Goal: Task Accomplishment & Management: Manage account settings

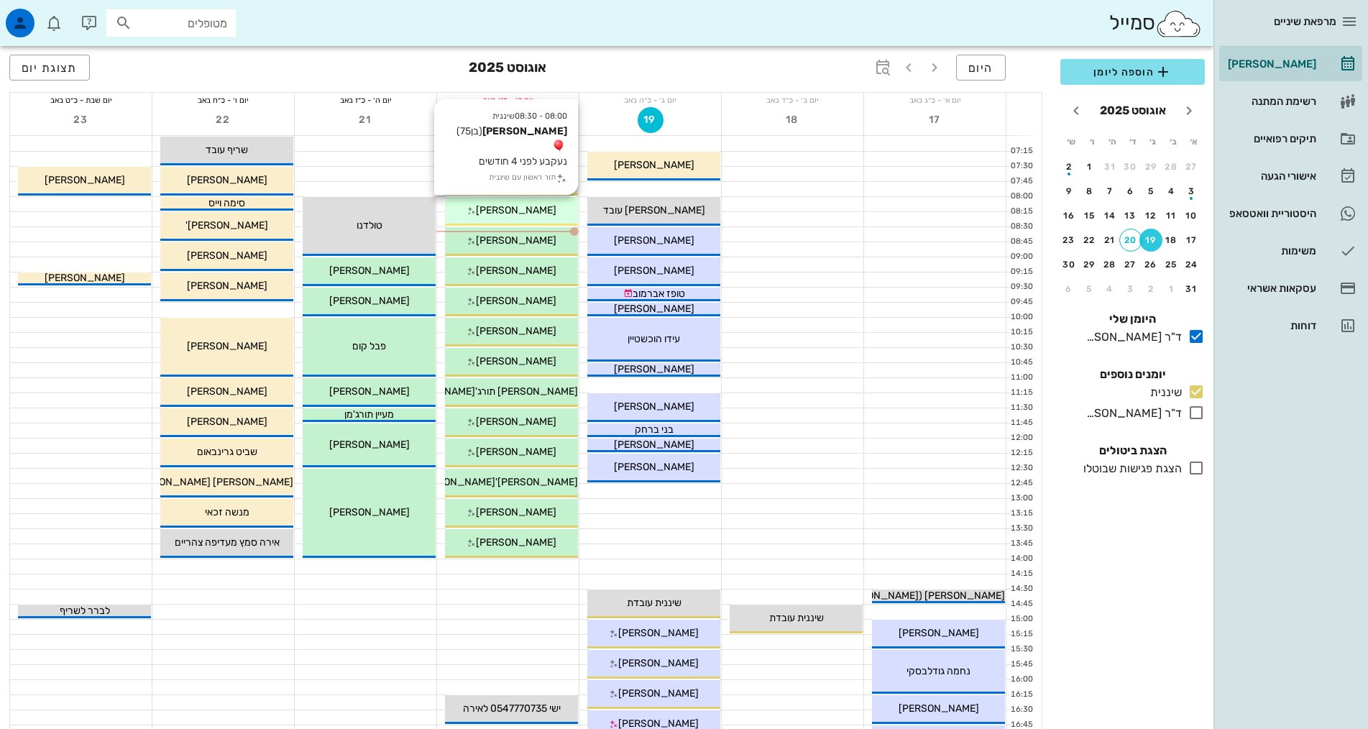
click at [508, 218] on div "08:00 - 08:30 שיננית רועי בחנוף (בן 75 ) נעקבע לפני 4 חודשים תור ראשון עם שינני…" at bounding box center [511, 211] width 133 height 29
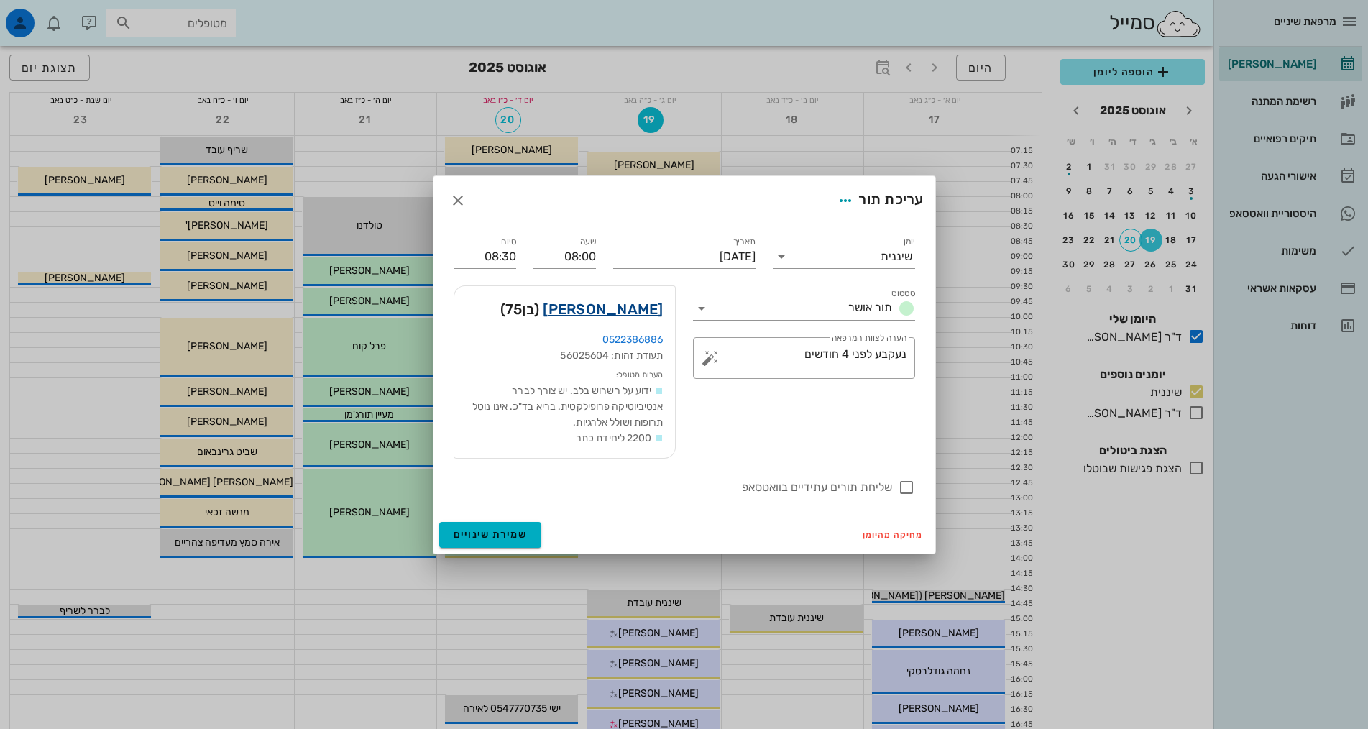
click at [614, 309] on link "רועי בחנוף" at bounding box center [603, 309] width 120 height 23
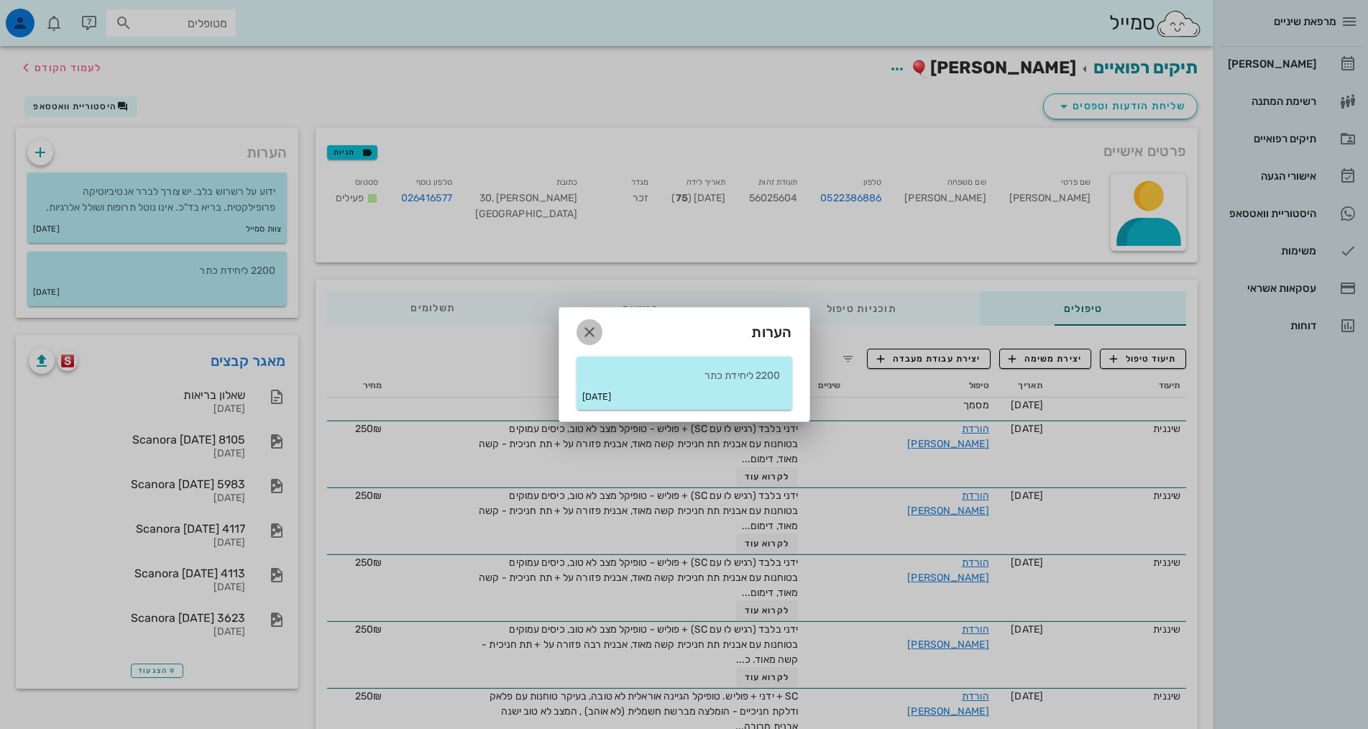
click at [592, 334] on icon "button" at bounding box center [589, 332] width 17 height 17
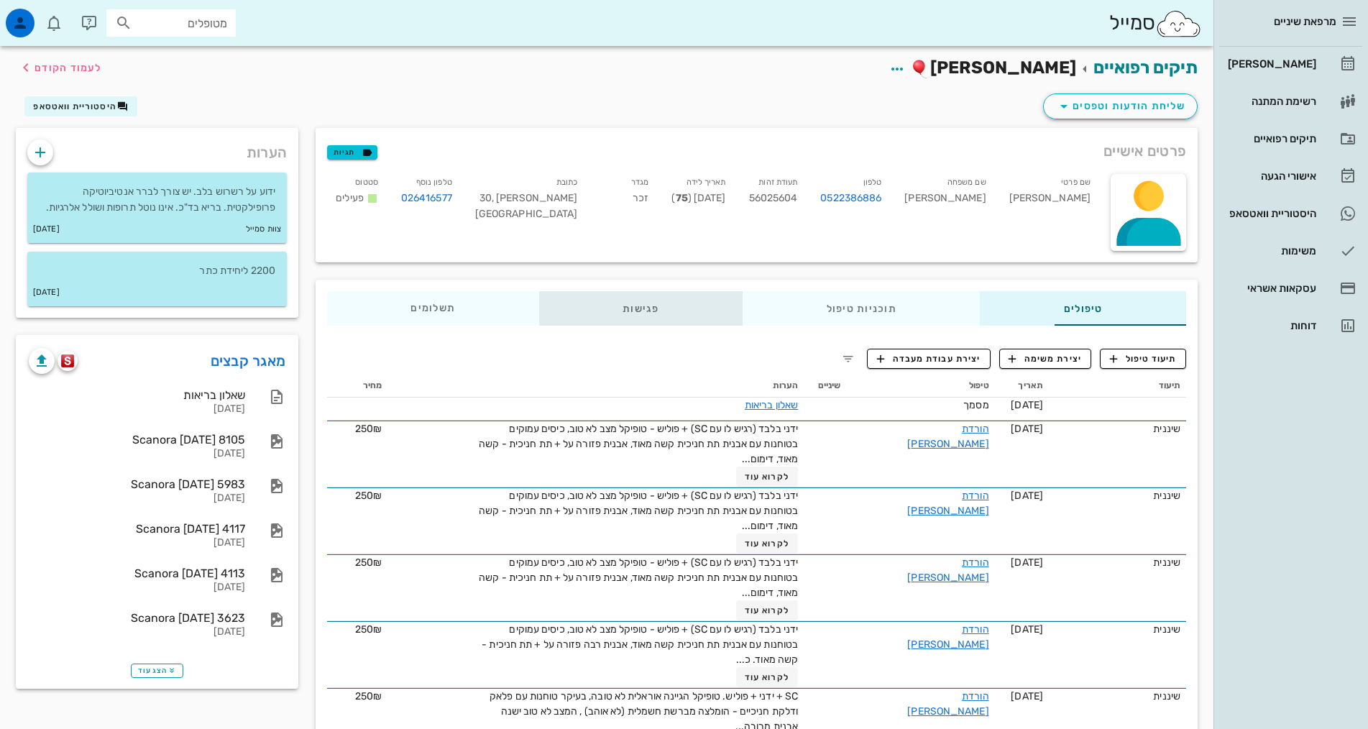
click at [562, 307] on div "פגישות" at bounding box center [640, 308] width 203 height 35
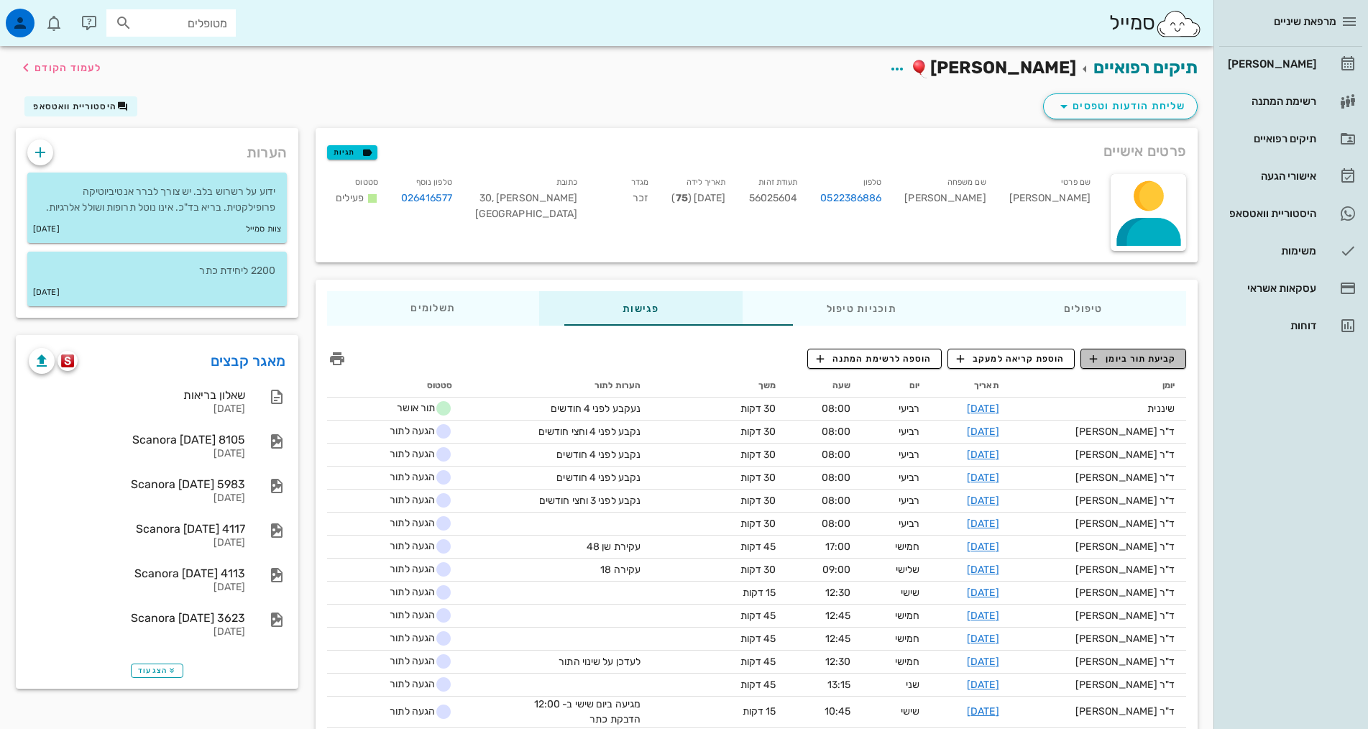
click at [1154, 355] on span "קביעת תור ביומן" at bounding box center [1133, 358] width 86 height 13
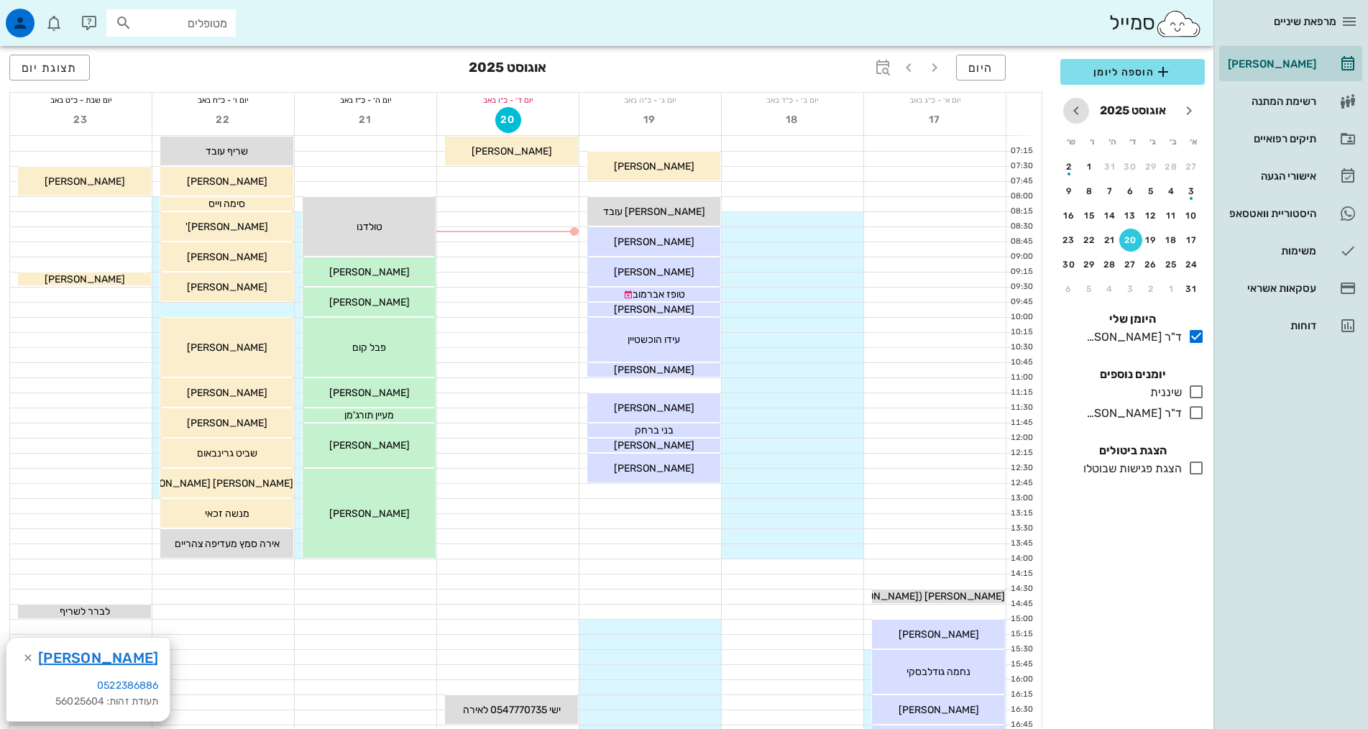
click at [1077, 110] on icon "חודש הבא" at bounding box center [1076, 110] width 17 height 17
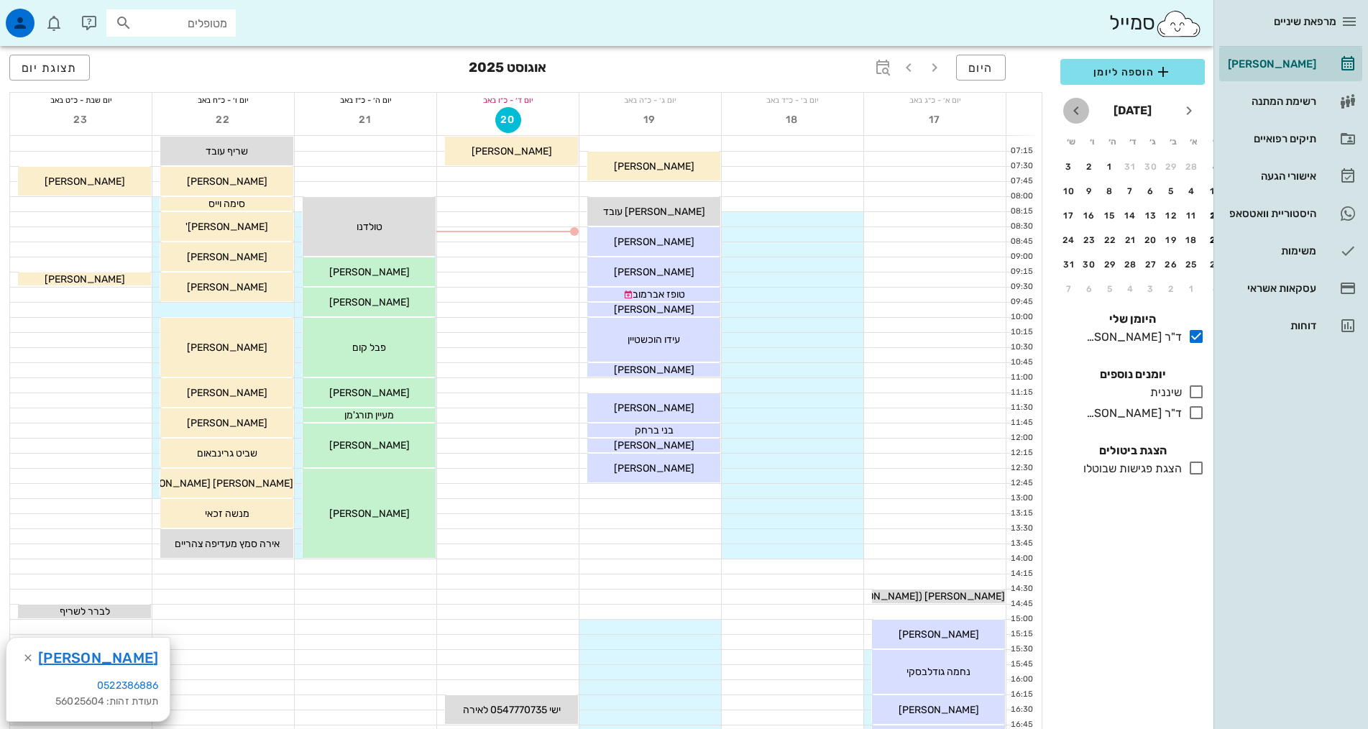
click at [1077, 110] on icon "חודש הבא" at bounding box center [1076, 110] width 17 height 17
click at [1114, 166] on div "5" at bounding box center [1110, 167] width 23 height 10
click at [1115, 168] on div "5" at bounding box center [1110, 167] width 23 height 10
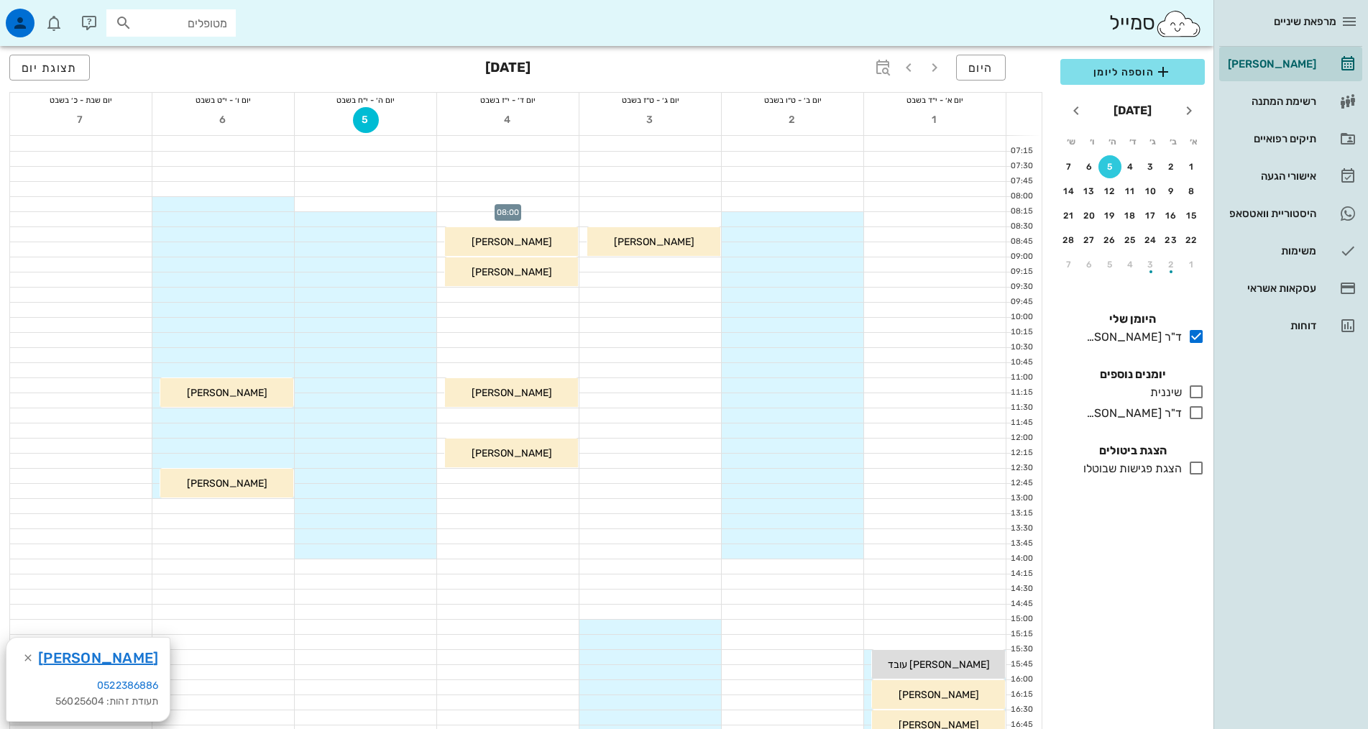
click at [536, 204] on div at bounding box center [508, 204] width 142 height 14
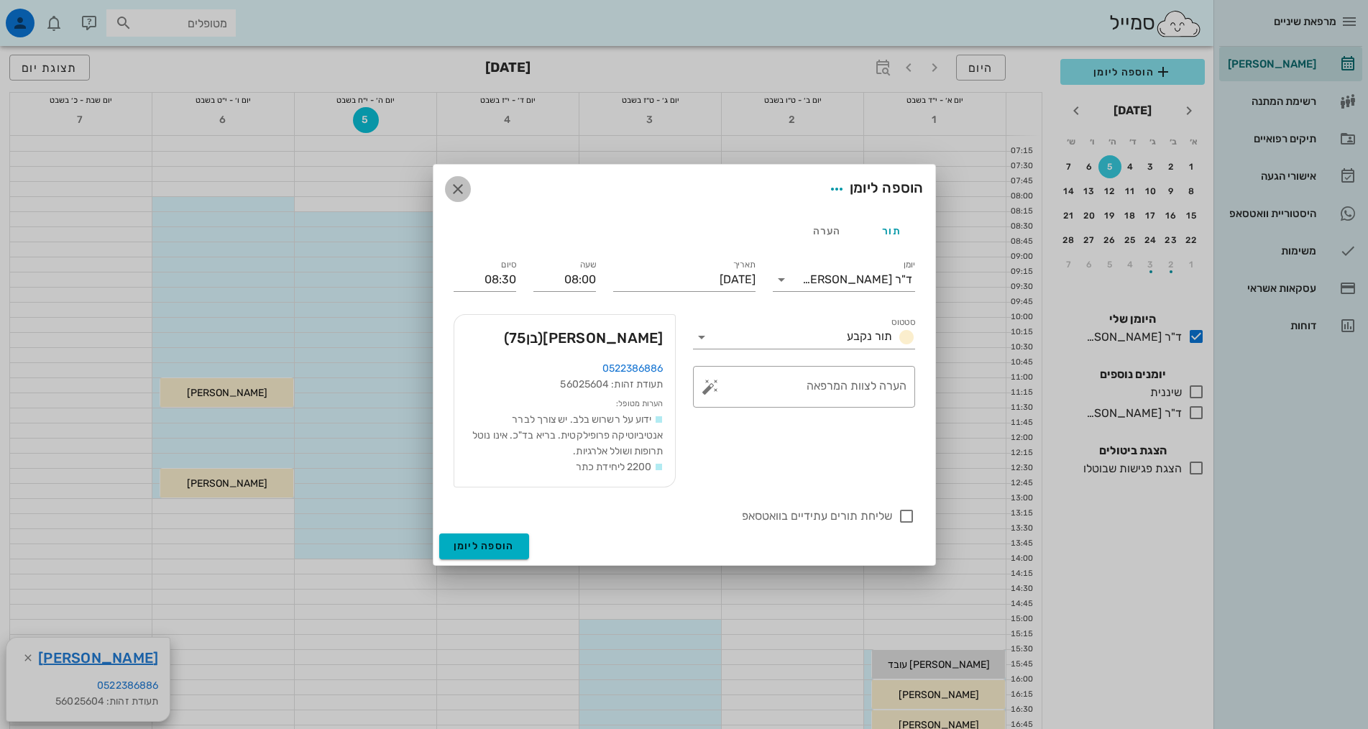
click at [463, 187] on icon "button" at bounding box center [457, 188] width 17 height 17
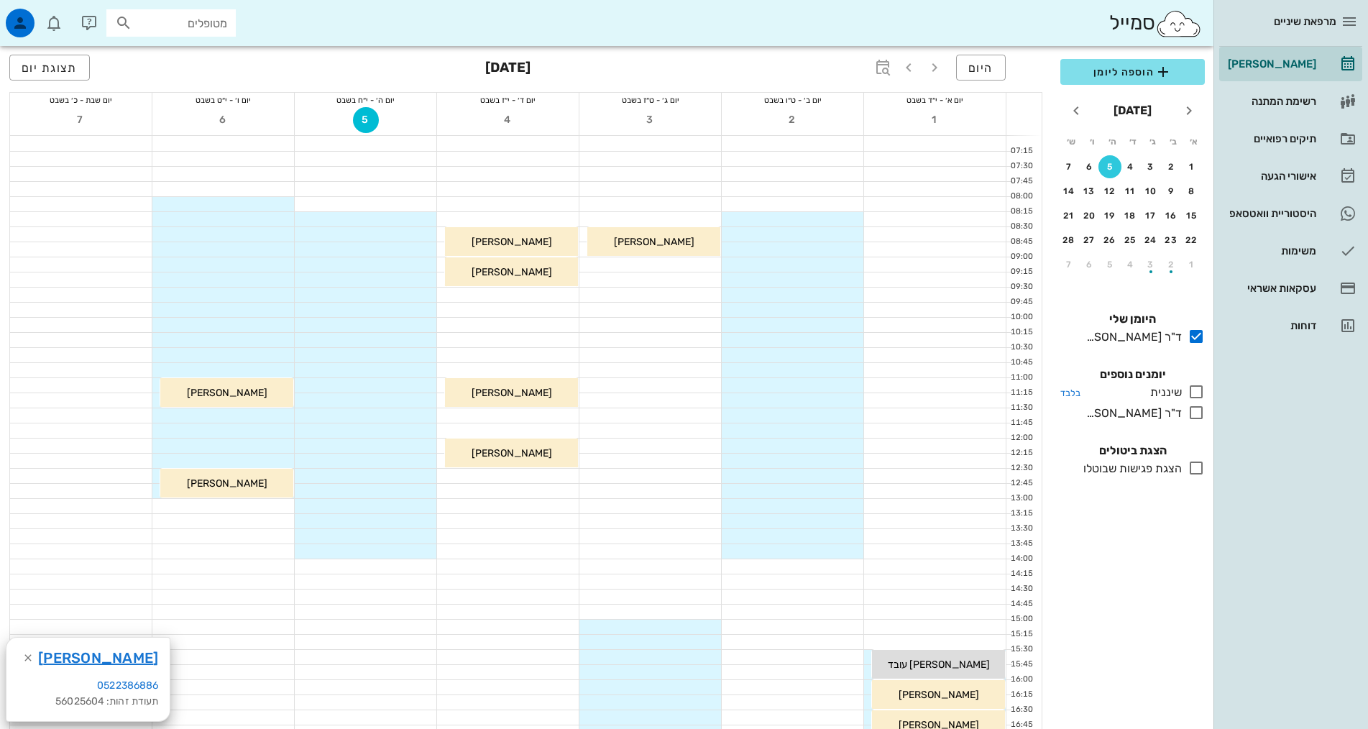
click at [1196, 390] on icon at bounding box center [1196, 391] width 17 height 17
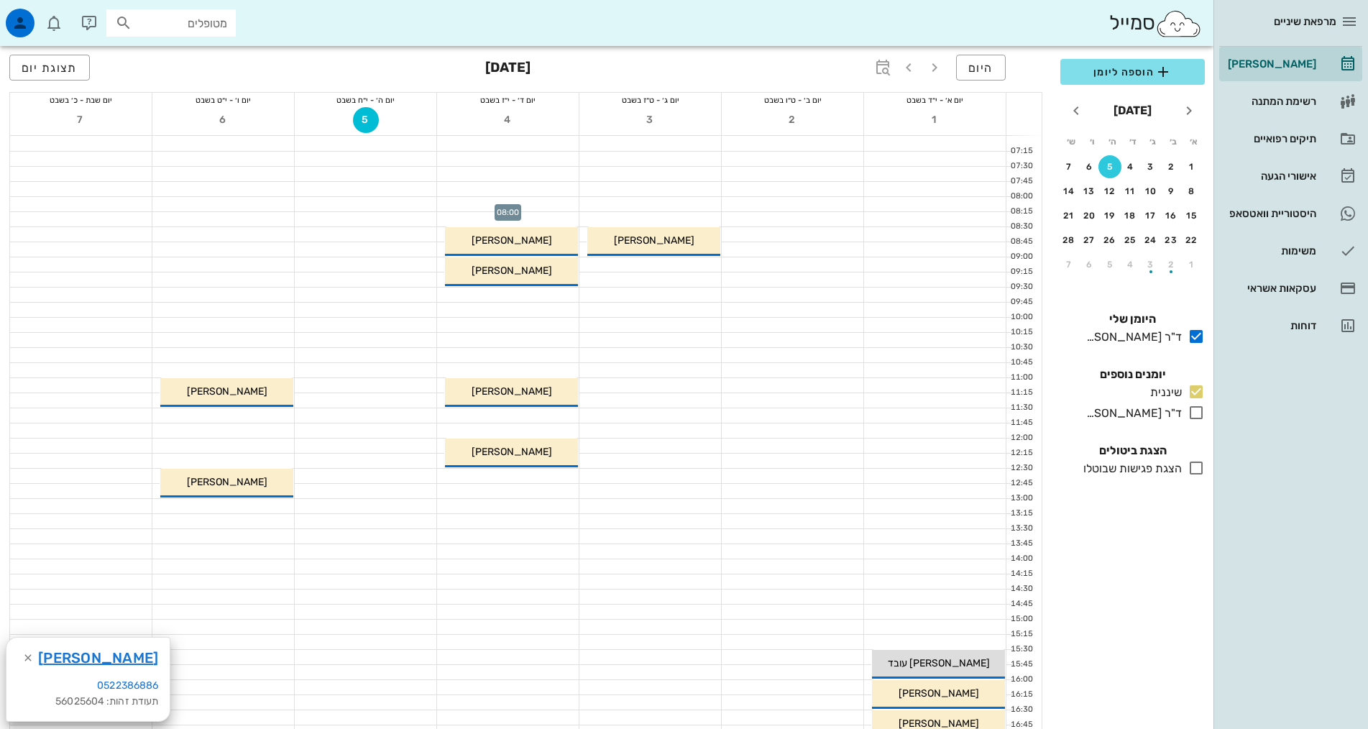
click at [542, 208] on div at bounding box center [508, 204] width 142 height 14
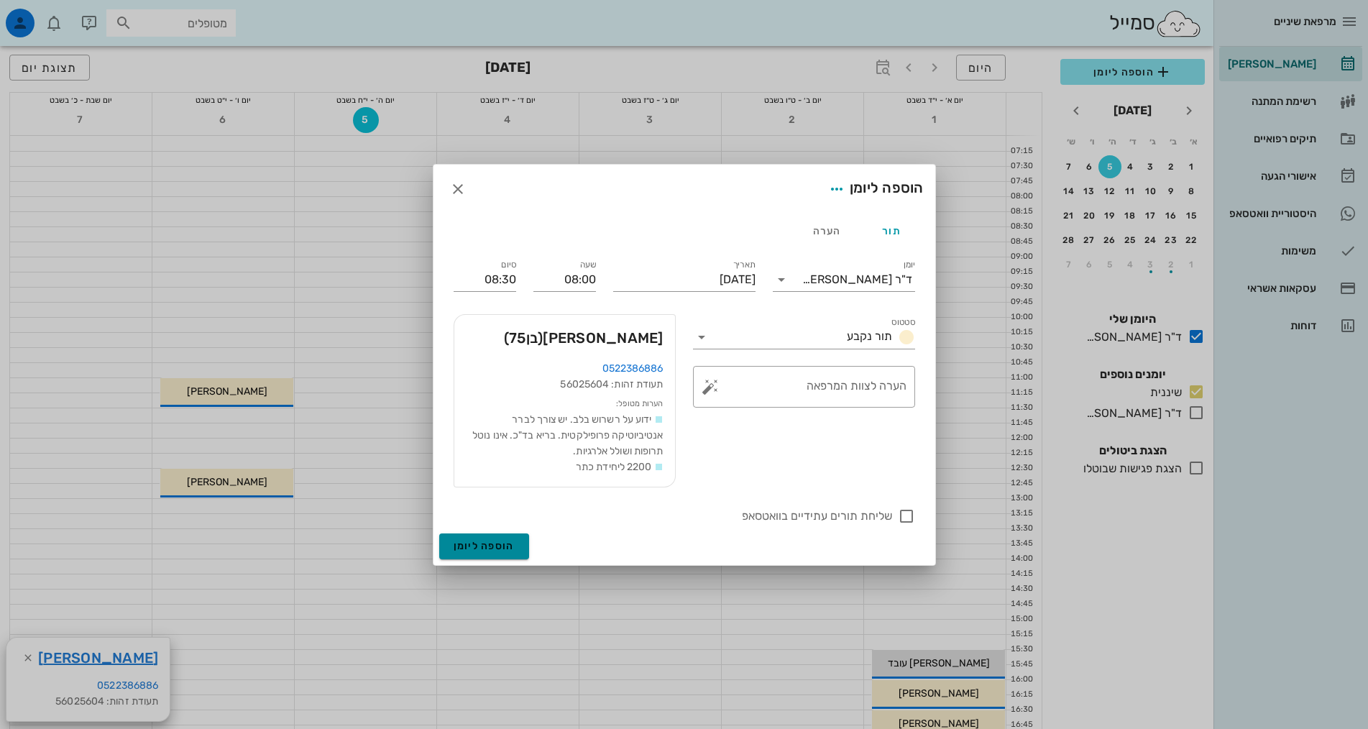
click at [488, 548] on span "הוספה ליומן" at bounding box center [484, 546] width 61 height 12
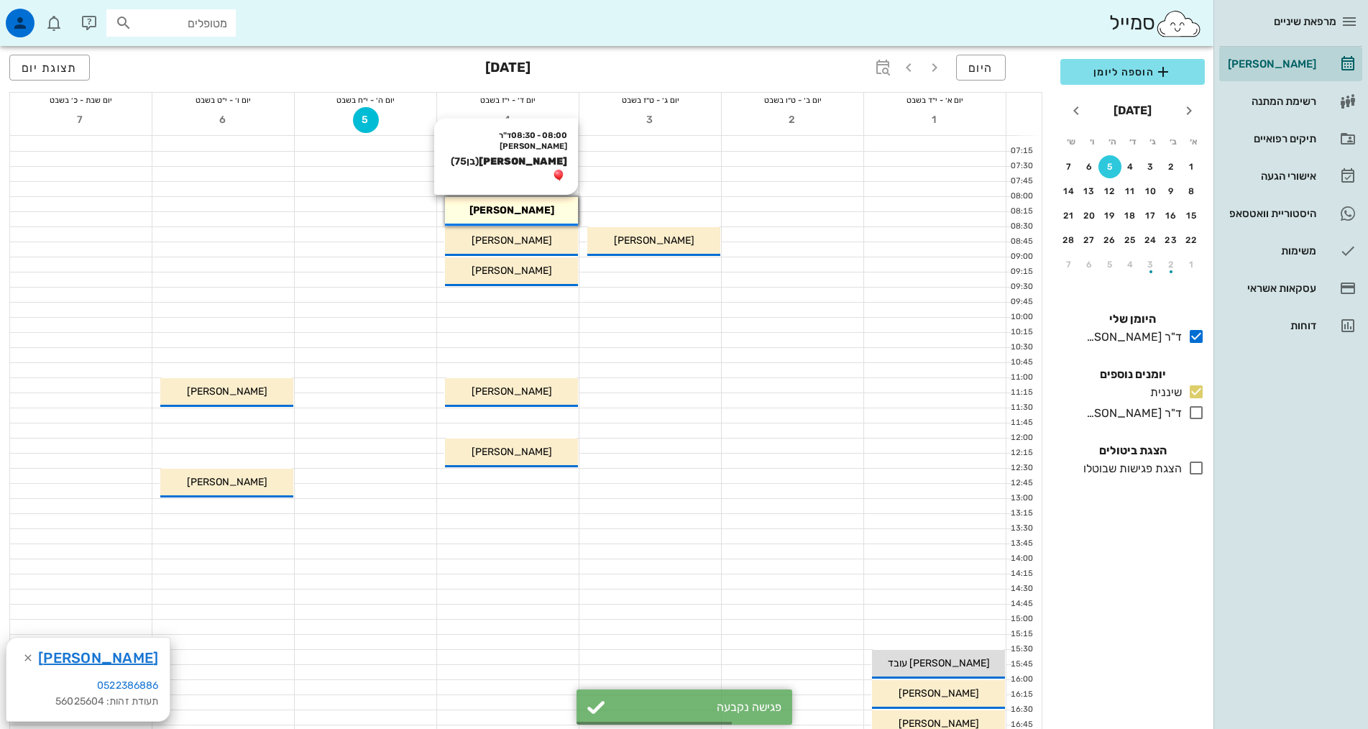
click at [534, 212] on div "רועי בחנוף" at bounding box center [511, 210] width 133 height 15
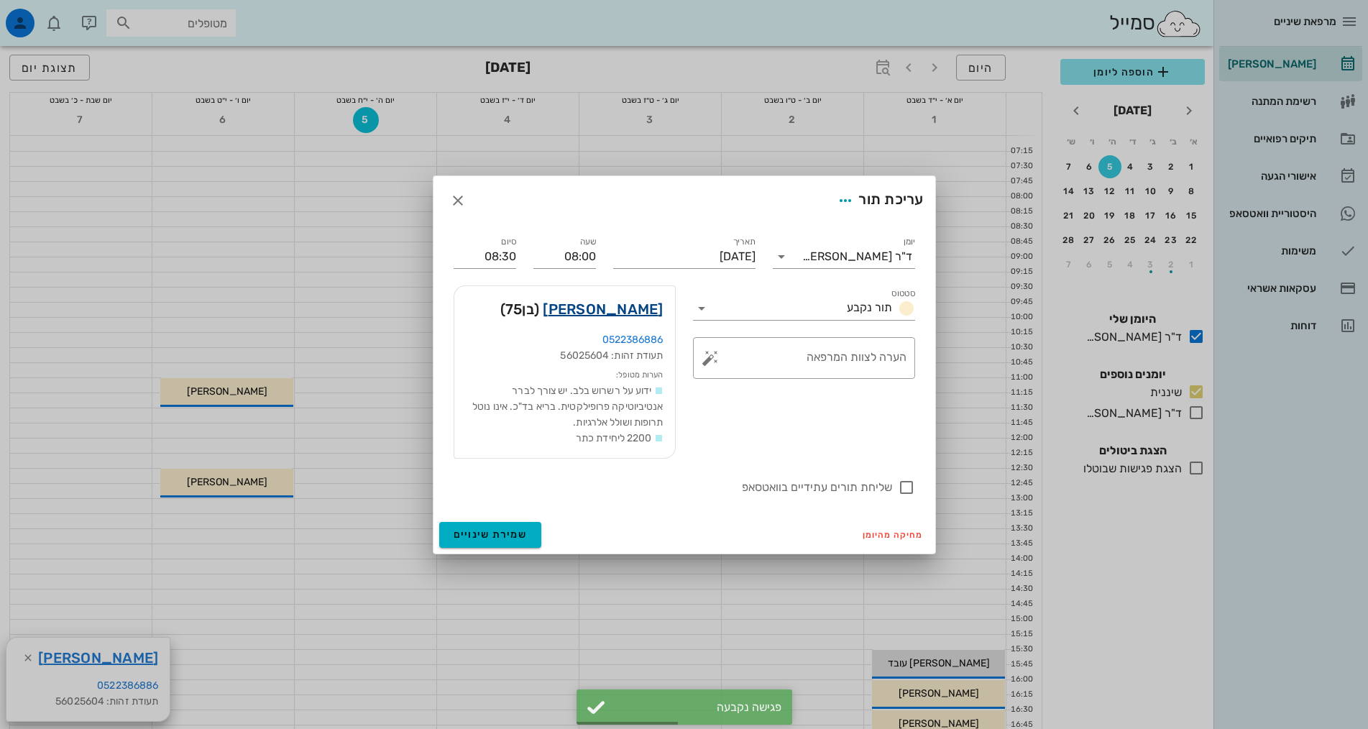
click at [623, 306] on link "רועי בחנוף" at bounding box center [603, 309] width 120 height 23
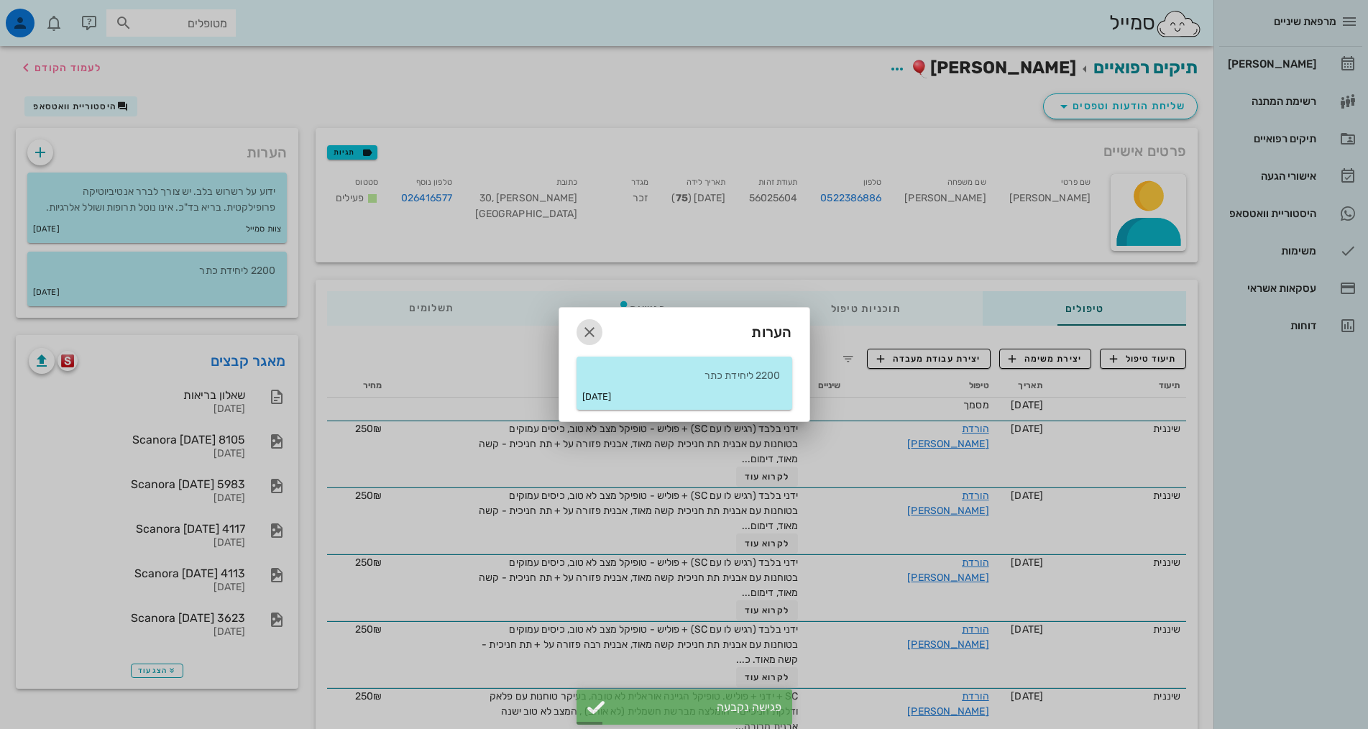
drag, startPoint x: 591, startPoint y: 333, endPoint x: 674, endPoint y: 330, distance: 82.7
click at [592, 333] on icon "button" at bounding box center [589, 332] width 17 height 17
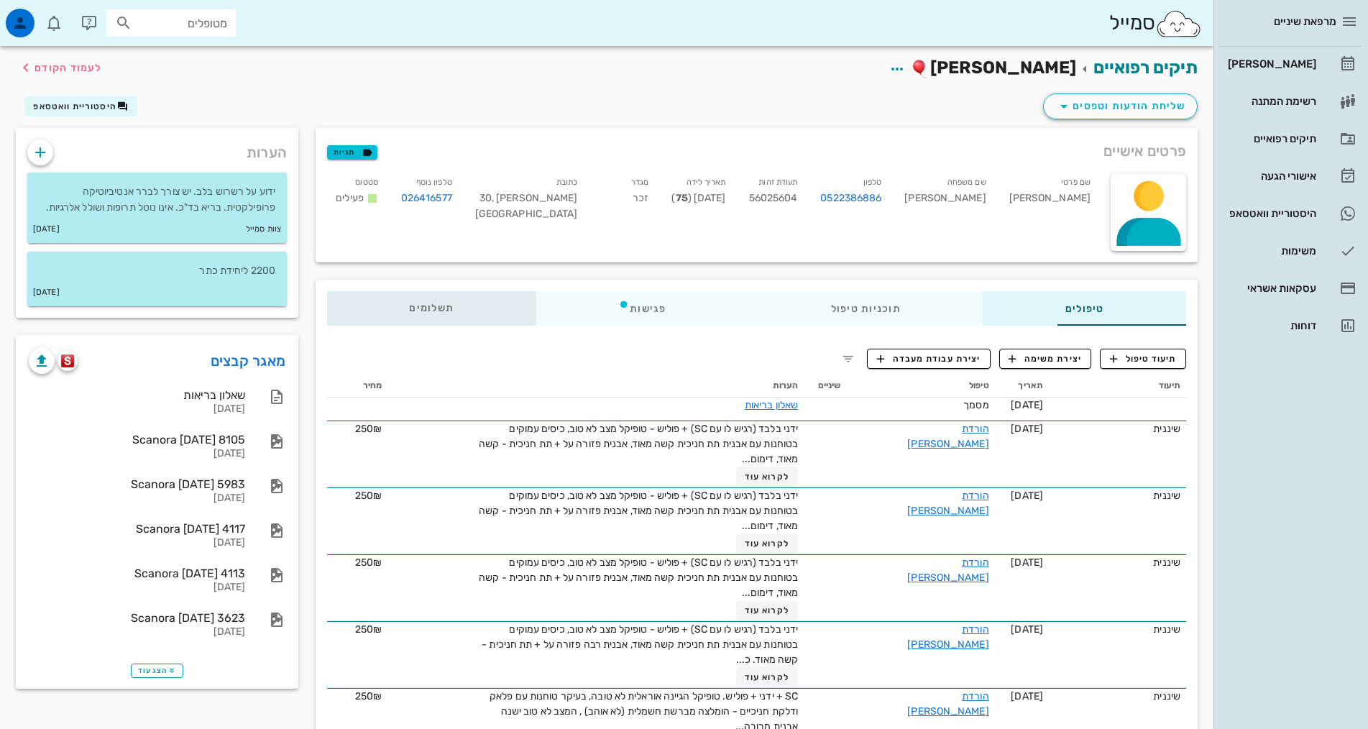
click at [409, 306] on span "תשלומים 0₪" at bounding box center [431, 308] width 45 height 10
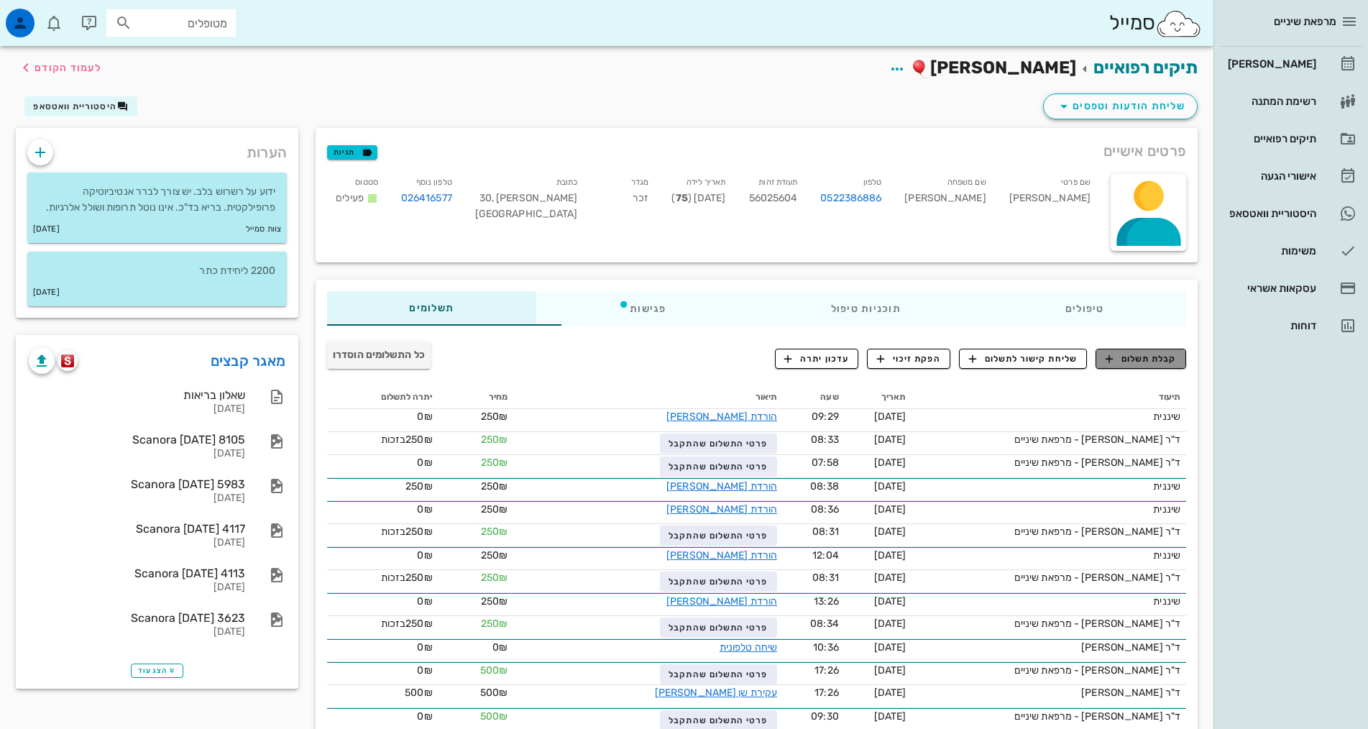
click at [1143, 356] on span "קבלת תשלום" at bounding box center [1141, 358] width 71 height 13
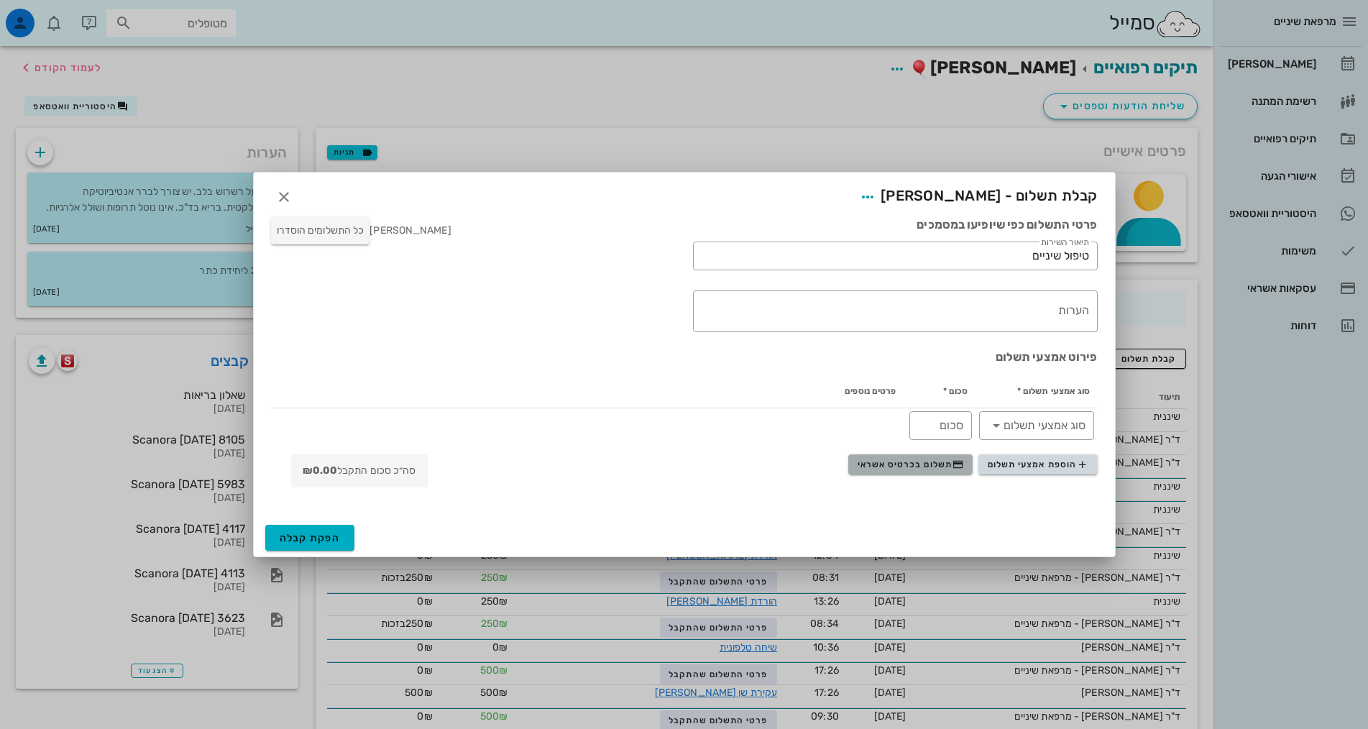
click at [924, 467] on span "תשלום בכרטיס אשראי" at bounding box center [911, 465] width 106 height 12
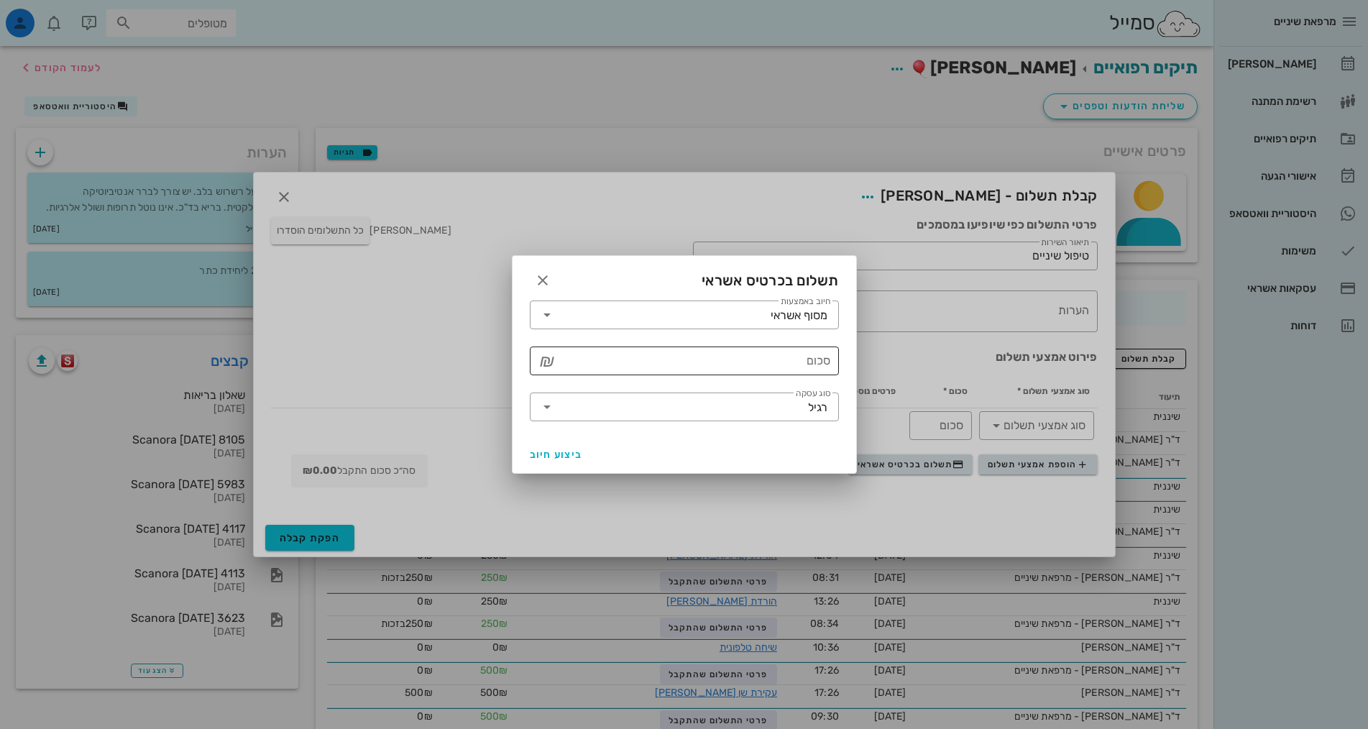
click at [820, 360] on input "סכום" at bounding box center [695, 360] width 272 height 23
type input "250"
click at [577, 452] on span "ביצוע חיוב" at bounding box center [556, 455] width 53 height 12
click at [686, 431] on span "חזרה" at bounding box center [683, 434] width 27 height 12
click at [551, 454] on span "ביצוע חיוב" at bounding box center [556, 455] width 53 height 12
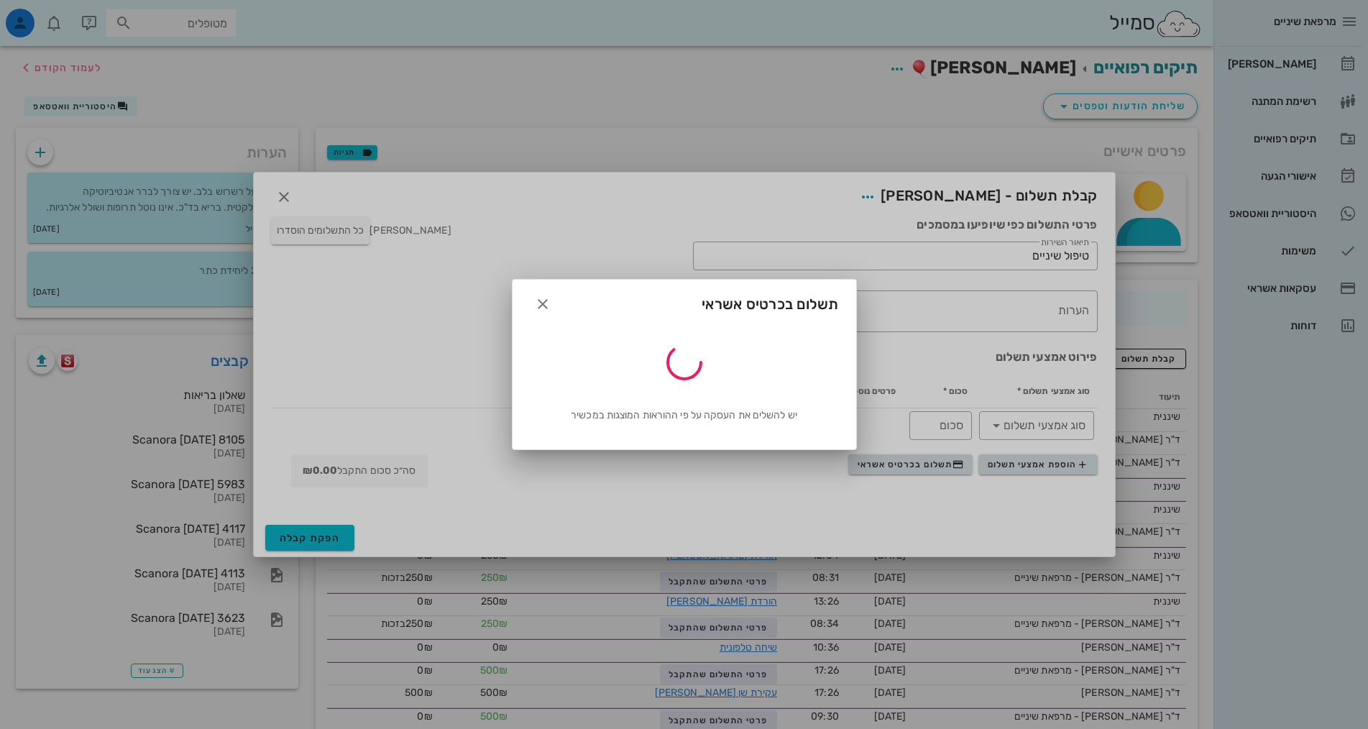
type input "250"
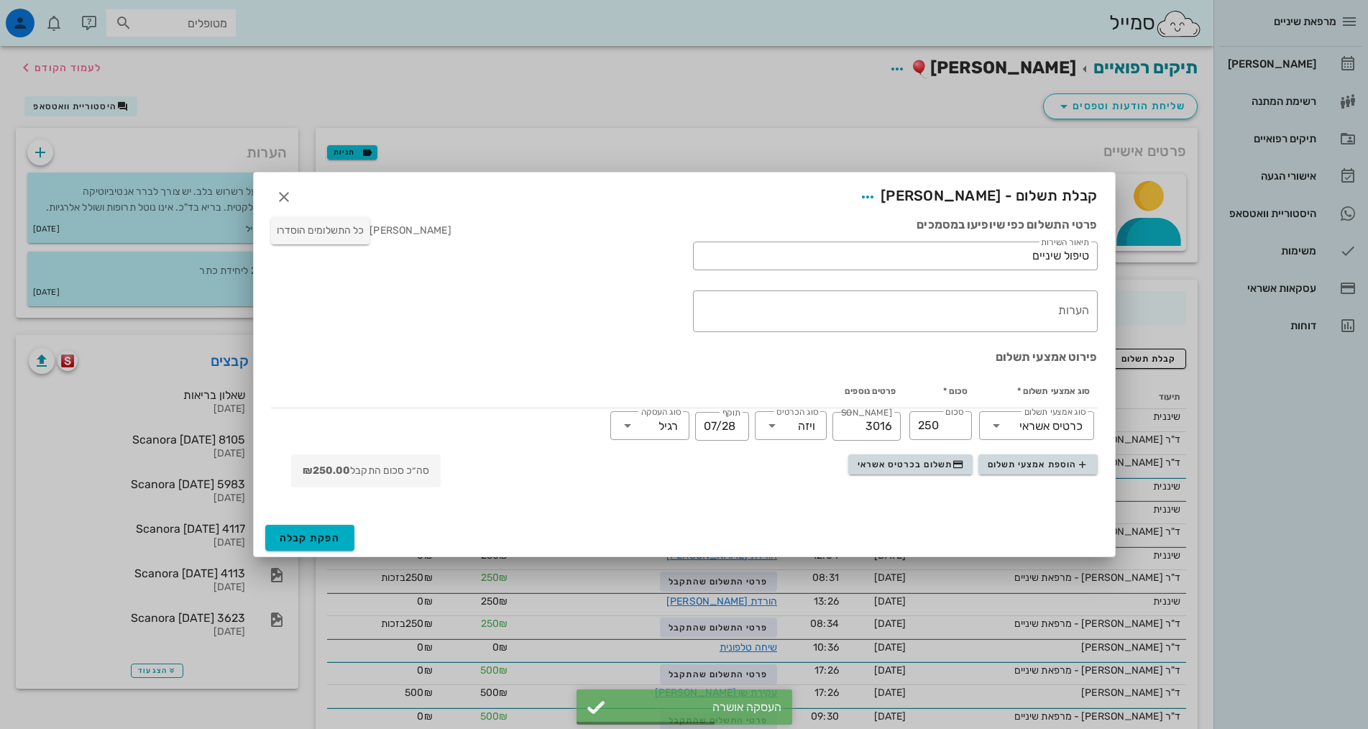
click at [334, 532] on span "הפקת קבלה" at bounding box center [310, 538] width 61 height 12
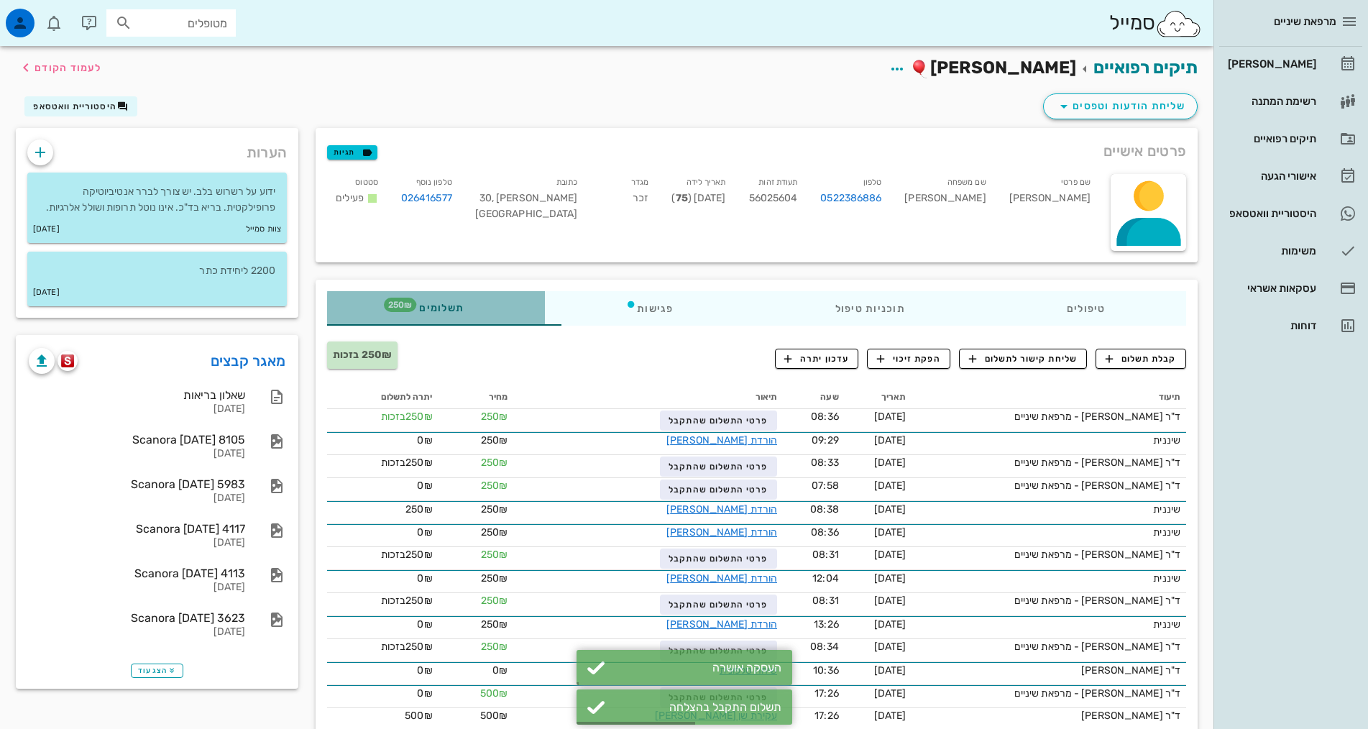
click at [408, 307] on span "תשלומים 250₪" at bounding box center [436, 308] width 56 height 10
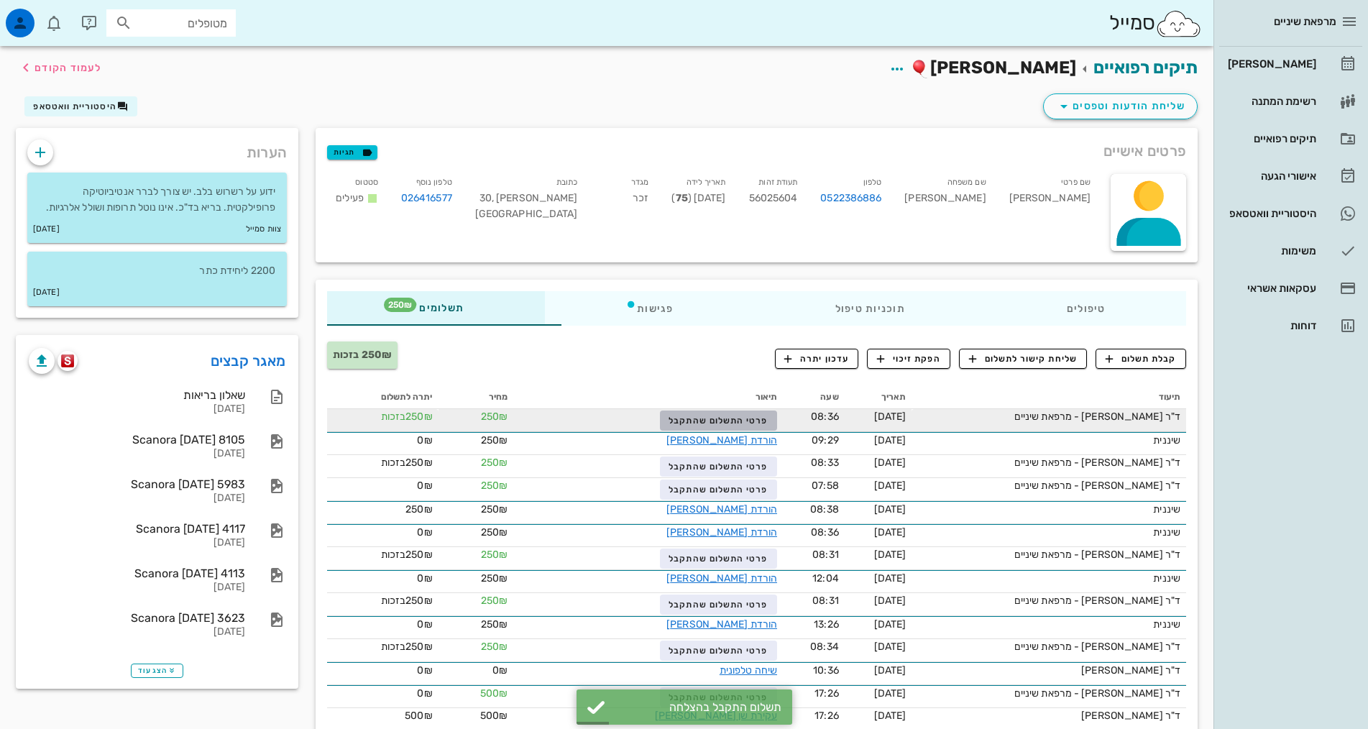
click at [680, 419] on span "פרטי התשלום שהתקבל" at bounding box center [718, 421] width 99 height 10
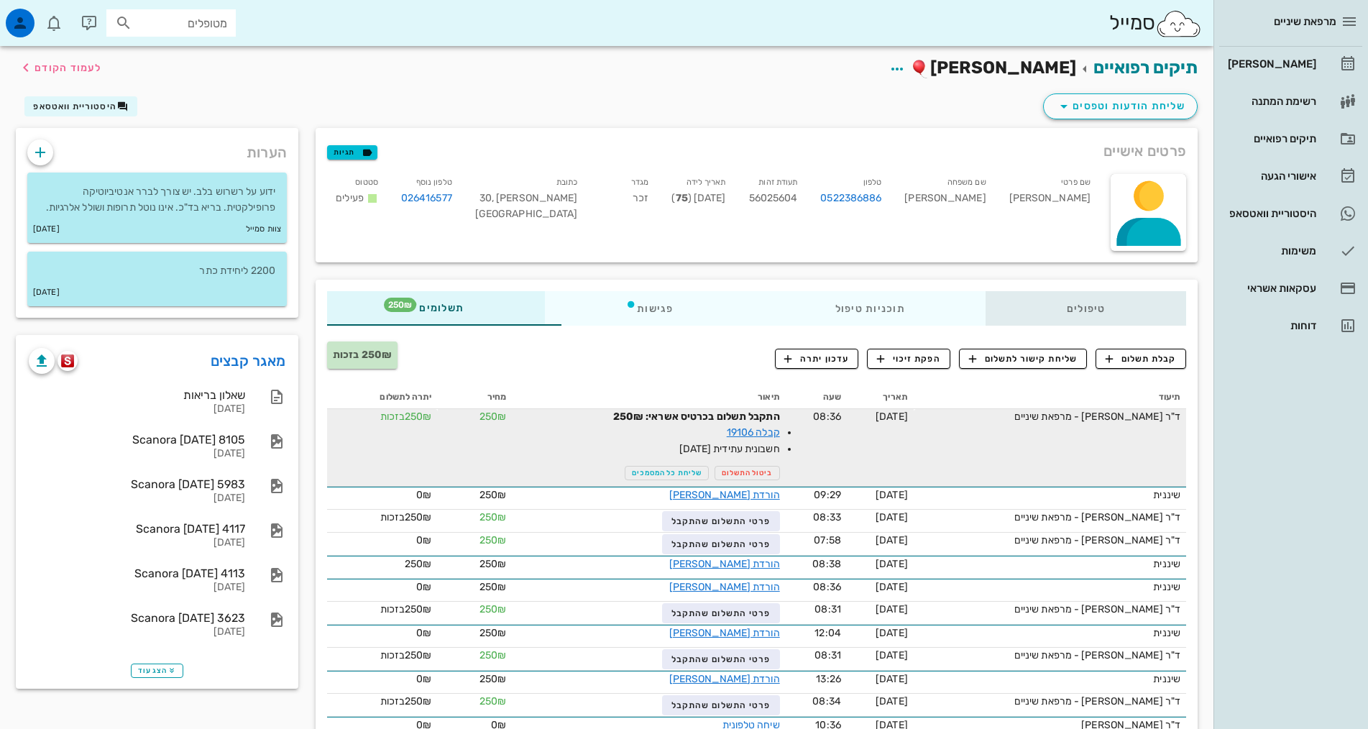
click at [1078, 304] on div "טיפולים" at bounding box center [1086, 308] width 201 height 35
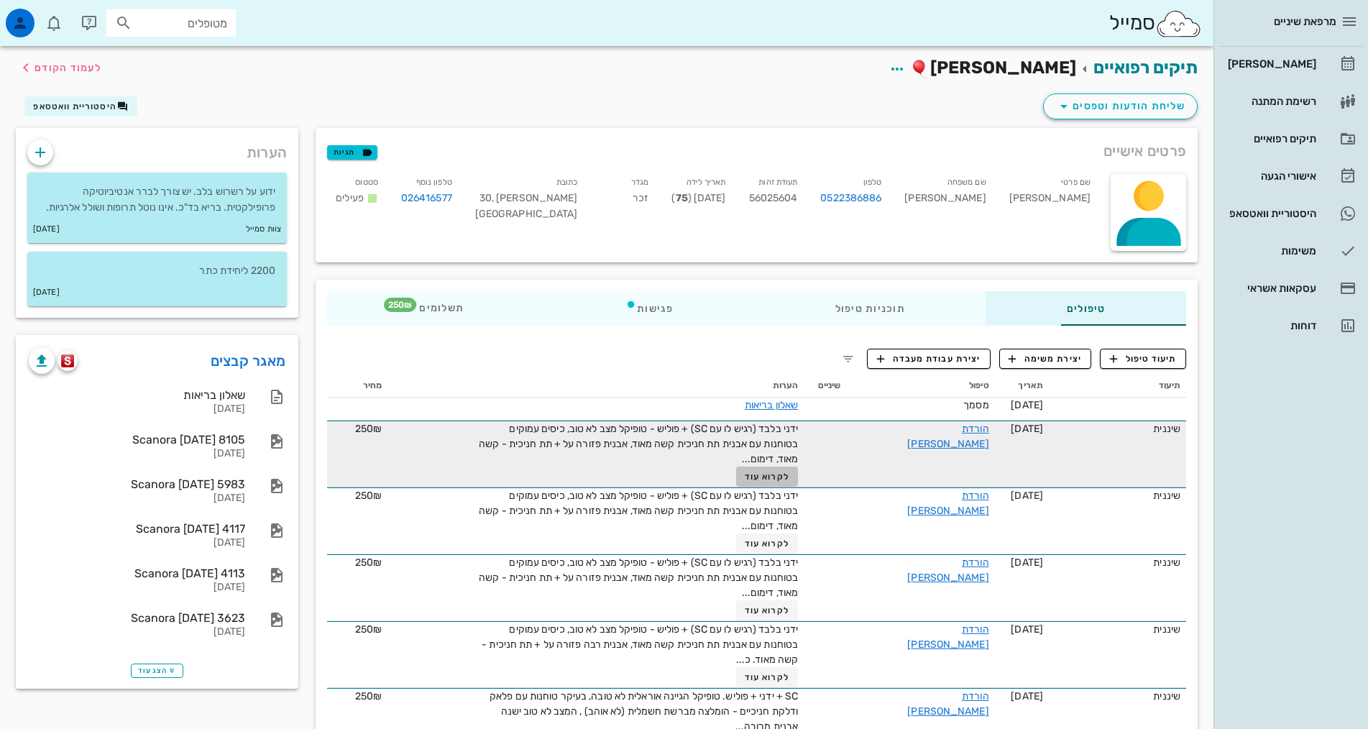
click at [745, 474] on span "לקרוא עוד" at bounding box center [767, 477] width 45 height 10
click at [721, 465] on span "ידני בלבד (רגיש לו עם SC) + פוליש - טופיקל מצב לא טוב, כיסים עמוקים בטוחנות עם …" at bounding box center [638, 444] width 319 height 42
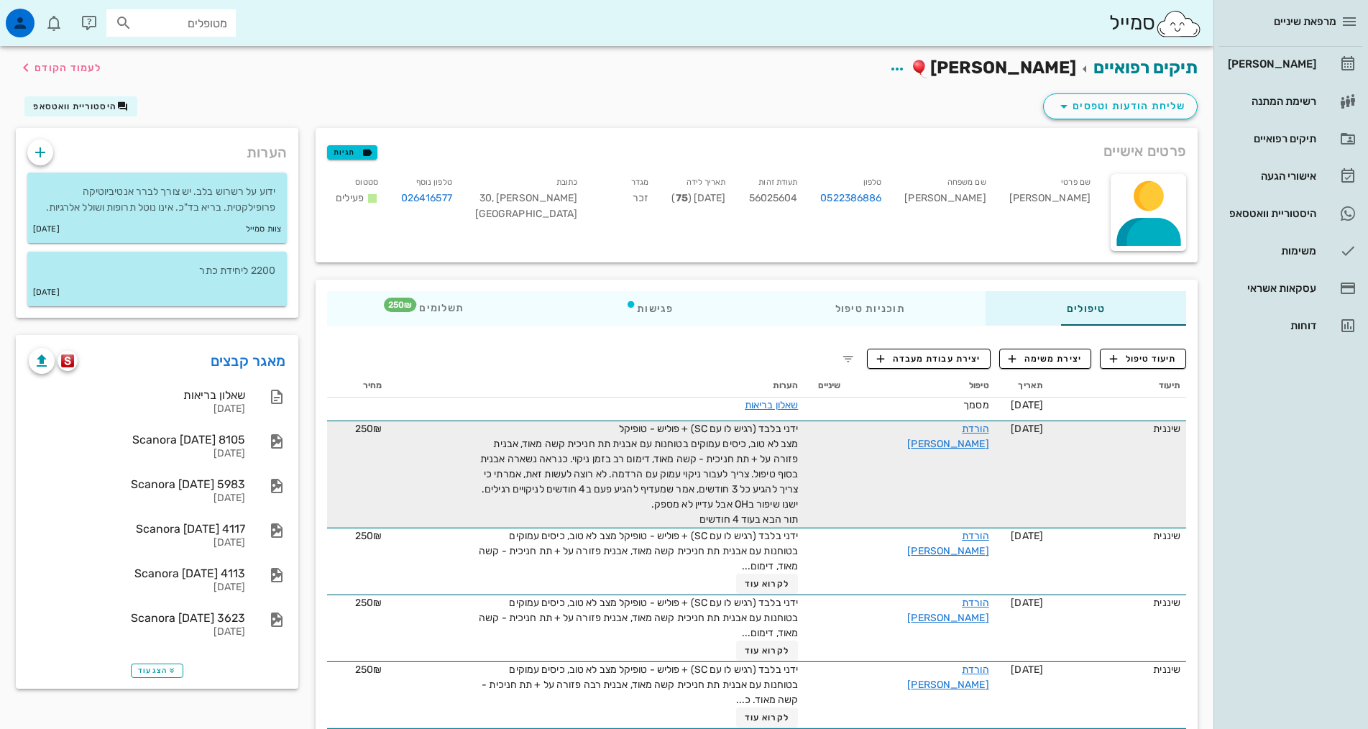
click at [633, 518] on div "ידני בלבד (רגיש לו עם SC) + פוליש - טופיקל מצב לא טוב, כיסים עמוקים בטוחנות עם …" at bounding box center [637, 474] width 324 height 106
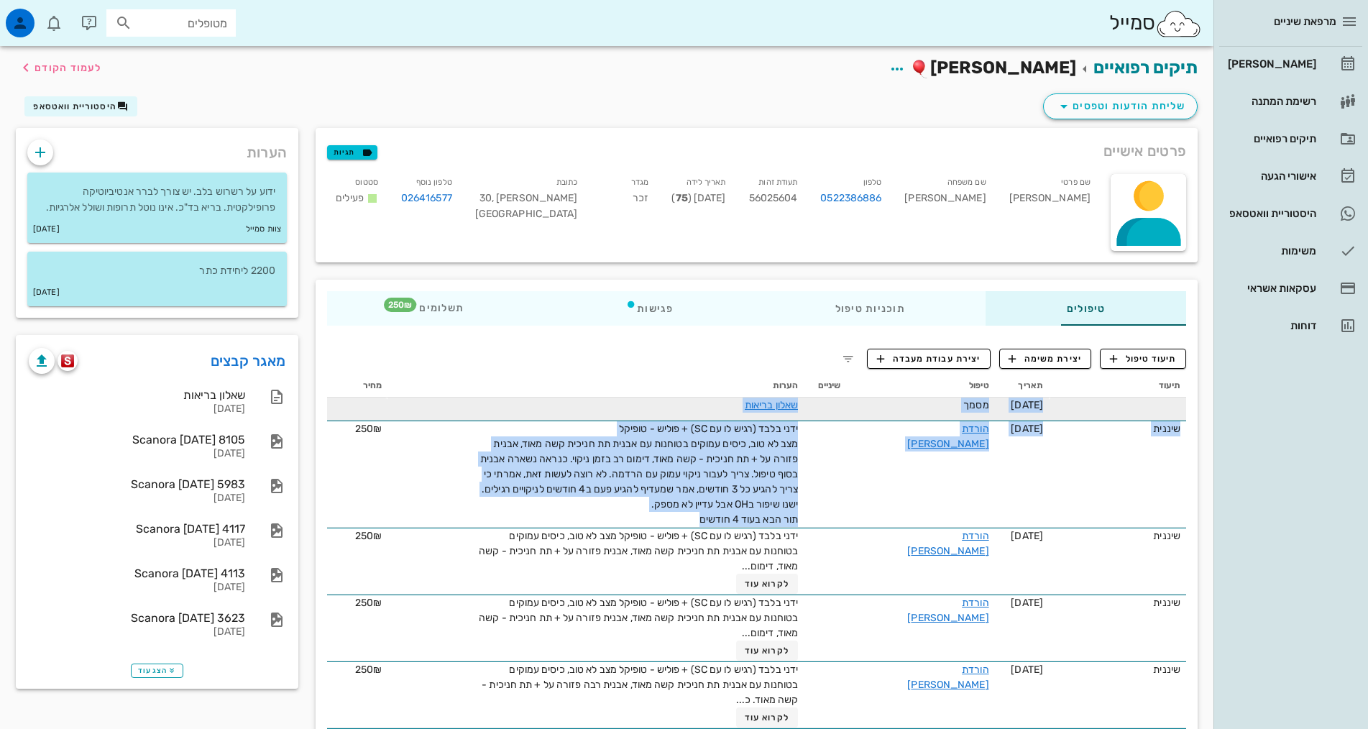
drag, startPoint x: 634, startPoint y: 515, endPoint x: 782, endPoint y: 403, distance: 186.0
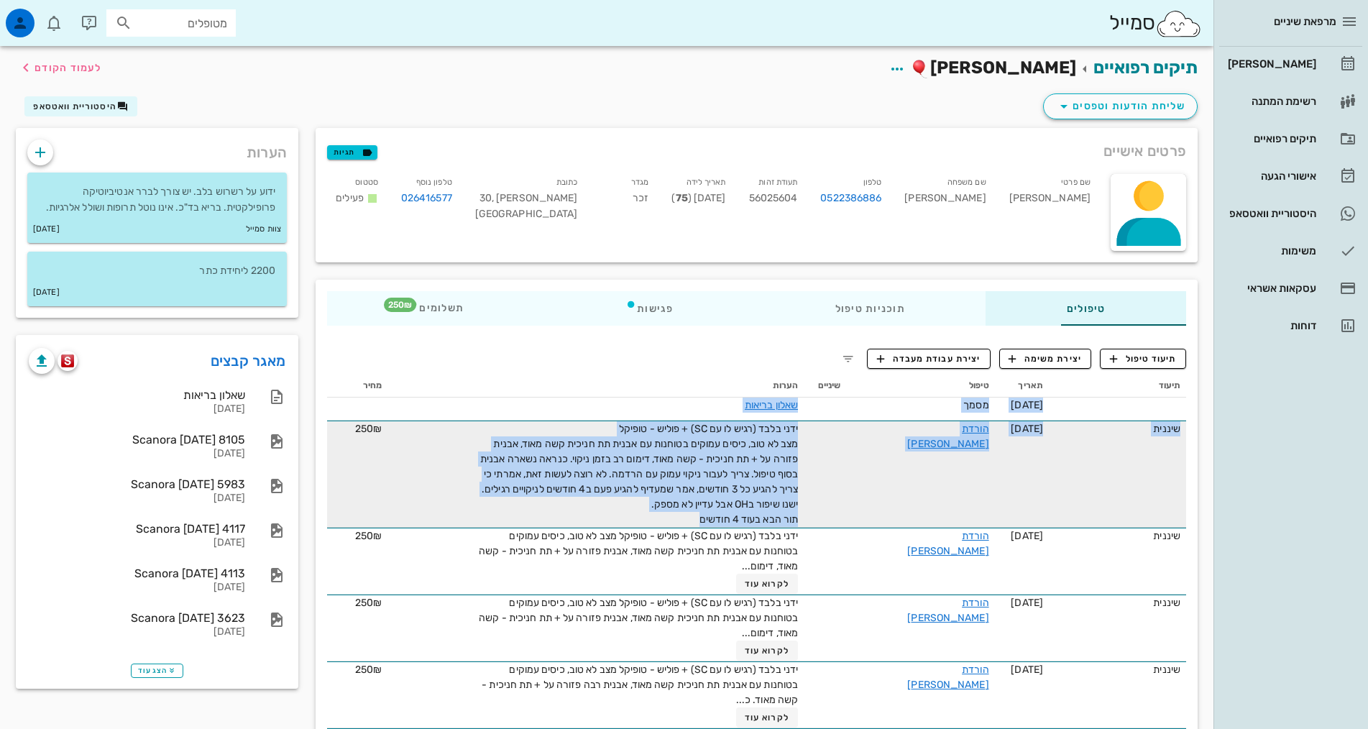
click at [606, 454] on span "ידני בלבד (רגיש לו עם SC) + פוליש - טופיקל מצב לא טוב, כיסים עמוקים בטוחנות עם …" at bounding box center [639, 474] width 318 height 103
drag, startPoint x: 649, startPoint y: 516, endPoint x: 786, endPoint y: 447, distance: 153.7
click at [786, 447] on tr "שיננית 23-04-2025 הורדת אבן ידני בלבד (רגיש לו עם SC) + פוליש - טופיקל מצב לא ט…" at bounding box center [756, 474] width 859 height 107
copy span "ידני בלבד (רגיש לו עם SC) + פוליש - טופיקל מצב לא טוב, כיסים עמוקים בטוחנות עם …"
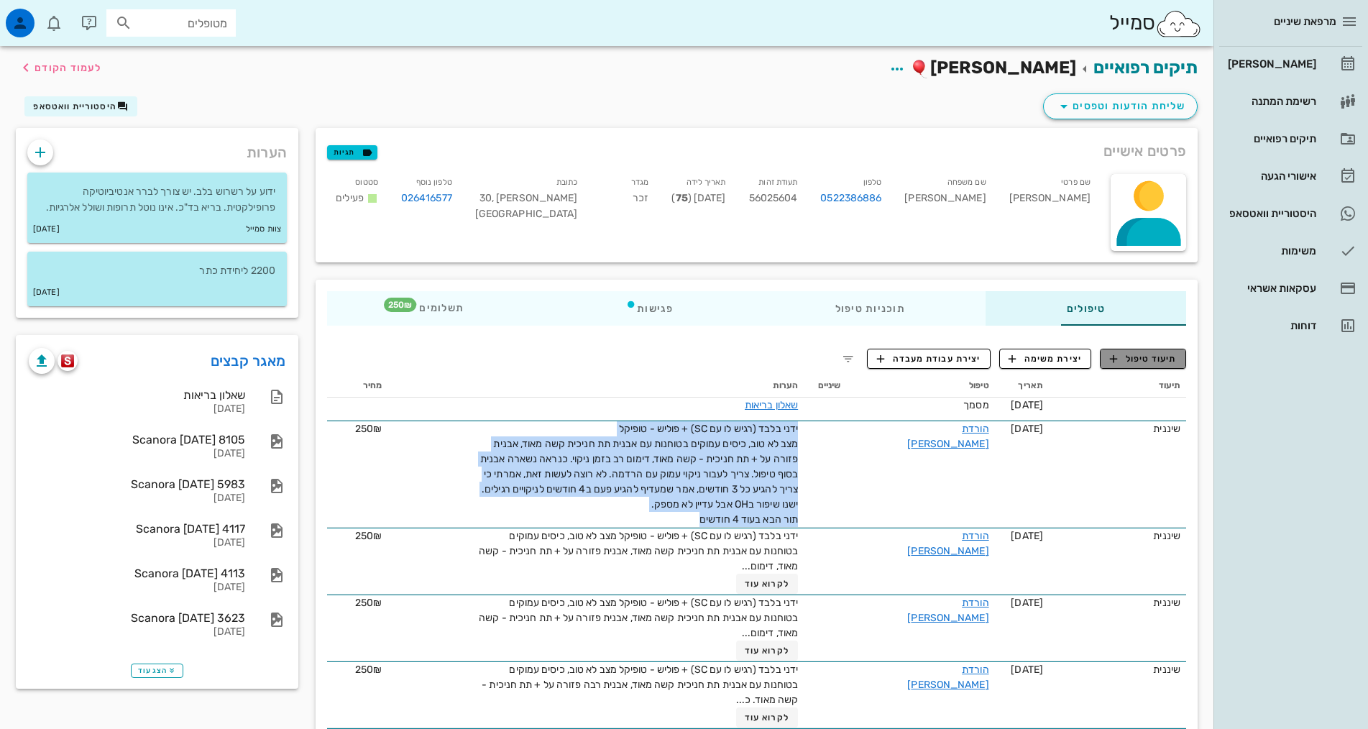
click at [1127, 358] on span "תיעוד טיפול" at bounding box center [1143, 358] width 67 height 13
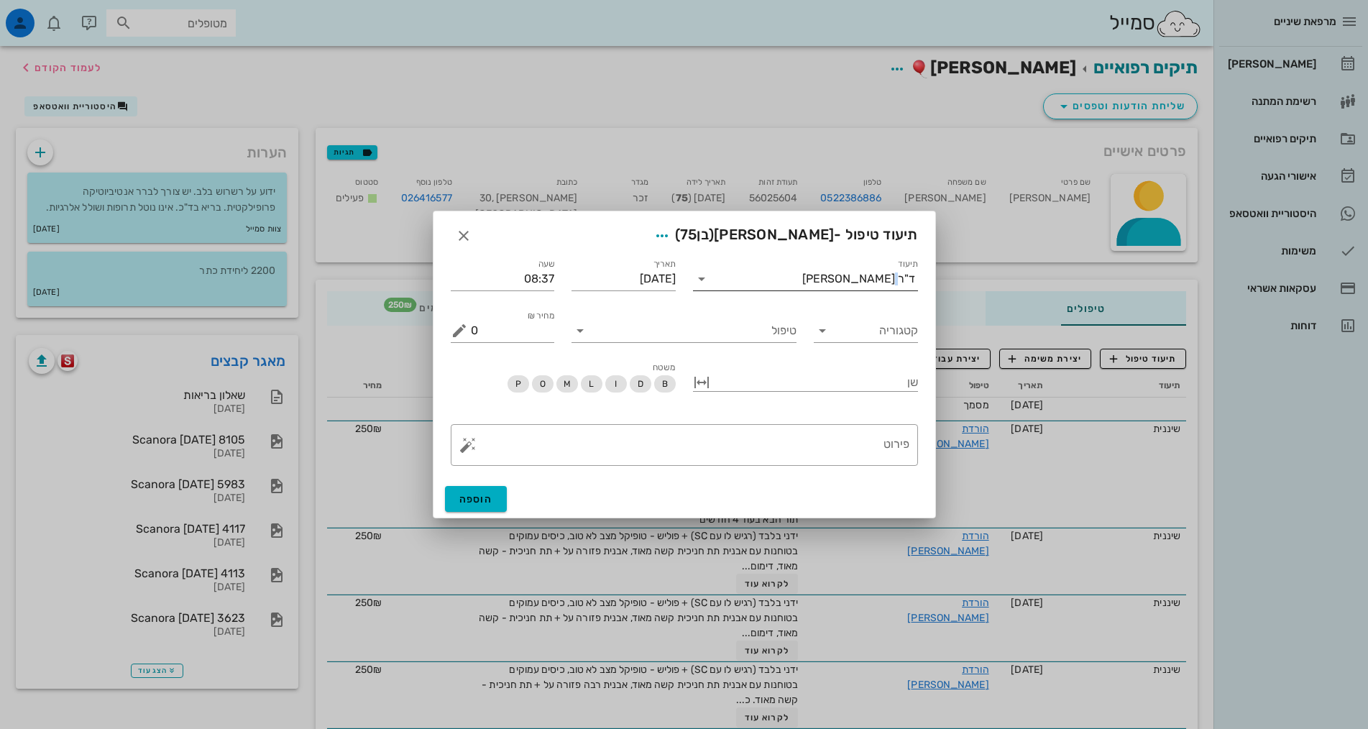
click at [897, 288] on div "תיעוד ד"ר אלדד אירני" at bounding box center [806, 273] width 242 height 52
click at [895, 285] on div "ד"ר אלדד אירני" at bounding box center [815, 278] width 205 height 23
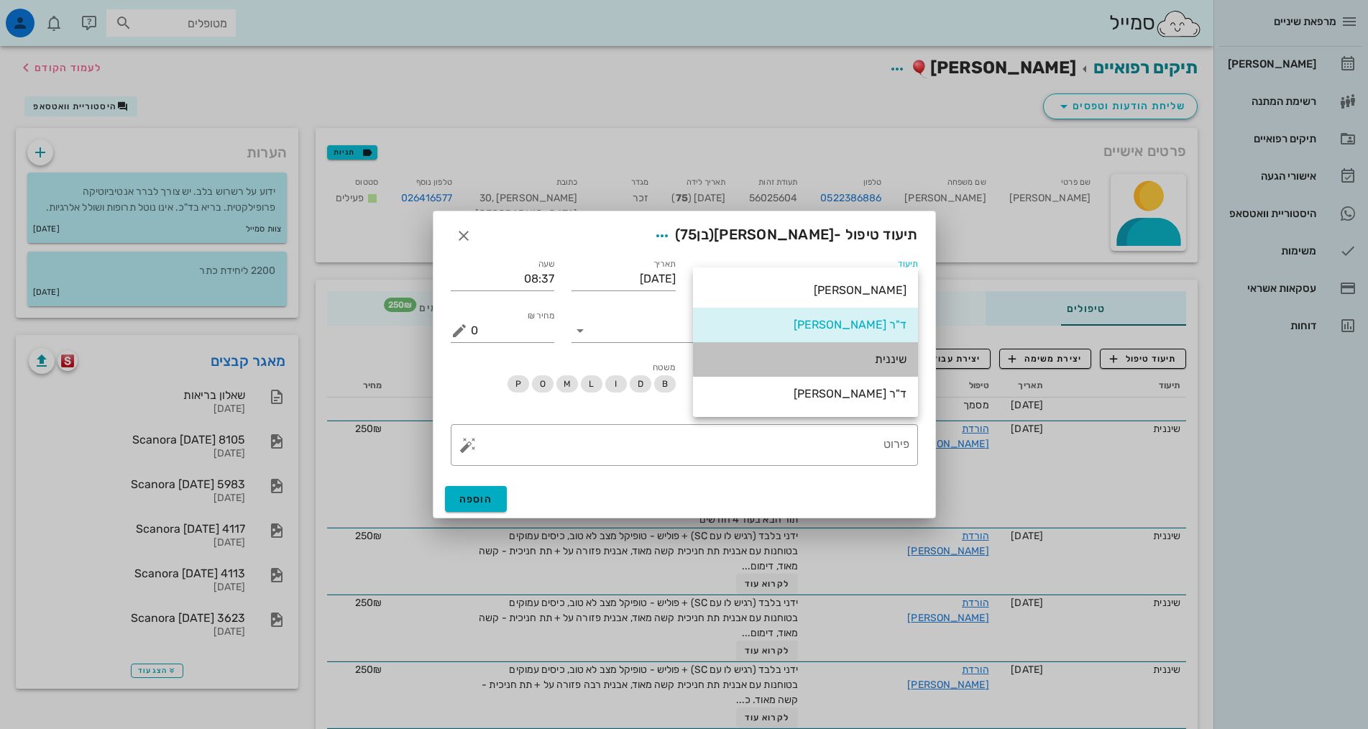
click at [901, 366] on div "שיננית" at bounding box center [806, 359] width 202 height 14
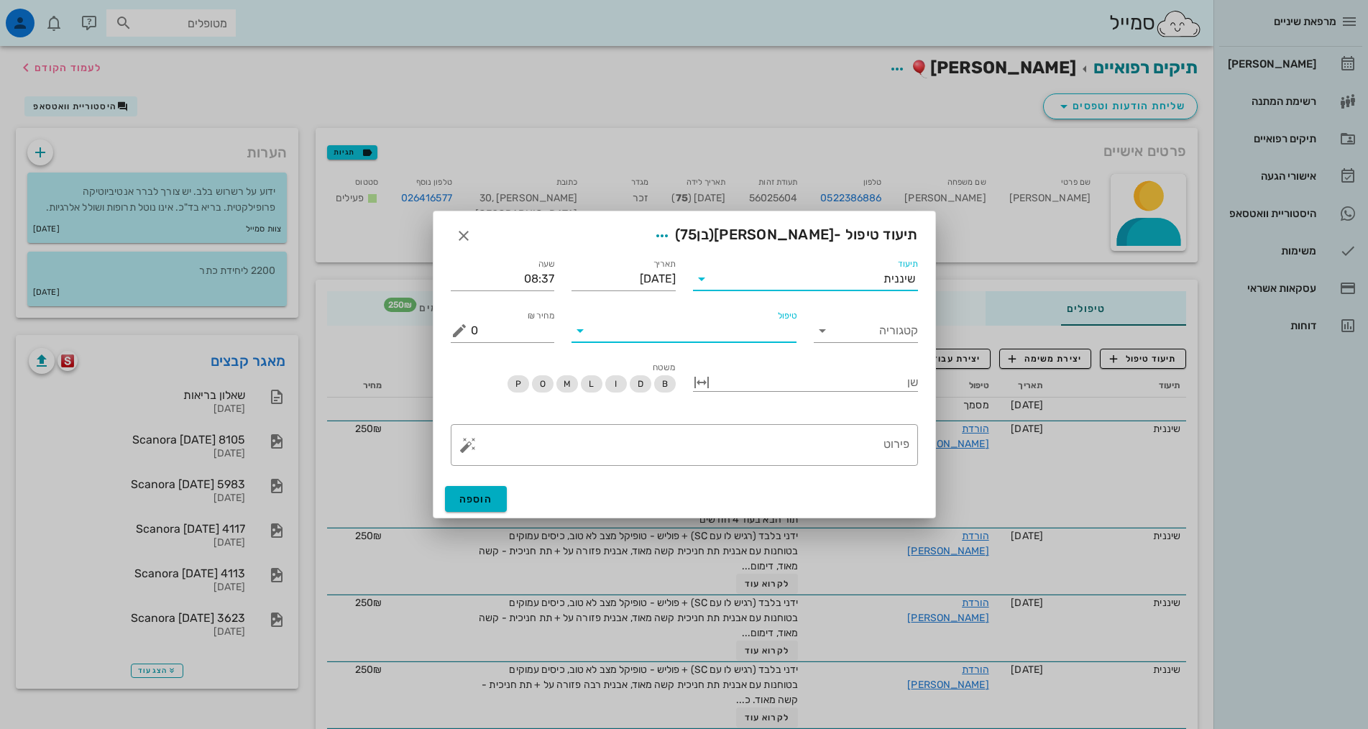
click at [777, 329] on input "טיפול" at bounding box center [694, 330] width 205 height 23
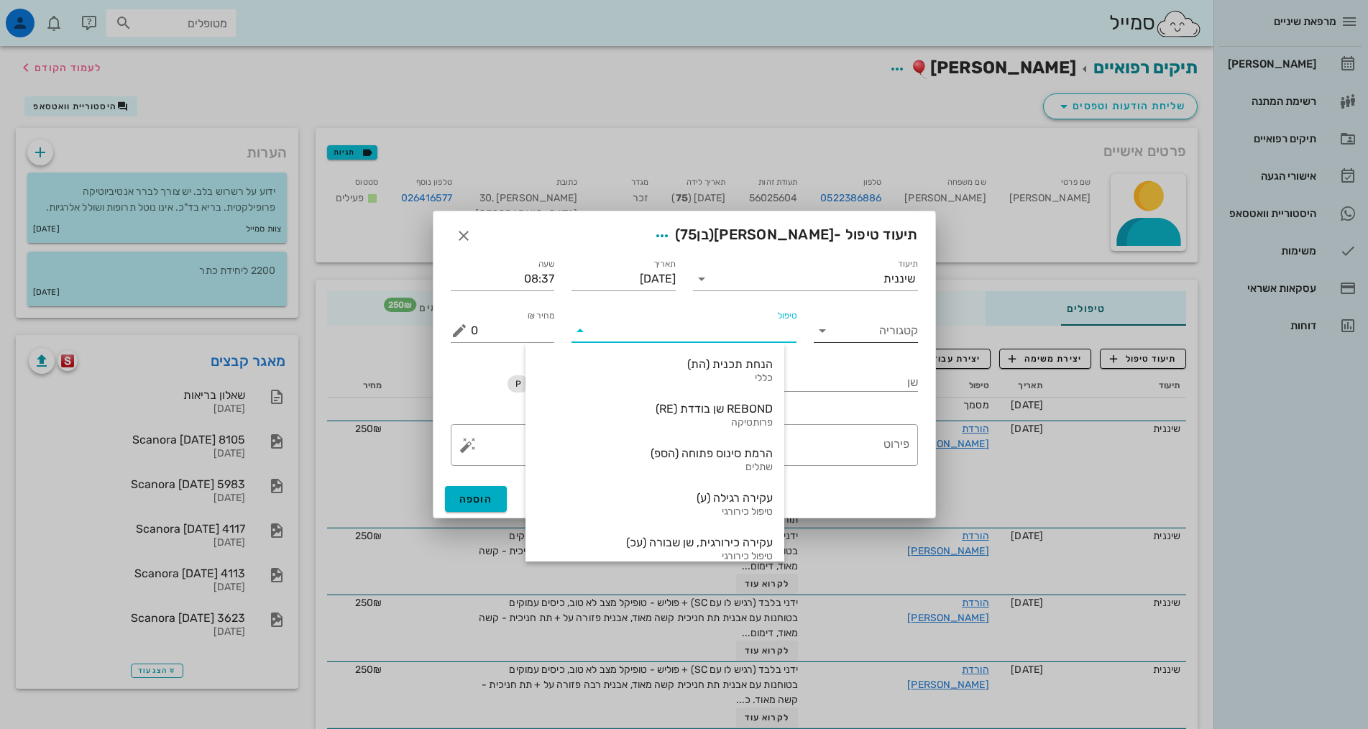
click at [860, 329] on input "קטגוריה" at bounding box center [877, 330] width 81 height 23
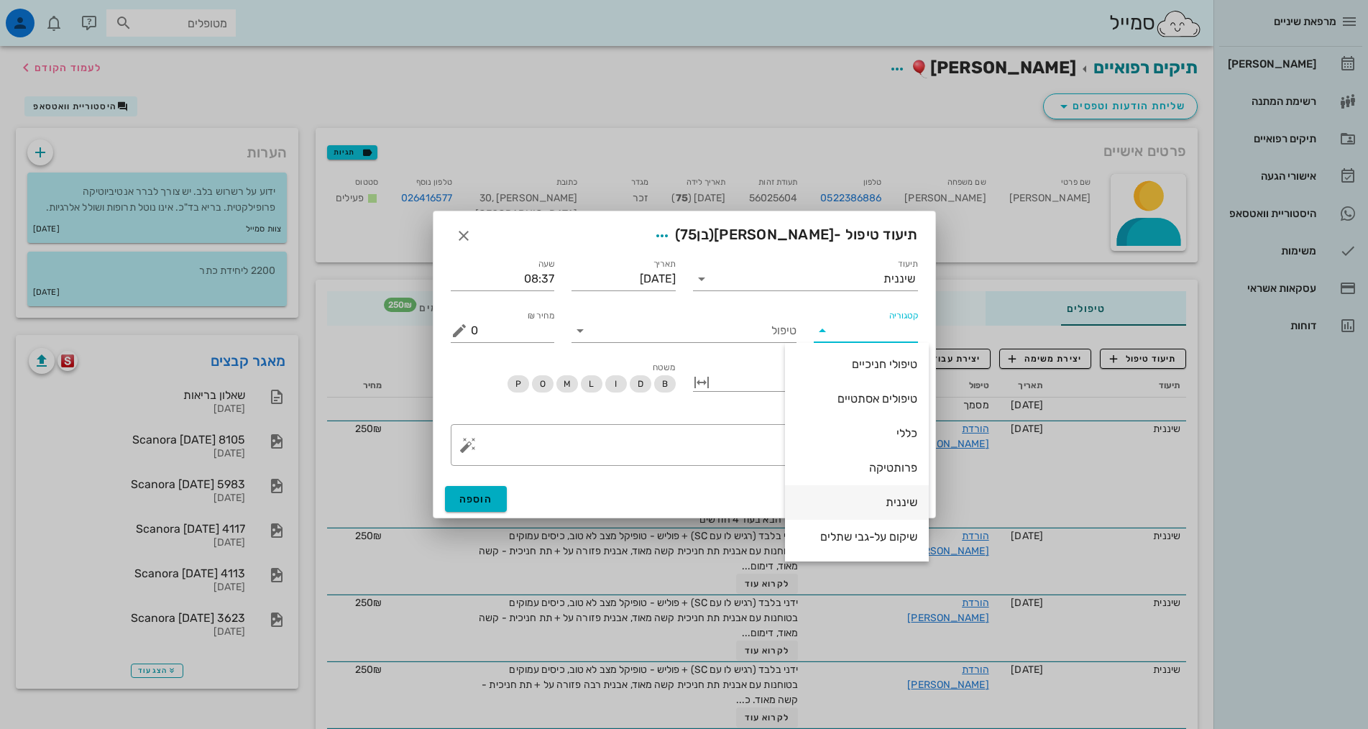
scroll to position [138, 0]
click at [900, 467] on div "שיננית" at bounding box center [857, 469] width 121 height 14
type input "שיננית"
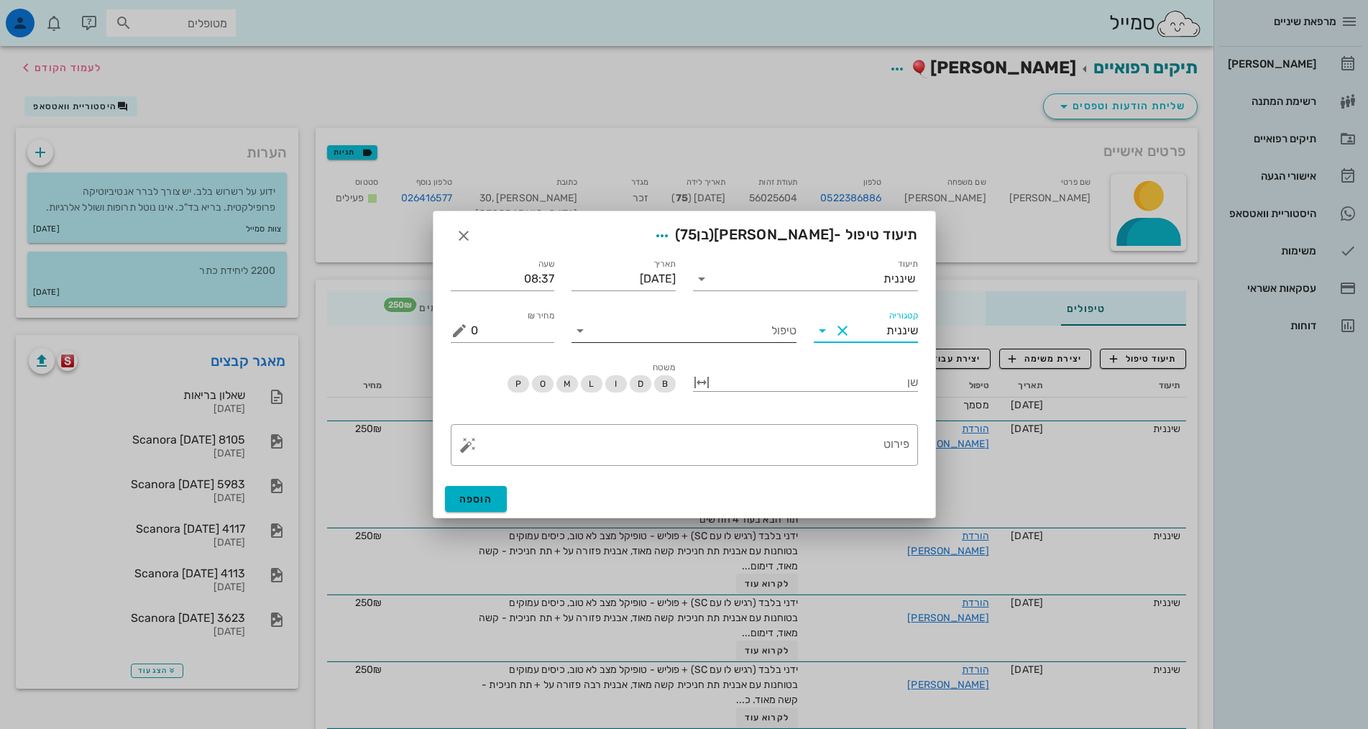
click at [772, 326] on input "טיפול" at bounding box center [694, 330] width 205 height 23
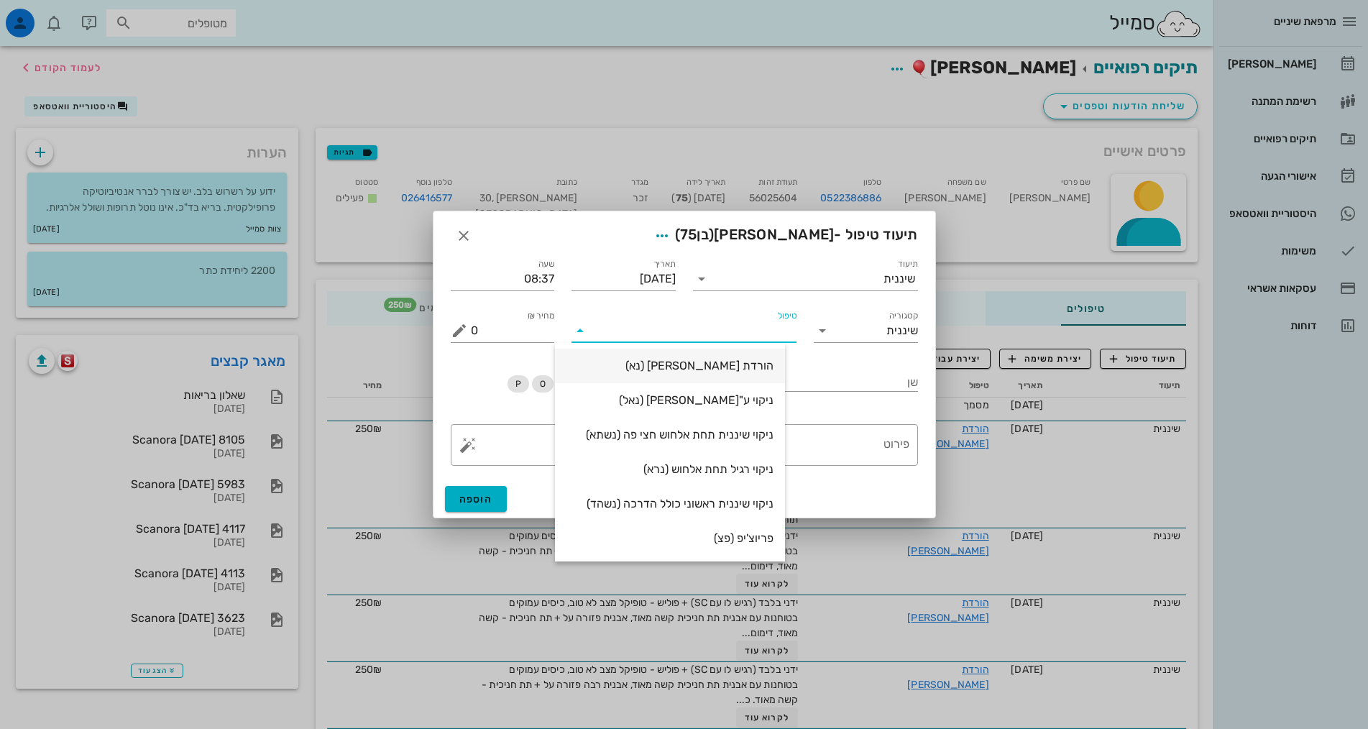
click at [774, 359] on div "הורדת אבן (נא)" at bounding box center [670, 366] width 207 height 14
type input "250"
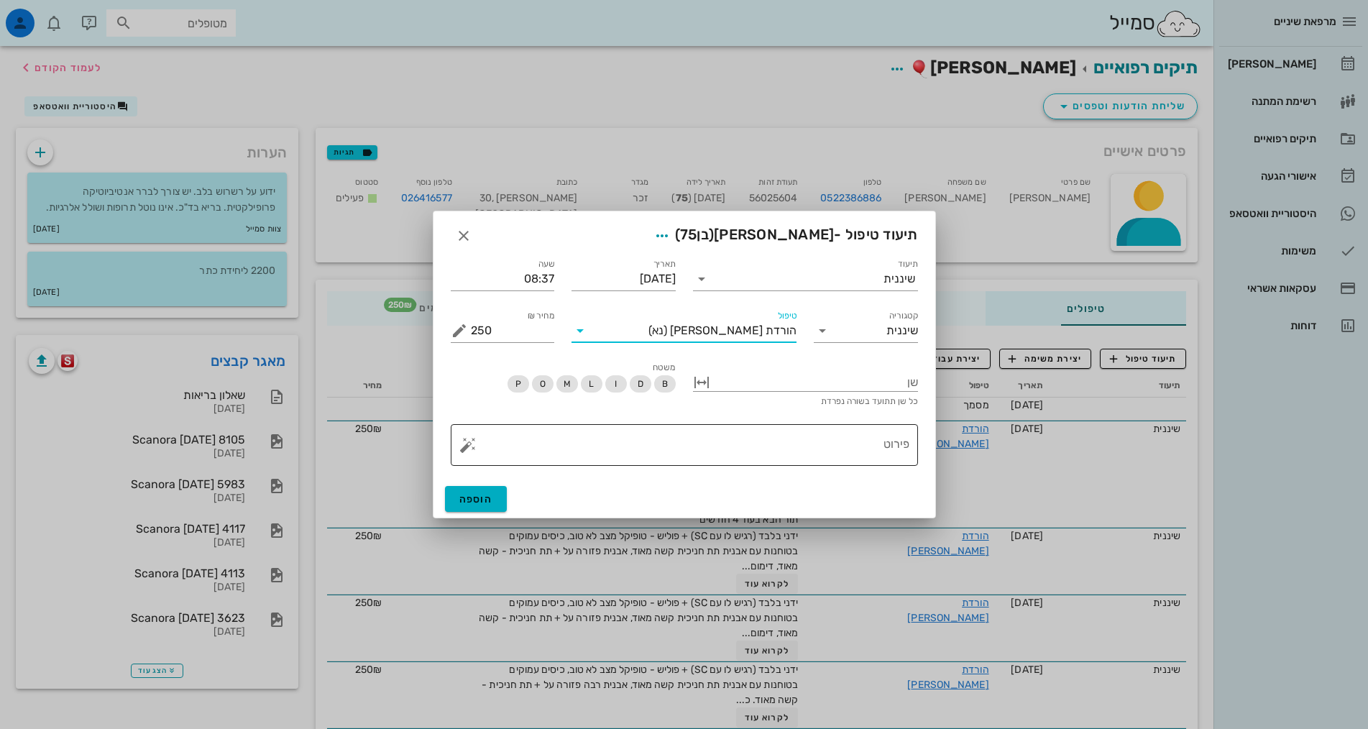
click at [851, 444] on textarea "פירוט" at bounding box center [690, 448] width 439 height 35
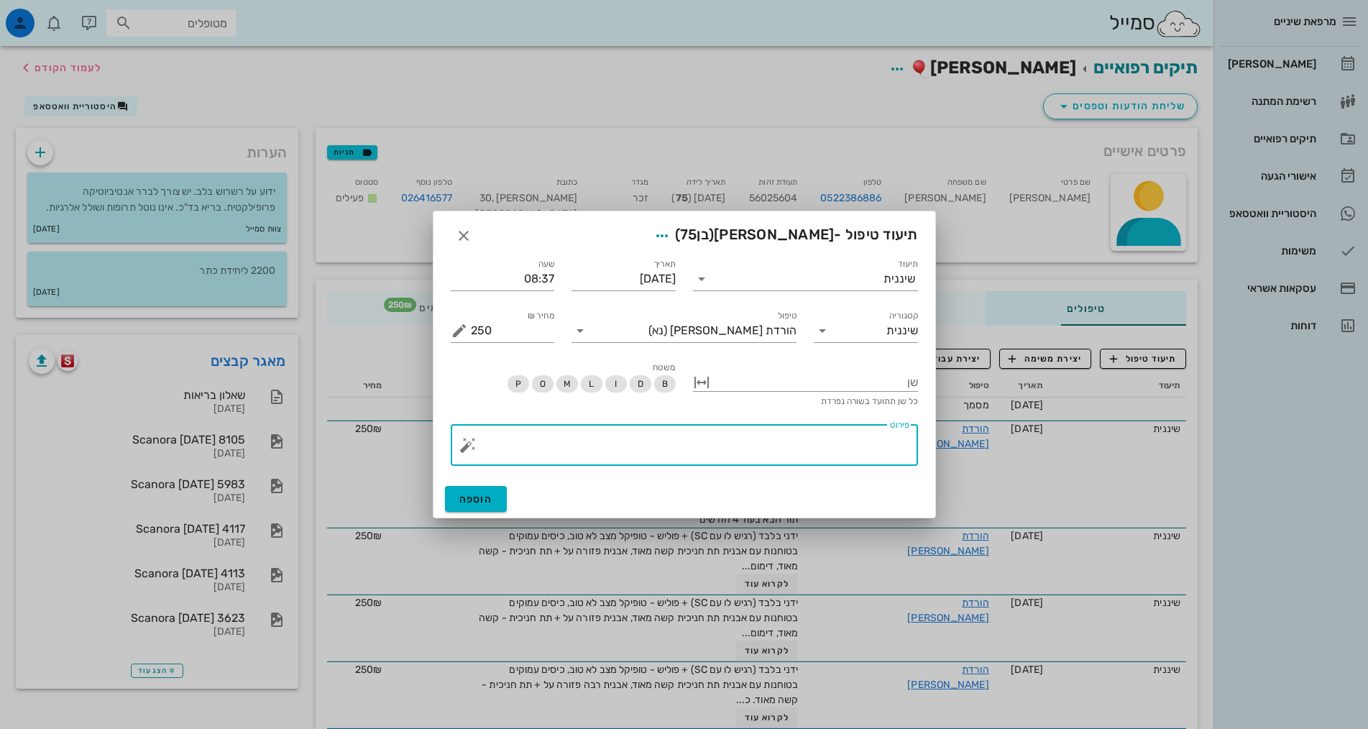
paste textarea "ידני בלבד (רגיש לו עם SC) + פוליש - טופיקל מצב לא טוב, כיסים עמוקים בטוחנות עם …"
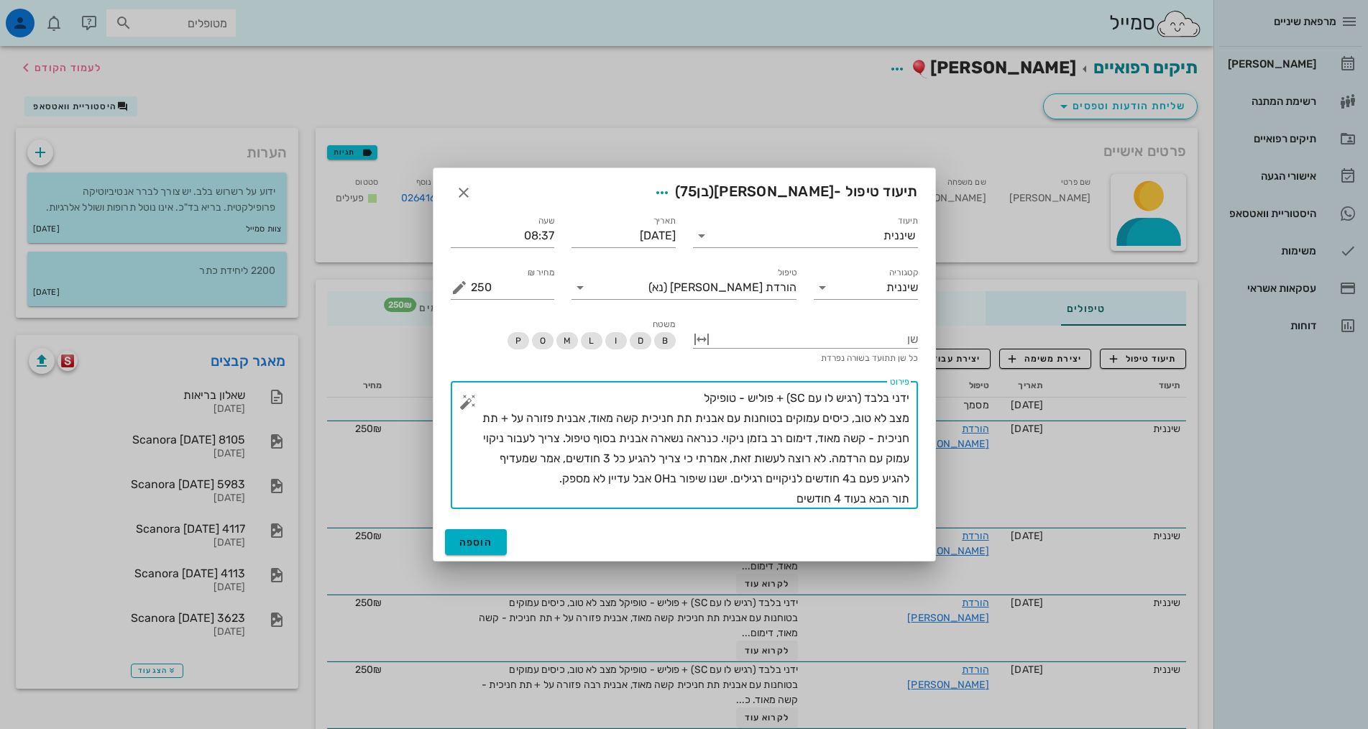
drag, startPoint x: 784, startPoint y: 498, endPoint x: 727, endPoint y: 454, distance: 71.8
click at [727, 454] on textarea "ידני בלבד (רגיש לו עם SC) + פוליש - טופיקל מצב לא טוב, כיסים עמוקים בטוחנות עם …" at bounding box center [690, 448] width 439 height 121
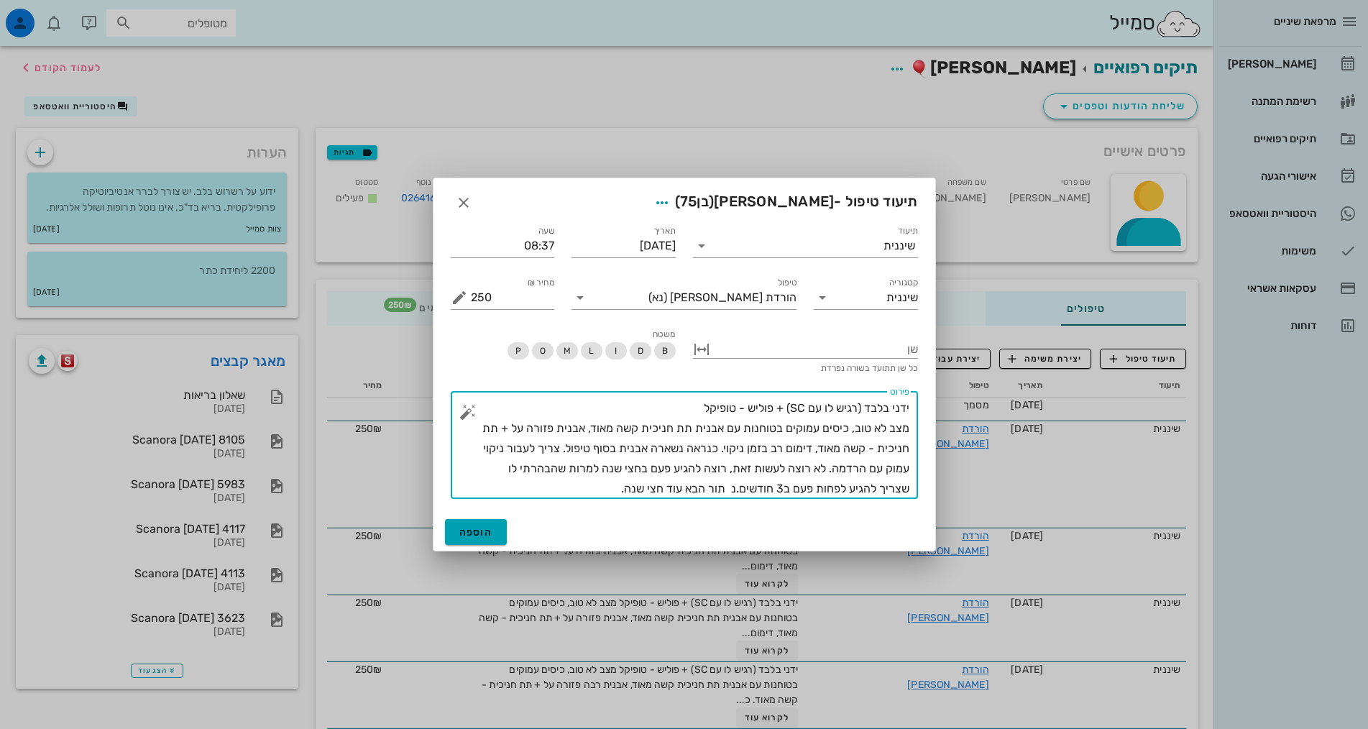
type textarea "ידני בלבד (רגיש לו עם SC) + פוליש - טופיקל מצב לא טוב, כיסים עמוקים בטוחנות עם …"
click at [450, 530] on button "הוספה" at bounding box center [476, 532] width 63 height 26
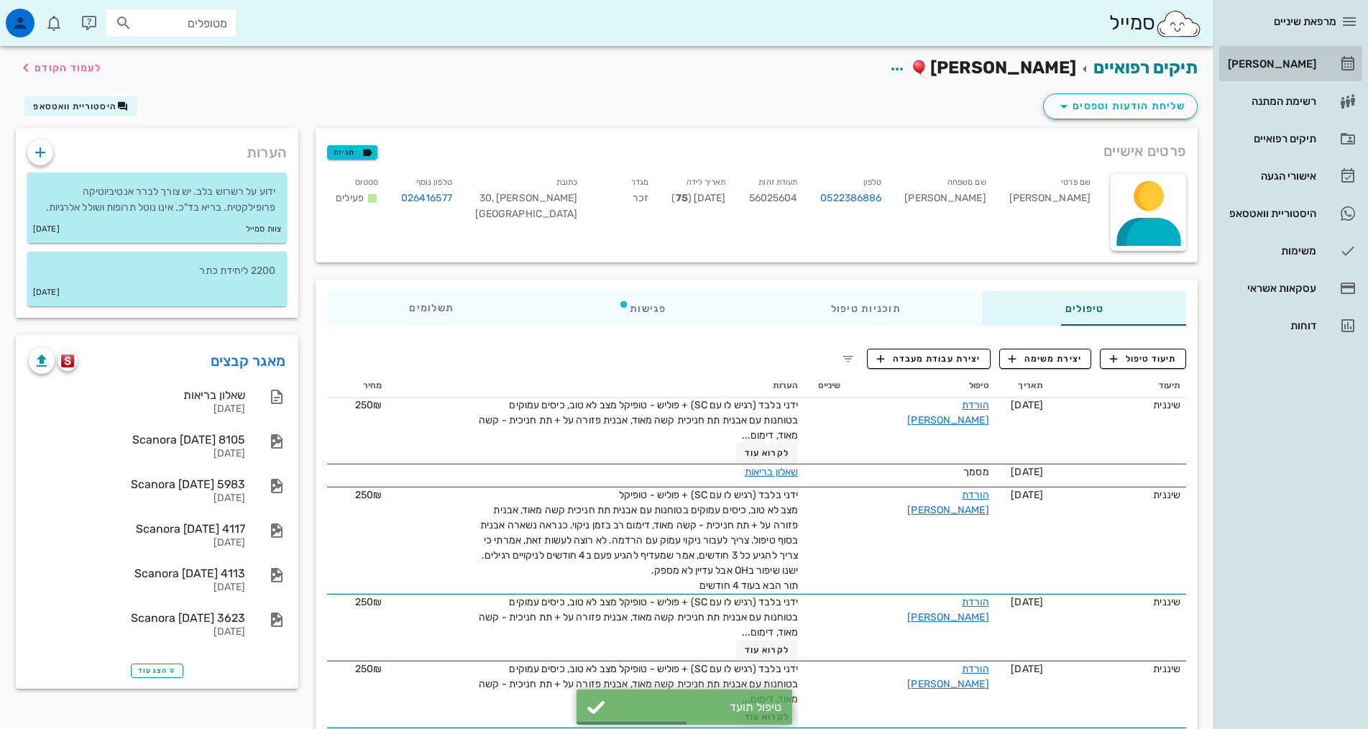
click at [1289, 58] on div "[PERSON_NAME]" at bounding box center [1270, 64] width 91 height 12
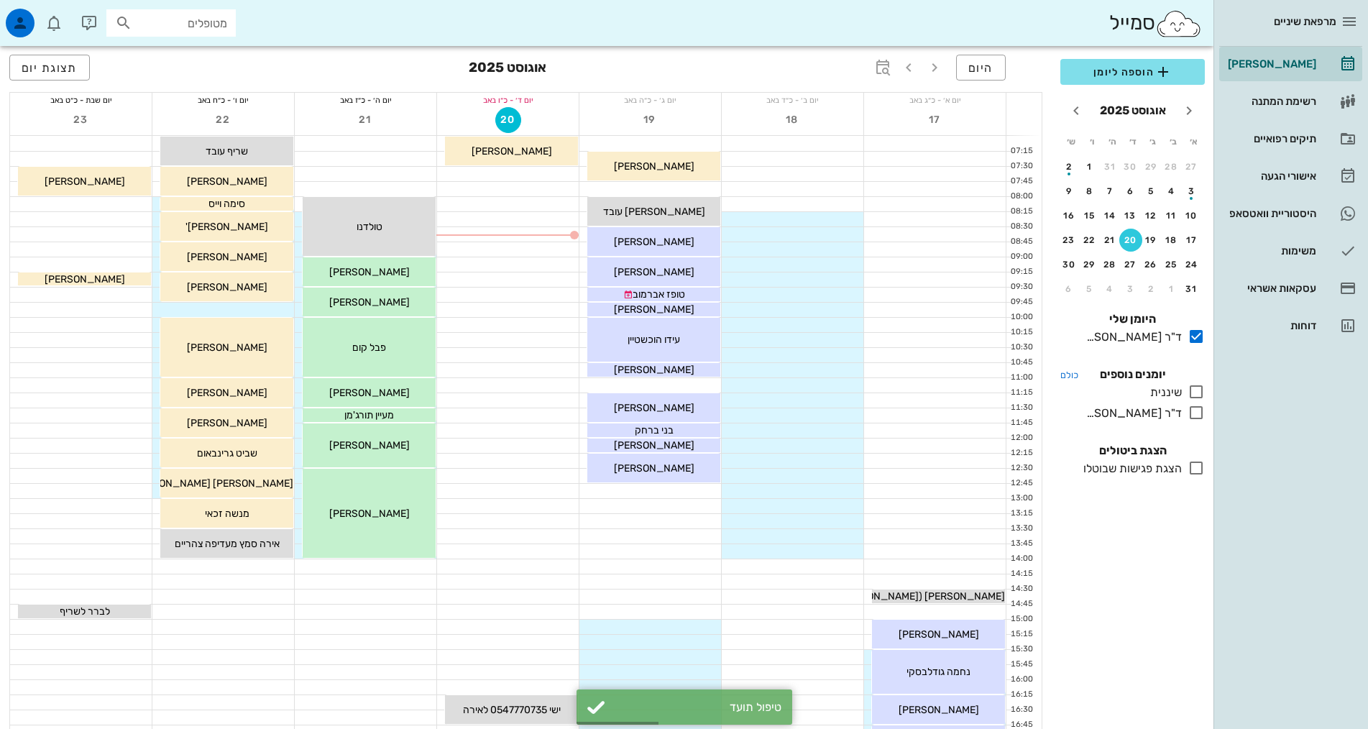
click at [1194, 390] on icon at bounding box center [1196, 391] width 17 height 17
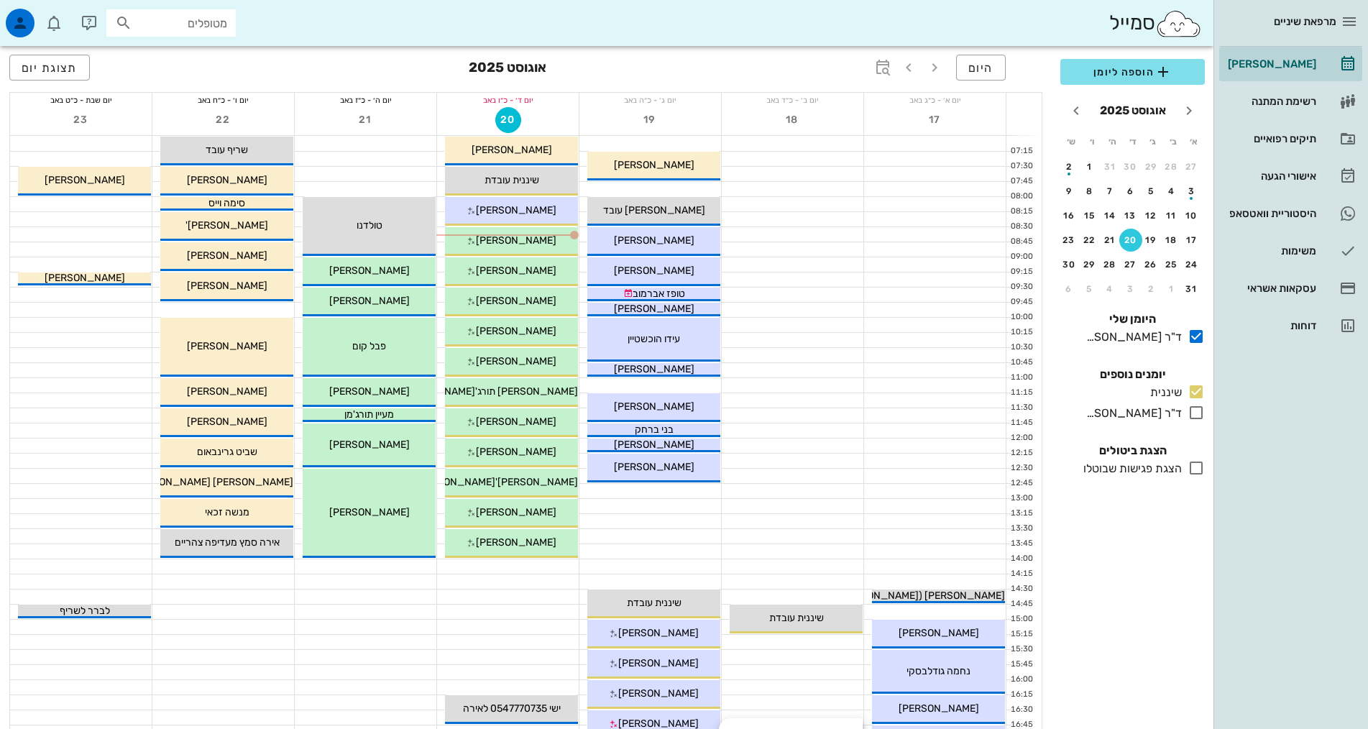
scroll to position [360, 0]
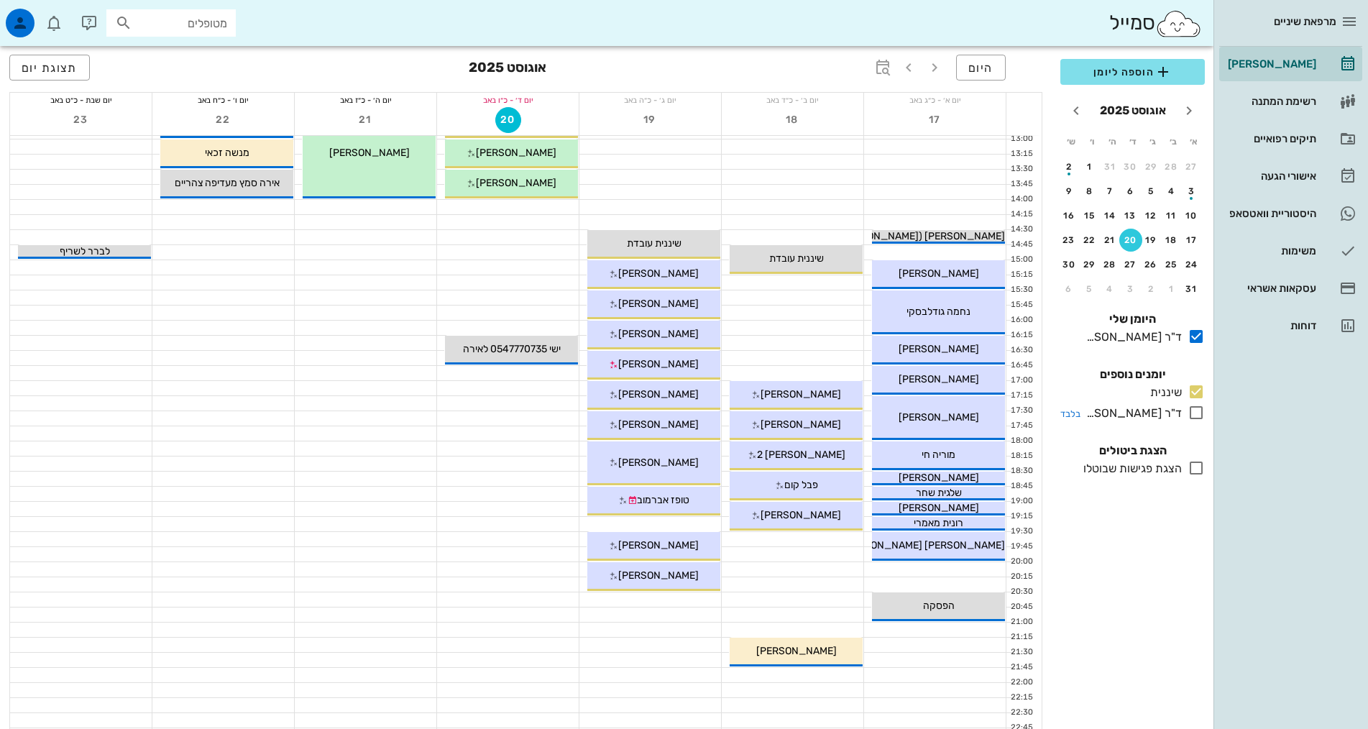
click at [1195, 411] on icon at bounding box center [1196, 412] width 17 height 17
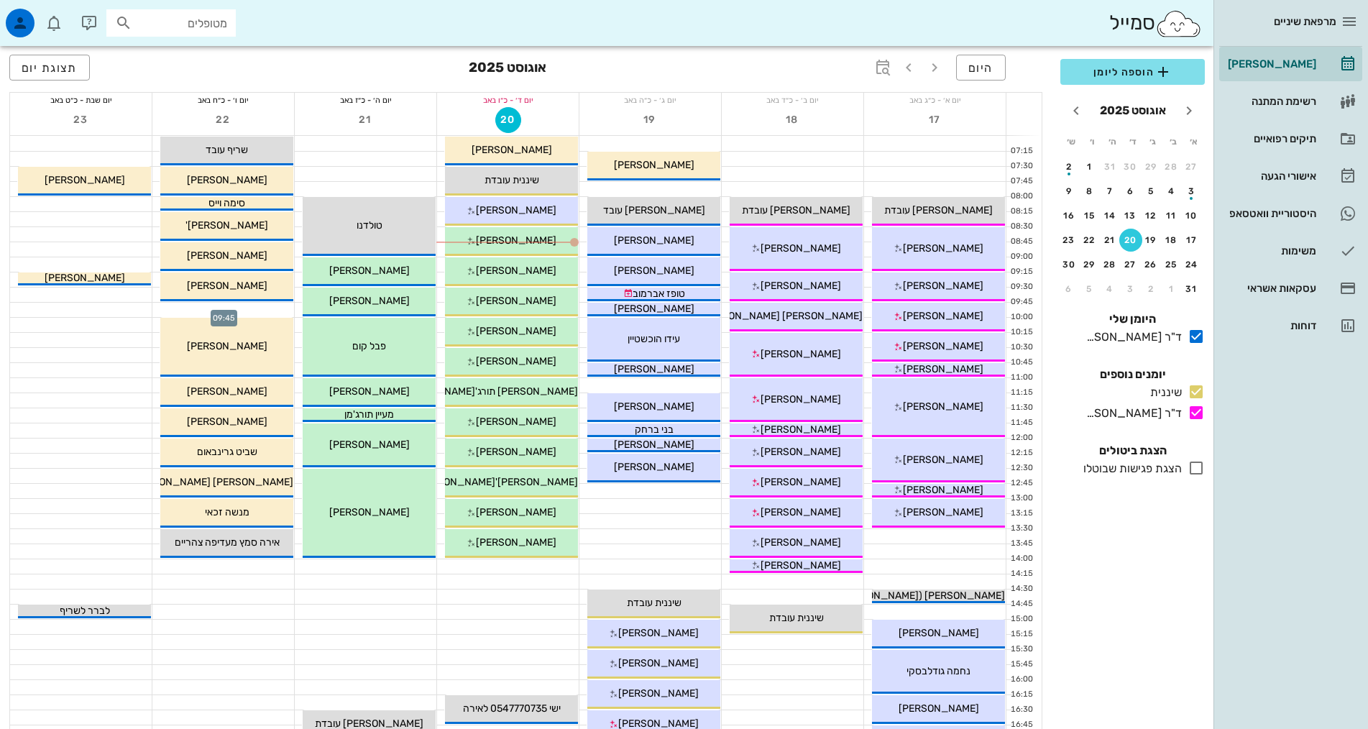
click at [280, 309] on div at bounding box center [223, 310] width 142 height 14
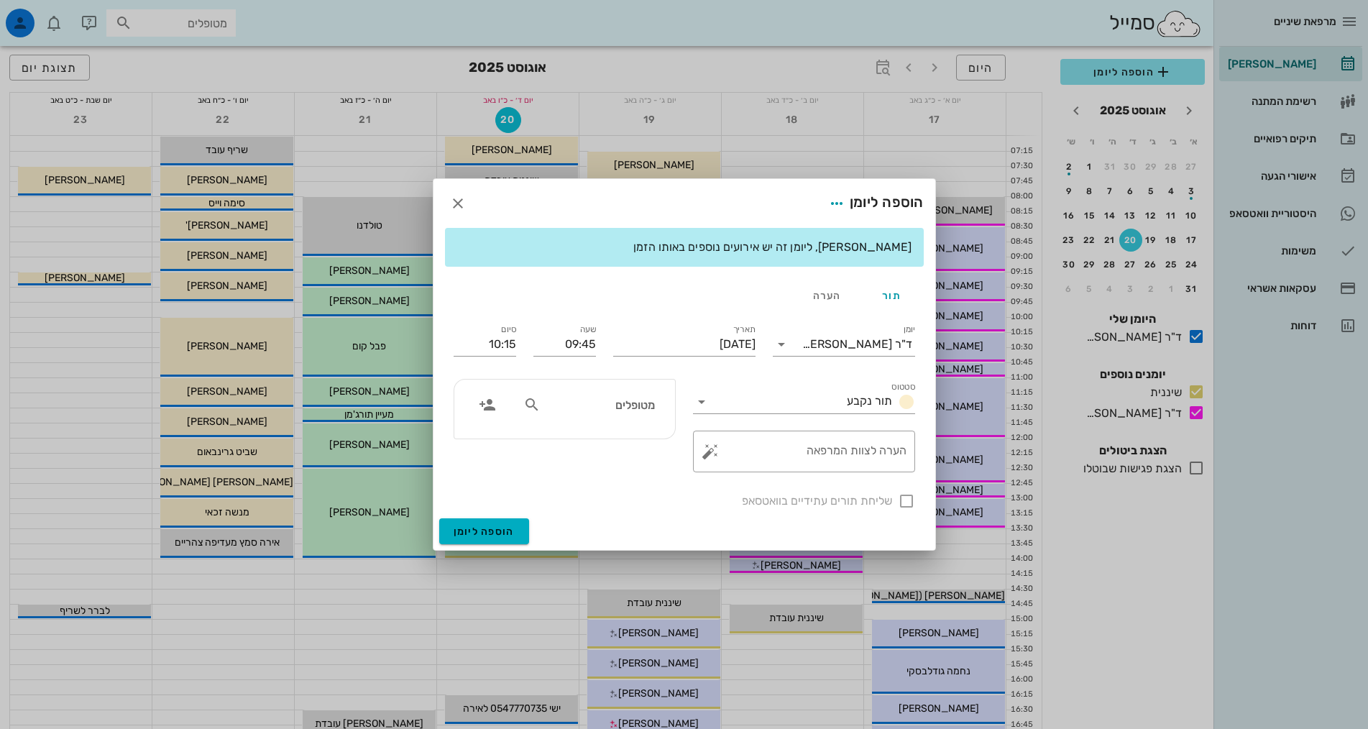
click at [549, 408] on input "מטופלים" at bounding box center [599, 404] width 111 height 19
type input "קרניא"
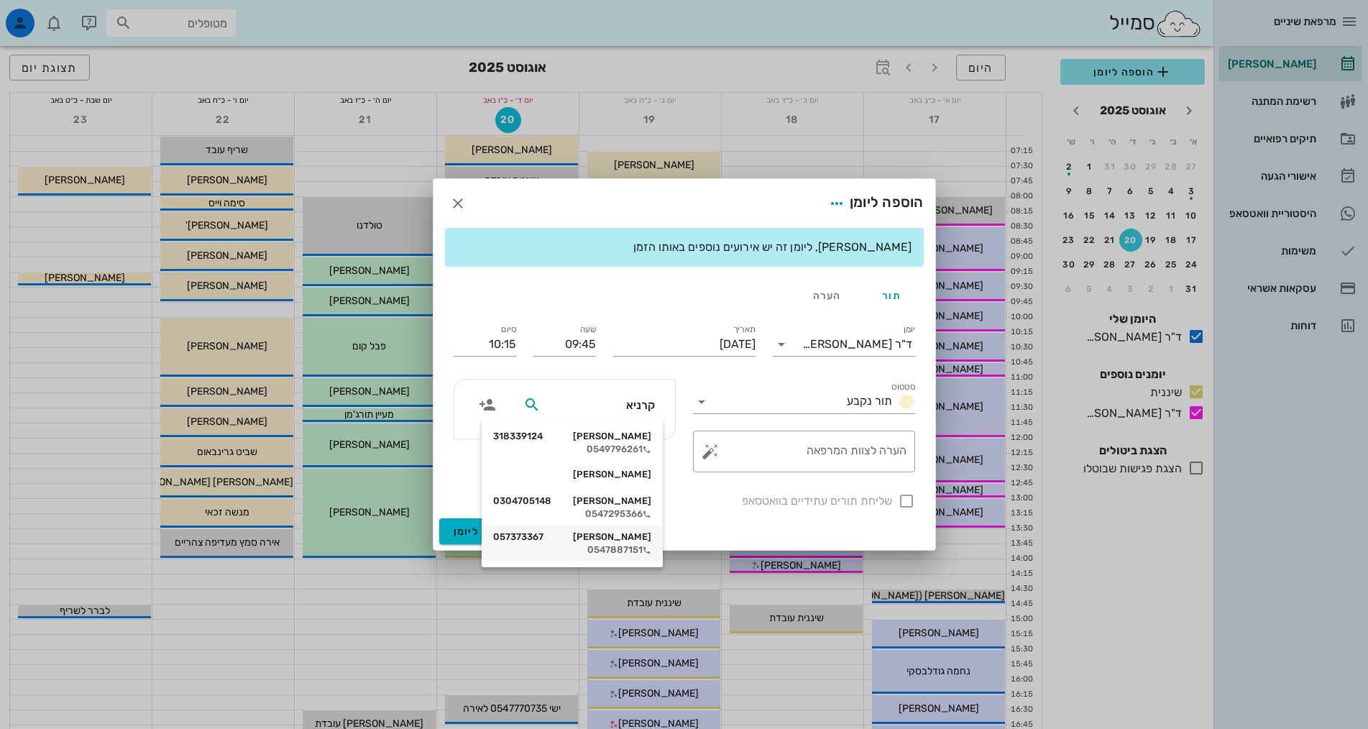
click at [631, 539] on div "נועה קרניאל 057373367" at bounding box center [572, 537] width 158 height 12
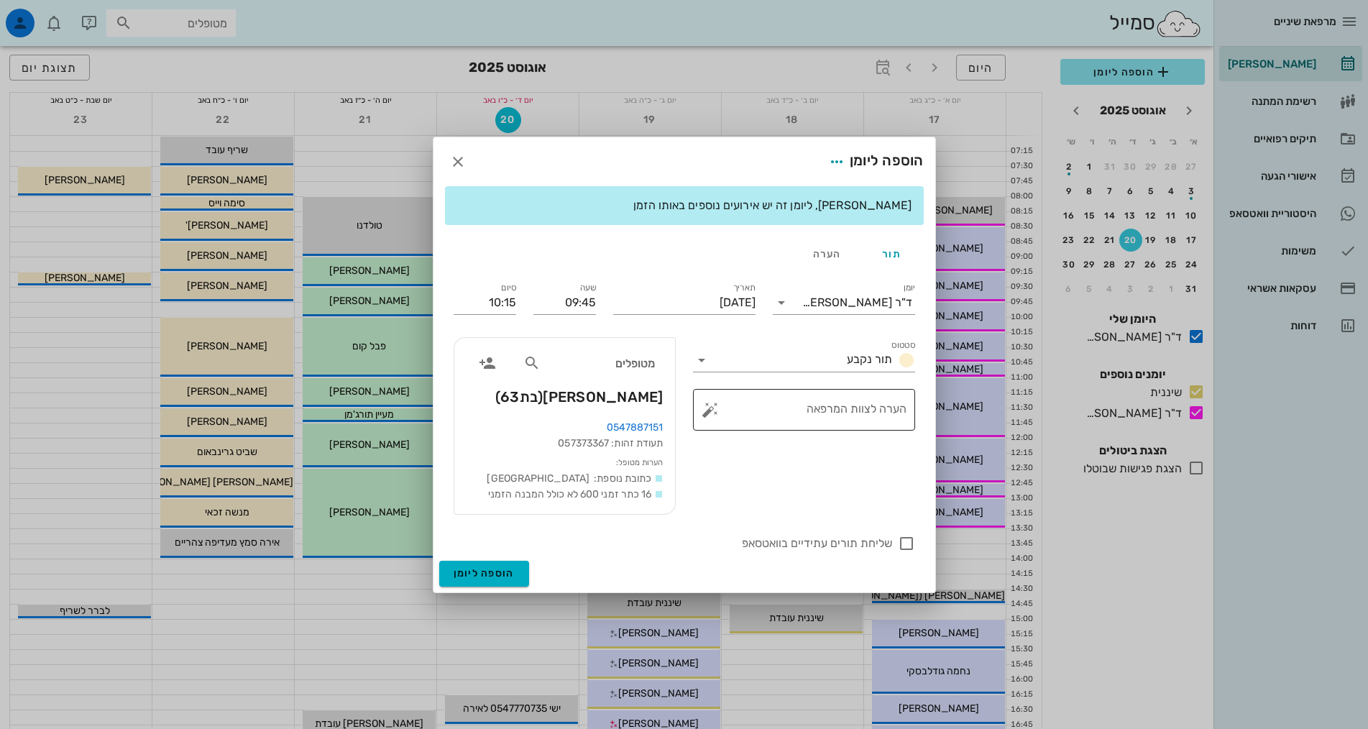
click at [856, 418] on textarea "הערה לצוות המרפאה" at bounding box center [809, 413] width 193 height 35
type textarea "כתר גבוה"
click at [506, 301] on input "10:15" at bounding box center [485, 302] width 63 height 23
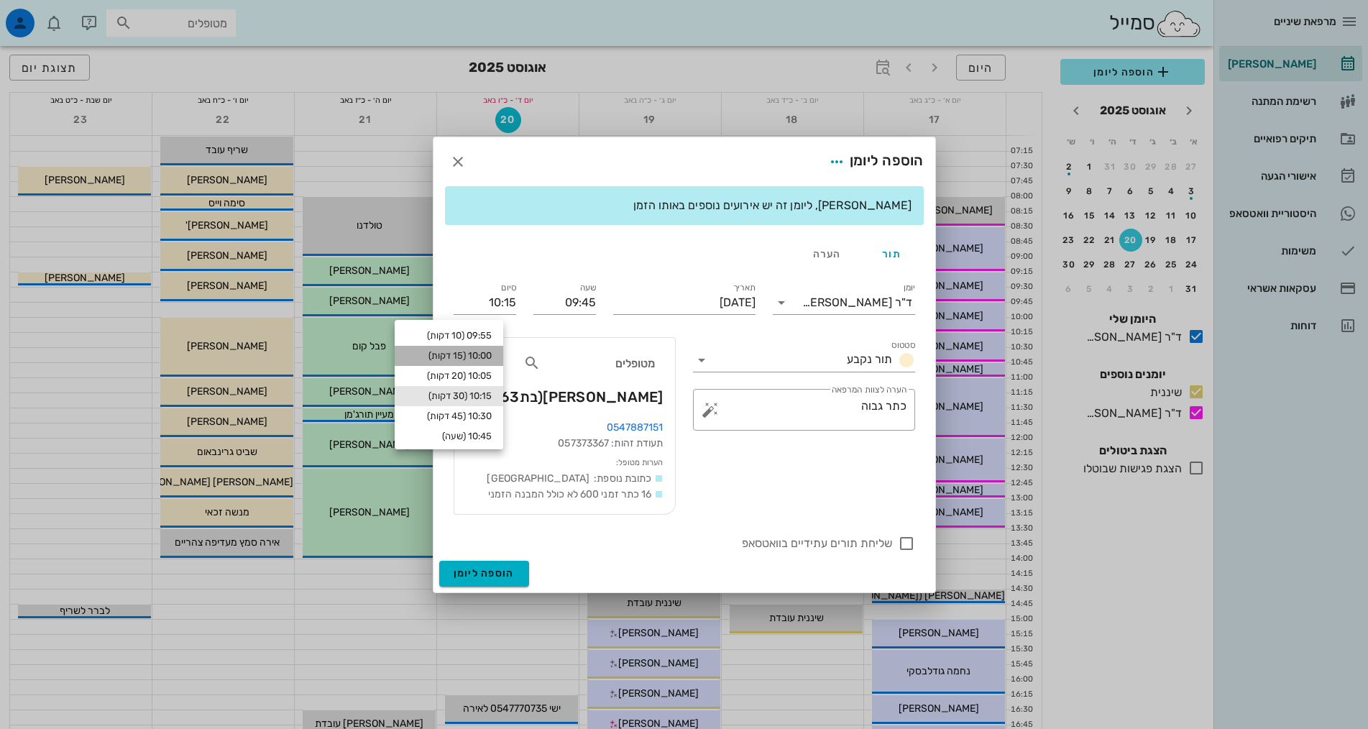
click at [492, 353] on div "10:00 (15 דקות)" at bounding box center [449, 356] width 86 height 12
type input "10:00"
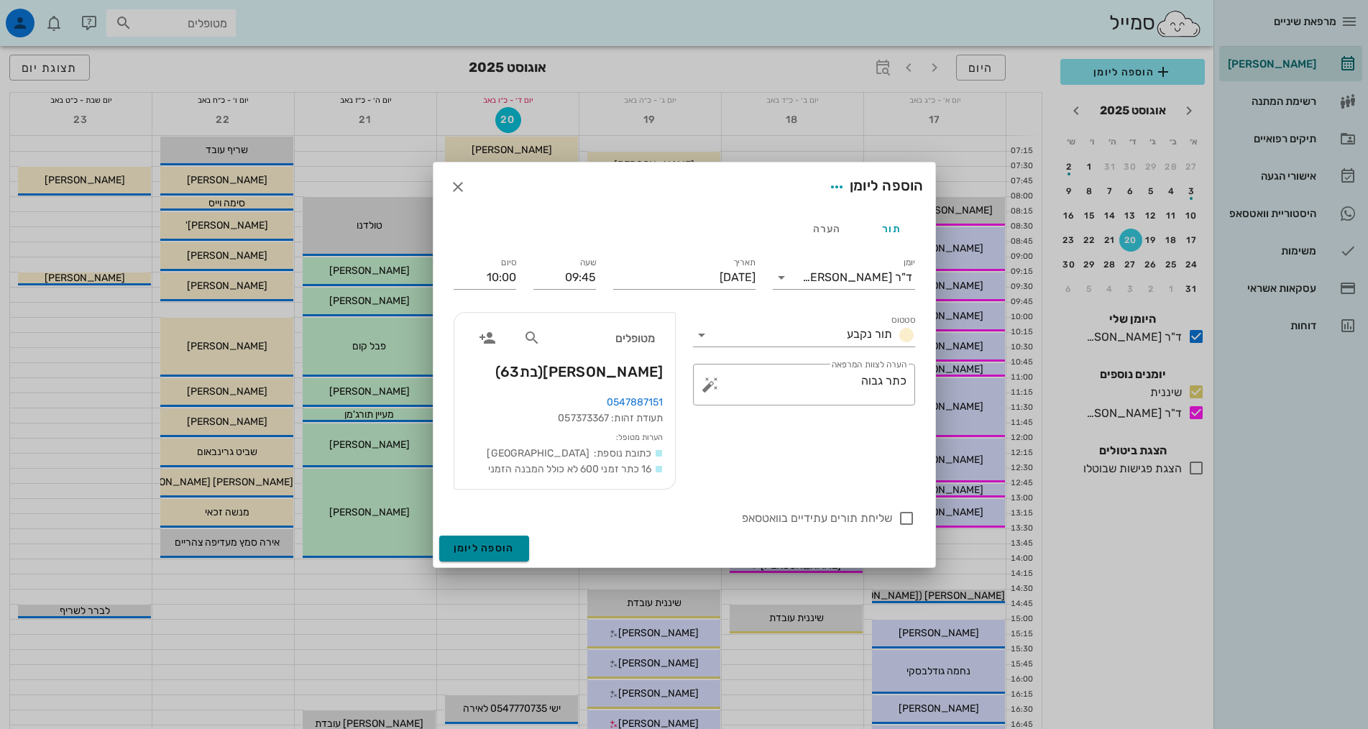
click at [498, 549] on span "הוספה ליומן" at bounding box center [484, 548] width 61 height 12
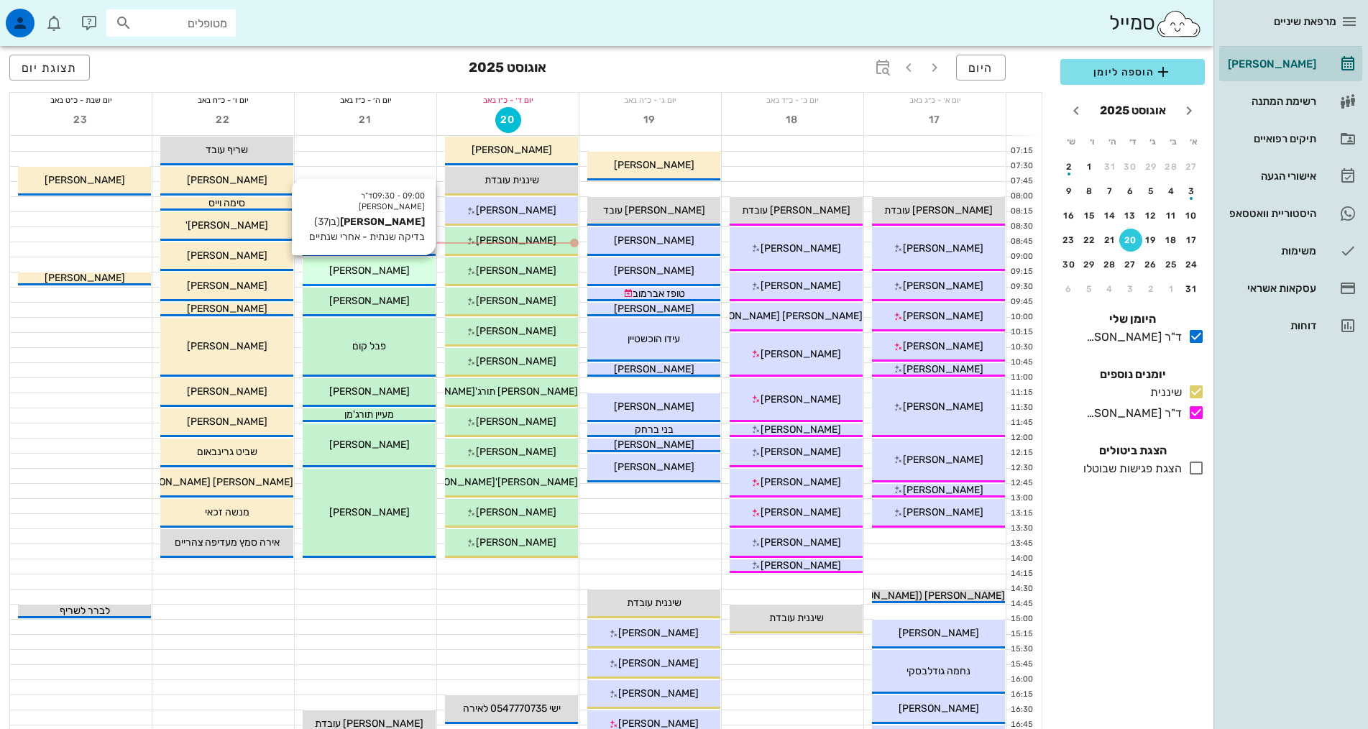
click at [383, 270] on span "[PERSON_NAME]" at bounding box center [369, 271] width 81 height 12
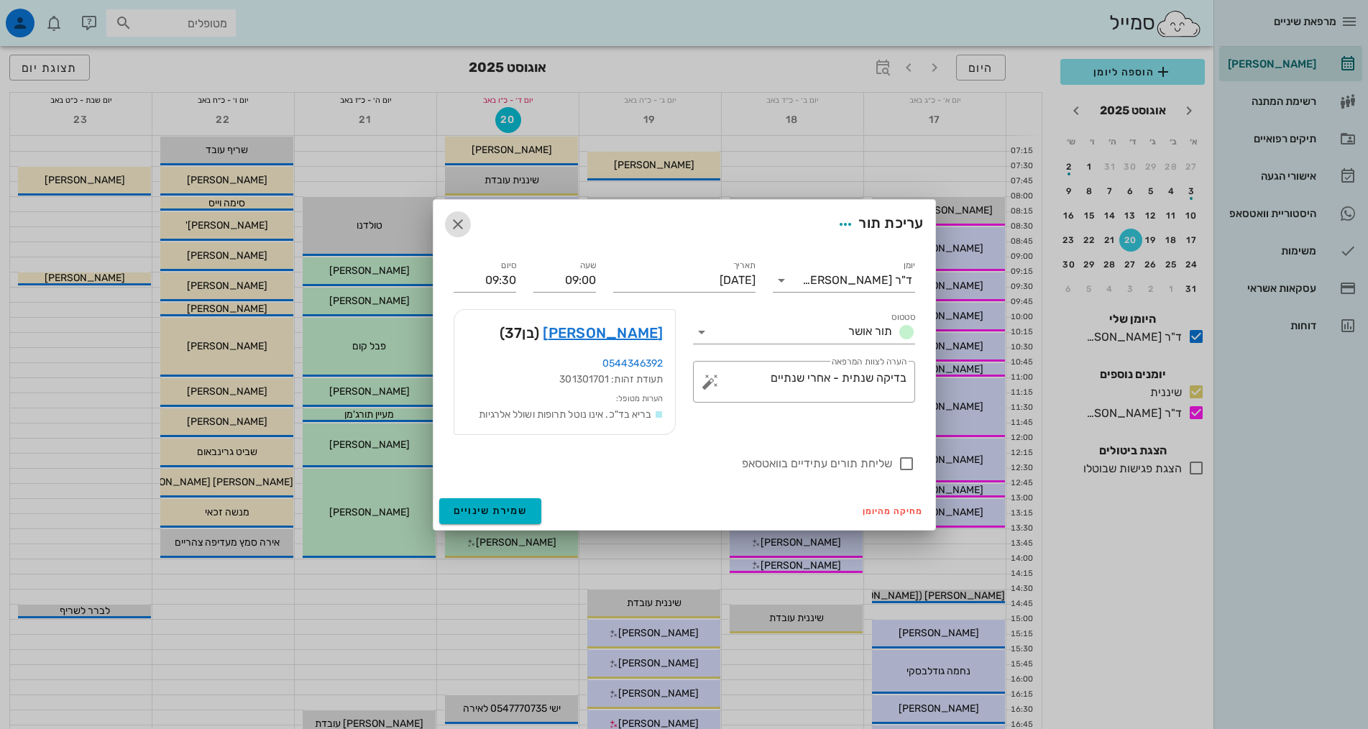
click at [460, 221] on icon "button" at bounding box center [457, 224] width 17 height 17
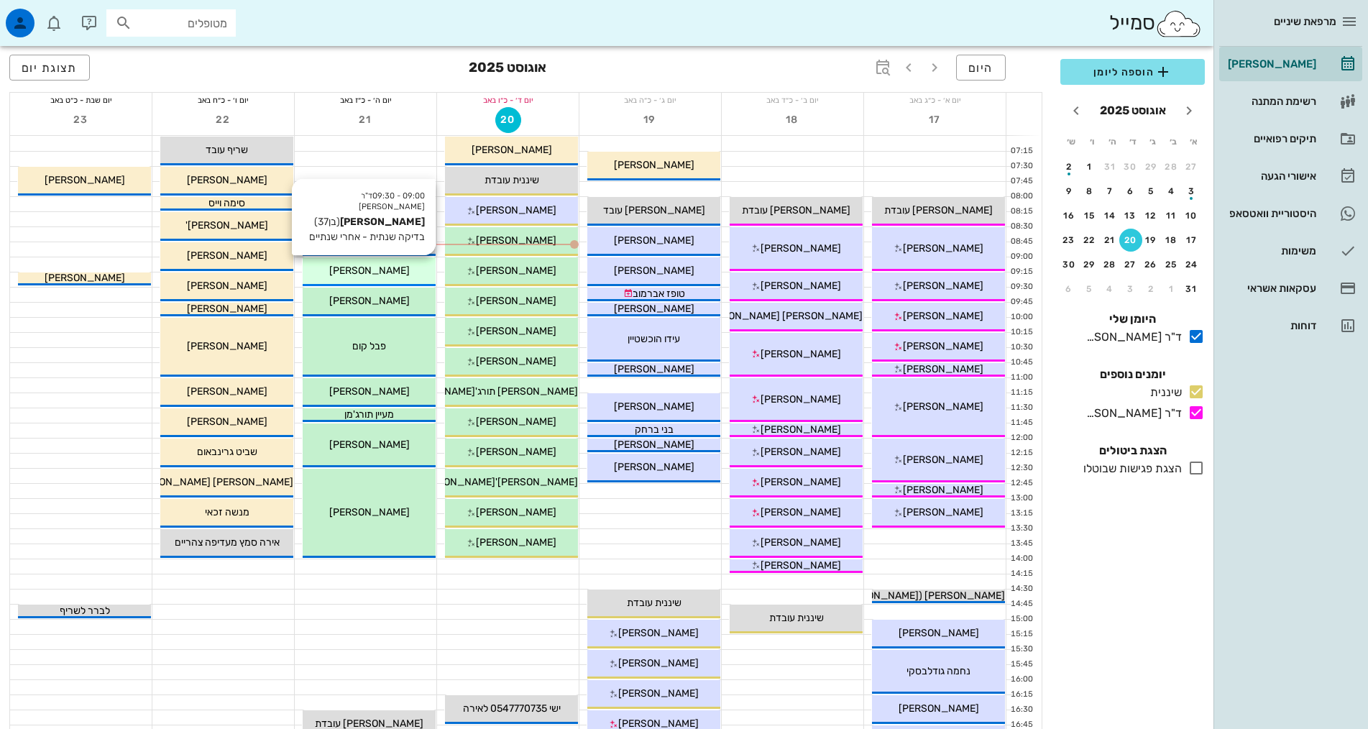
click at [371, 266] on span "[PERSON_NAME]" at bounding box center [369, 271] width 81 height 12
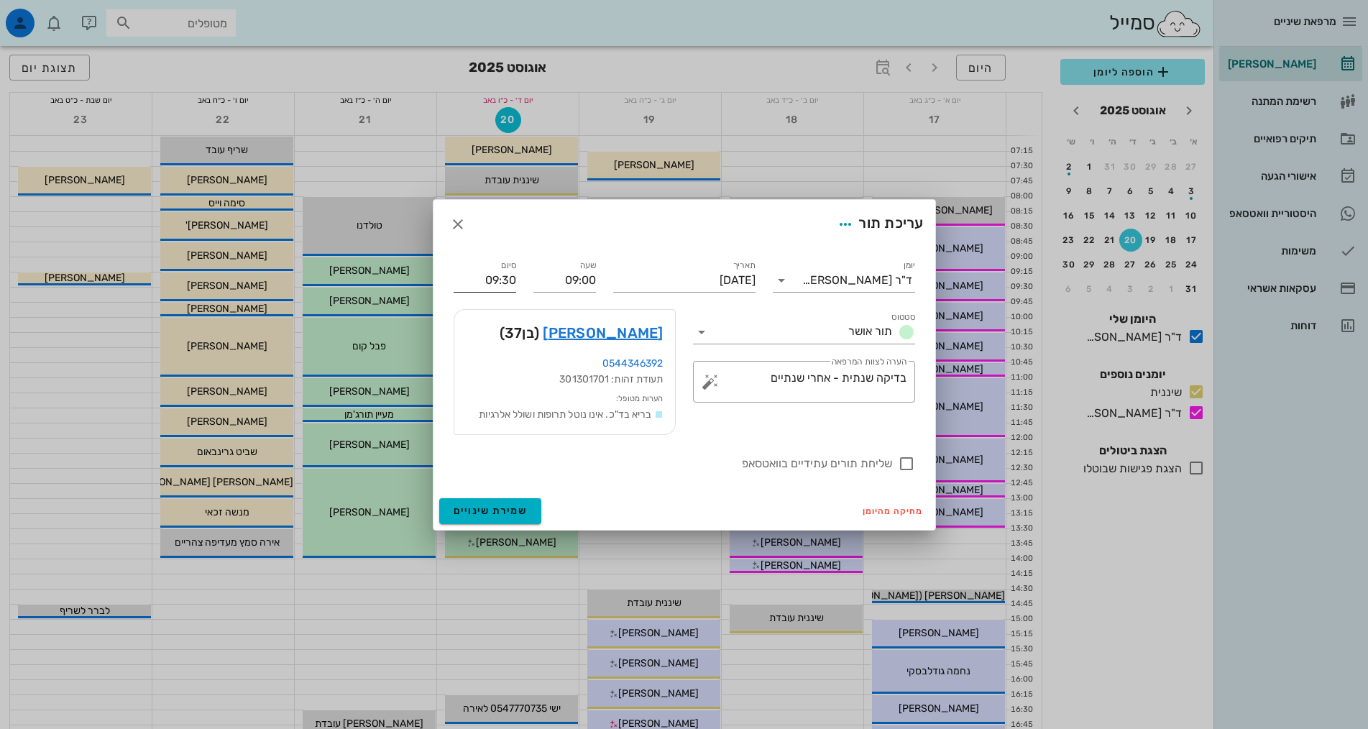
click at [506, 285] on input "09:30" at bounding box center [485, 280] width 63 height 23
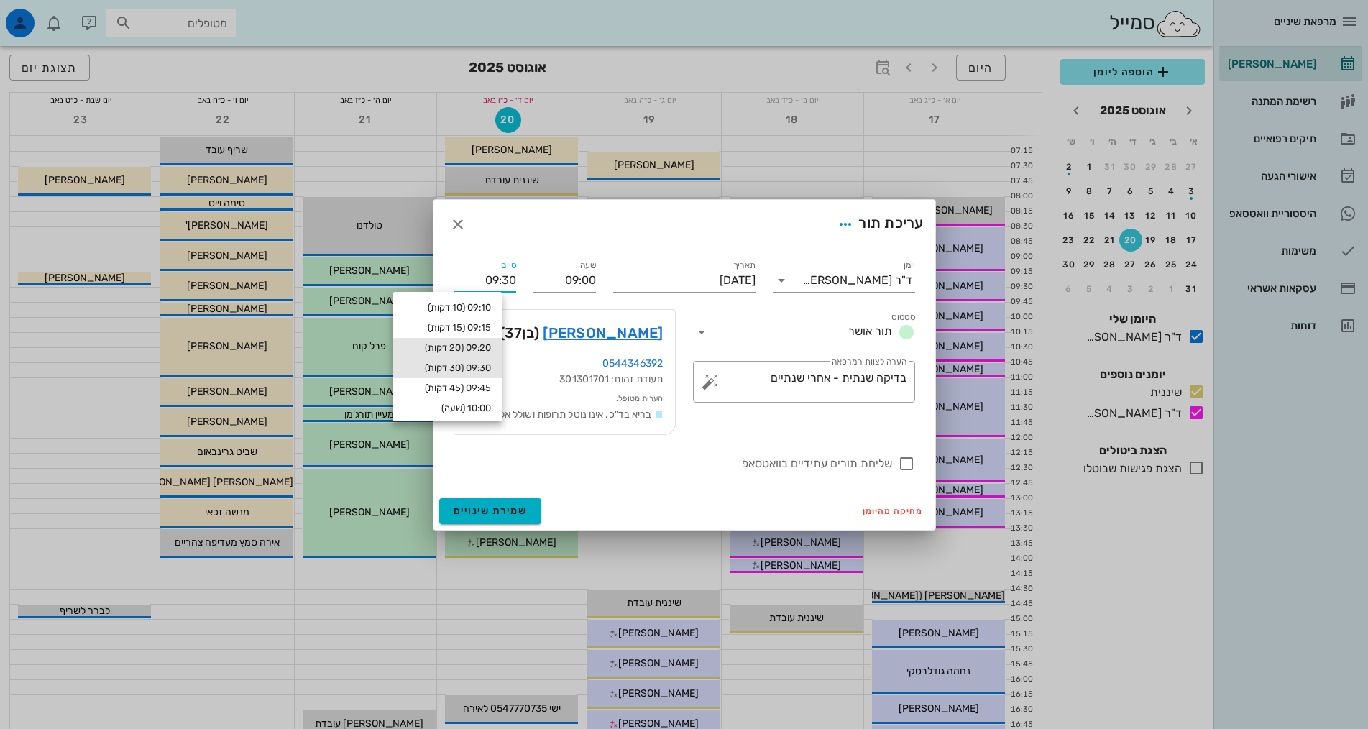
click at [491, 351] on div "09:20 (20 דקות)" at bounding box center [447, 348] width 87 height 12
type input "09:20"
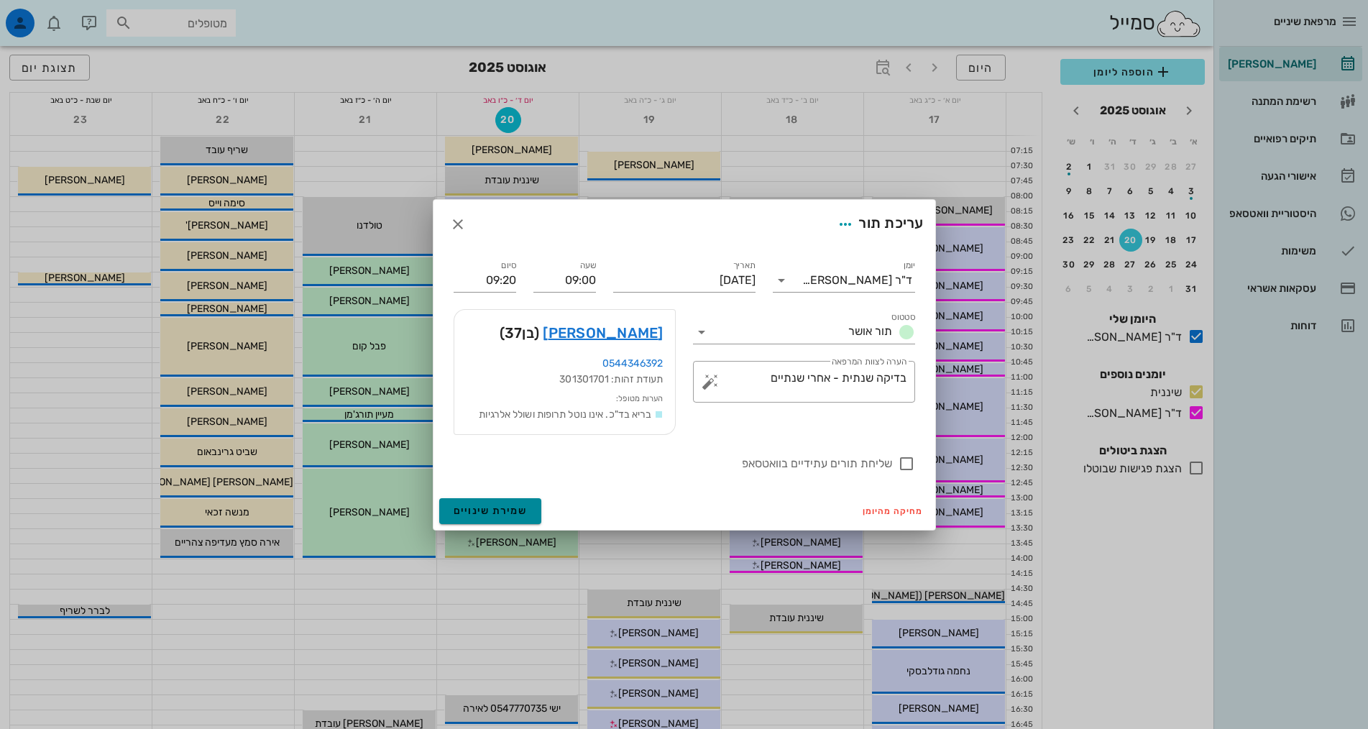
click at [508, 521] on button "שמירת שינויים" at bounding box center [490, 511] width 103 height 26
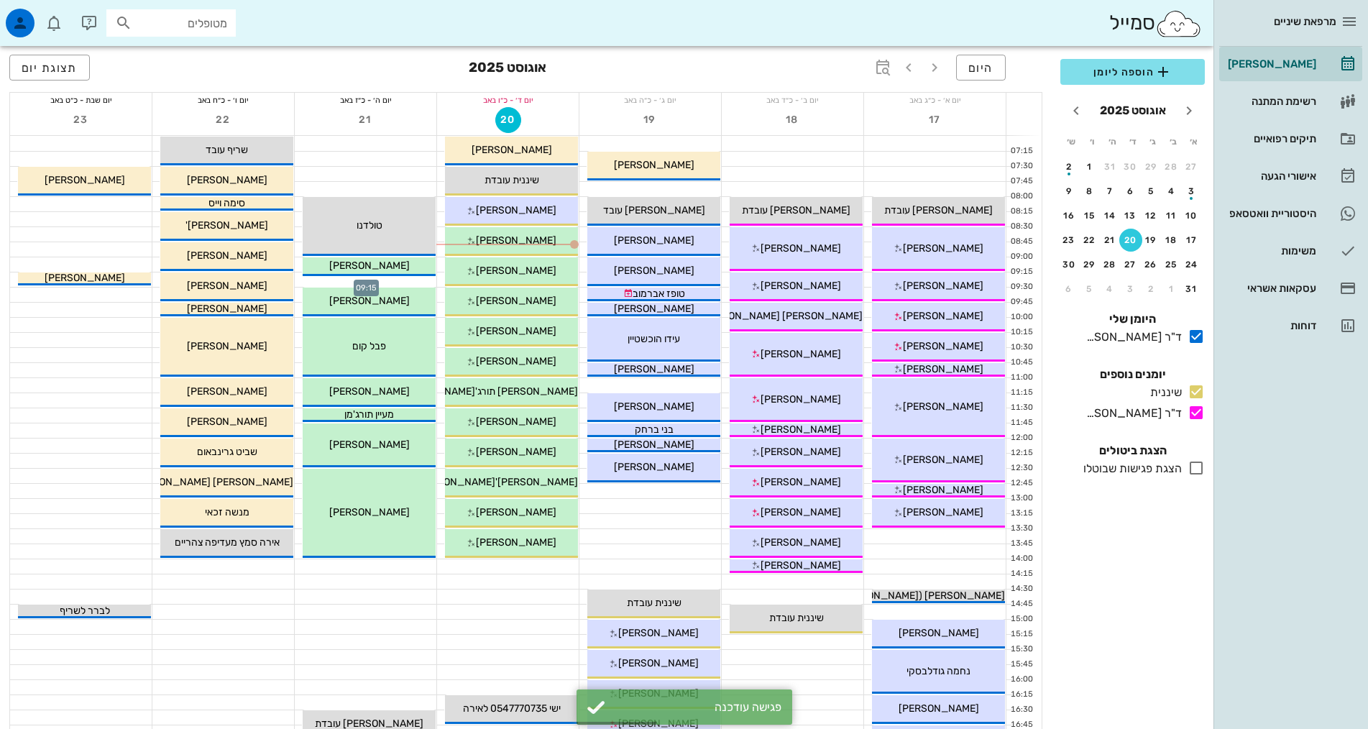
click at [420, 283] on div at bounding box center [366, 280] width 142 height 14
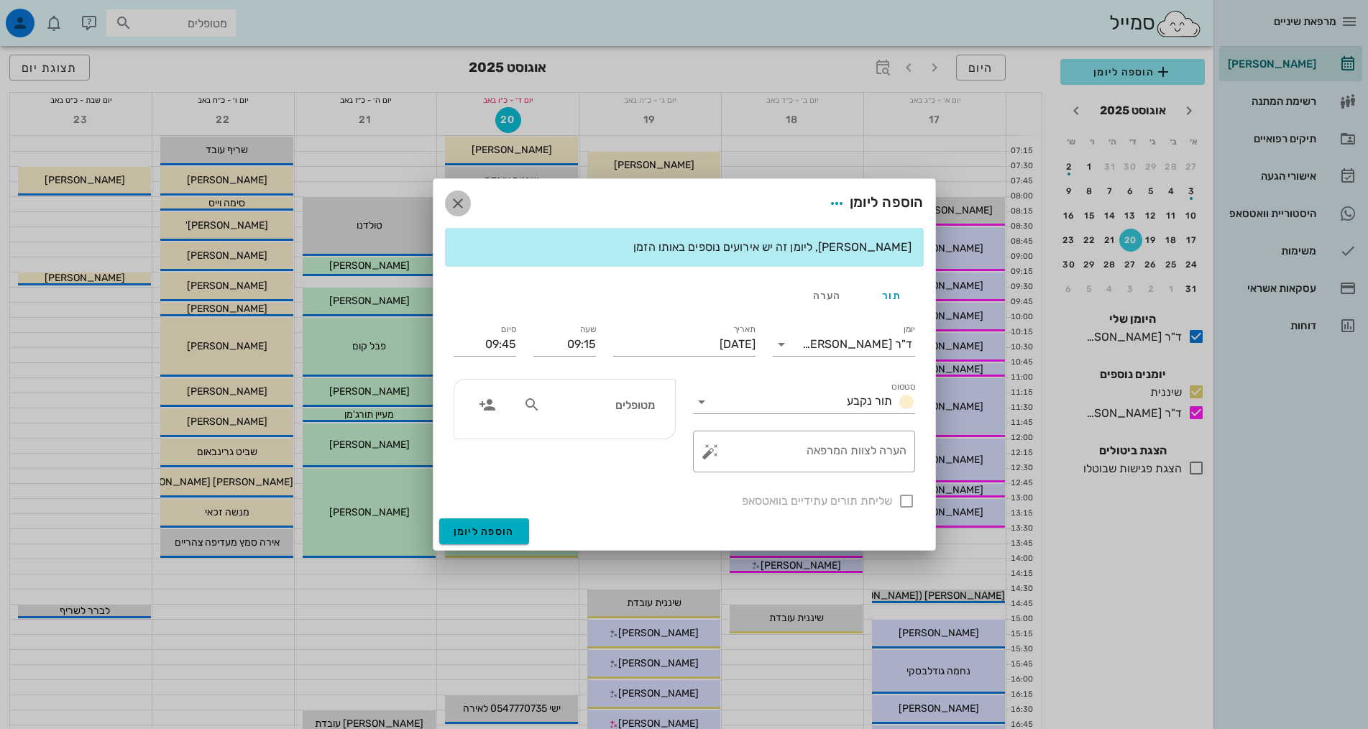
click at [463, 203] on icon "button" at bounding box center [457, 203] width 17 height 17
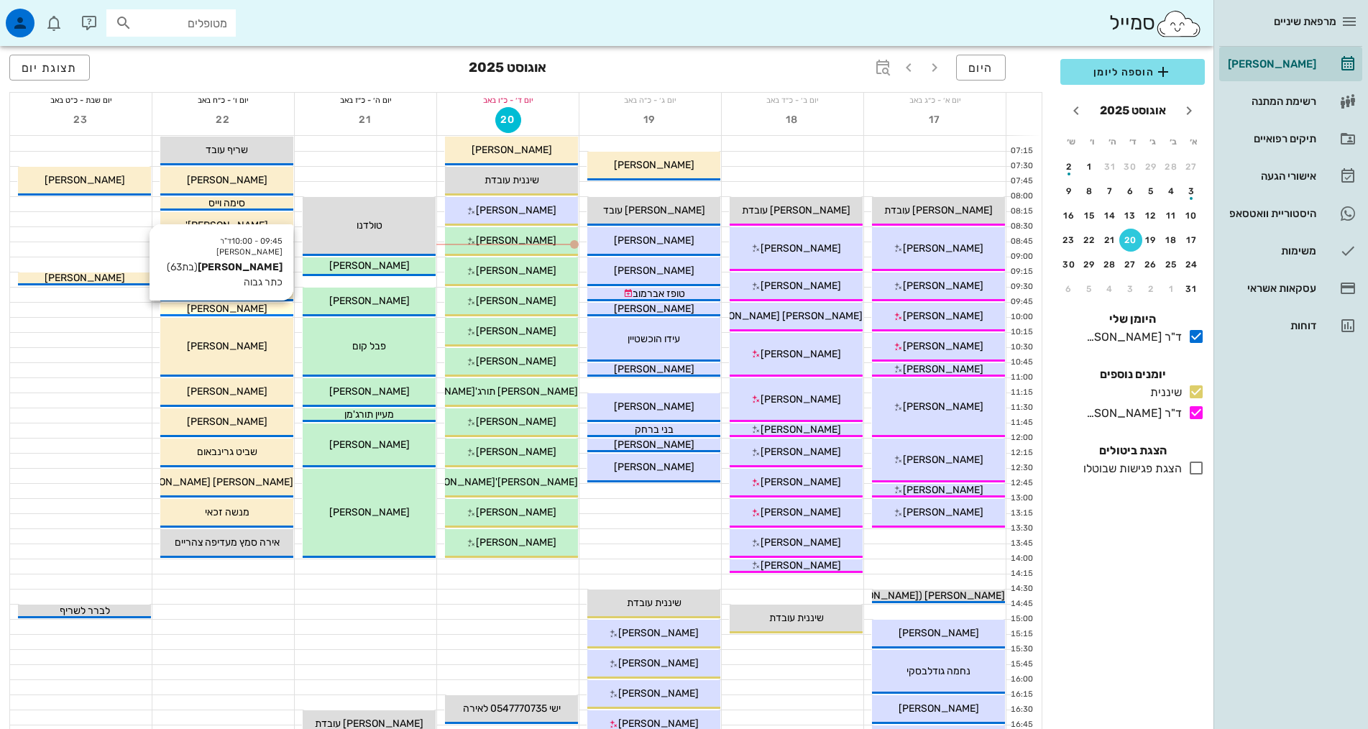
click at [217, 309] on span "[PERSON_NAME]" at bounding box center [227, 309] width 81 height 12
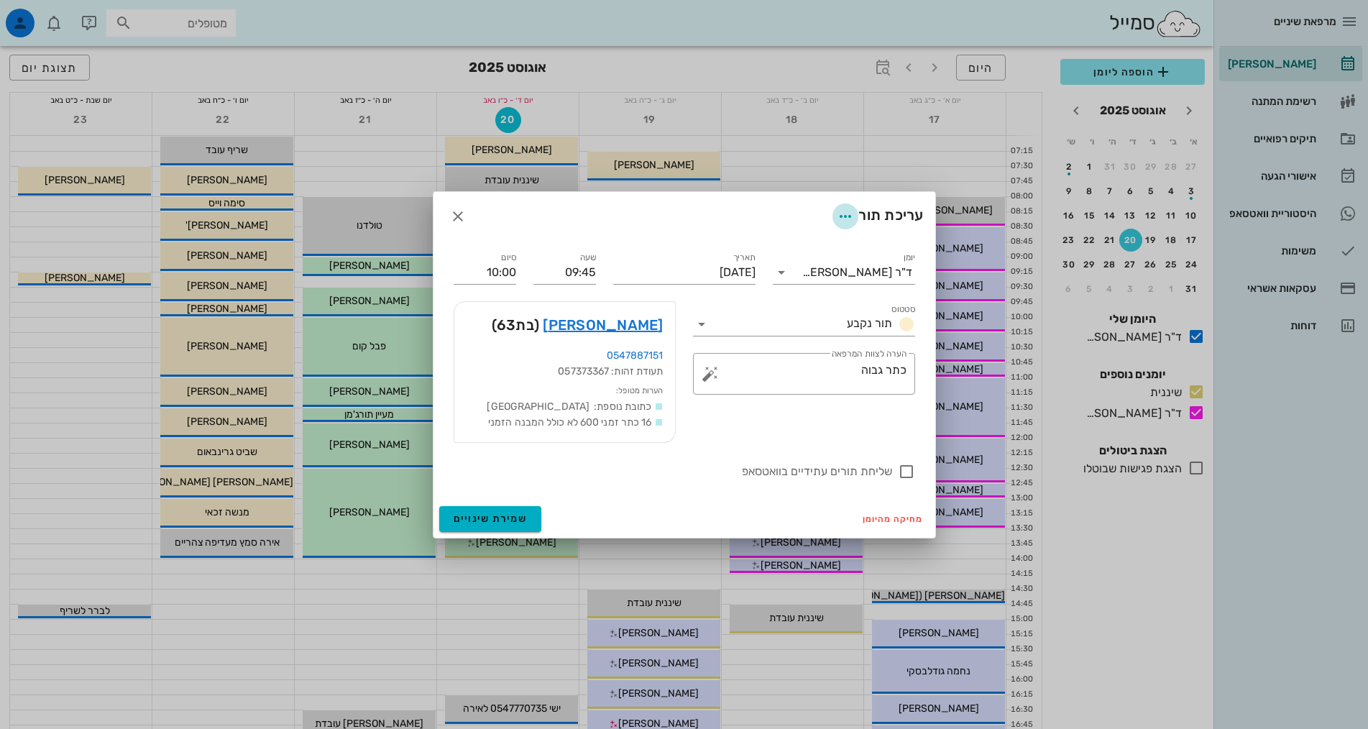
click at [837, 212] on icon "button" at bounding box center [845, 216] width 17 height 17
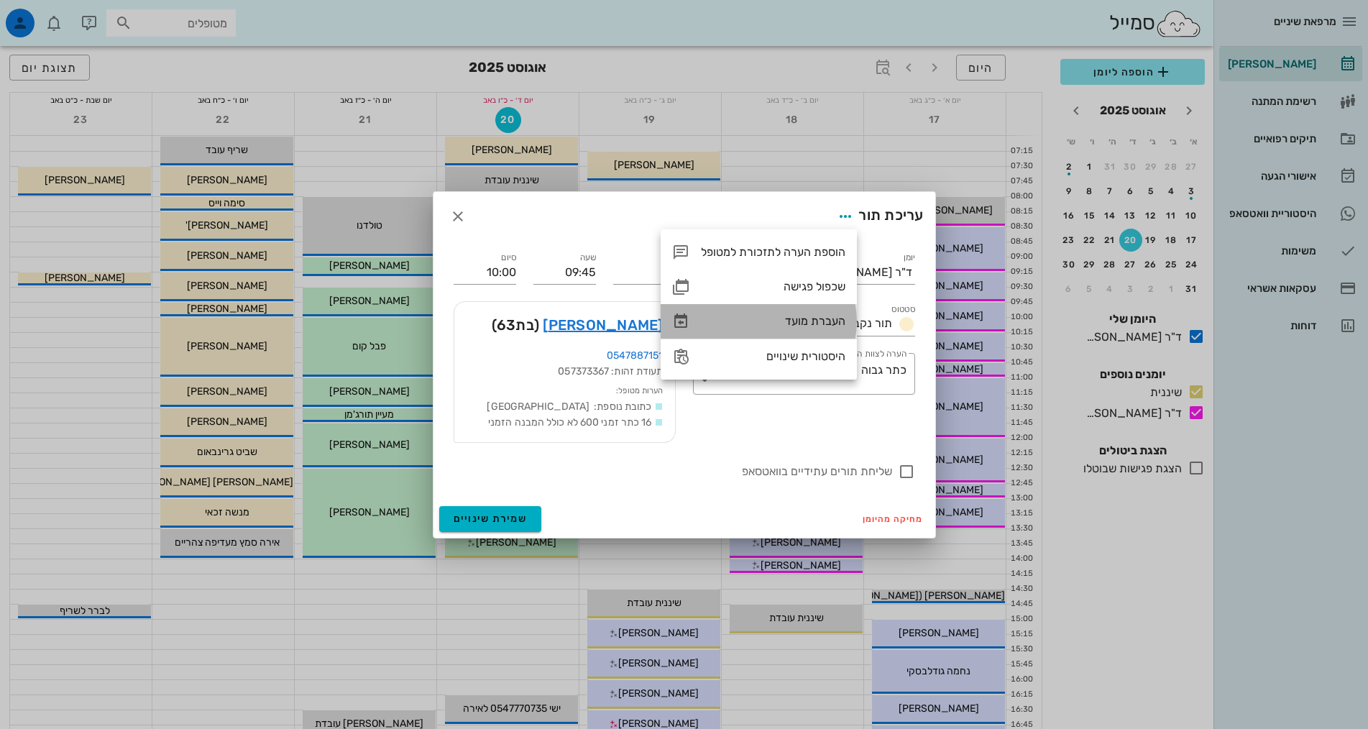
click at [815, 320] on div "העברת מועד" at bounding box center [773, 321] width 145 height 14
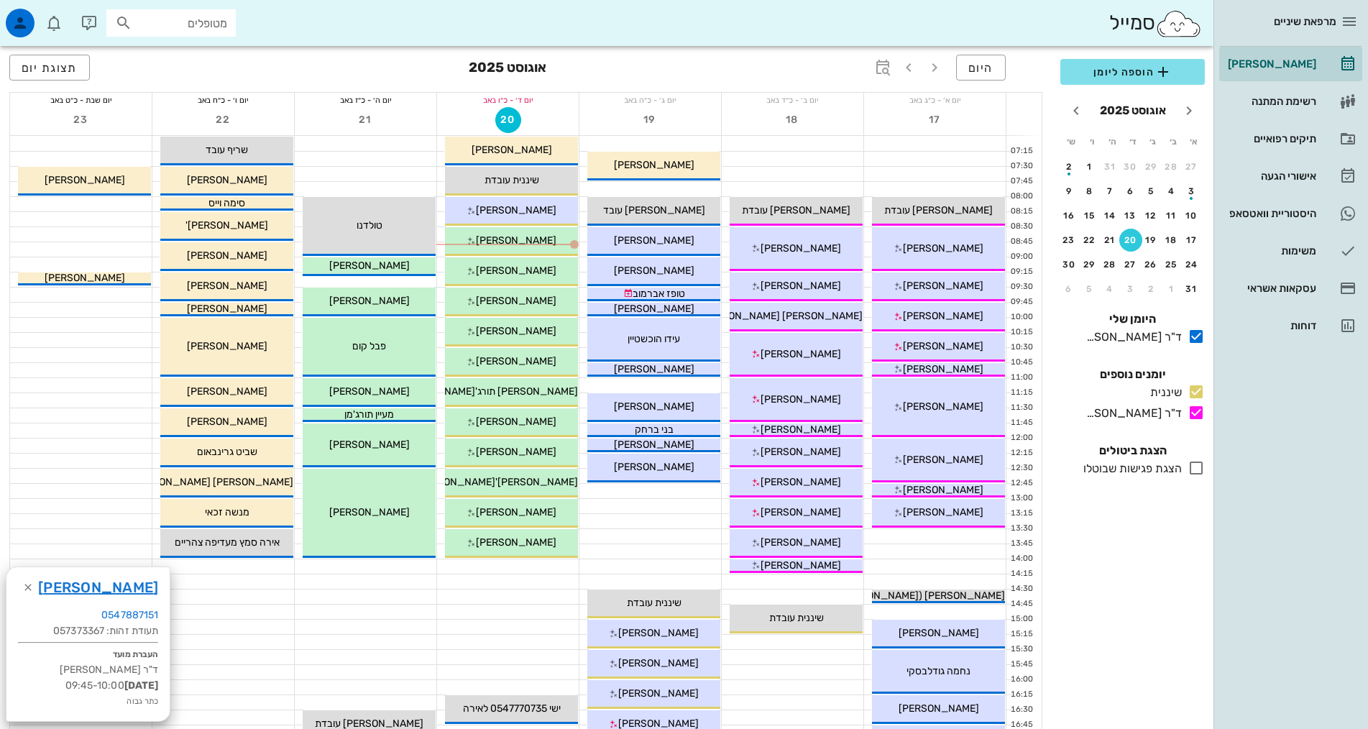
click at [416, 278] on div at bounding box center [366, 280] width 142 height 14
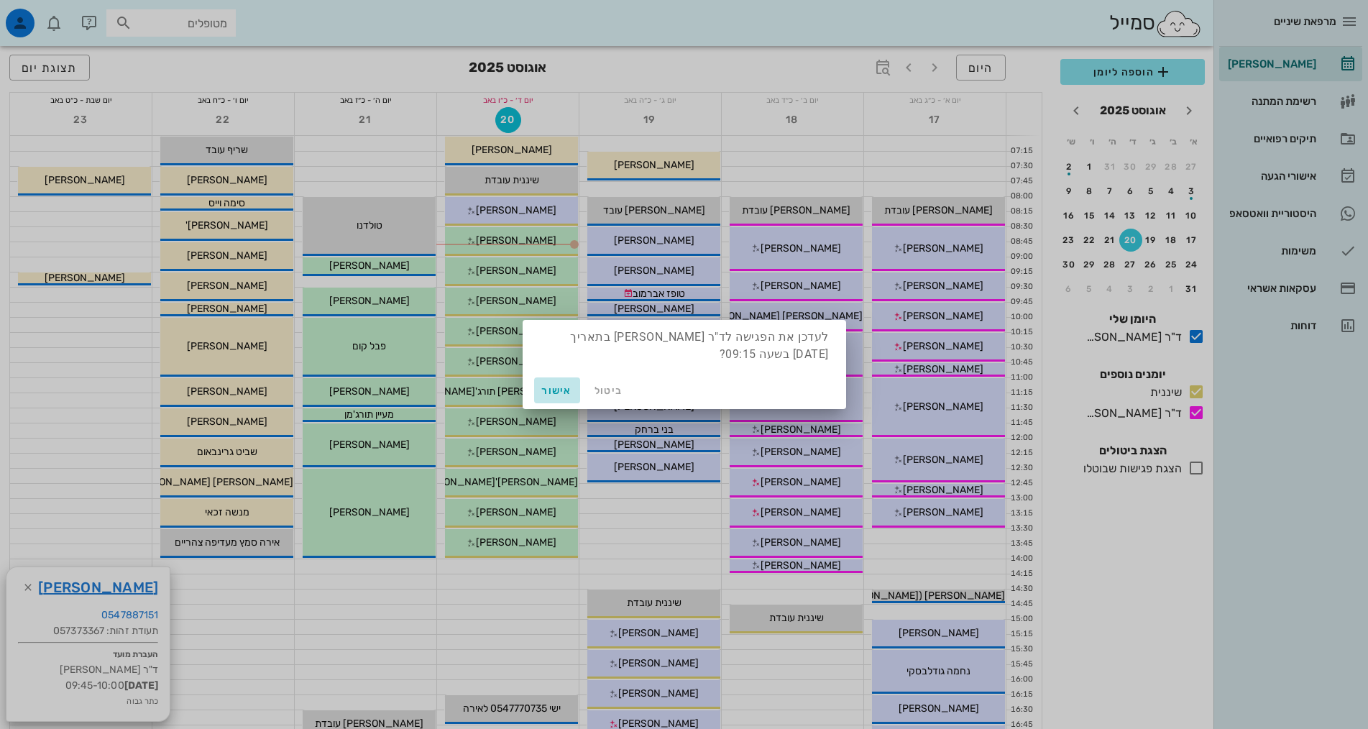
click at [553, 383] on button "אישור" at bounding box center [557, 391] width 46 height 26
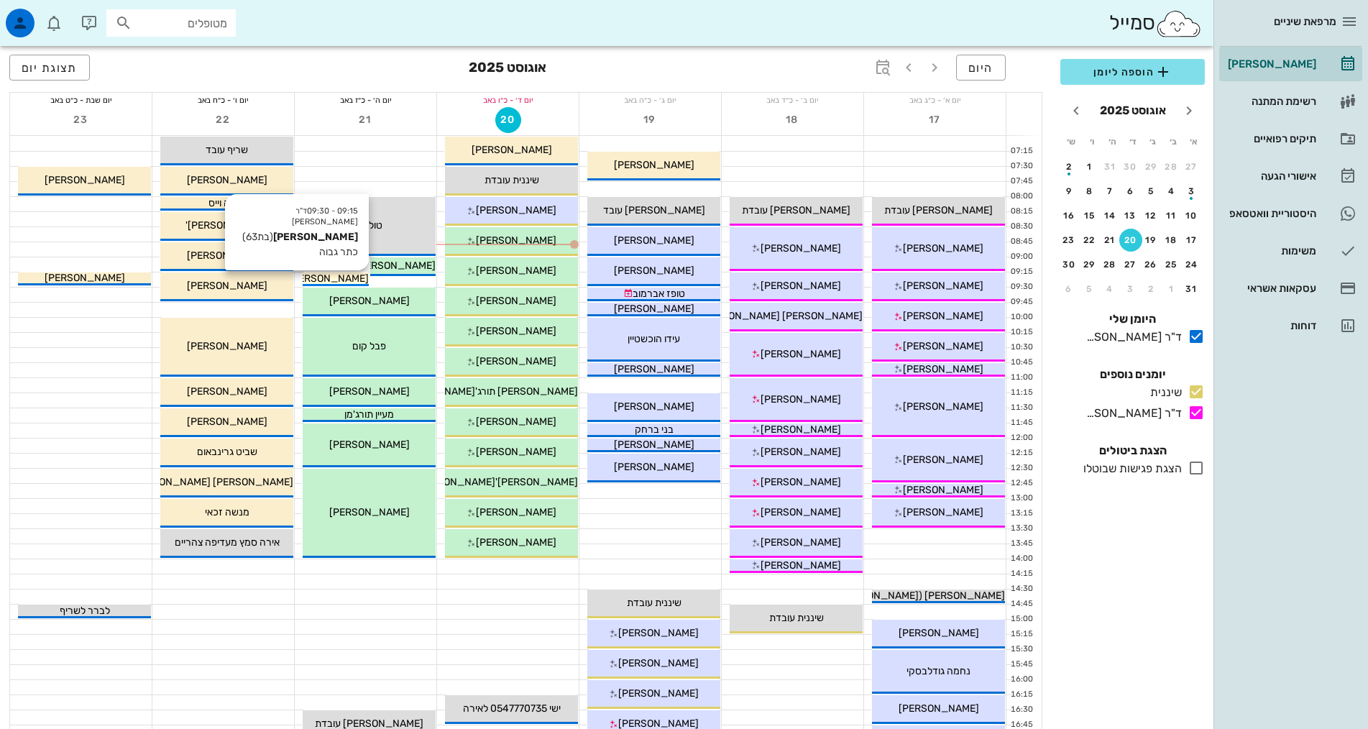
click at [356, 279] on span "[PERSON_NAME]" at bounding box center [328, 279] width 81 height 12
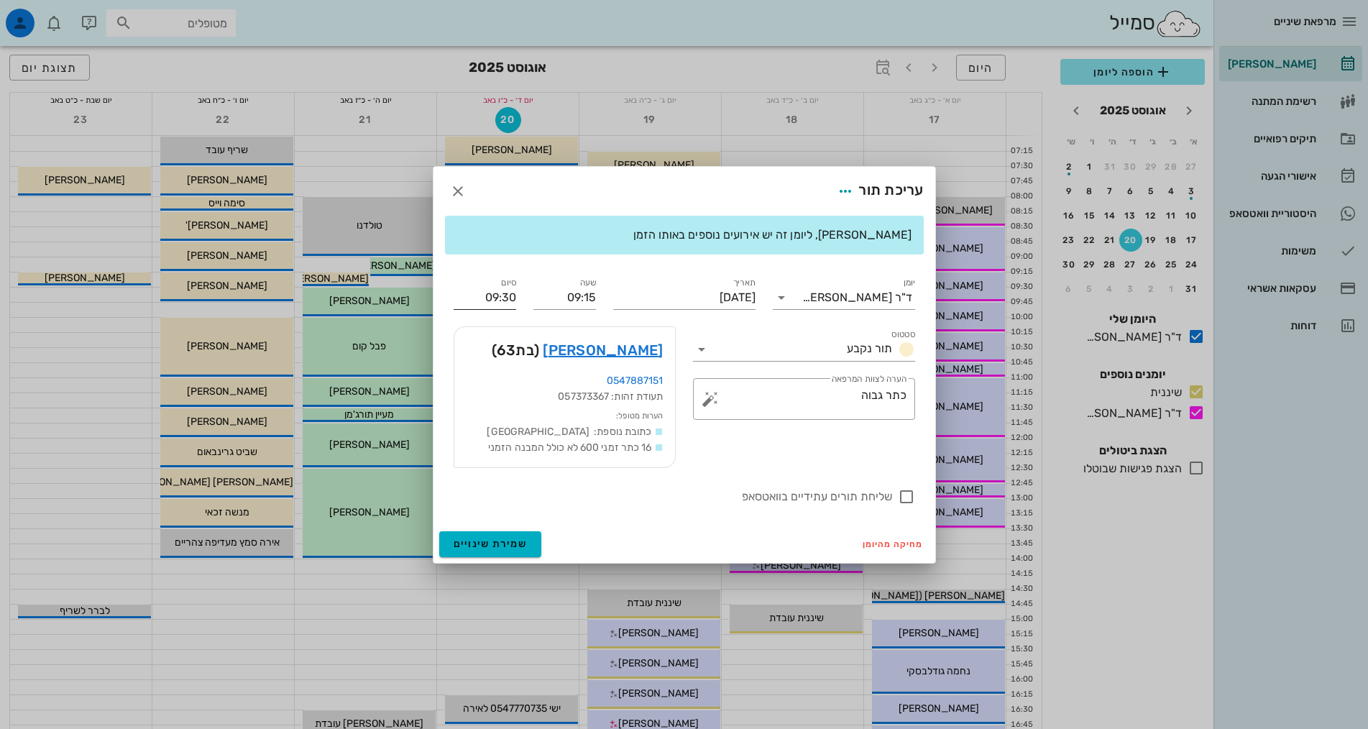
click at [503, 299] on input "09:30" at bounding box center [485, 297] width 63 height 23
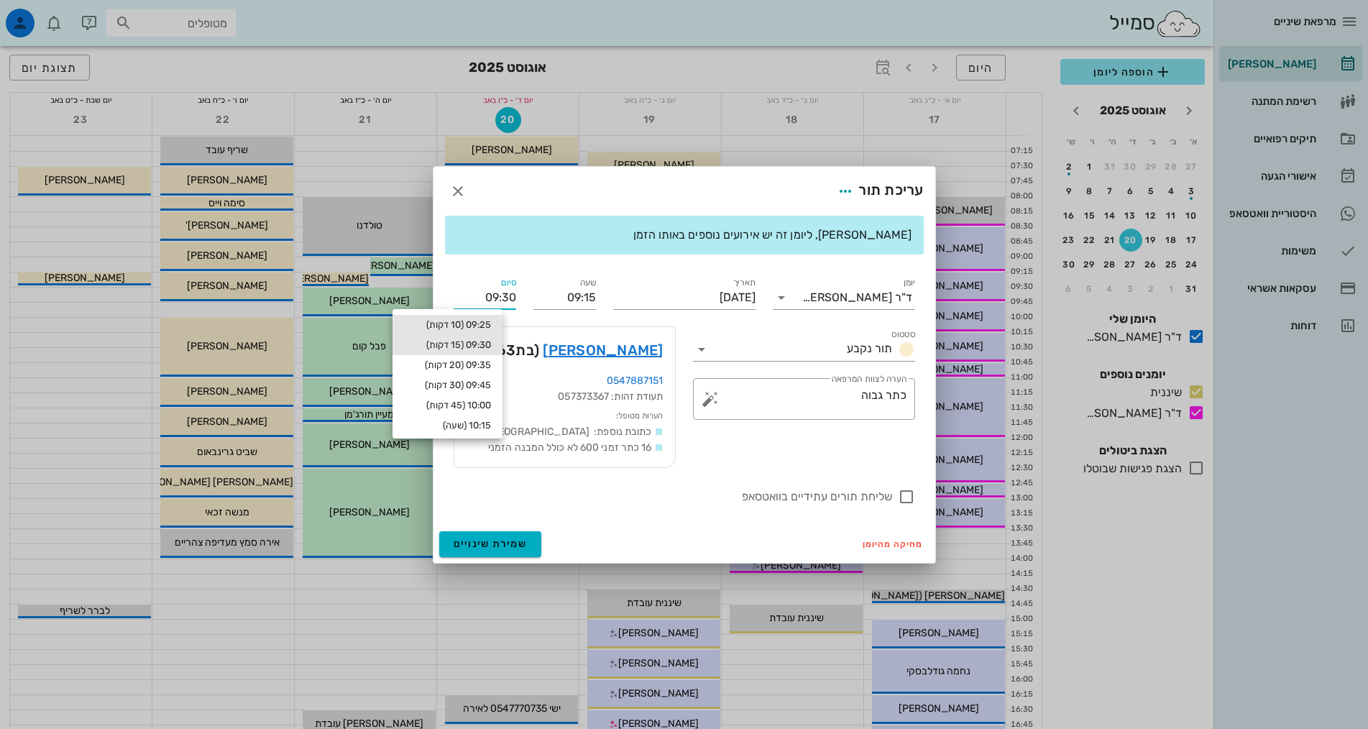
click at [491, 324] on div "09:25 (10 דקות)" at bounding box center [447, 325] width 87 height 12
type input "09:25"
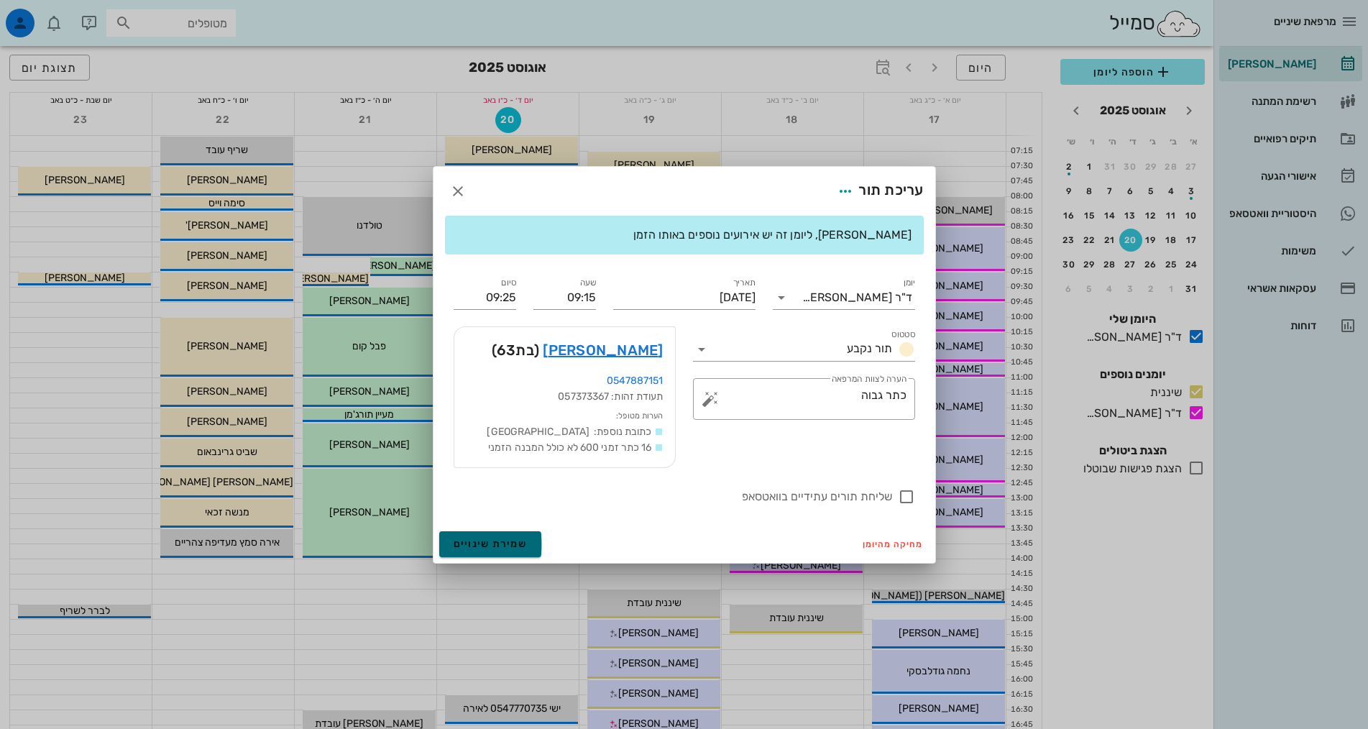
click at [508, 538] on span "שמירת שינויים" at bounding box center [491, 544] width 74 height 12
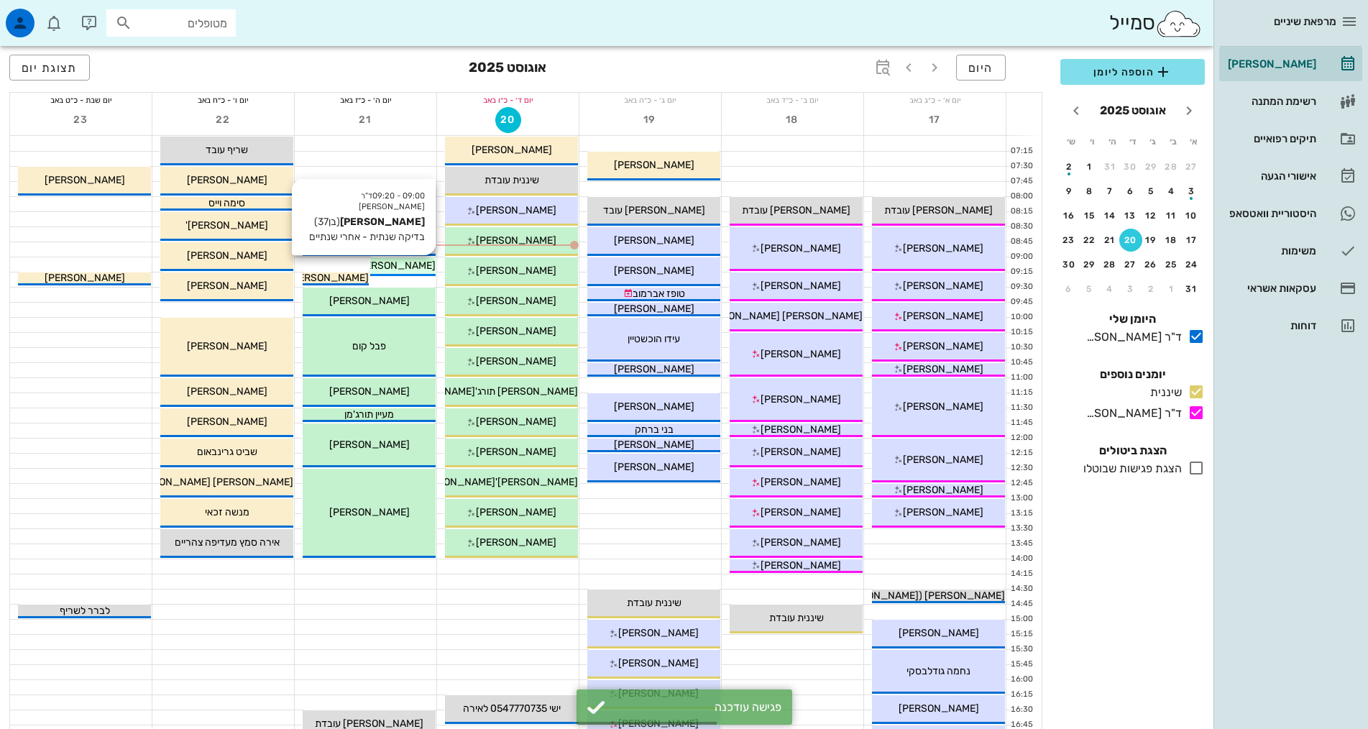
click at [408, 264] on span "[PERSON_NAME]" at bounding box center [395, 266] width 81 height 12
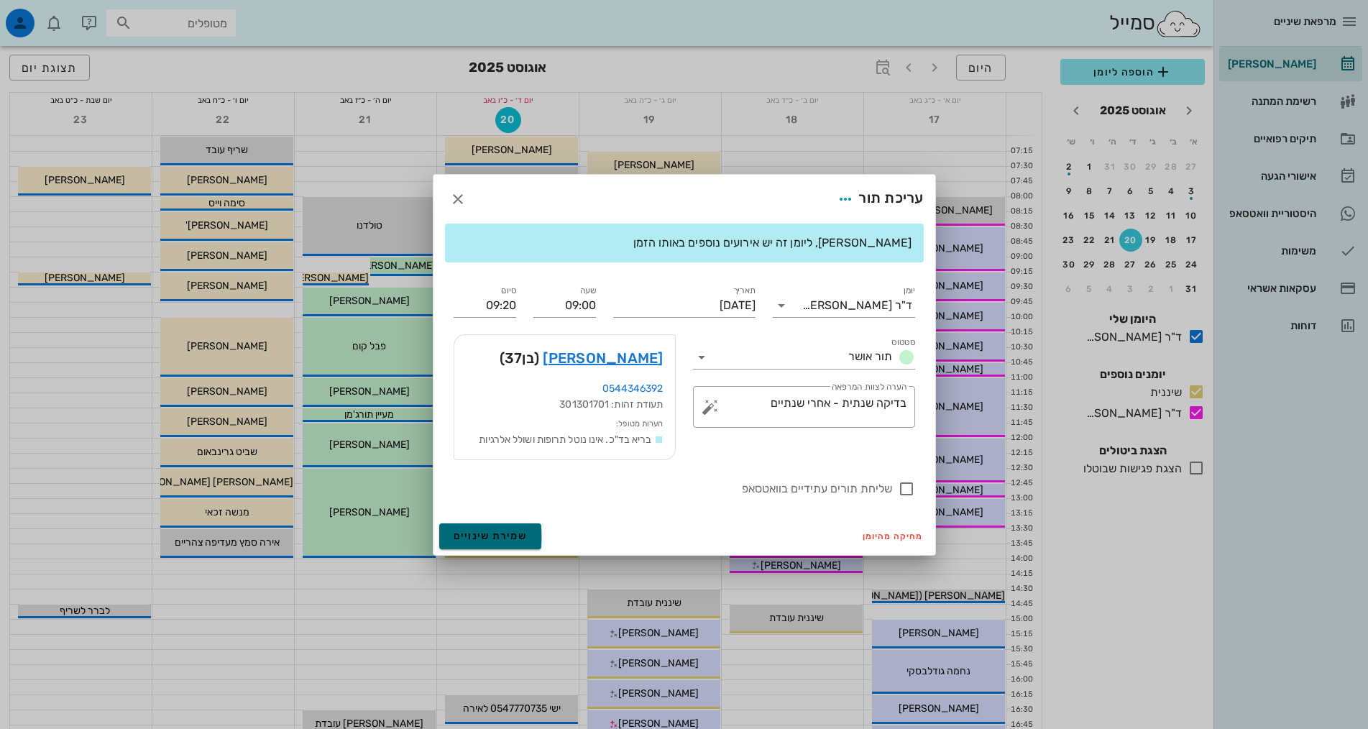
click at [489, 529] on button "שמירת שינויים" at bounding box center [490, 536] width 103 height 26
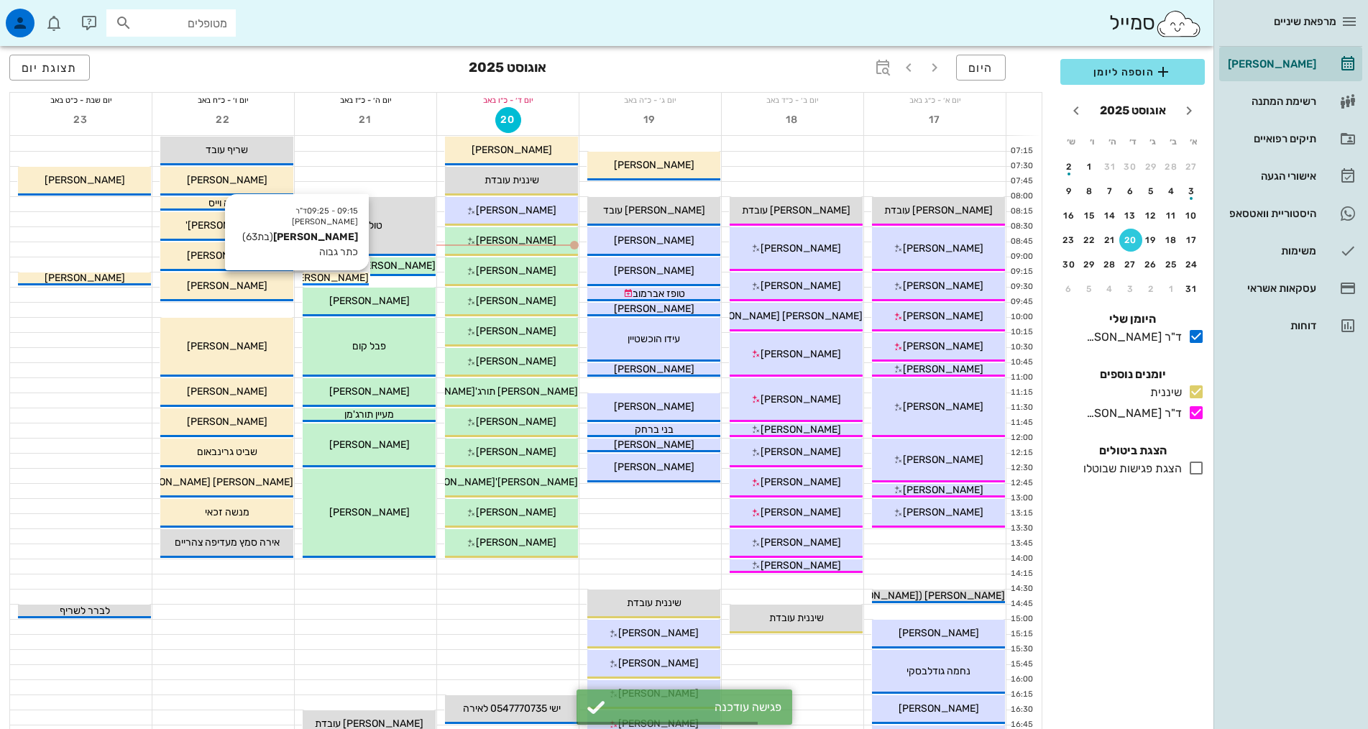
click at [354, 279] on span "[PERSON_NAME]" at bounding box center [328, 278] width 81 height 12
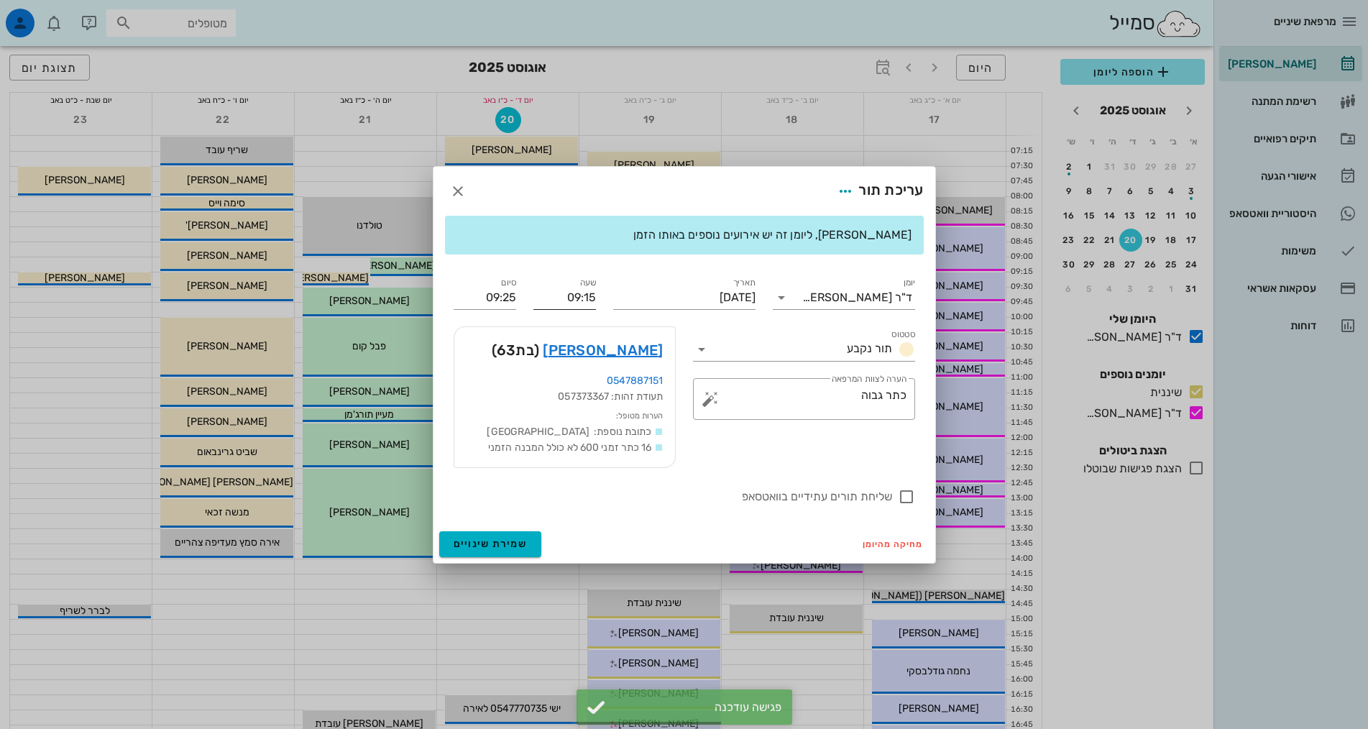
click at [577, 299] on input "09:15" at bounding box center [565, 297] width 63 height 23
click at [576, 427] on div "09:20" at bounding box center [565, 426] width 40 height 12
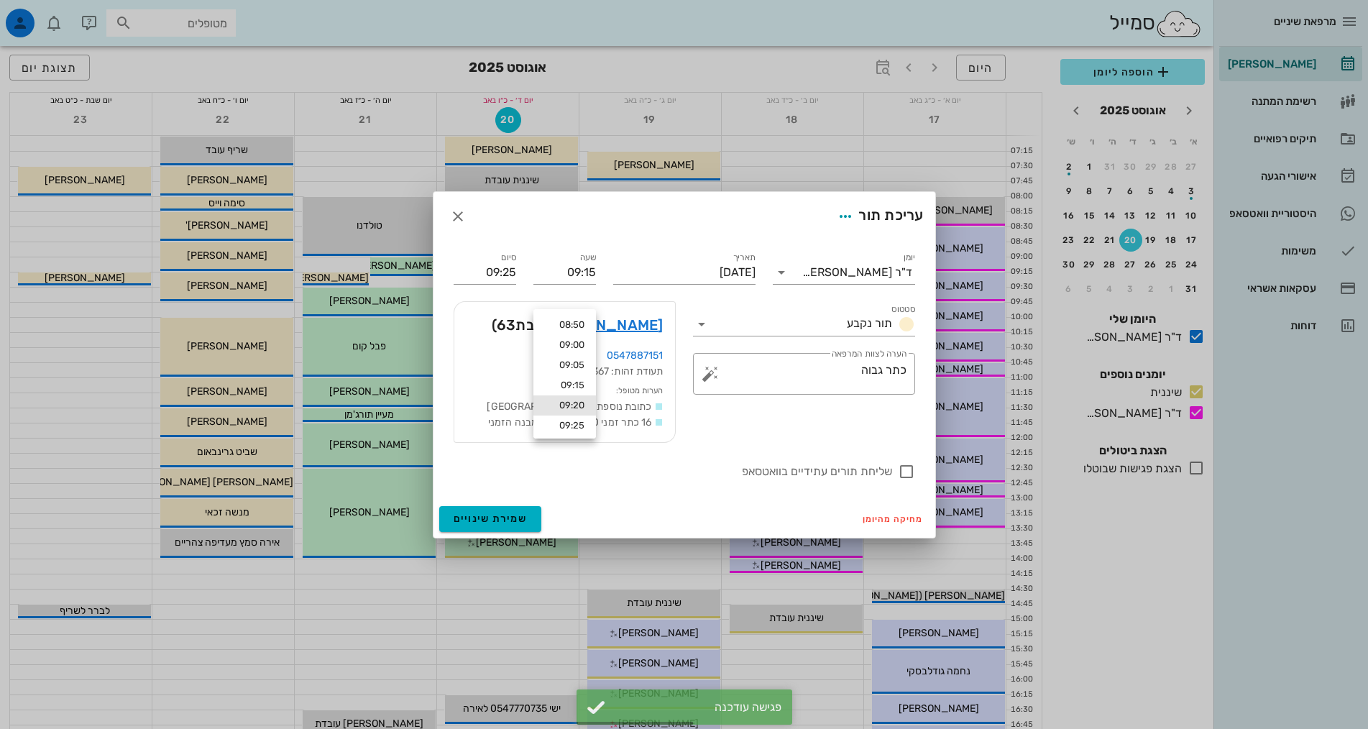
type input "09:20"
type input "09:30"
click at [498, 523] on span "שמירת שינויים" at bounding box center [491, 519] width 74 height 12
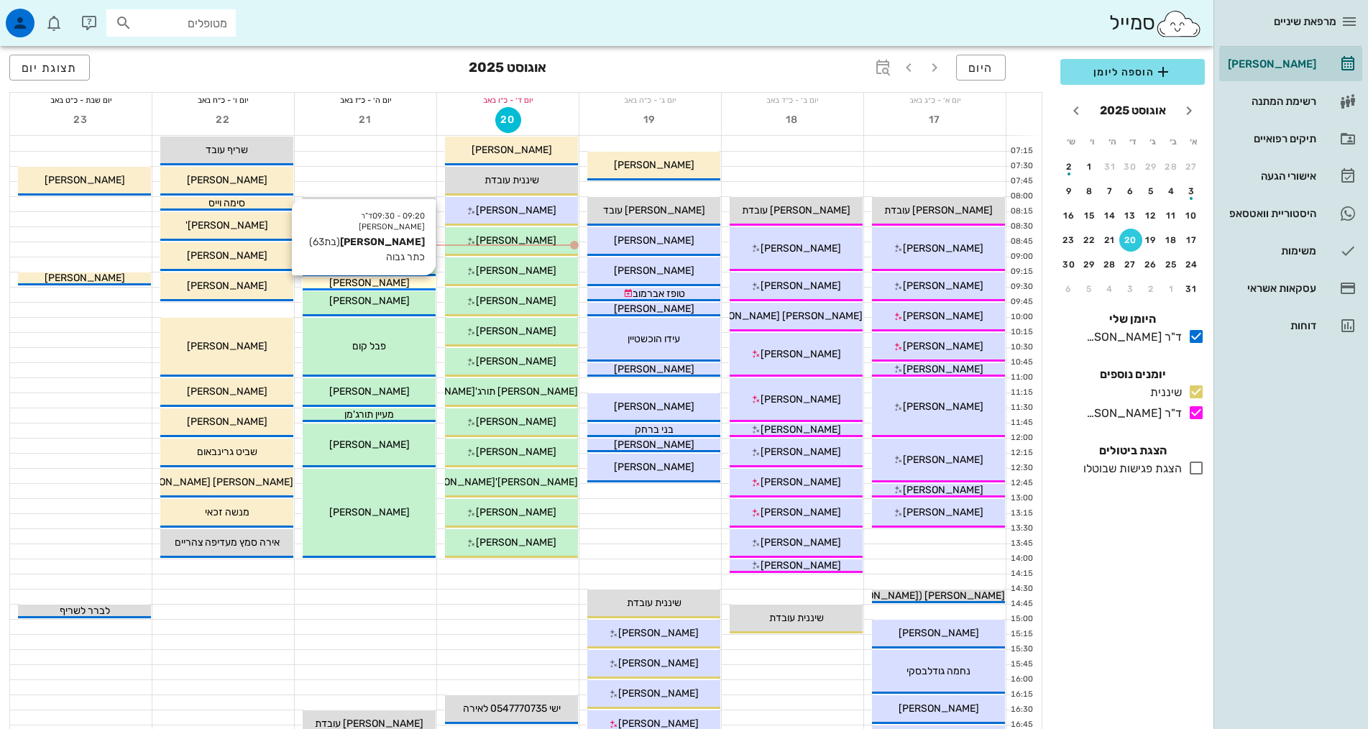
click at [353, 279] on span "[PERSON_NAME]" at bounding box center [369, 283] width 81 height 12
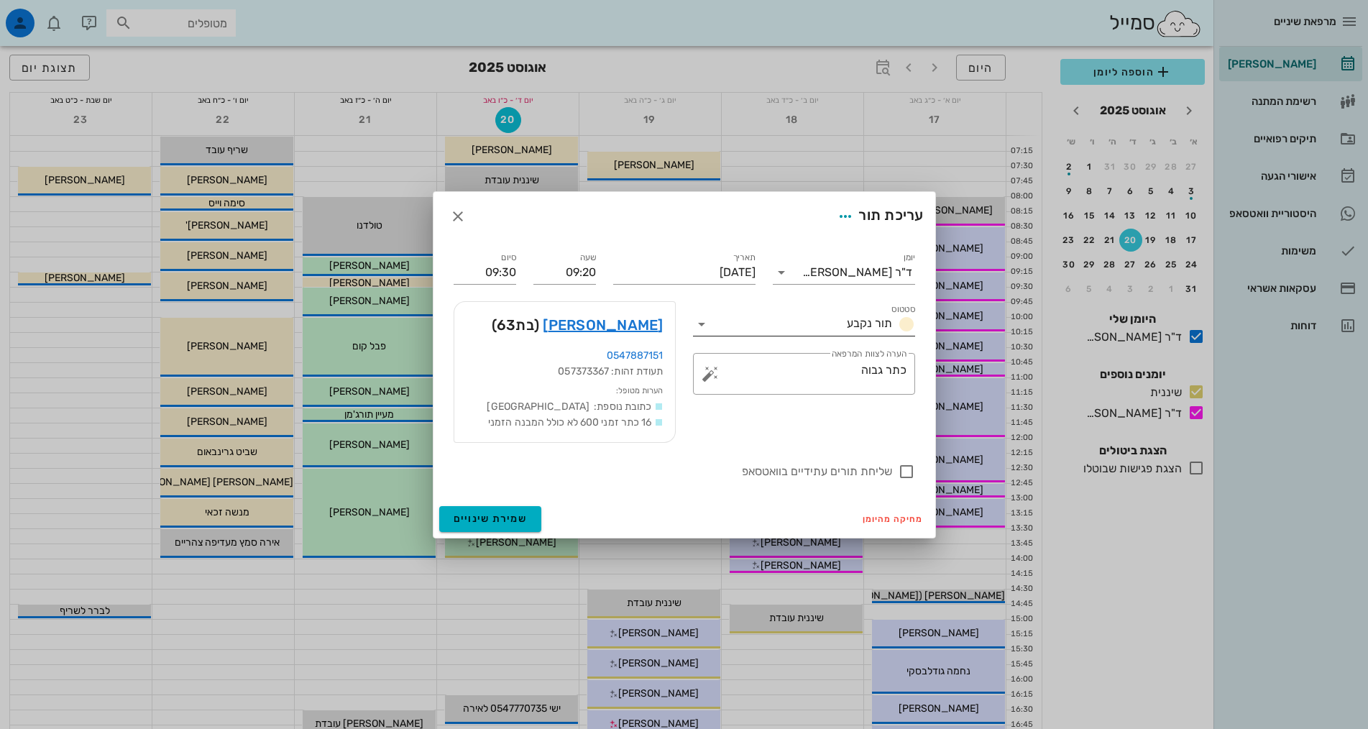
click at [881, 326] on span "תור נקבע" at bounding box center [869, 323] width 45 height 14
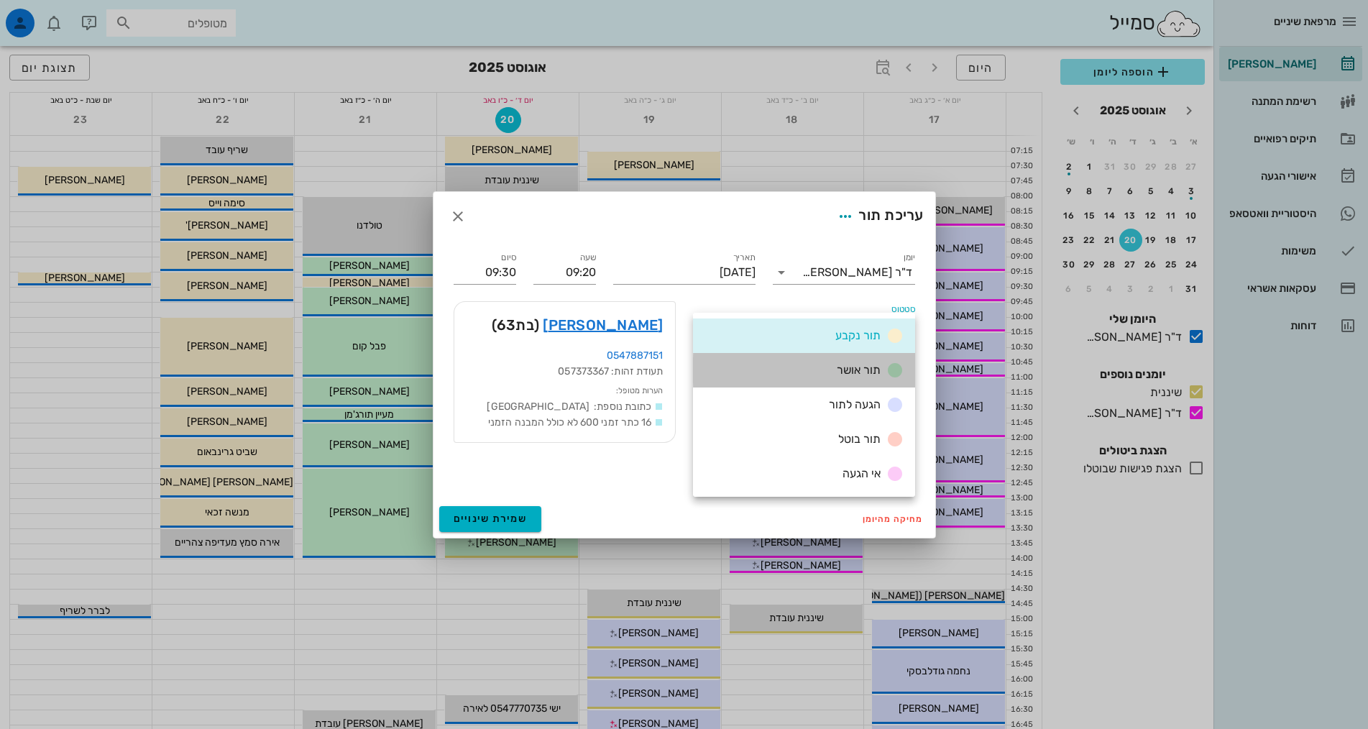
click at [866, 367] on span "תור אושר" at bounding box center [859, 370] width 44 height 14
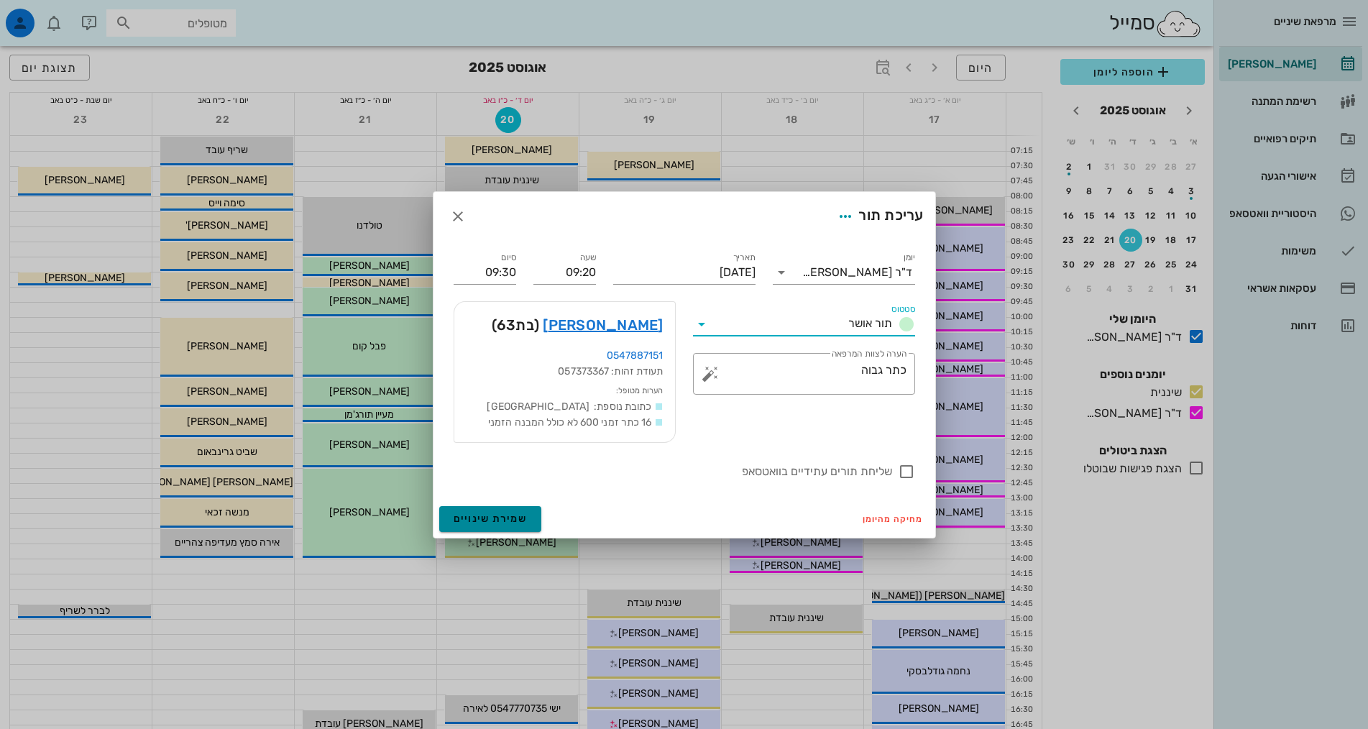
click at [514, 518] on span "שמירת שינויים" at bounding box center [491, 519] width 74 height 12
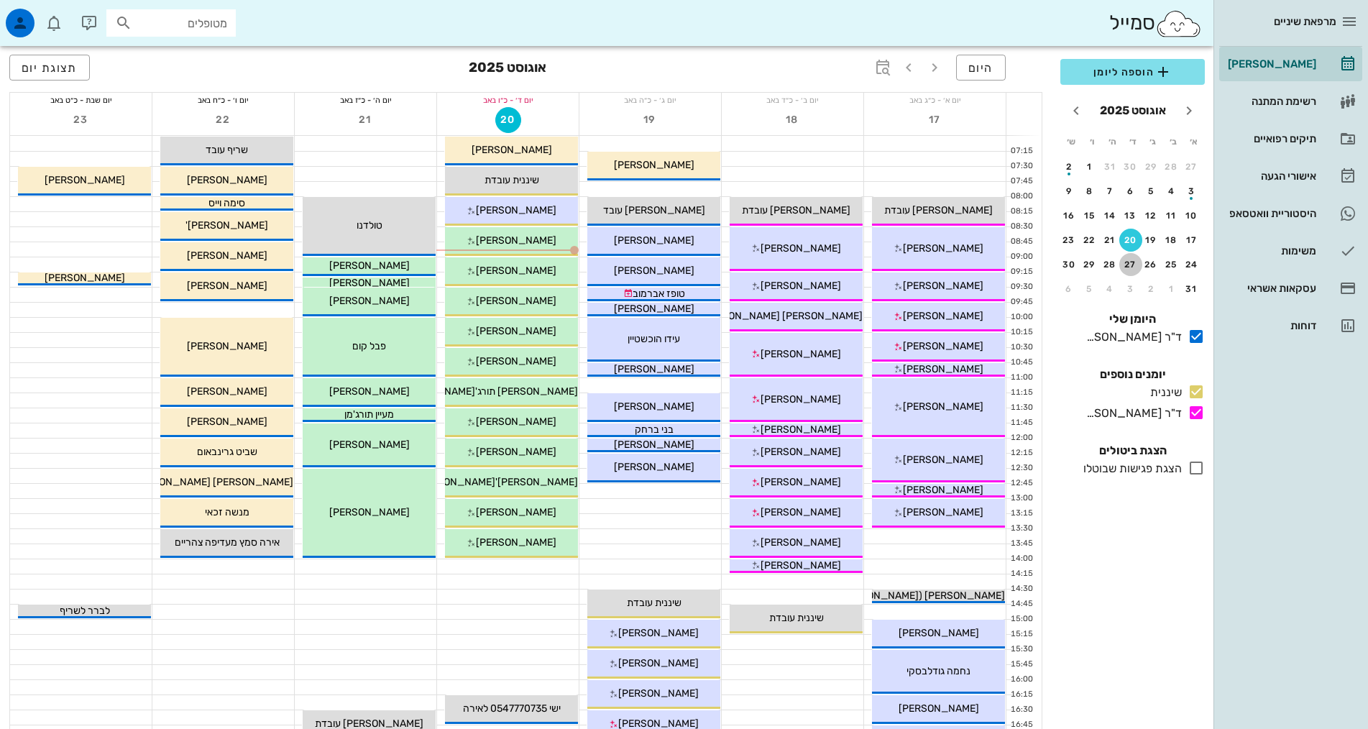
click at [1136, 262] on div "27" at bounding box center [1131, 265] width 23 height 10
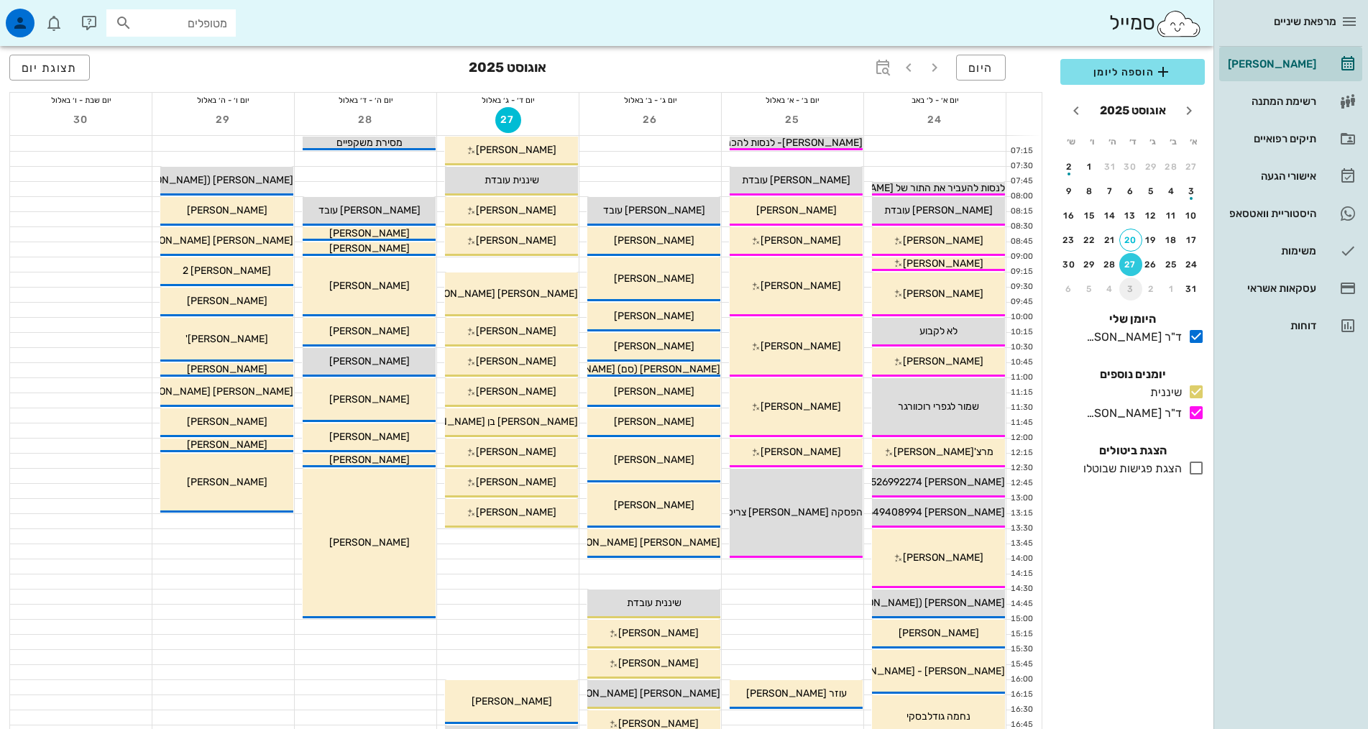
click at [1133, 286] on div "3" at bounding box center [1131, 289] width 23 height 10
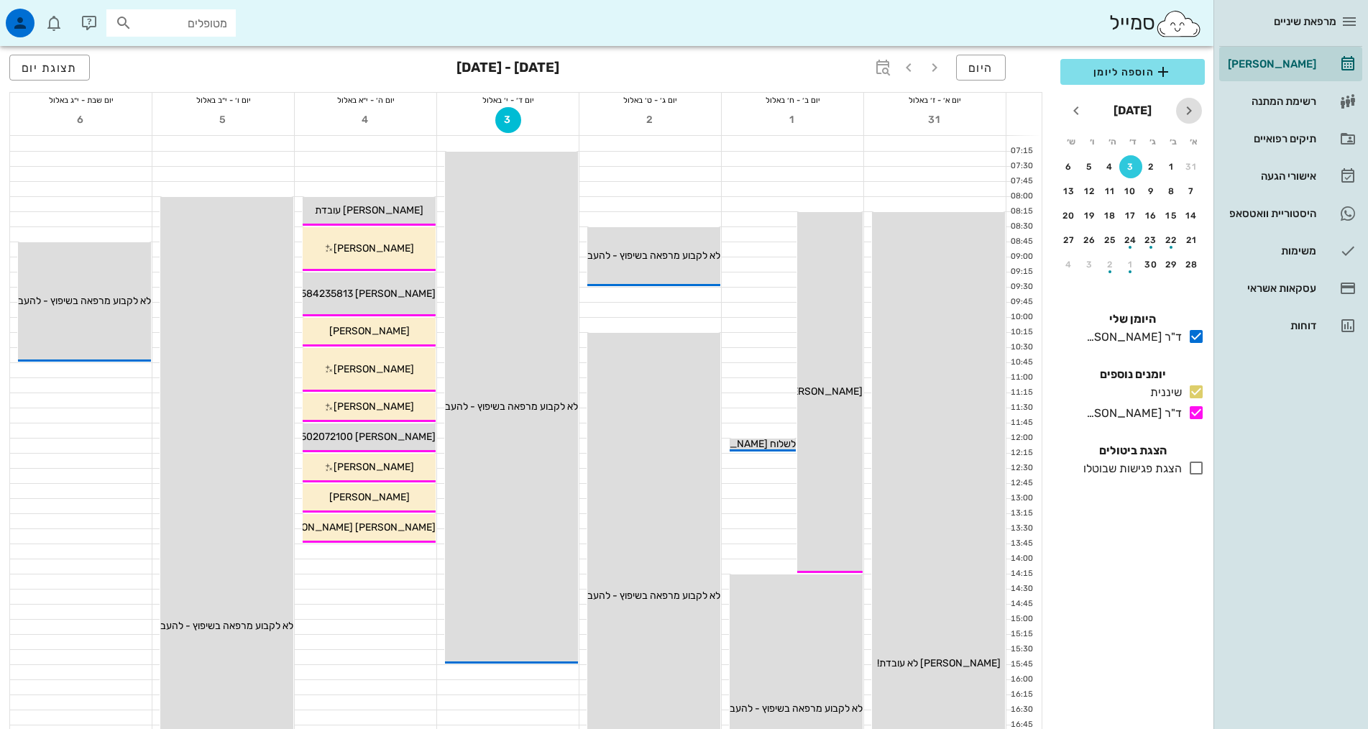
click at [1188, 109] on icon "חודש שעבר" at bounding box center [1189, 110] width 17 height 17
click at [1132, 262] on div "27" at bounding box center [1131, 265] width 23 height 10
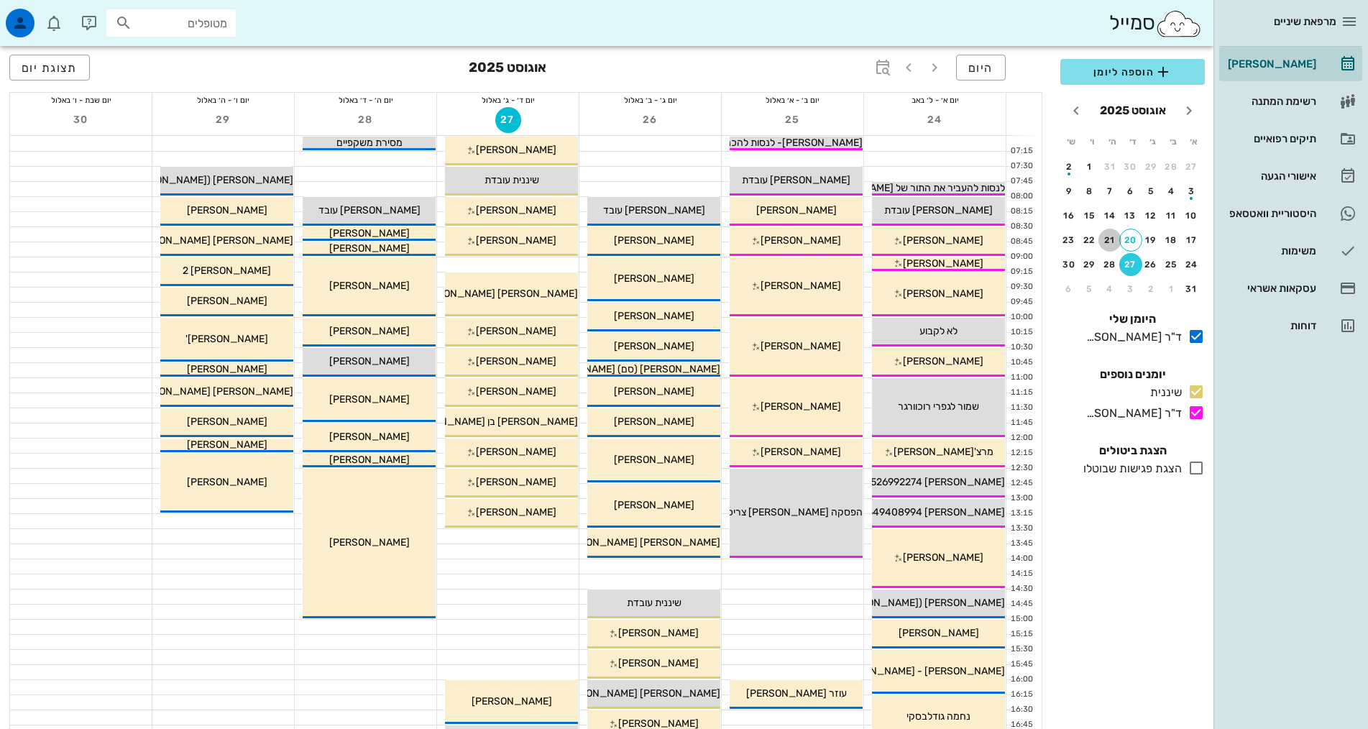
click at [1112, 239] on div "21" at bounding box center [1110, 240] width 23 height 10
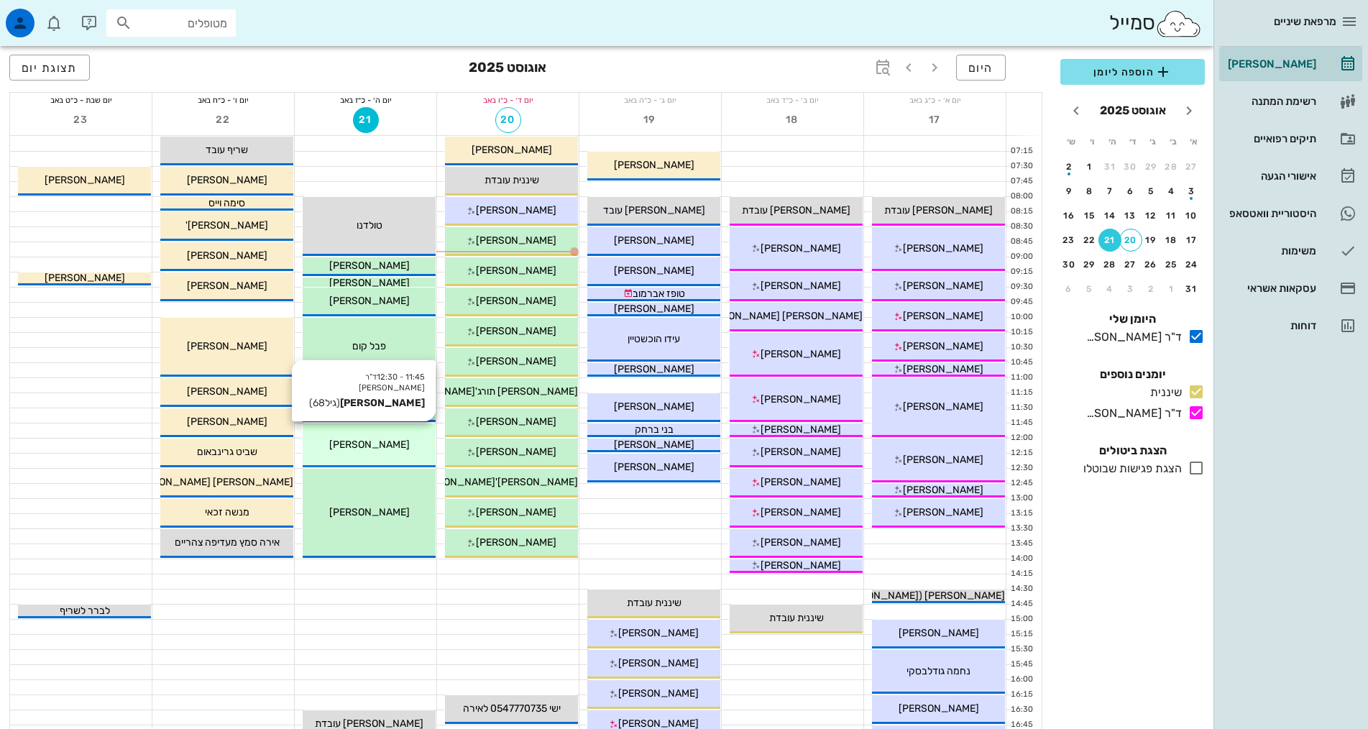
click at [382, 439] on span "מלכה טל" at bounding box center [369, 445] width 81 height 12
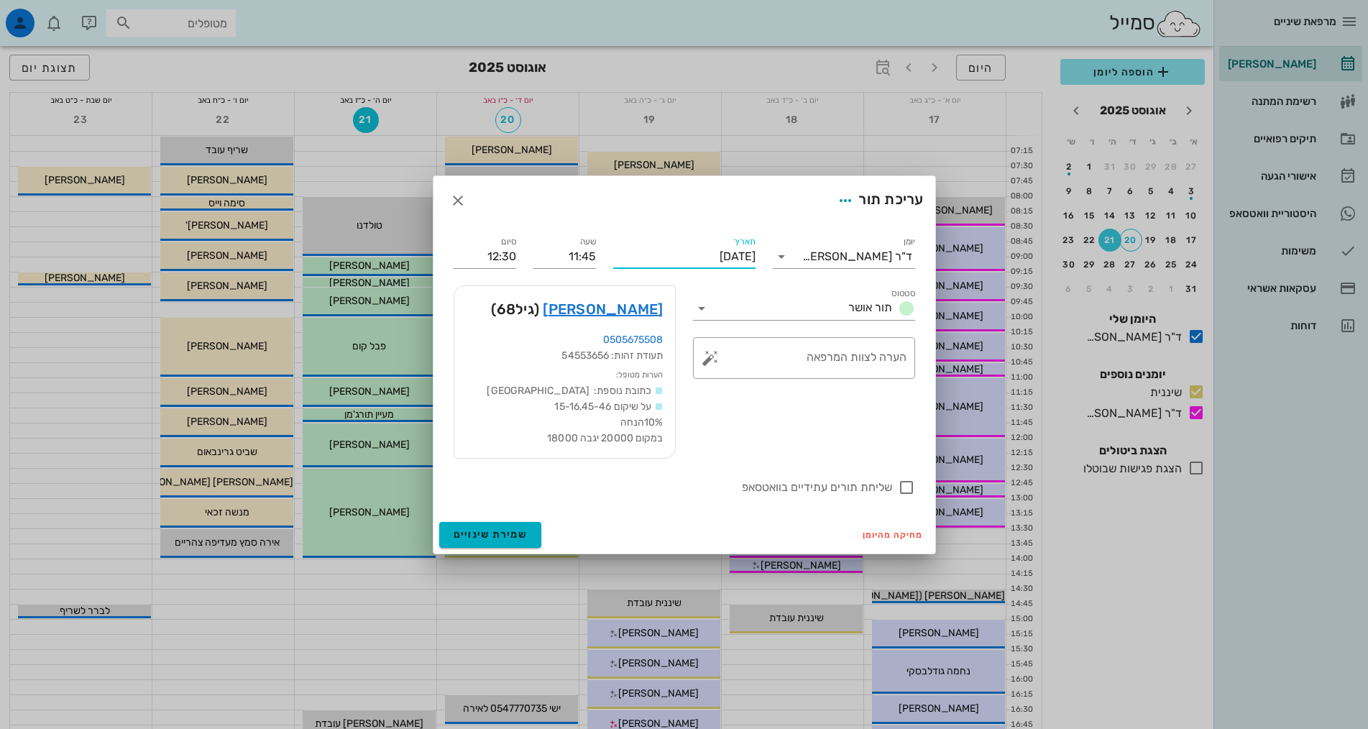
click at [705, 255] on input "יום חמישי, 21 באוגוסט 2025" at bounding box center [684, 256] width 142 height 23
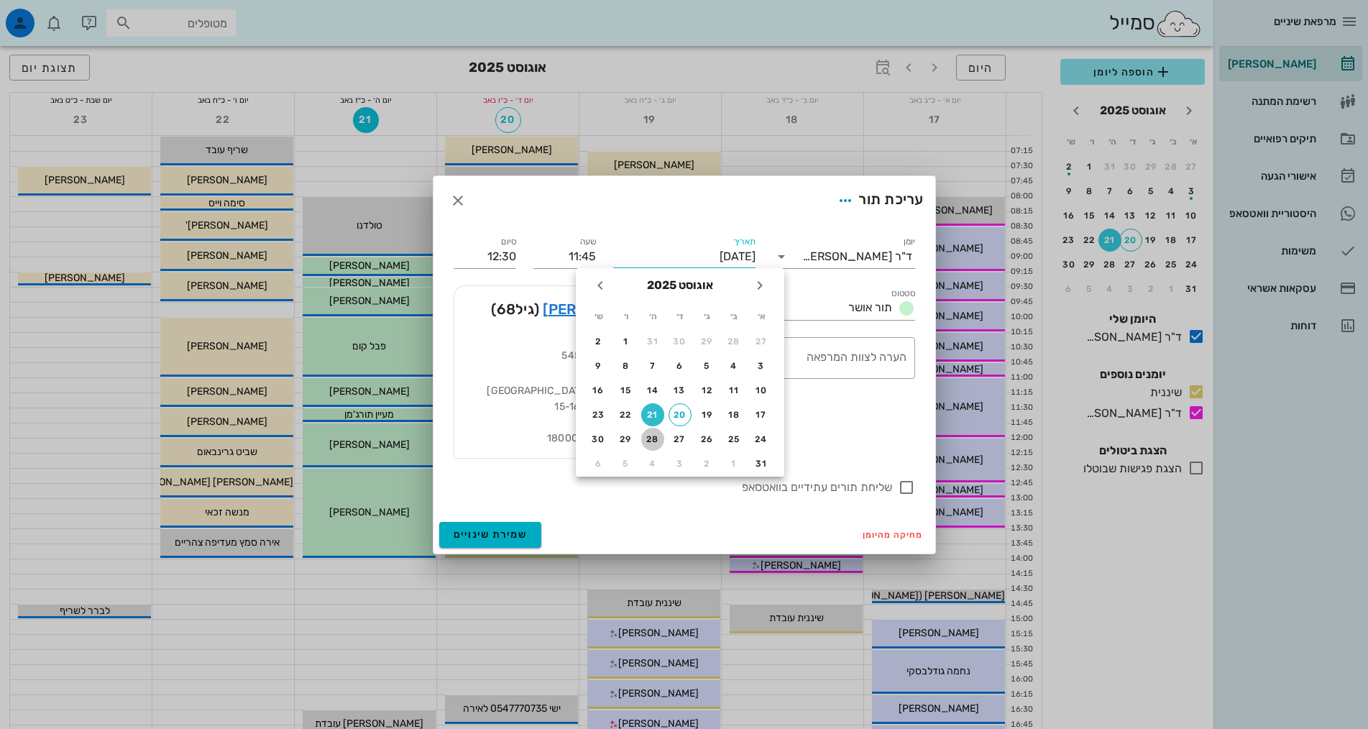
click at [653, 438] on div "28" at bounding box center [652, 439] width 23 height 10
type input "יום חמישי, 28 באוגוסט 2025"
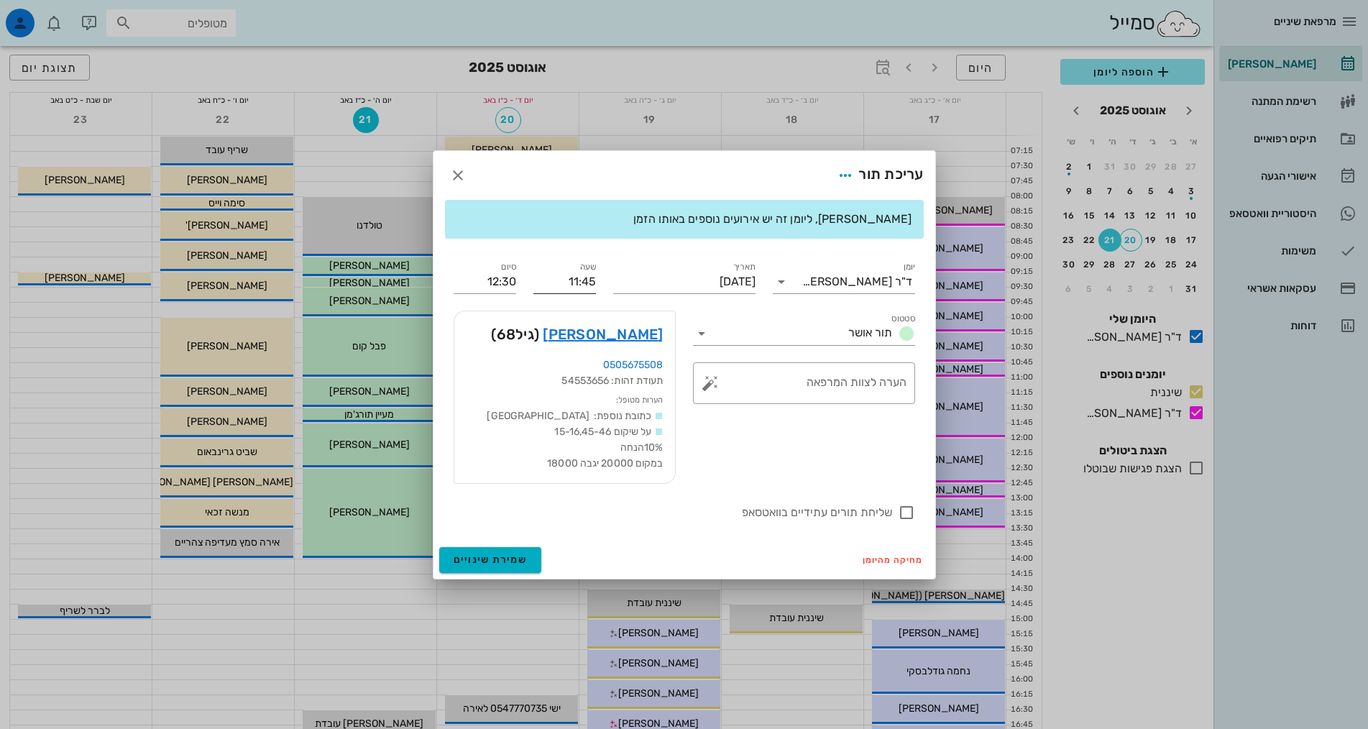
click at [574, 280] on input "11:45" at bounding box center [565, 281] width 63 height 23
click at [568, 308] on div "11:15" at bounding box center [565, 309] width 40 height 12
type input "11:15"
type input "12:00"
click at [510, 556] on span "שמירת שינויים" at bounding box center [491, 560] width 74 height 12
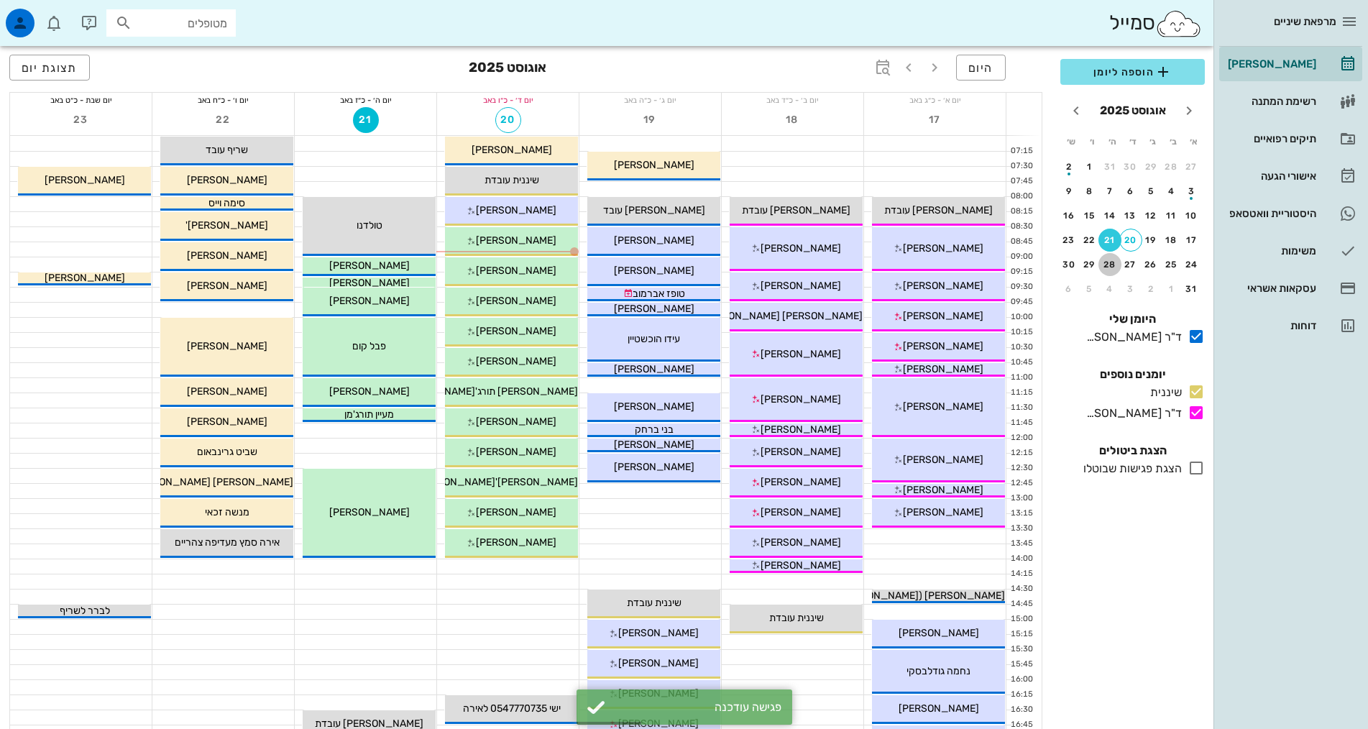
click at [1110, 260] on div "28" at bounding box center [1110, 265] width 23 height 10
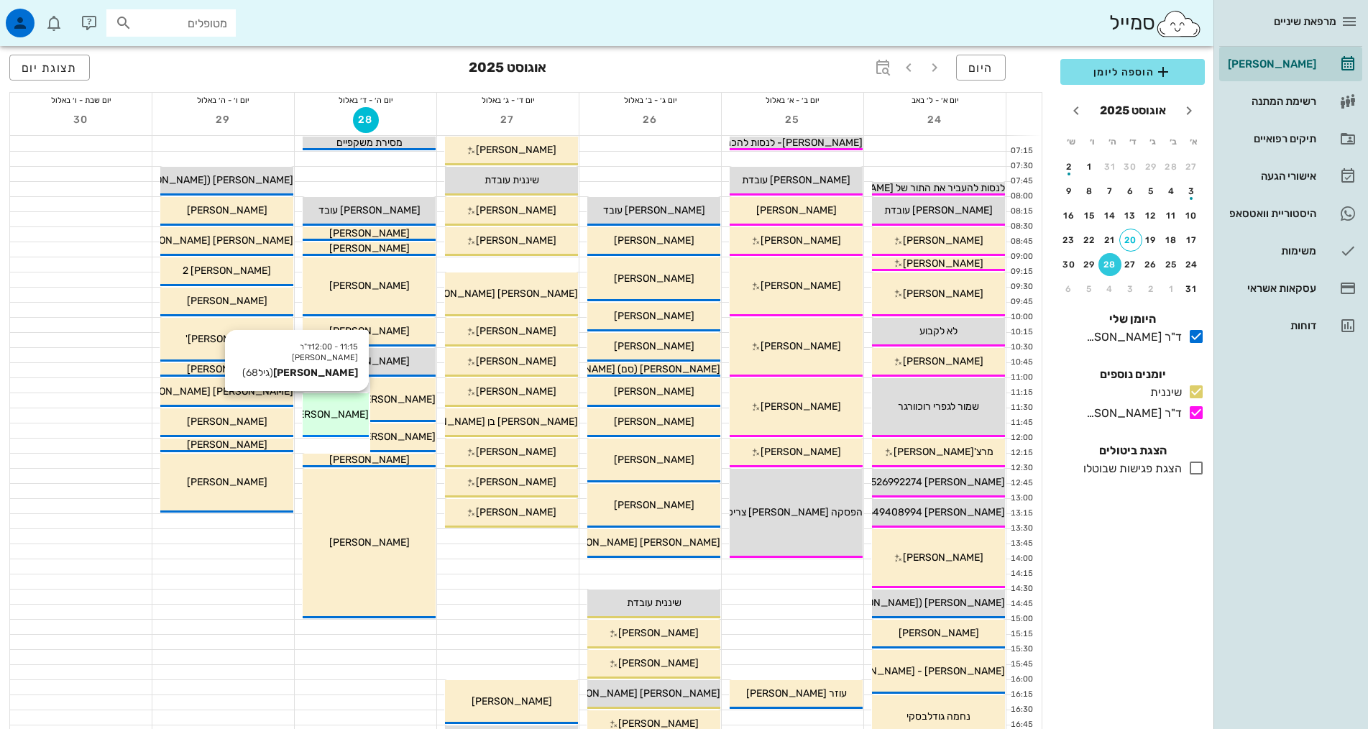
click at [357, 401] on div "11:15 - 12:00 ד"ר אלדד אירני מלכה טל (גיל 68 ) מלכה טל" at bounding box center [336, 415] width 66 height 44
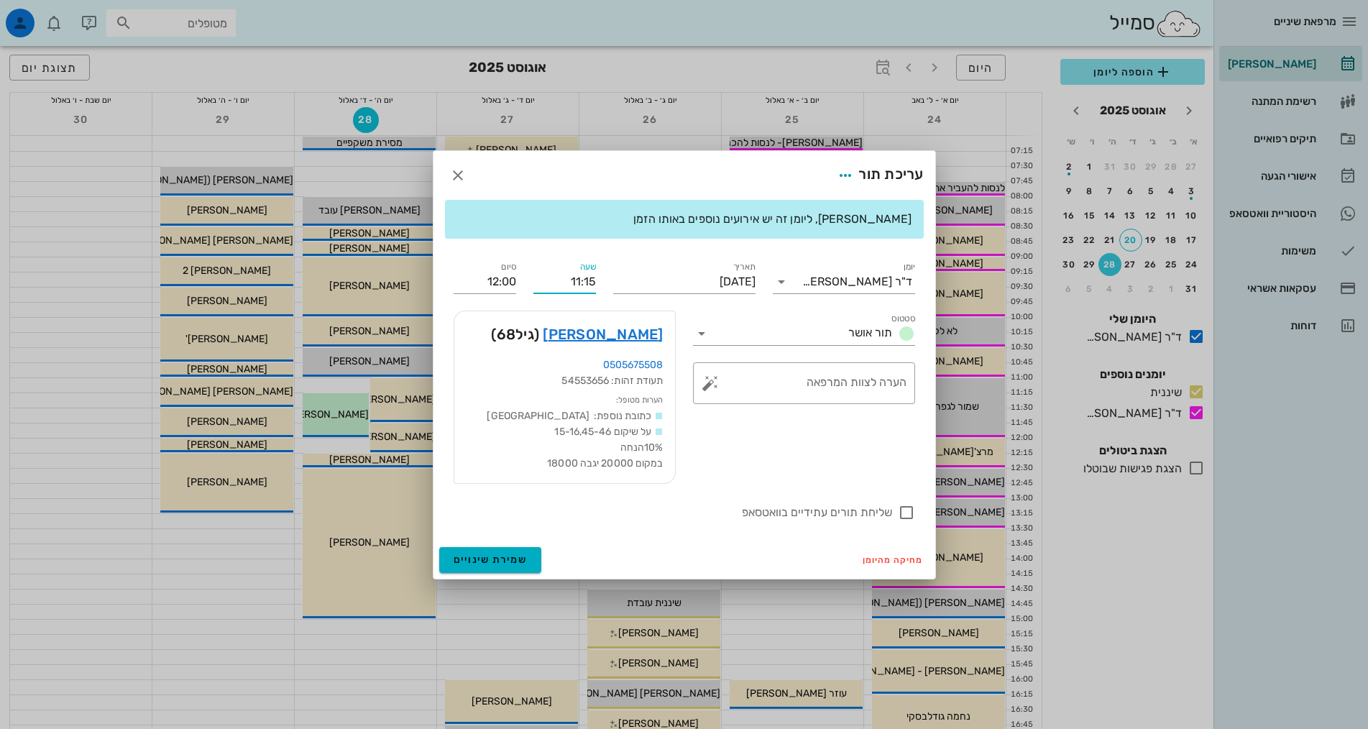
click at [586, 278] on input "11:15" at bounding box center [565, 281] width 63 height 23
click at [577, 342] on div "11:00" at bounding box center [565, 349] width 63 height 20
type input "11:00"
type input "11:45"
drag, startPoint x: 500, startPoint y: 564, endPoint x: 503, endPoint y: 552, distance: 12.7
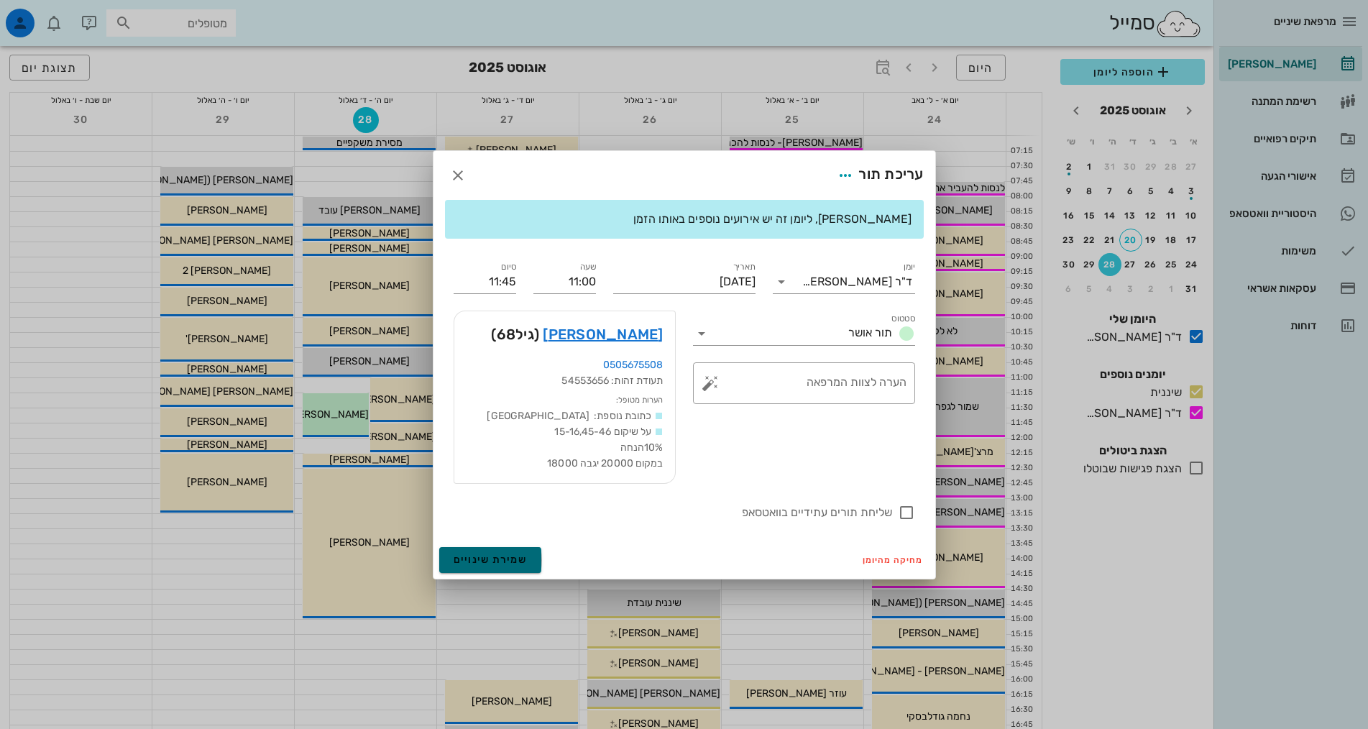
click at [500, 562] on span "שמירת שינויים" at bounding box center [491, 560] width 74 height 12
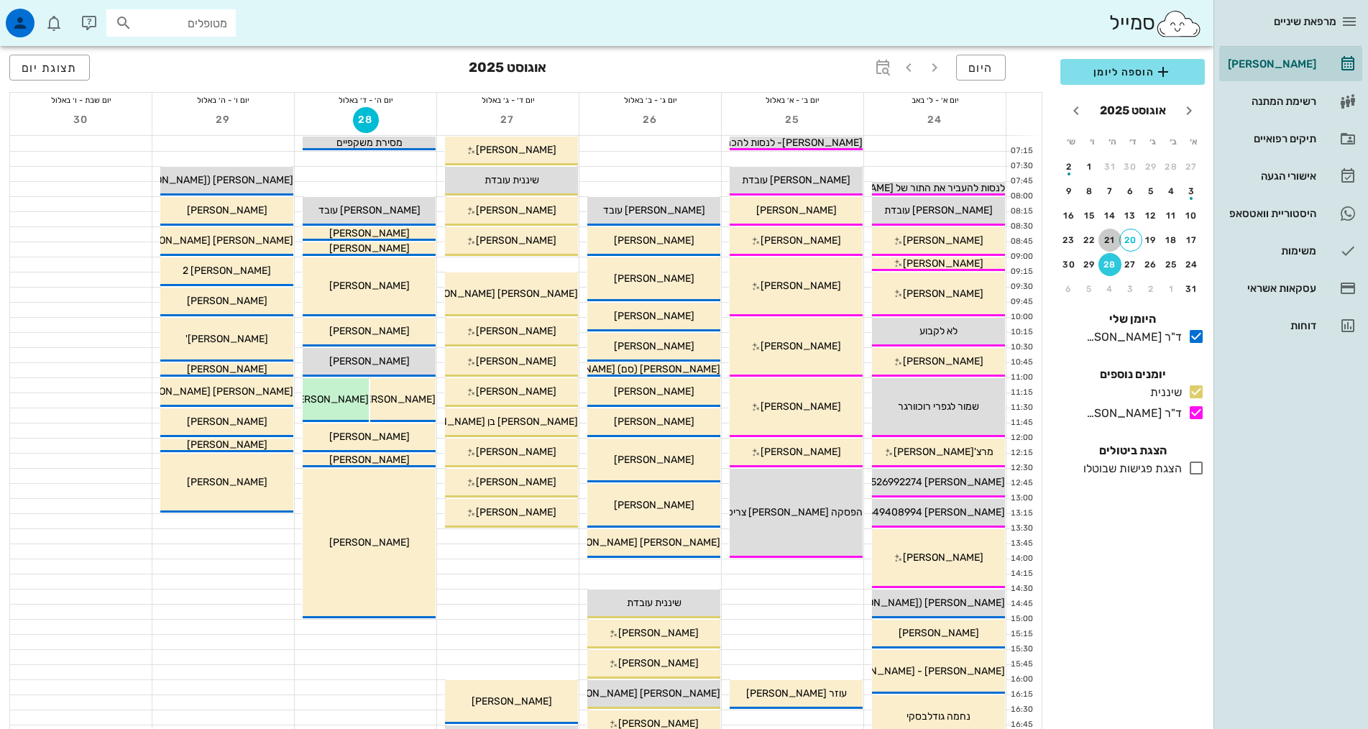
click at [1113, 239] on div "21" at bounding box center [1110, 240] width 23 height 10
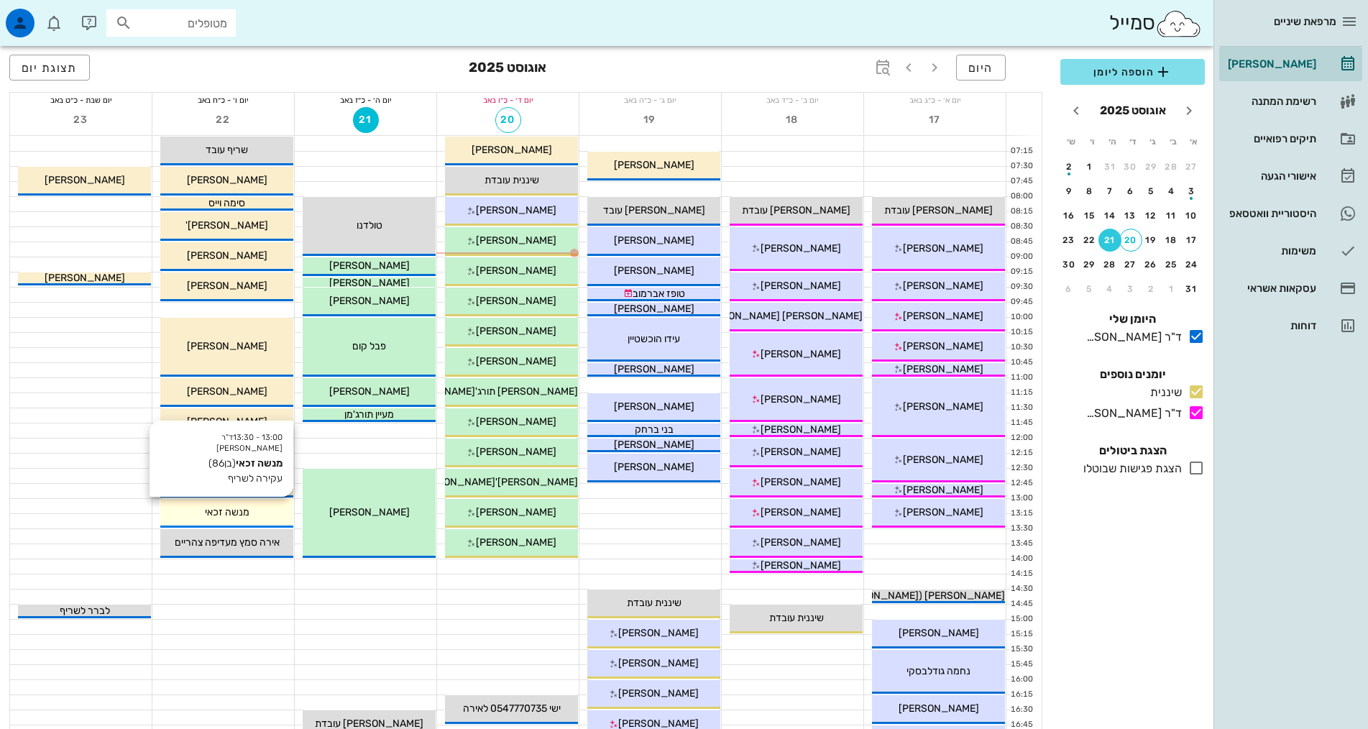
drag, startPoint x: 239, startPoint y: 512, endPoint x: 210, endPoint y: 513, distance: 29.5
click at [210, 513] on span "מנשה זכאי" at bounding box center [227, 512] width 45 height 12
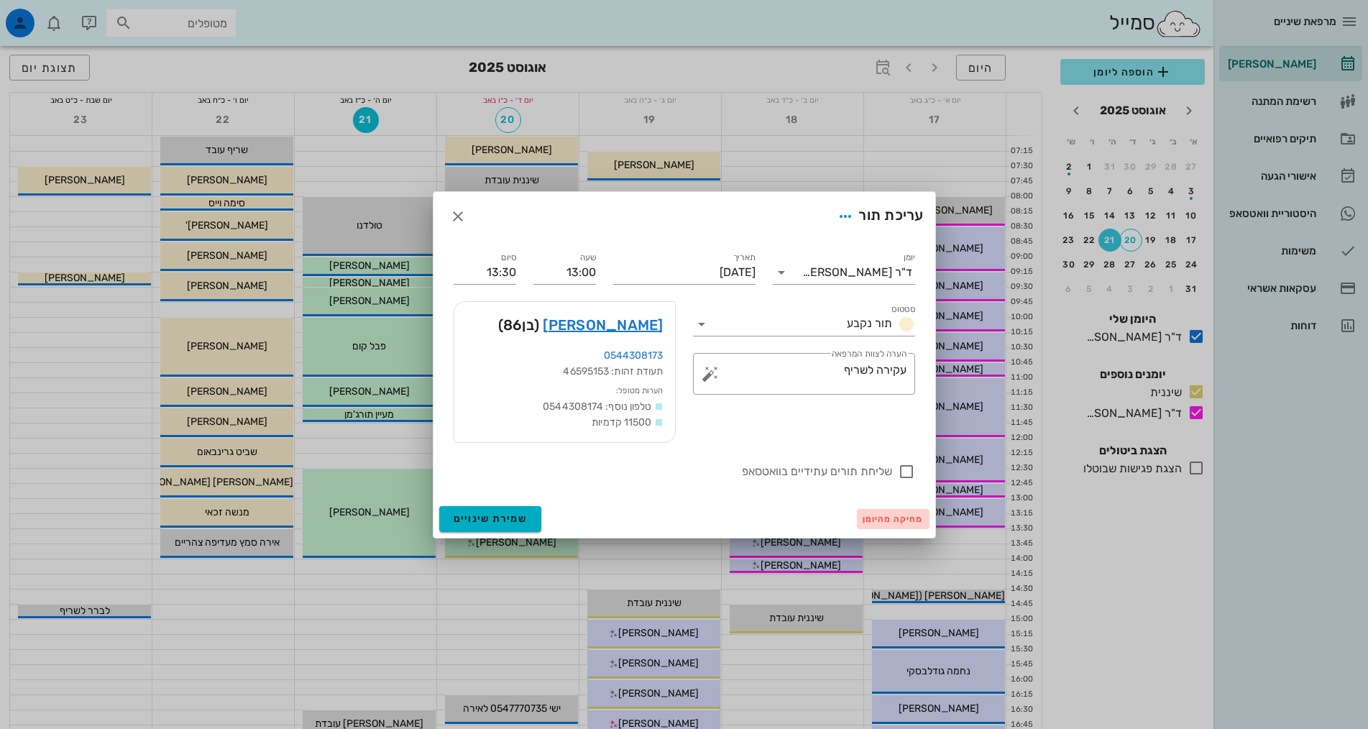
click at [911, 520] on span "מחיקה מהיומן" at bounding box center [893, 519] width 61 height 10
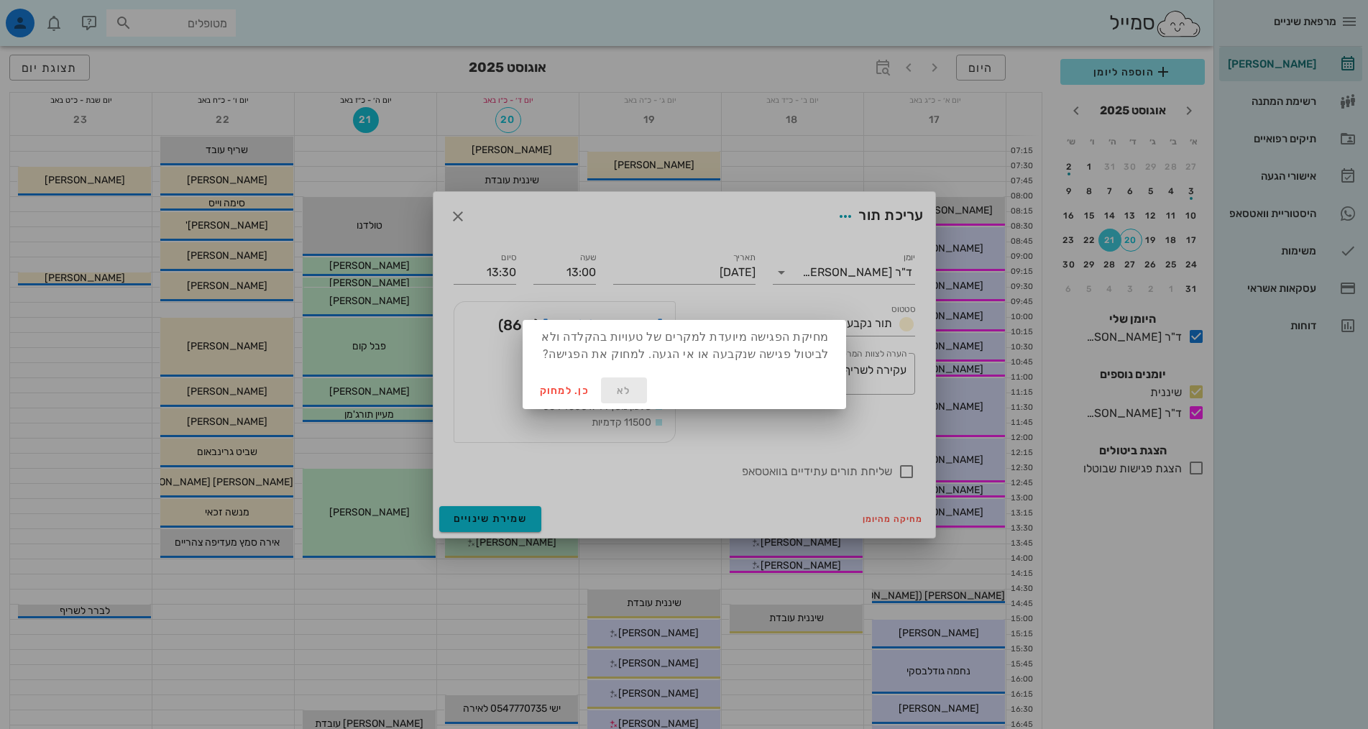
click at [623, 396] on span "לא" at bounding box center [624, 391] width 35 height 12
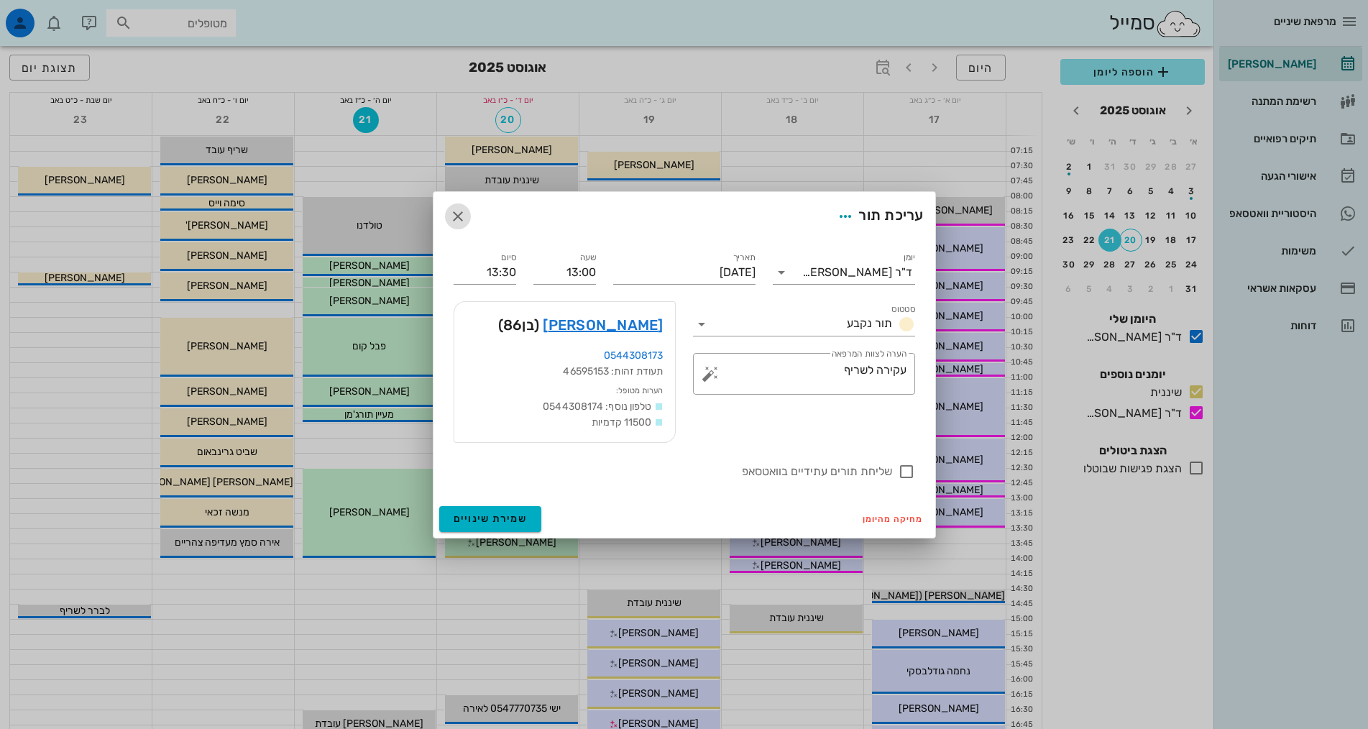
click at [458, 214] on icon "button" at bounding box center [457, 216] width 17 height 17
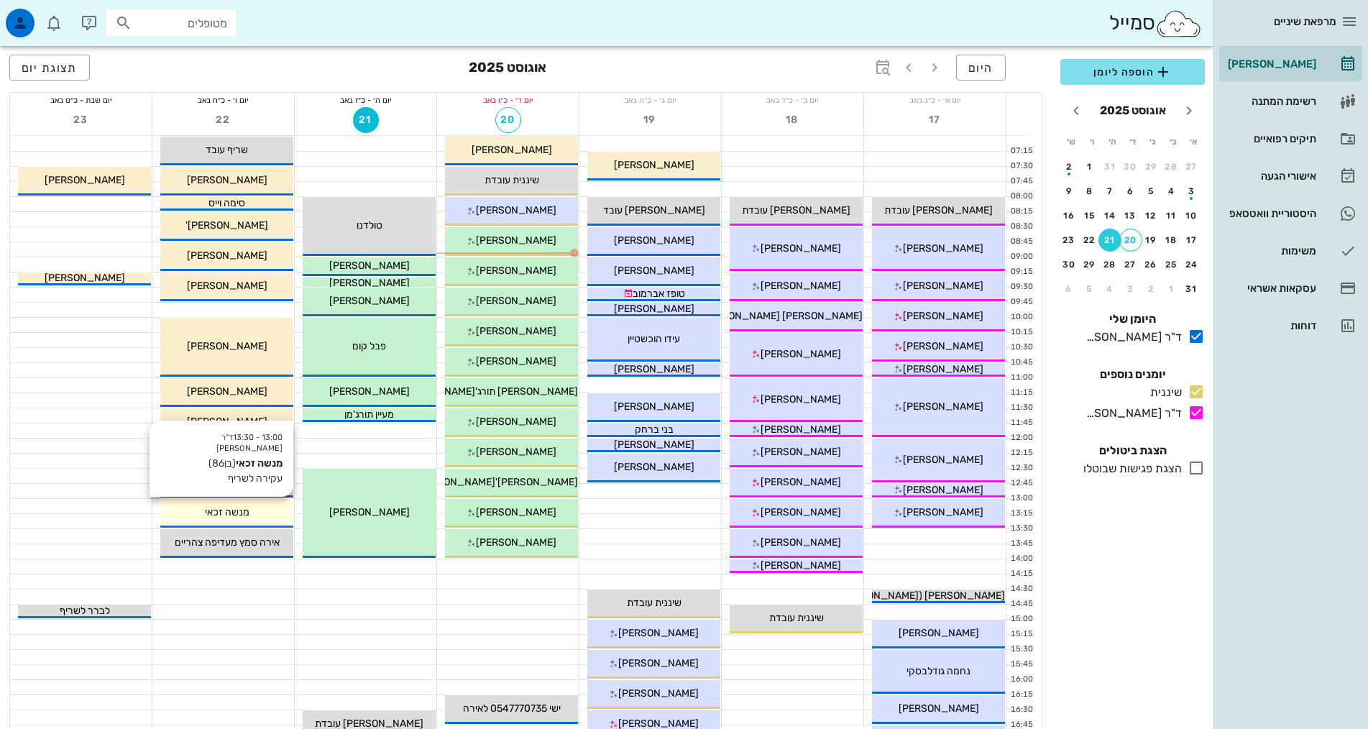
click at [237, 508] on span "מנשה זכאי" at bounding box center [227, 512] width 45 height 12
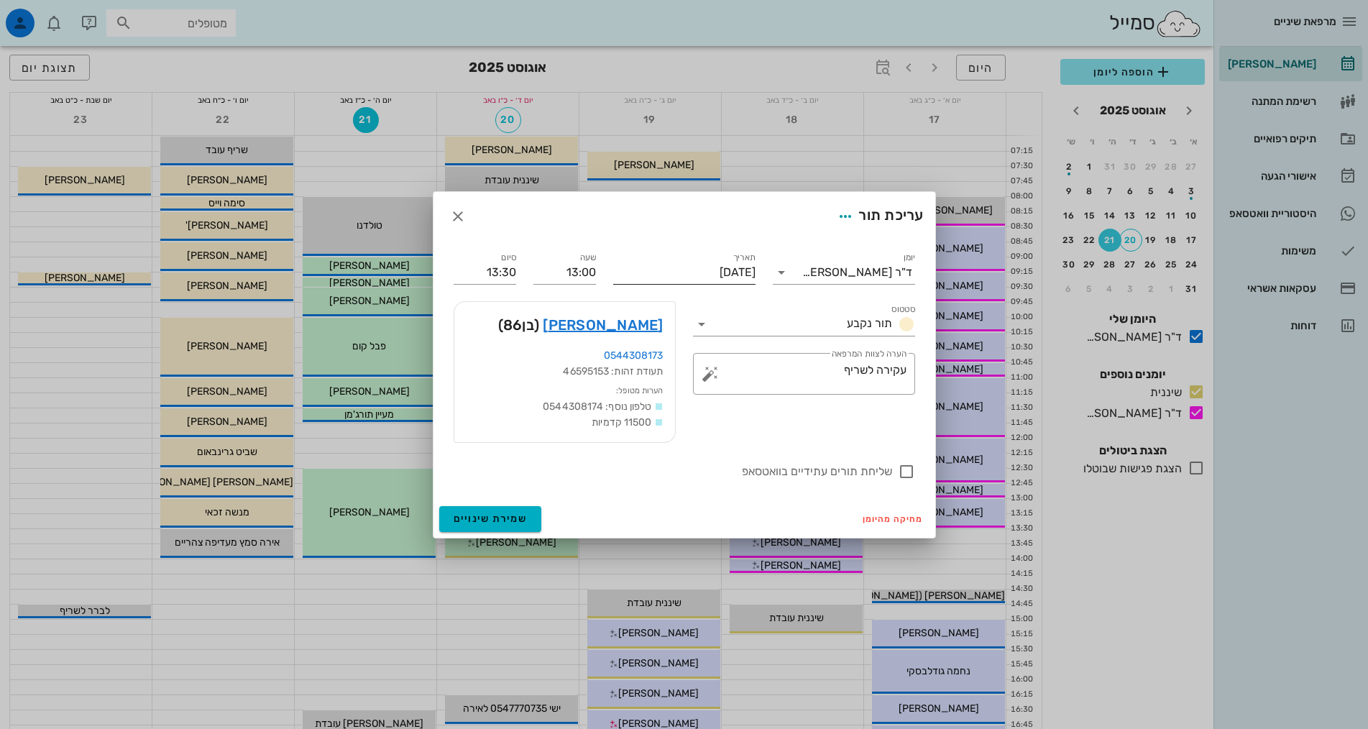
click at [726, 273] on input "יום שישי, 22 באוגוסט 2025" at bounding box center [684, 272] width 142 height 23
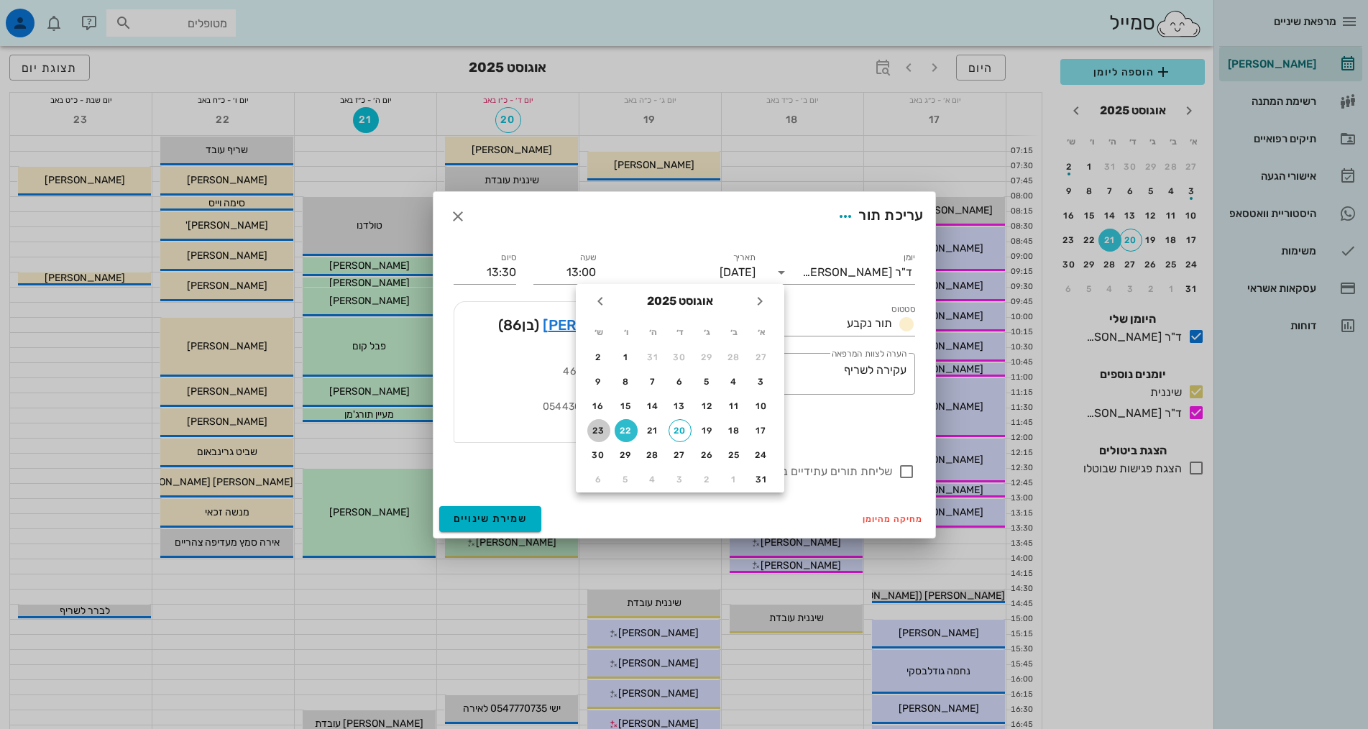
click at [602, 431] on div "23" at bounding box center [598, 431] width 23 height 10
type input "שבת, 23 באוגוסט 2025"
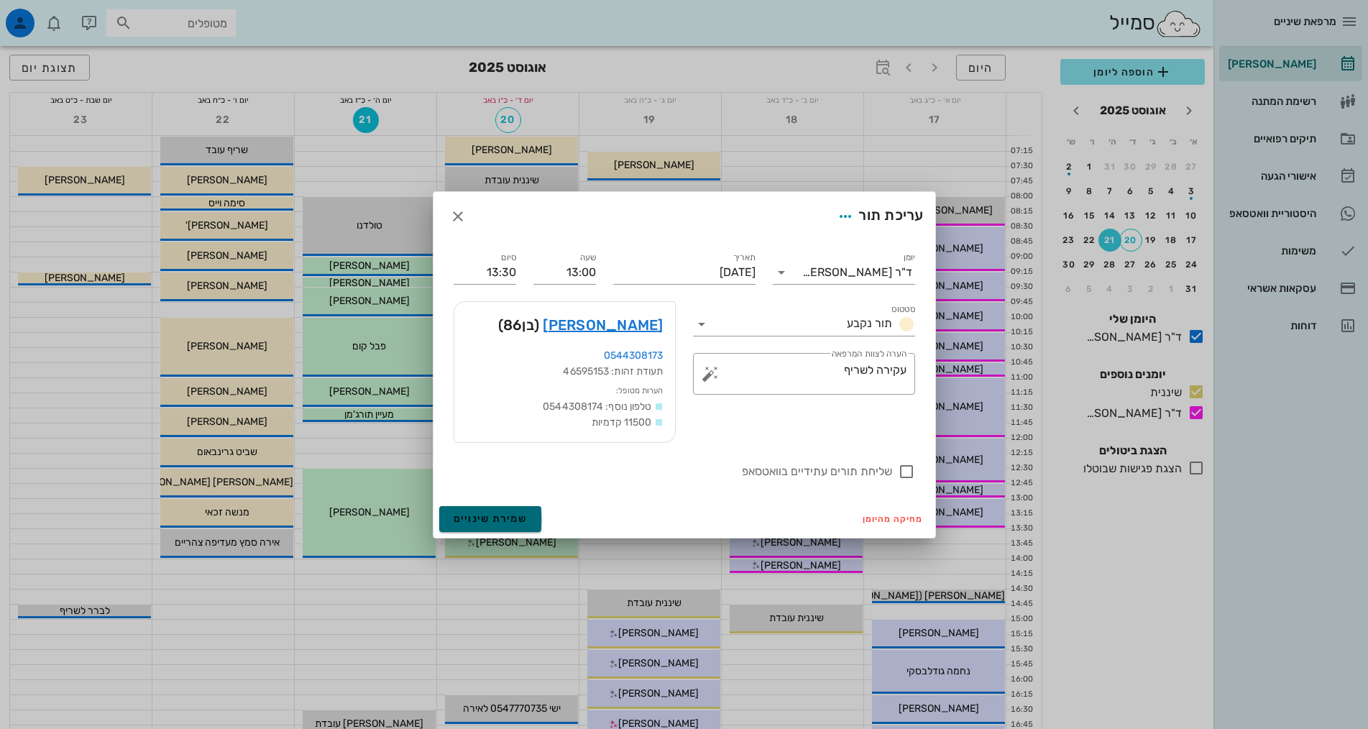
click at [523, 513] on span "שמירת שינויים" at bounding box center [491, 519] width 74 height 12
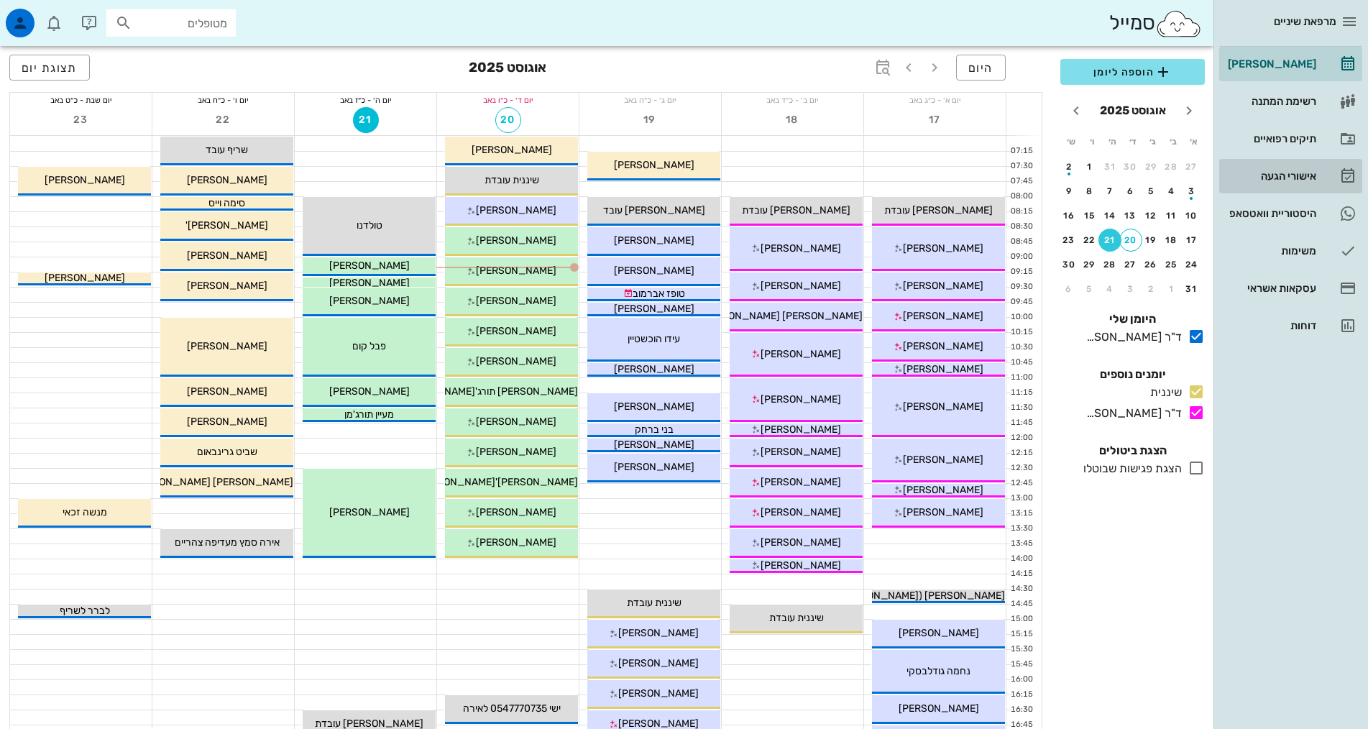
click at [1327, 175] on link "אישורי הגעה" at bounding box center [1291, 176] width 143 height 35
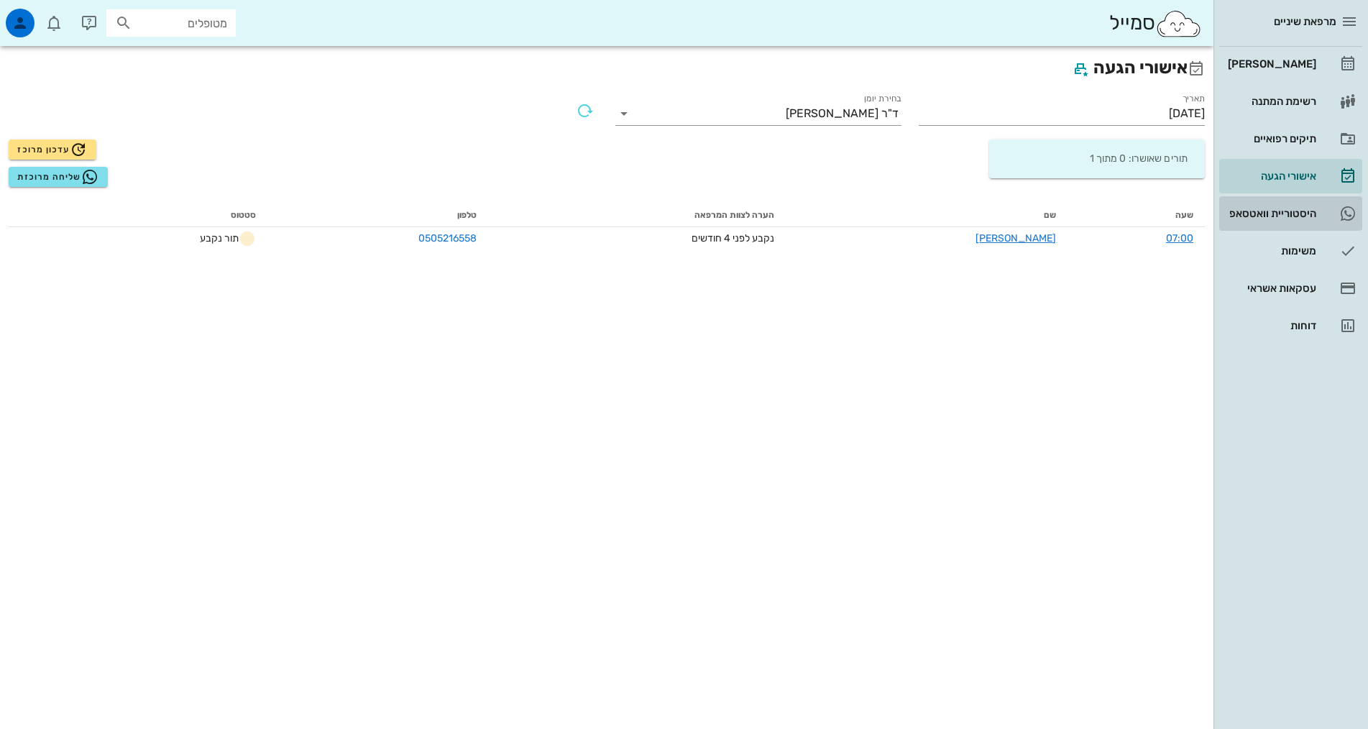
click at [1299, 211] on div "היסטוריית וואטסאפ" at bounding box center [1270, 214] width 91 height 12
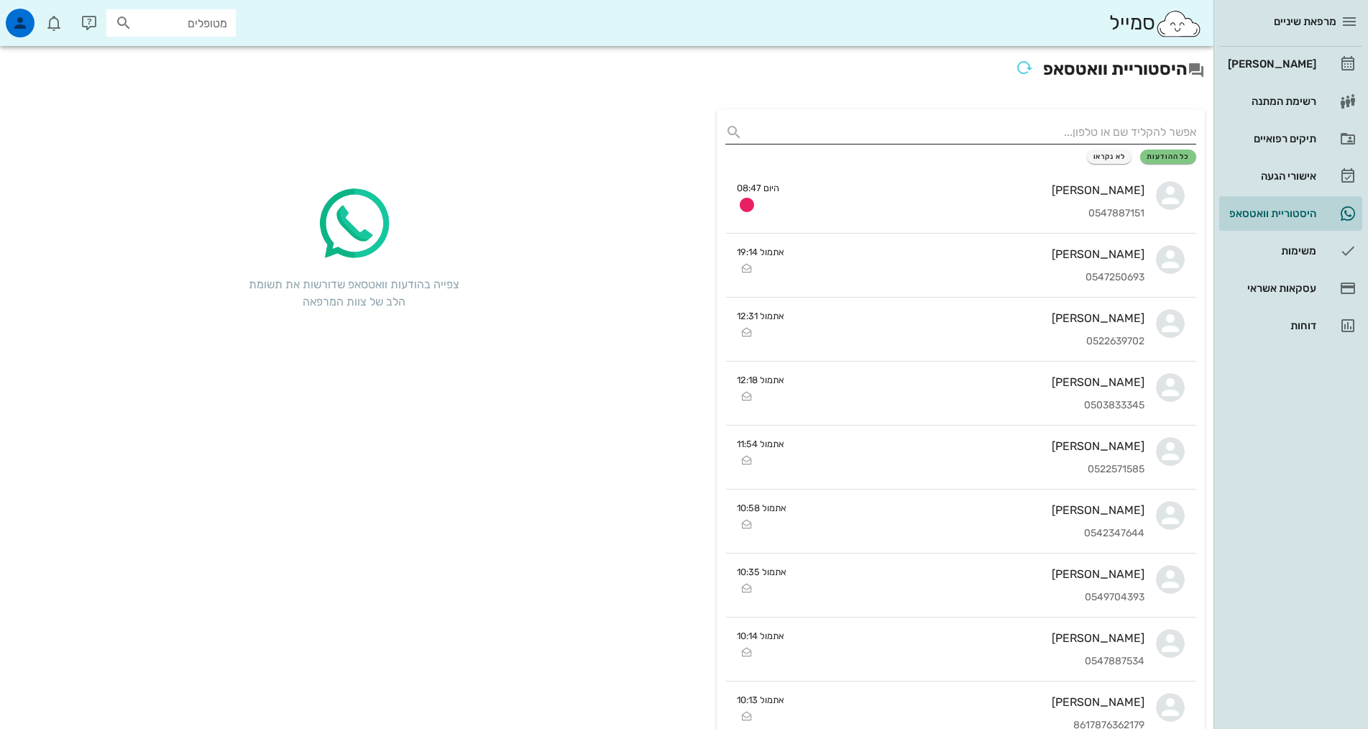
click at [1112, 130] on input "text" at bounding box center [973, 132] width 448 height 23
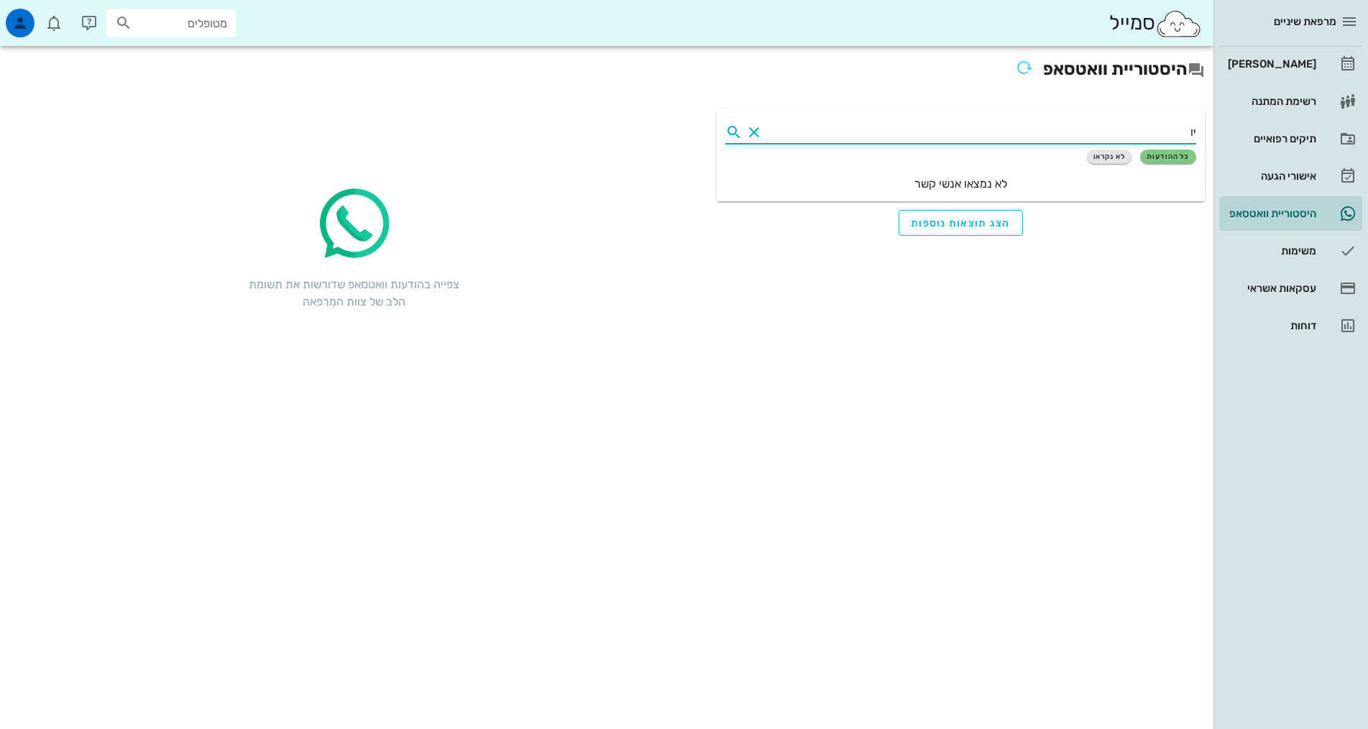
type input "י"
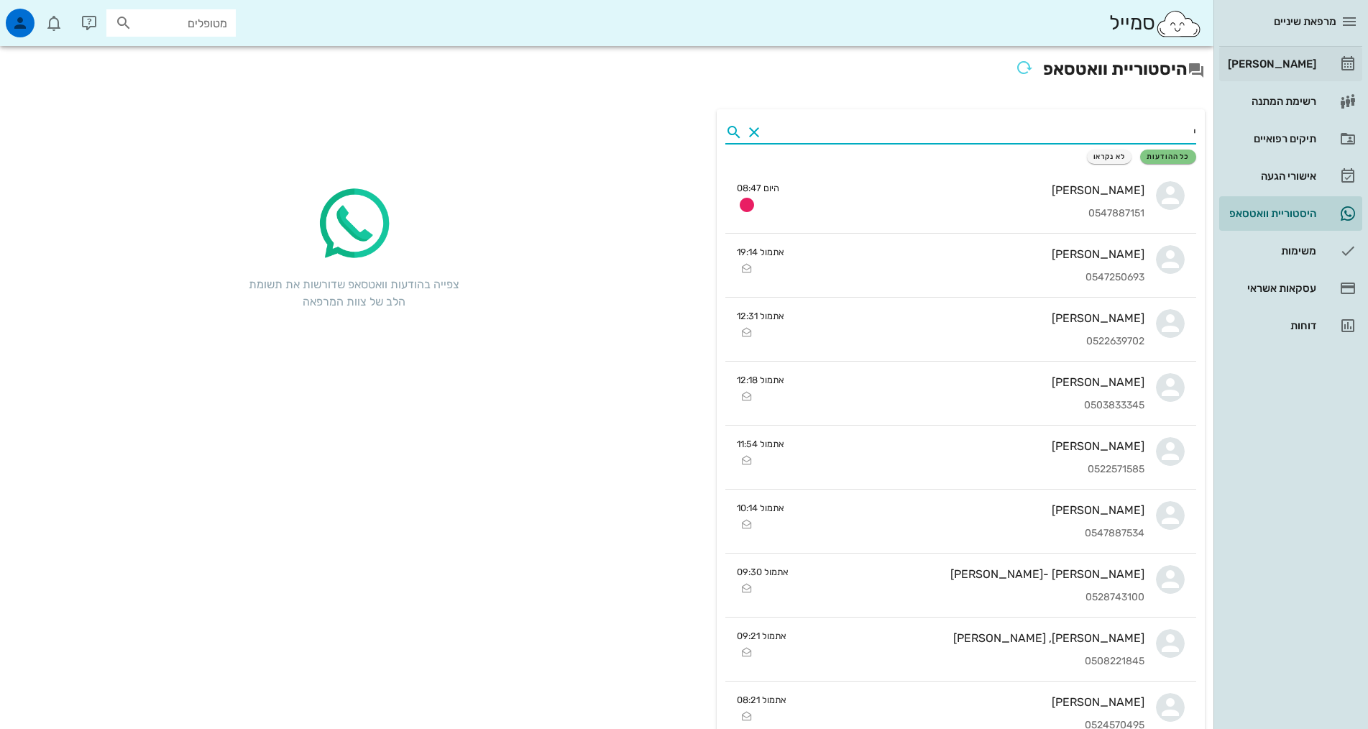
type input "י"
click at [1298, 63] on div "[PERSON_NAME]" at bounding box center [1270, 64] width 91 height 12
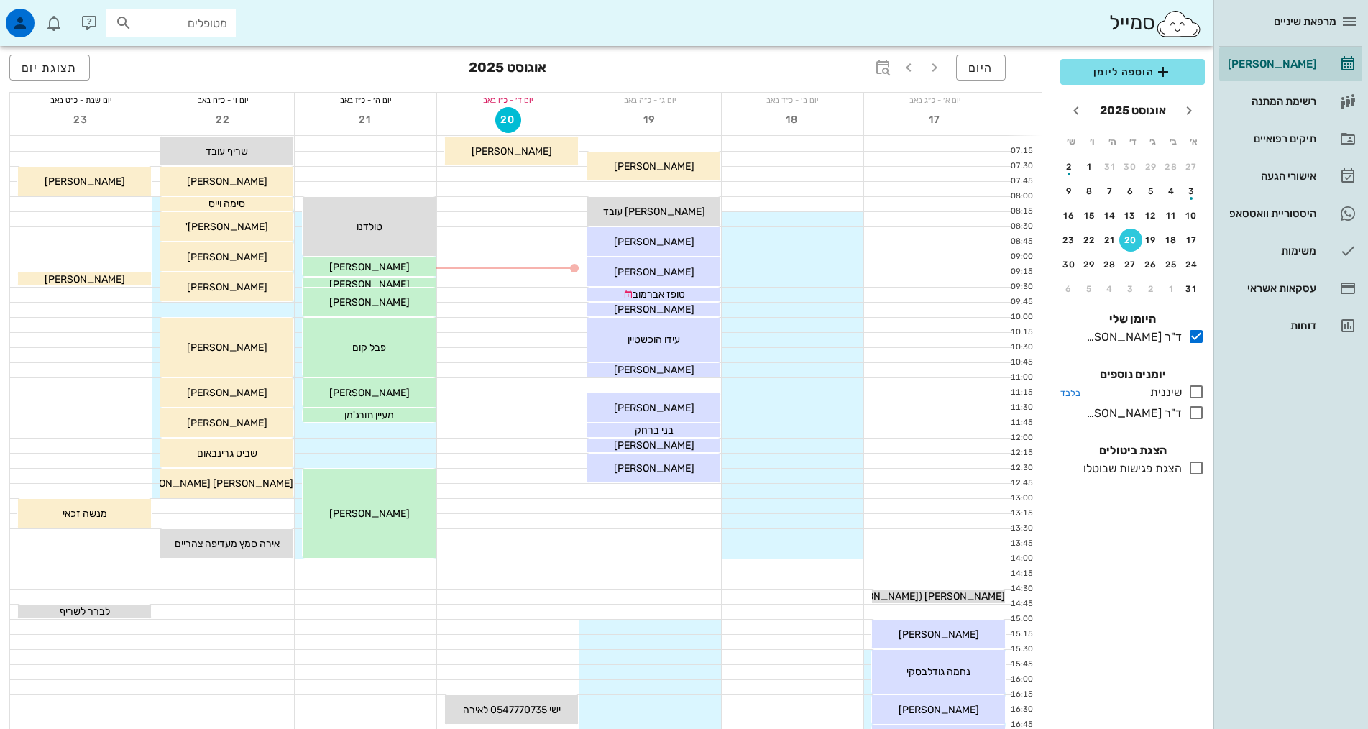
click at [1197, 389] on icon at bounding box center [1196, 391] width 17 height 17
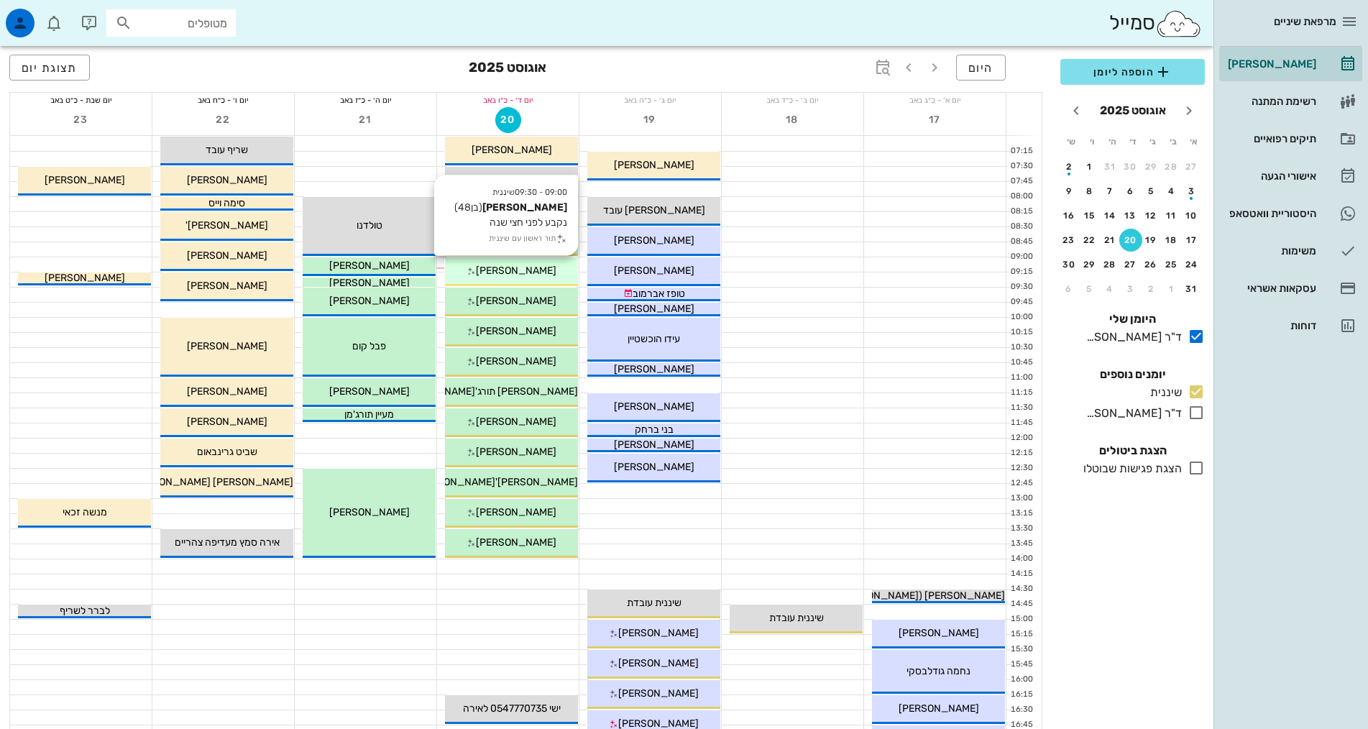
click at [528, 269] on span "יהושע יוטר" at bounding box center [516, 271] width 81 height 12
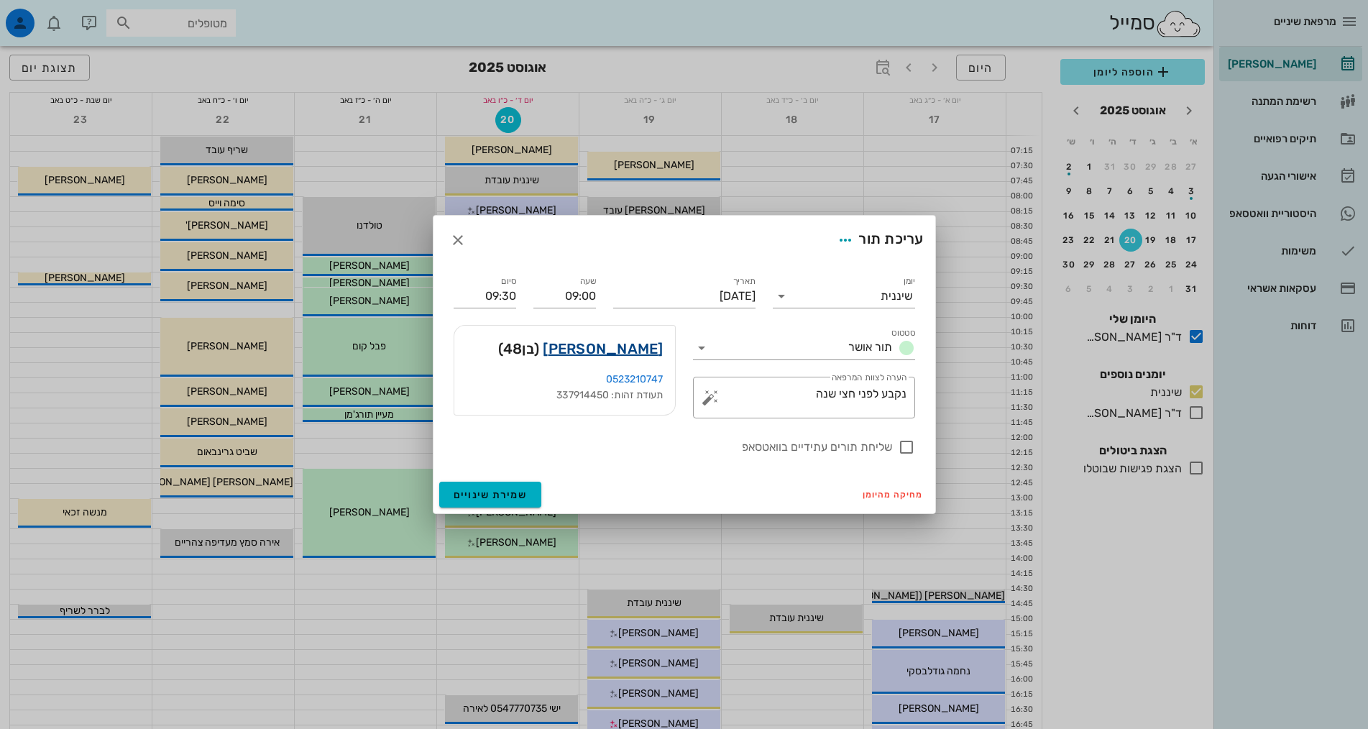
click at [636, 346] on link "יהושע יוטר" at bounding box center [603, 348] width 120 height 23
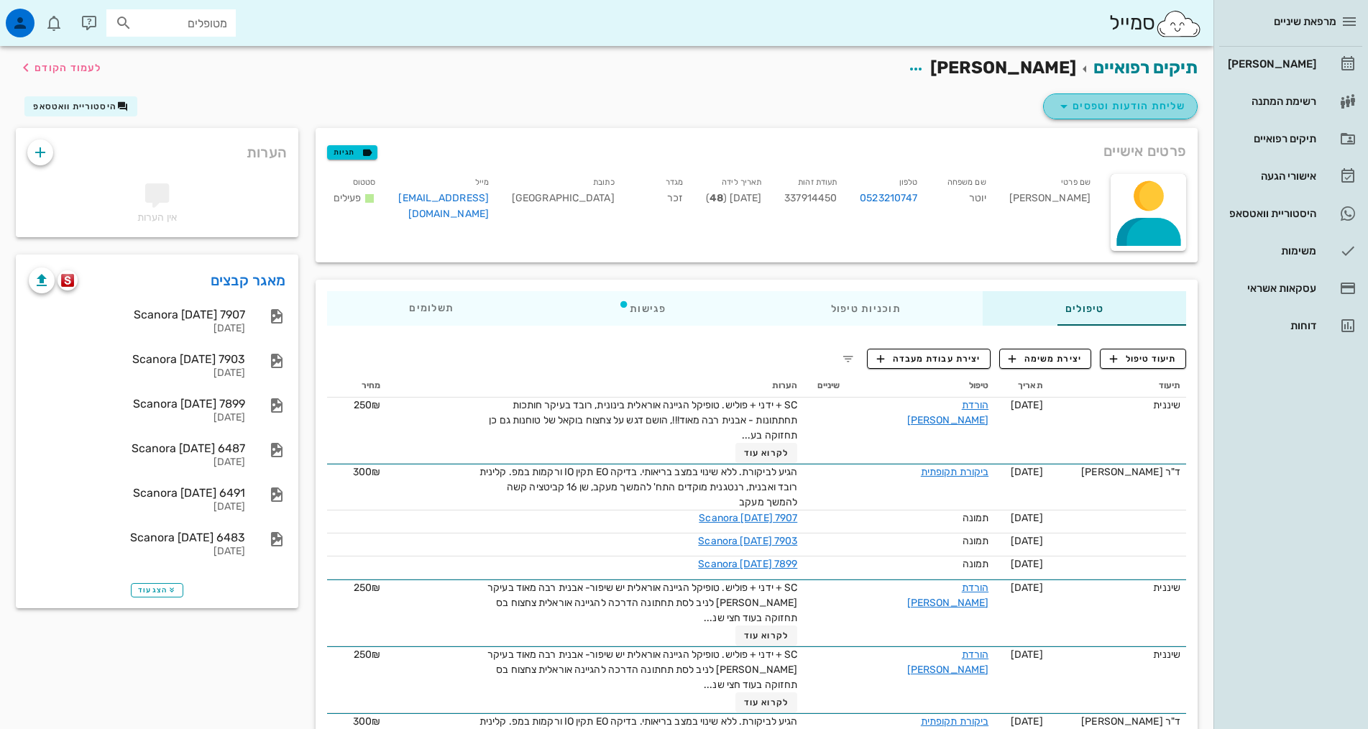
click at [1099, 106] on span "שליחת הודעות וטפסים" at bounding box center [1121, 106] width 130 height 17
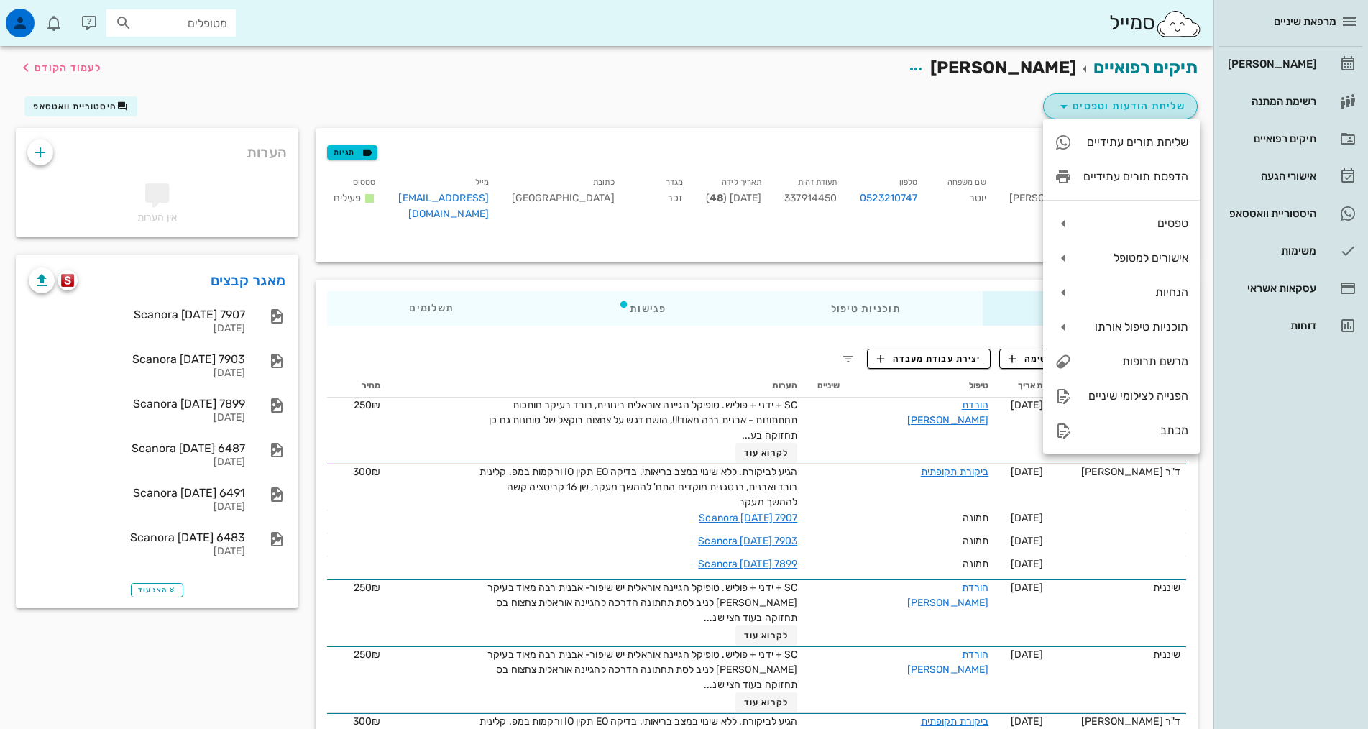
click at [1099, 106] on span "שליחת הודעות וטפסים" at bounding box center [1121, 106] width 130 height 17
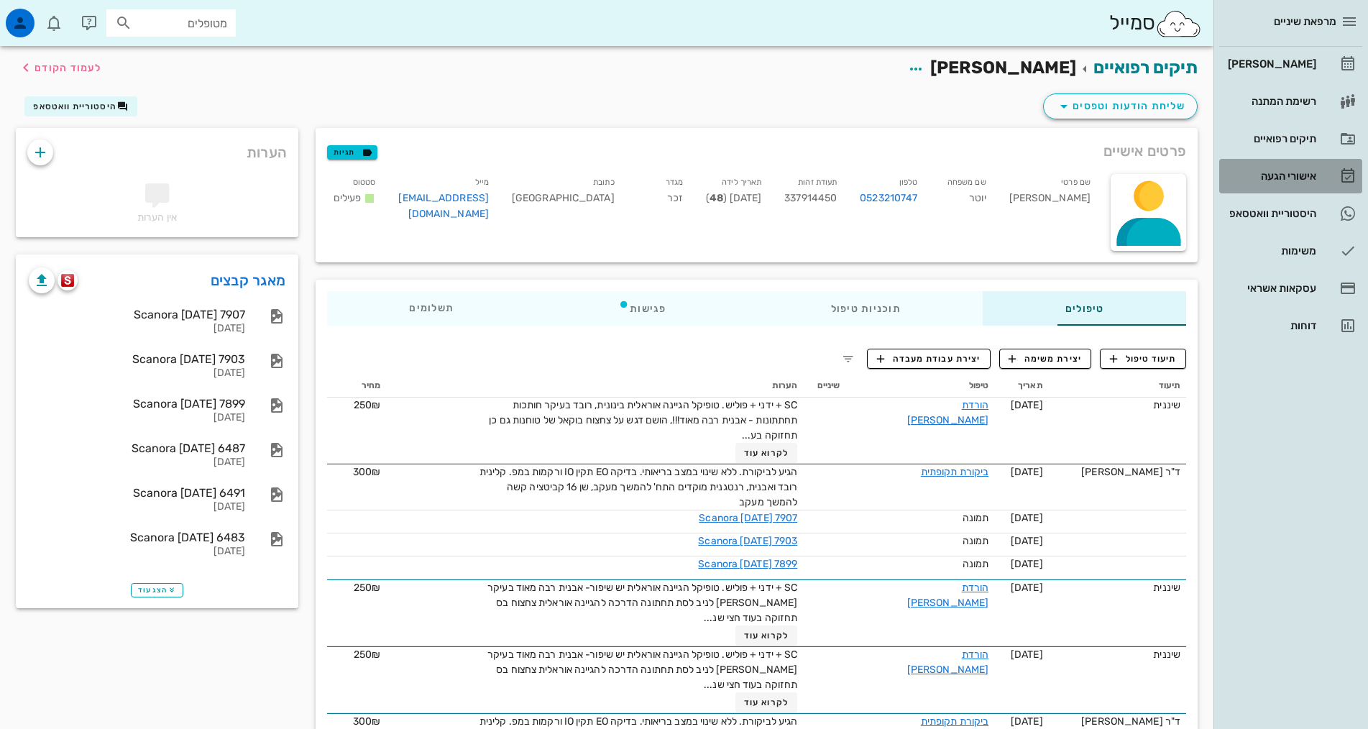
click at [1299, 181] on div "אישורי הגעה" at bounding box center [1270, 176] width 91 height 12
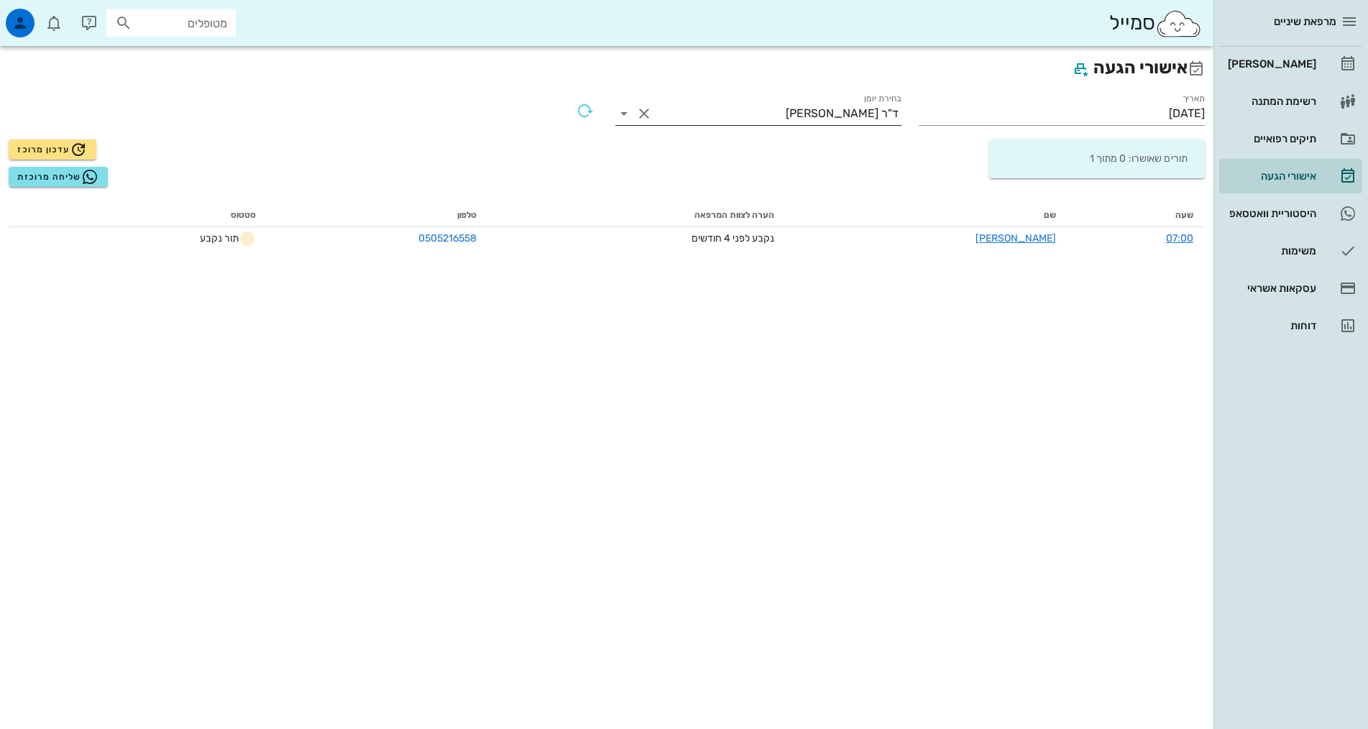
click at [847, 111] on div "ד"ר אלדד אירני" at bounding box center [842, 113] width 113 height 13
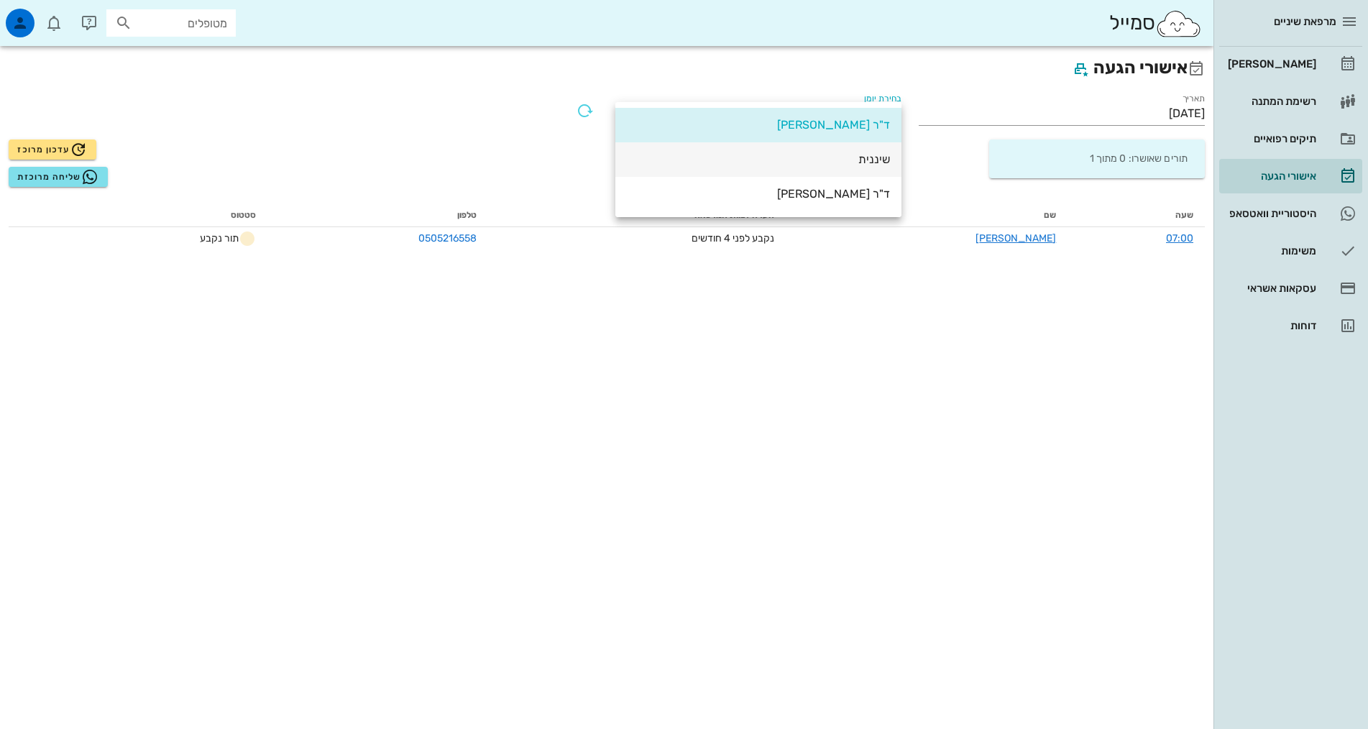
click at [868, 159] on div "שיננית" at bounding box center [758, 159] width 263 height 14
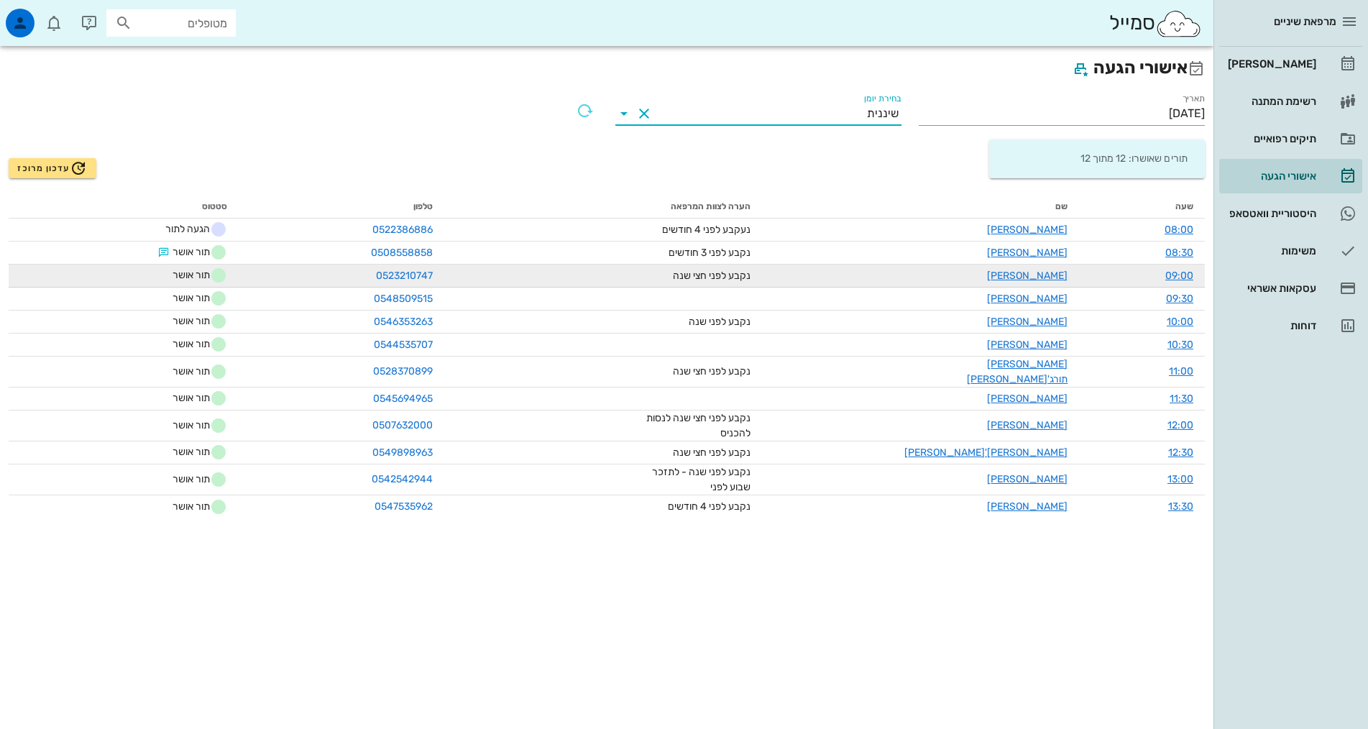
click at [751, 275] on div "נקבע לפני חצי שנה" at bounding box center [697, 275] width 108 height 15
click at [221, 269] on span "תור אושר" at bounding box center [200, 275] width 55 height 17
click at [196, 275] on span "תור אושר" at bounding box center [200, 275] width 55 height 17
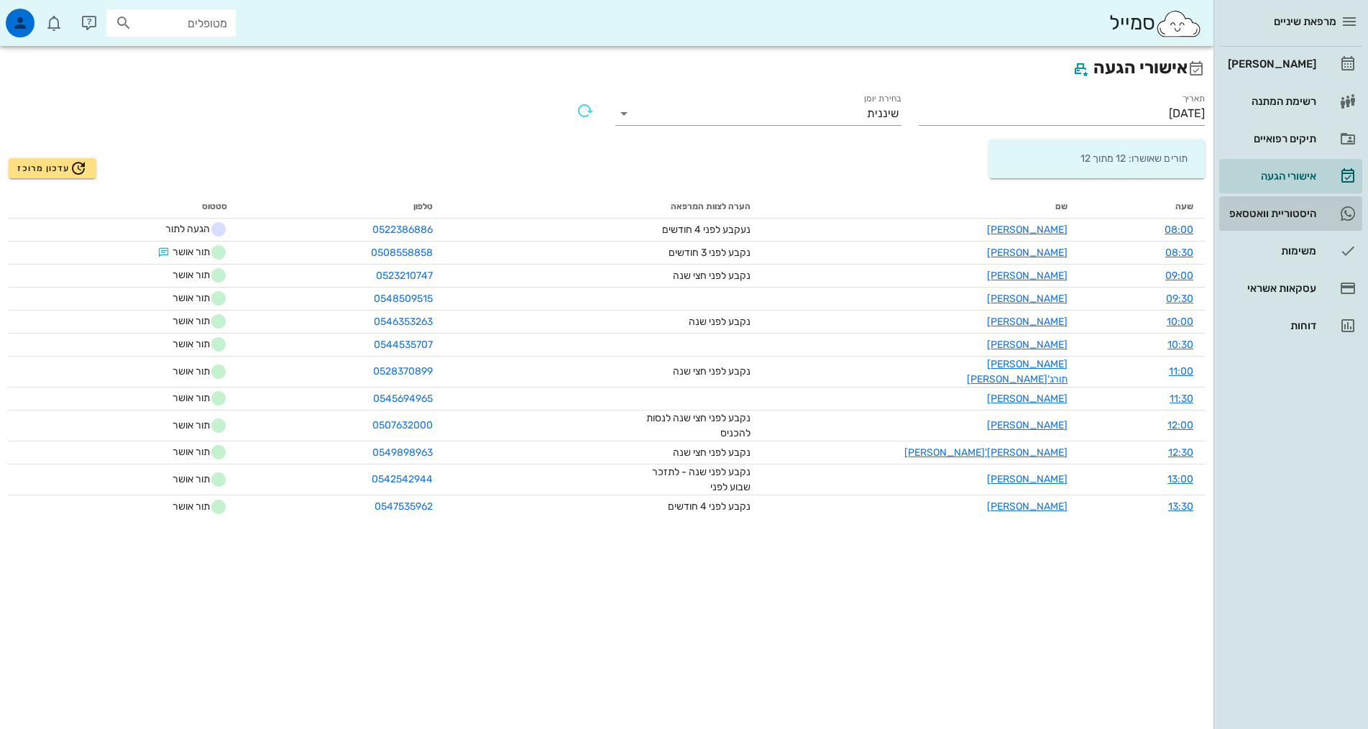
click at [1302, 209] on div "היסטוריית וואטסאפ" at bounding box center [1270, 214] width 91 height 12
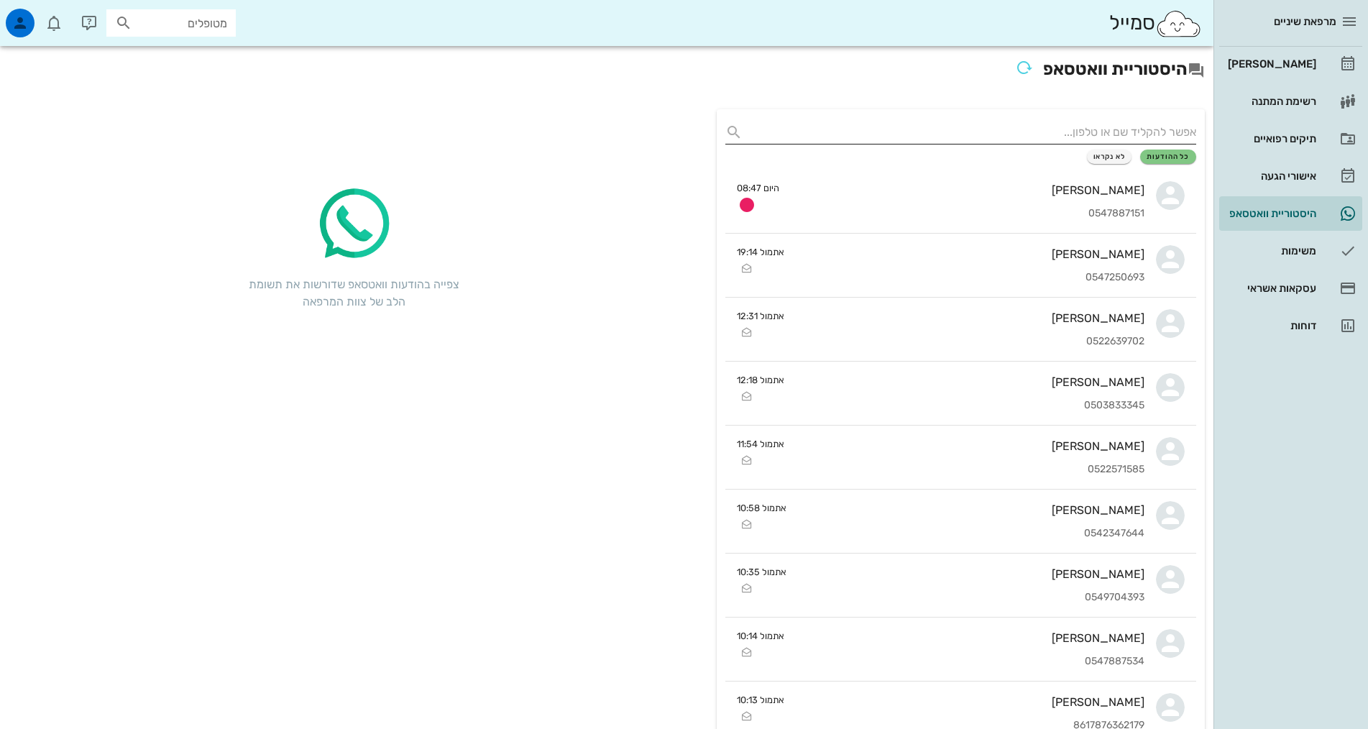
click at [1140, 130] on input "text" at bounding box center [973, 132] width 448 height 23
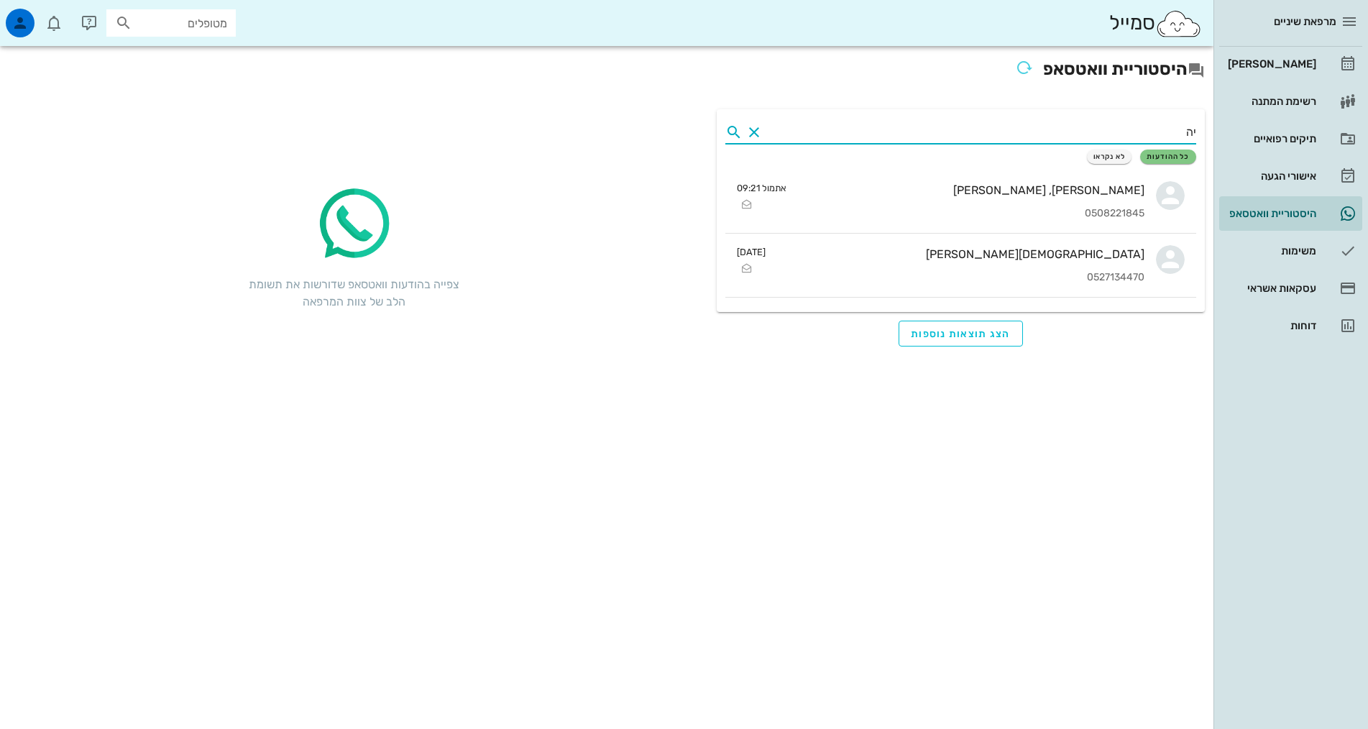
type input "י"
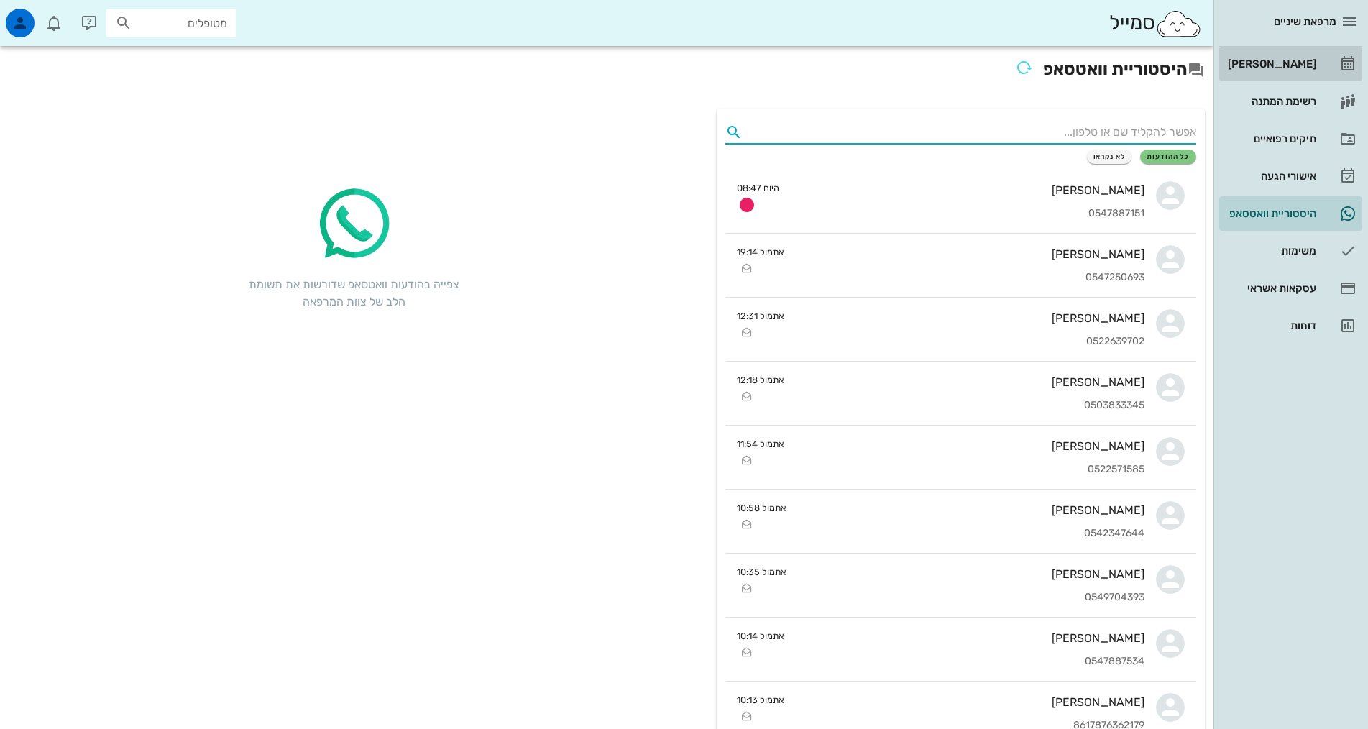
click at [1297, 67] on div "[PERSON_NAME]" at bounding box center [1270, 64] width 91 height 12
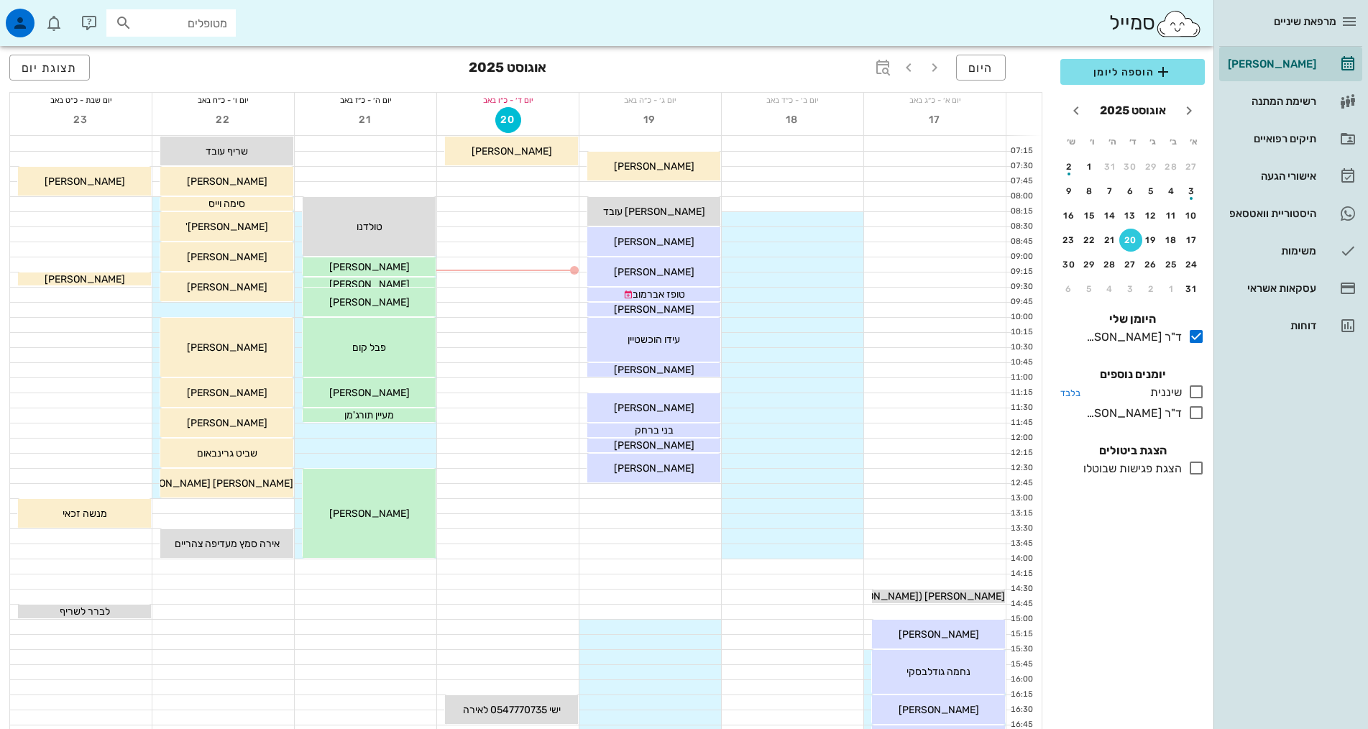
click at [1199, 391] on icon at bounding box center [1196, 391] width 17 height 17
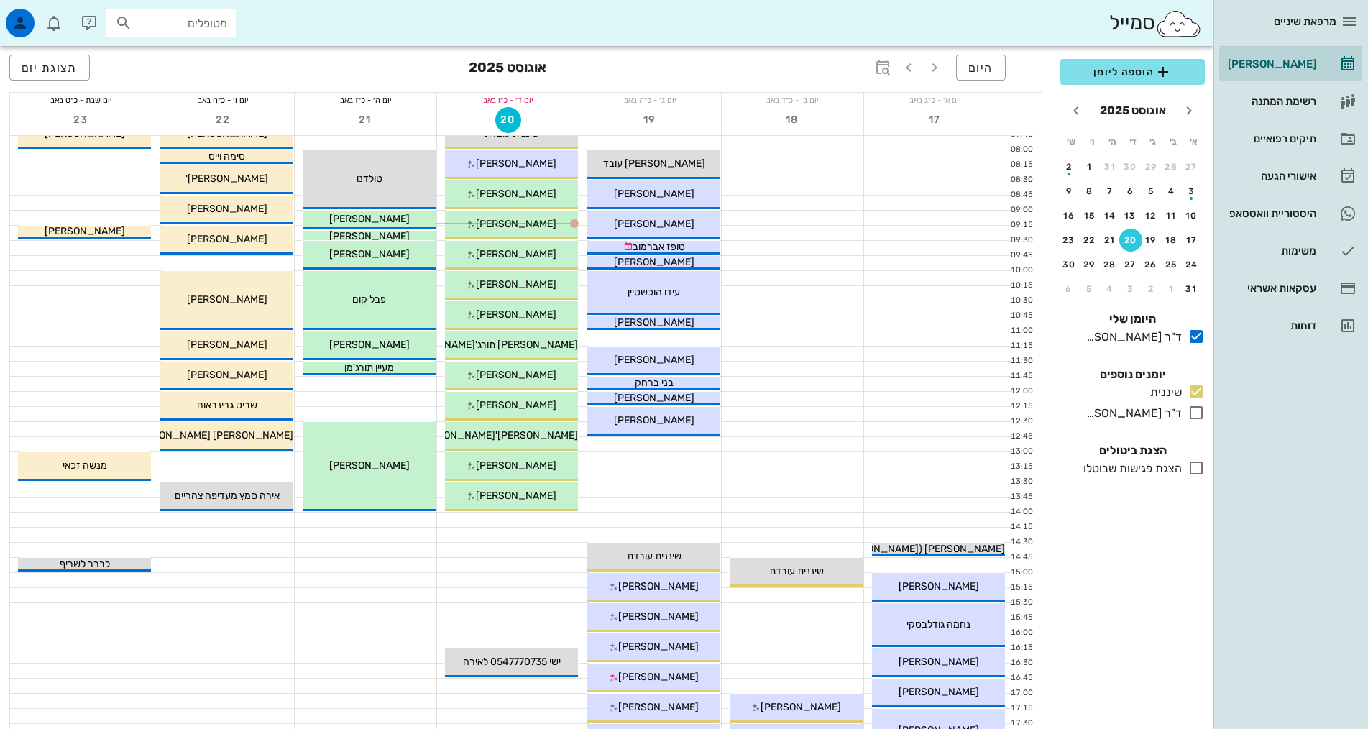
scroll to position [72, 0]
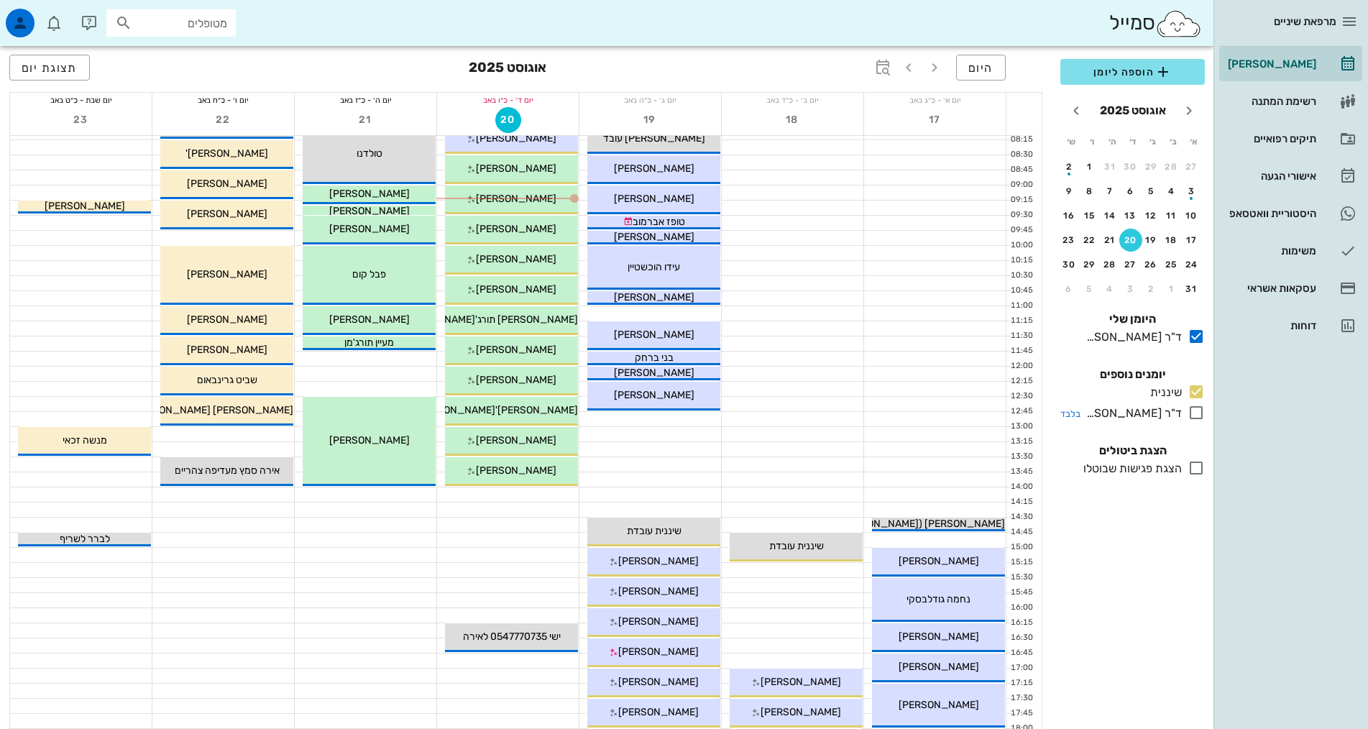
click at [1200, 408] on icon at bounding box center [1196, 412] width 17 height 17
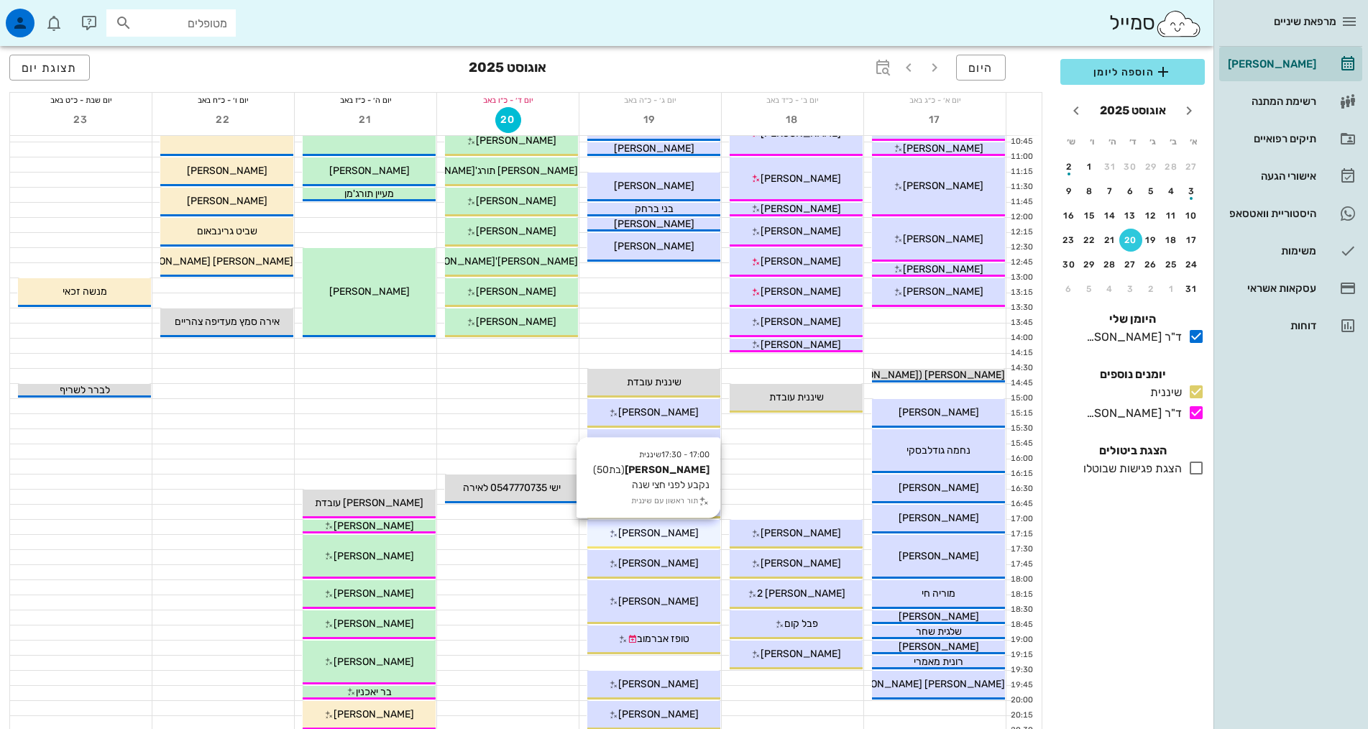
scroll to position [2, 0]
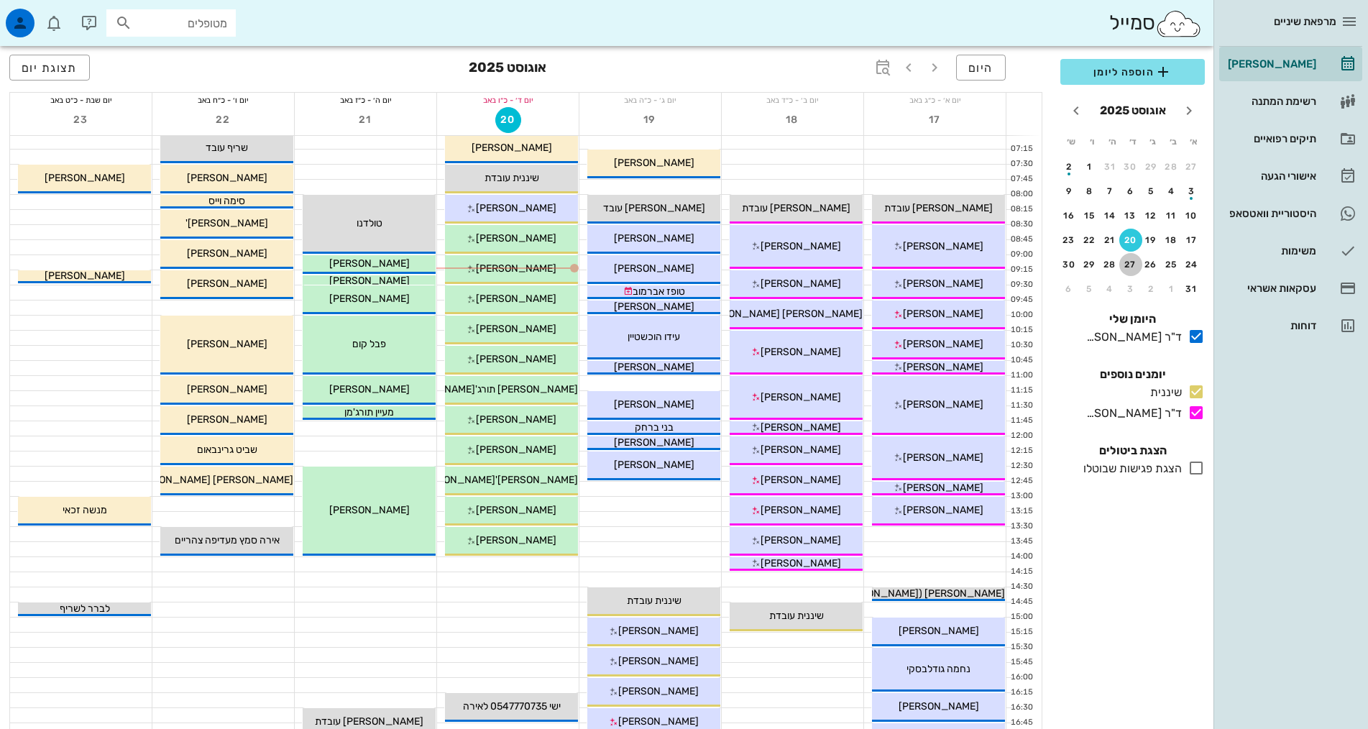
click at [1135, 263] on div "27" at bounding box center [1131, 265] width 23 height 10
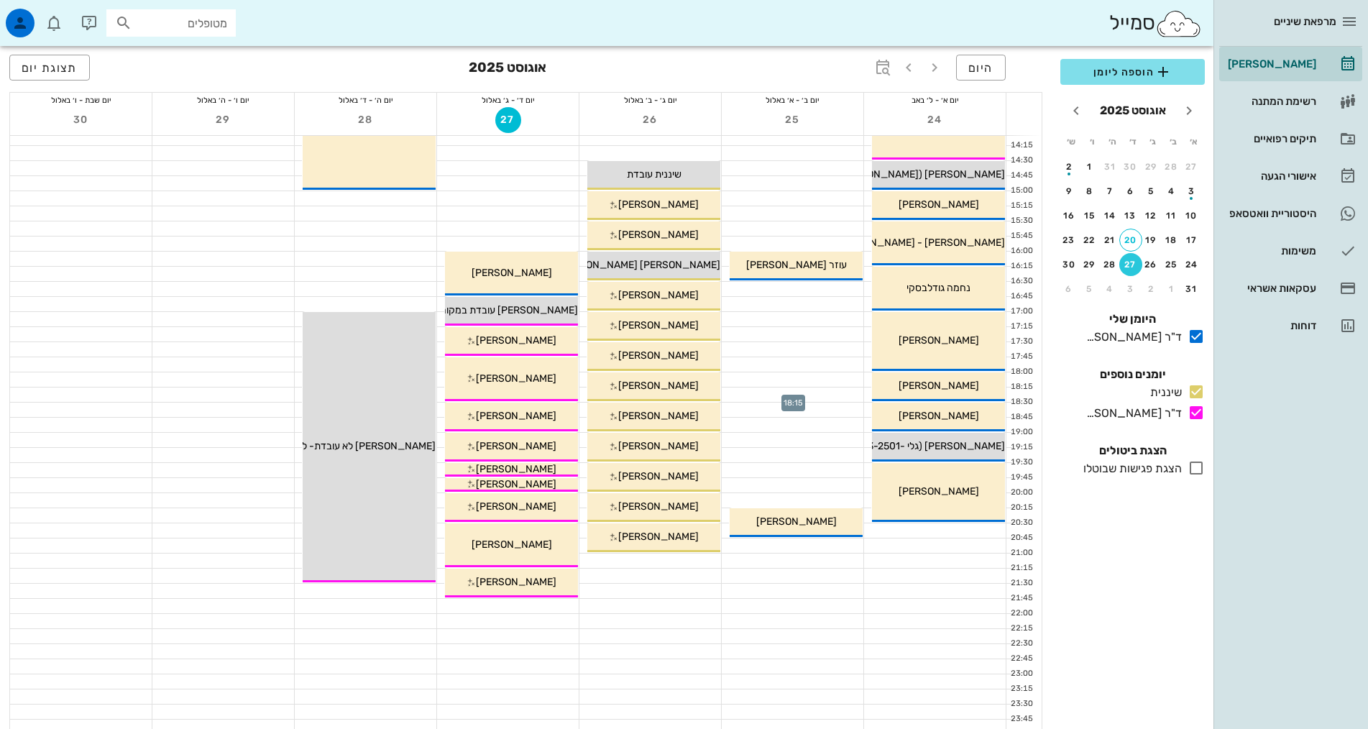
scroll to position [434, 0]
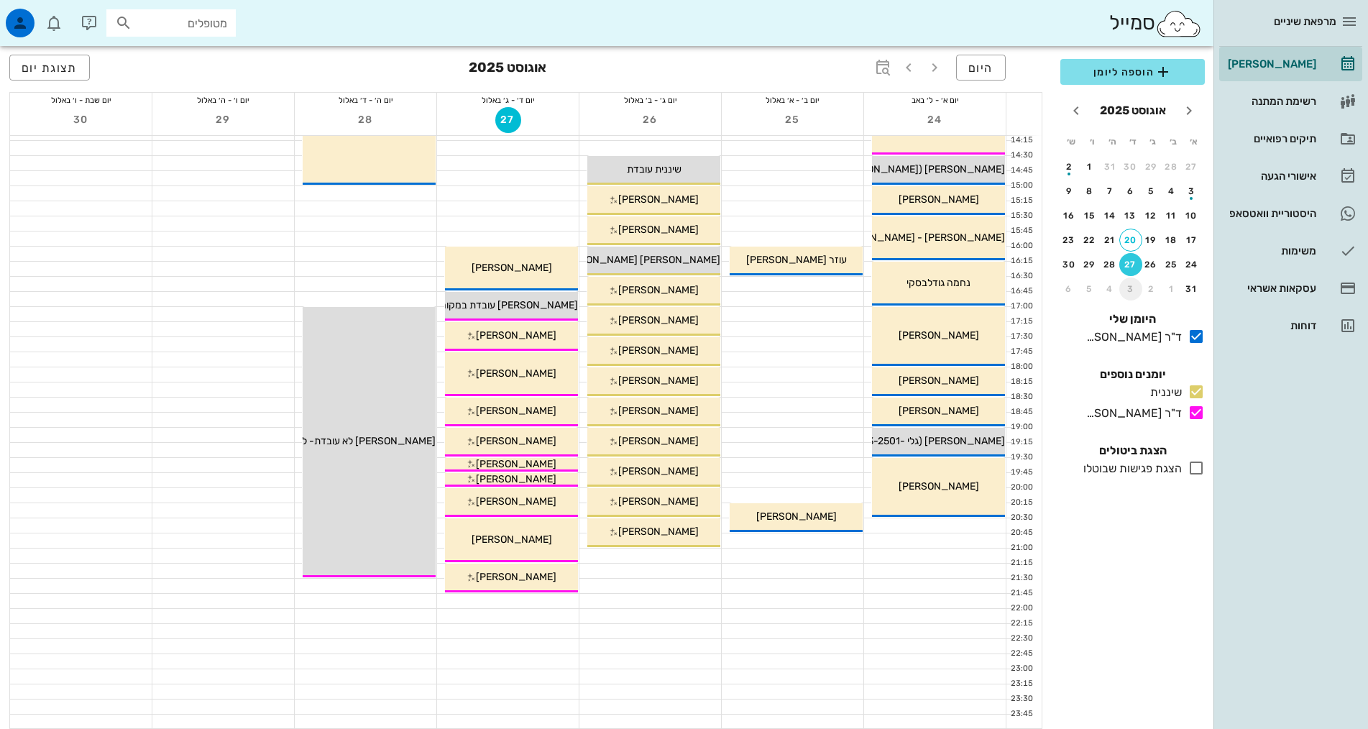
click at [1133, 284] on div "3" at bounding box center [1131, 289] width 23 height 10
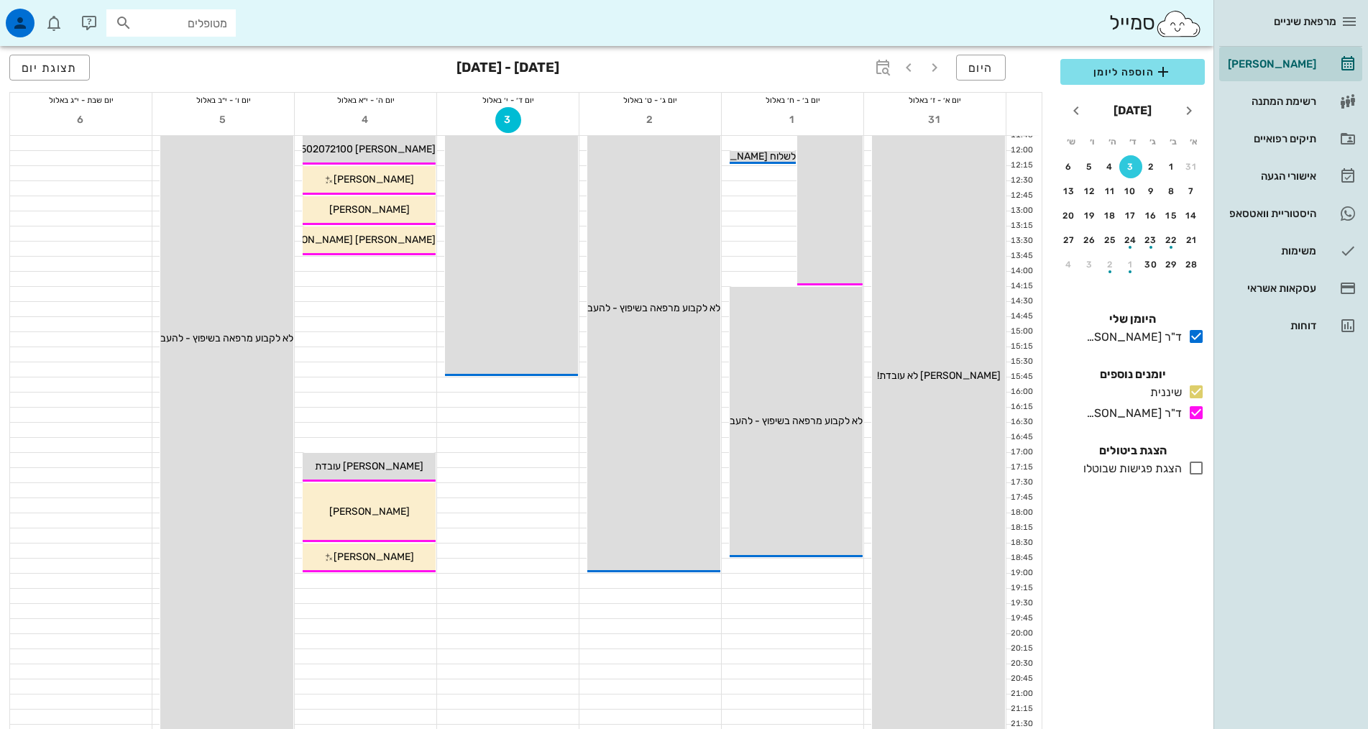
scroll to position [216, 0]
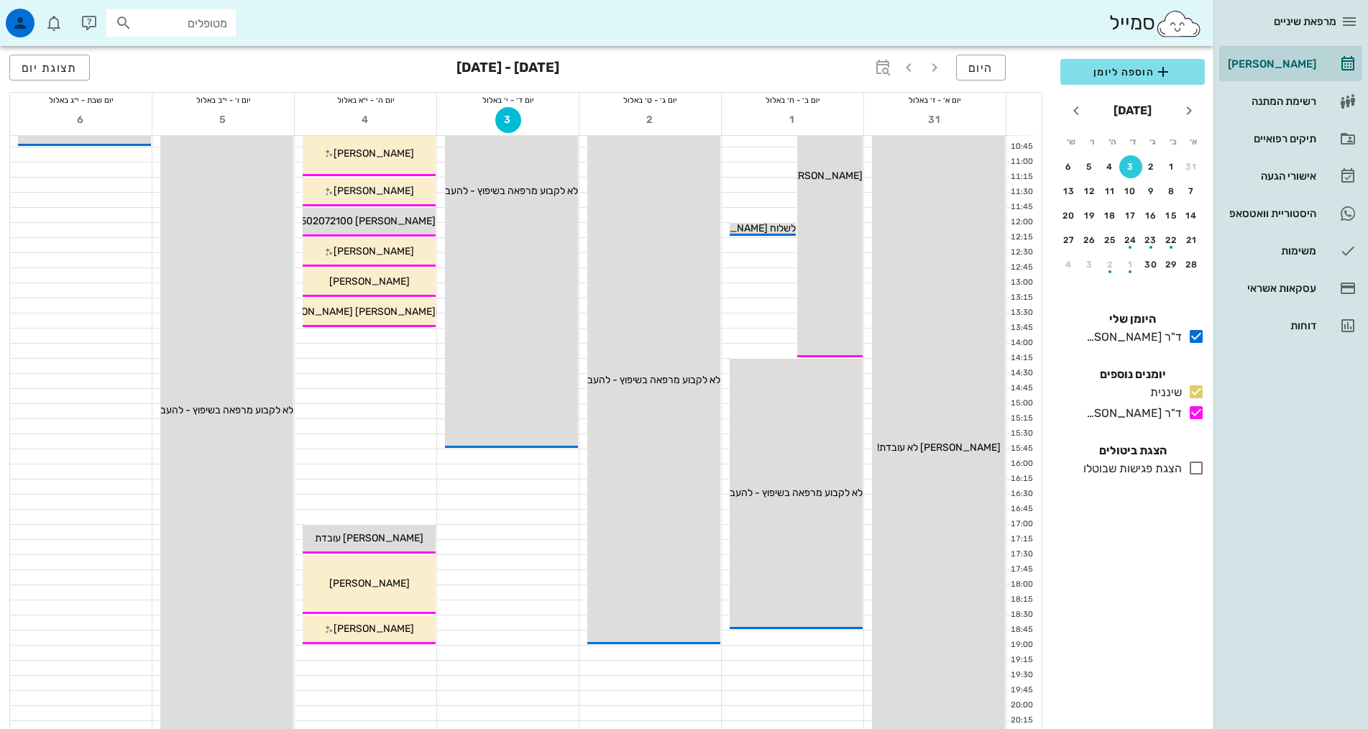
click at [410, 655] on div at bounding box center [366, 653] width 142 height 14
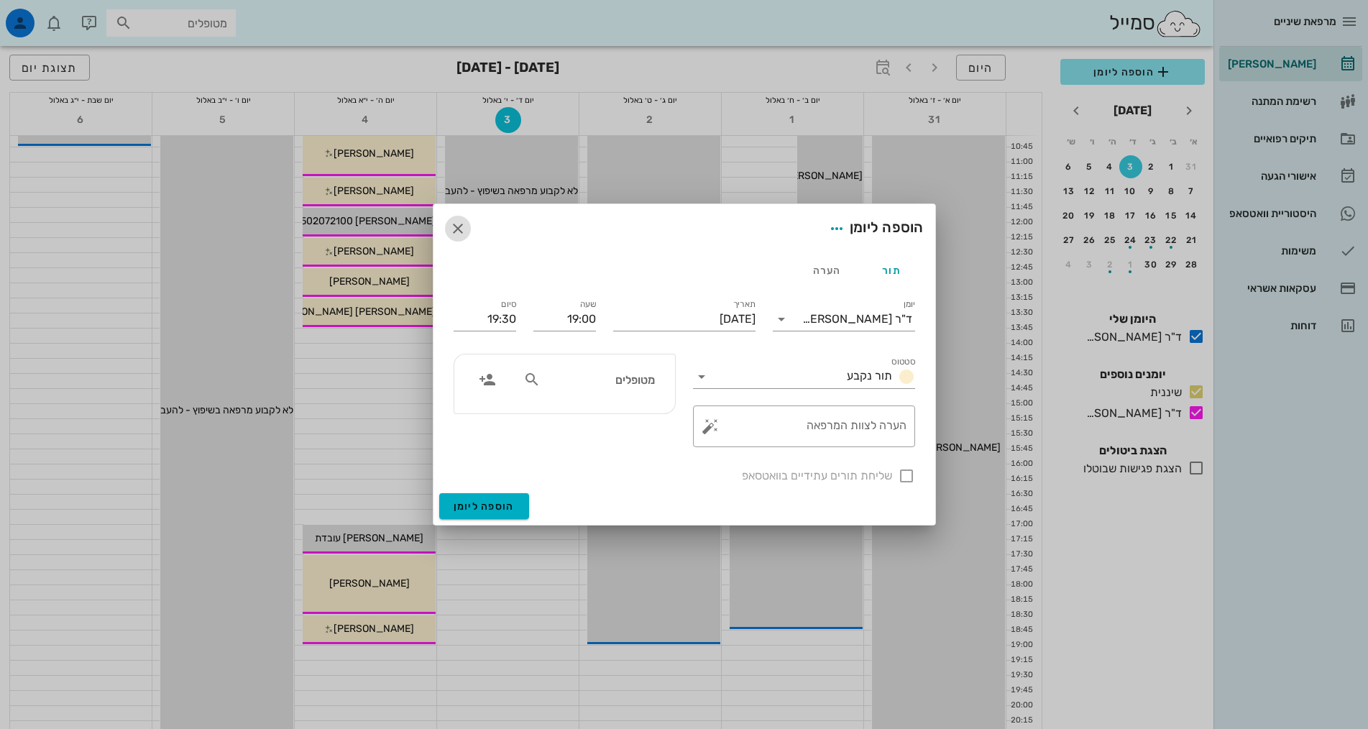
click at [459, 232] on icon "button" at bounding box center [457, 228] width 17 height 17
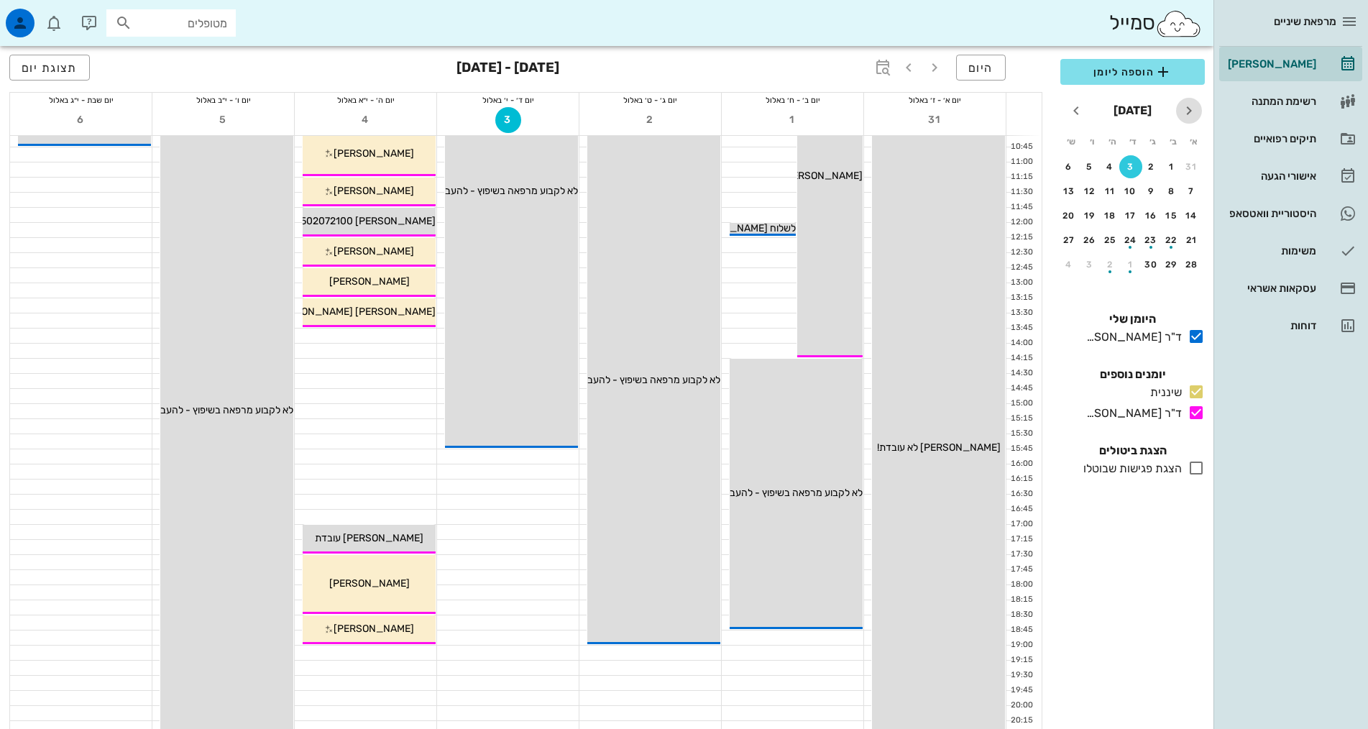
click at [1184, 115] on icon "חודש שעבר" at bounding box center [1189, 110] width 17 height 17
click at [1132, 242] on div "20" at bounding box center [1131, 240] width 22 height 10
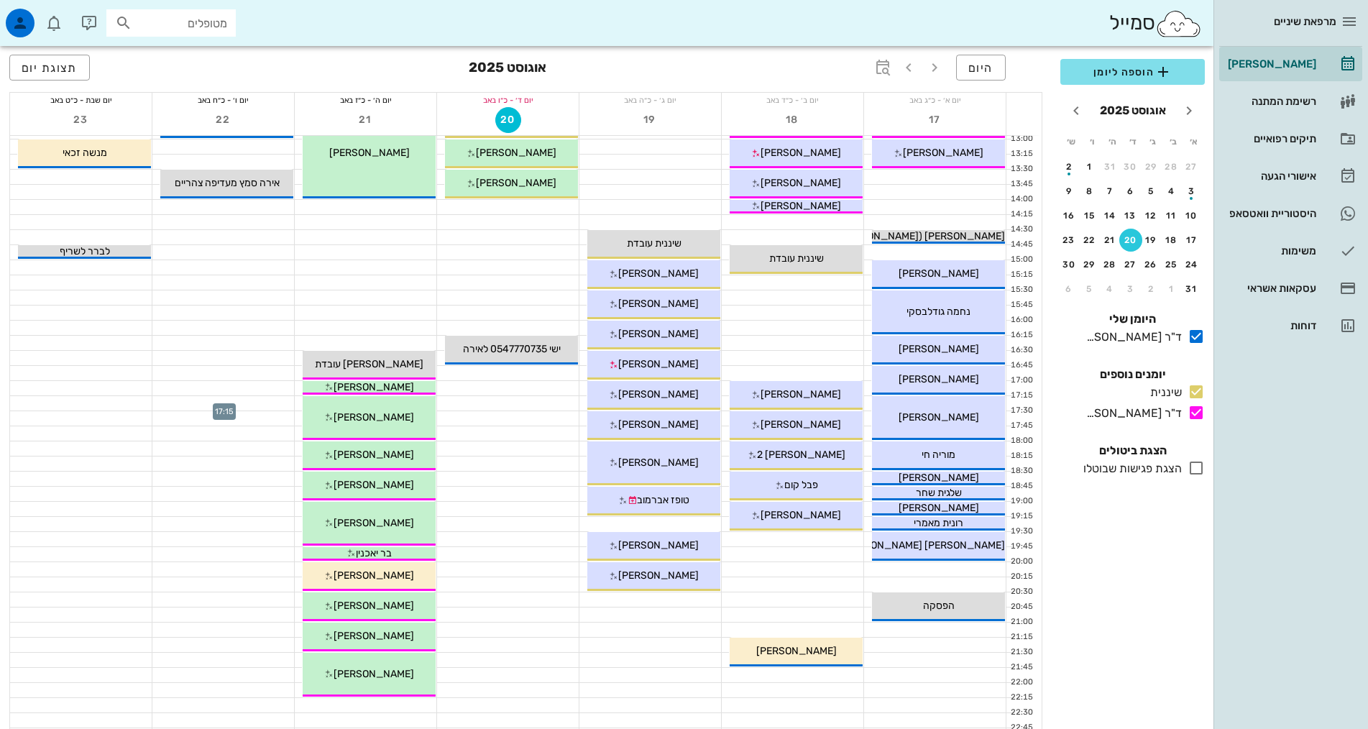
scroll to position [434, 0]
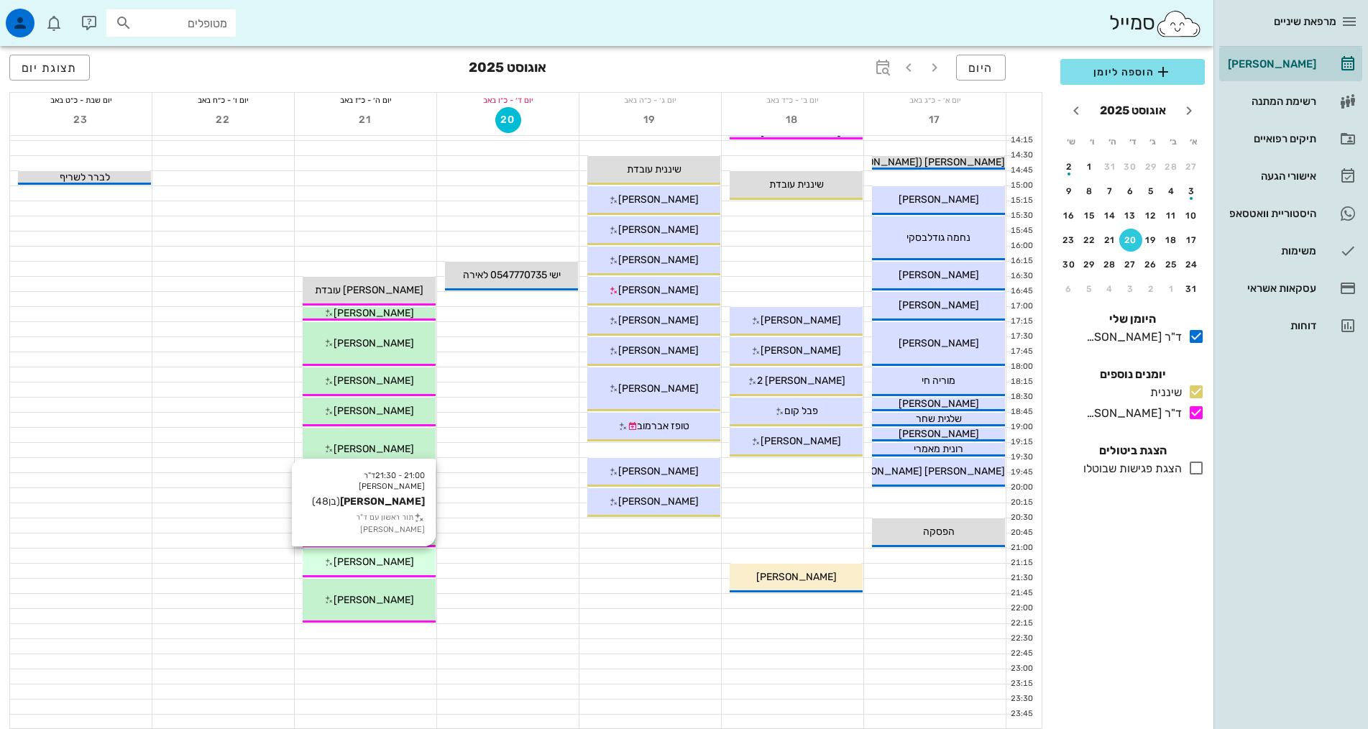
click at [372, 564] on span "בנימין גרינברג" at bounding box center [374, 562] width 81 height 12
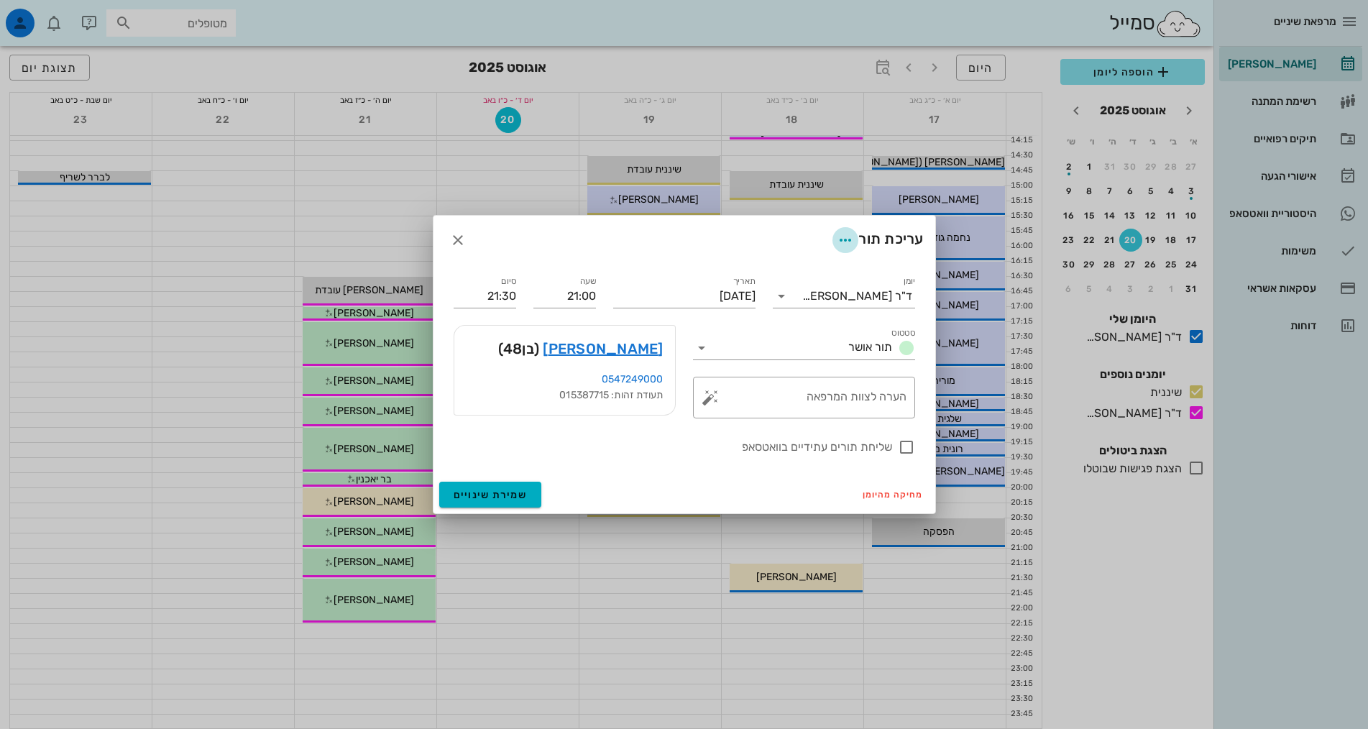
click at [841, 242] on icon "button" at bounding box center [845, 240] width 17 height 17
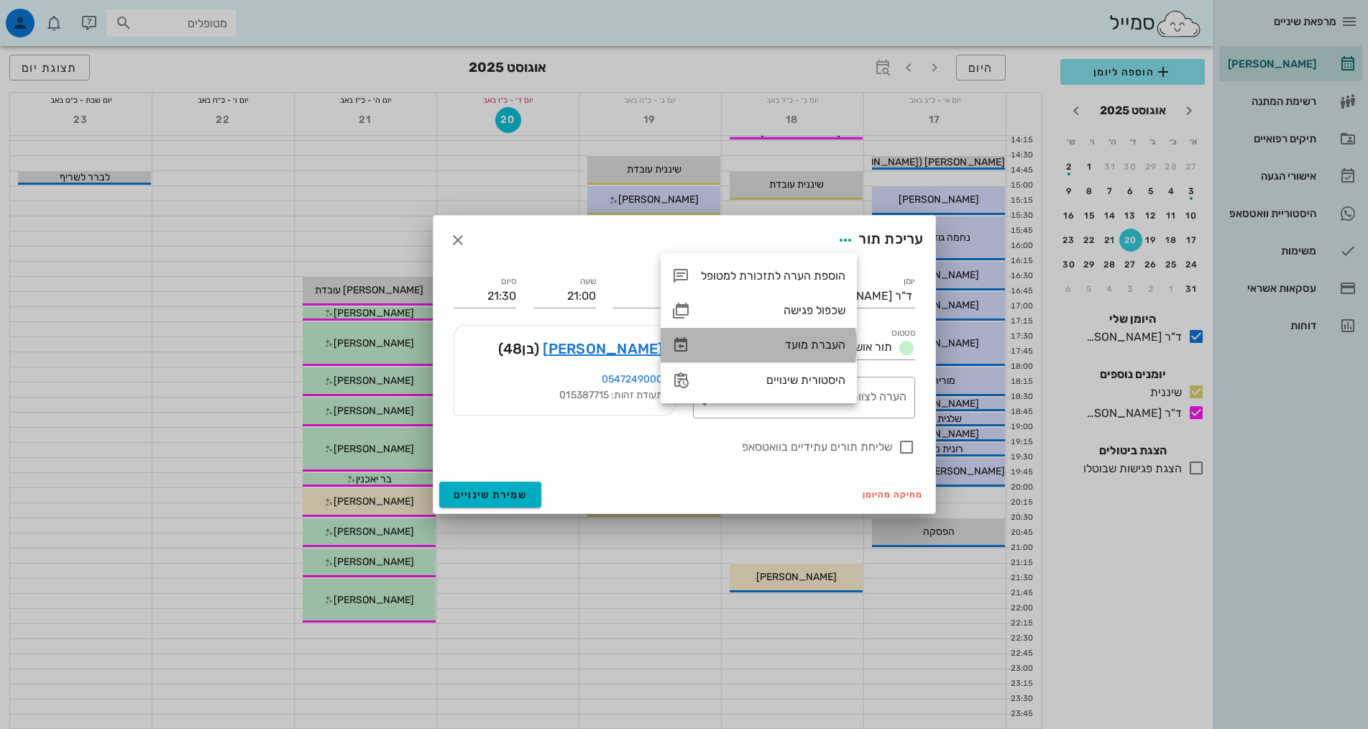
click at [820, 344] on div "העברת מועד" at bounding box center [773, 345] width 145 height 14
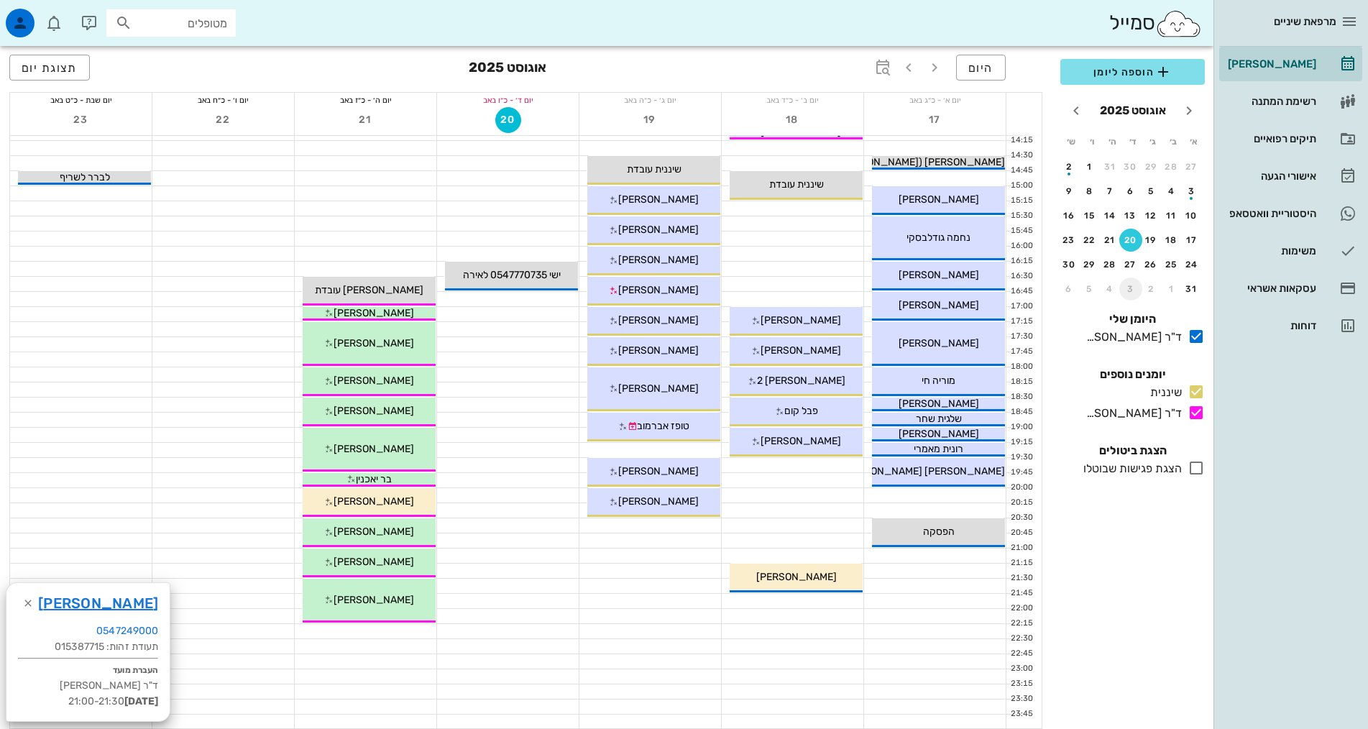
drag, startPoint x: 1132, startPoint y: 288, endPoint x: 1153, endPoint y: 279, distance: 23.2
click at [1132, 288] on div "3" at bounding box center [1131, 289] width 23 height 10
click at [1127, 291] on div "3" at bounding box center [1131, 289] width 23 height 10
click at [1153, 279] on td "2" at bounding box center [1153, 289] width 19 height 23
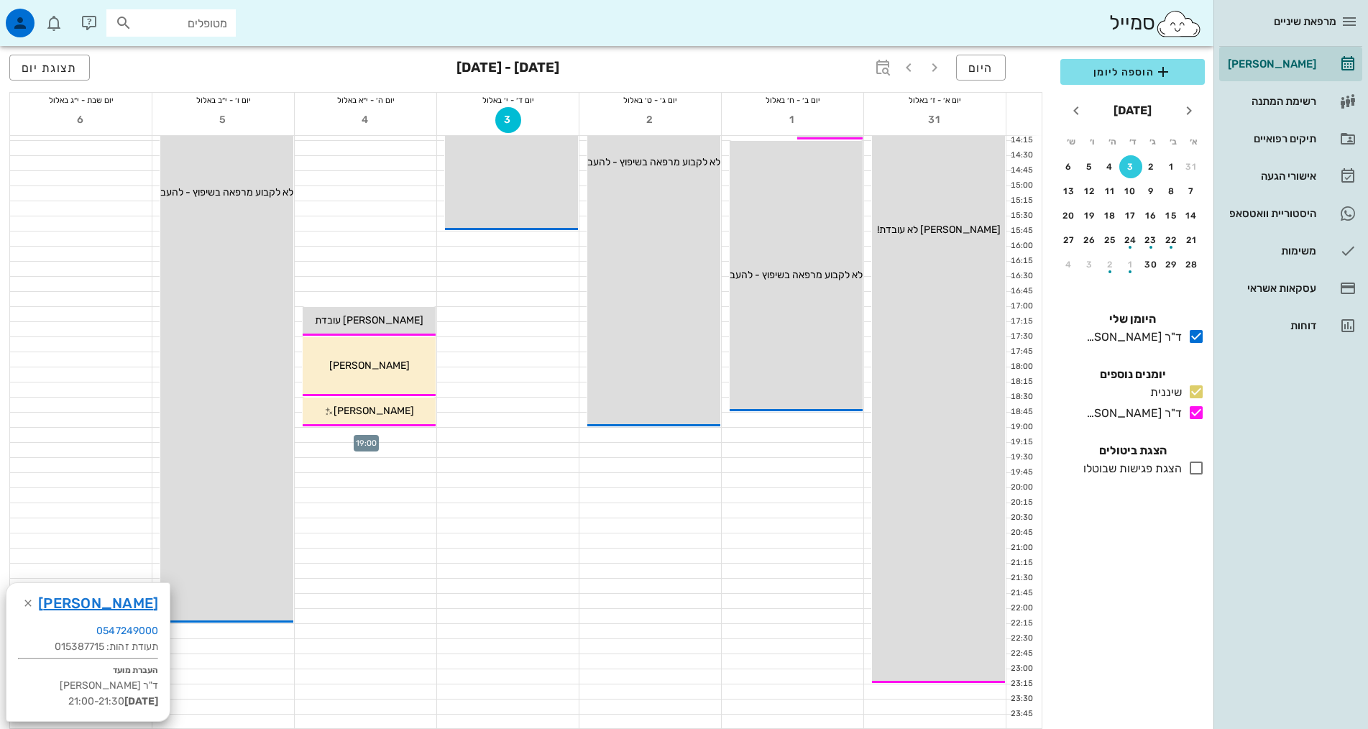
click at [412, 436] on div at bounding box center [366, 435] width 142 height 14
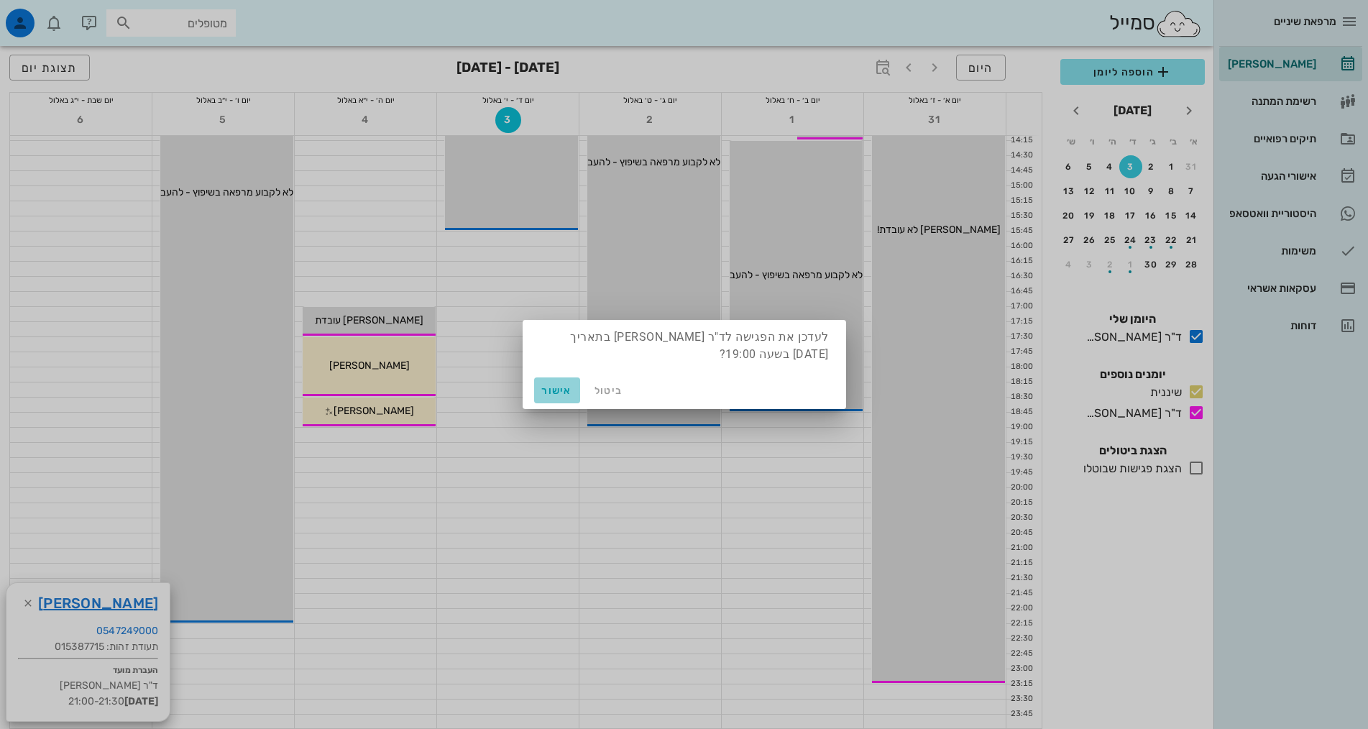
click at [562, 388] on span "אישור" at bounding box center [557, 391] width 35 height 12
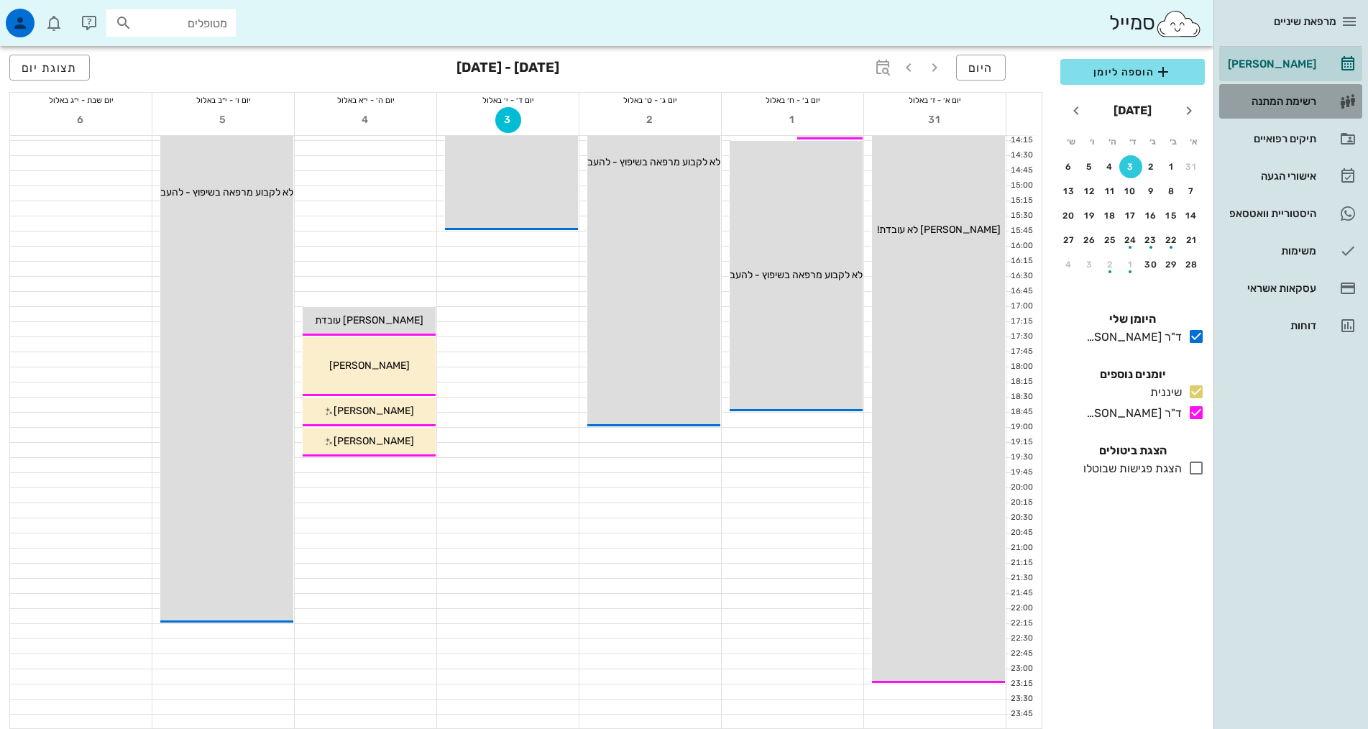
click at [1306, 104] on div "רשימת המתנה" at bounding box center [1270, 102] width 91 height 12
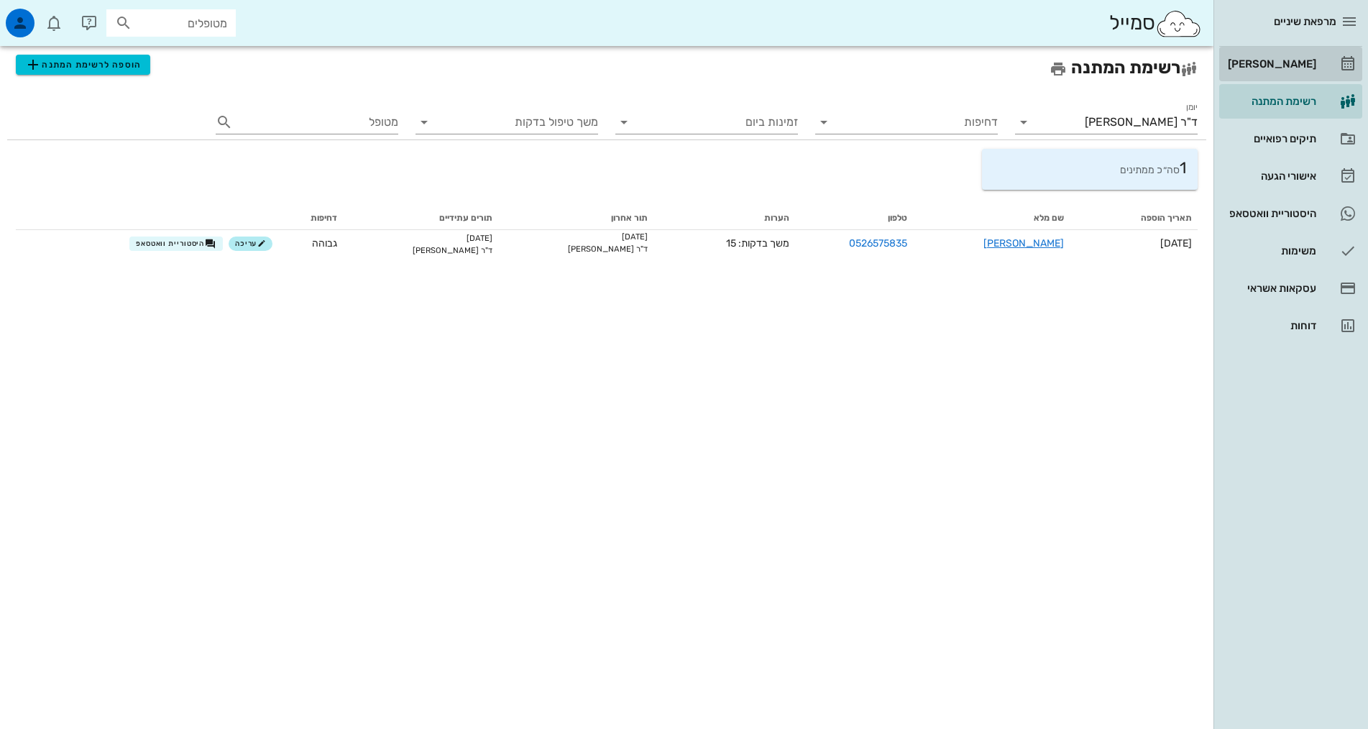
click at [1296, 66] on div "[PERSON_NAME]" at bounding box center [1270, 64] width 91 height 12
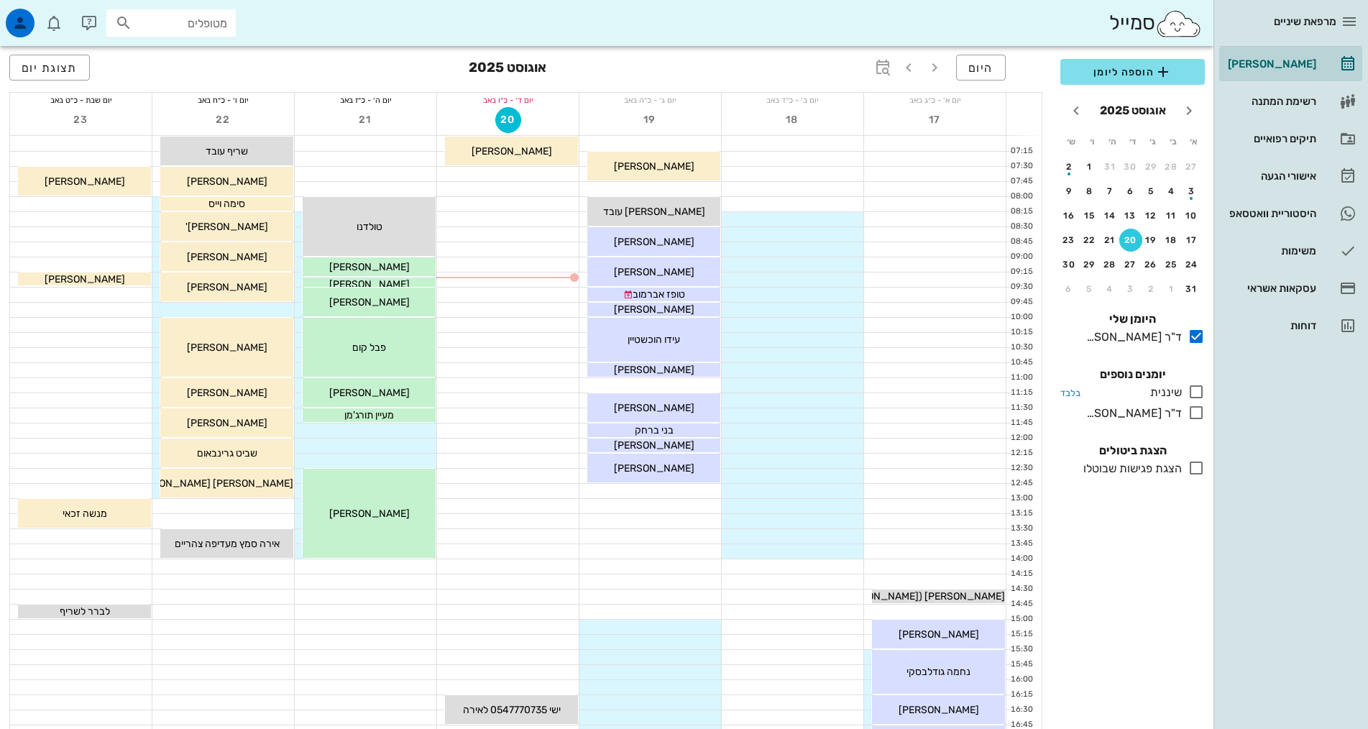
click at [1195, 392] on icon at bounding box center [1196, 391] width 17 height 17
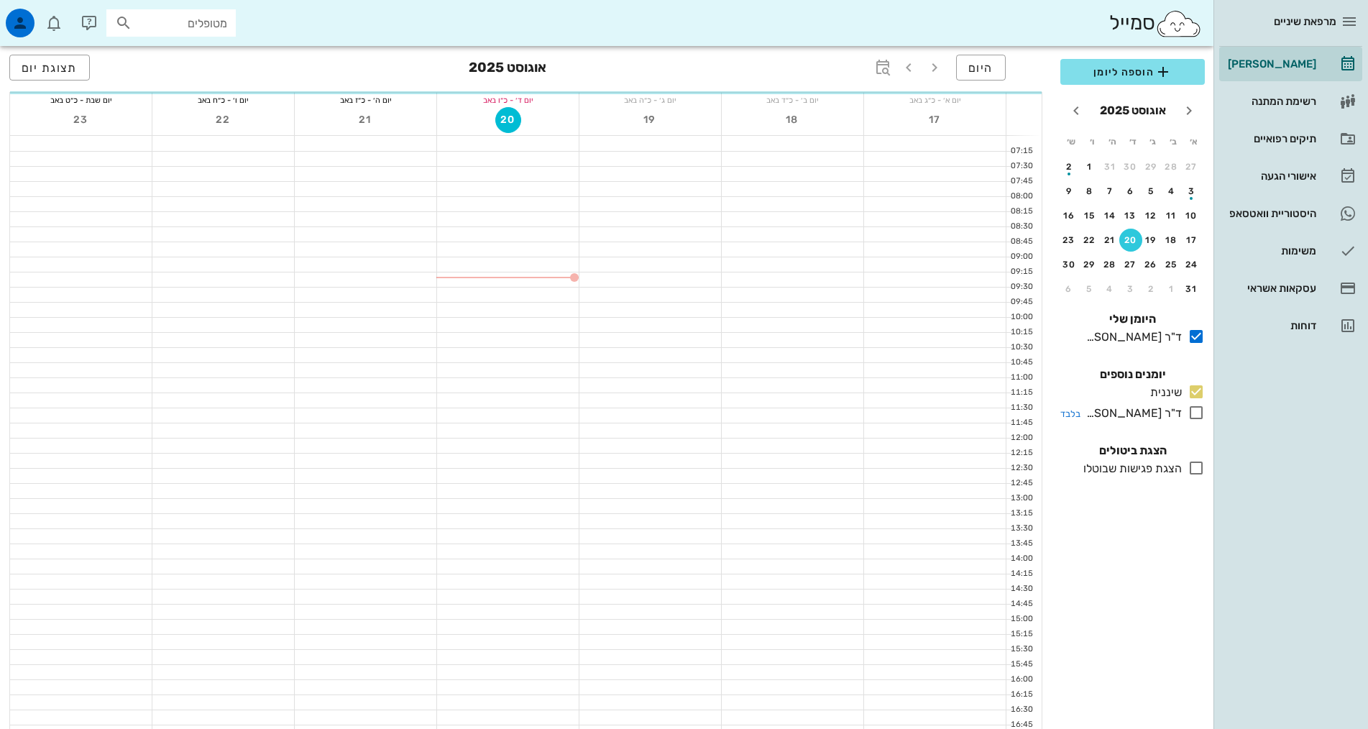
click at [1194, 417] on icon at bounding box center [1196, 412] width 17 height 17
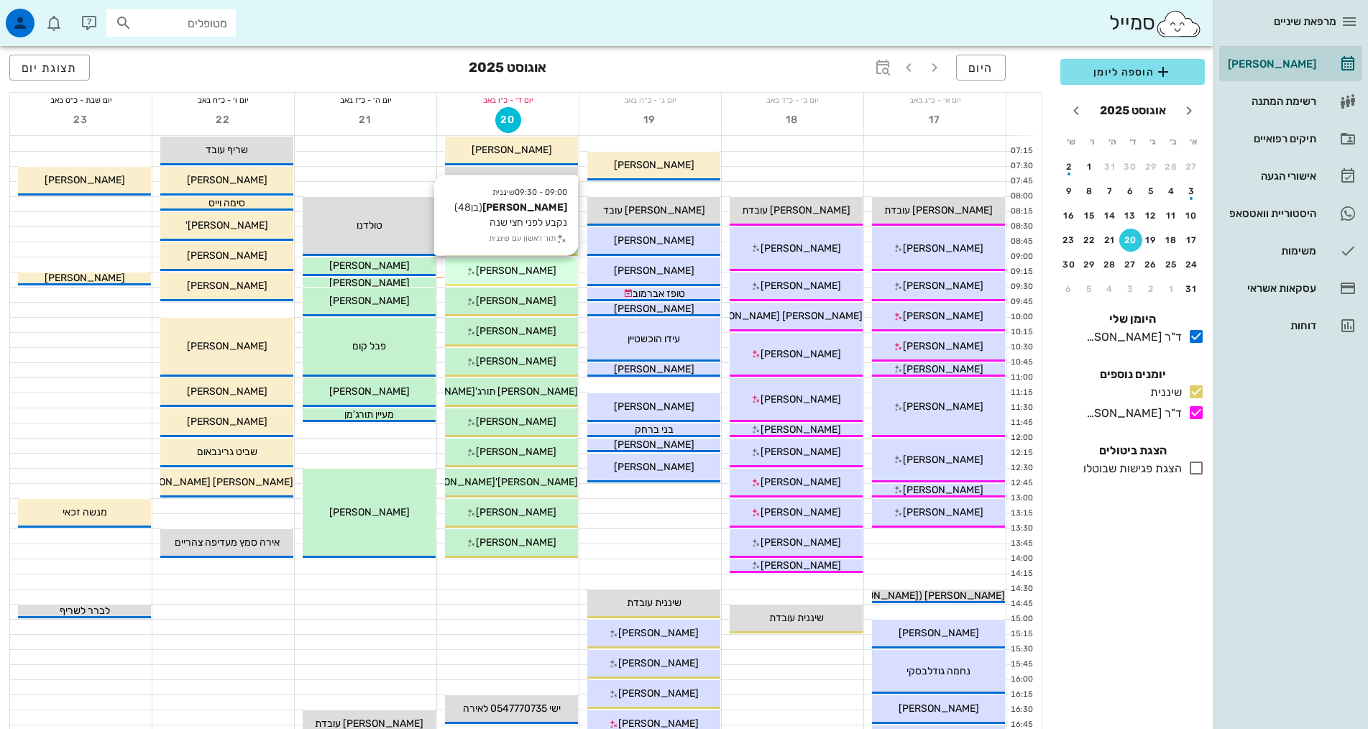
click at [516, 273] on span "יהושע יוטר" at bounding box center [516, 271] width 81 height 12
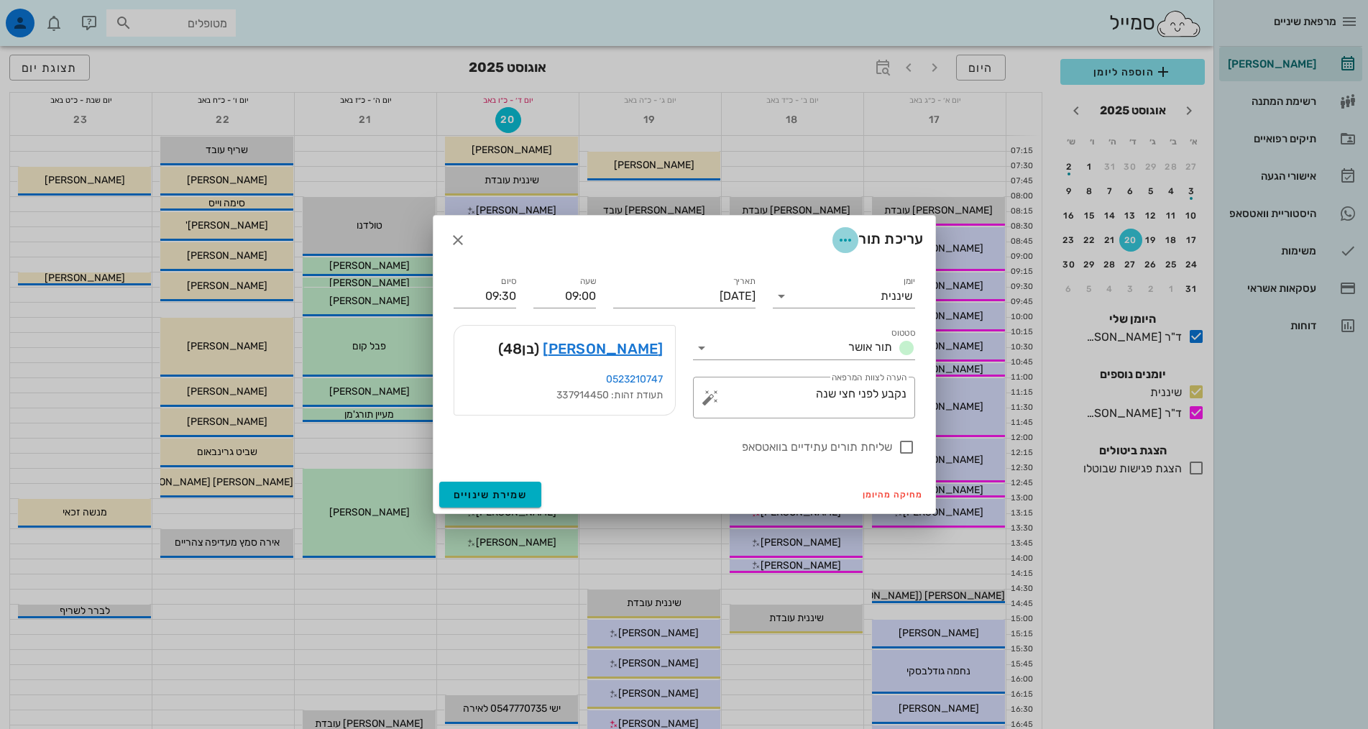
click at [839, 242] on icon "button" at bounding box center [845, 240] width 17 height 17
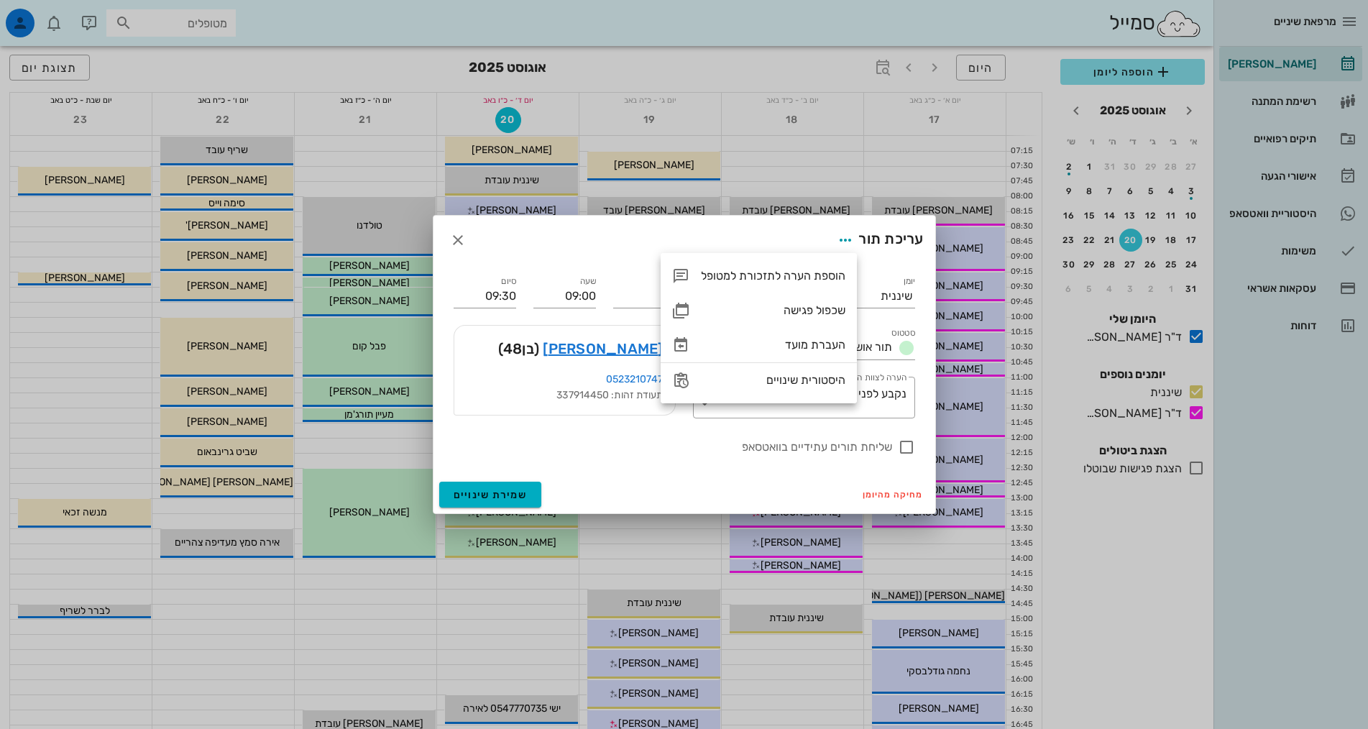
click at [669, 477] on div "מחיקה מהיומן שמירת שינויים" at bounding box center [685, 494] width 502 height 37
click at [785, 347] on input "סטטוס" at bounding box center [777, 348] width 129 height 23
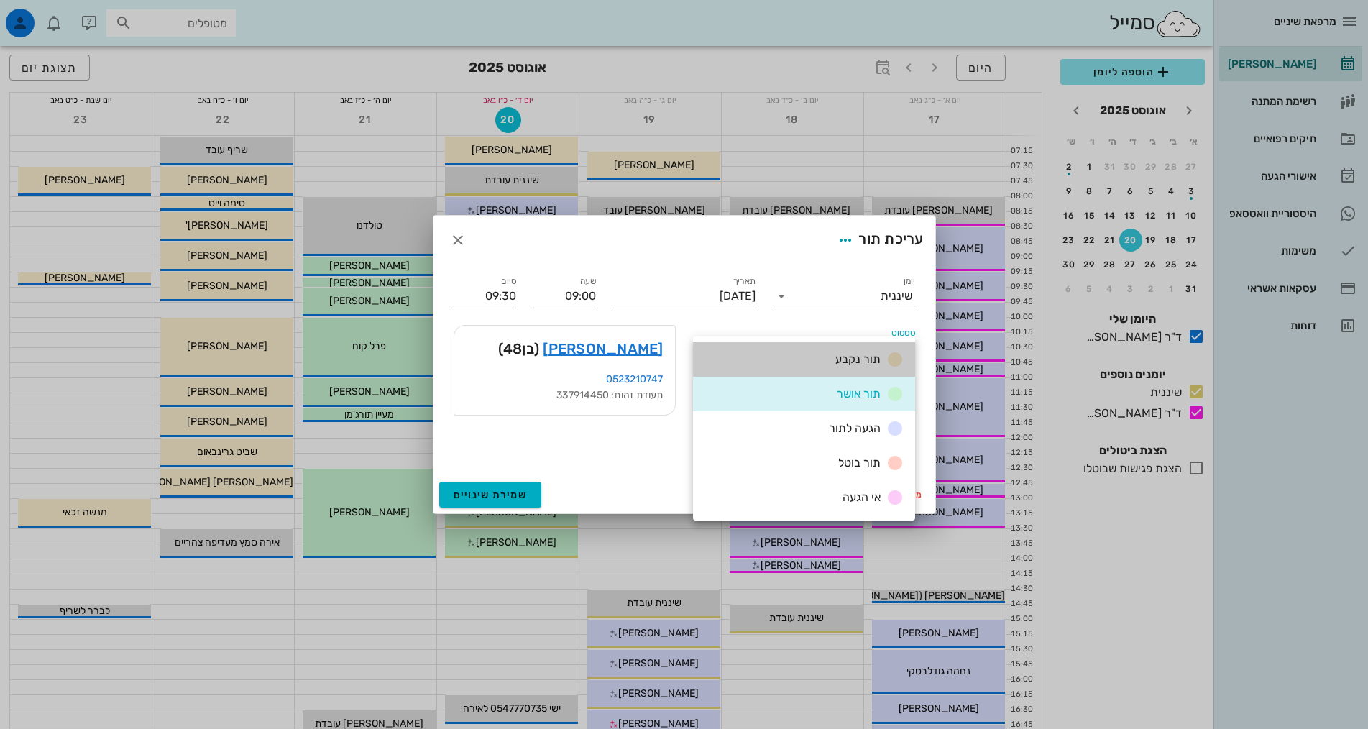
click at [846, 347] on div "תור נקבע" at bounding box center [804, 359] width 222 height 35
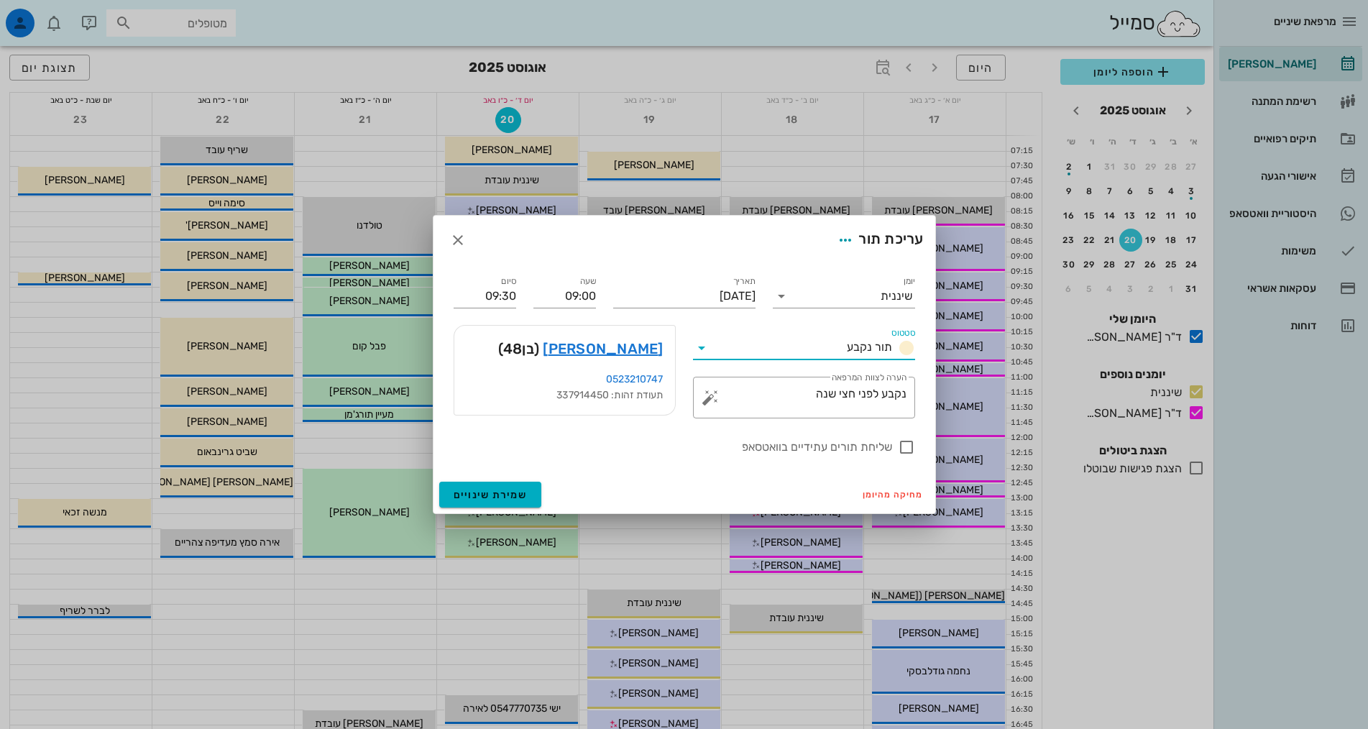
click at [846, 347] on div "תור נקבע" at bounding box center [878, 347] width 74 height 17
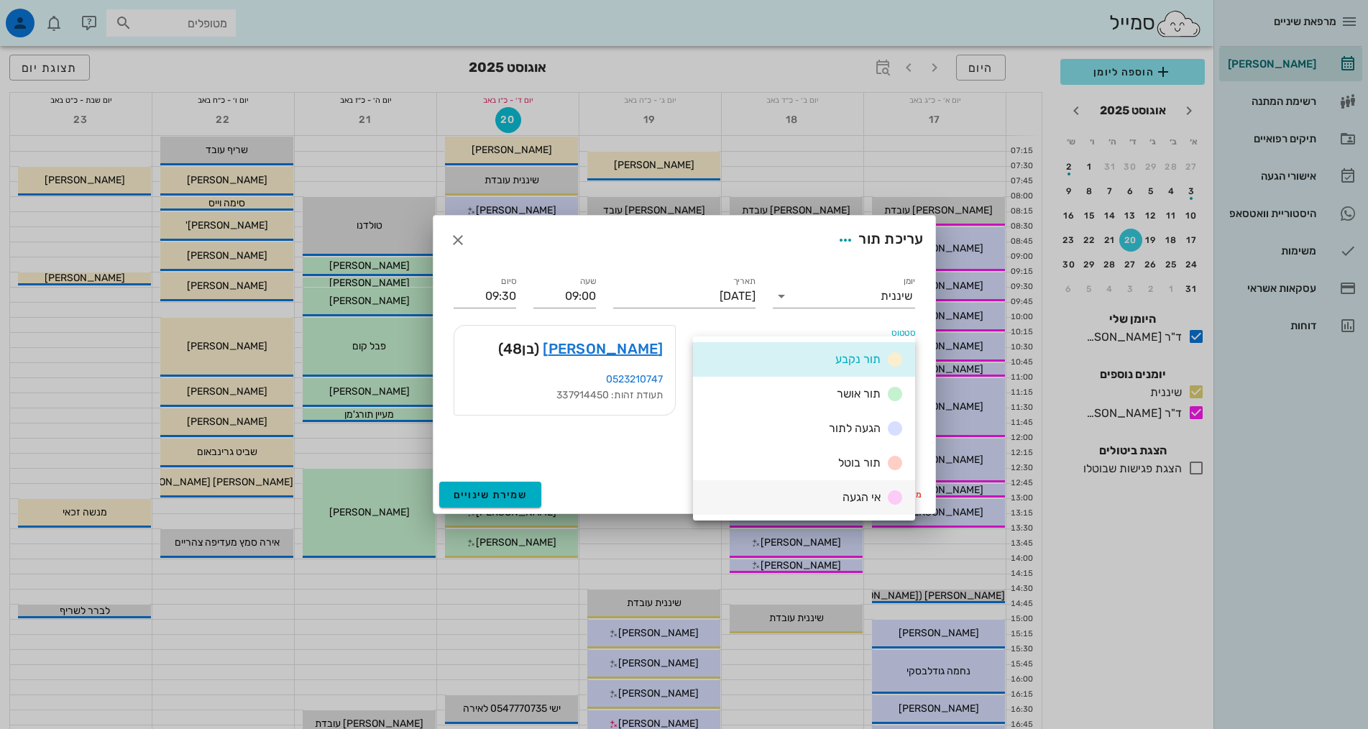
click at [856, 494] on span "אי הגעה" at bounding box center [862, 497] width 38 height 14
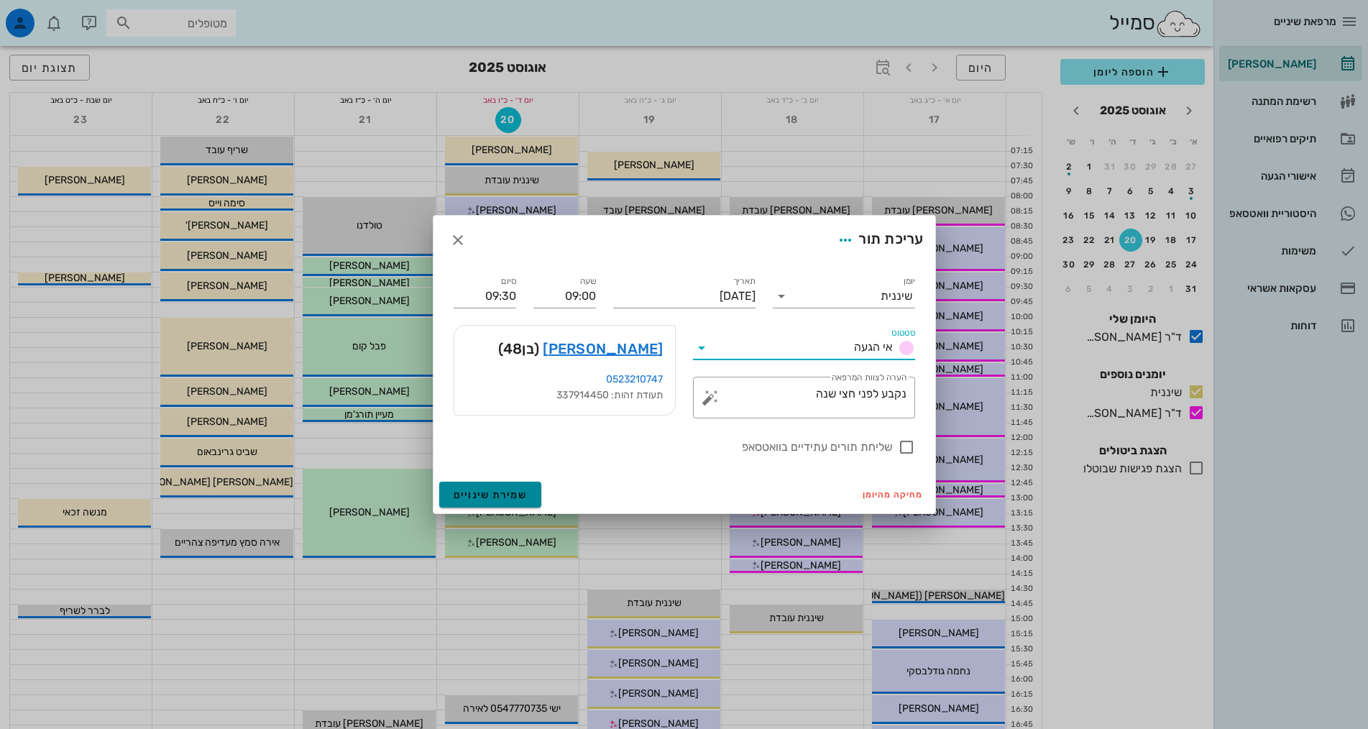
click at [500, 498] on span "שמירת שינויים" at bounding box center [491, 495] width 74 height 12
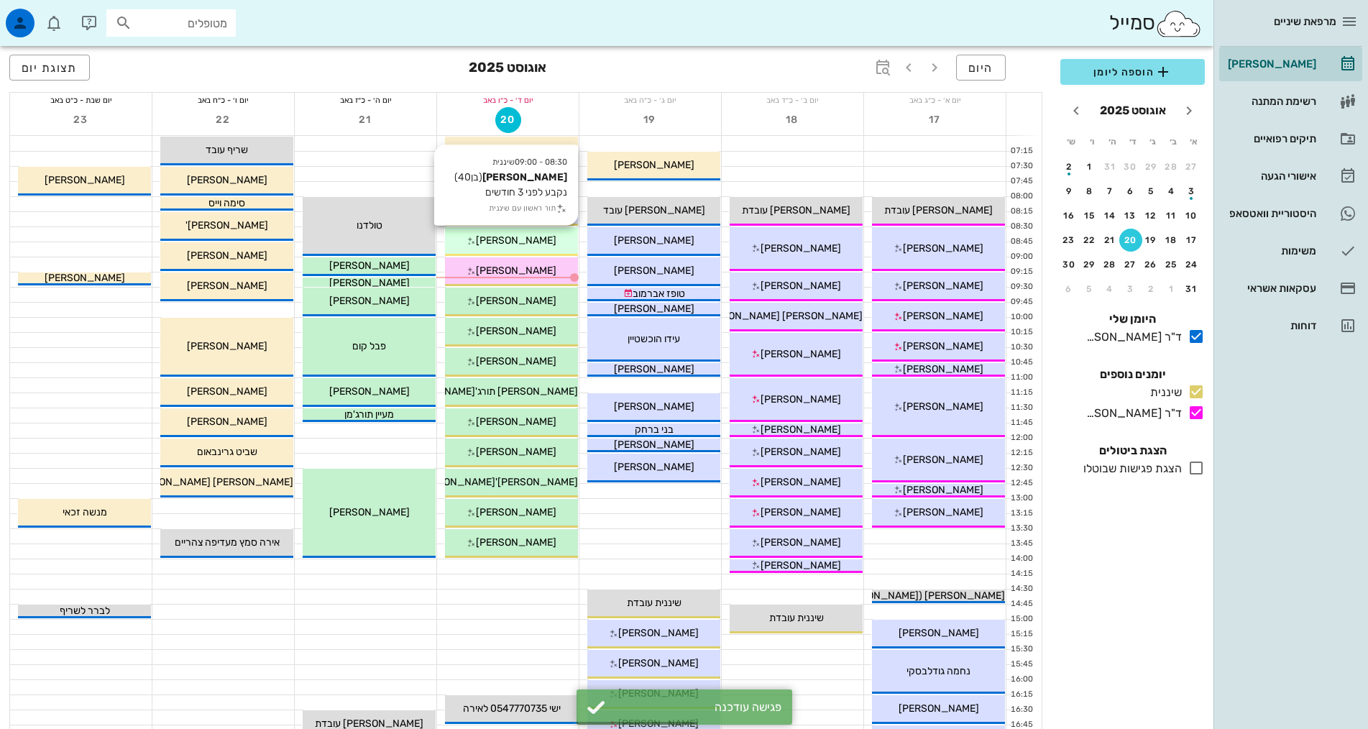
click at [537, 239] on span "[PERSON_NAME]" at bounding box center [516, 240] width 81 height 12
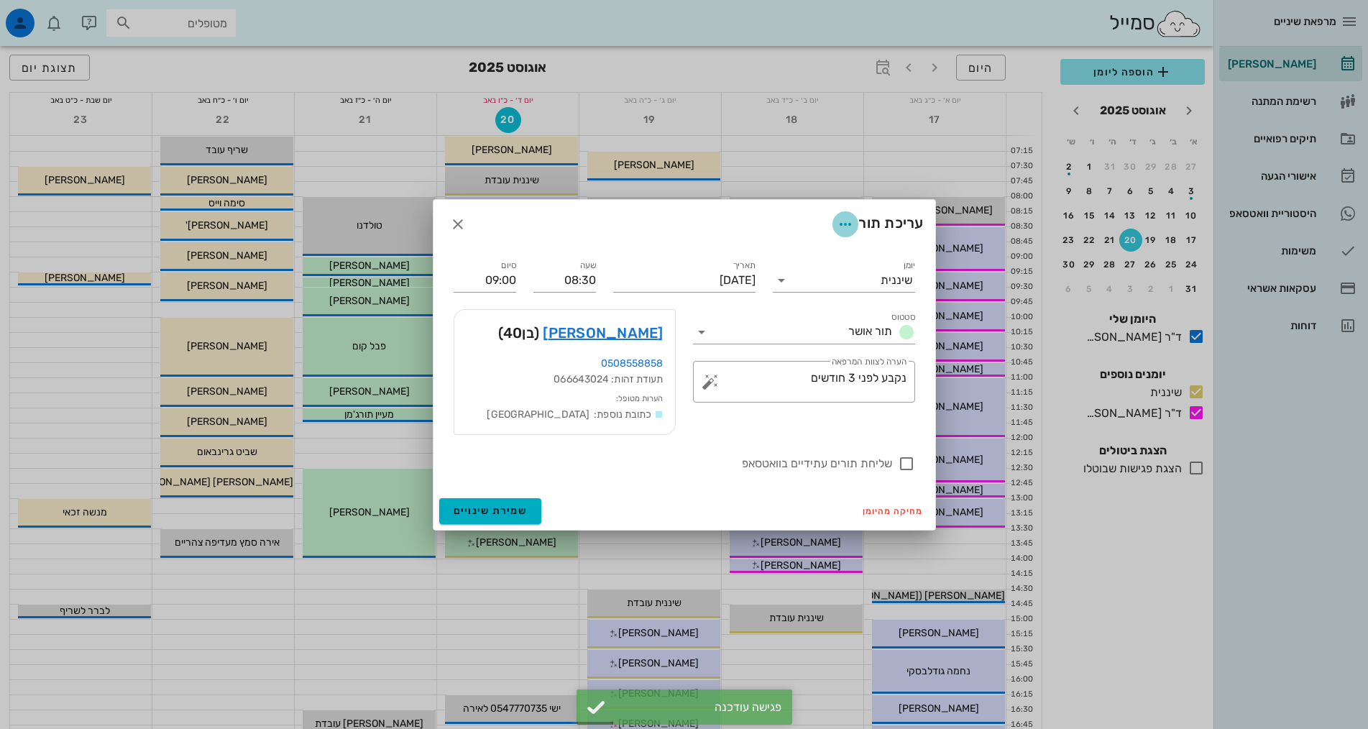
click at [843, 220] on icon "button" at bounding box center [845, 224] width 17 height 17
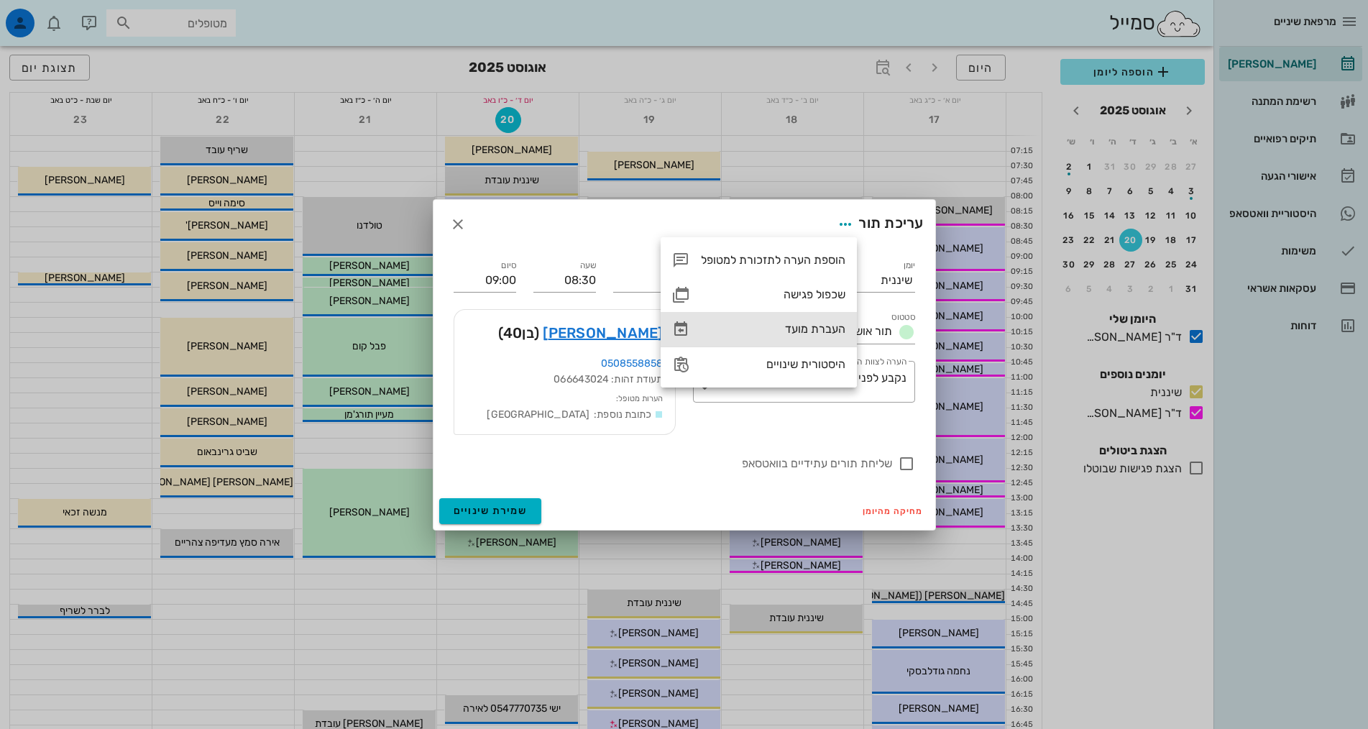
click at [813, 326] on div "העברת מועד" at bounding box center [773, 329] width 145 height 14
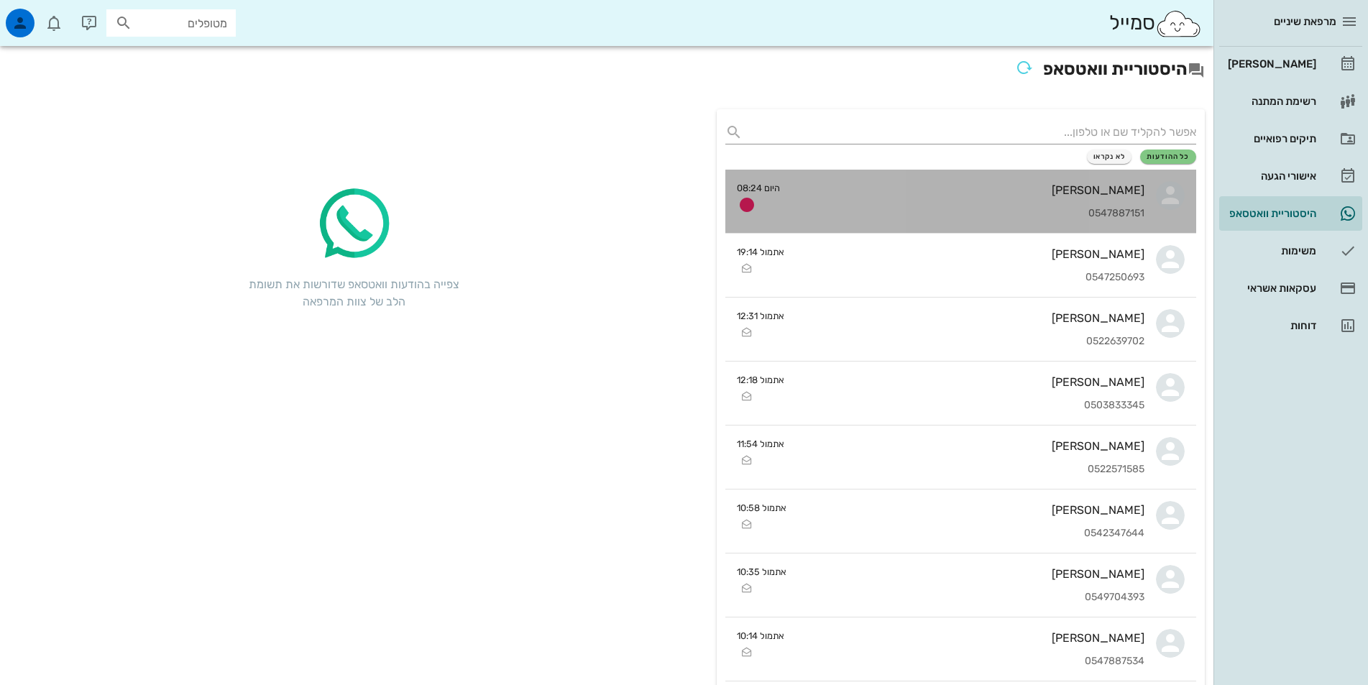
drag, startPoint x: 0, startPoint y: 0, endPoint x: 978, endPoint y: 204, distance: 999.0
click at [974, 203] on div "[PERSON_NAME] 0547887151" at bounding box center [968, 201] width 353 height 63
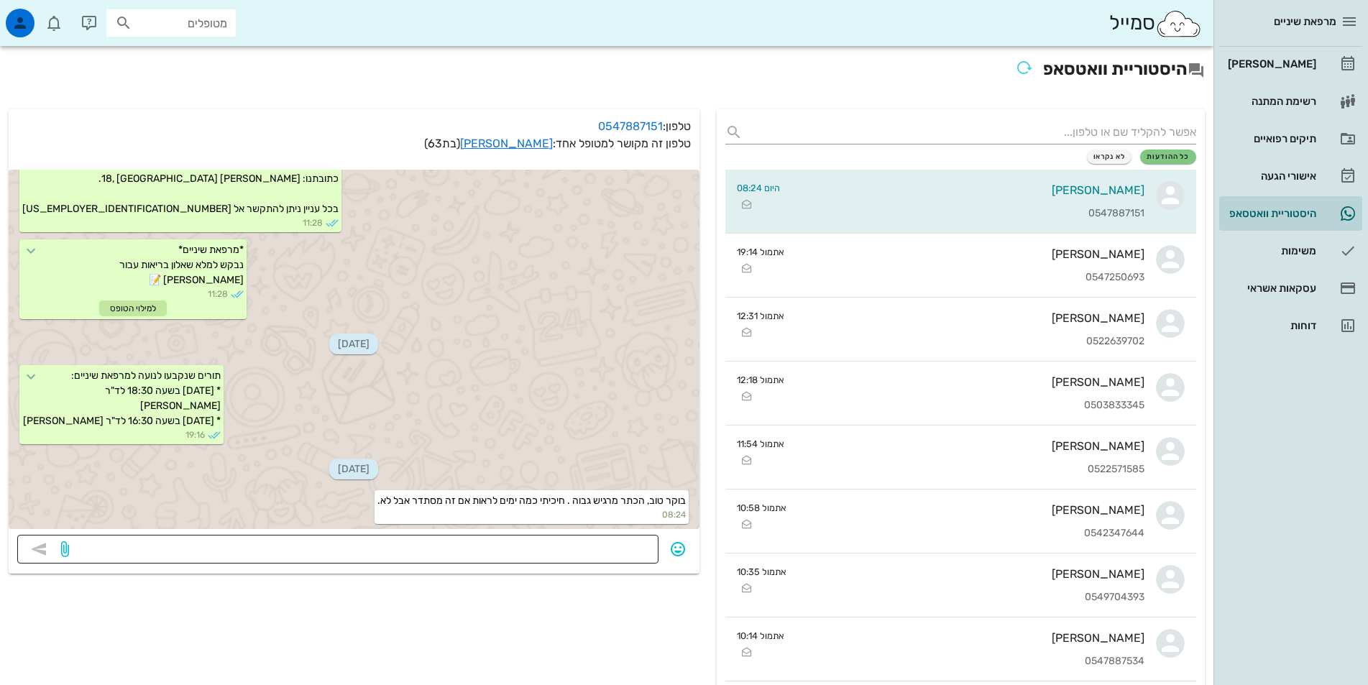
click at [617, 540] on textarea at bounding box center [361, 550] width 578 height 23
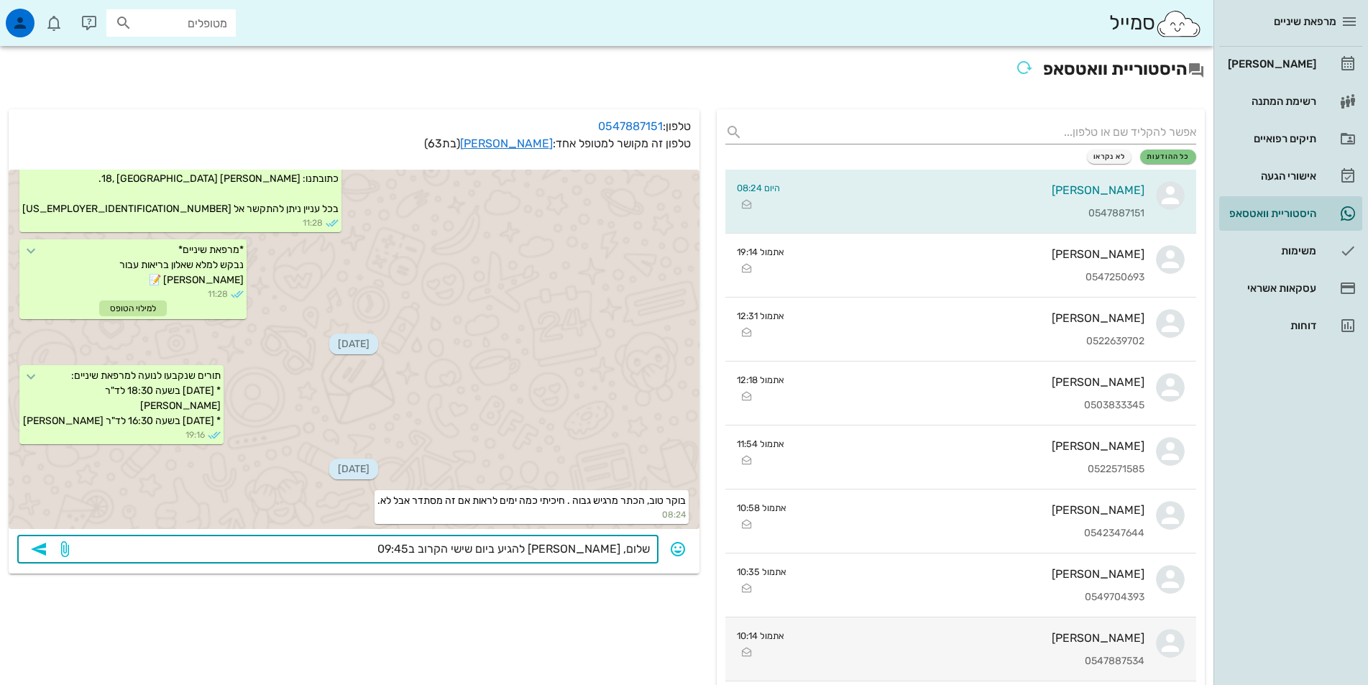
type textarea "שלום, [PERSON_NAME] להגיע ביום שישי הקרוב ב09:45?"
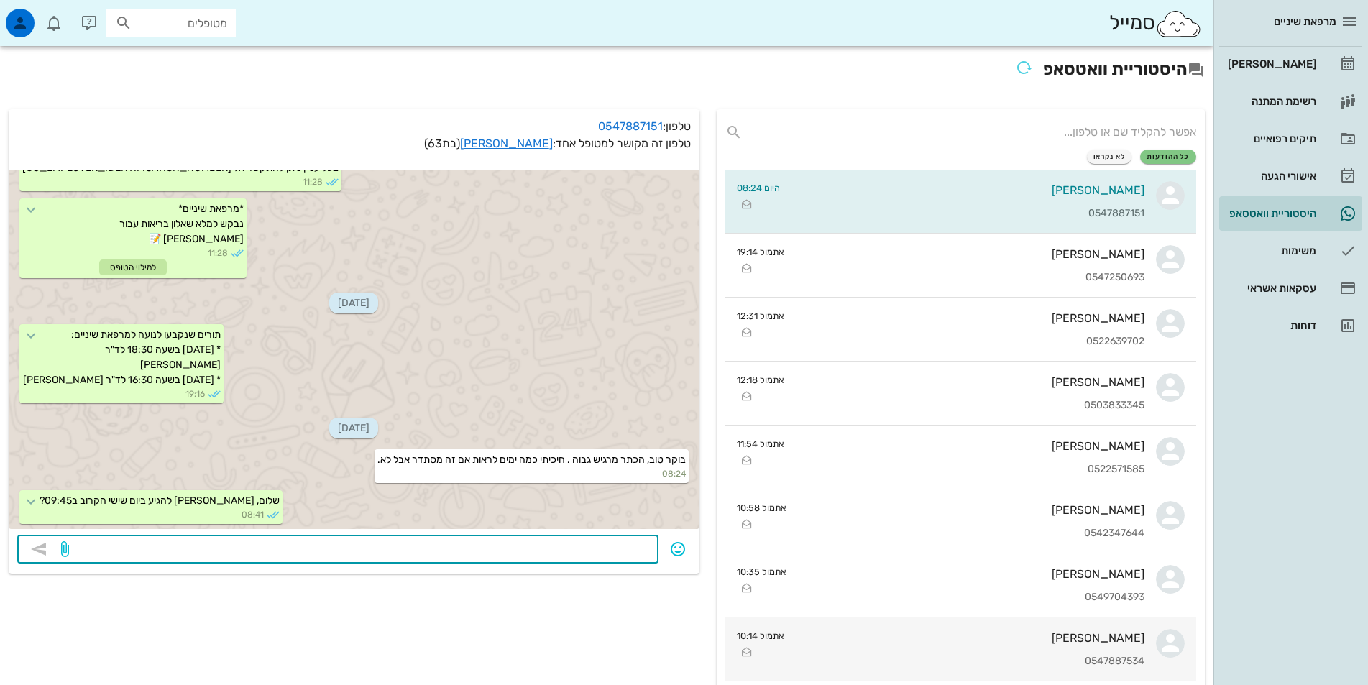
scroll to position [359, 0]
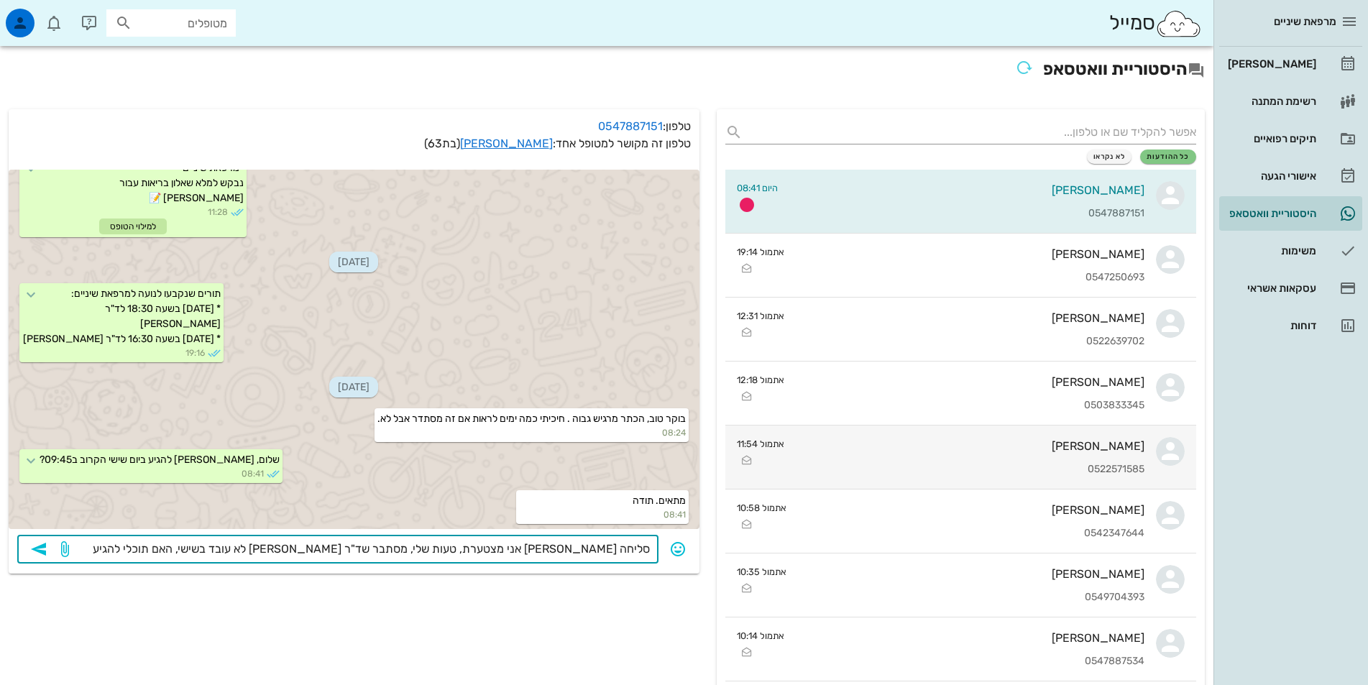
type textarea "סליחה [PERSON_NAME] אני מצטערת, טעות שלי, מסתבר שד"ר [PERSON_NAME] לא עובד בשיש…"
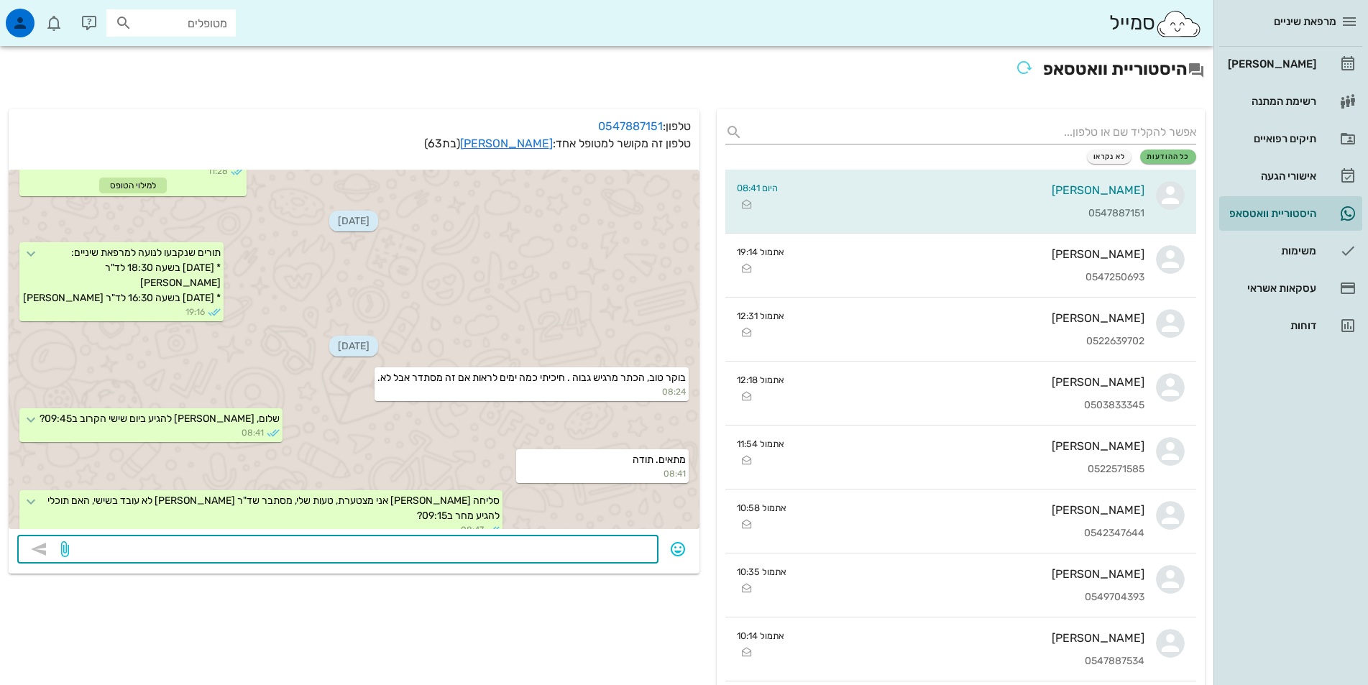
scroll to position [441, 0]
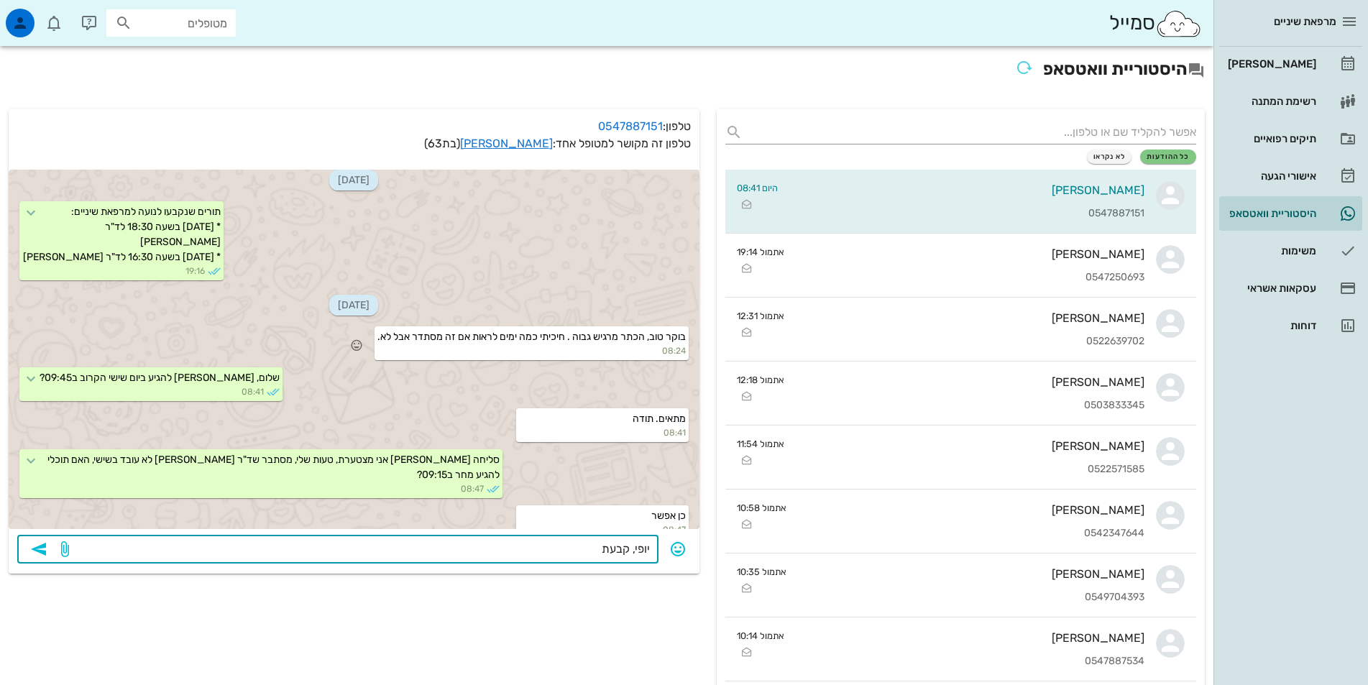
type textarea "יופי, קבעתי"
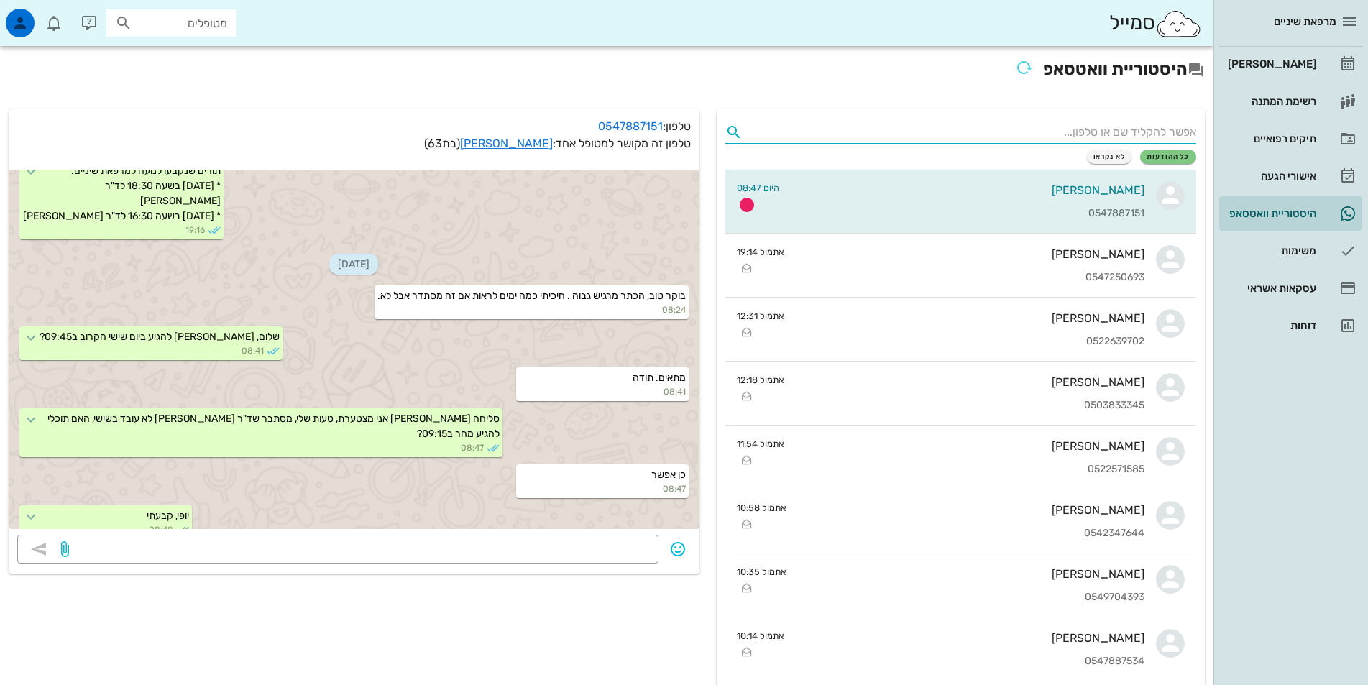
click at [987, 134] on input "text" at bounding box center [973, 132] width 448 height 23
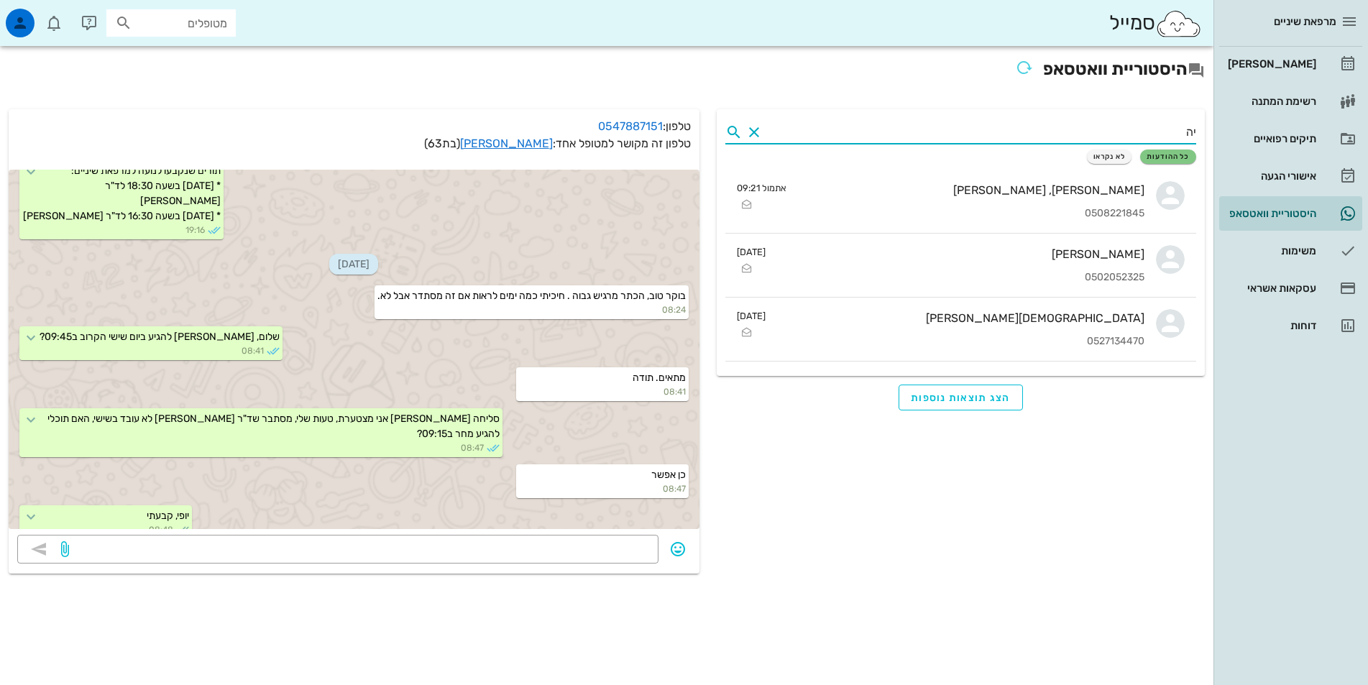
type input "י"
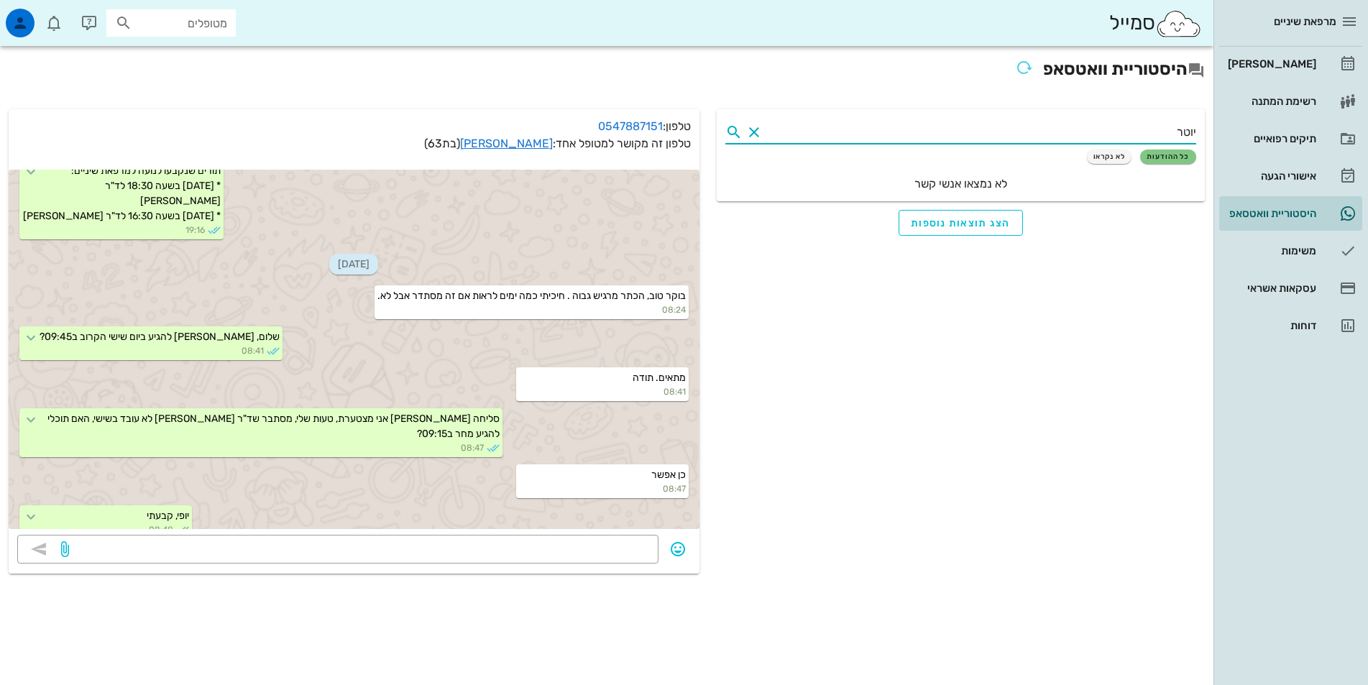
type input "יוטר"
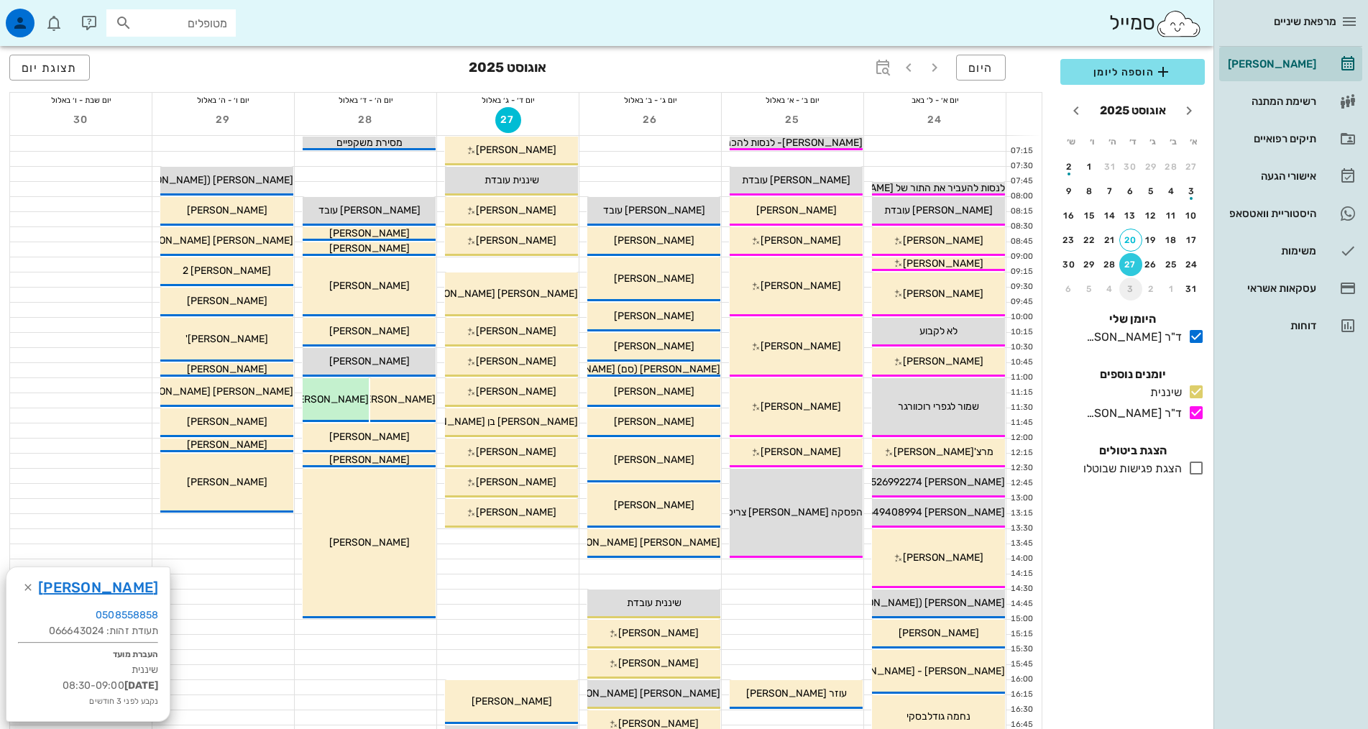
click at [1128, 285] on div "3" at bounding box center [1131, 289] width 23 height 10
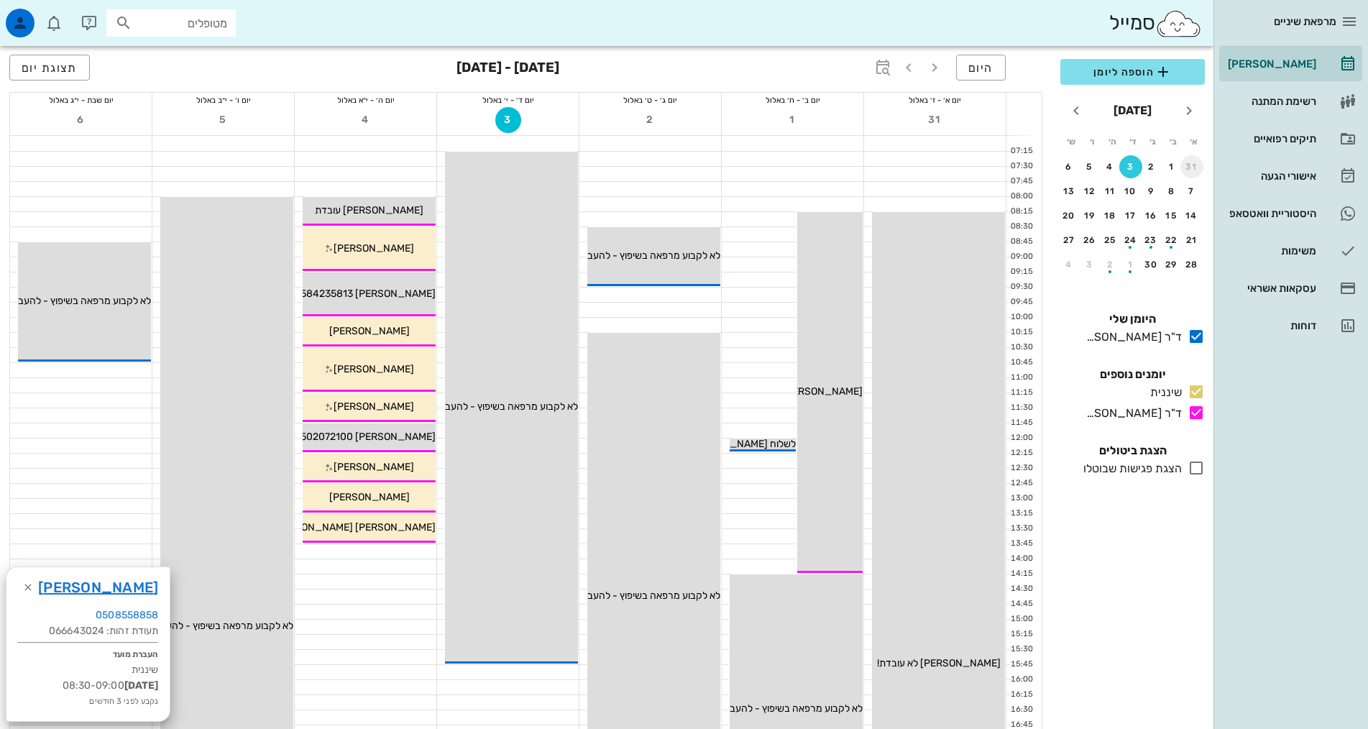
click at [1194, 170] on div "31" at bounding box center [1192, 167] width 23 height 10
click at [1148, 262] on div "26" at bounding box center [1151, 265] width 23 height 10
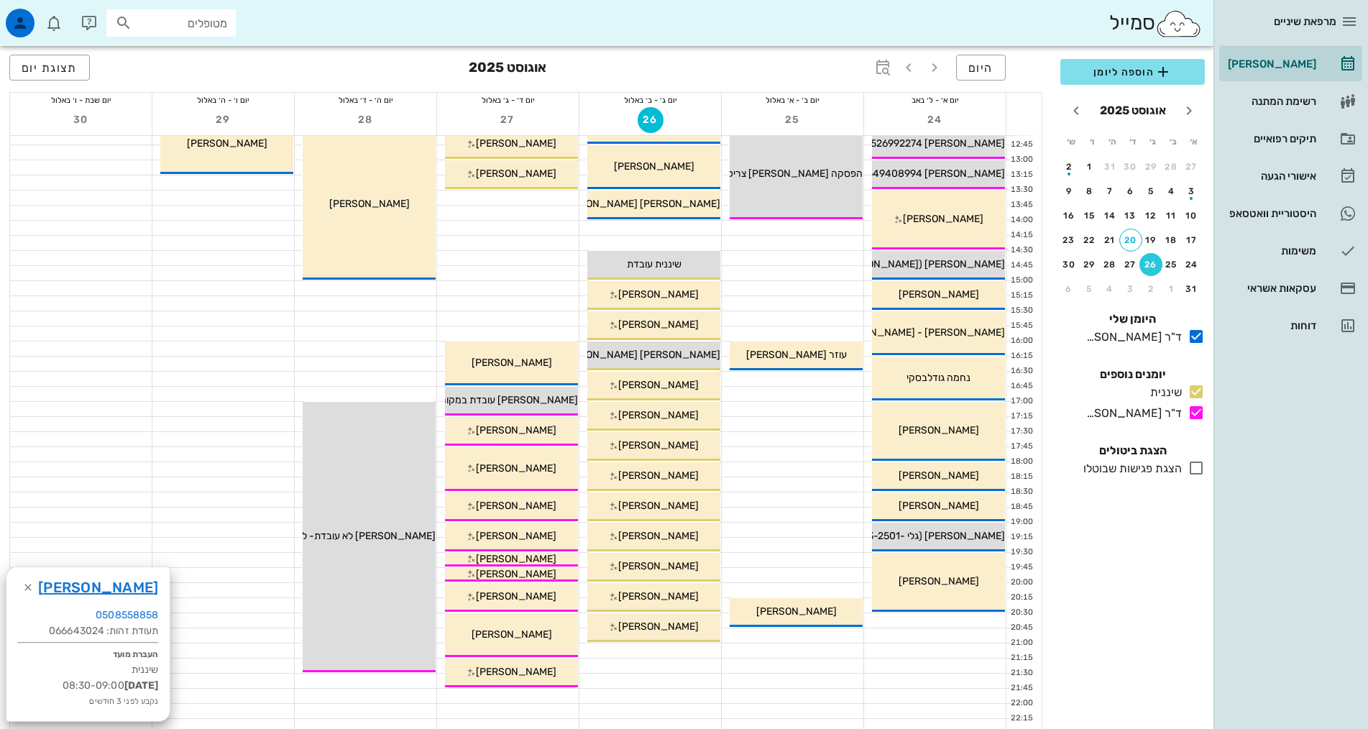
scroll to position [360, 0]
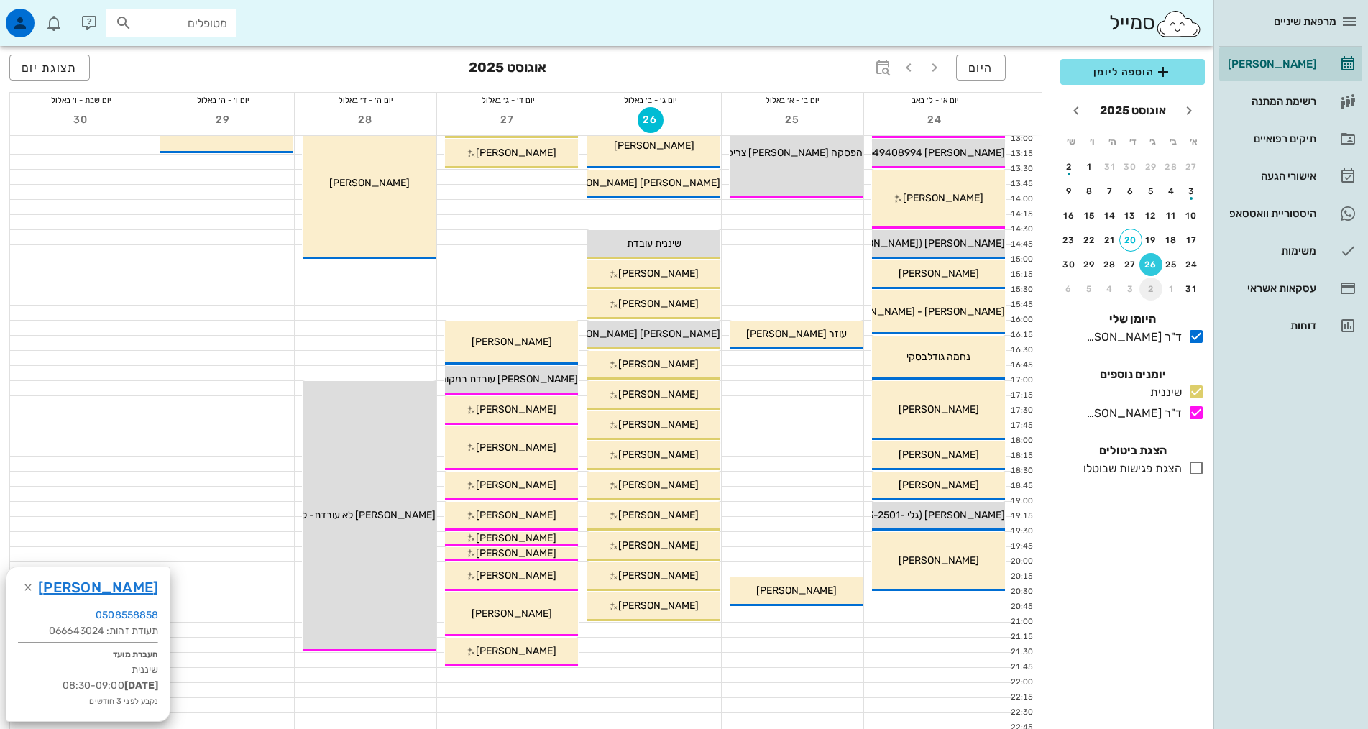
click at [1148, 290] on div "2" at bounding box center [1151, 289] width 23 height 10
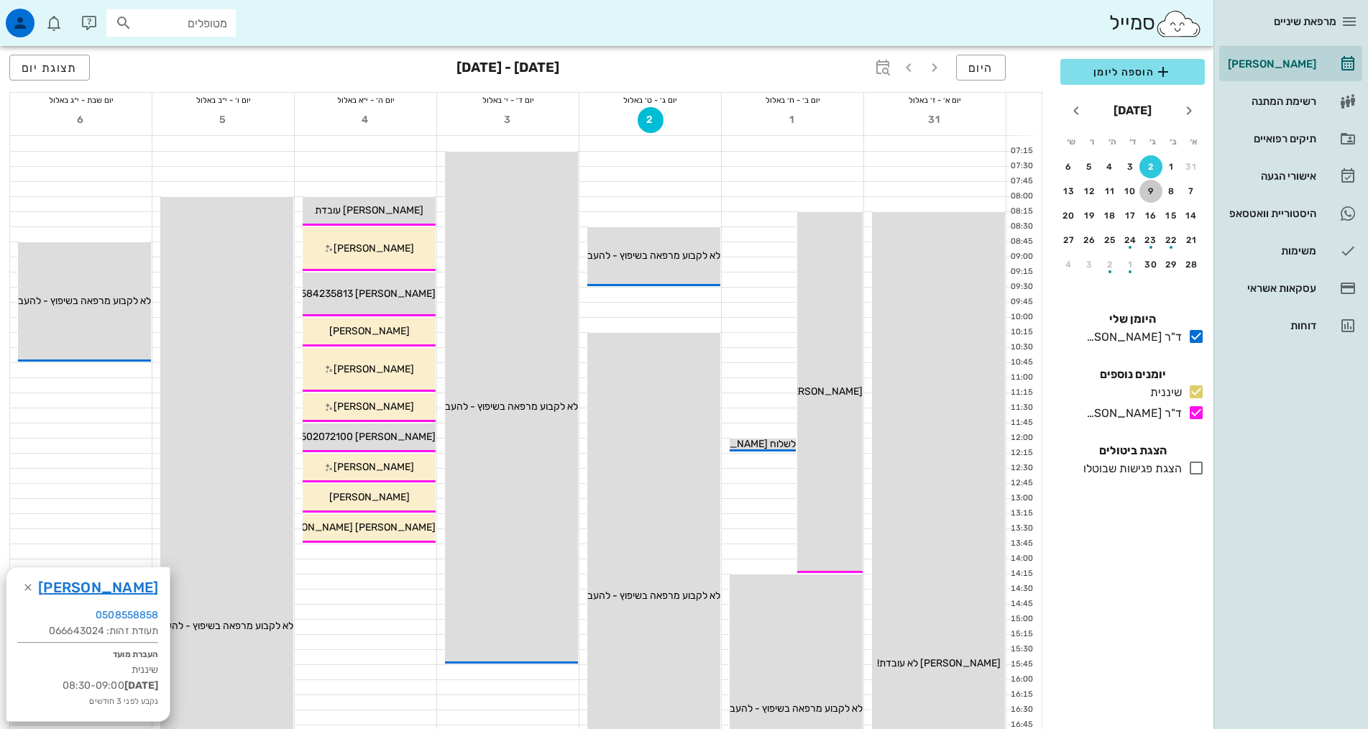
click at [1146, 187] on div "9" at bounding box center [1151, 191] width 23 height 10
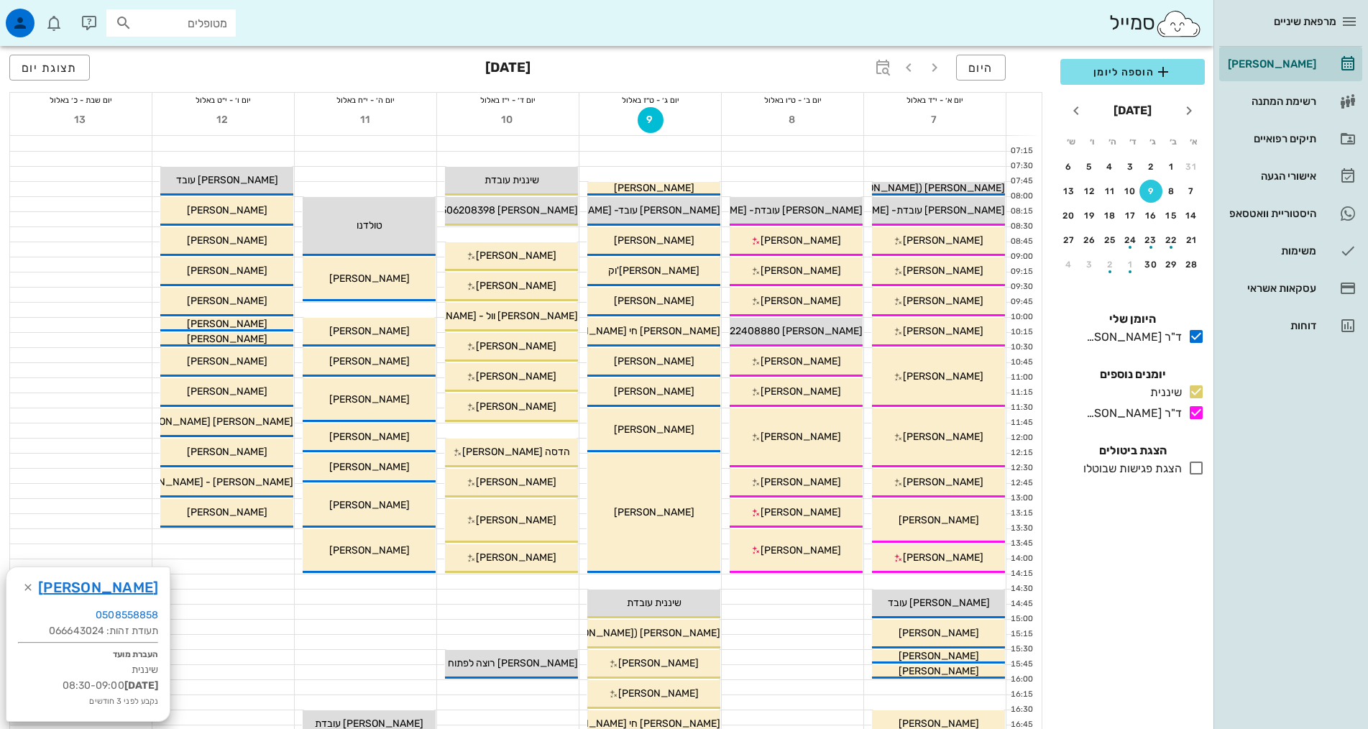
scroll to position [288, 0]
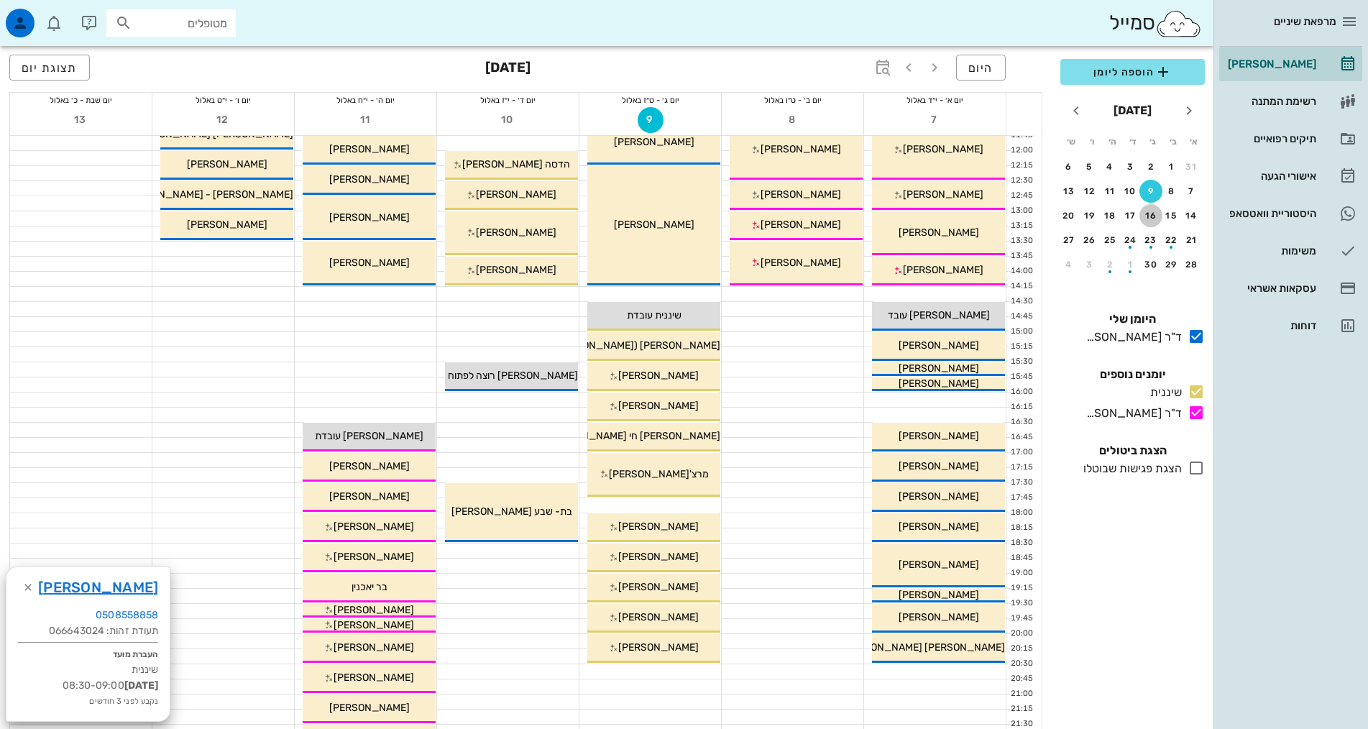
click at [1156, 216] on div "16" at bounding box center [1151, 216] width 23 height 10
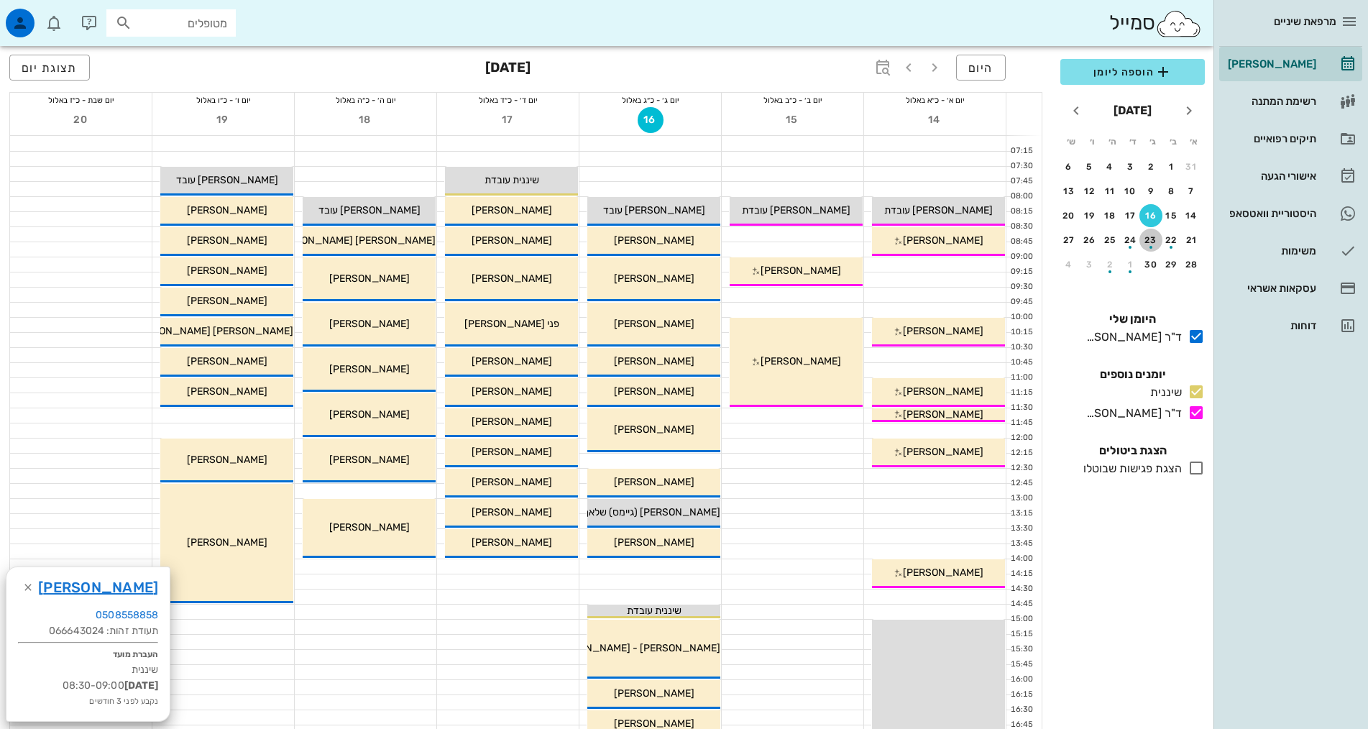
click at [1151, 236] on div "23" at bounding box center [1151, 240] width 23 height 10
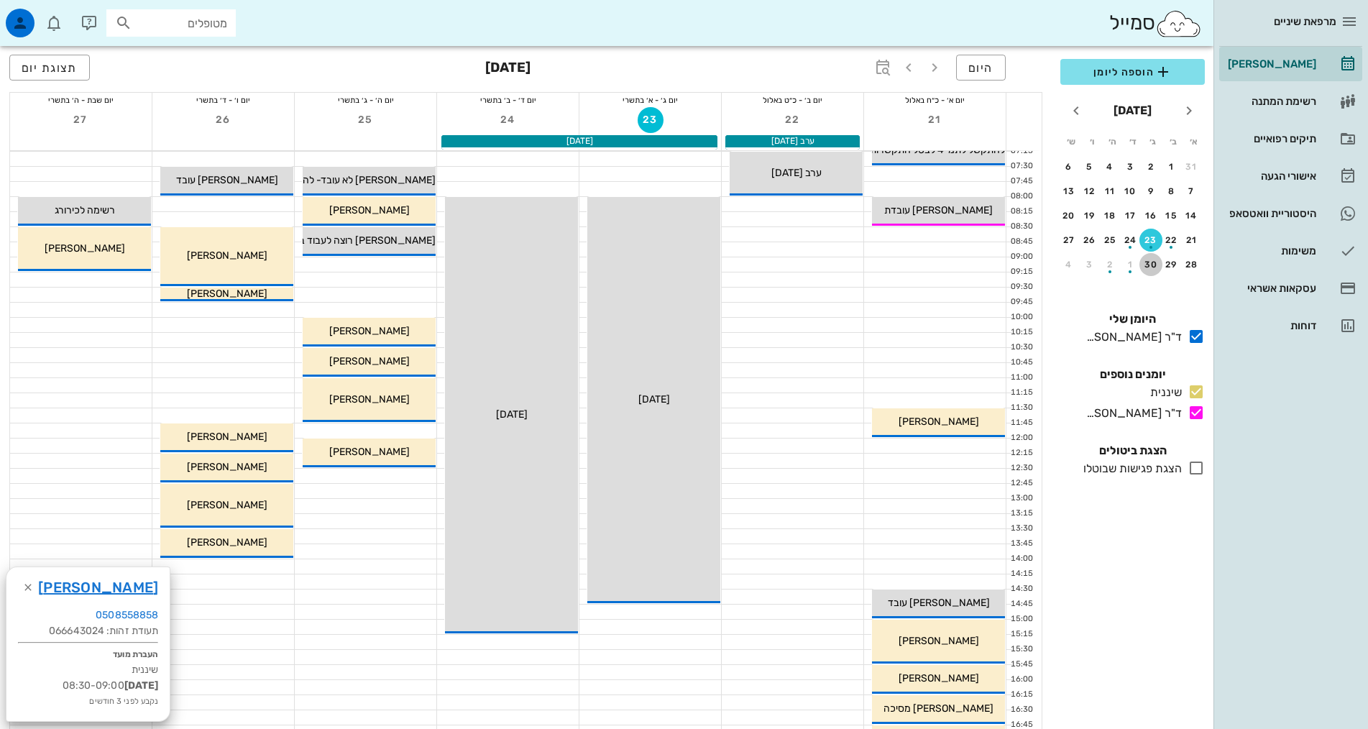
click at [1151, 264] on div "30" at bounding box center [1151, 265] width 23 height 10
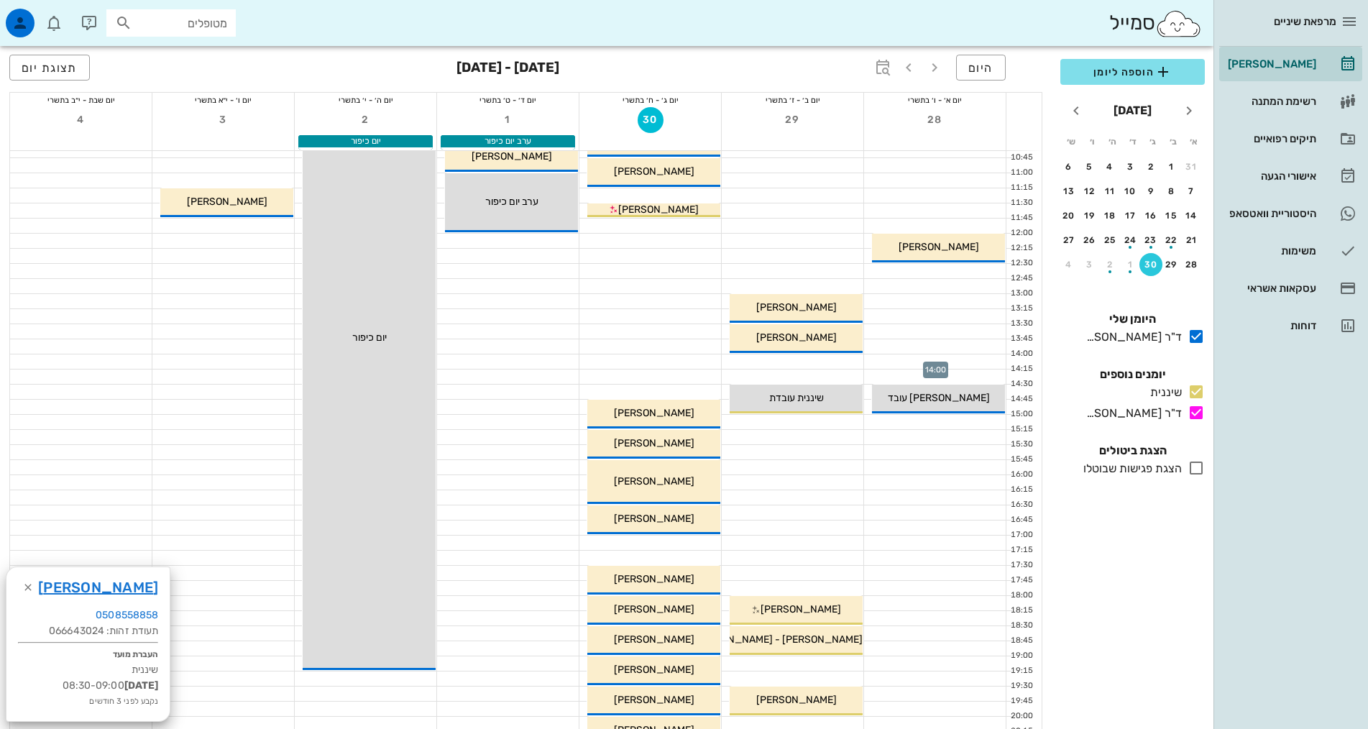
scroll to position [288, 0]
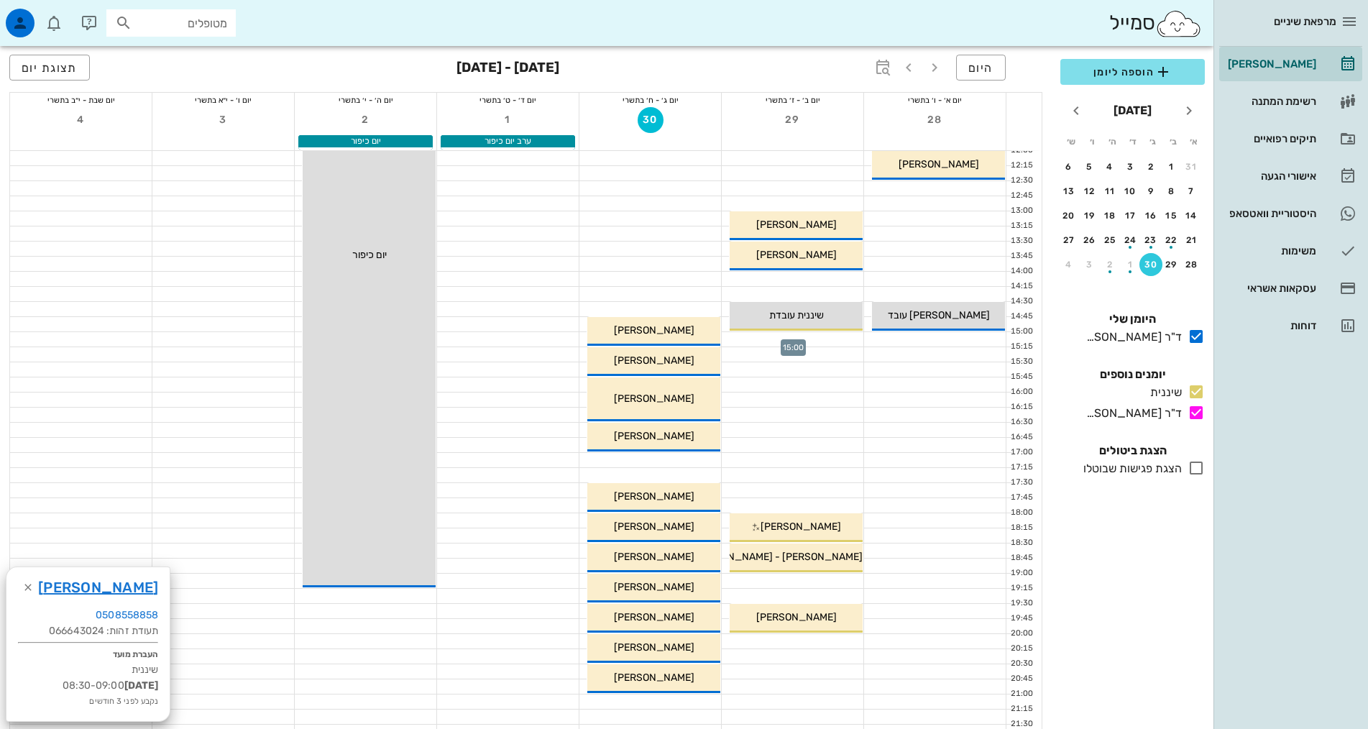
click at [830, 340] on div at bounding box center [793, 339] width 142 height 14
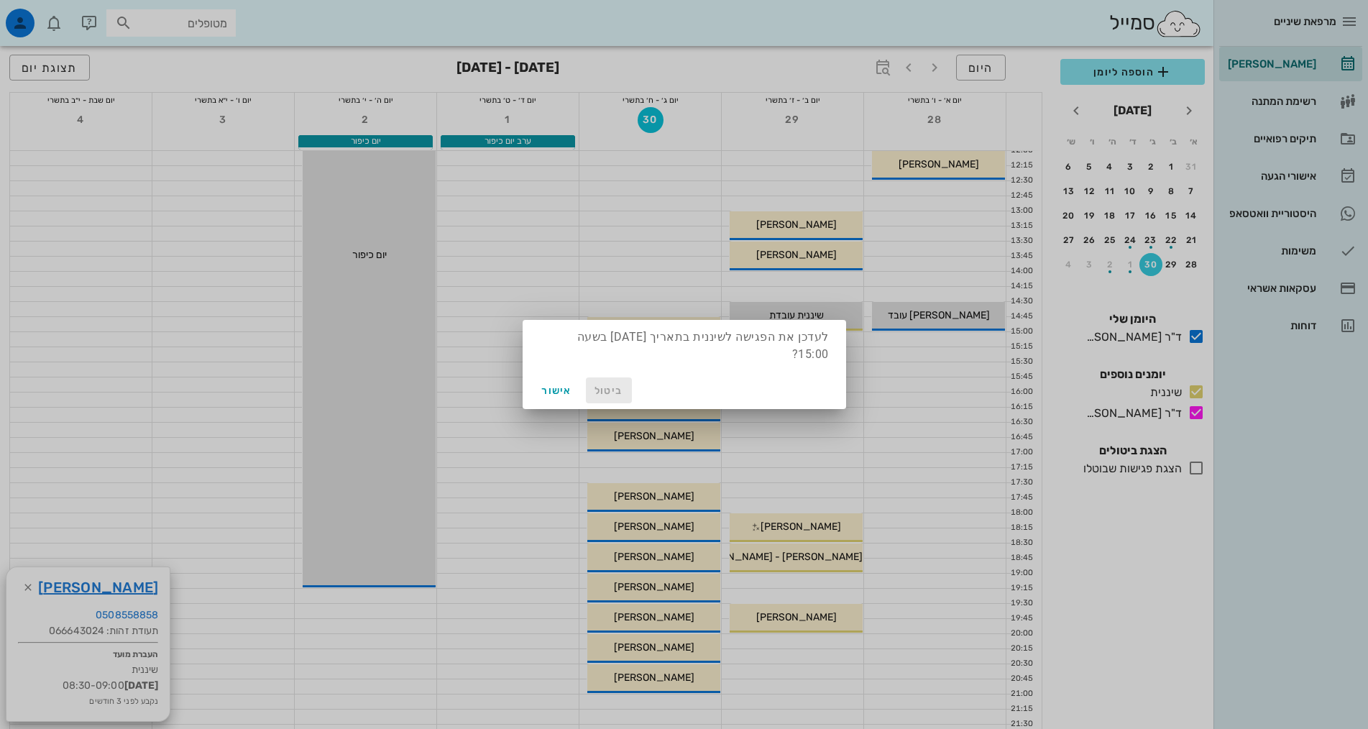
click at [622, 390] on span "ביטול" at bounding box center [609, 391] width 35 height 12
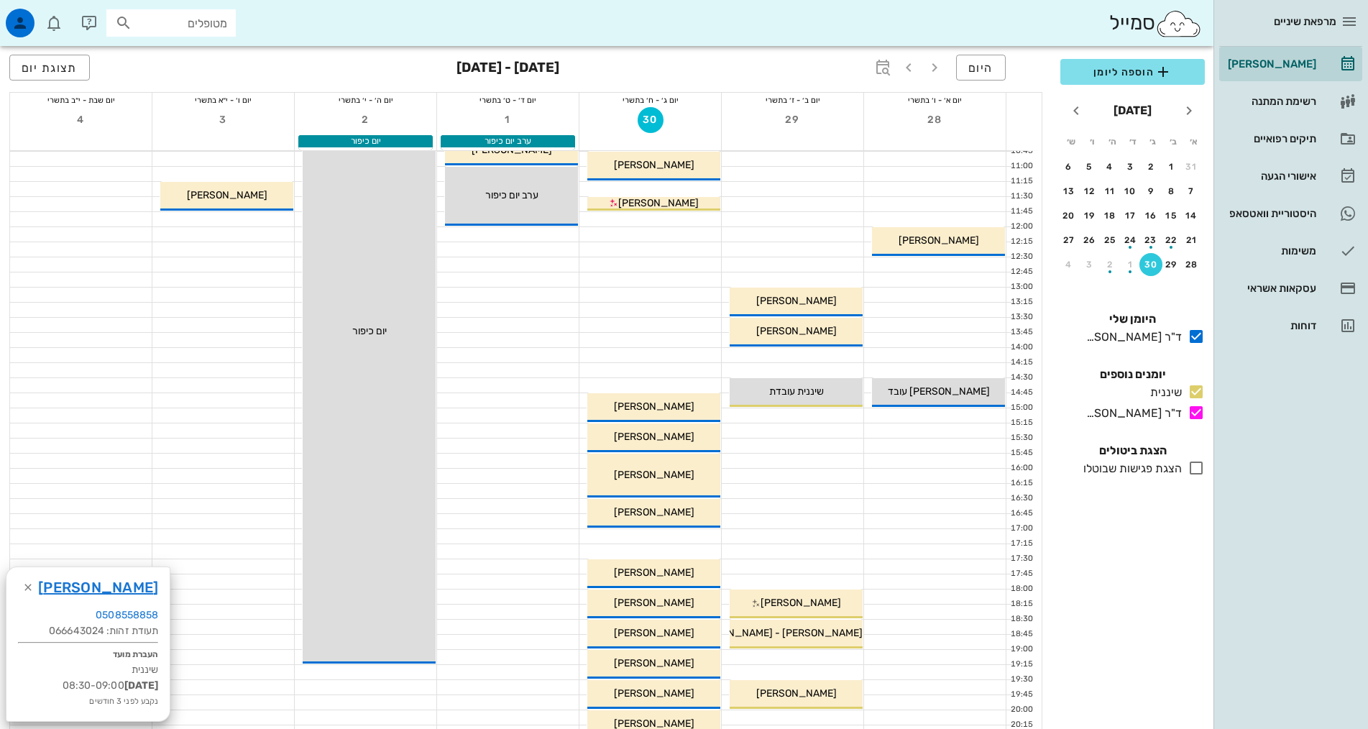
scroll to position [0, 0]
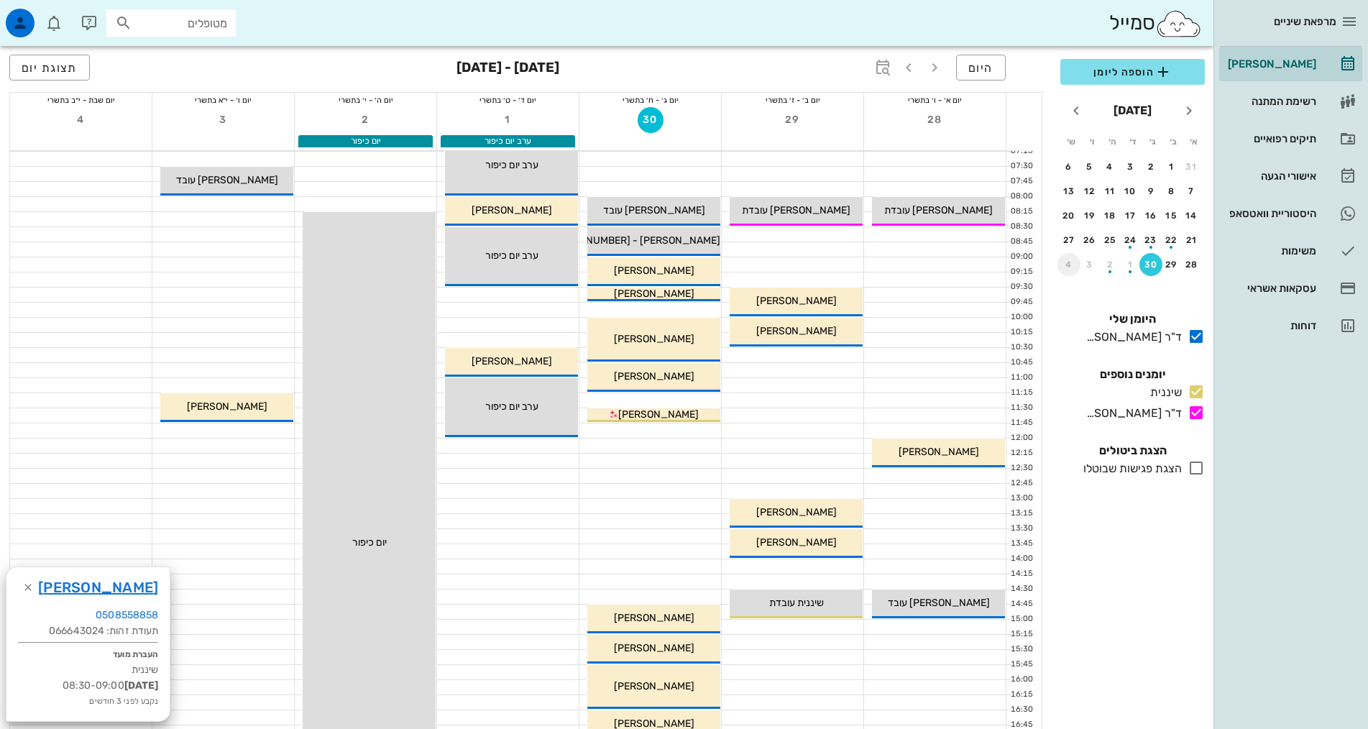
click at [1071, 266] on div "4" at bounding box center [1069, 265] width 23 height 10
click at [1112, 193] on div "button" at bounding box center [1110, 195] width 23 height 8
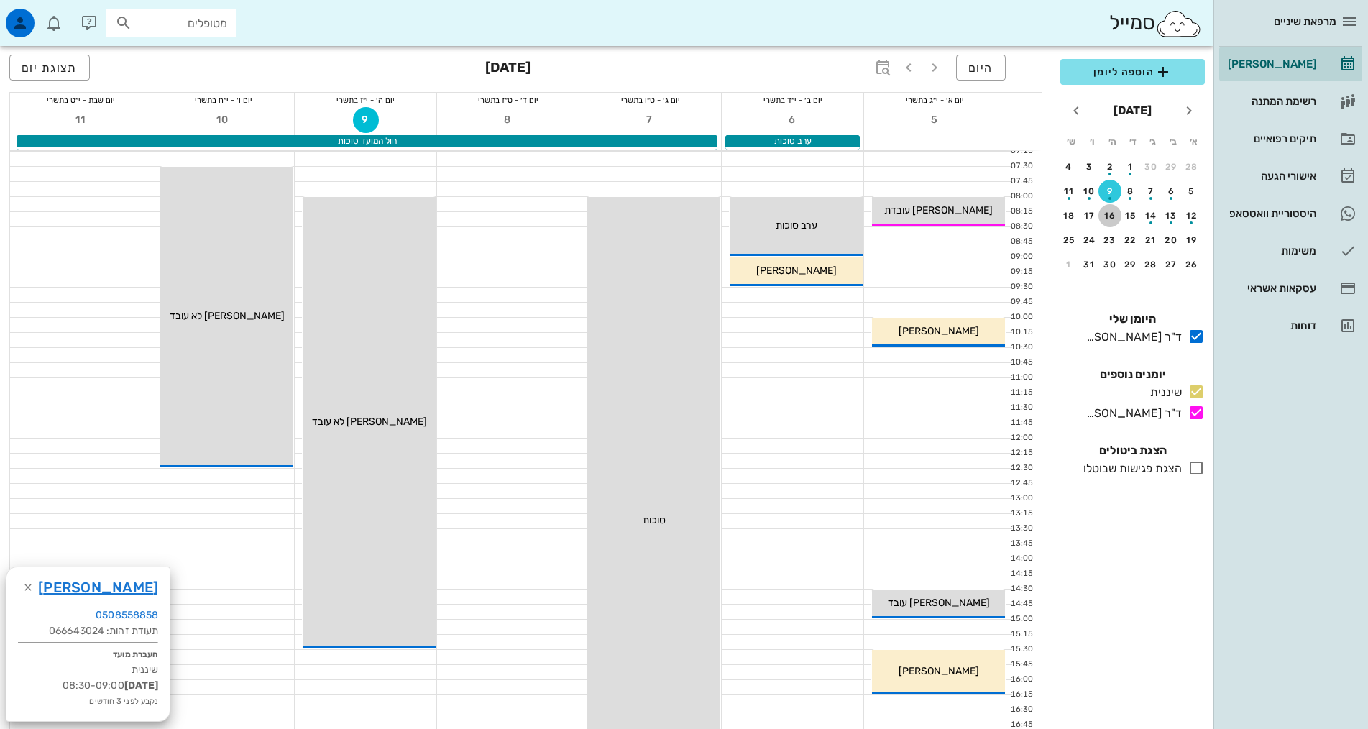
click at [1112, 212] on div "16" at bounding box center [1110, 216] width 23 height 10
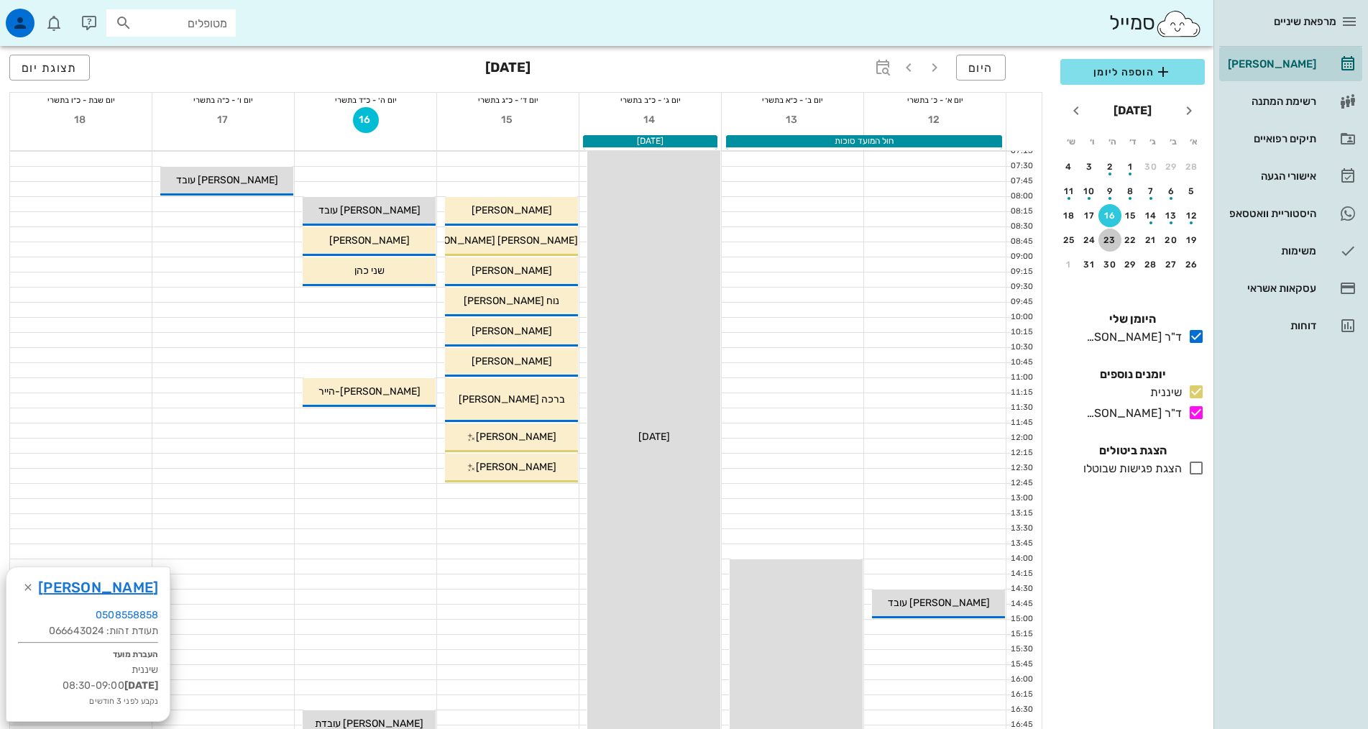
click at [1114, 242] on div "23" at bounding box center [1110, 240] width 23 height 10
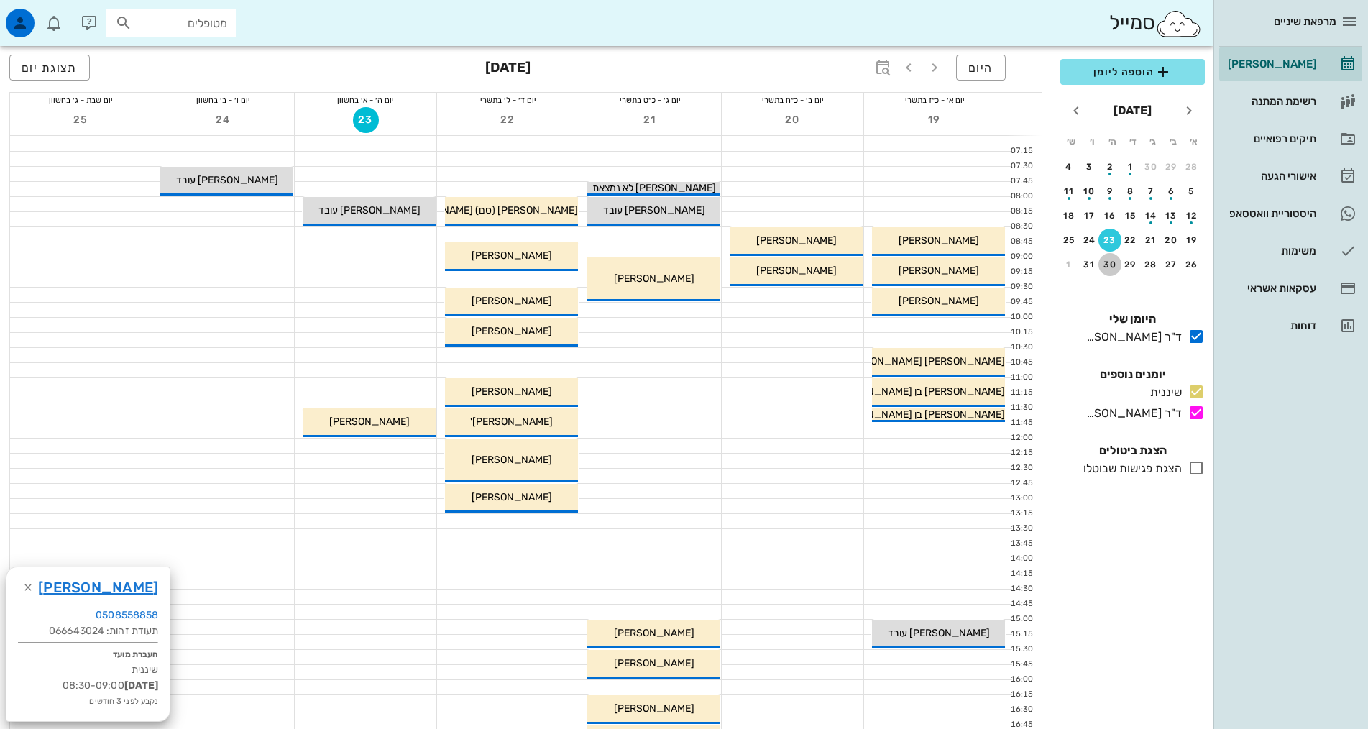
click at [1105, 264] on div "30" at bounding box center [1110, 265] width 23 height 10
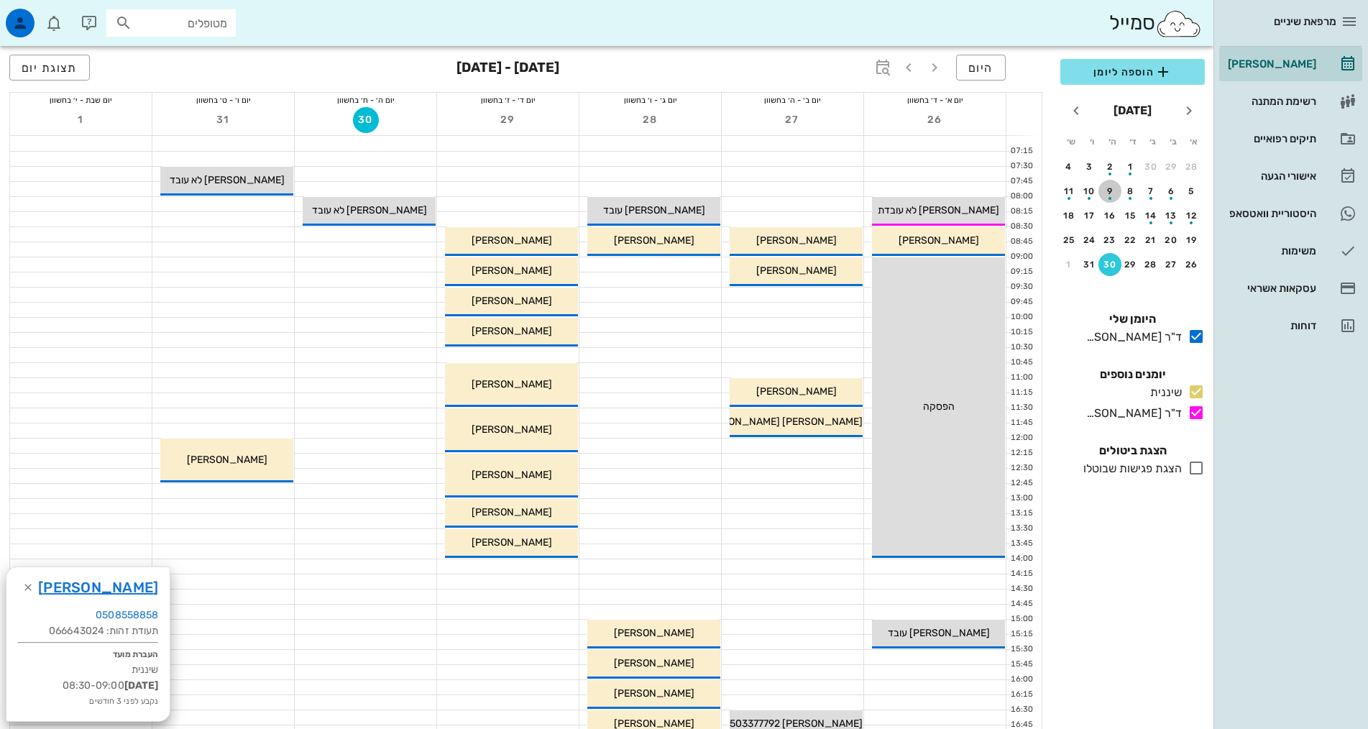
click at [1113, 187] on div "9" at bounding box center [1110, 191] width 23 height 10
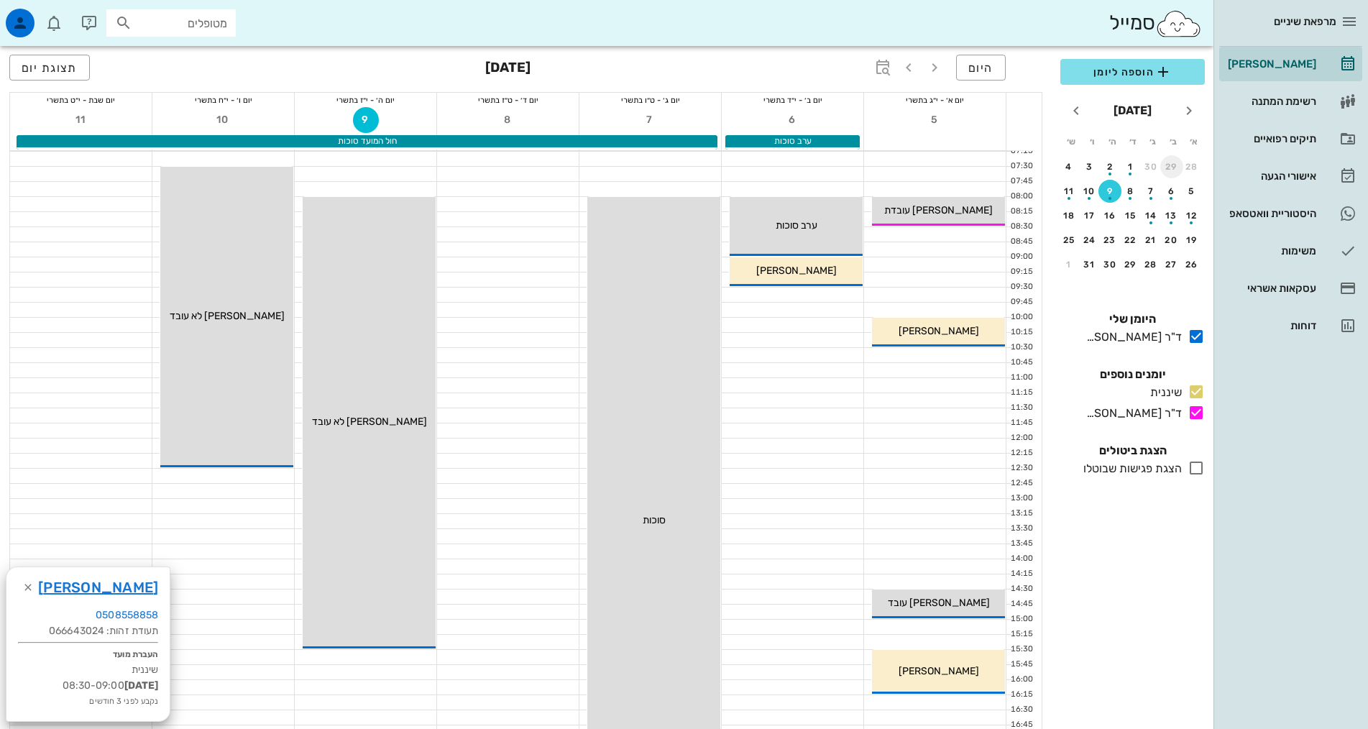
click at [1174, 167] on div "29" at bounding box center [1172, 167] width 23 height 10
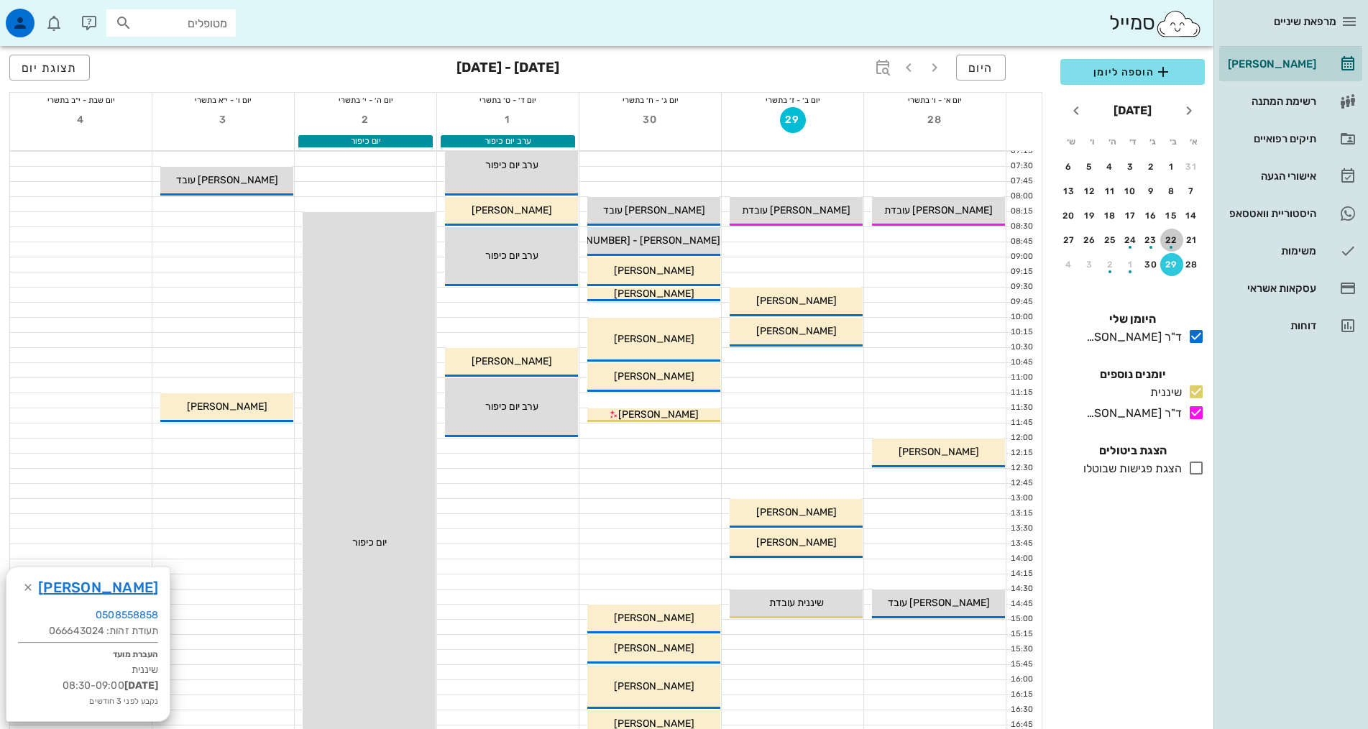
click at [1172, 241] on div "button" at bounding box center [1172, 243] width 23 height 8
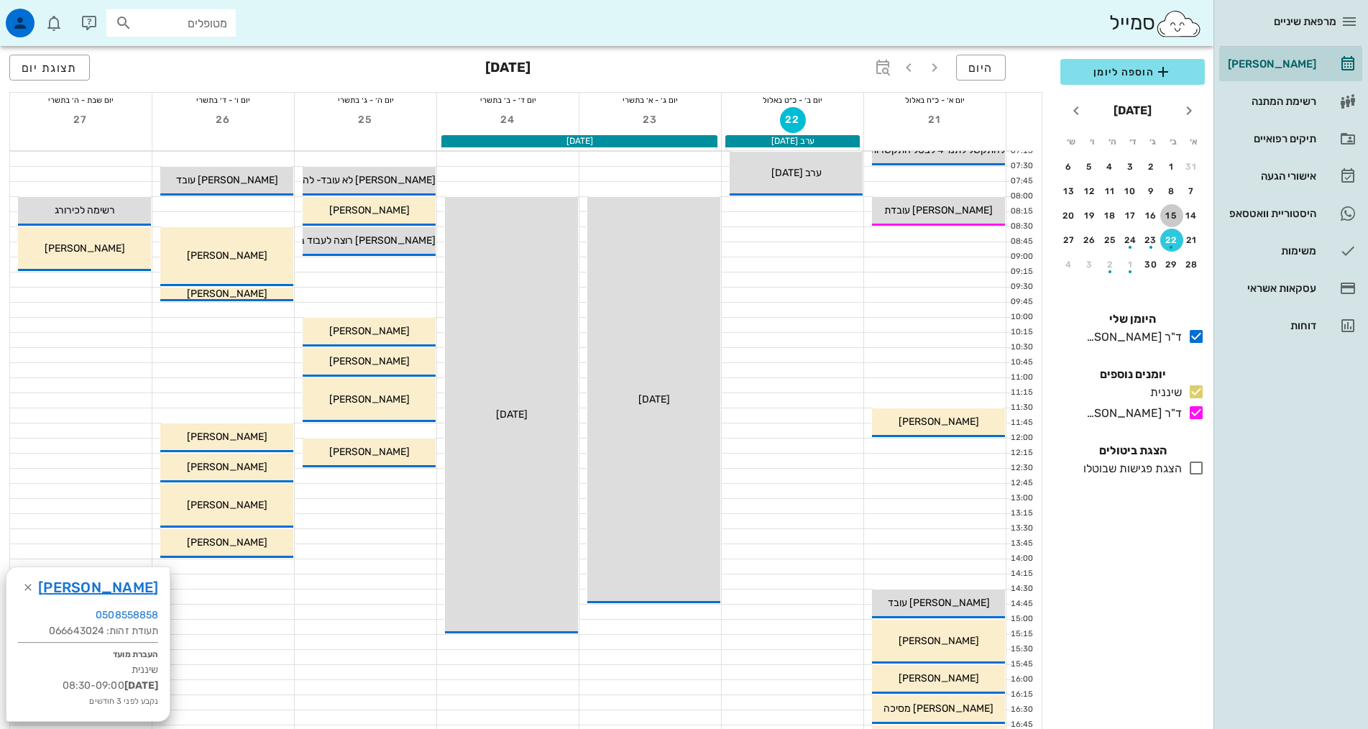
click at [1168, 219] on div "15" at bounding box center [1172, 216] width 23 height 10
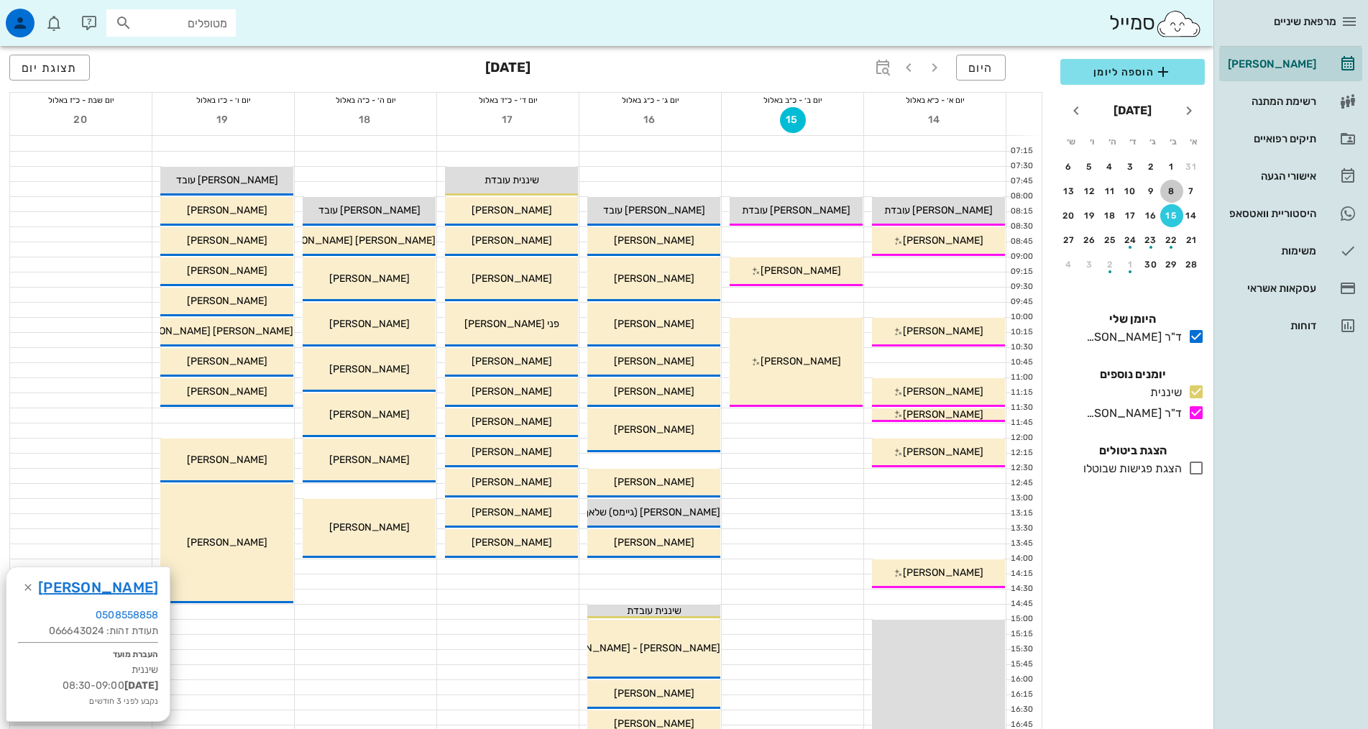
click at [1175, 189] on div "8" at bounding box center [1172, 191] width 23 height 10
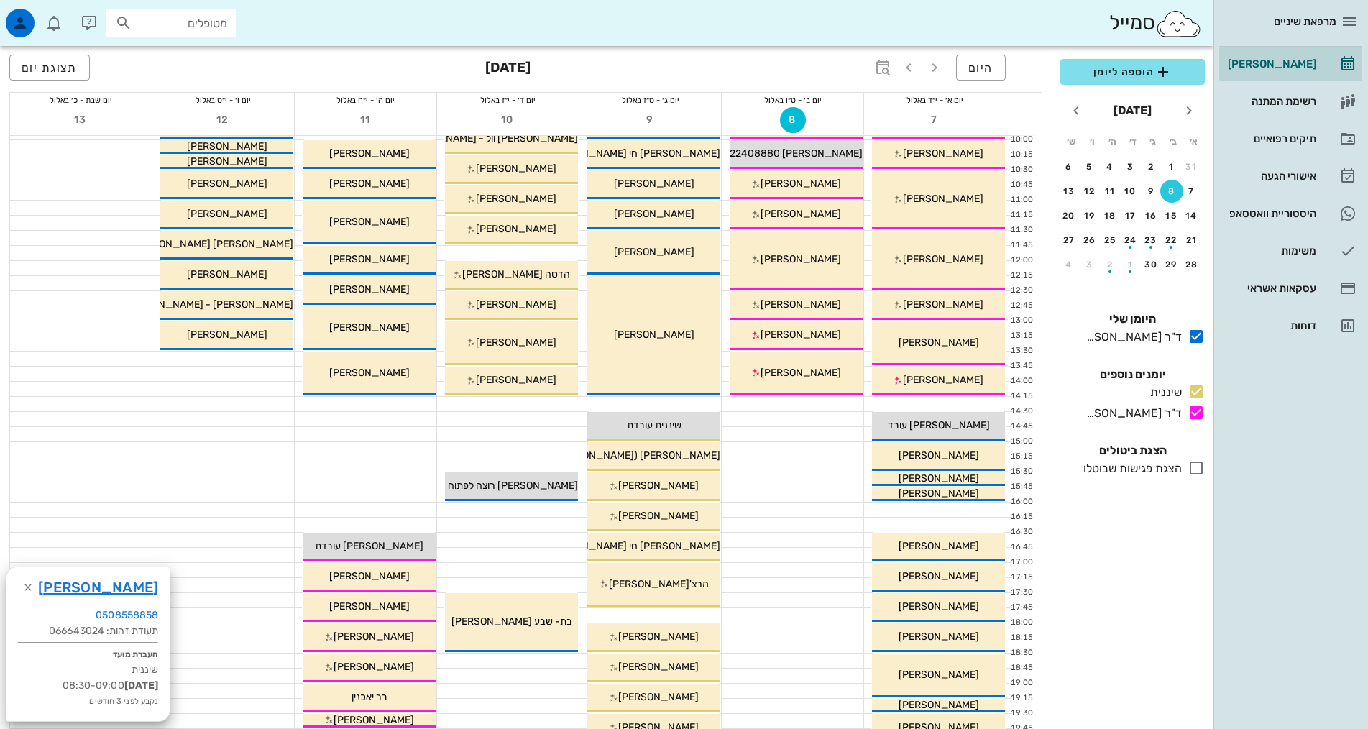
scroll to position [216, 0]
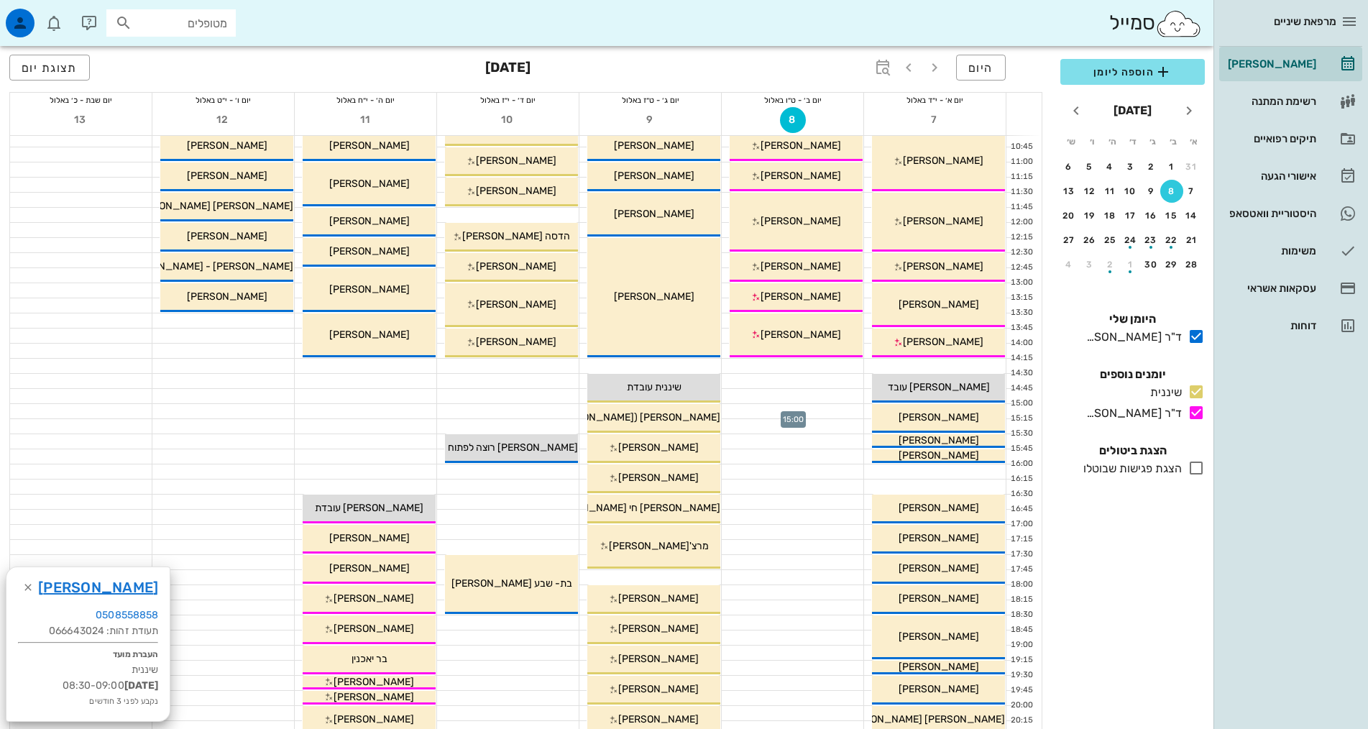
click at [800, 413] on div at bounding box center [793, 411] width 142 height 14
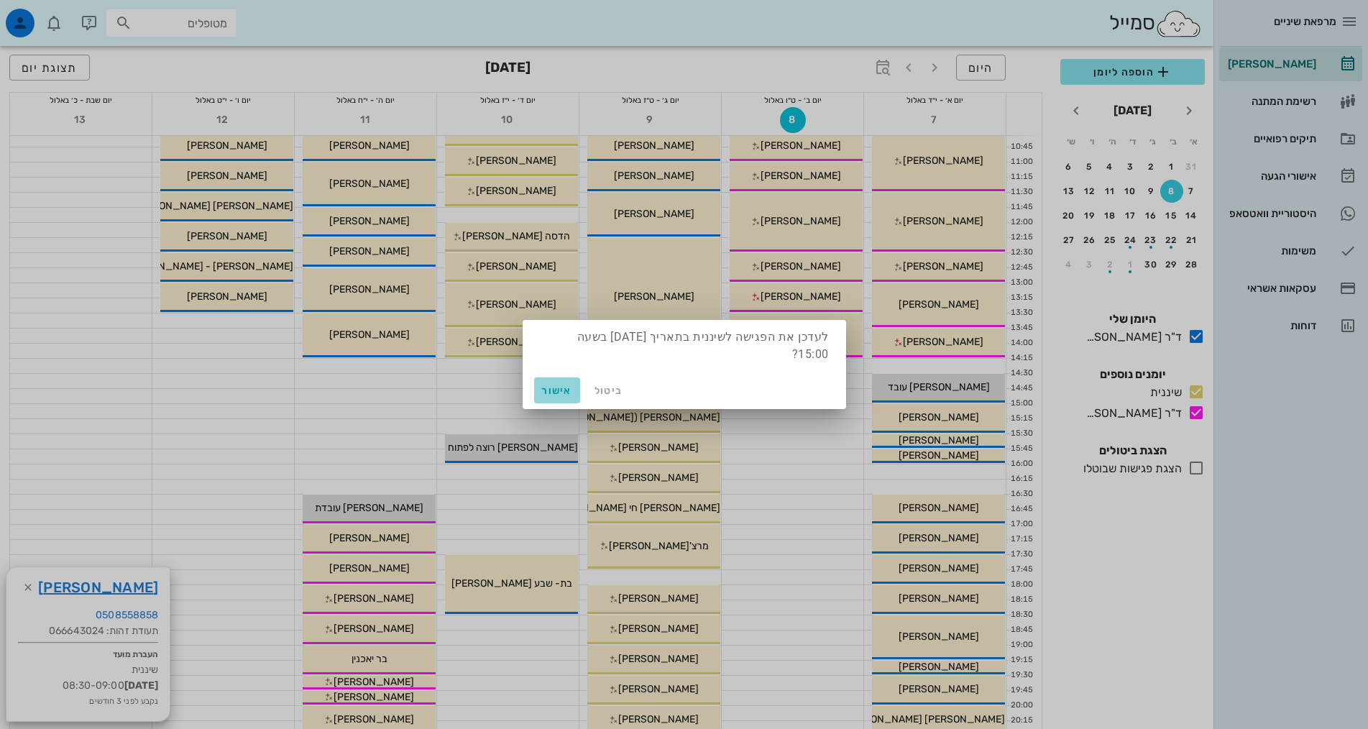
click at [559, 389] on span "אישור" at bounding box center [557, 391] width 35 height 12
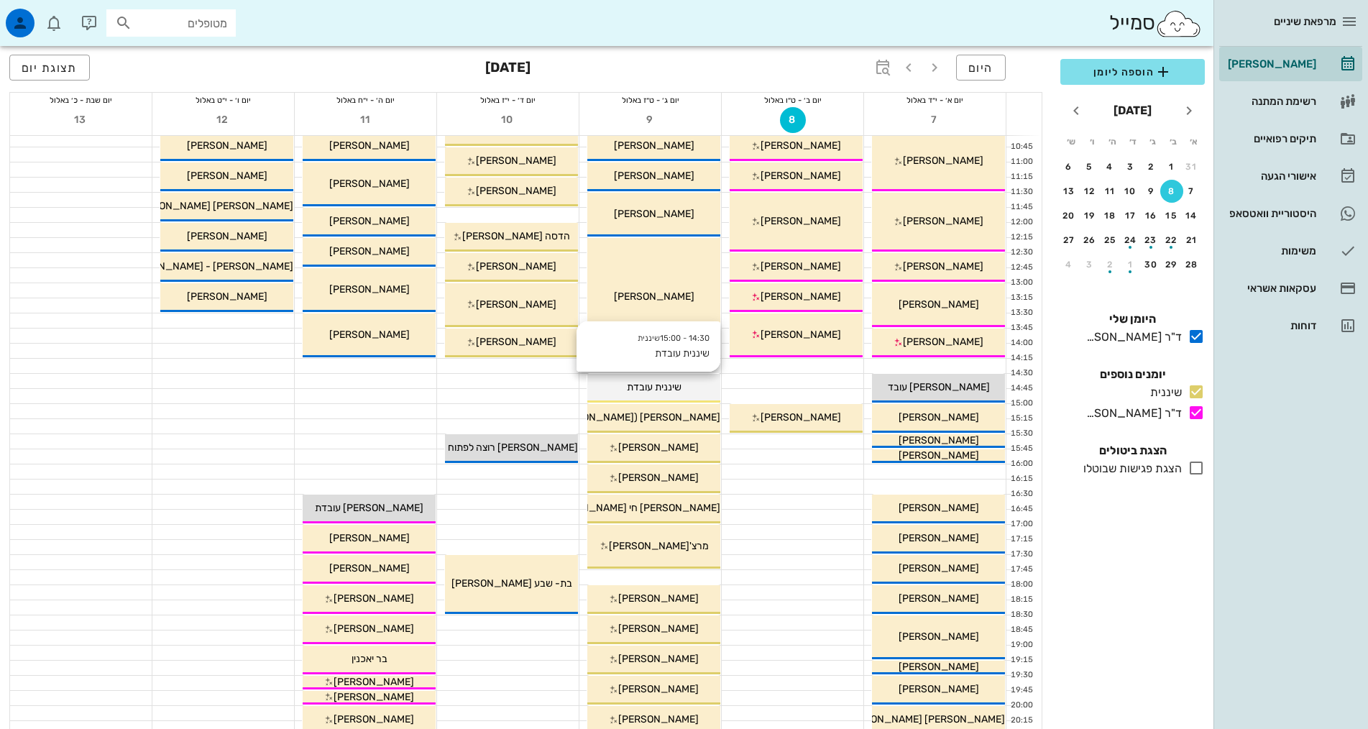
click at [674, 385] on span "שיננית עובדת" at bounding box center [654, 387] width 55 height 12
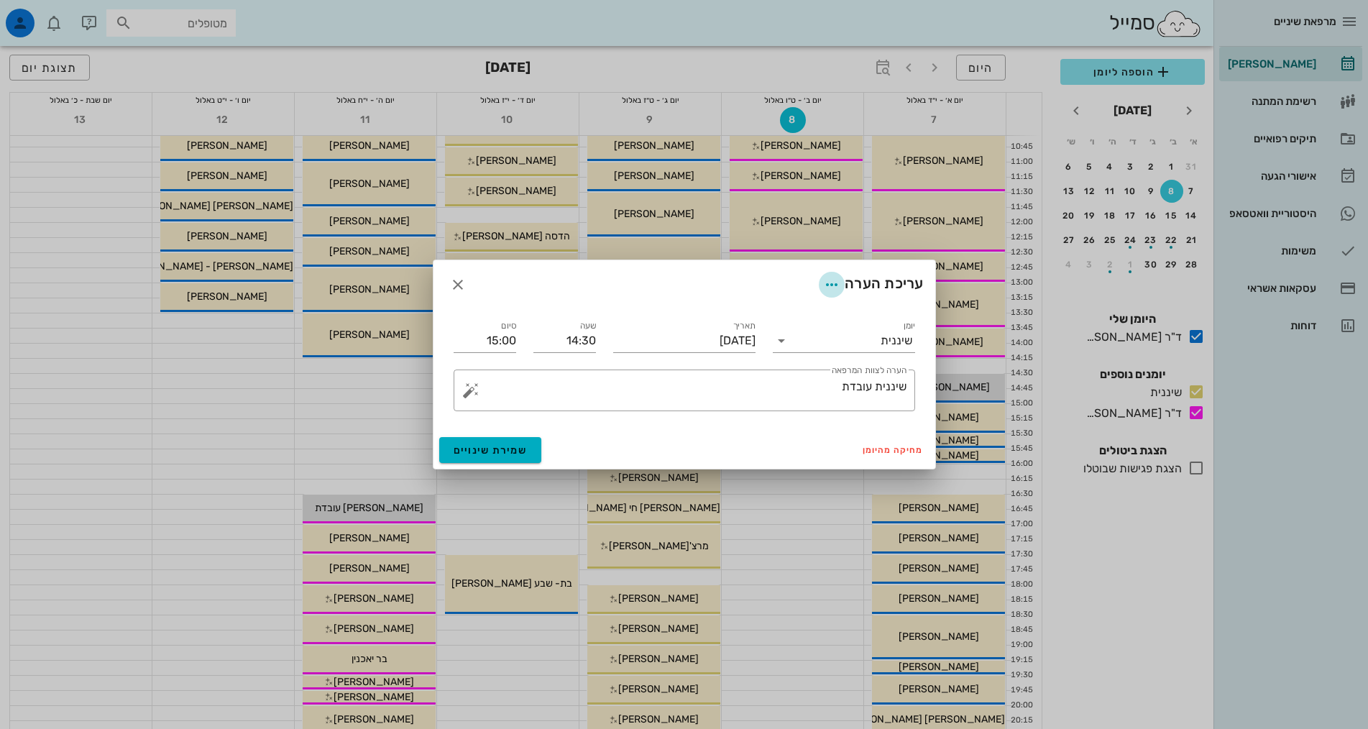
click at [833, 280] on icon "button" at bounding box center [831, 284] width 17 height 17
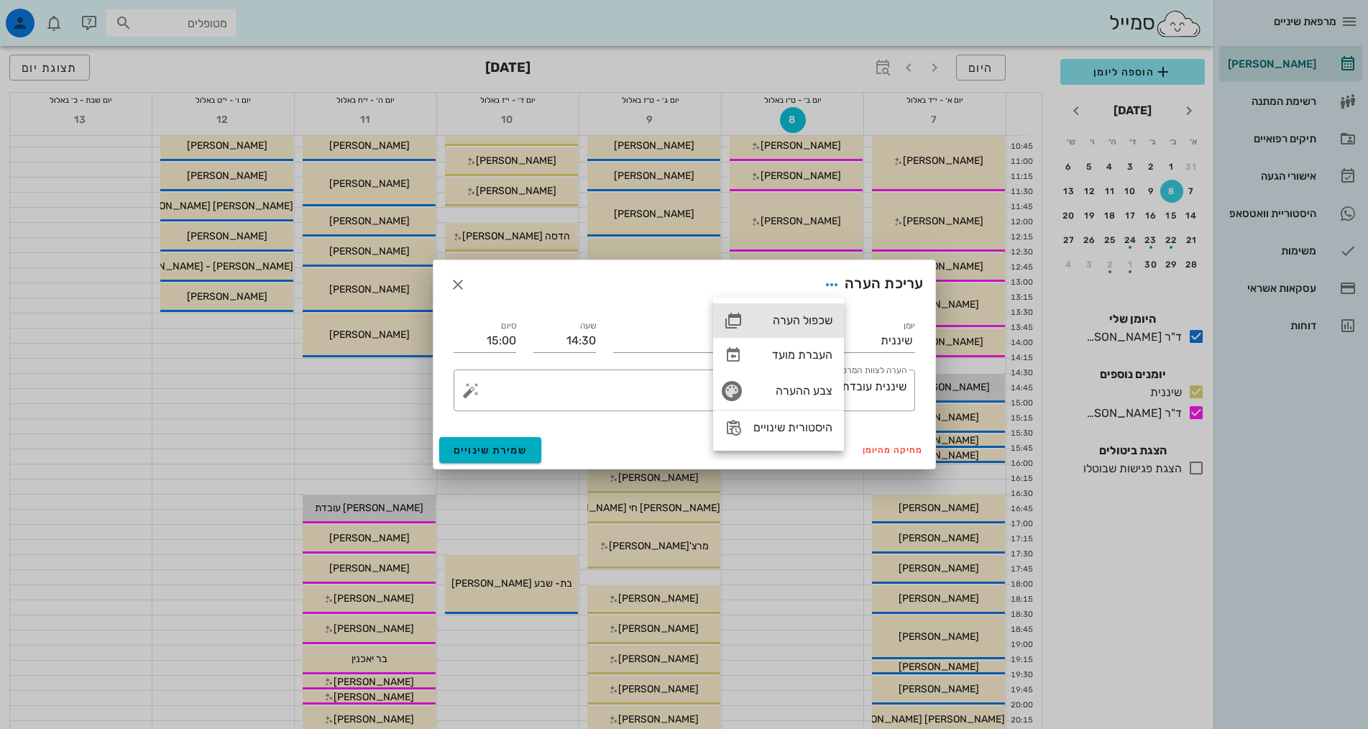
click at [809, 327] on div "שכפול הערה" at bounding box center [793, 321] width 79 height 14
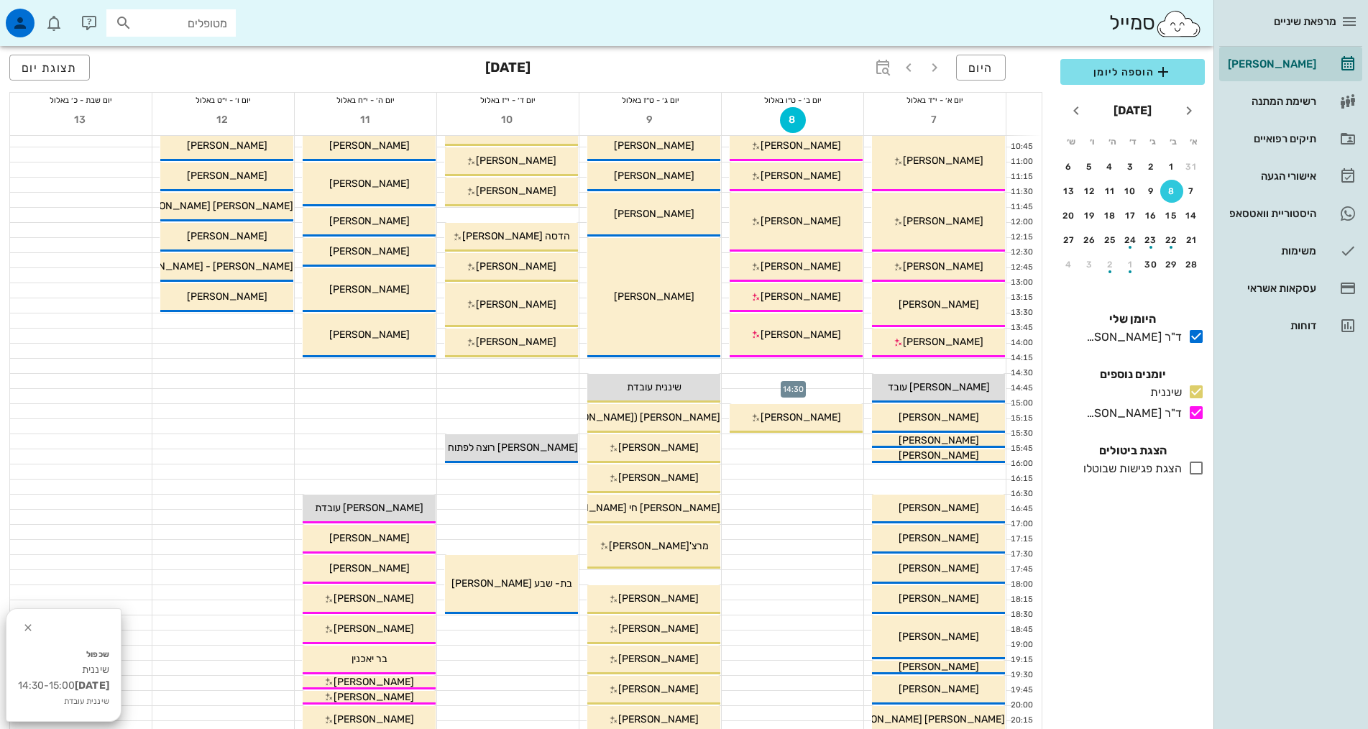
click at [803, 381] on div at bounding box center [793, 381] width 142 height 14
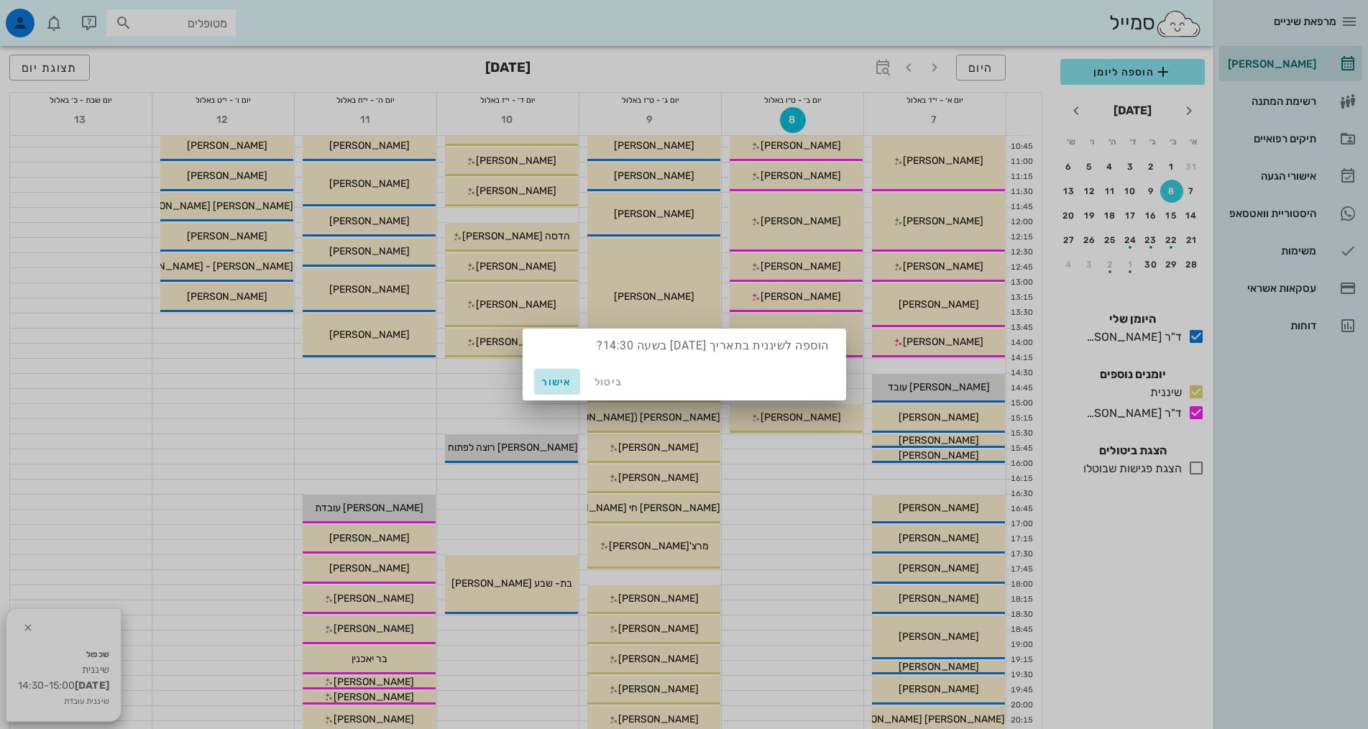
click at [551, 381] on span "אישור" at bounding box center [557, 382] width 35 height 12
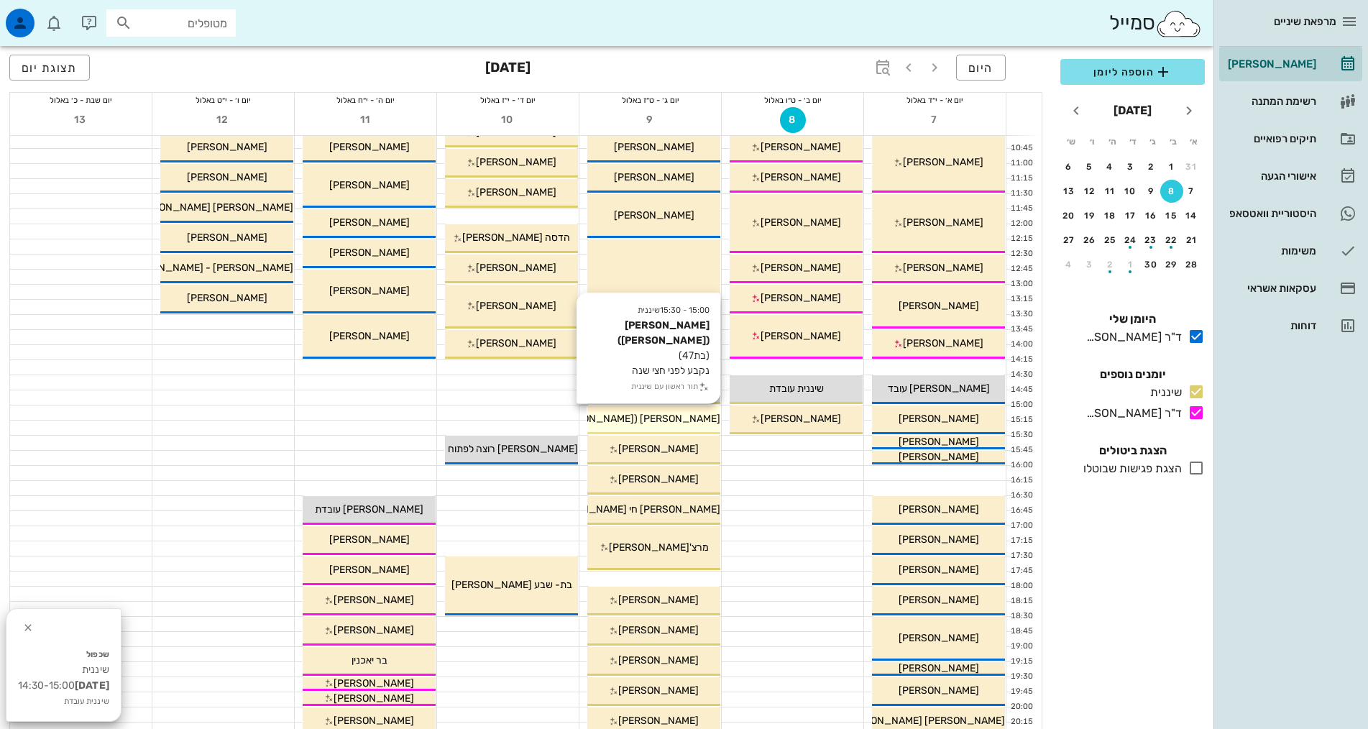
scroll to position [216, 0]
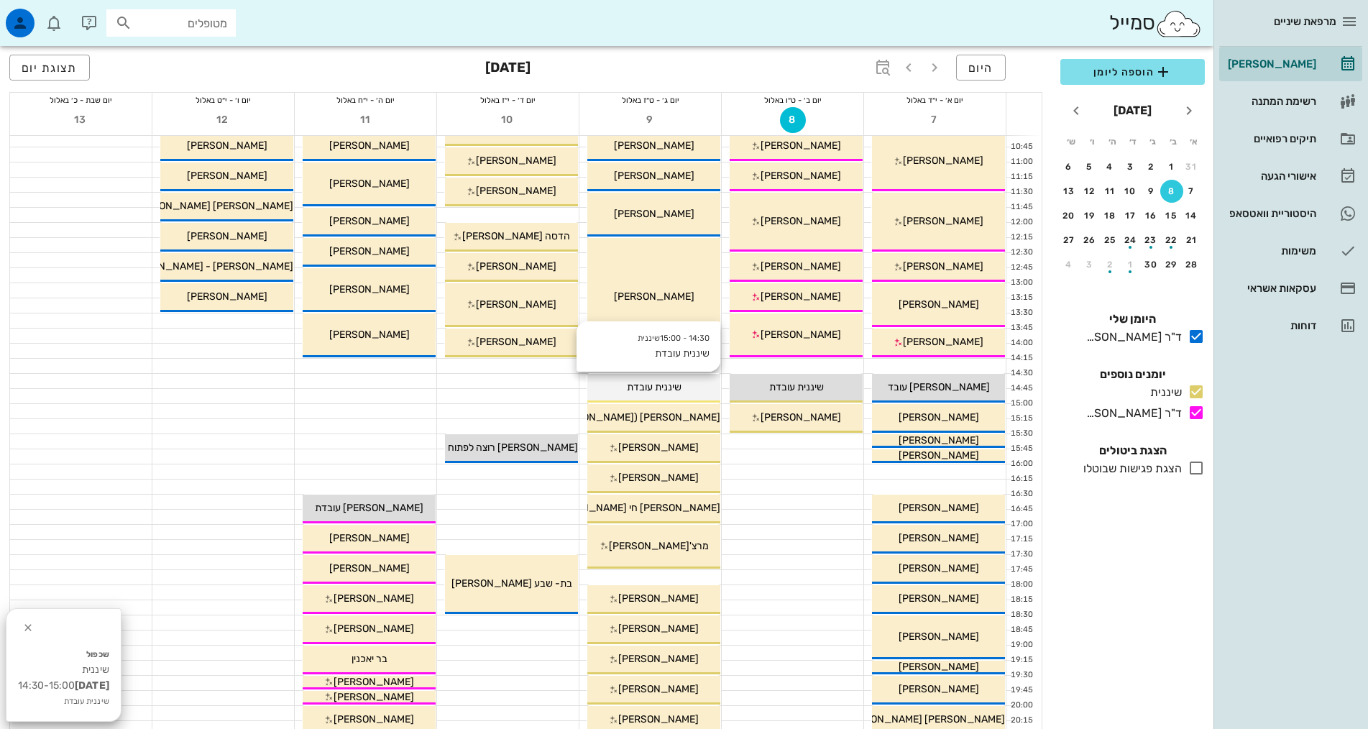
click at [674, 389] on span "שיננית עובדת" at bounding box center [654, 387] width 55 height 12
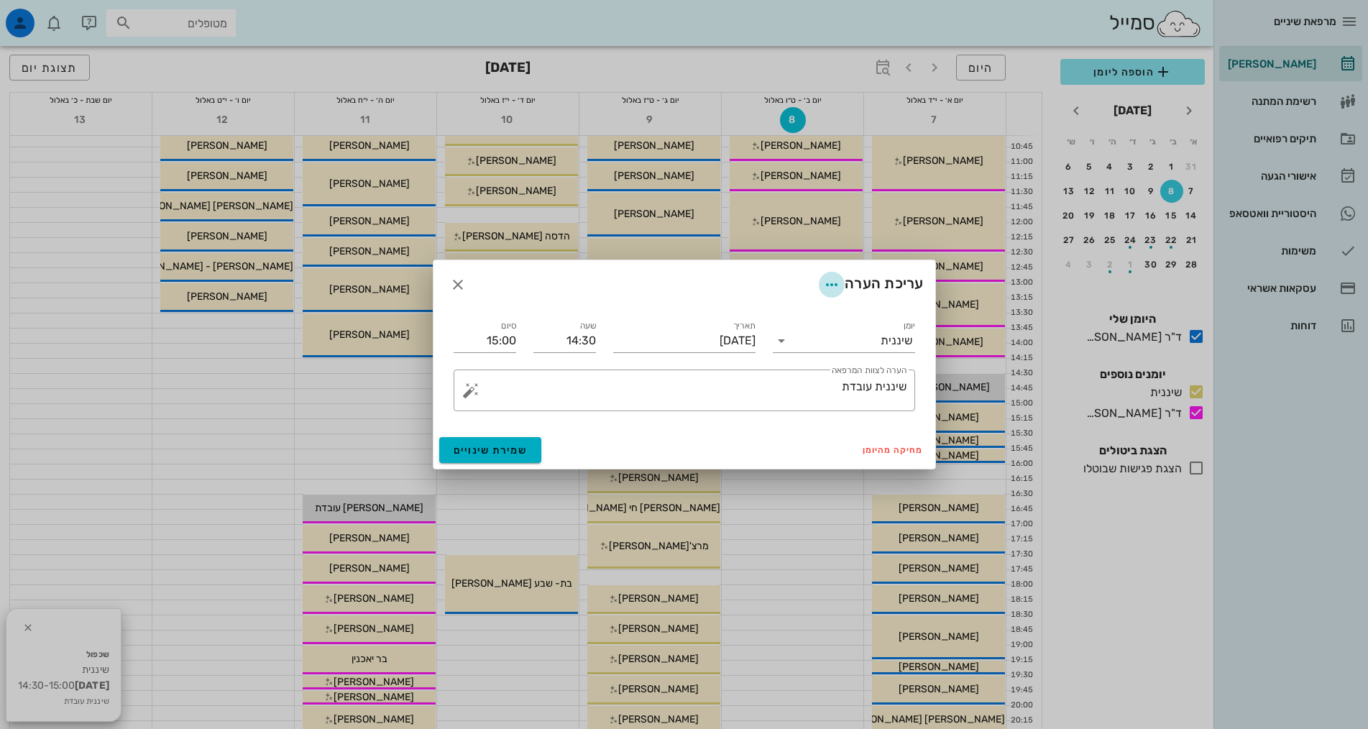
click at [831, 286] on icon "button" at bounding box center [831, 284] width 17 height 17
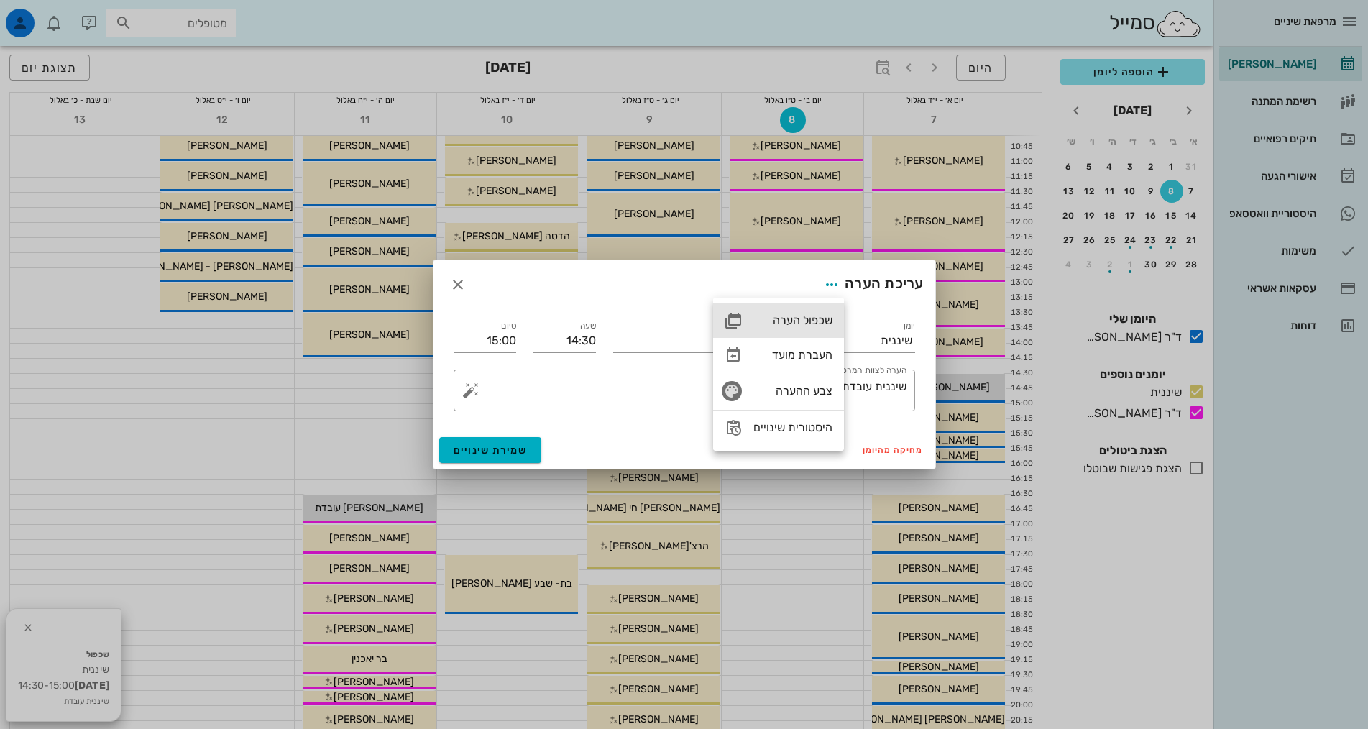
click at [796, 324] on div "שכפול הערה" at bounding box center [793, 321] width 79 height 14
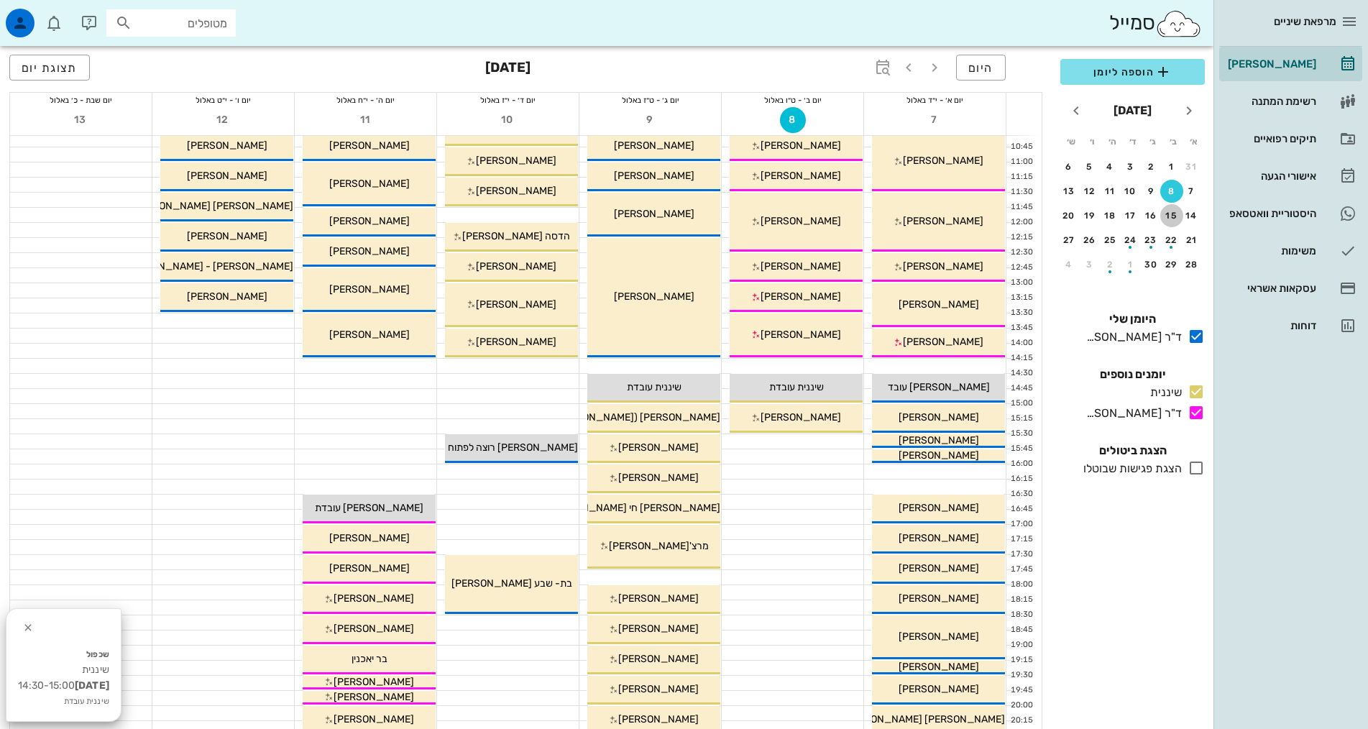
click at [1172, 214] on div "15" at bounding box center [1172, 216] width 23 height 10
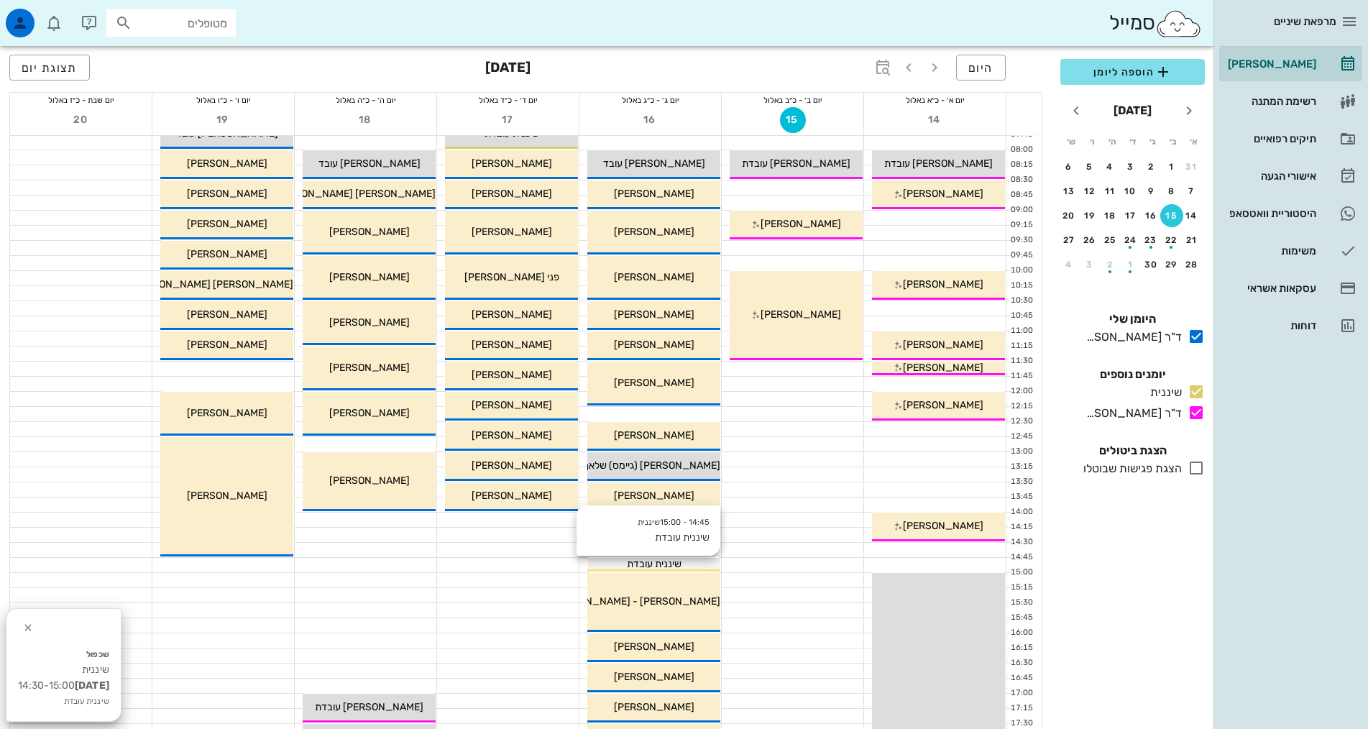
scroll to position [72, 0]
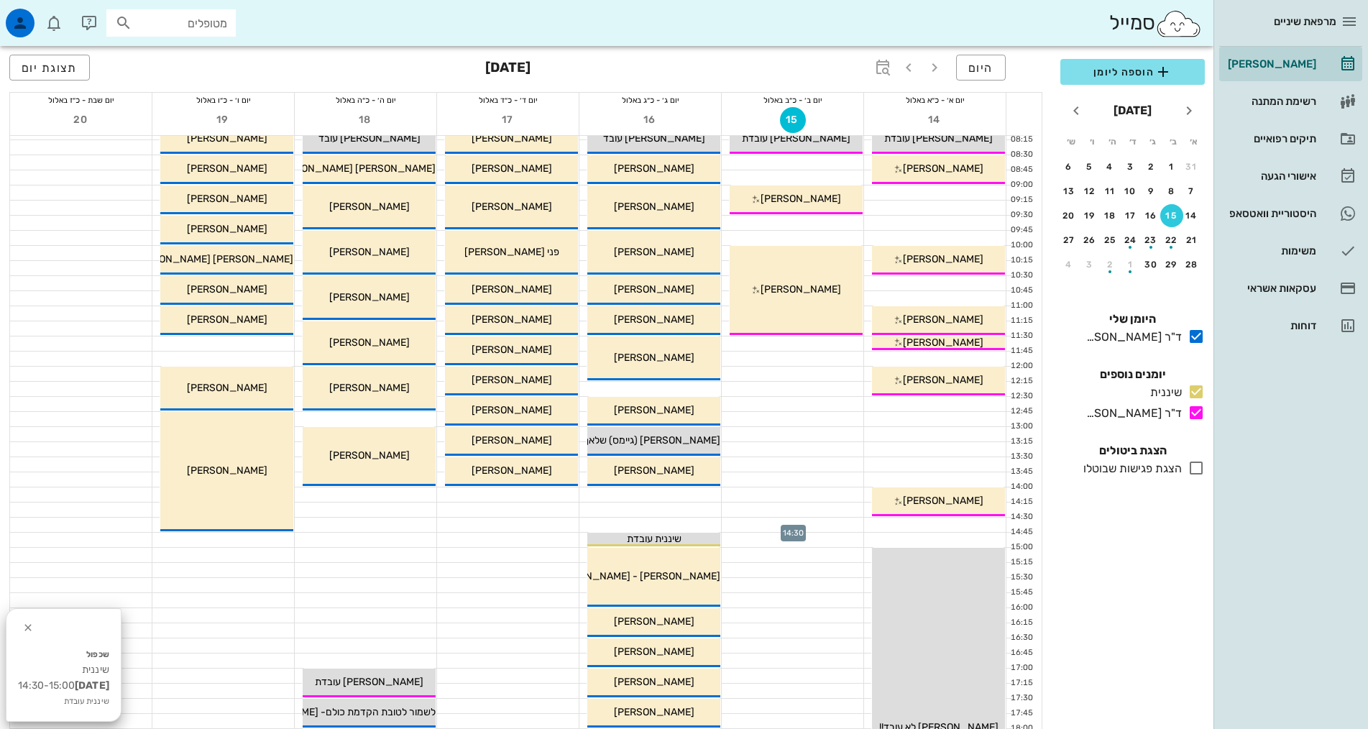
click at [806, 521] on div at bounding box center [793, 525] width 142 height 14
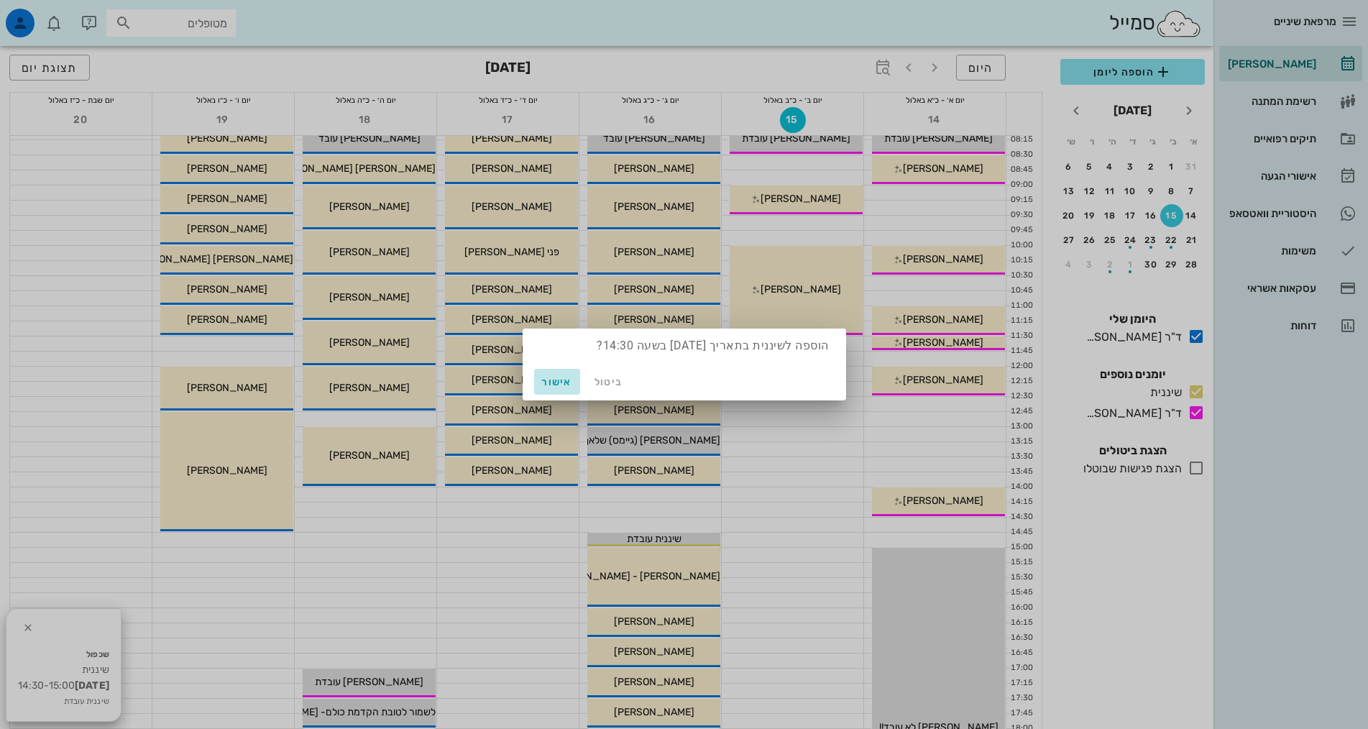
click at [552, 385] on span "אישור" at bounding box center [557, 382] width 35 height 12
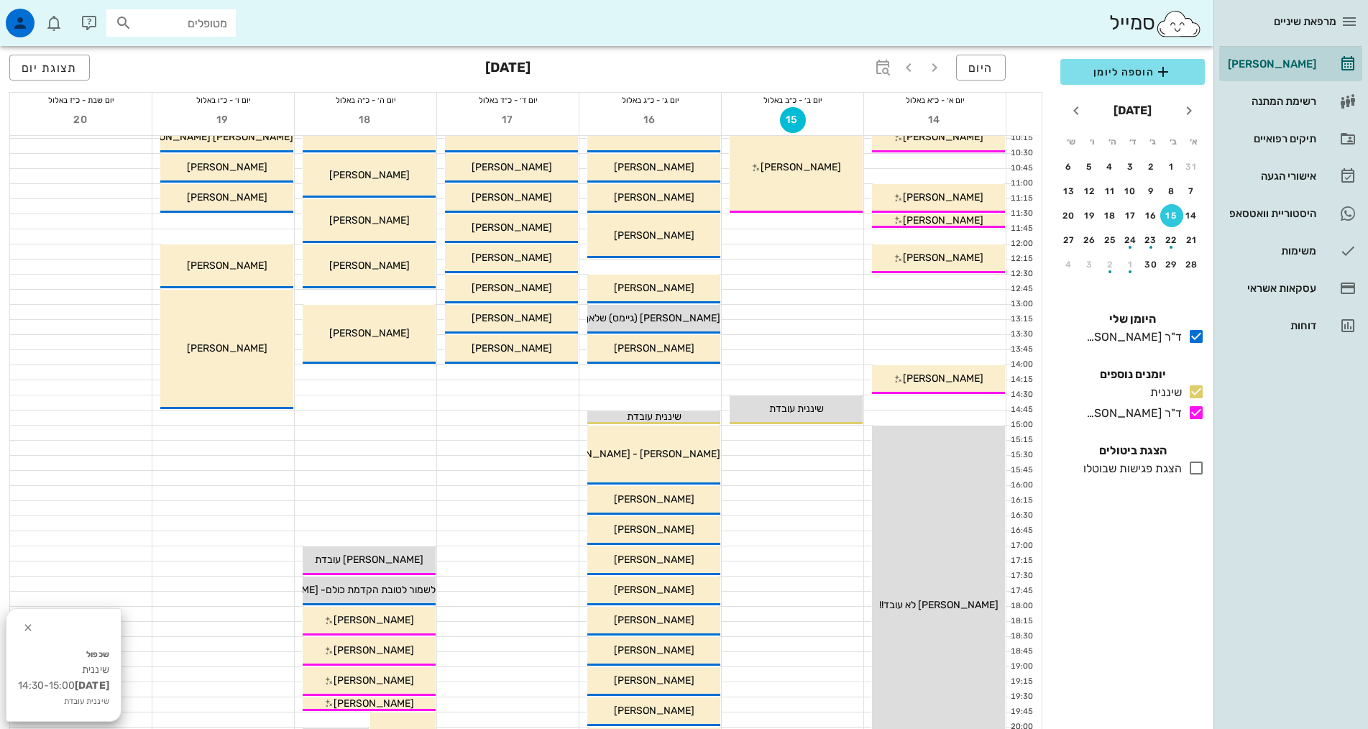
scroll to position [0, 0]
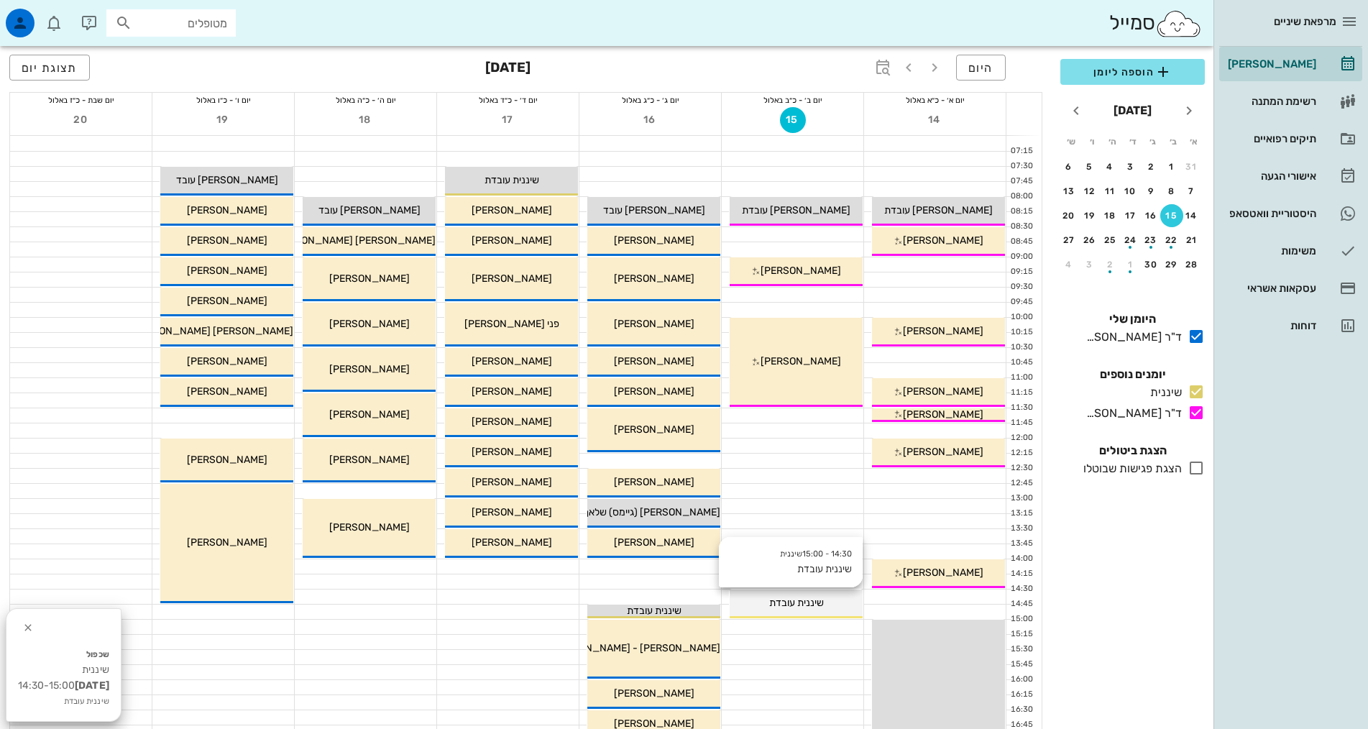
click at [817, 612] on div "14:30 - 15:00 שיננית שיננית עובדת שיננית עובדת" at bounding box center [796, 604] width 133 height 29
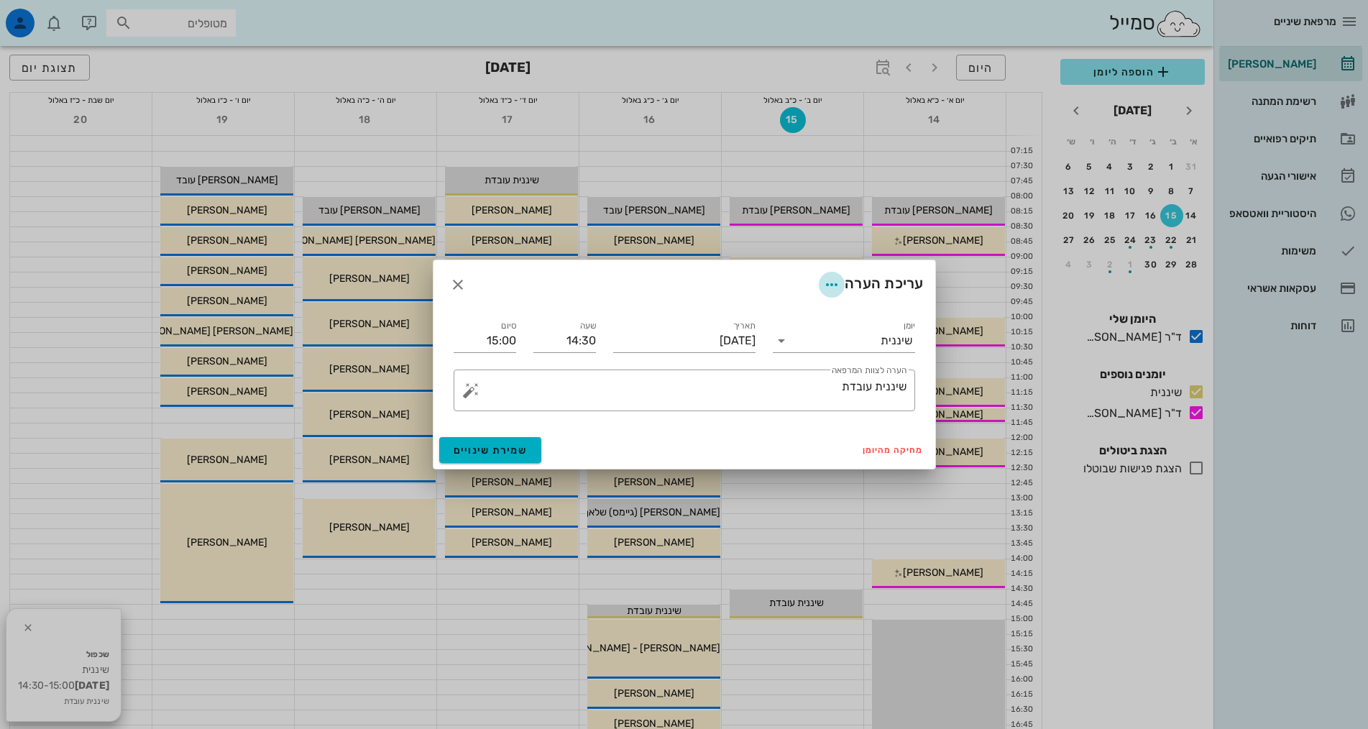
click at [831, 282] on icon "button" at bounding box center [831, 284] width 17 height 17
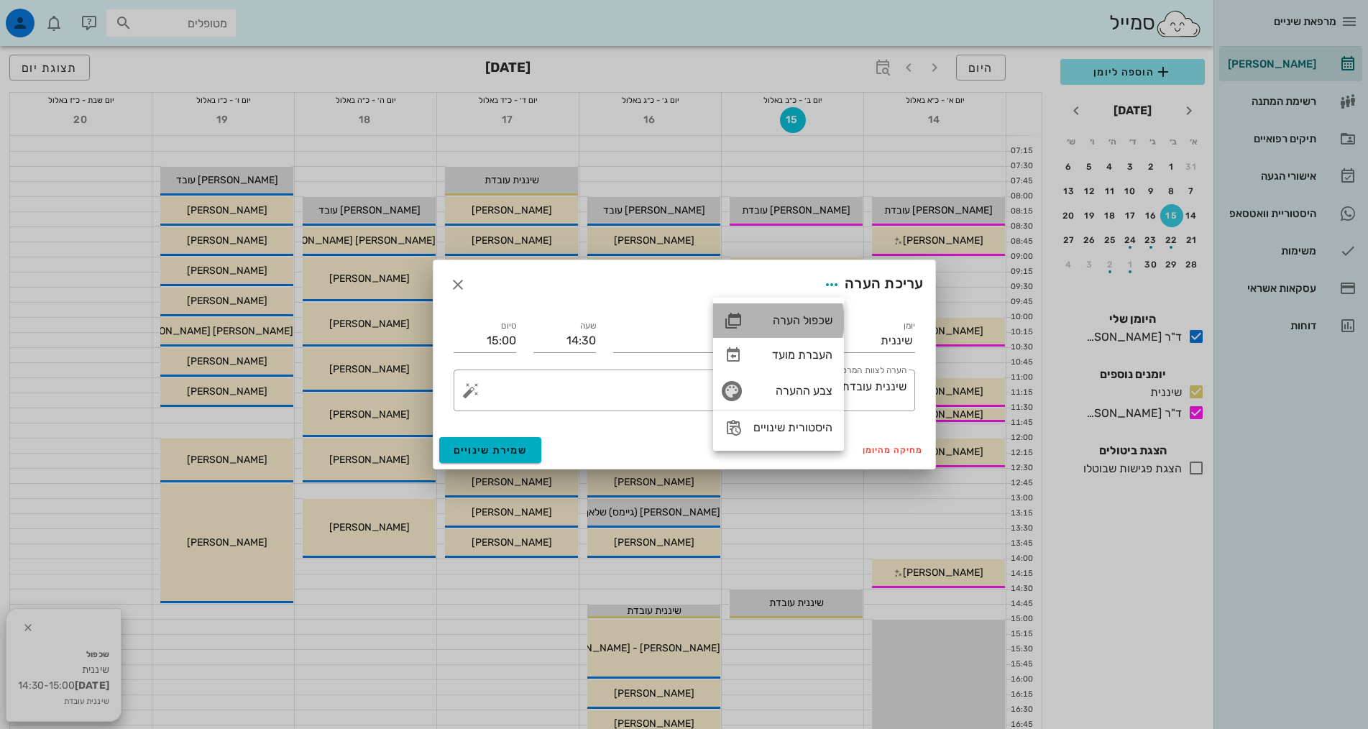
click at [811, 322] on div "שכפול הערה" at bounding box center [793, 321] width 79 height 14
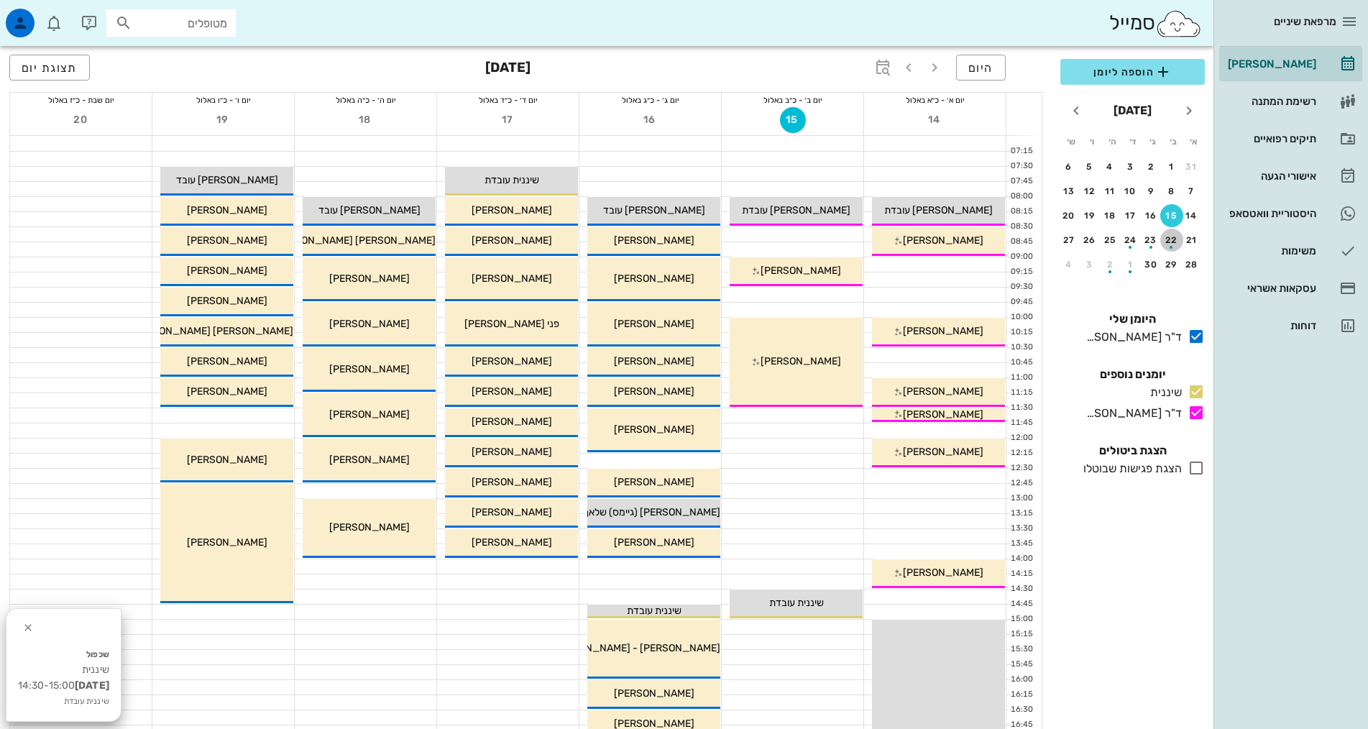
click at [1166, 239] on div "button" at bounding box center [1172, 243] width 23 height 8
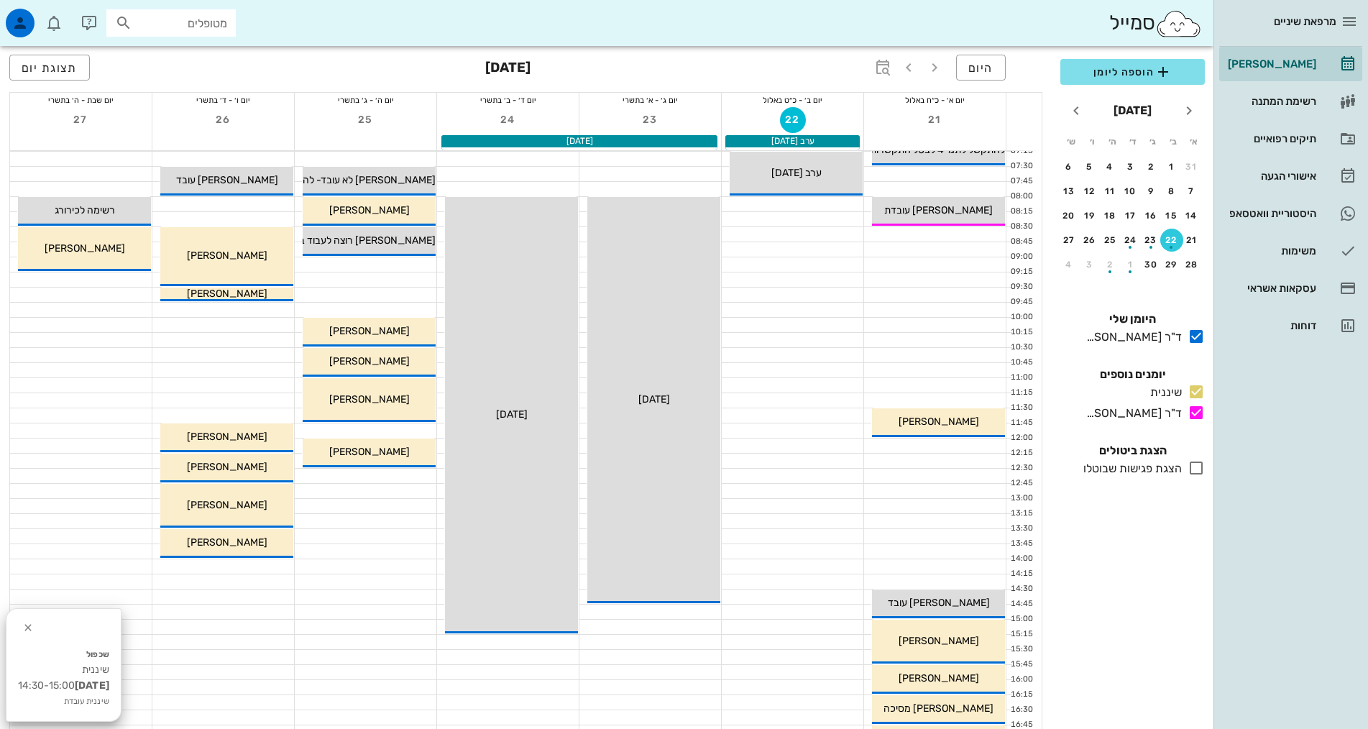
click at [412, 267] on div at bounding box center [366, 264] width 142 height 14
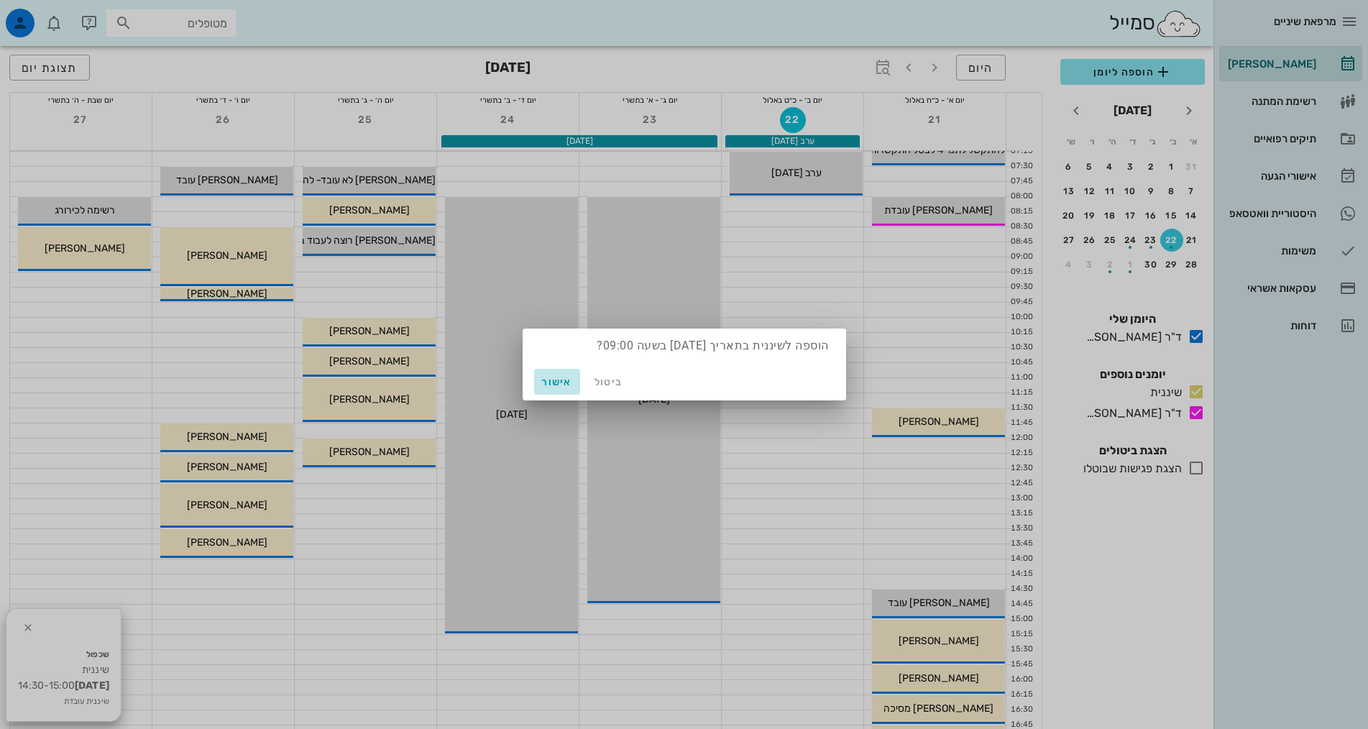
click at [572, 380] on span "אישור" at bounding box center [557, 382] width 35 height 12
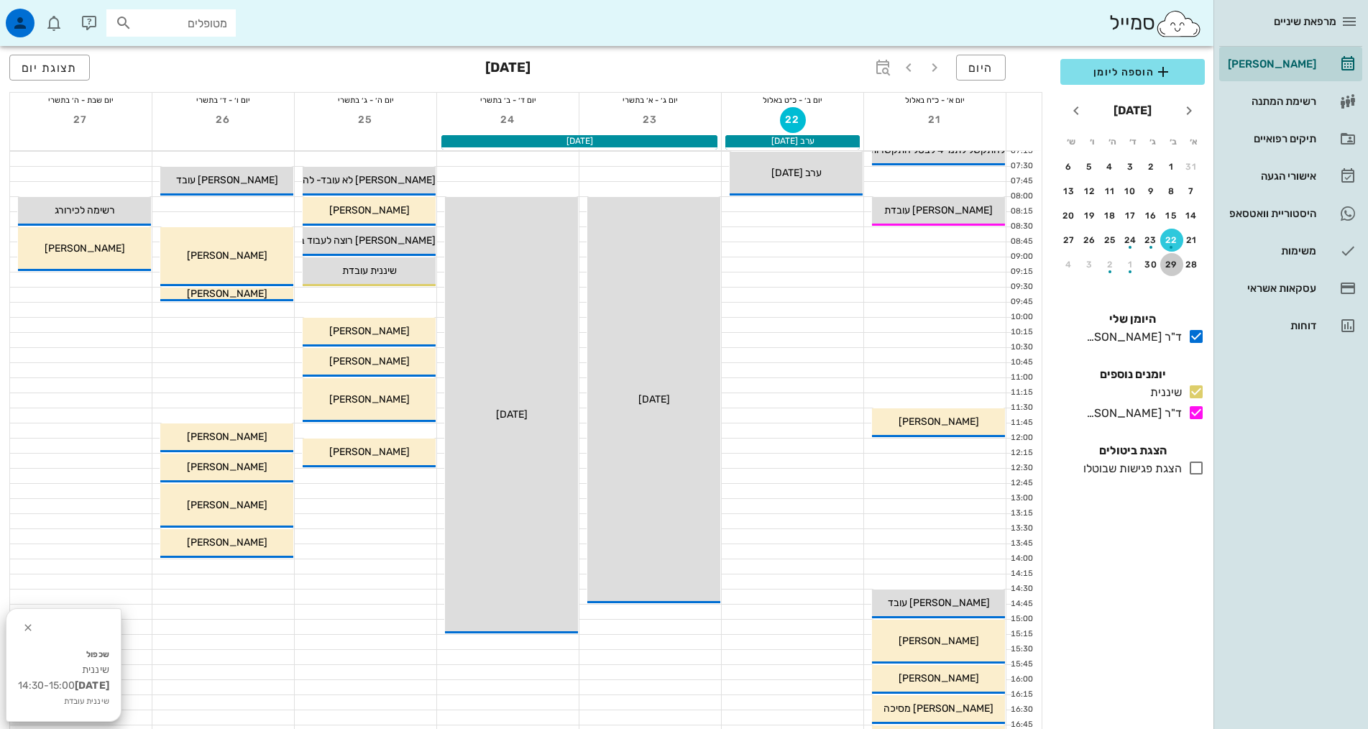
click at [1176, 264] on div "29" at bounding box center [1172, 265] width 23 height 10
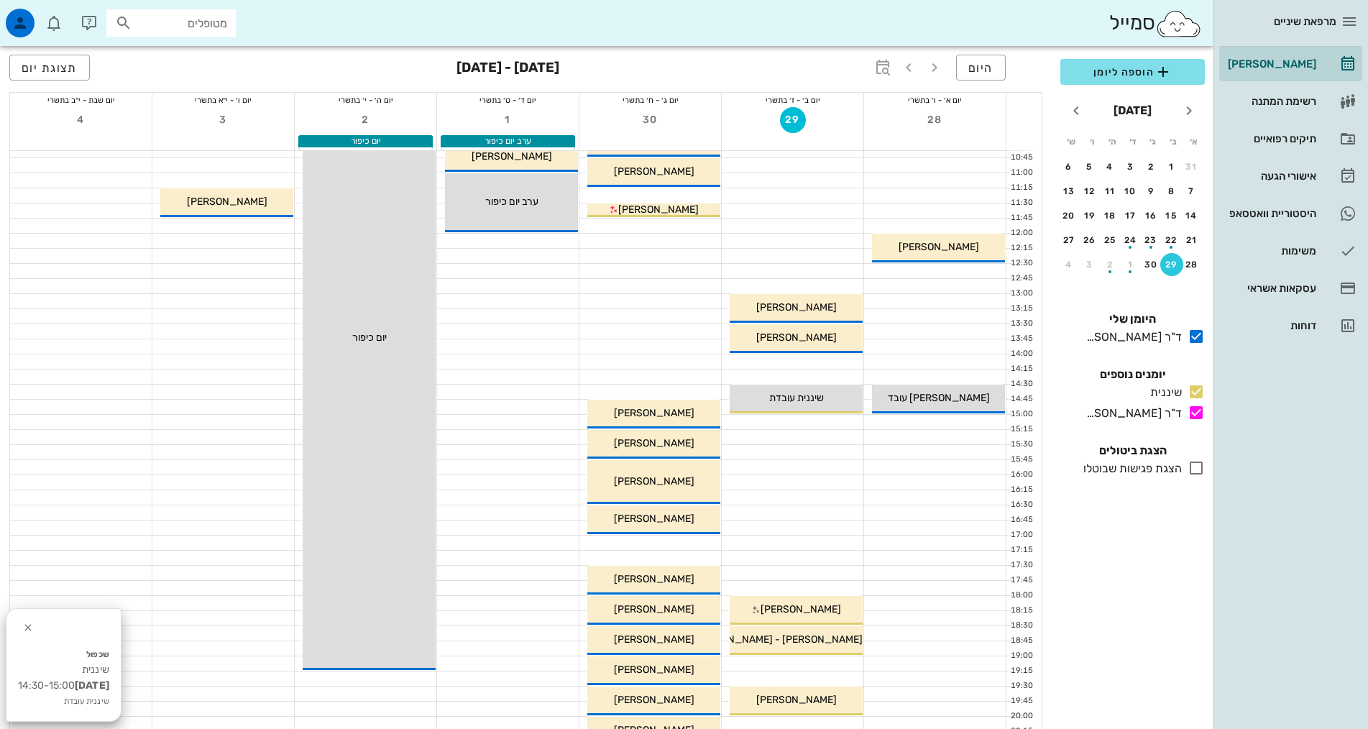
scroll to position [216, 0]
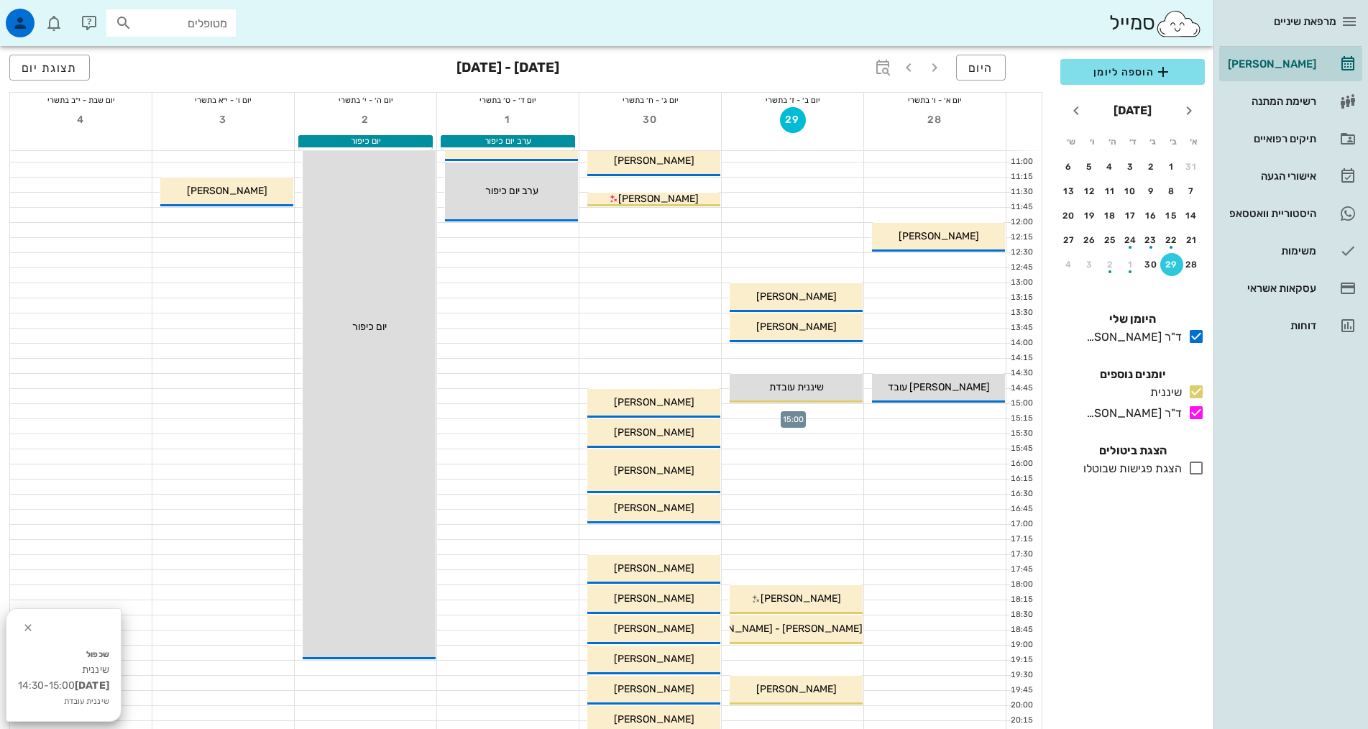
click at [813, 412] on div at bounding box center [793, 411] width 142 height 14
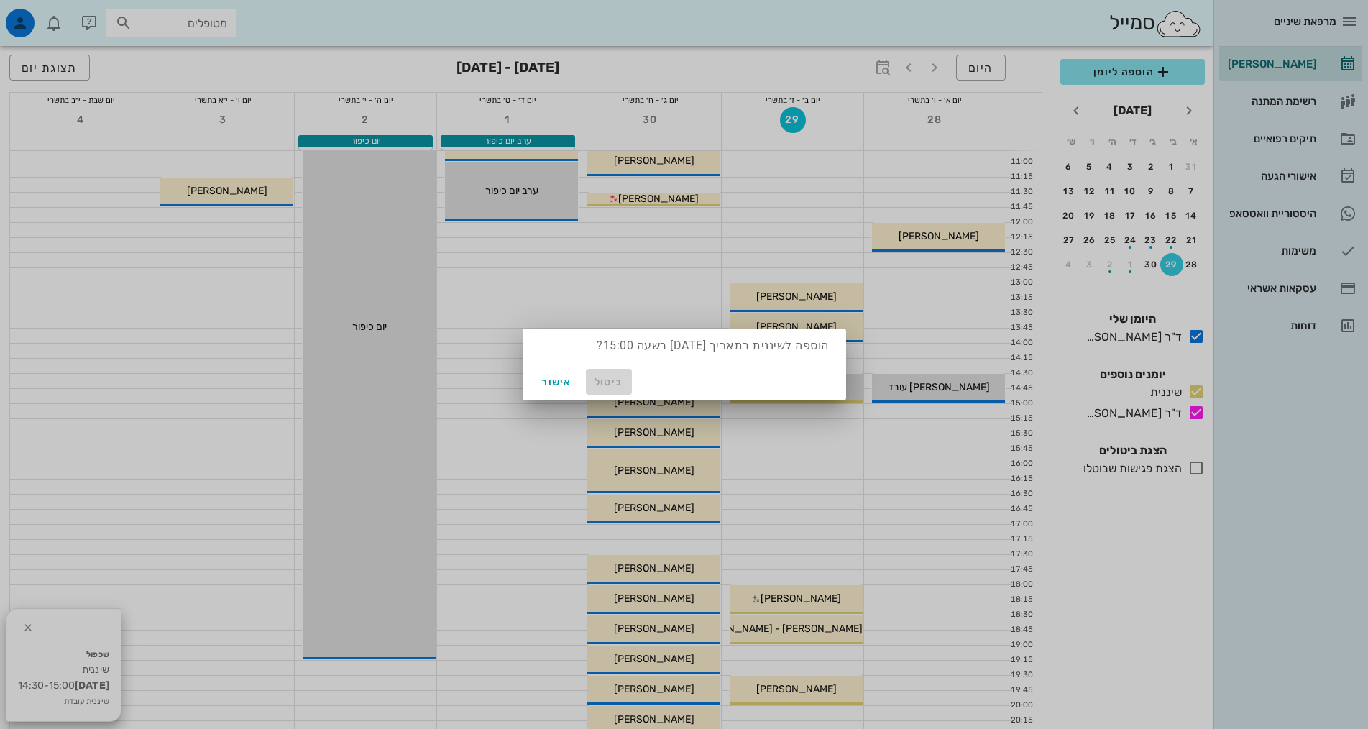
click at [616, 379] on span "ביטול" at bounding box center [609, 382] width 35 height 12
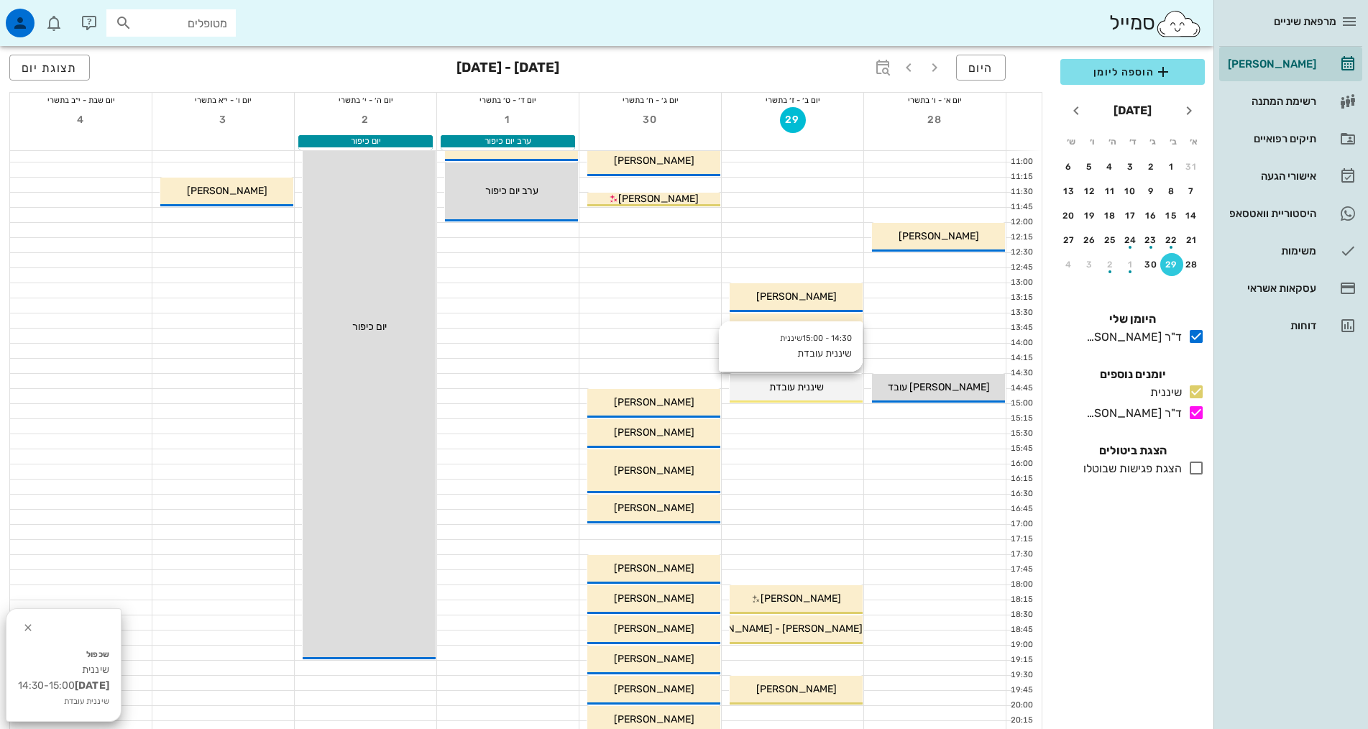
click at [797, 391] on span "שיננית עובדת" at bounding box center [796, 387] width 55 height 12
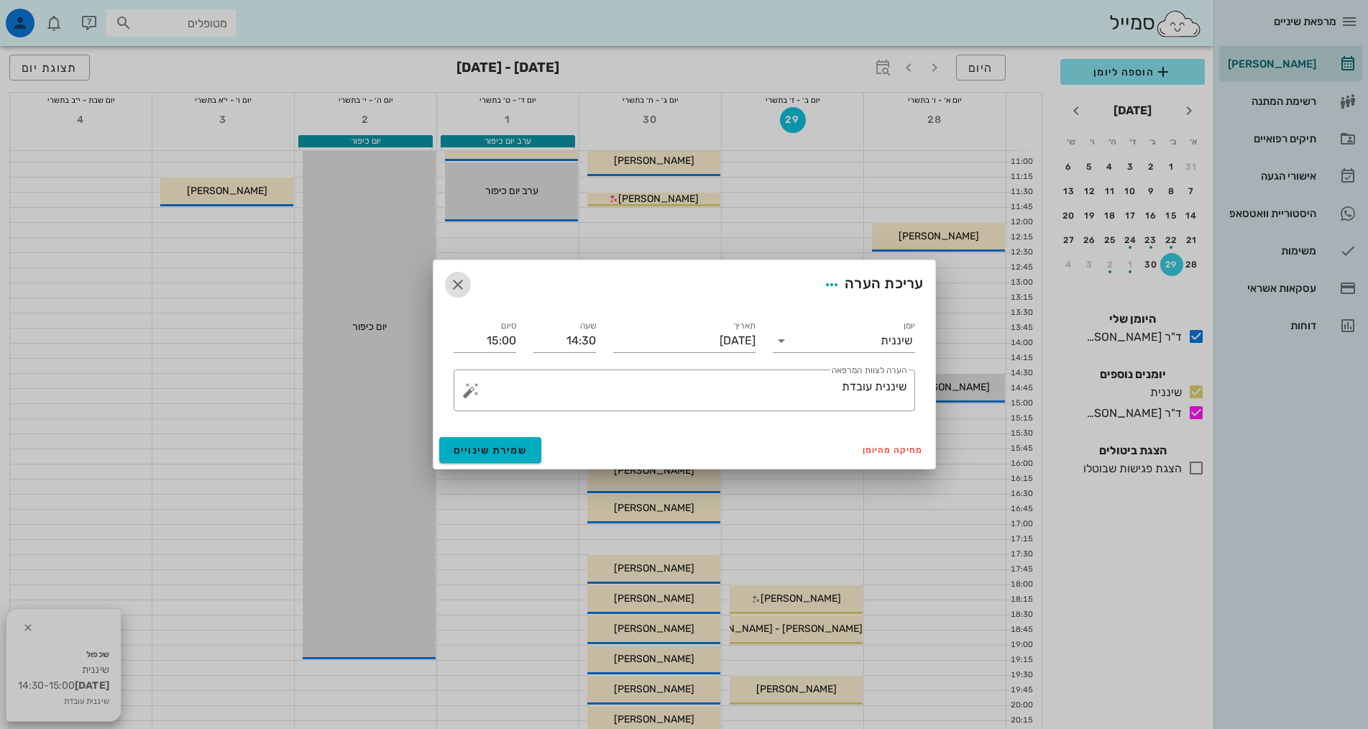
click at [461, 288] on icon "button" at bounding box center [457, 284] width 17 height 17
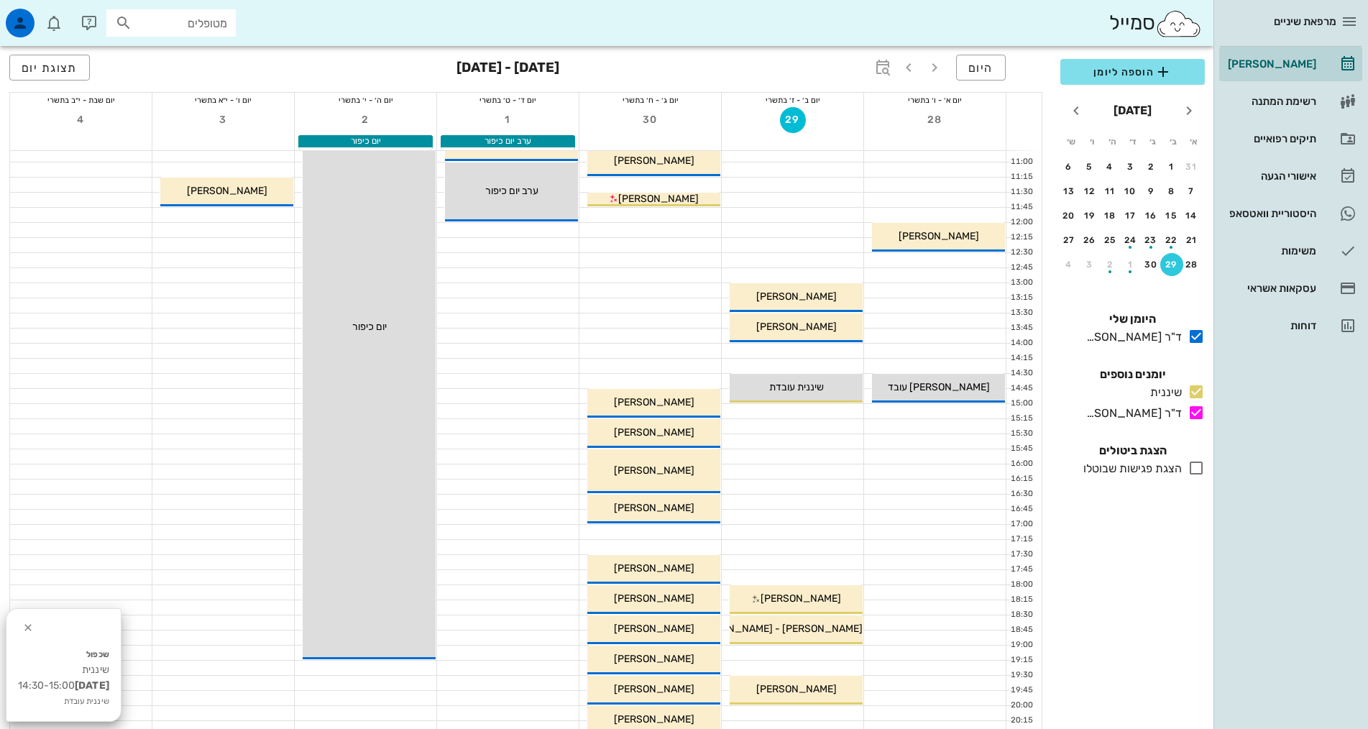
click at [677, 365] on div at bounding box center [651, 366] width 142 height 14
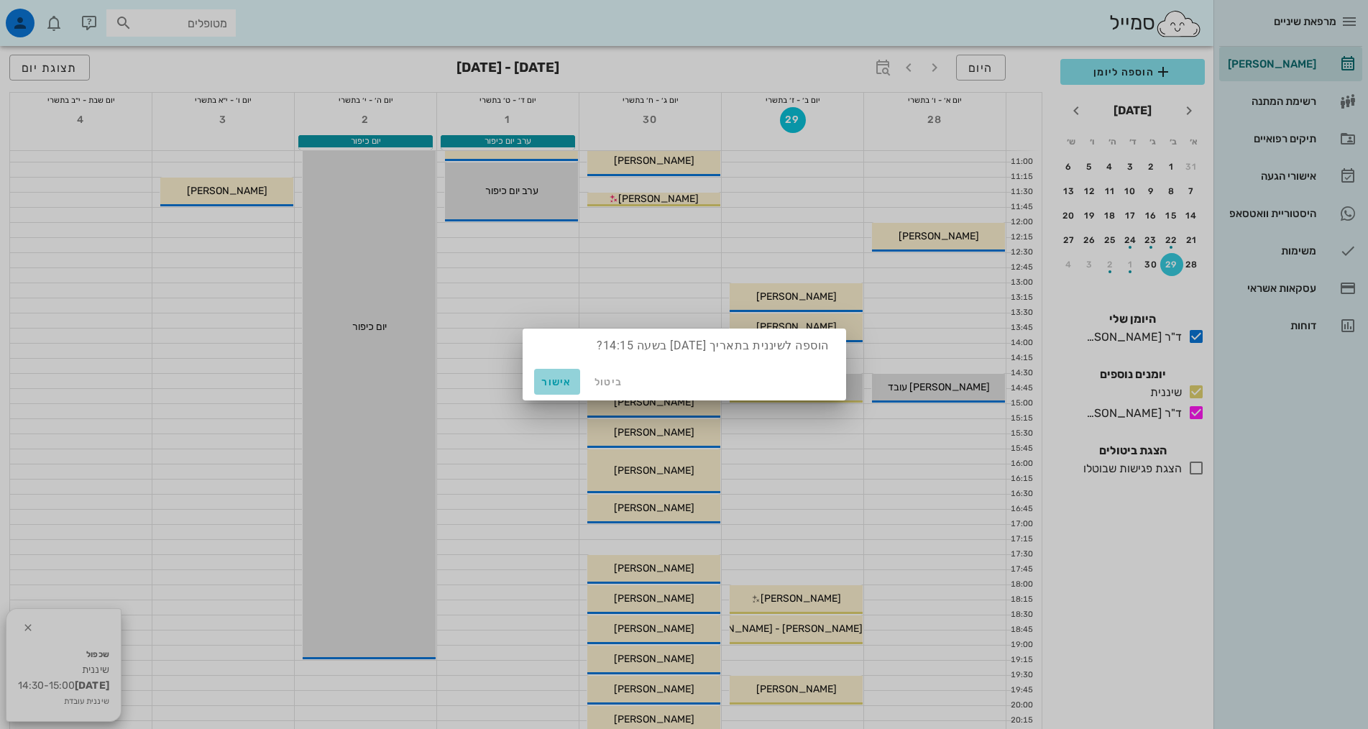
click at [552, 379] on span "אישור" at bounding box center [557, 382] width 35 height 12
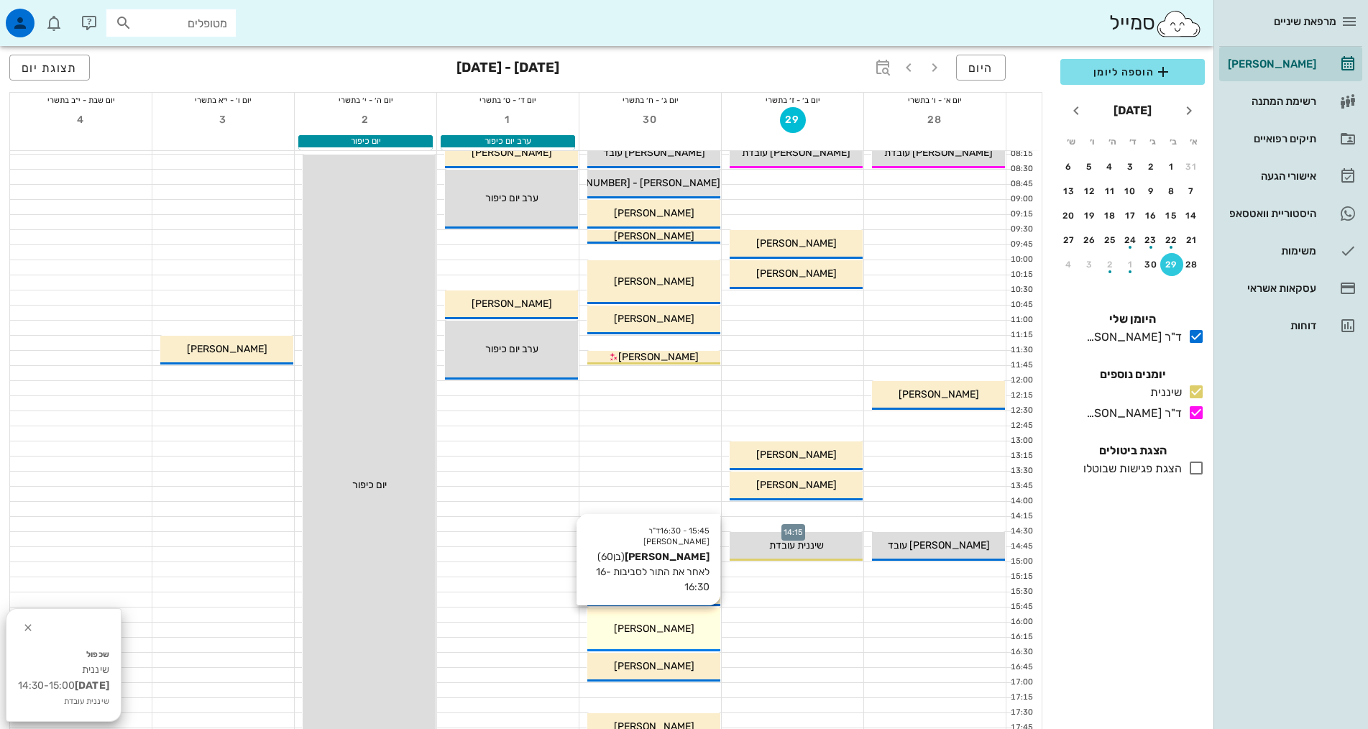
scroll to position [144, 0]
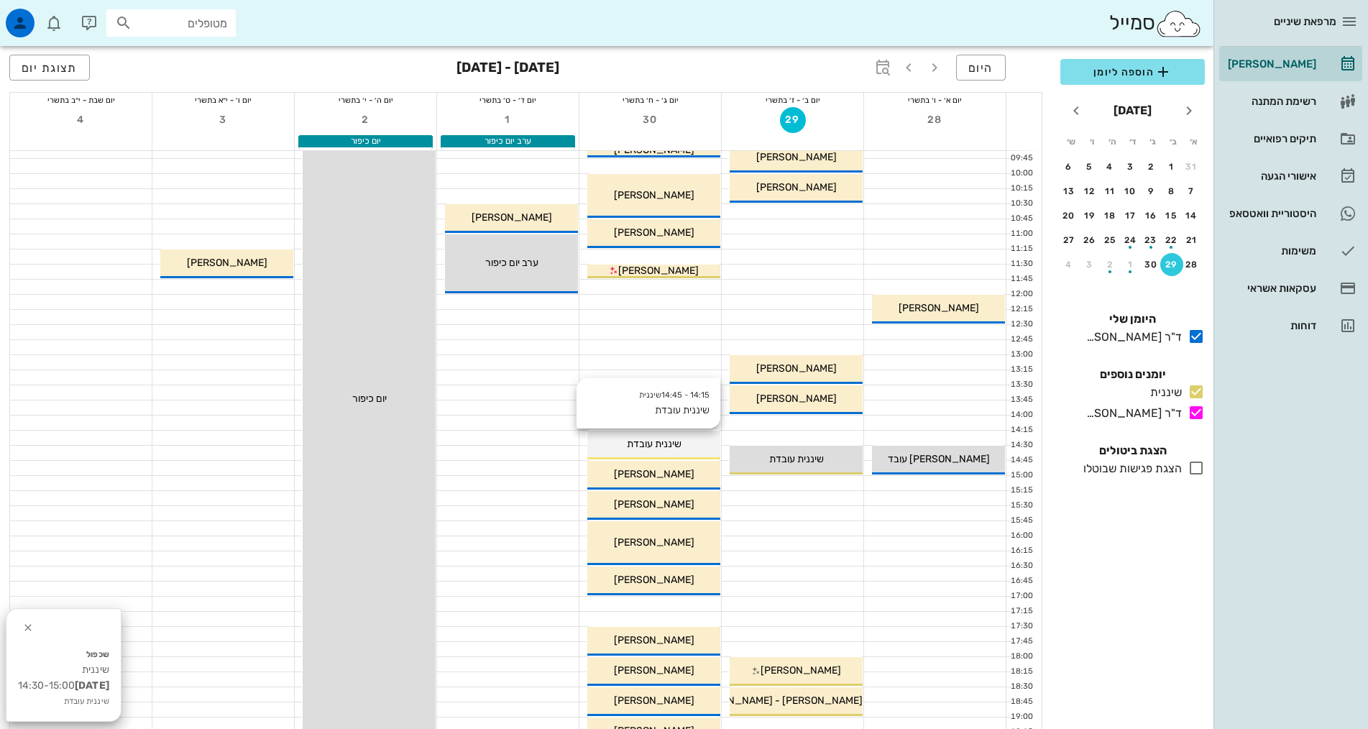
click at [690, 440] on div "שיננית עובדת" at bounding box center [653, 443] width 133 height 15
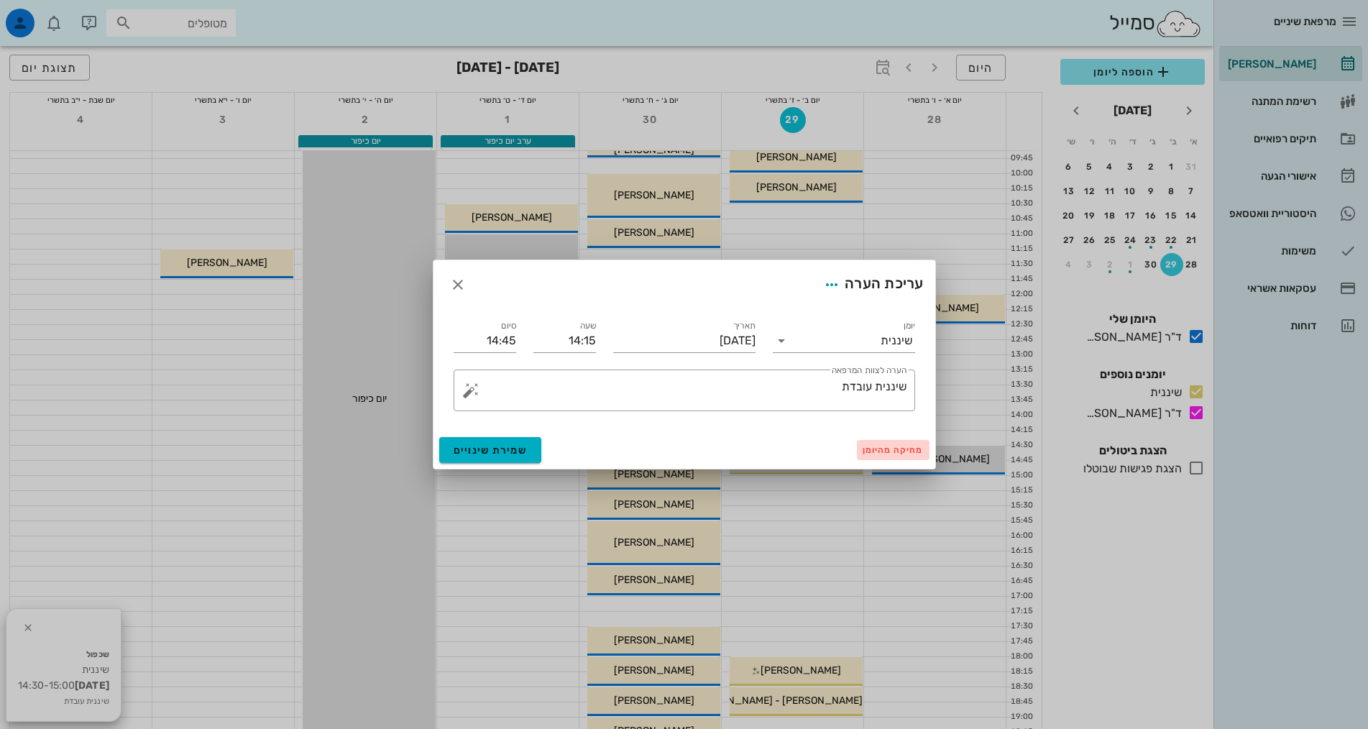
click at [884, 447] on span "מחיקה מהיומן" at bounding box center [893, 450] width 61 height 10
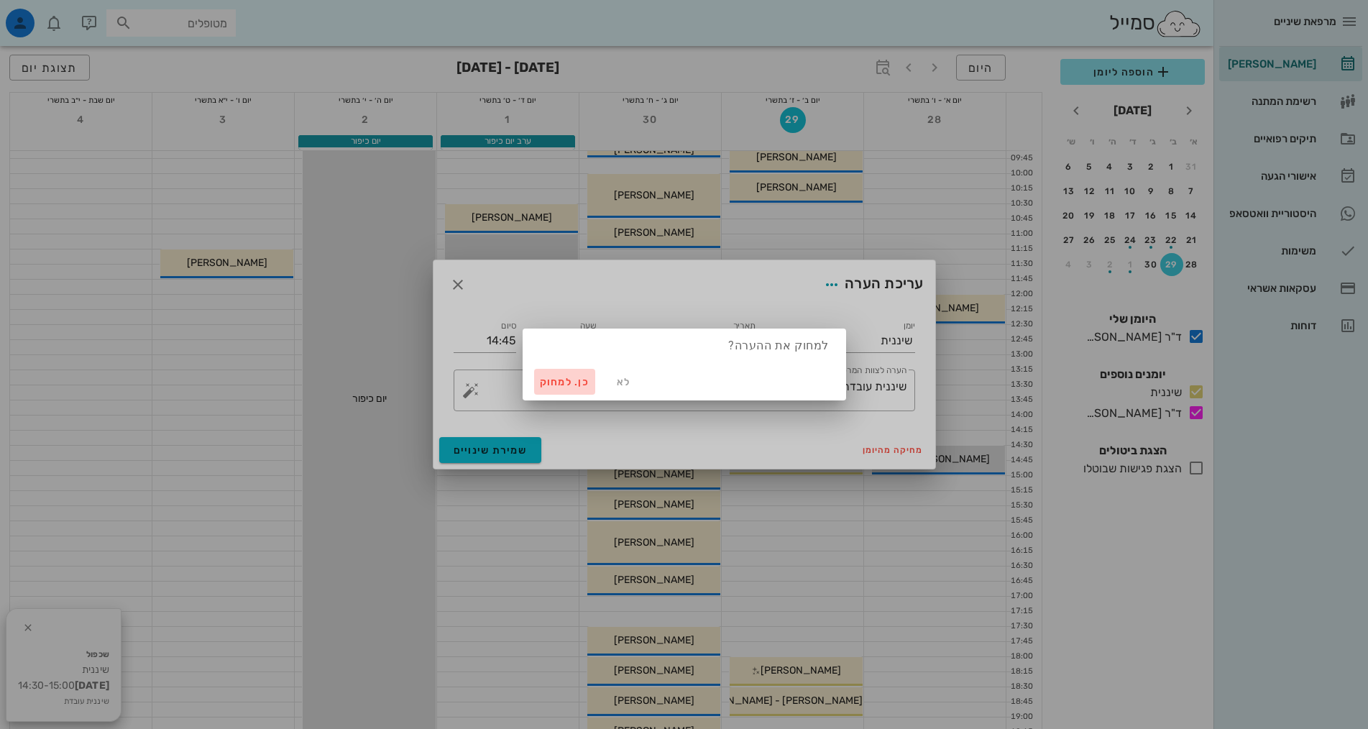
click at [551, 382] on span "כן. למחוק" at bounding box center [565, 382] width 50 height 12
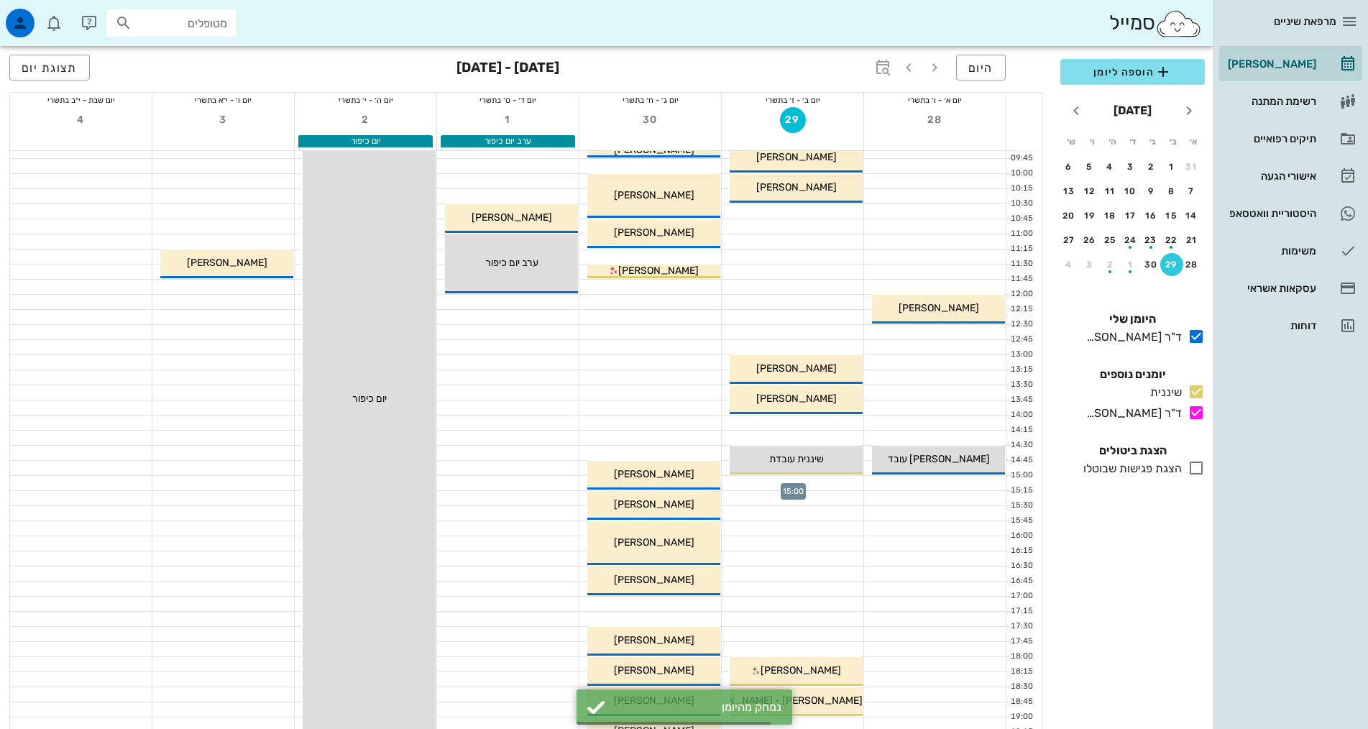
click at [766, 485] on div at bounding box center [793, 483] width 142 height 14
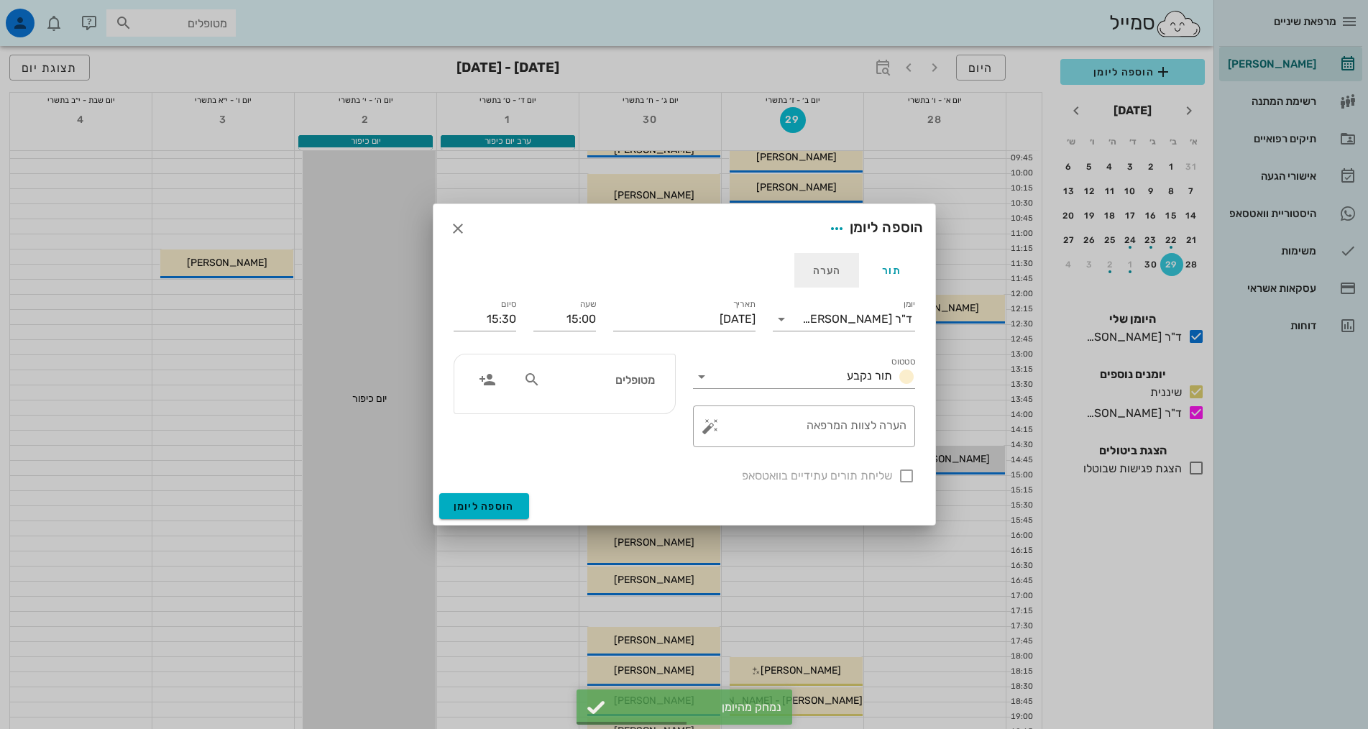
click at [817, 273] on div "הערה" at bounding box center [827, 270] width 65 height 35
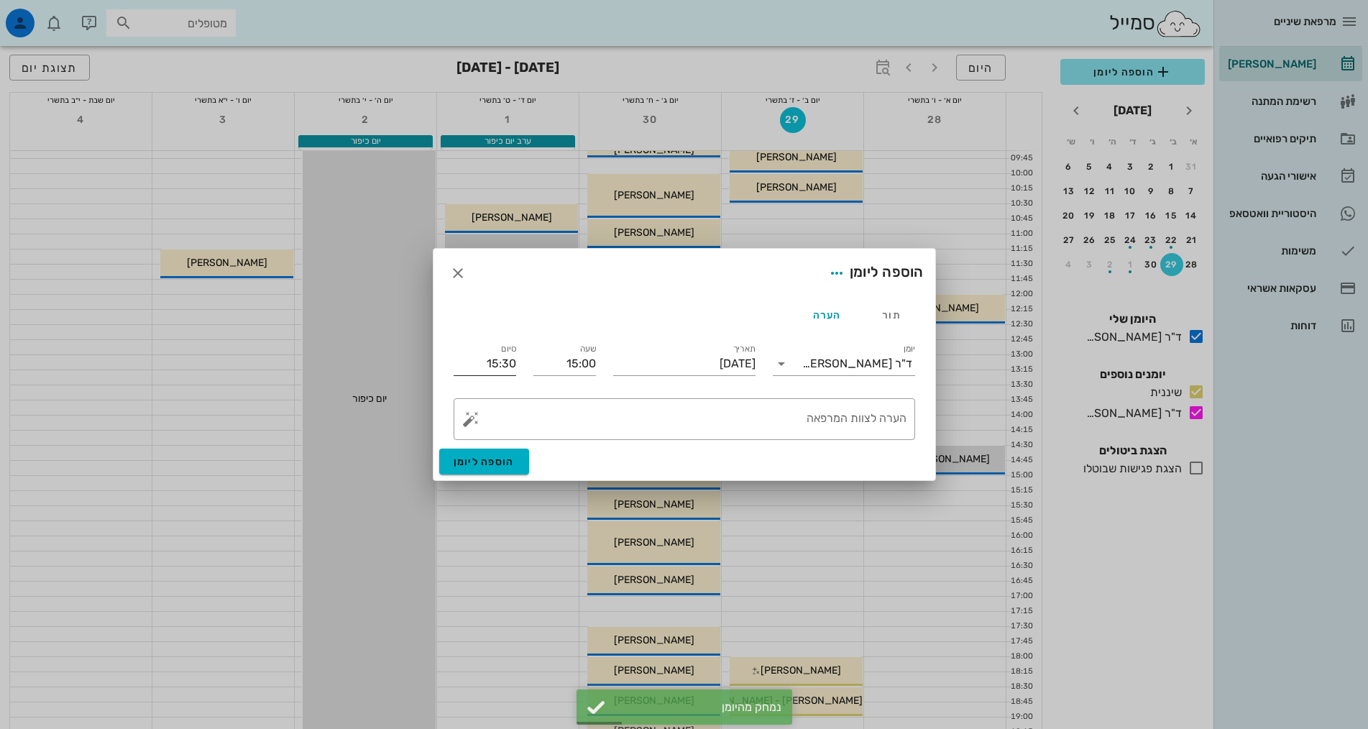
click at [504, 363] on input "15:30" at bounding box center [485, 363] width 63 height 23
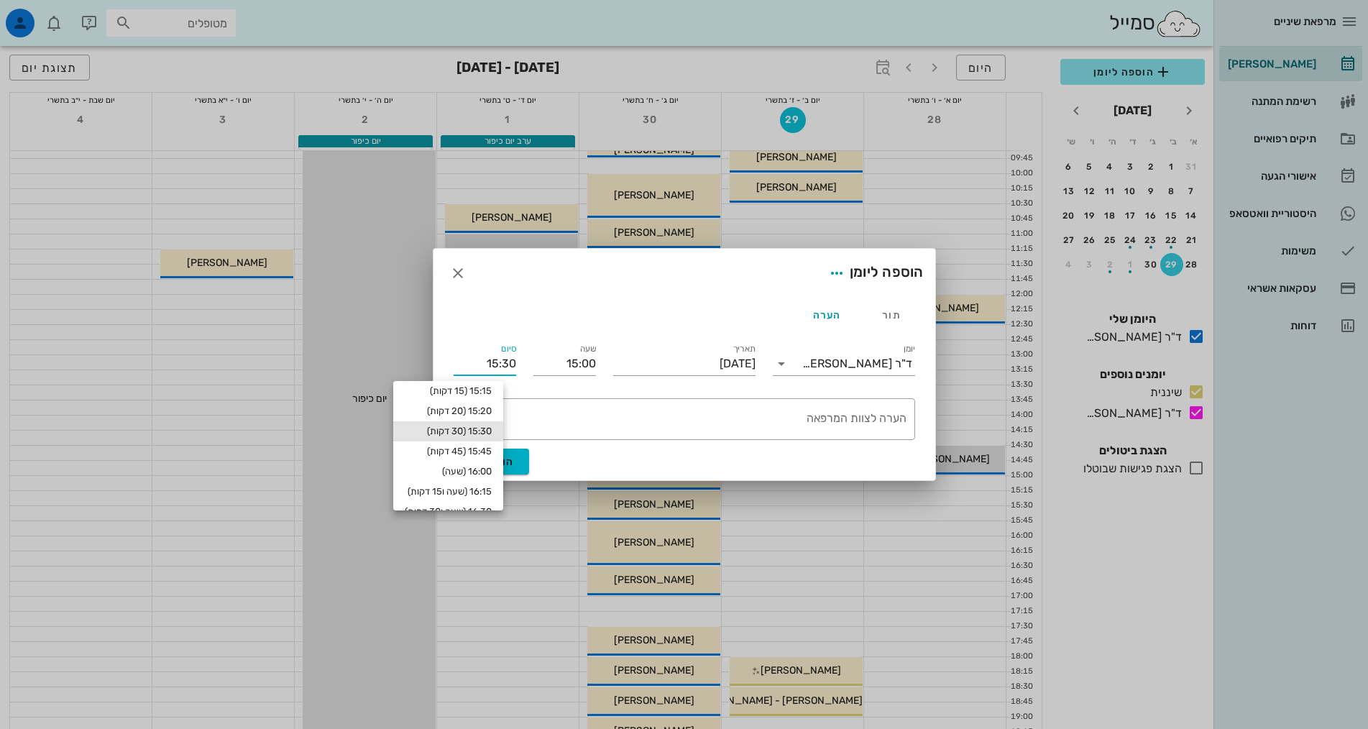
scroll to position [98, 0]
click at [490, 500] on div "18:00 (3 שעות)" at bounding box center [448, 501] width 87 height 12
type input "18:00"
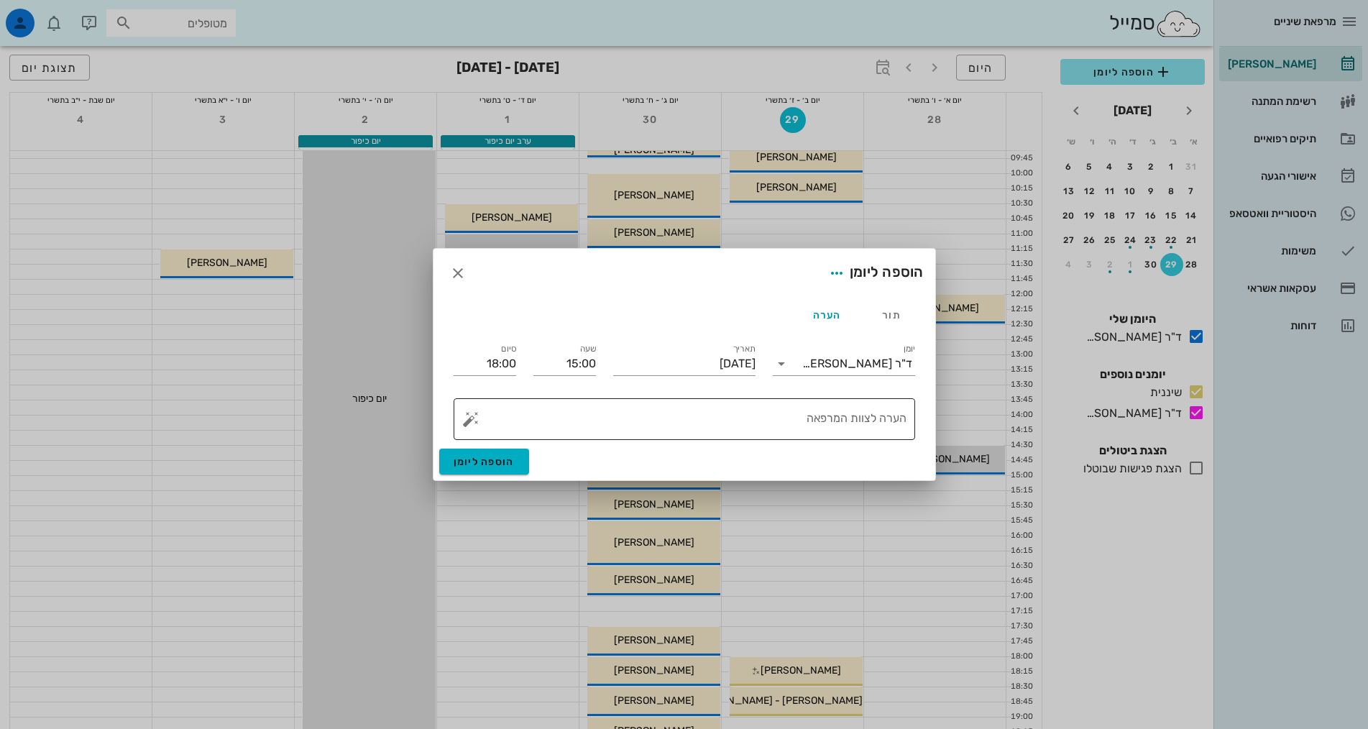
click at [800, 426] on textarea "הערה לצוות המרפאה" at bounding box center [690, 423] width 433 height 35
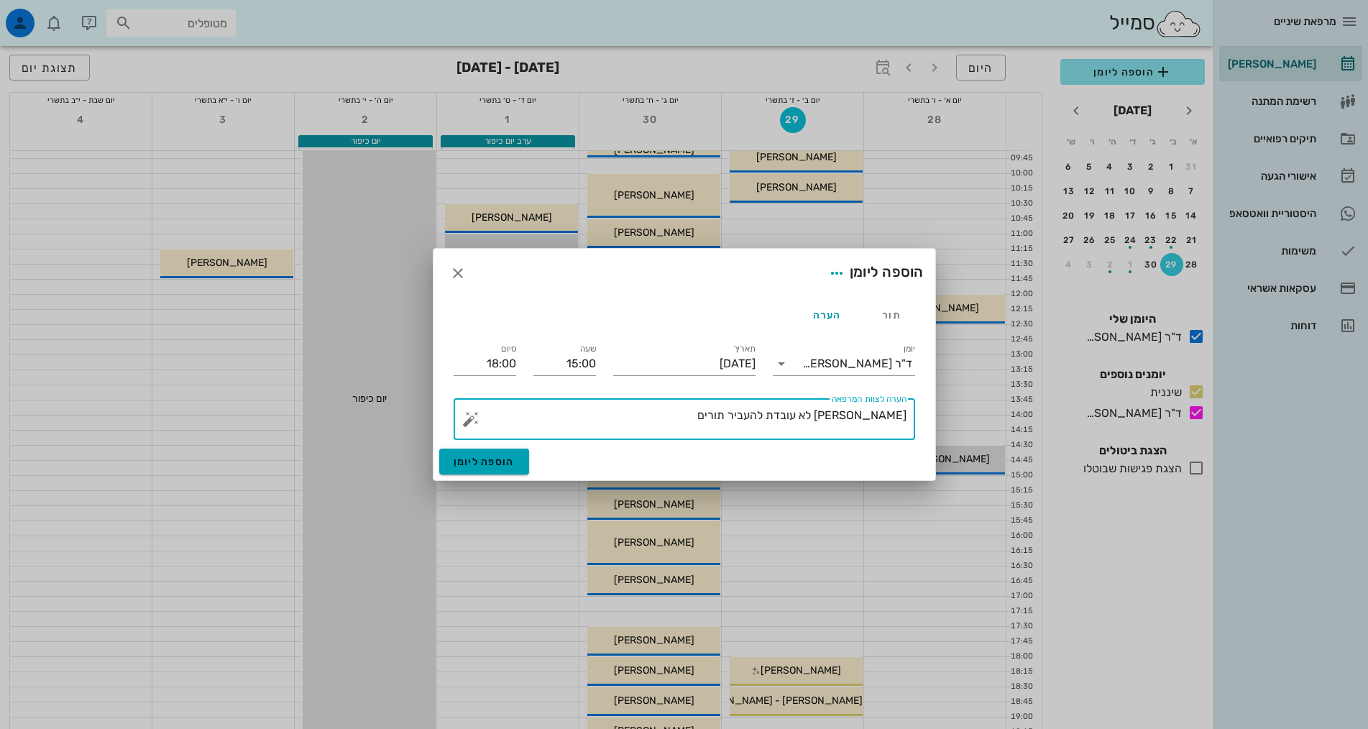
type textarea "אירה לא עובדת להעביר תורים"
click at [489, 459] on span "הוספה ליומן" at bounding box center [484, 462] width 61 height 12
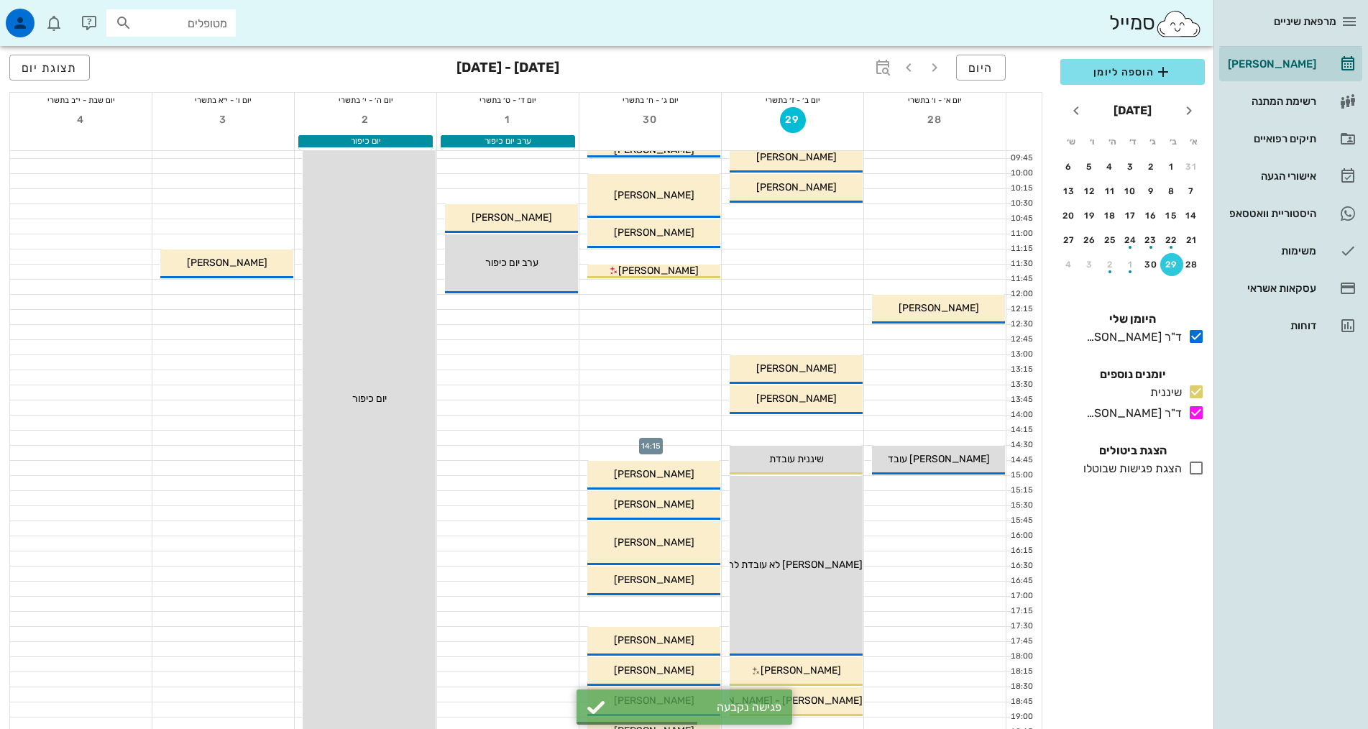
click at [665, 436] on div at bounding box center [651, 438] width 142 height 14
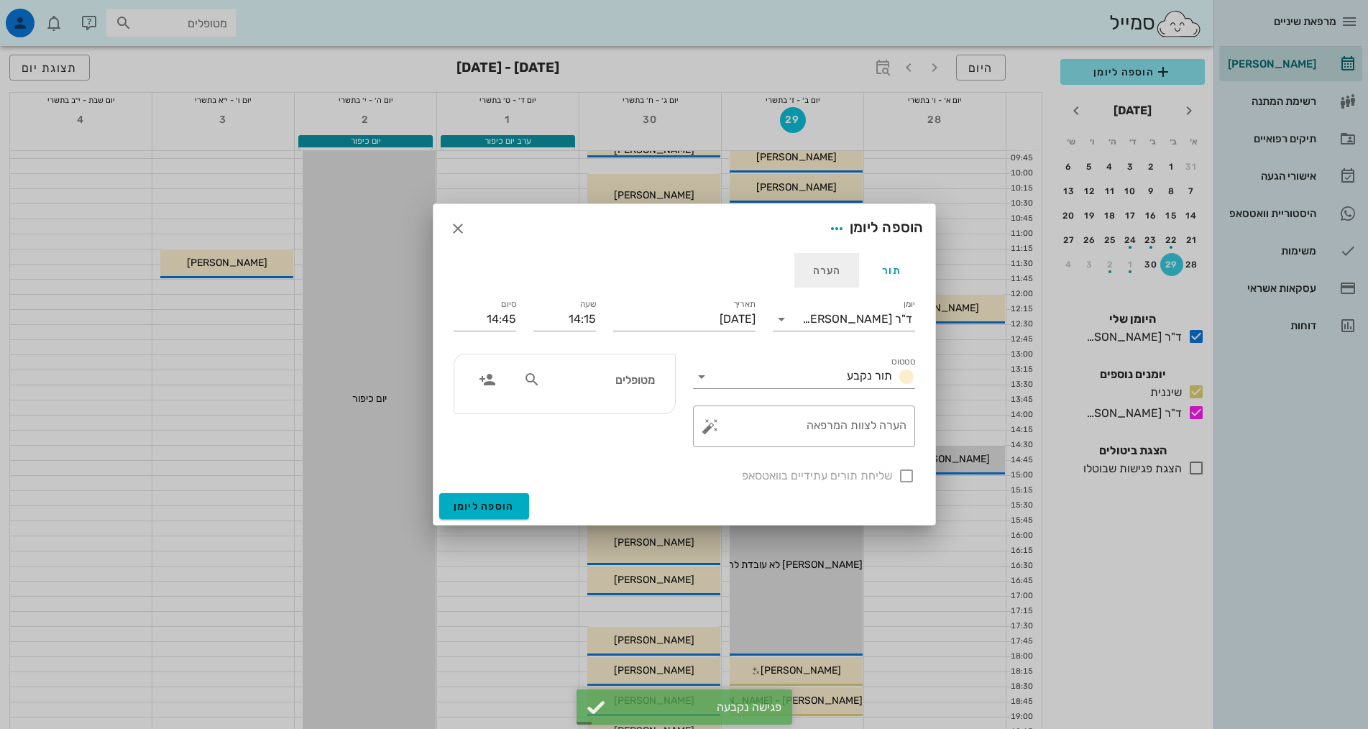
click at [814, 274] on div "הערה" at bounding box center [827, 270] width 65 height 35
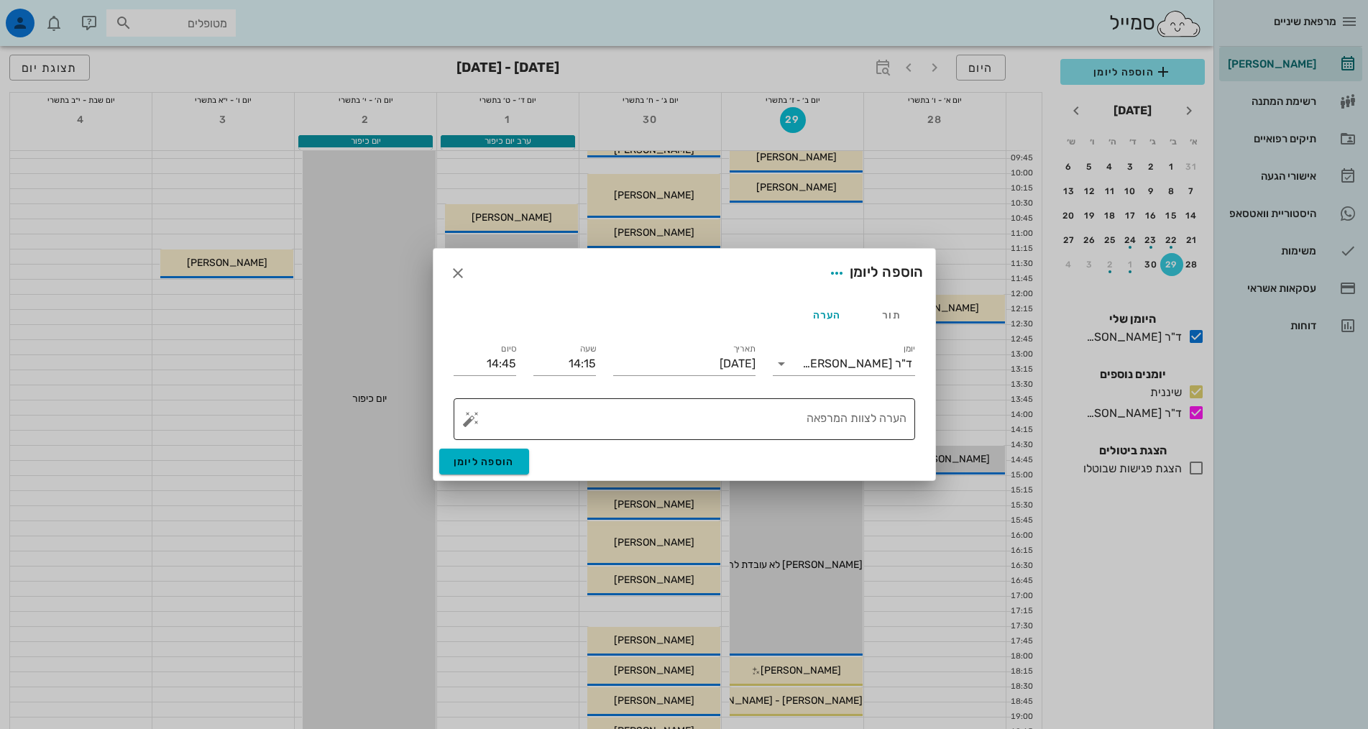
click at [856, 418] on textarea "הערה לצוות המרפאה" at bounding box center [690, 423] width 433 height 35
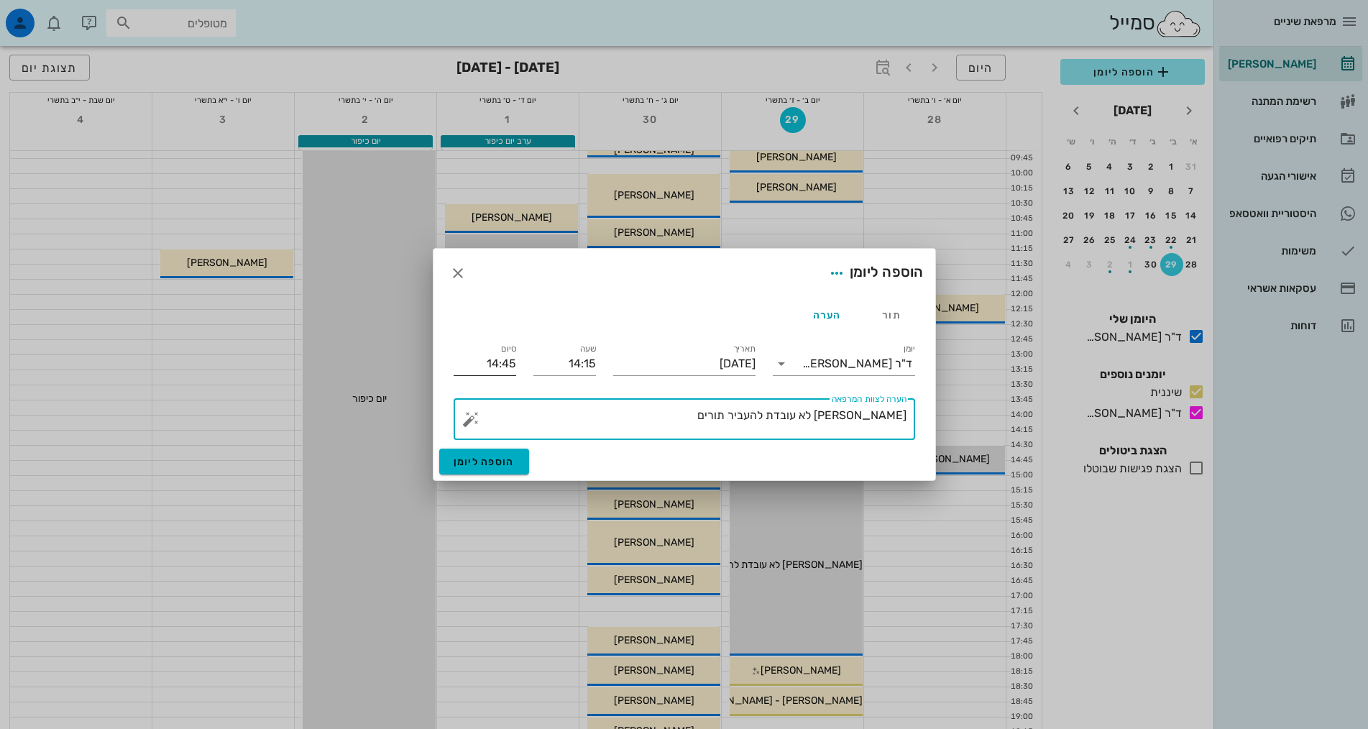
type textarea "אירה לא עובדת להעביר תורים"
click at [496, 357] on input "14:45" at bounding box center [485, 363] width 63 height 23
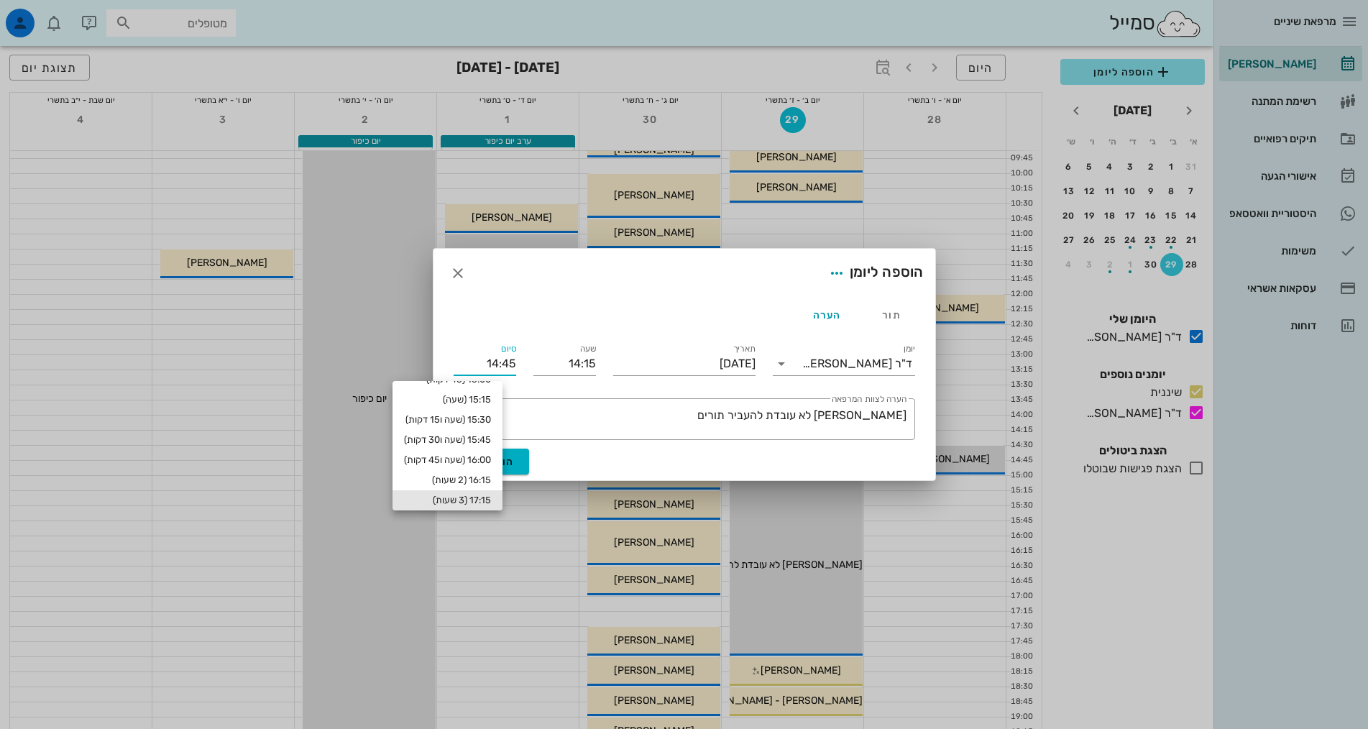
click at [485, 496] on div "17:15 (3 שעות)" at bounding box center [447, 501] width 87 height 12
type input "17:15"
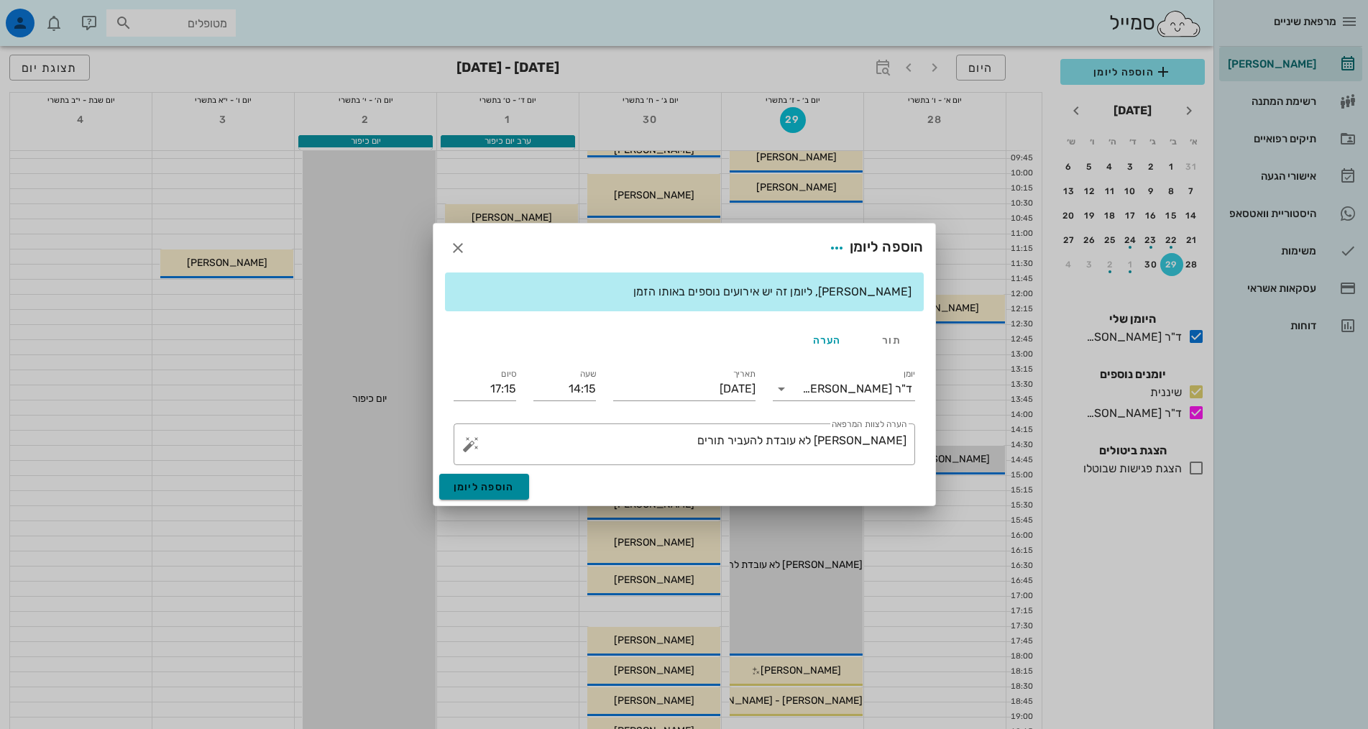
click at [488, 485] on span "הוספה ליומן" at bounding box center [484, 487] width 61 height 12
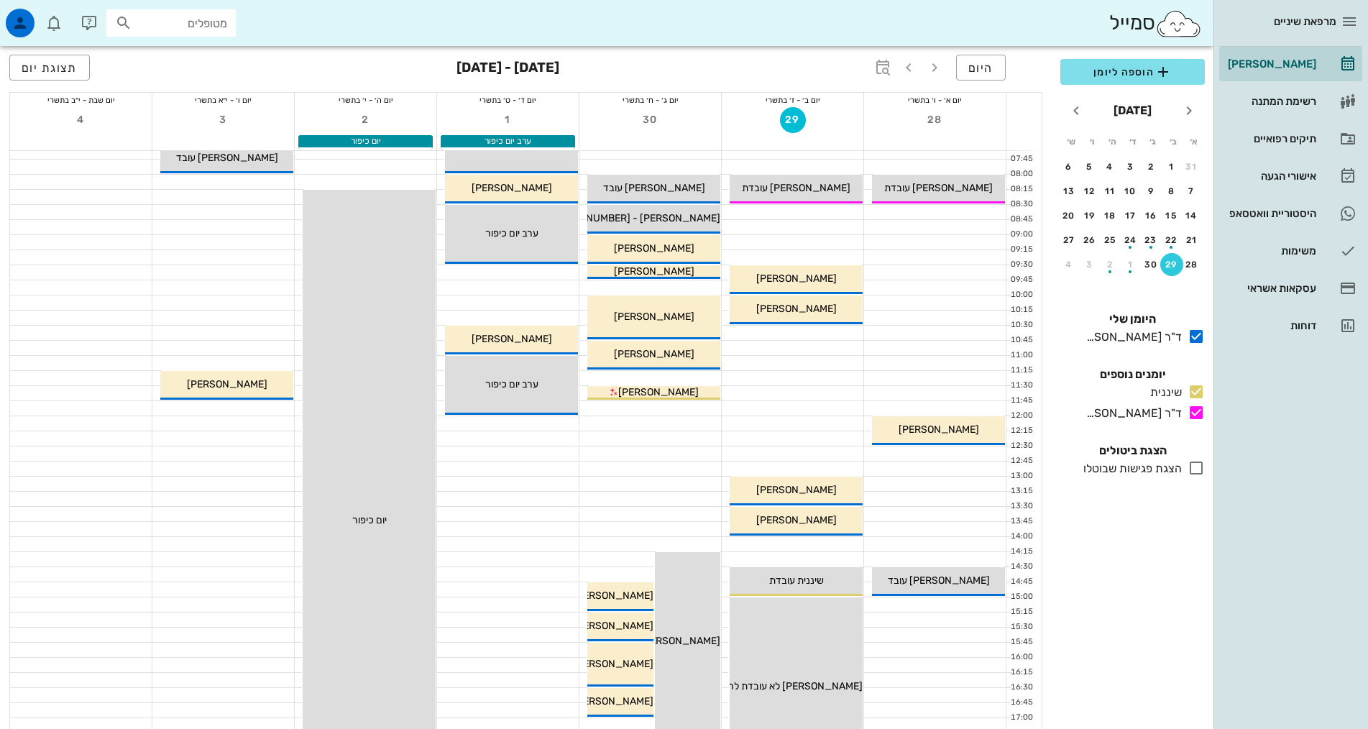
scroll to position [0, 0]
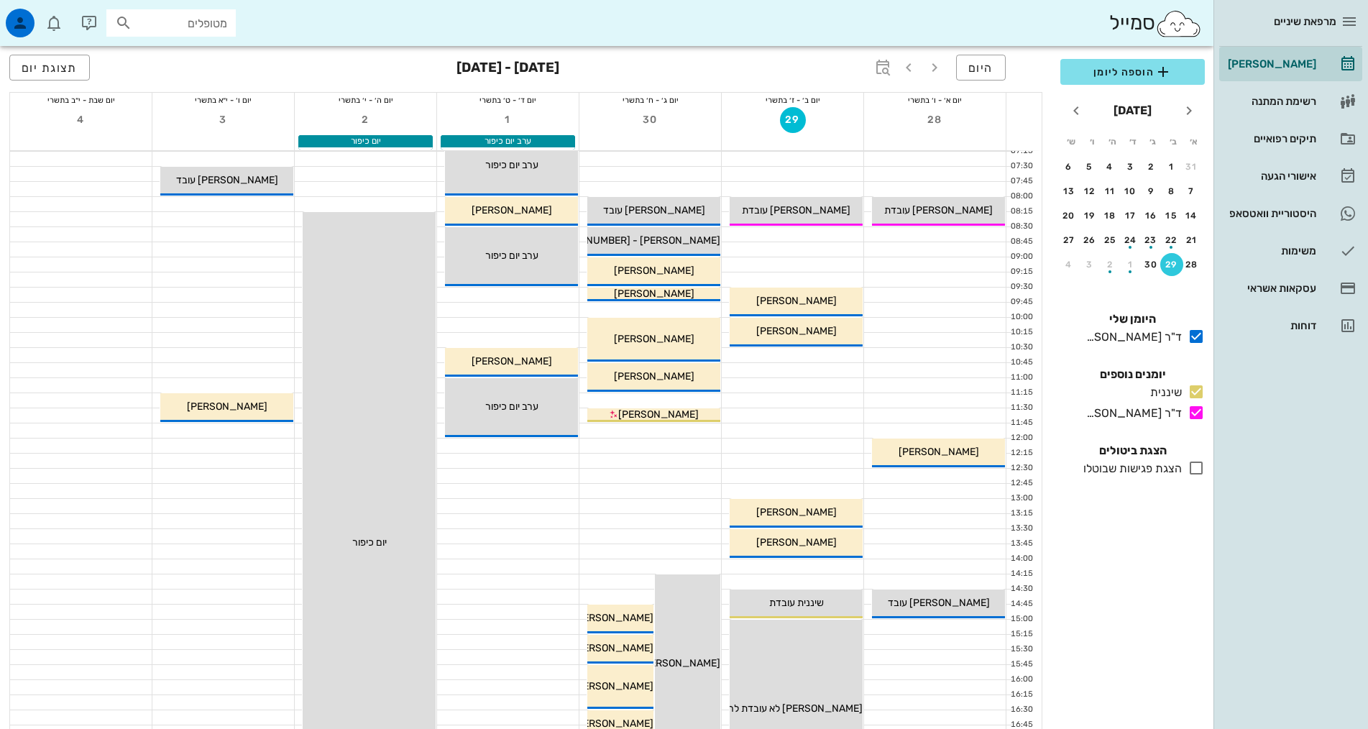
click at [157, 17] on input "מטופלים" at bounding box center [181, 23] width 92 height 19
type input "יונה עו"
click at [186, 63] on div "0523852463" at bounding box center [150, 68] width 158 height 12
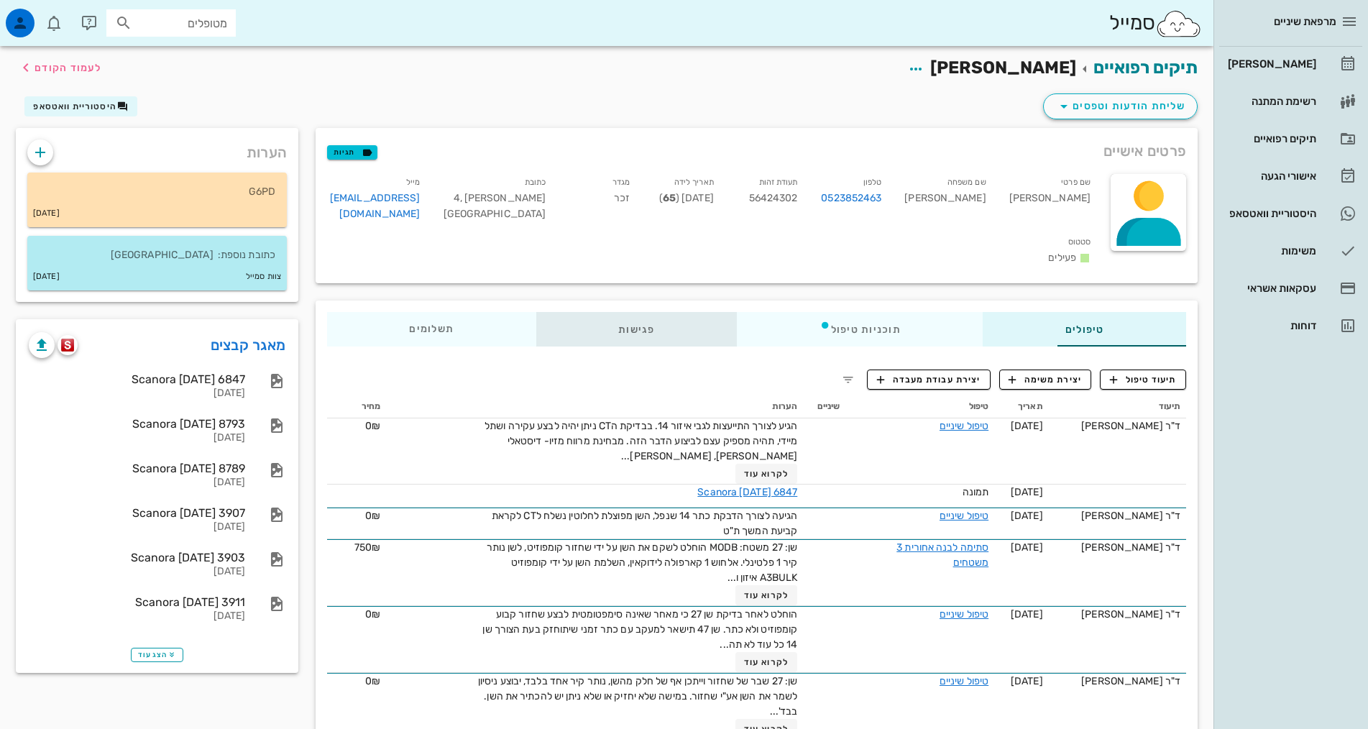
click at [567, 316] on div "פגישות" at bounding box center [636, 329] width 201 height 35
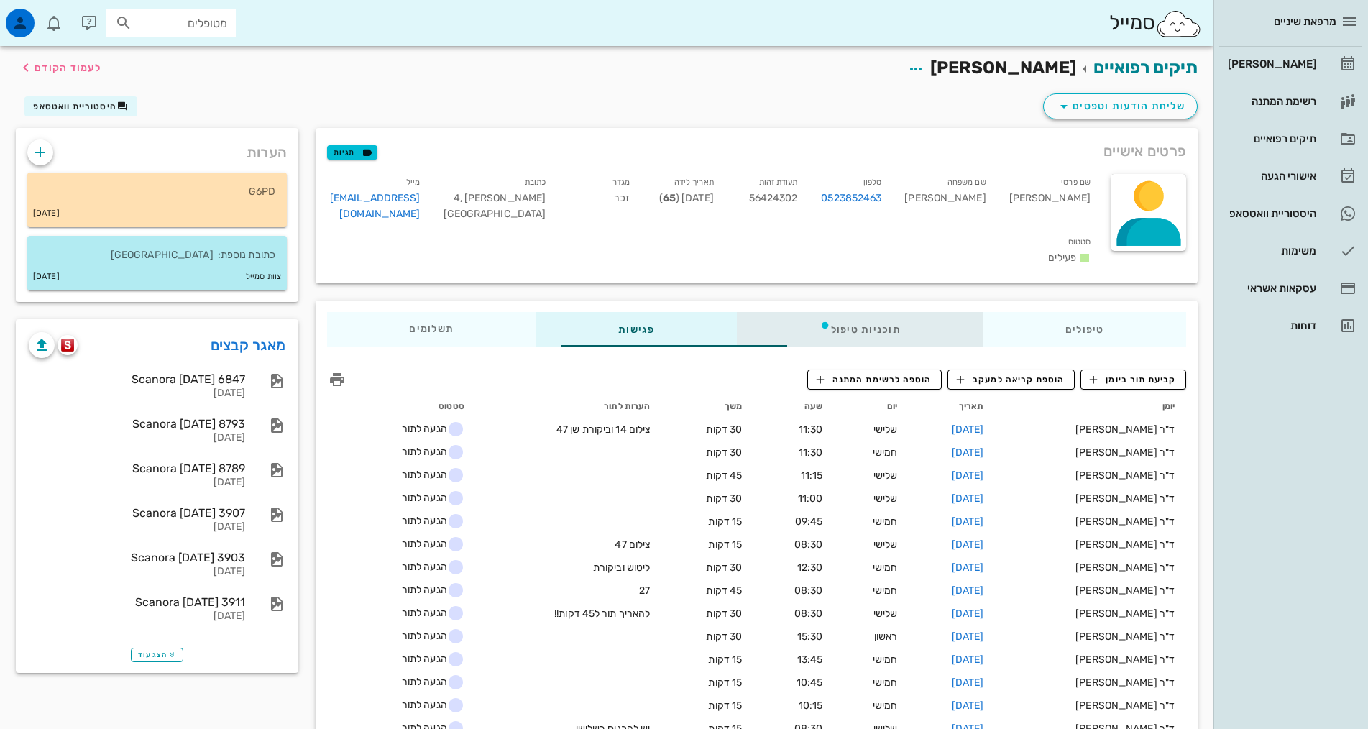
click at [838, 312] on div "תוכניות טיפול" at bounding box center [860, 329] width 246 height 35
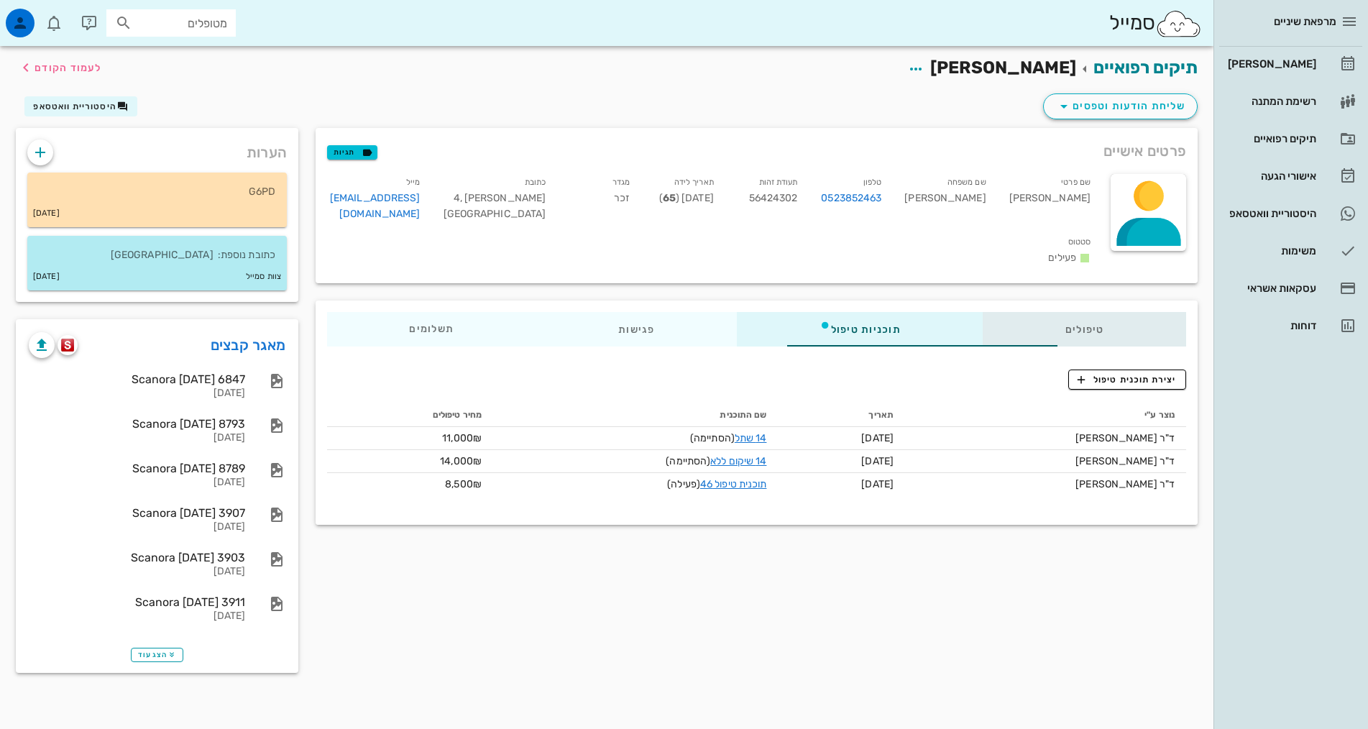
click at [1079, 312] on div "טיפולים" at bounding box center [1084, 329] width 203 height 35
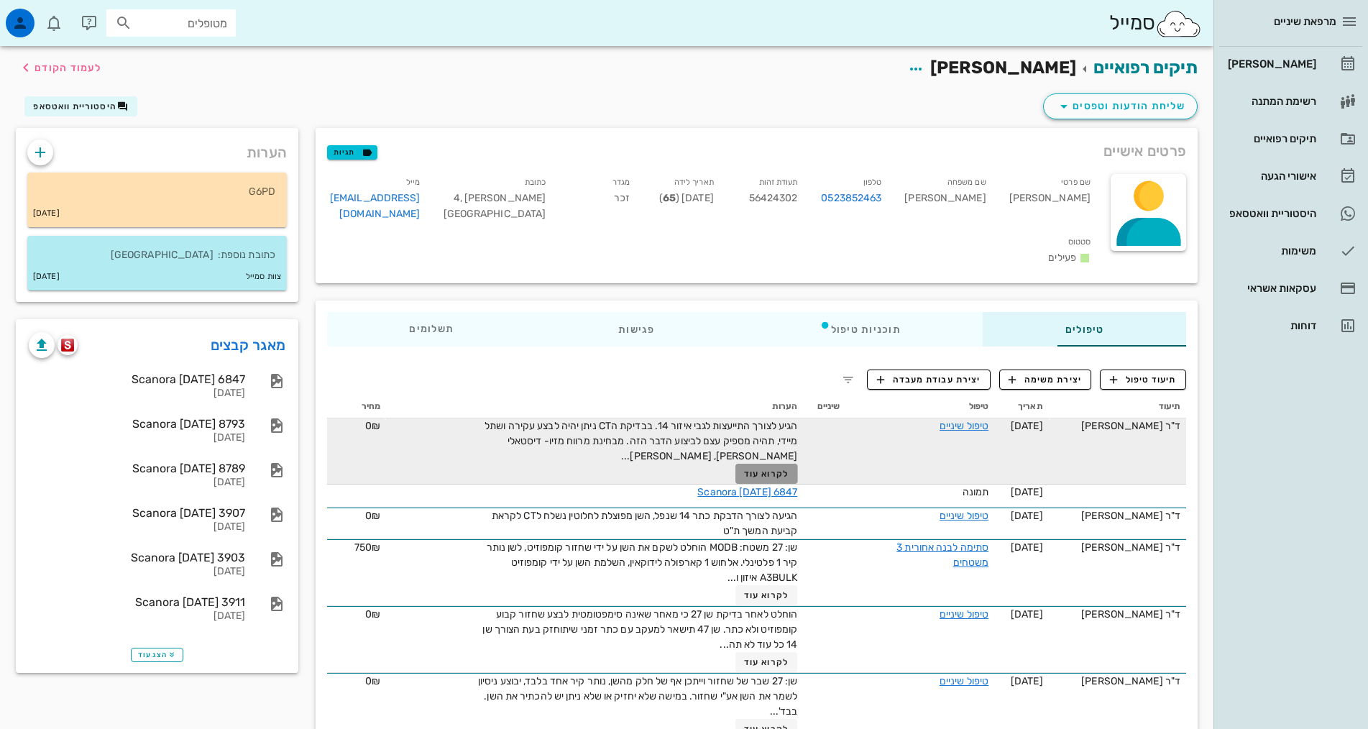
click at [744, 469] on span "לקרוא עוד" at bounding box center [766, 474] width 45 height 10
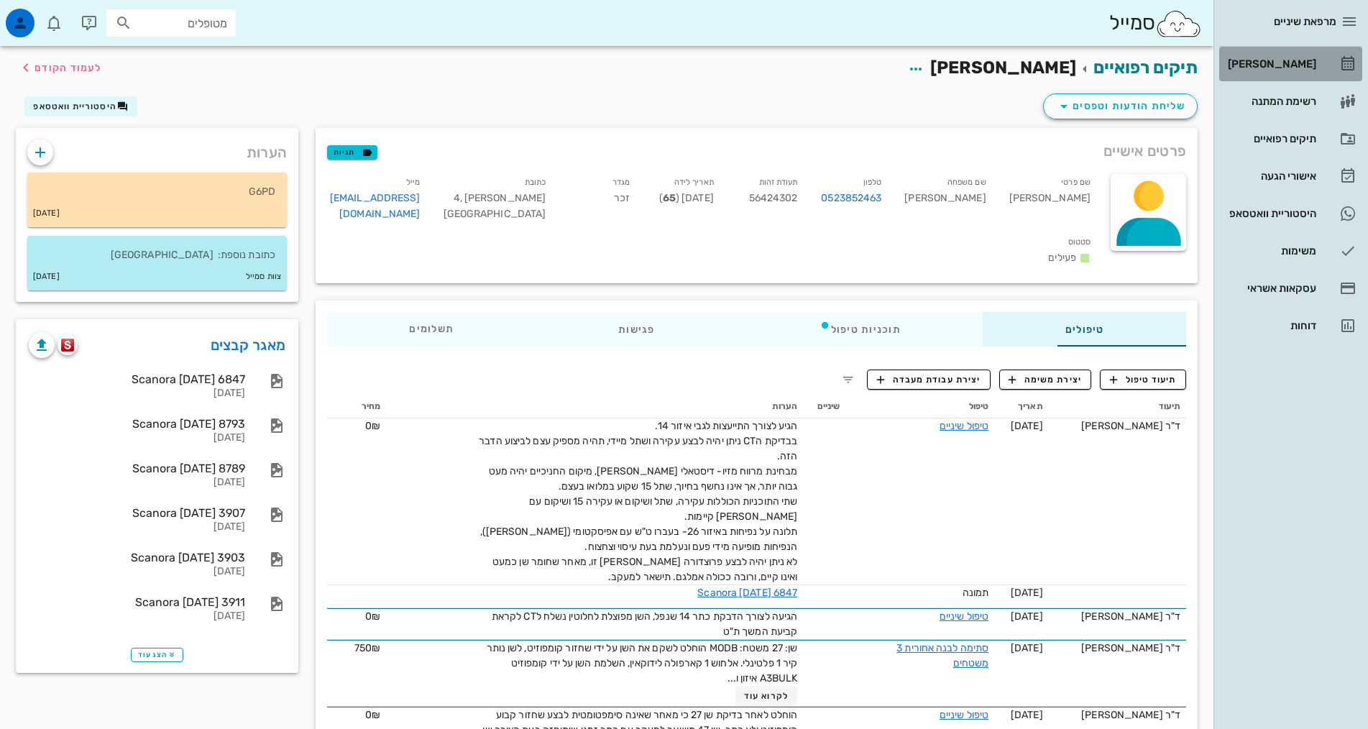
click at [1304, 57] on div "[PERSON_NAME]" at bounding box center [1270, 63] width 91 height 23
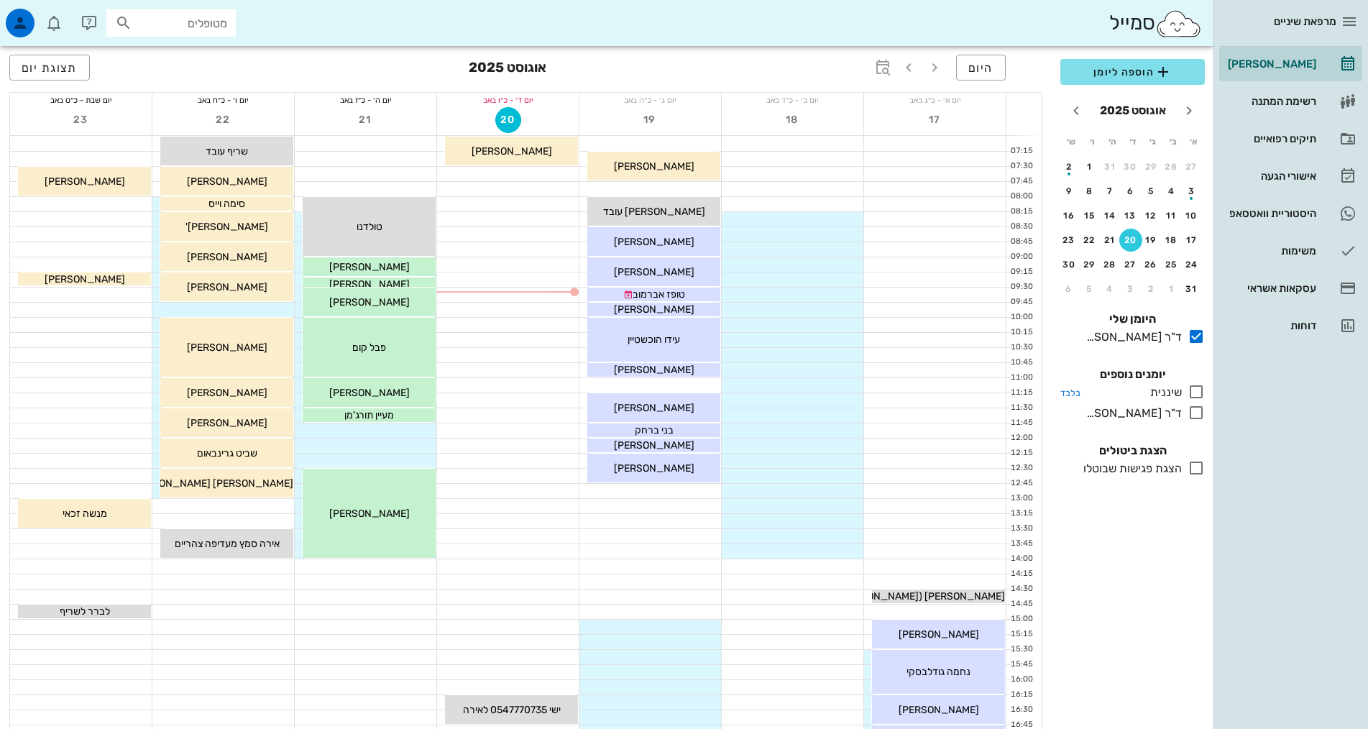
click at [1195, 390] on icon at bounding box center [1196, 391] width 17 height 17
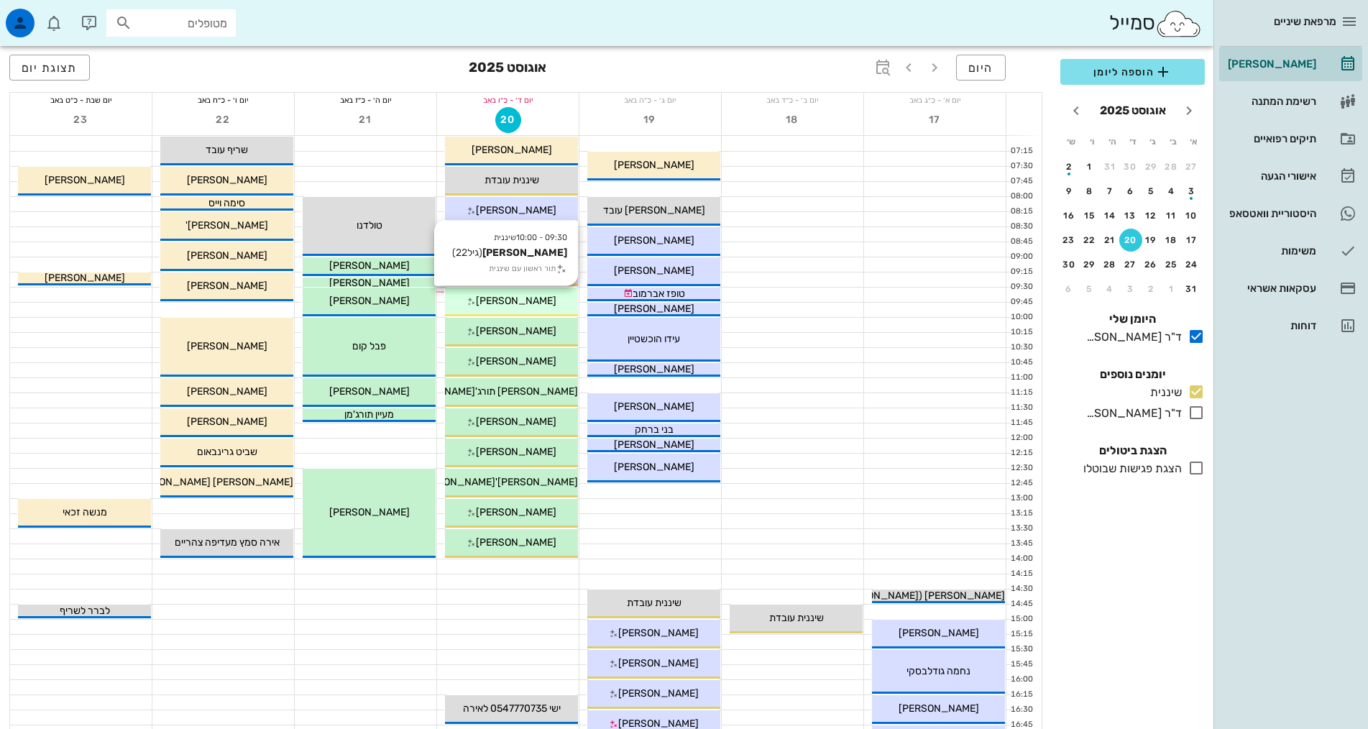
click at [538, 293] on div "09:30 - 10:00 שיננית אלישבע פריי (גיל 22 ) תור ראשון עם שיננית אלישבע פריי" at bounding box center [511, 302] width 133 height 29
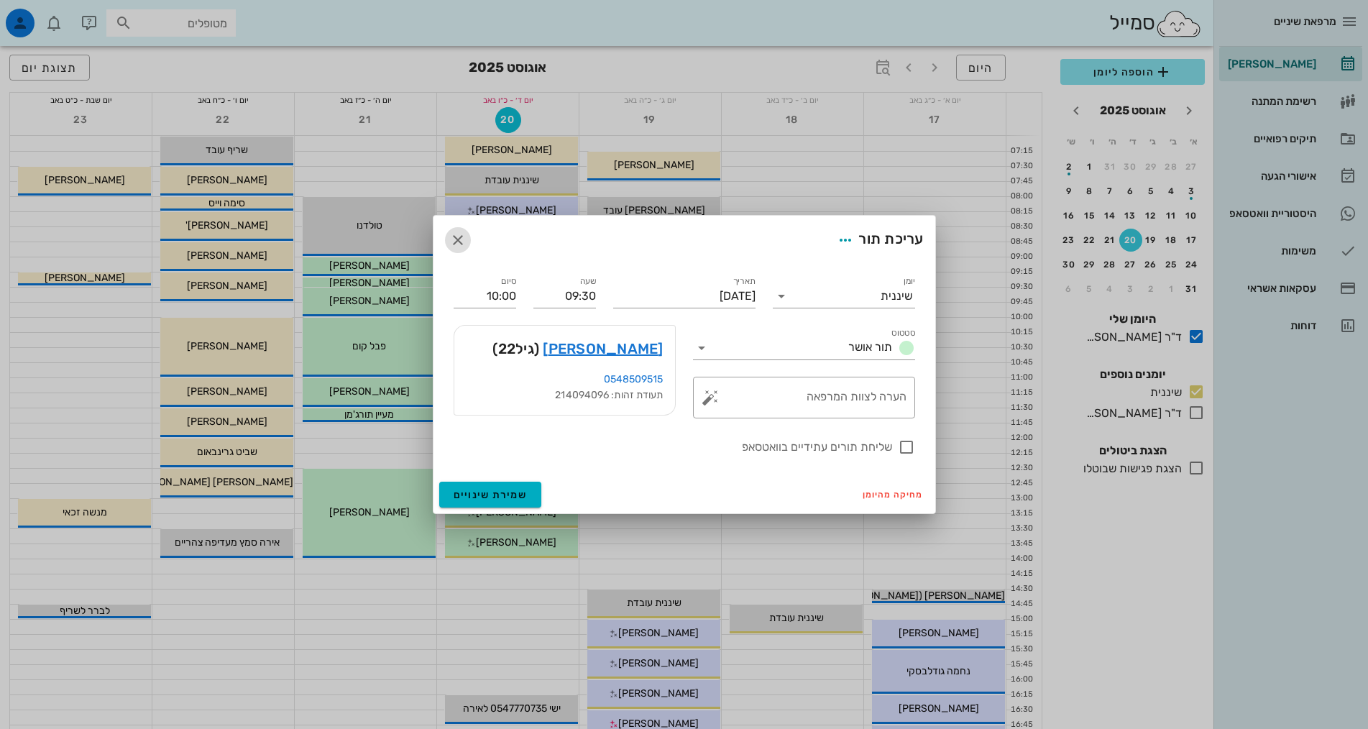
click at [457, 238] on icon "button" at bounding box center [457, 240] width 17 height 17
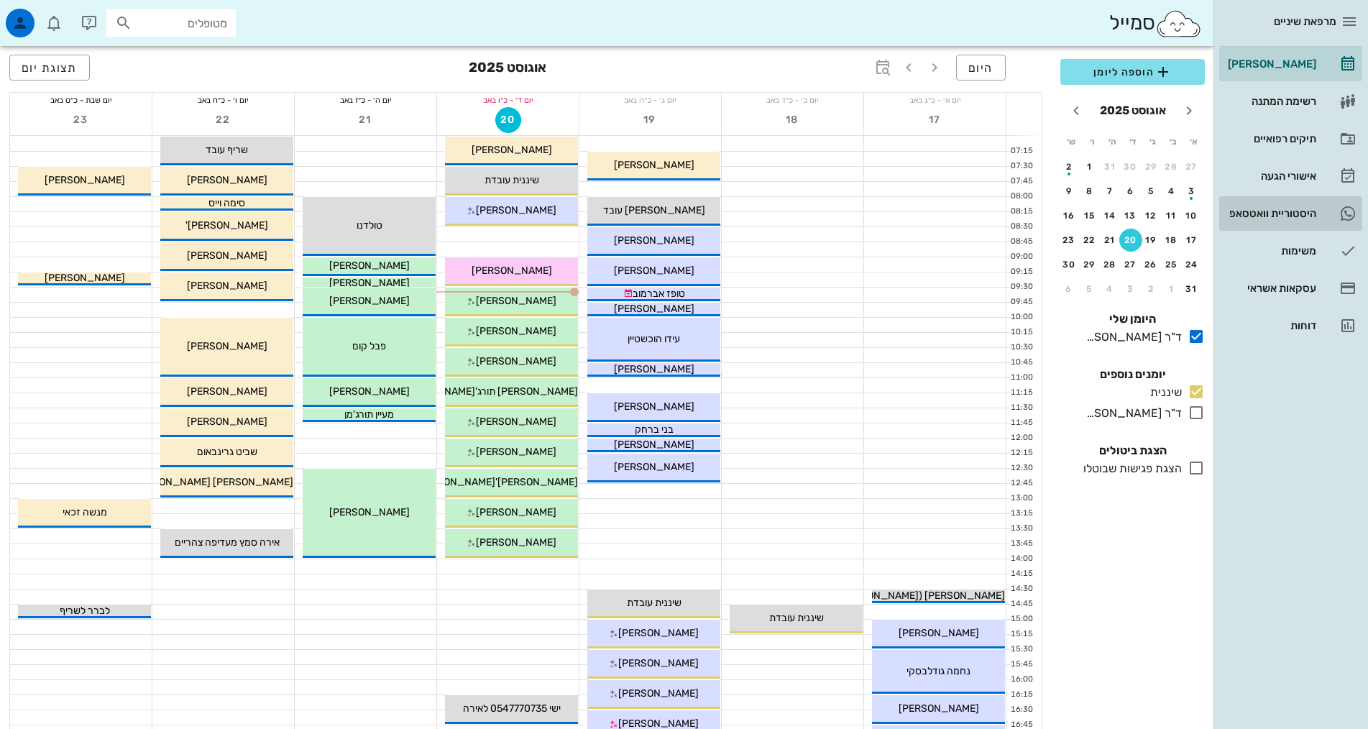
click at [1289, 219] on div "היסטוריית וואטסאפ" at bounding box center [1270, 213] width 91 height 23
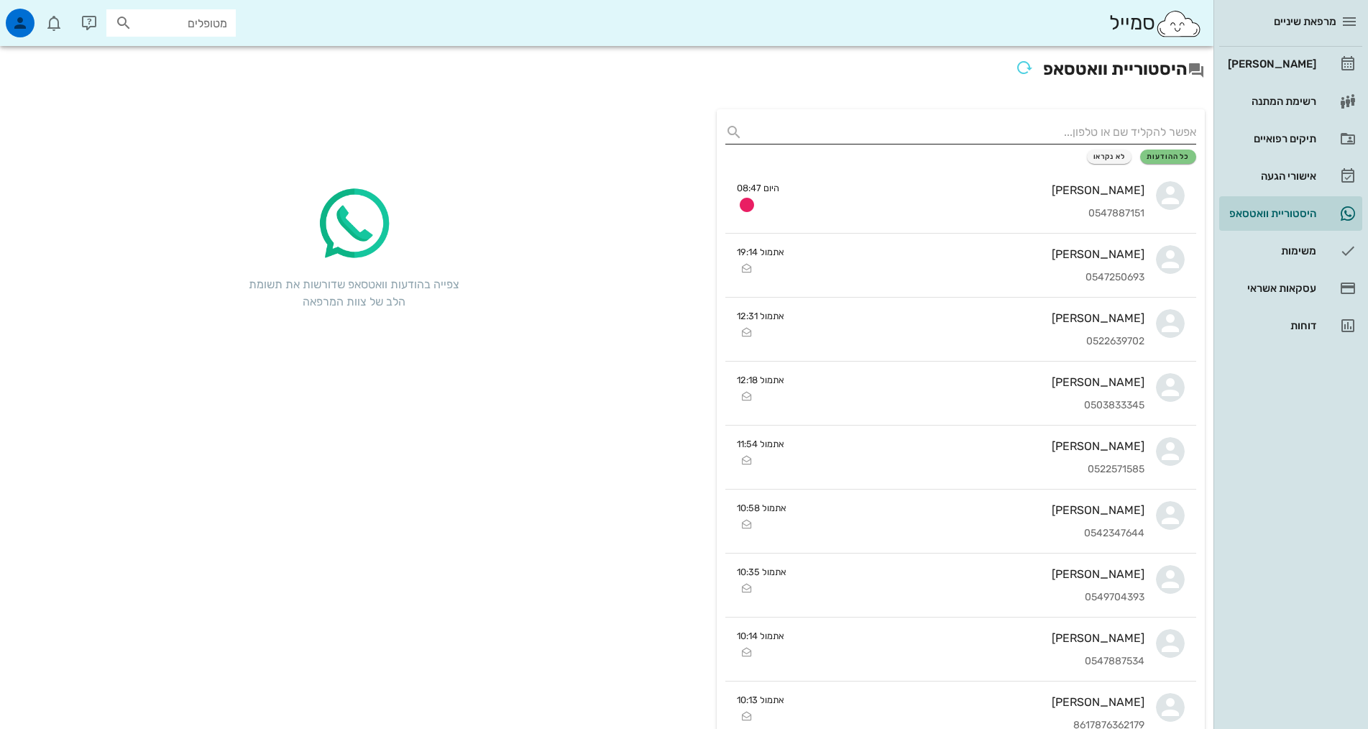
click at [1156, 127] on input "text" at bounding box center [973, 132] width 448 height 23
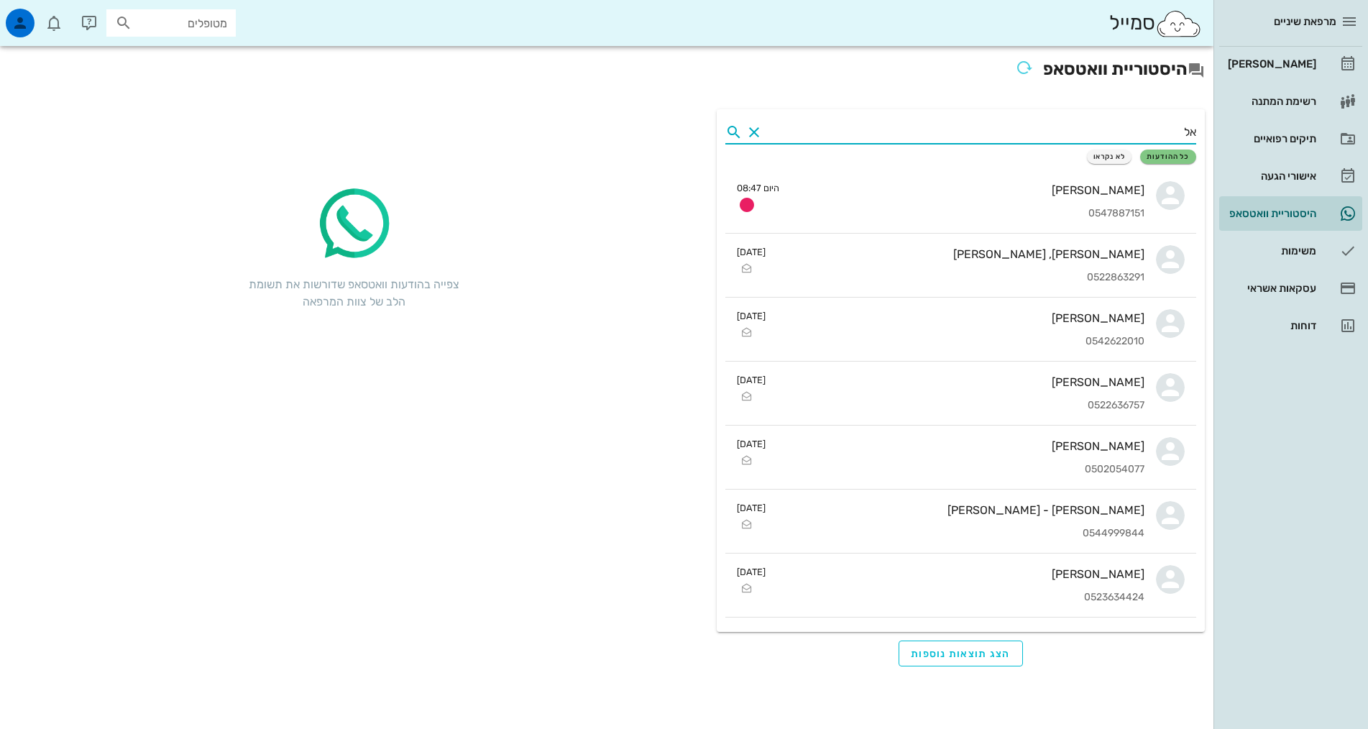
type input "א"
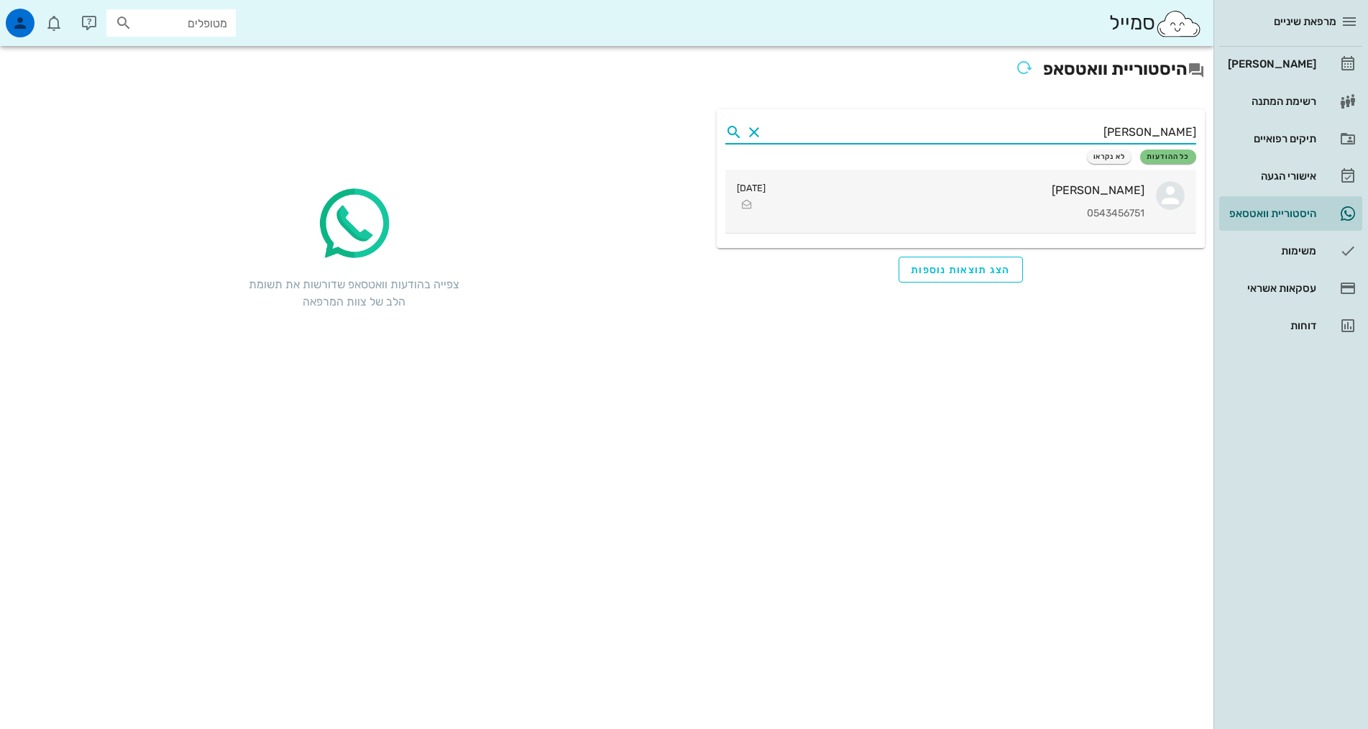
type input "פריי"
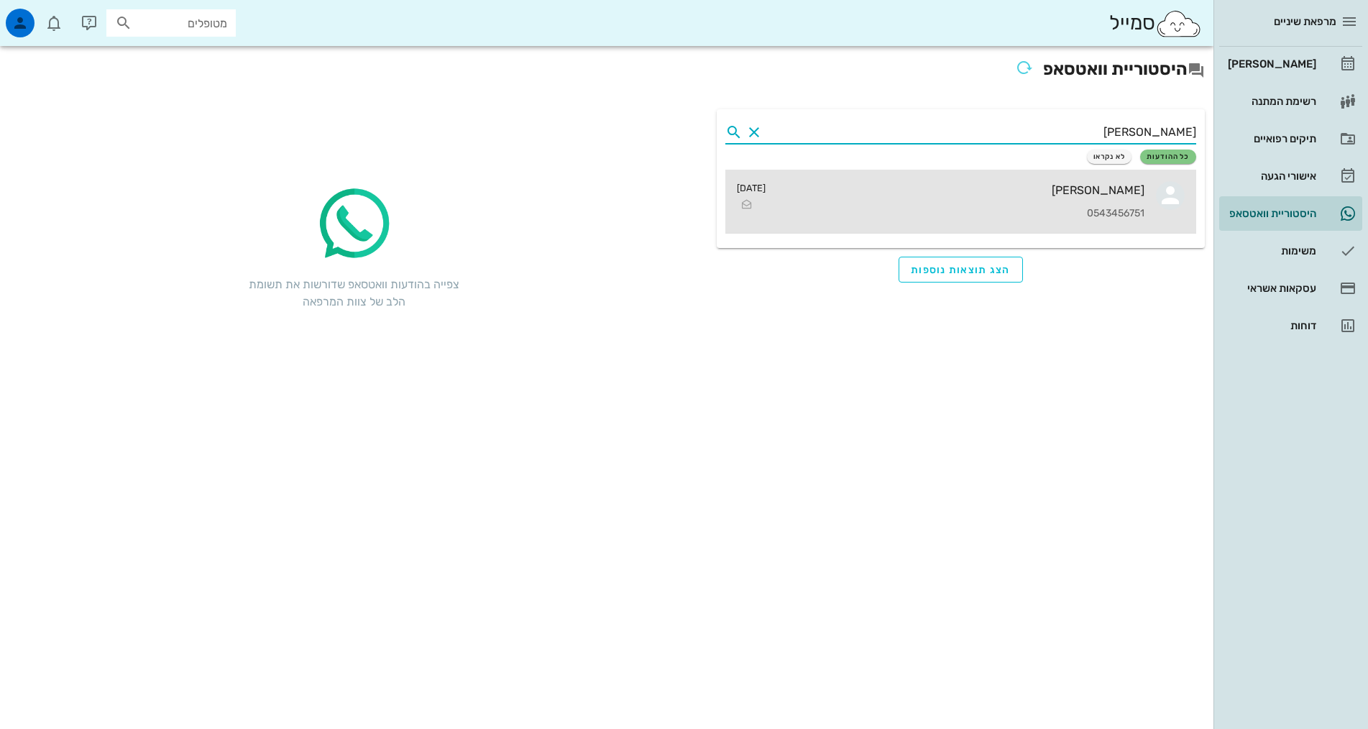
click at [1061, 209] on div "0543456751" at bounding box center [960, 214] width 367 height 12
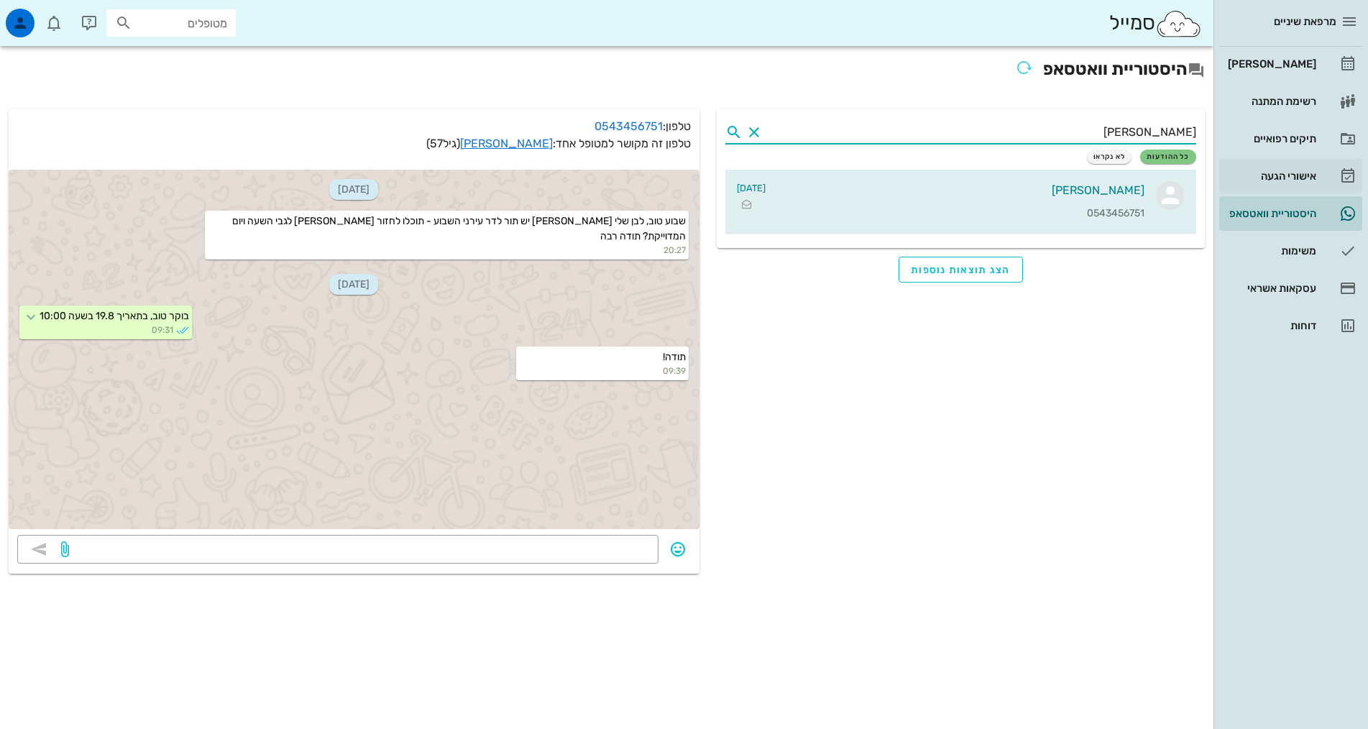
drag, startPoint x: 1170, startPoint y: 133, endPoint x: 1340, endPoint y: 170, distance: 174.5
click at [1368, 206] on html "מרפאת שיניים יומן מרפאה רשימת המתנה תיקים רפואיים אישורי הגעה 1 היסטוריית וואטס…" at bounding box center [684, 364] width 1368 height 729
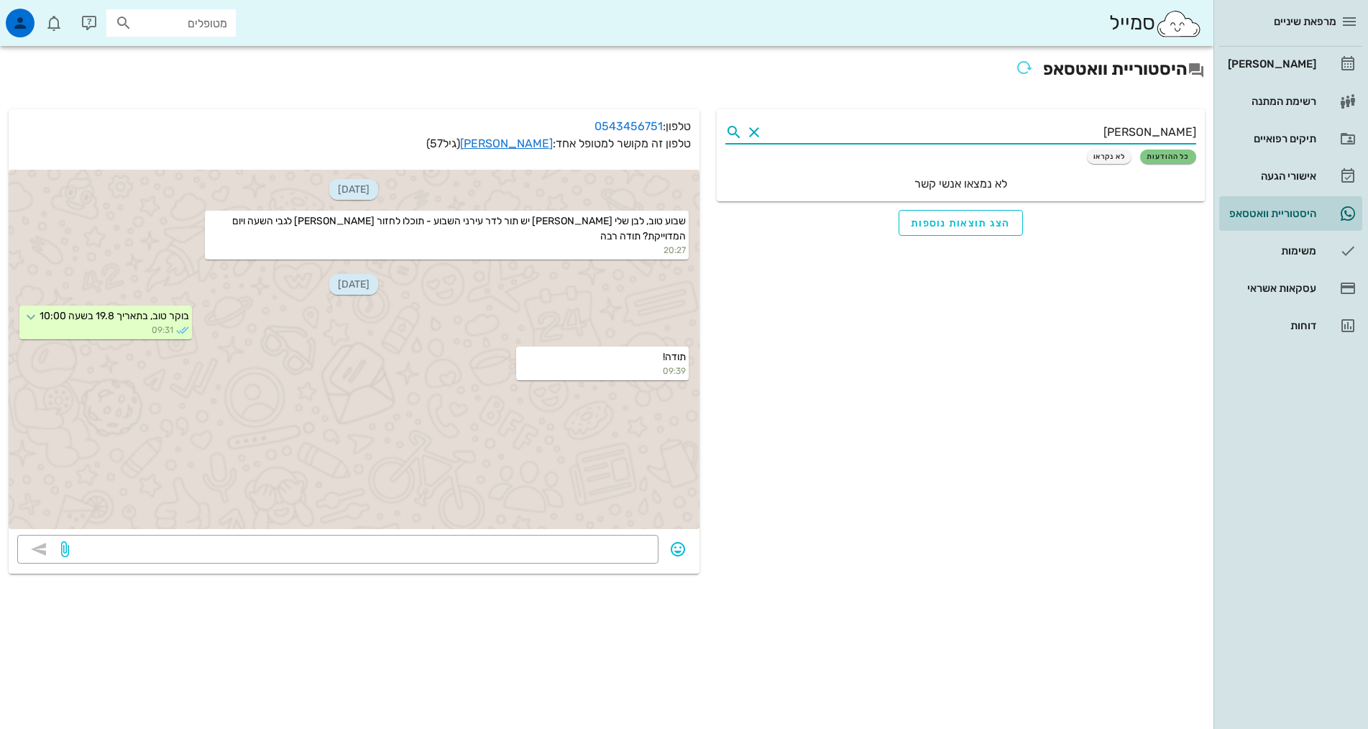
type input "אלישבע"
click at [1268, 59] on div "[PERSON_NAME]" at bounding box center [1270, 64] width 91 height 12
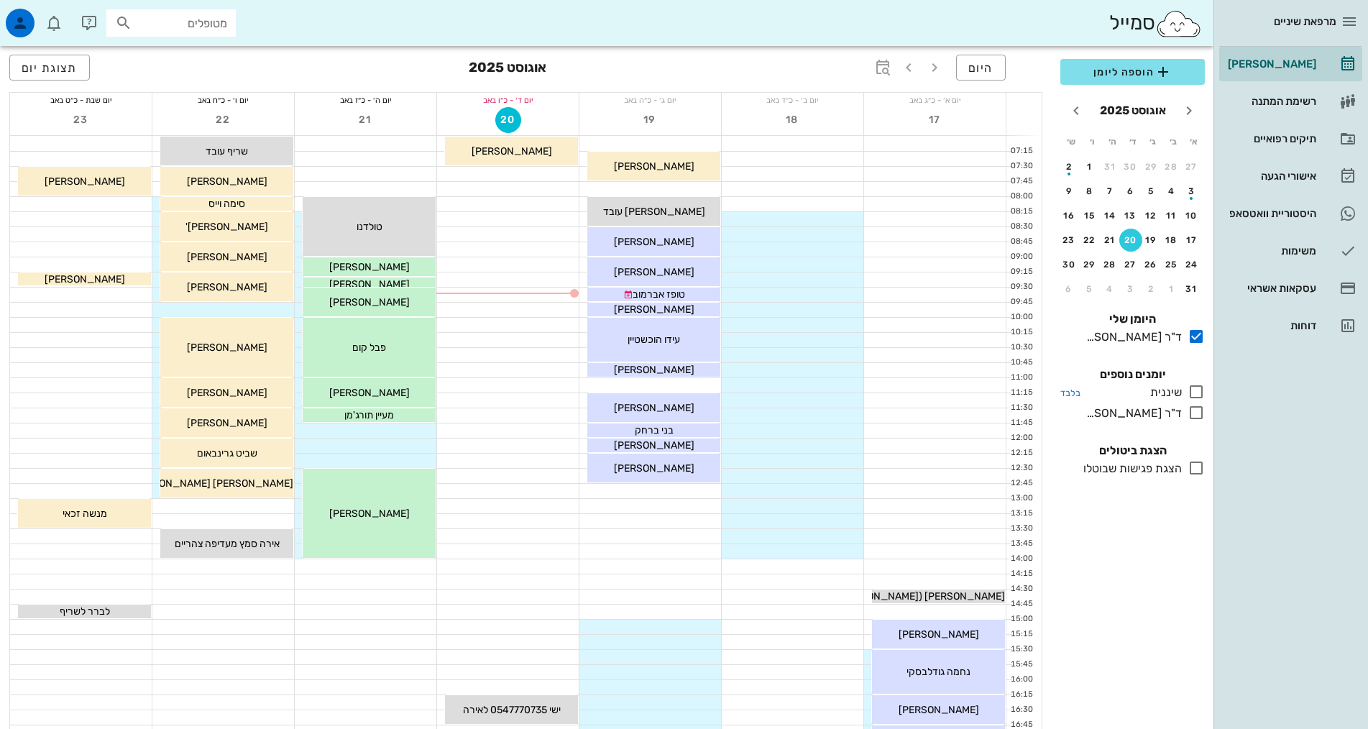
click at [1197, 393] on icon at bounding box center [1196, 391] width 17 height 17
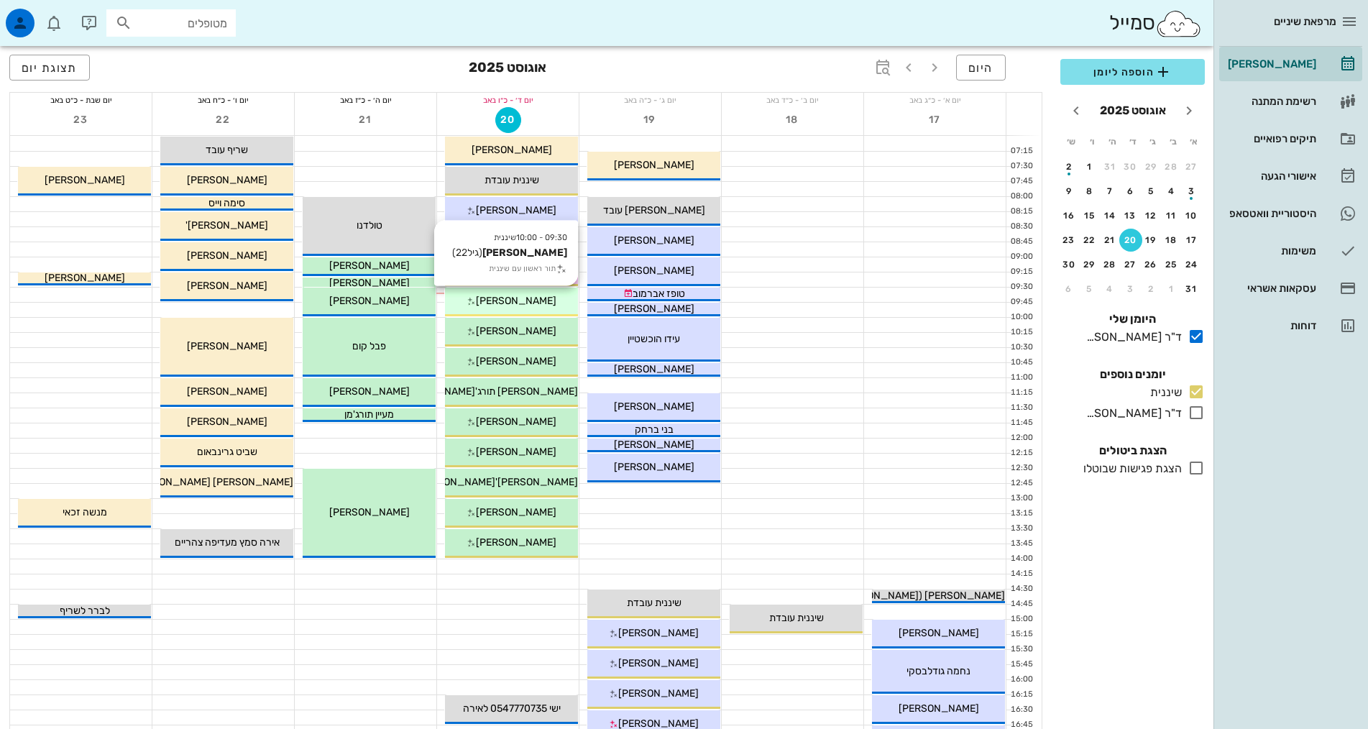
click at [534, 309] on div "09:30 - 10:00 שיננית אלישבע פריי (גיל 22 ) תור ראשון עם שיננית אלישבע פריי" at bounding box center [511, 302] width 133 height 29
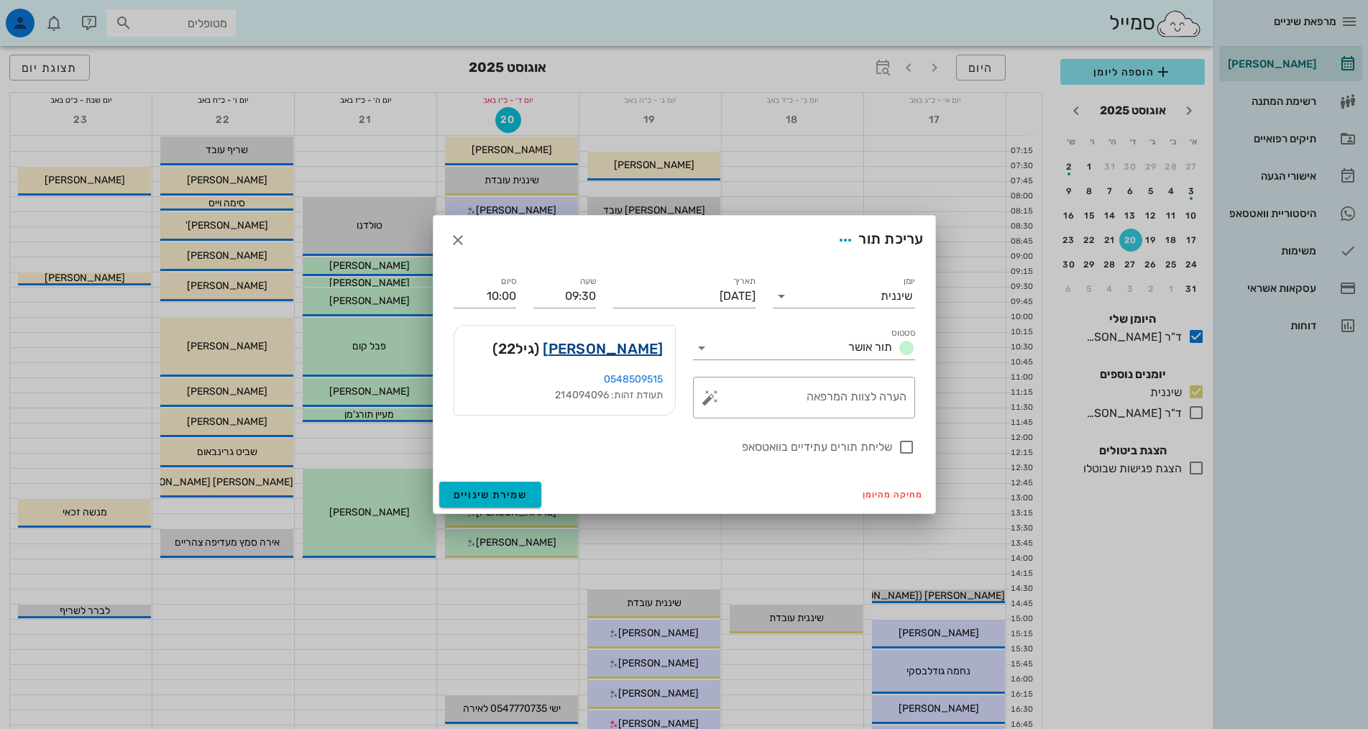
click at [623, 349] on link "אלישבע פריי" at bounding box center [603, 348] width 120 height 23
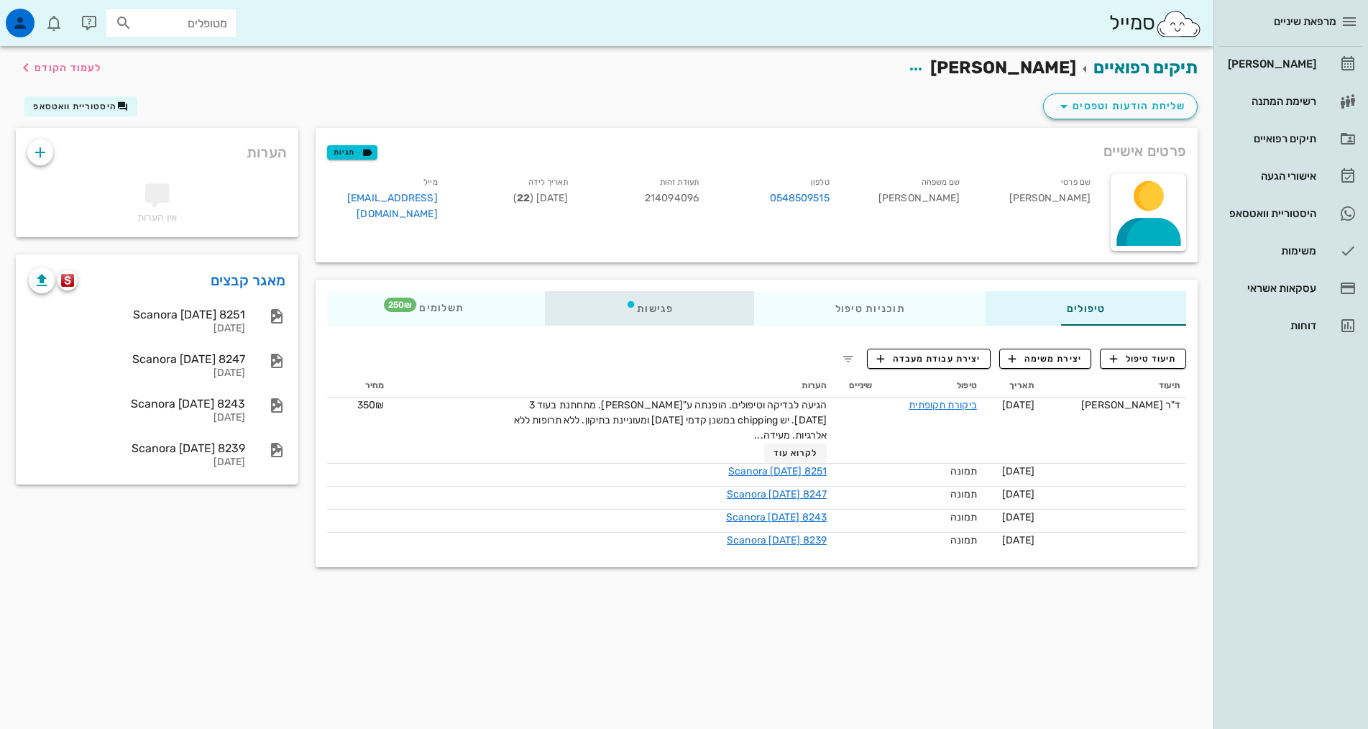
click at [584, 317] on div "פגישות" at bounding box center [649, 308] width 209 height 35
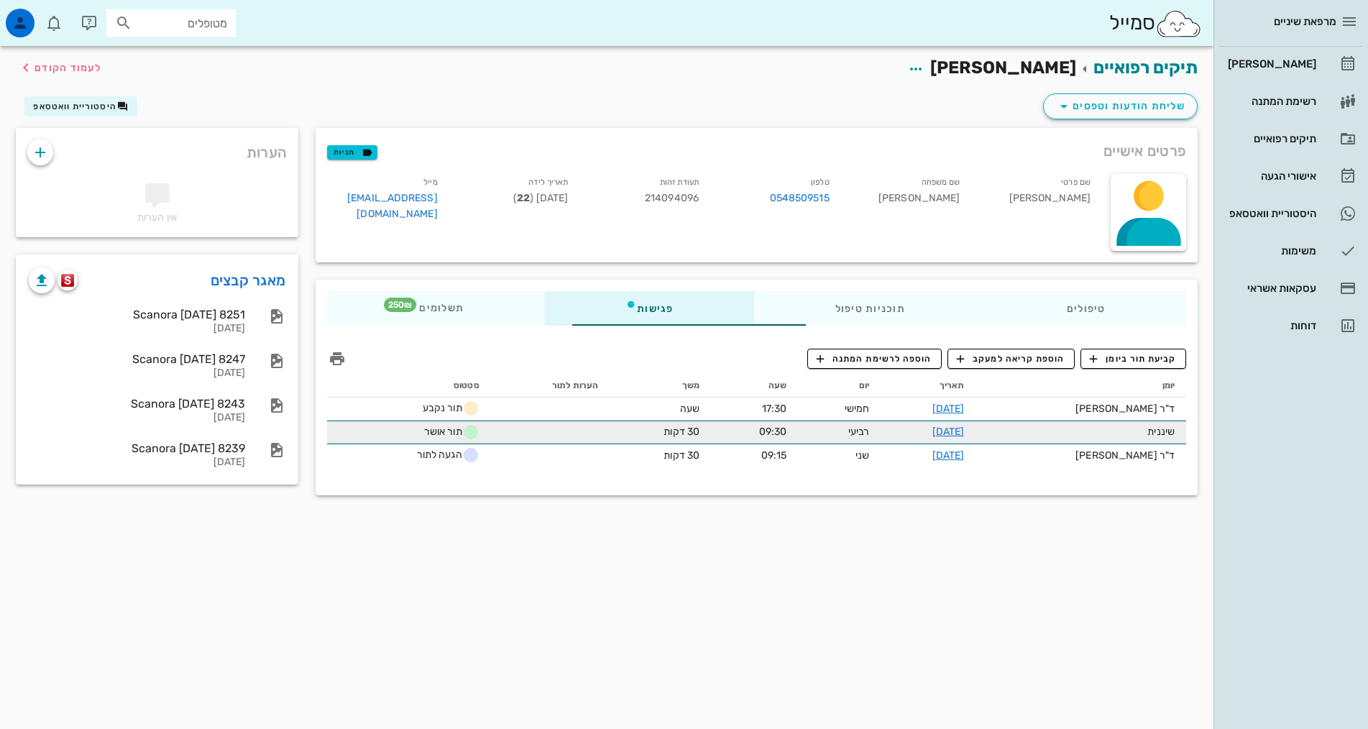
click at [491, 436] on td at bounding box center [550, 432] width 119 height 23
click at [462, 428] on icon at bounding box center [470, 432] width 17 height 17
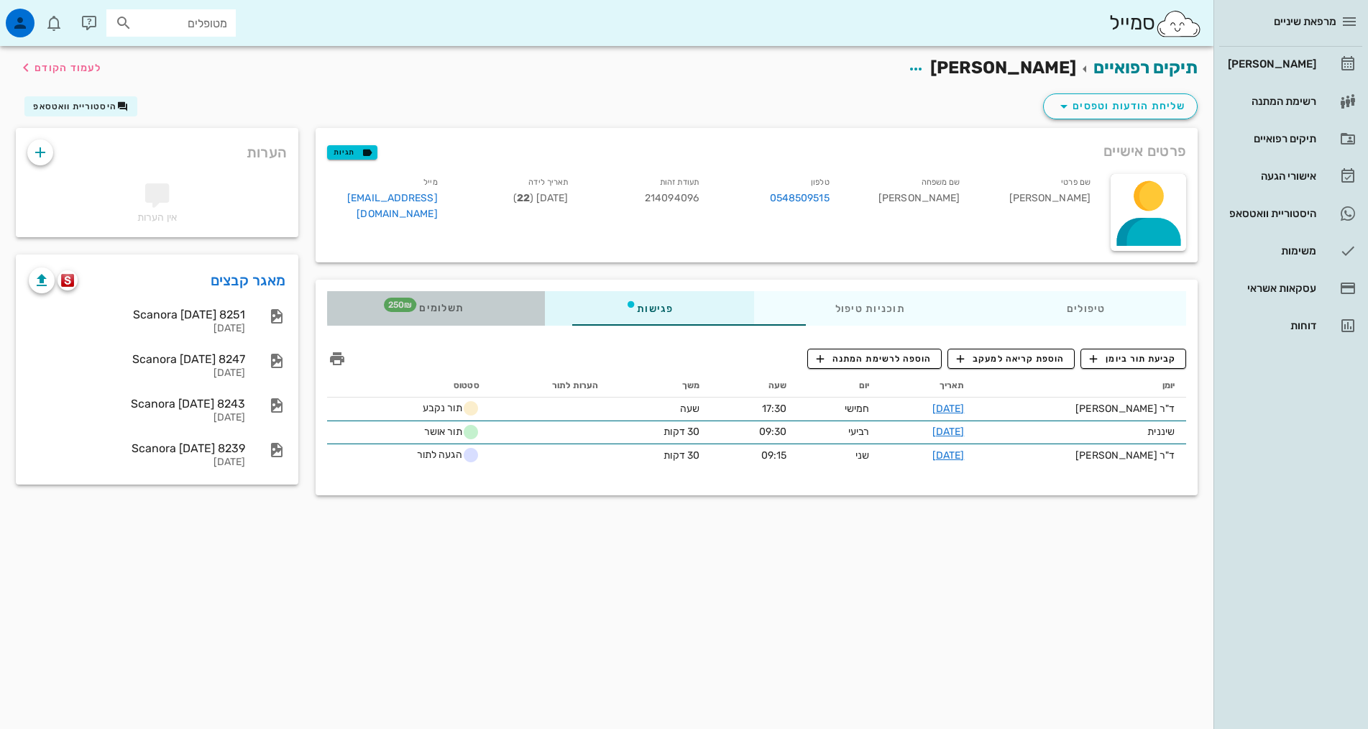
click at [377, 322] on div "תשלומים 250₪" at bounding box center [436, 308] width 218 height 35
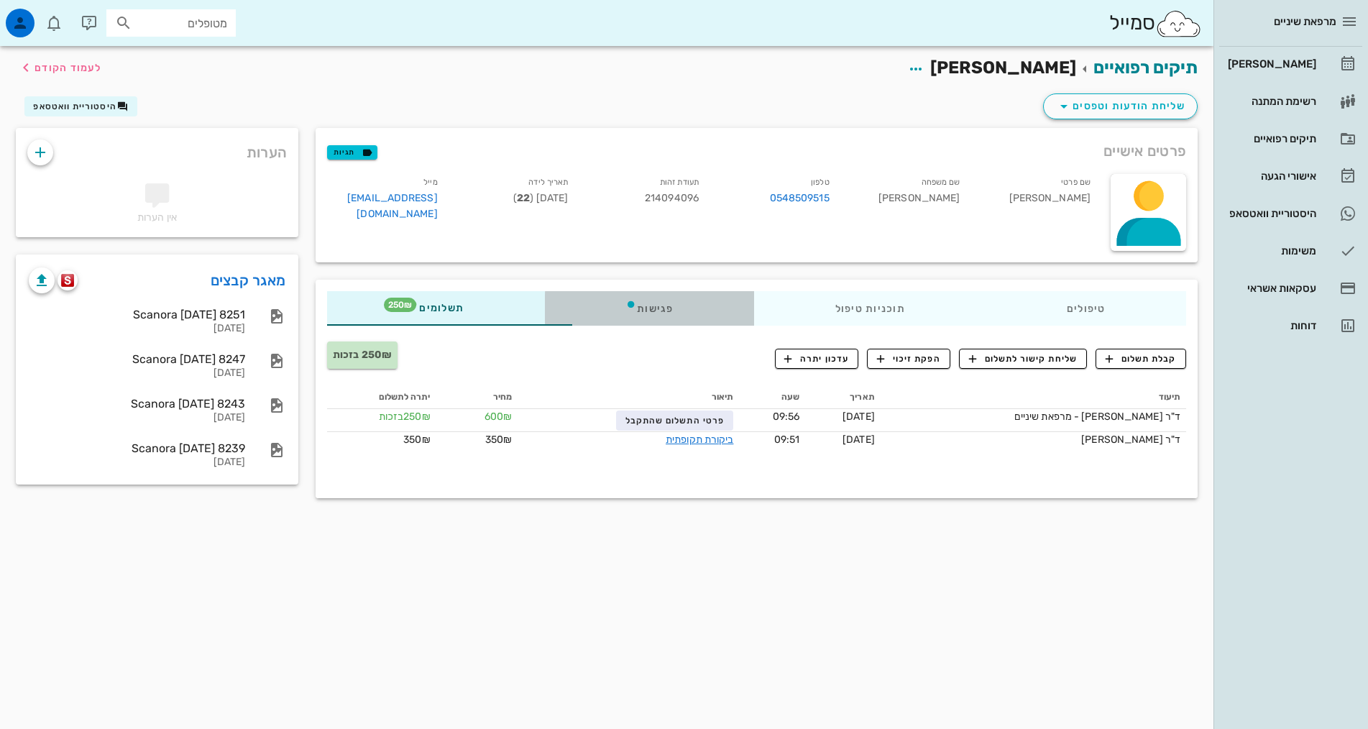
click at [565, 310] on div "פגישות" at bounding box center [649, 308] width 209 height 35
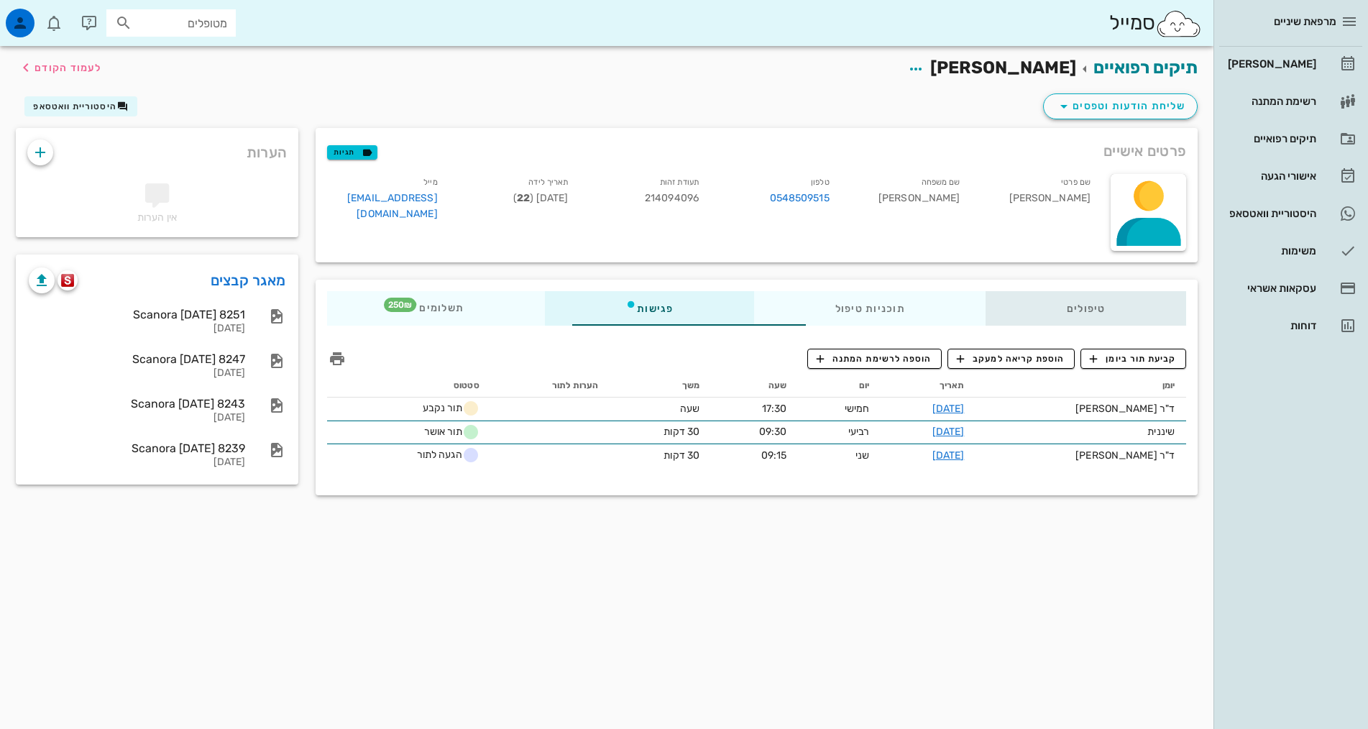
drag, startPoint x: 1082, startPoint y: 311, endPoint x: 1071, endPoint y: 306, distance: 11.6
click at [1082, 311] on div "טיפולים" at bounding box center [1086, 308] width 201 height 35
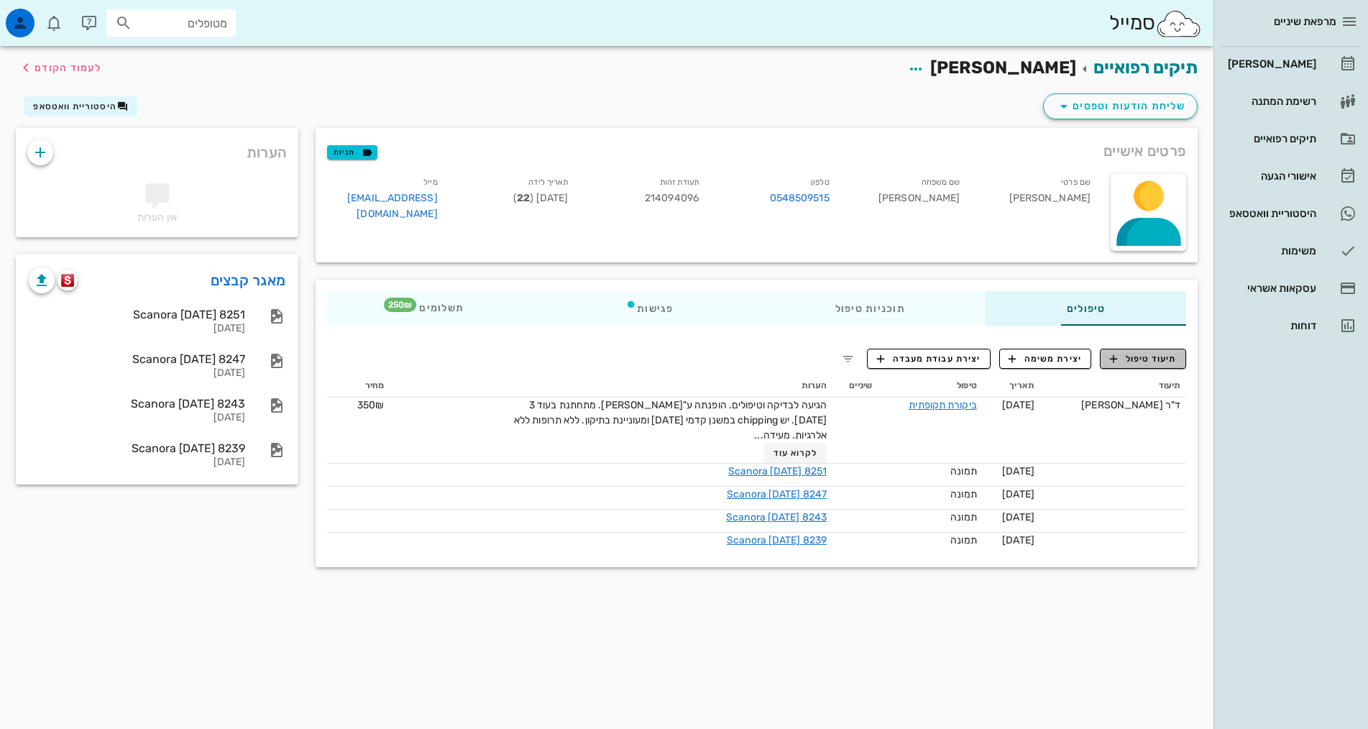
click at [1128, 360] on span "תיעוד טיפול" at bounding box center [1143, 358] width 67 height 13
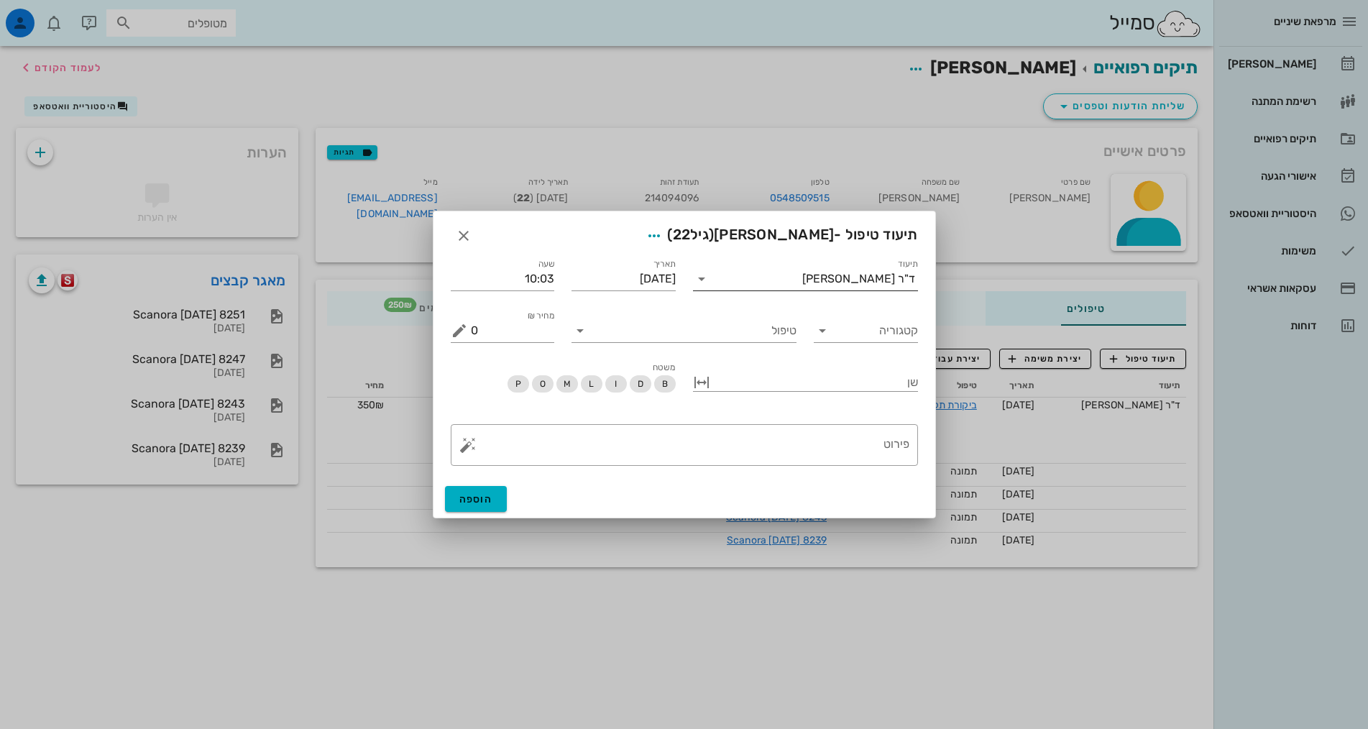
click at [846, 272] on div "ד"ר אלדד אירני" at bounding box center [815, 278] width 205 height 23
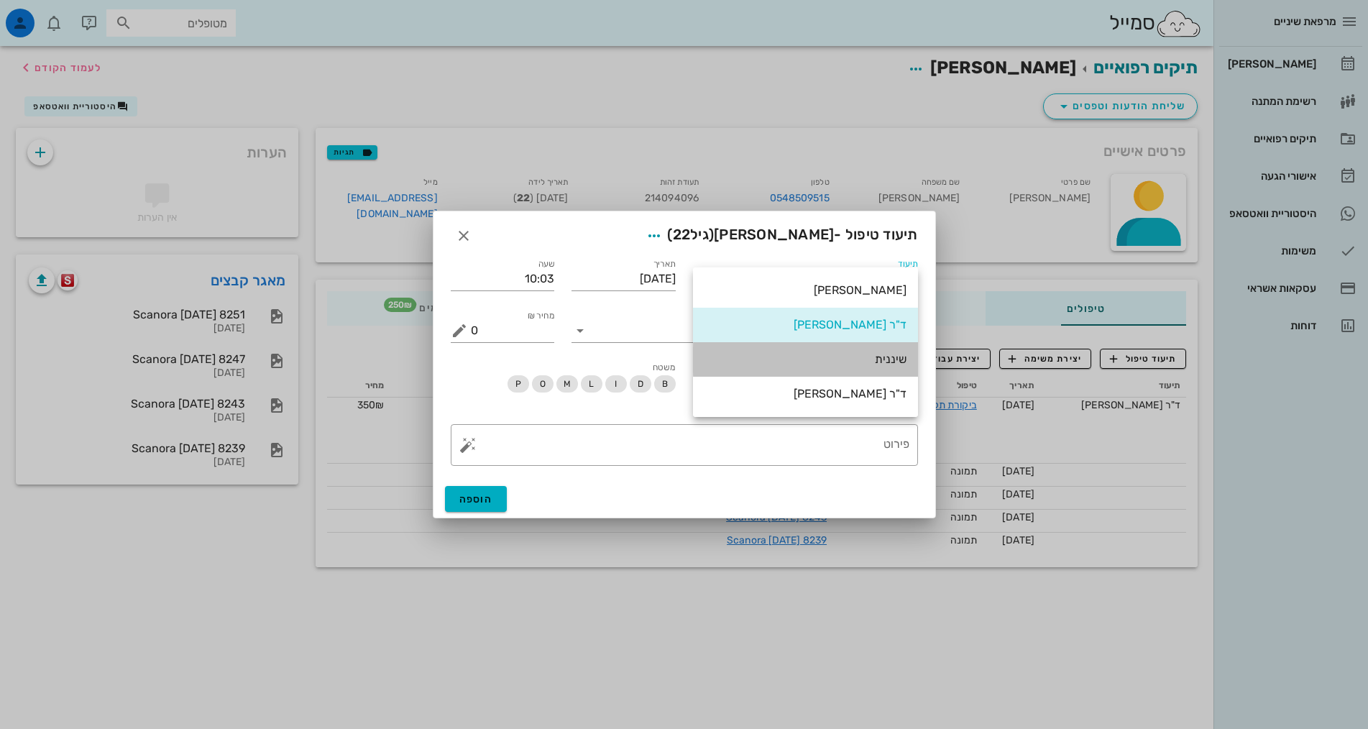
click at [885, 360] on div "שיננית" at bounding box center [806, 359] width 202 height 14
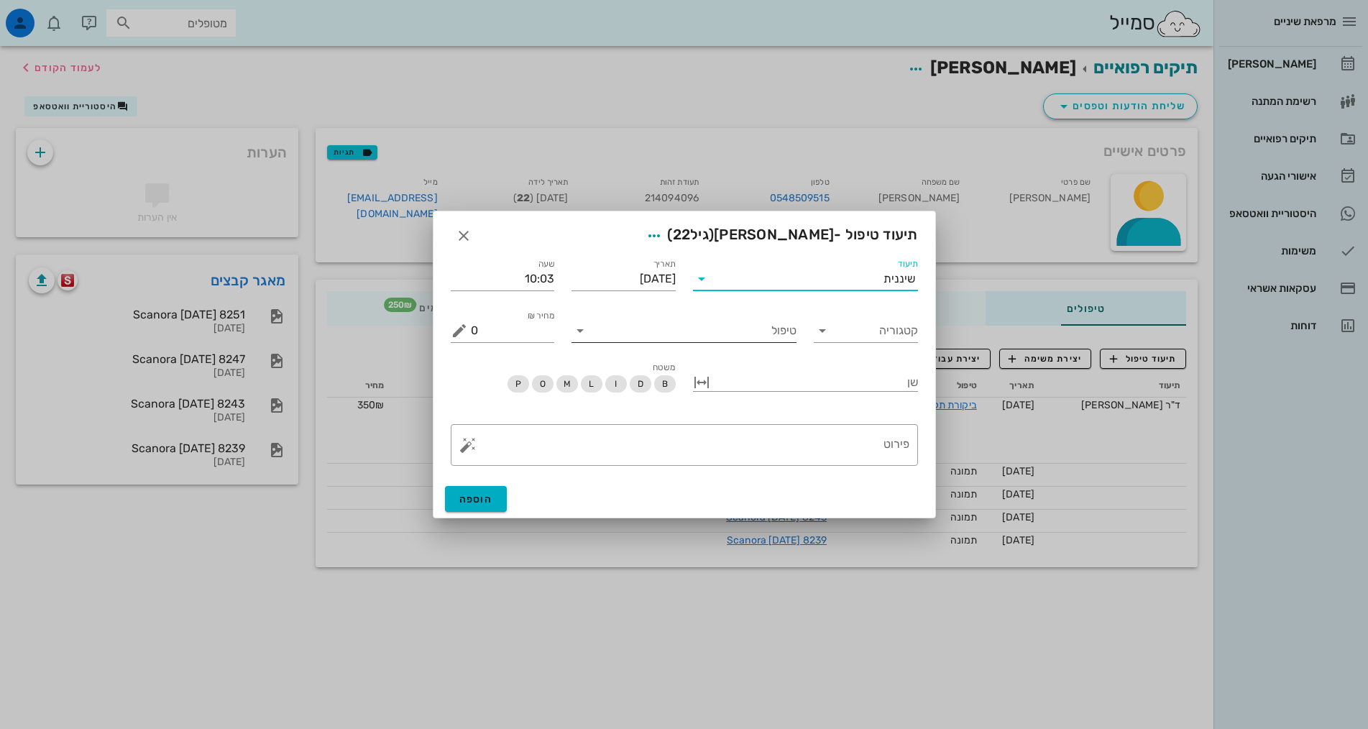
click at [770, 339] on input "טיפול" at bounding box center [694, 330] width 205 height 23
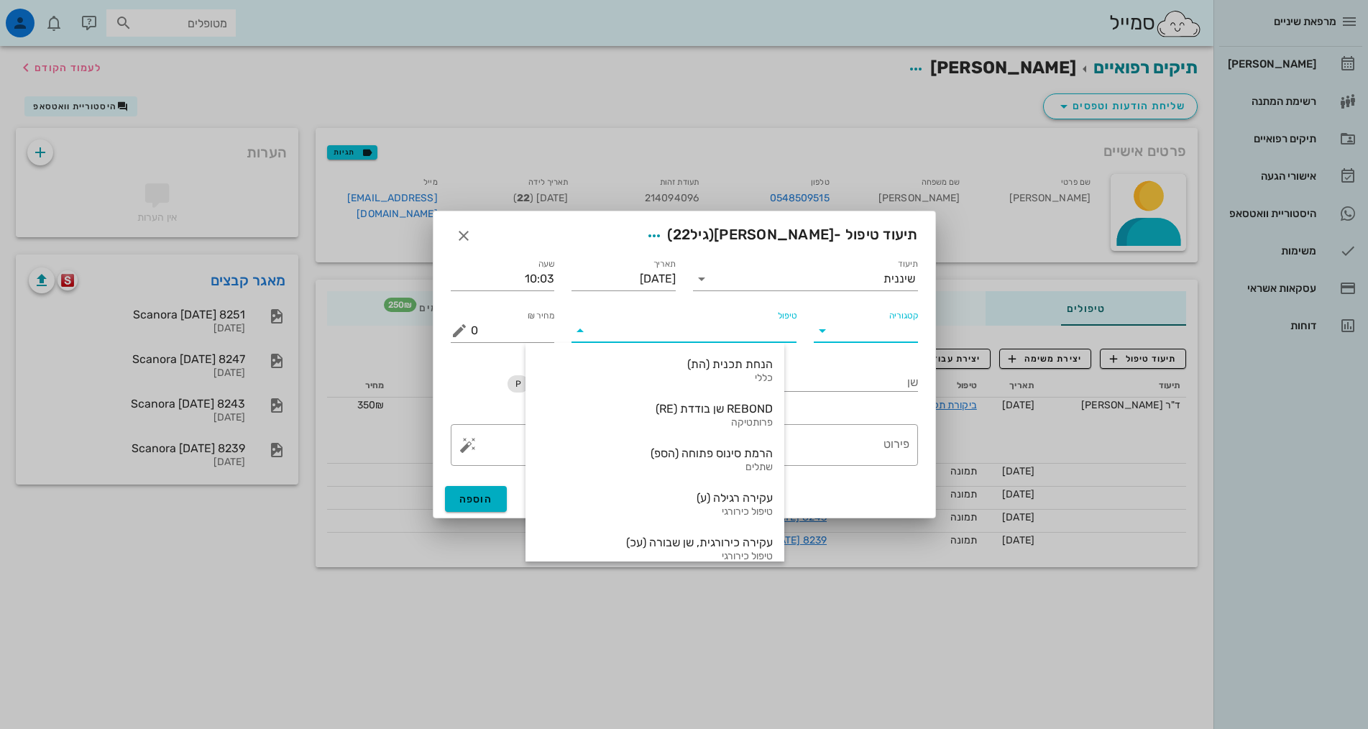
click at [897, 335] on input "קטגוריה" at bounding box center [877, 330] width 81 height 23
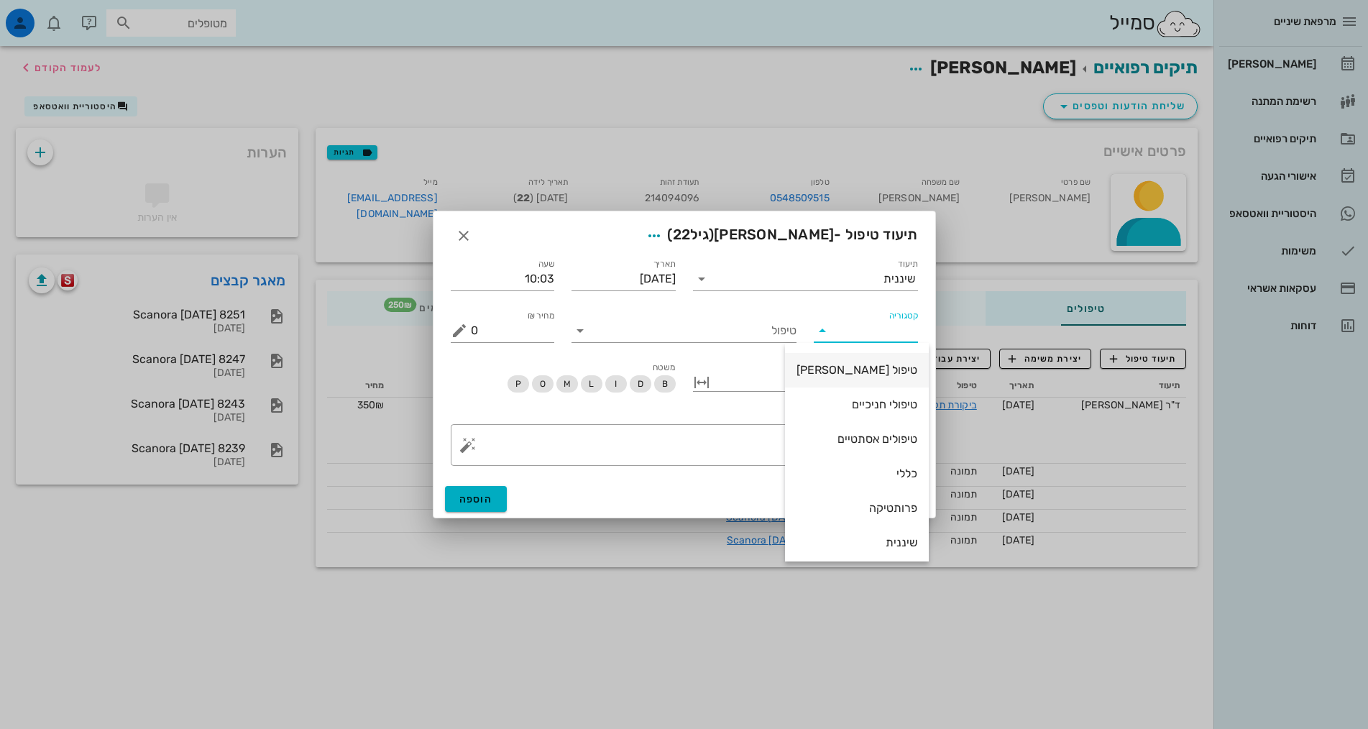
scroll to position [138, 0]
drag, startPoint x: 894, startPoint y: 466, endPoint x: 889, endPoint y: 452, distance: 14.6
click at [894, 464] on div "שיננית" at bounding box center [857, 469] width 121 height 14
type input "שיננית"
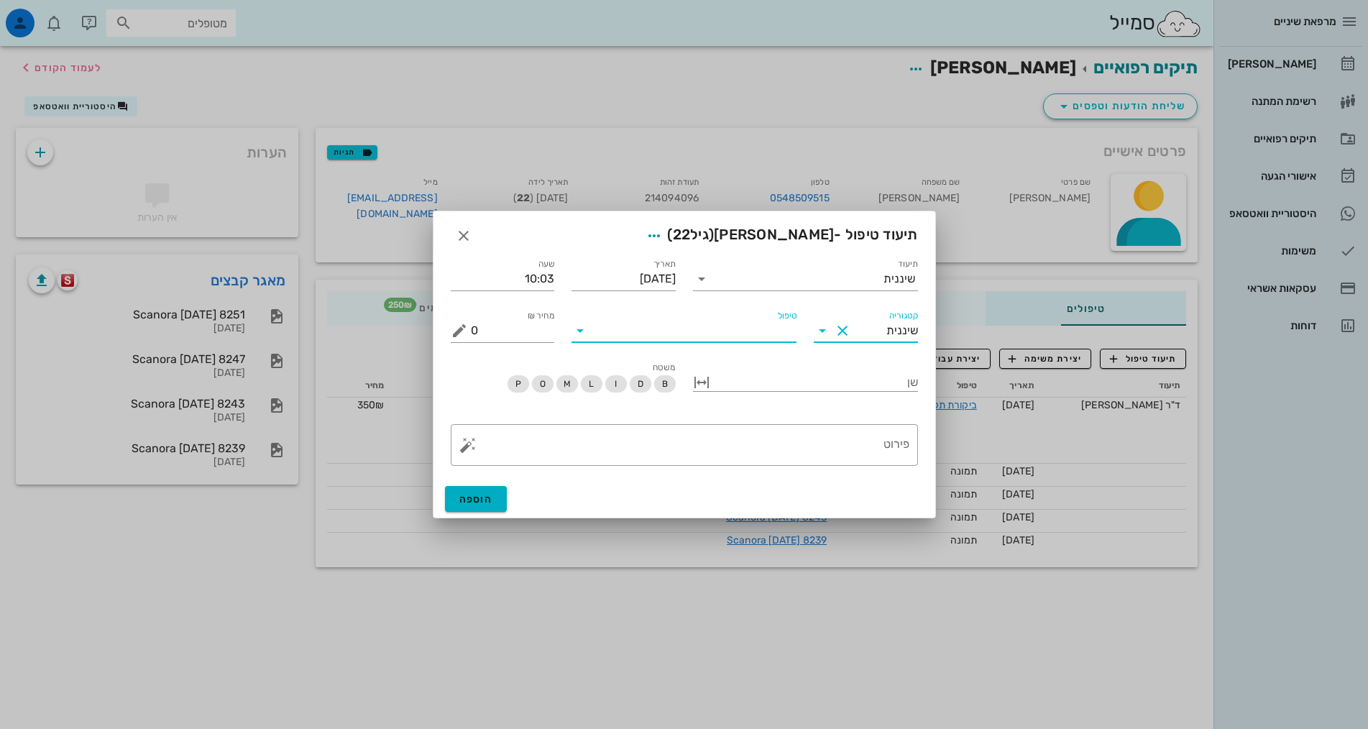
click at [776, 332] on input "טיפול" at bounding box center [694, 330] width 205 height 23
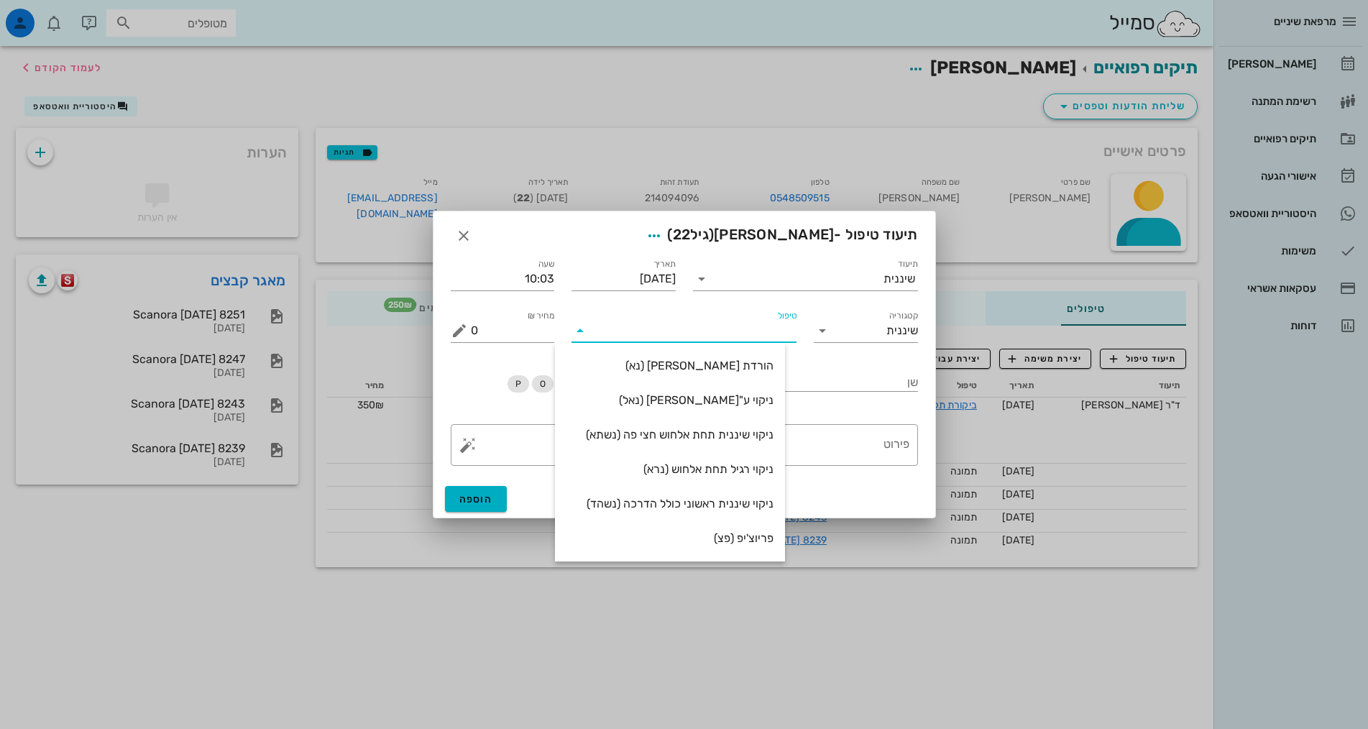
drag, startPoint x: 769, startPoint y: 366, endPoint x: 770, endPoint y: 358, distance: 7.9
click at [771, 366] on div "הורדת אבן (נא)" at bounding box center [670, 366] width 207 height 14
type input "250"
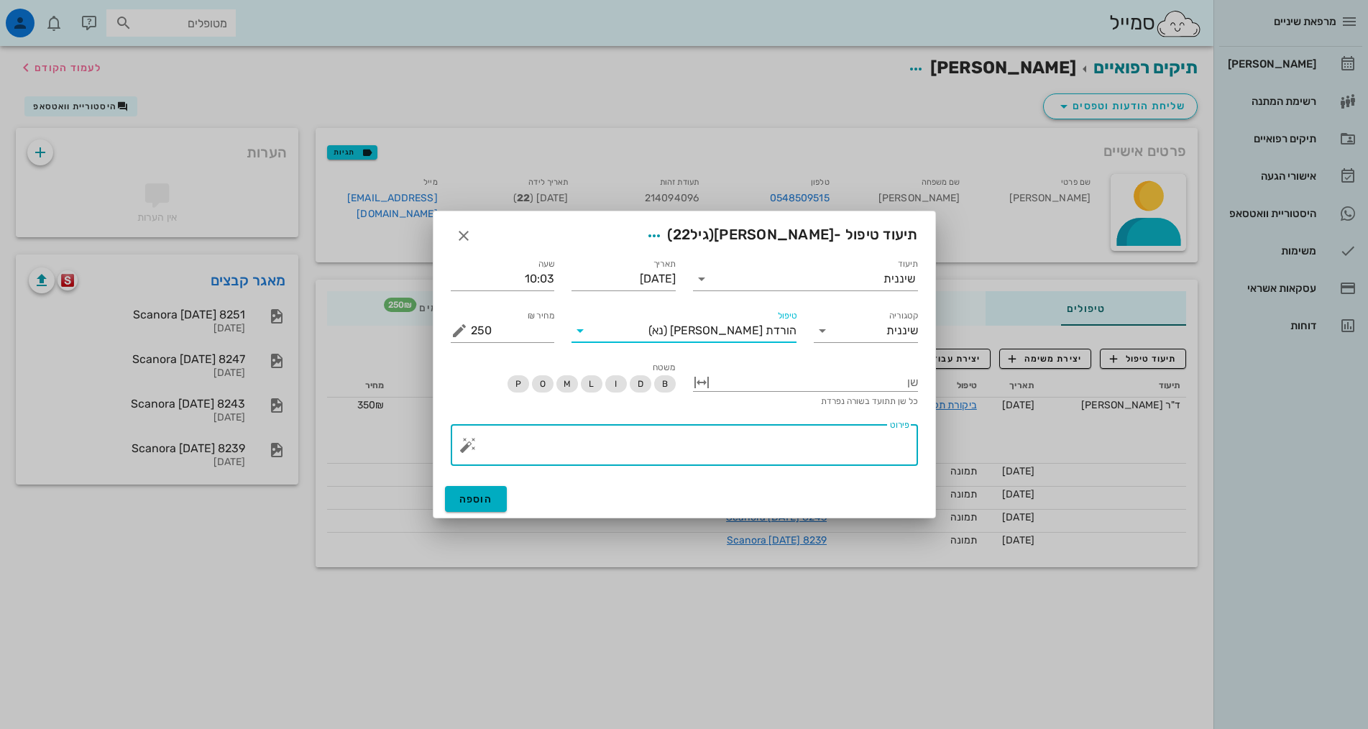
click at [822, 447] on textarea "פירוט" at bounding box center [690, 448] width 439 height 35
click at [825, 445] on textarea "פירוט" at bounding box center [690, 448] width 439 height 35
paste textarea "August"
drag, startPoint x: 858, startPoint y: 436, endPoint x: 1380, endPoint y: 442, distance: 522.1
click at [1368, 472] on html "מרפאת שיניים יומן מרפאה רשימת המתנה תיקים רפואיים אישורי הגעה 1 היסטוריית וואטס…" at bounding box center [684, 364] width 1368 height 729
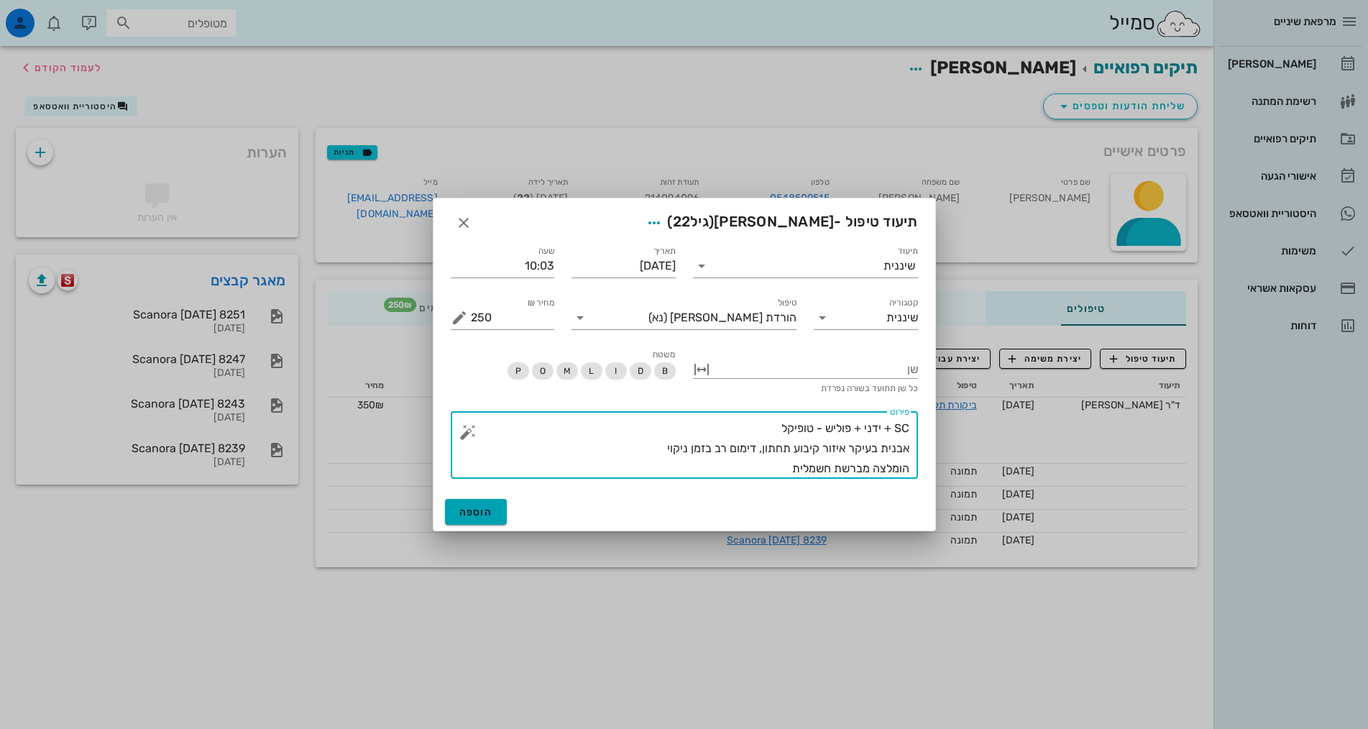
type textarea "SC + ידני + פוליש - טופיקל אבנית בעיקר איזור קיבוע תחתון, דימום רב בזמן ניקוי ה…"
click at [477, 508] on span "הוספה" at bounding box center [476, 512] width 34 height 12
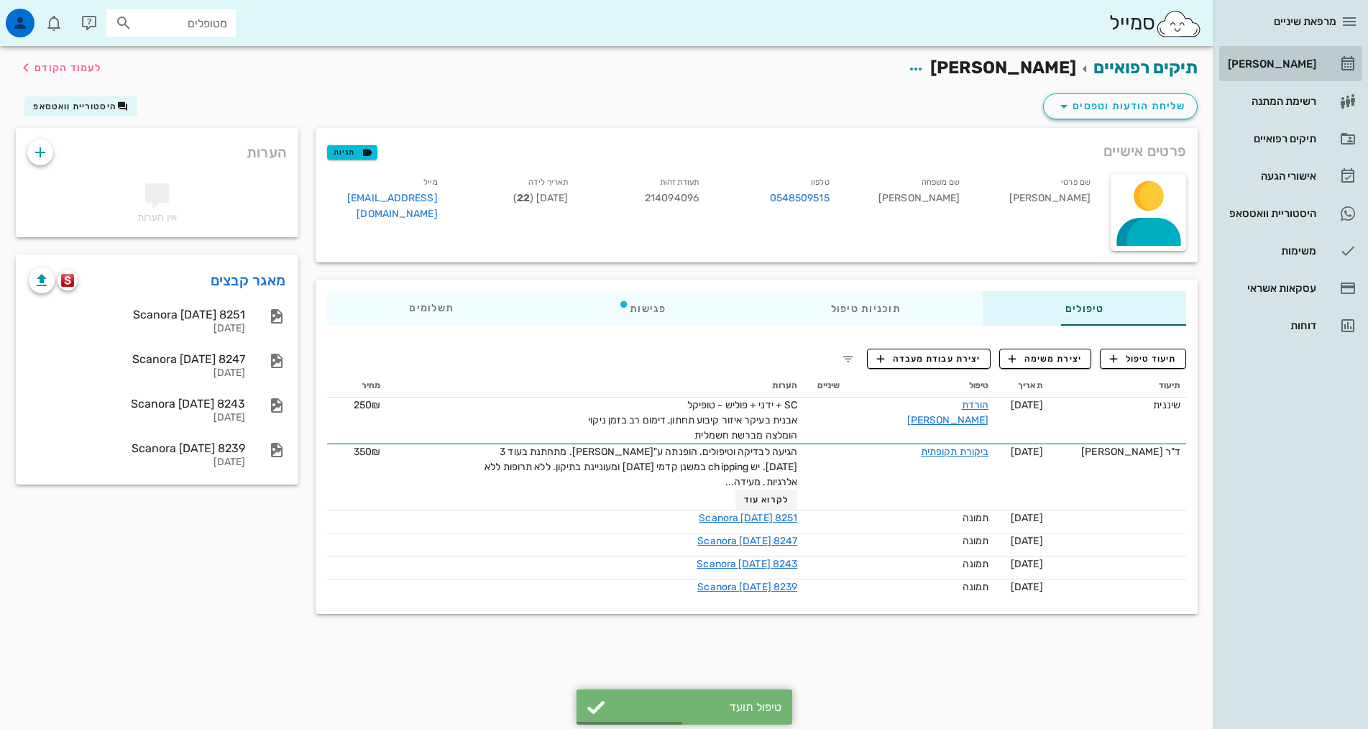
click at [1292, 64] on div "[PERSON_NAME]" at bounding box center [1270, 64] width 91 height 12
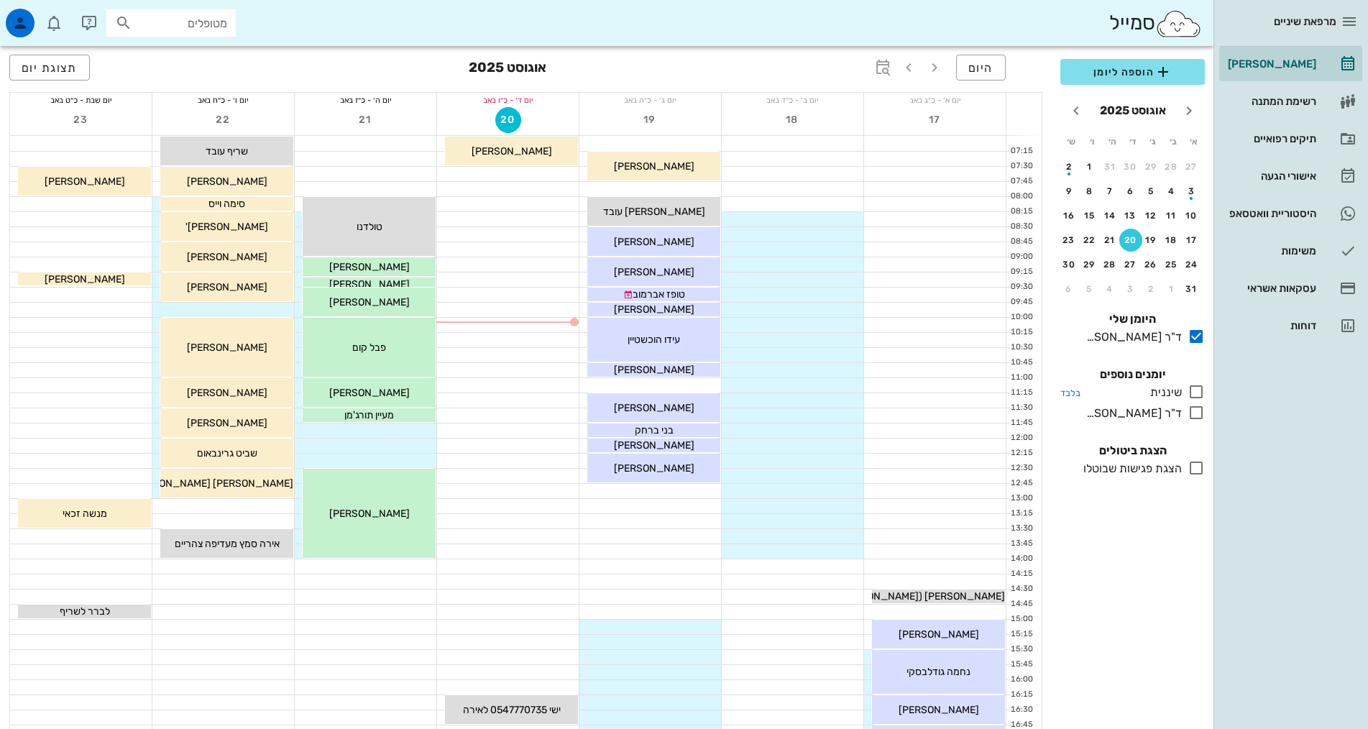
click at [1197, 392] on icon at bounding box center [1196, 391] width 17 height 17
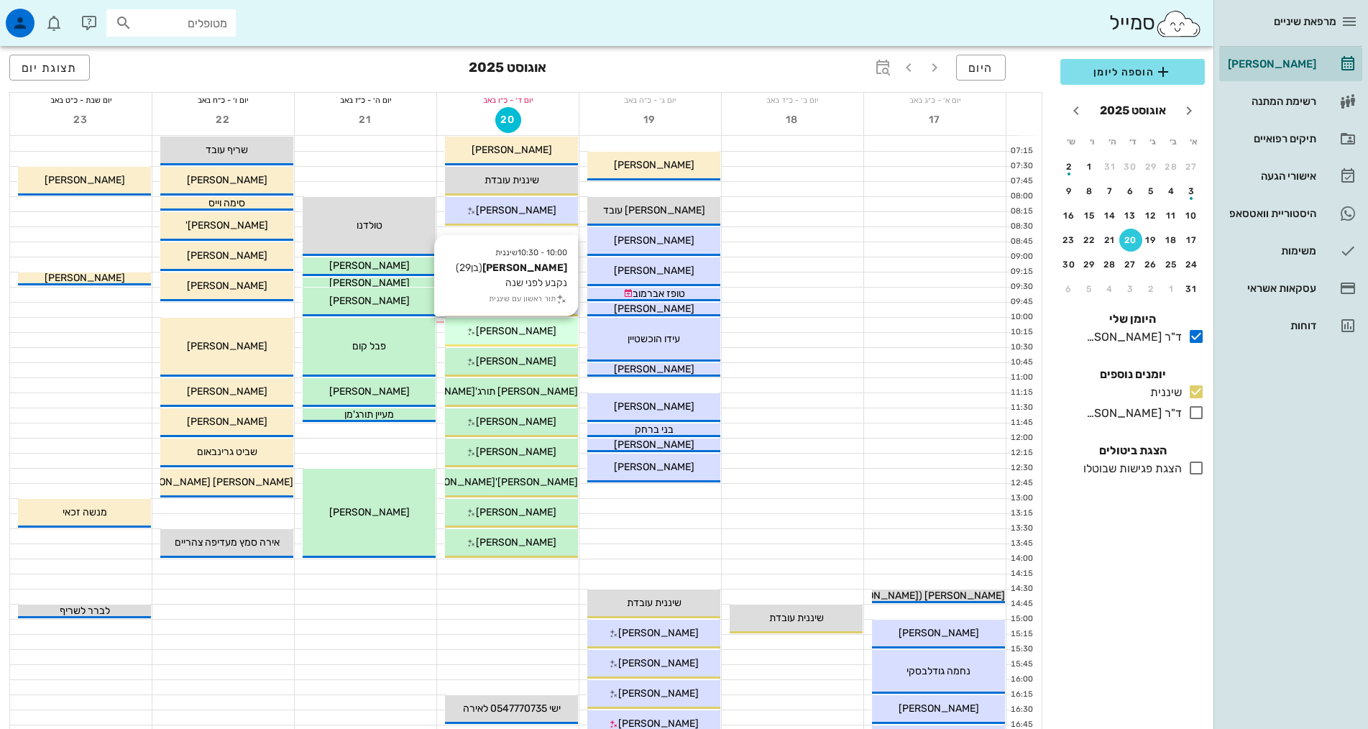
click at [527, 336] on span "איתן טמפל" at bounding box center [516, 331] width 81 height 12
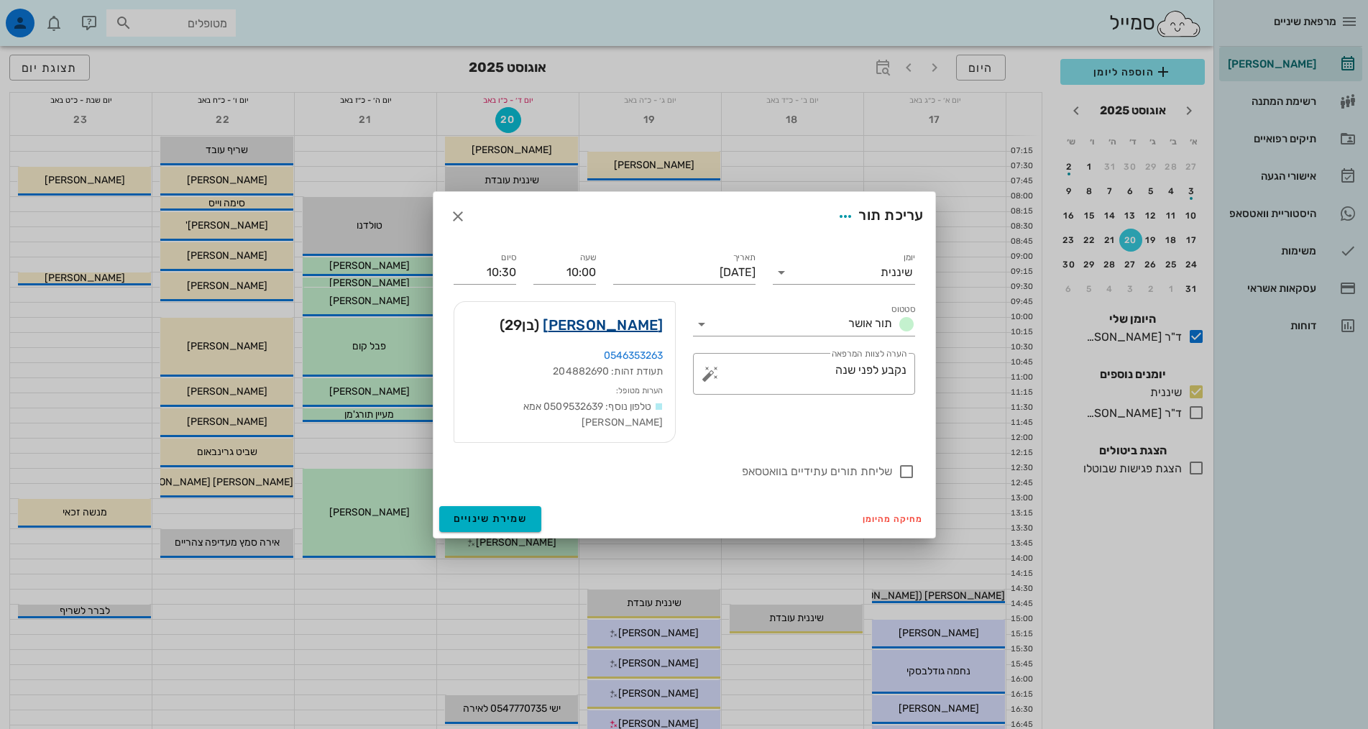
click at [637, 330] on link "איתן טמפל" at bounding box center [603, 325] width 120 height 23
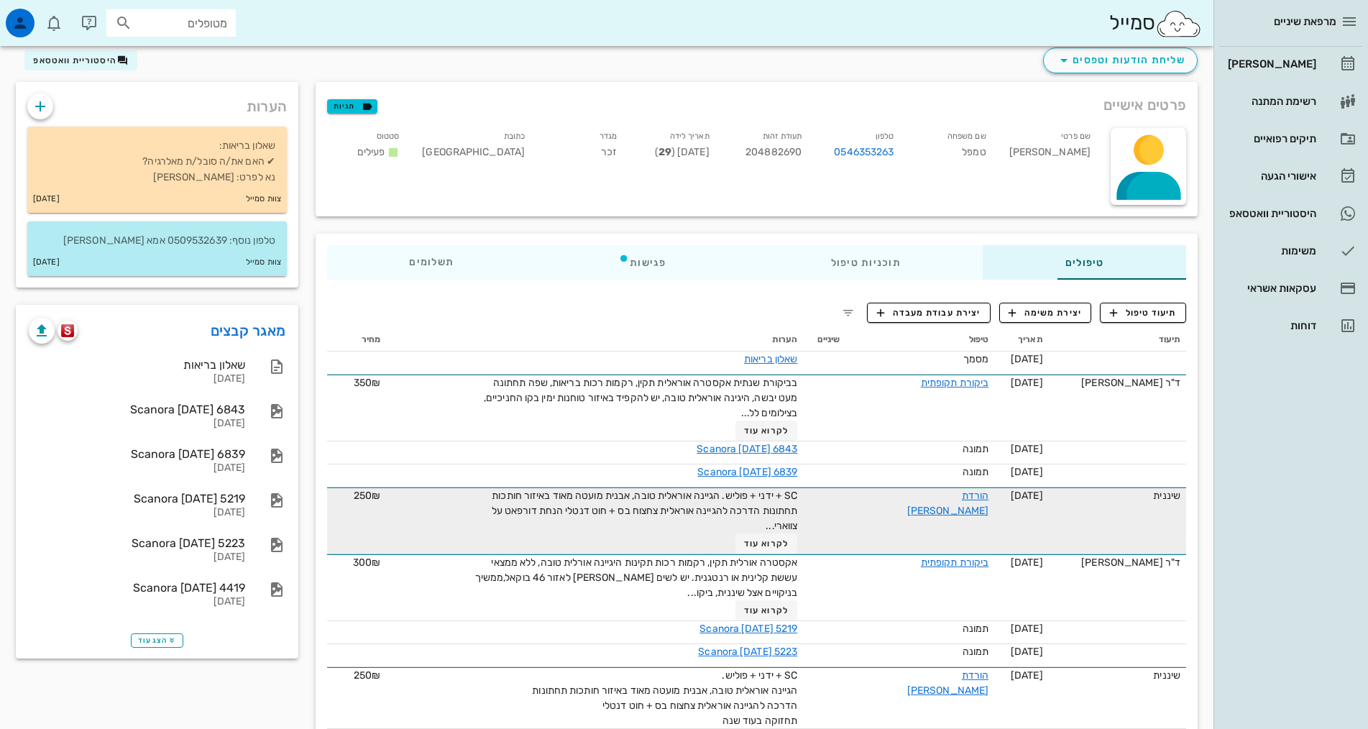
scroll to position [72, 0]
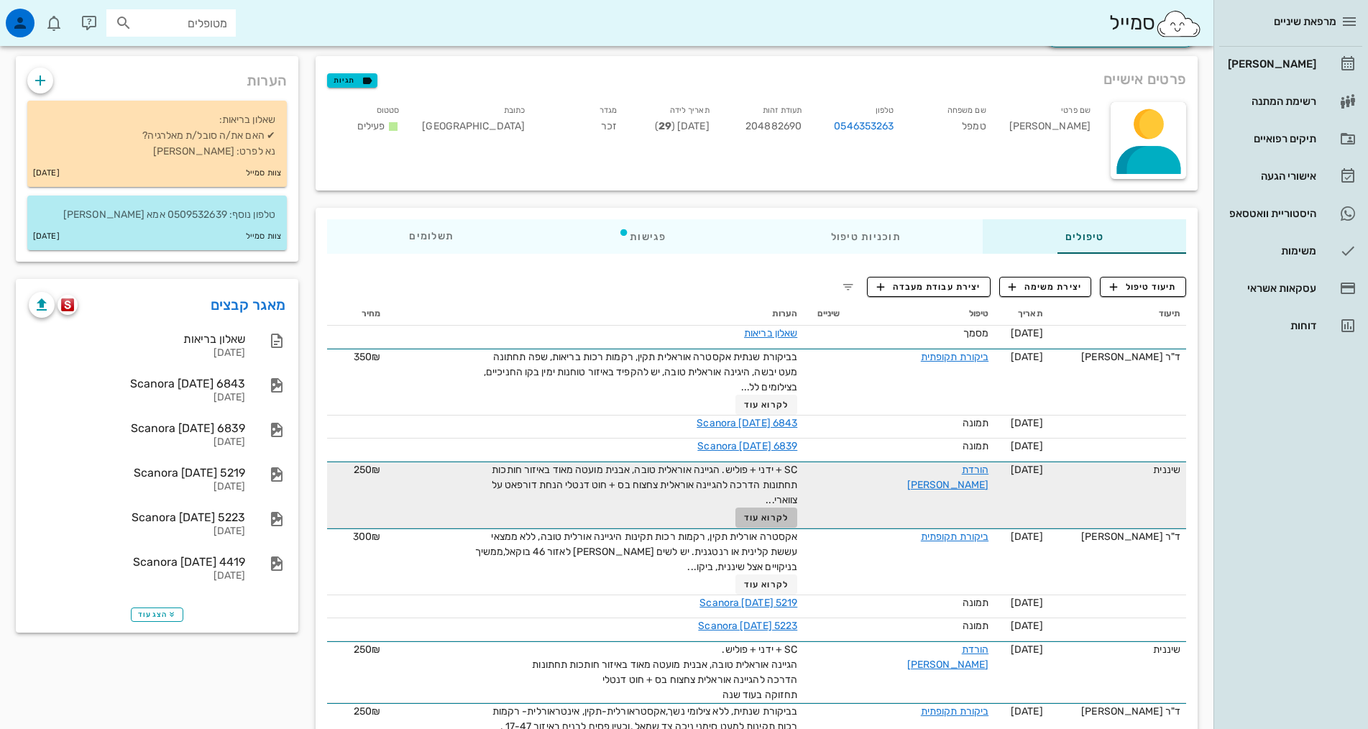
click at [756, 513] on span "לקרוא עוד" at bounding box center [766, 518] width 45 height 10
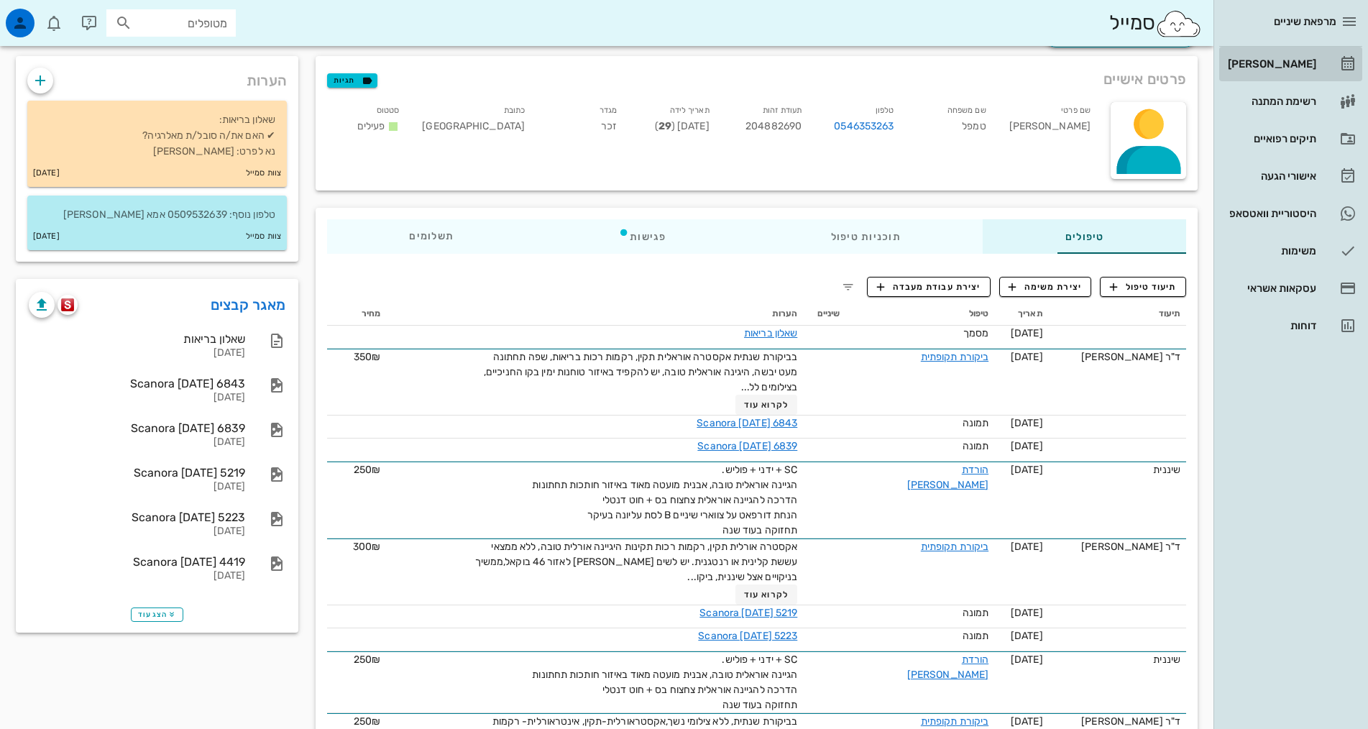
click at [1299, 65] on div "[PERSON_NAME]" at bounding box center [1270, 64] width 91 height 12
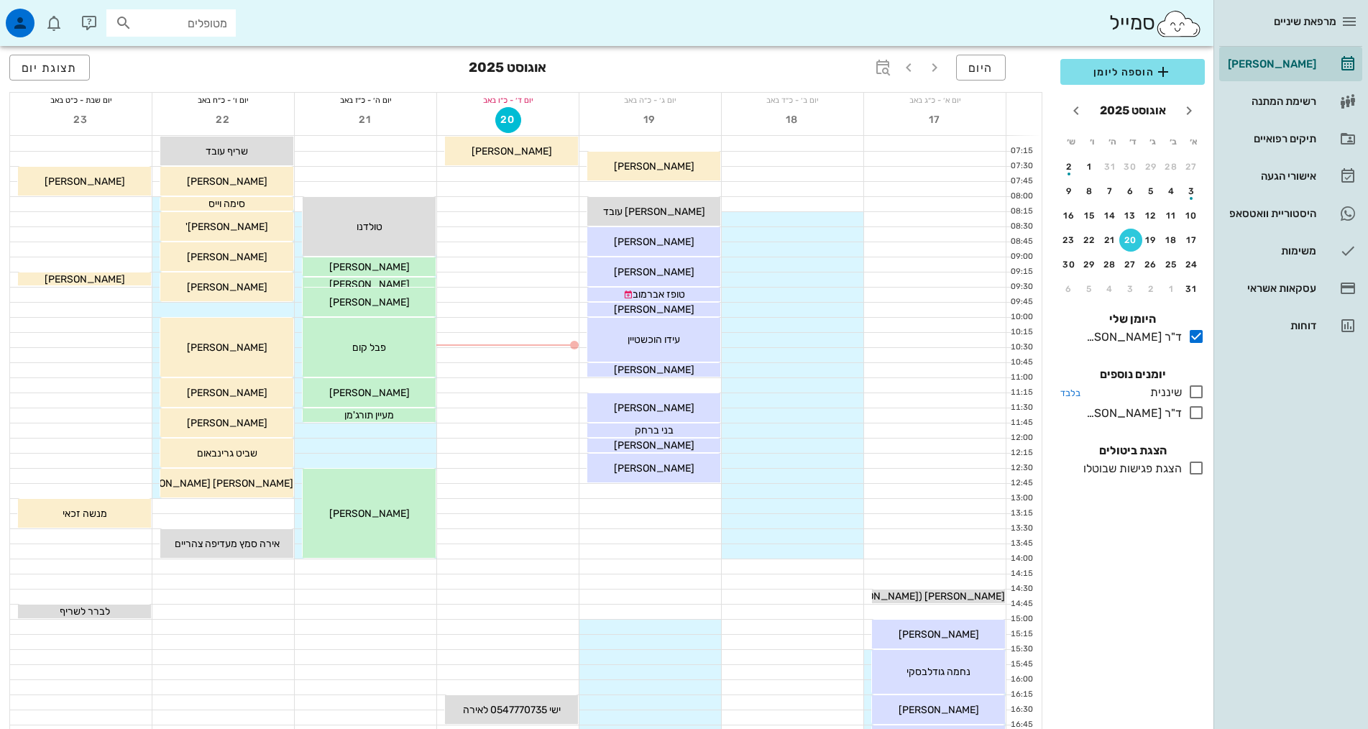
click at [1196, 393] on icon at bounding box center [1196, 391] width 17 height 17
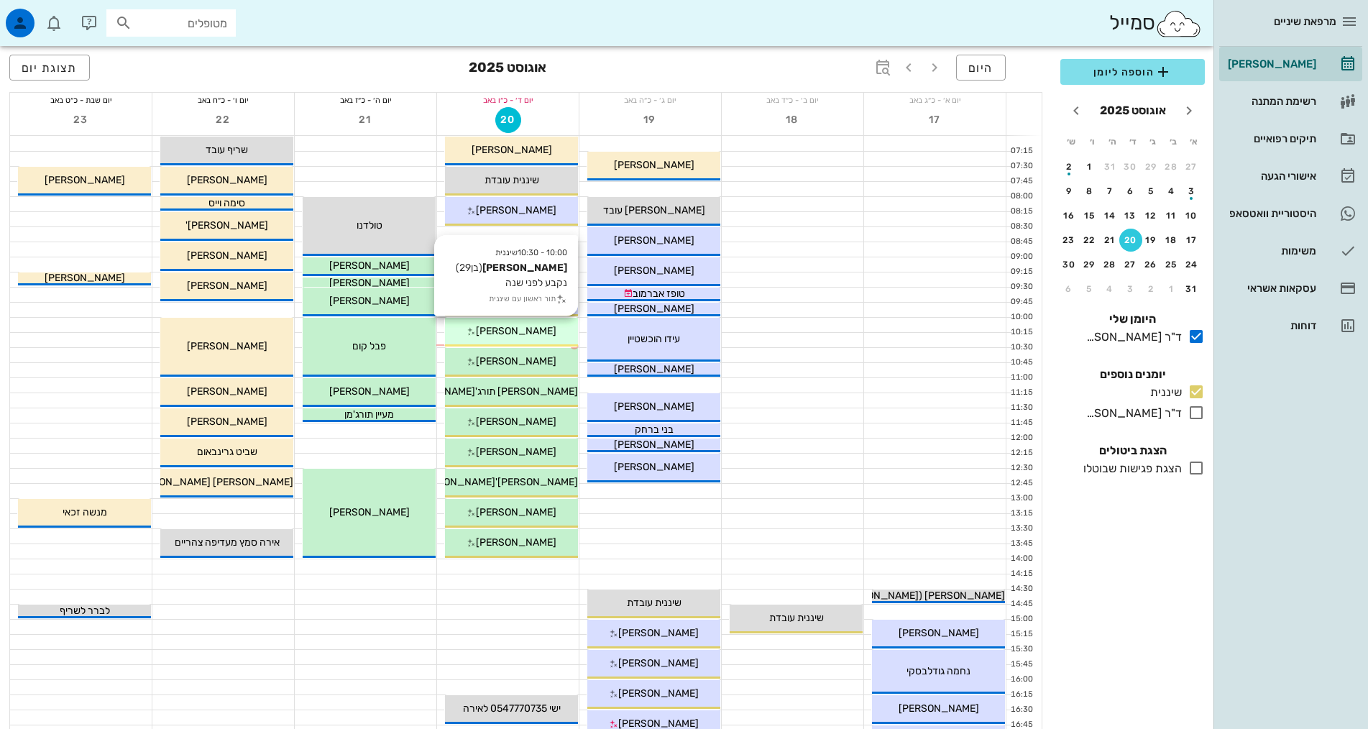
click at [544, 330] on div "איתן טמפל" at bounding box center [511, 331] width 133 height 15
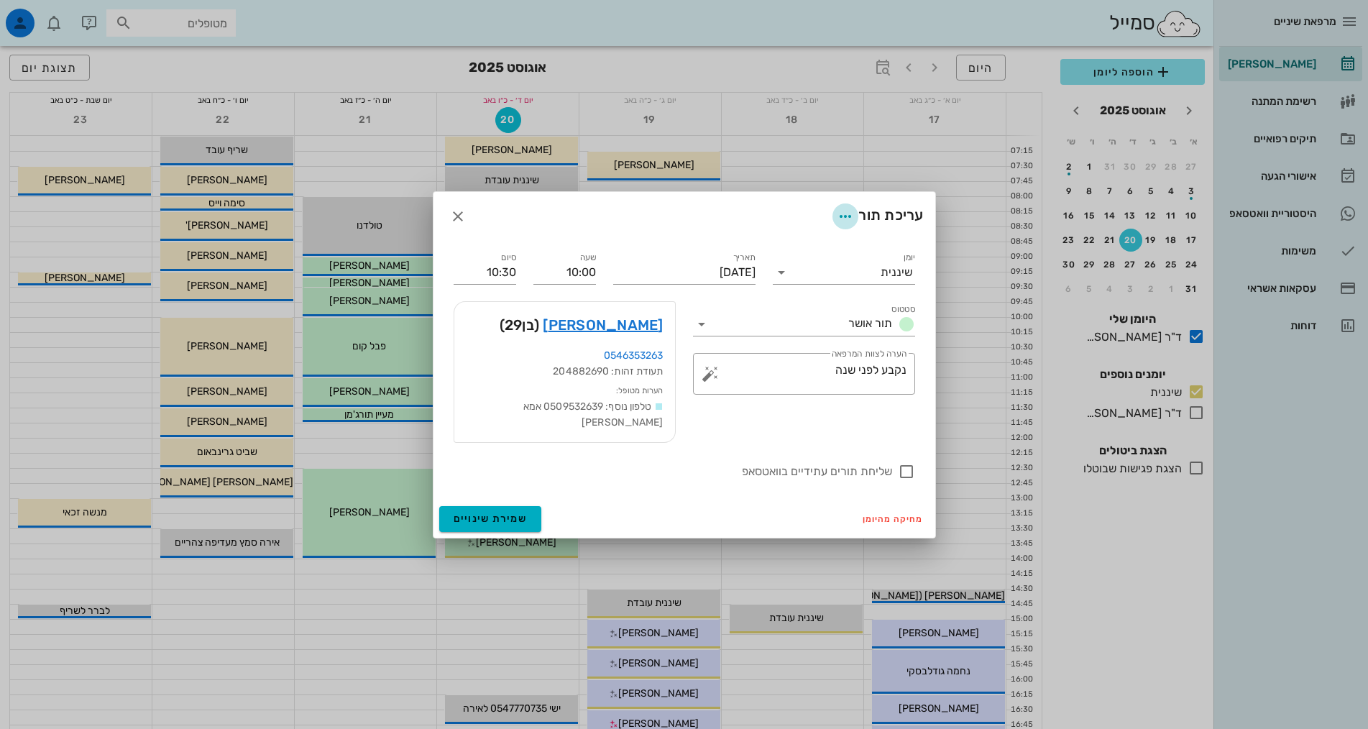
click at [846, 220] on icon "button" at bounding box center [845, 216] width 17 height 17
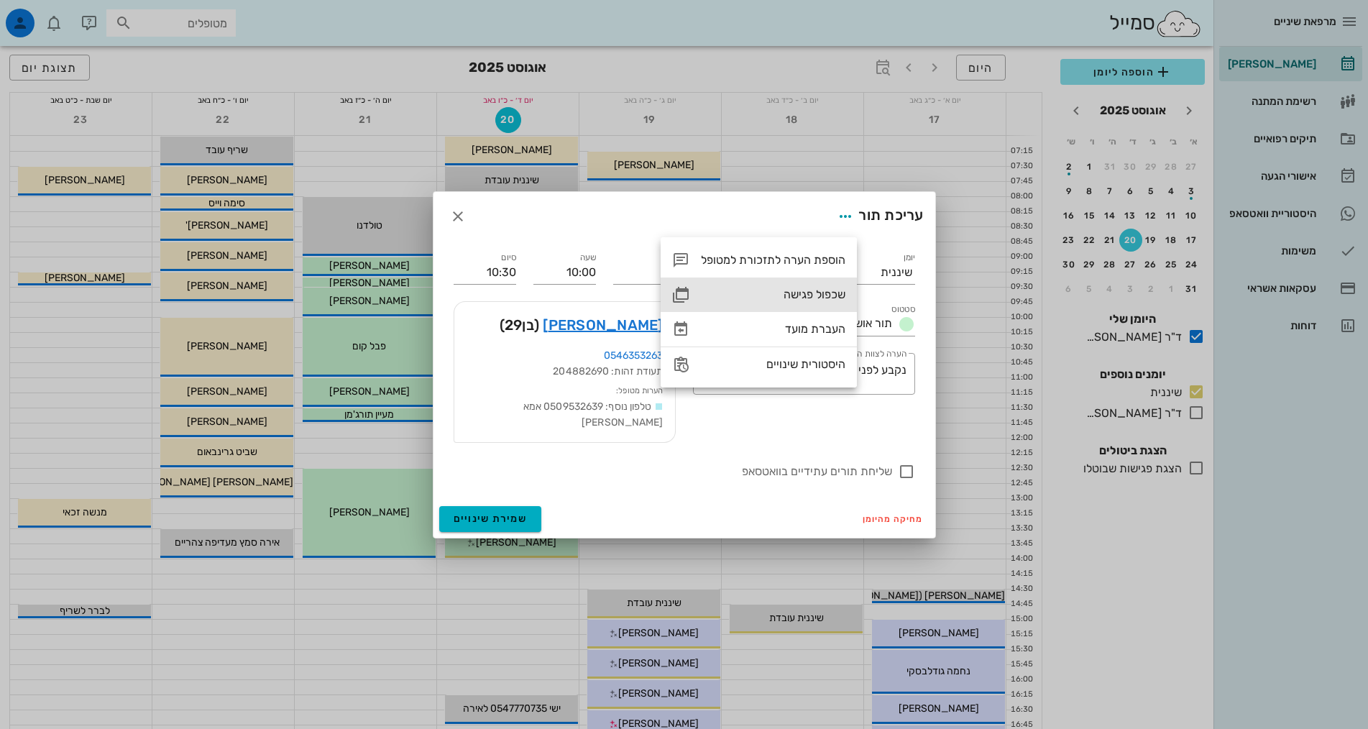
click at [831, 300] on div "שכפול פגישה" at bounding box center [773, 295] width 145 height 14
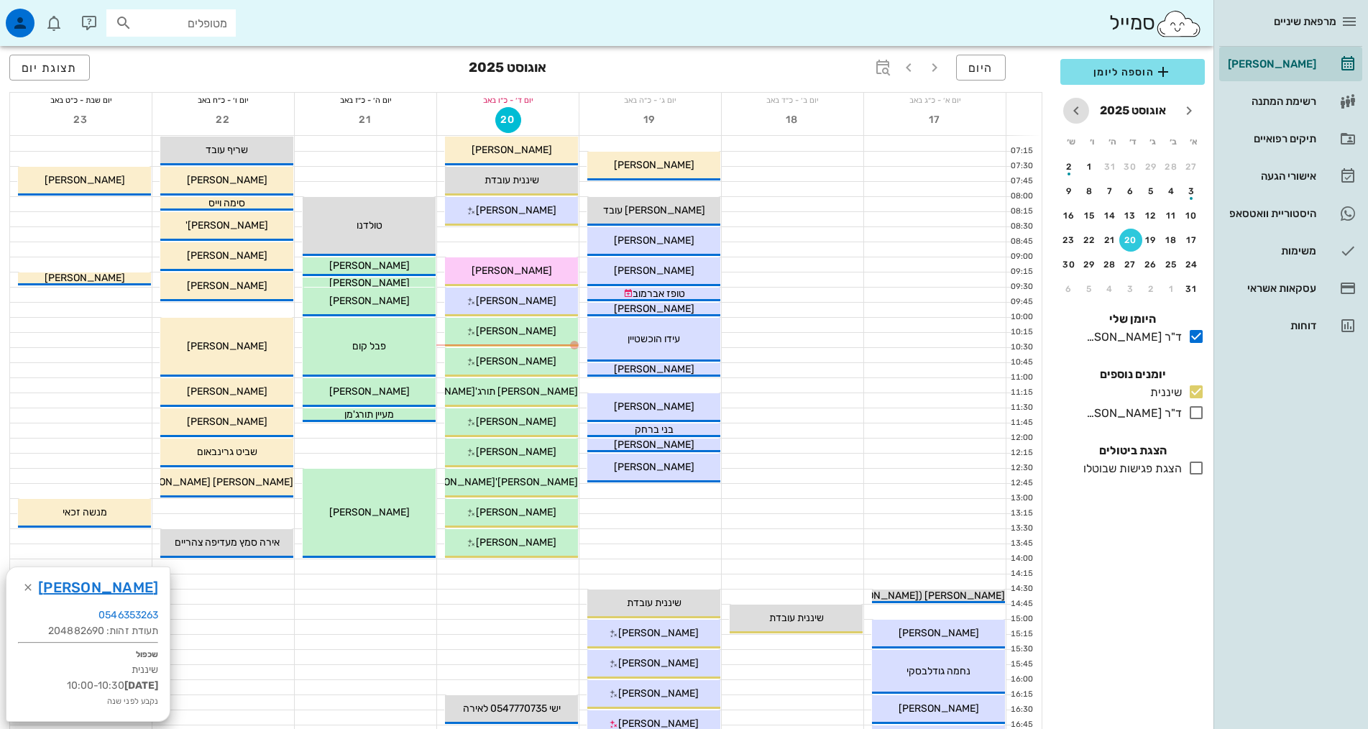
click at [1079, 112] on icon "חודש הבא" at bounding box center [1076, 110] width 17 height 17
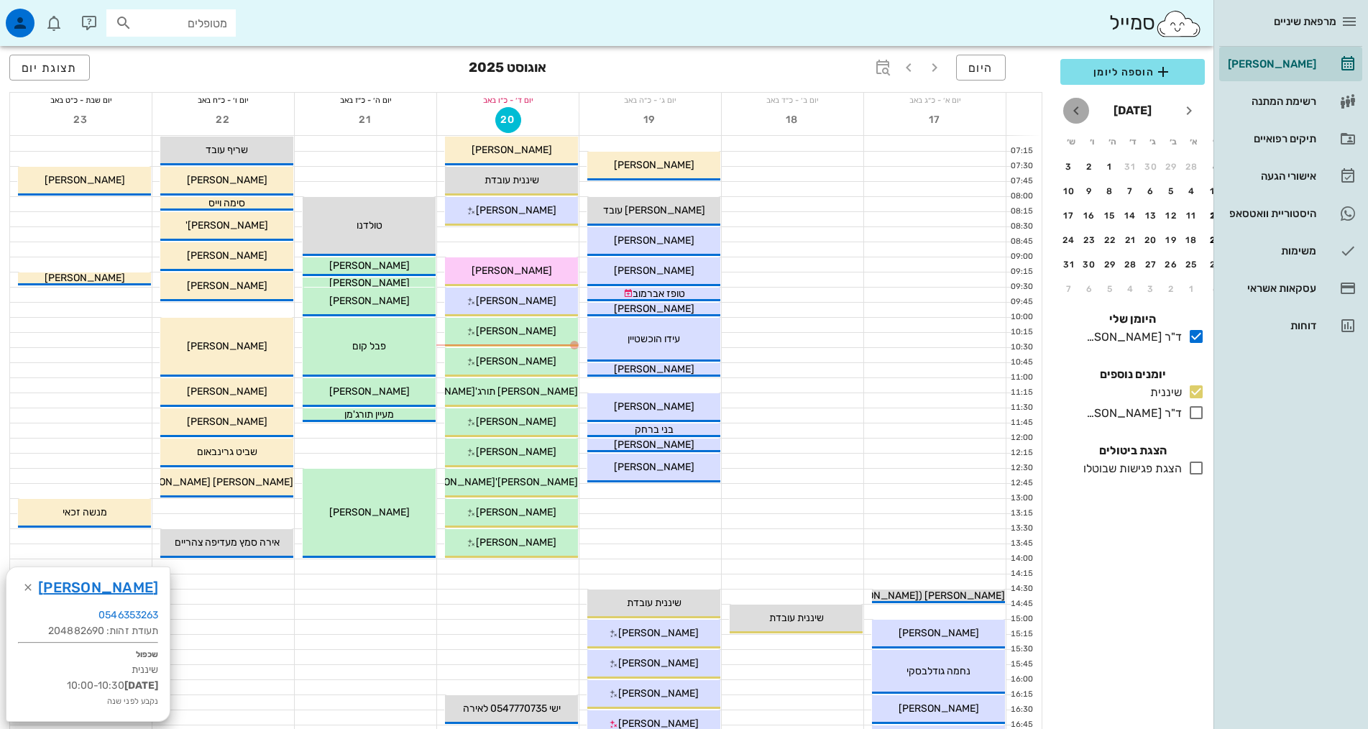
click at [1079, 112] on icon "חודש הבא" at bounding box center [1076, 110] width 17 height 17
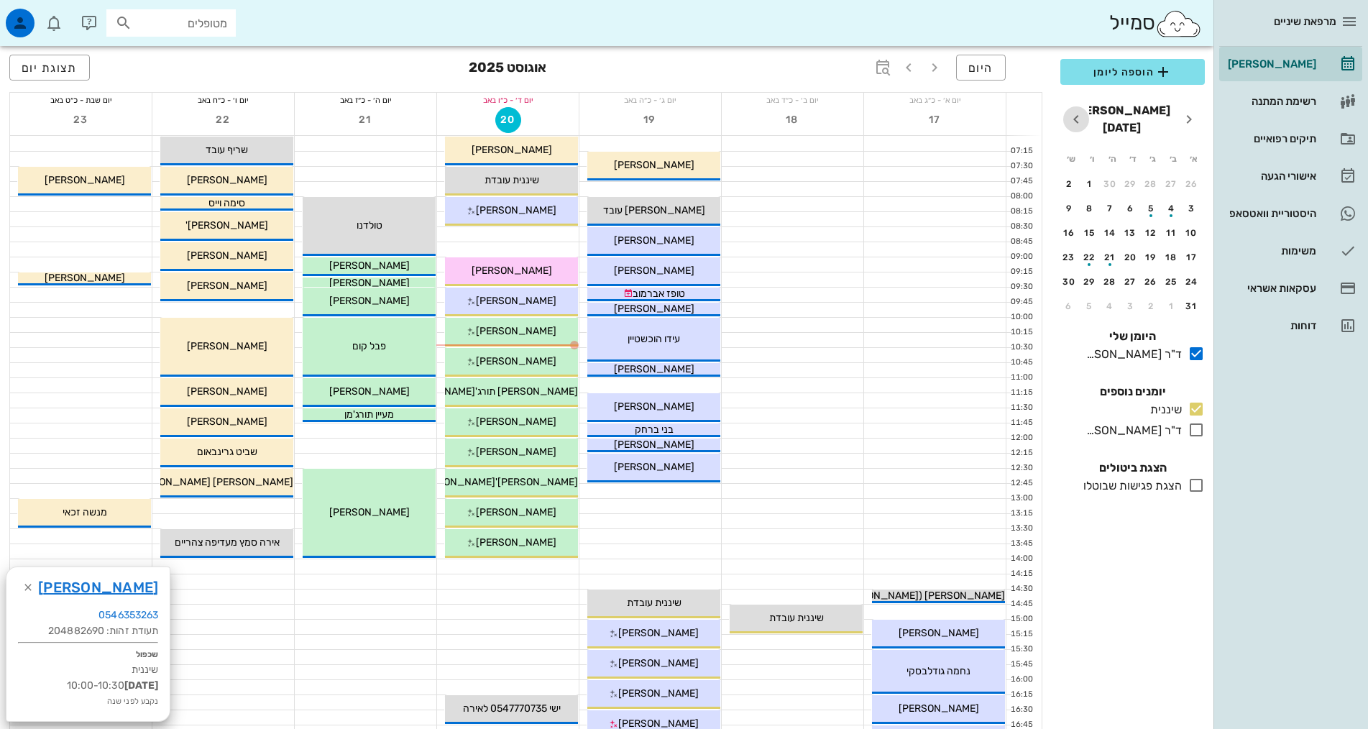
click at [1079, 112] on icon "חודש הבא" at bounding box center [1076, 119] width 17 height 17
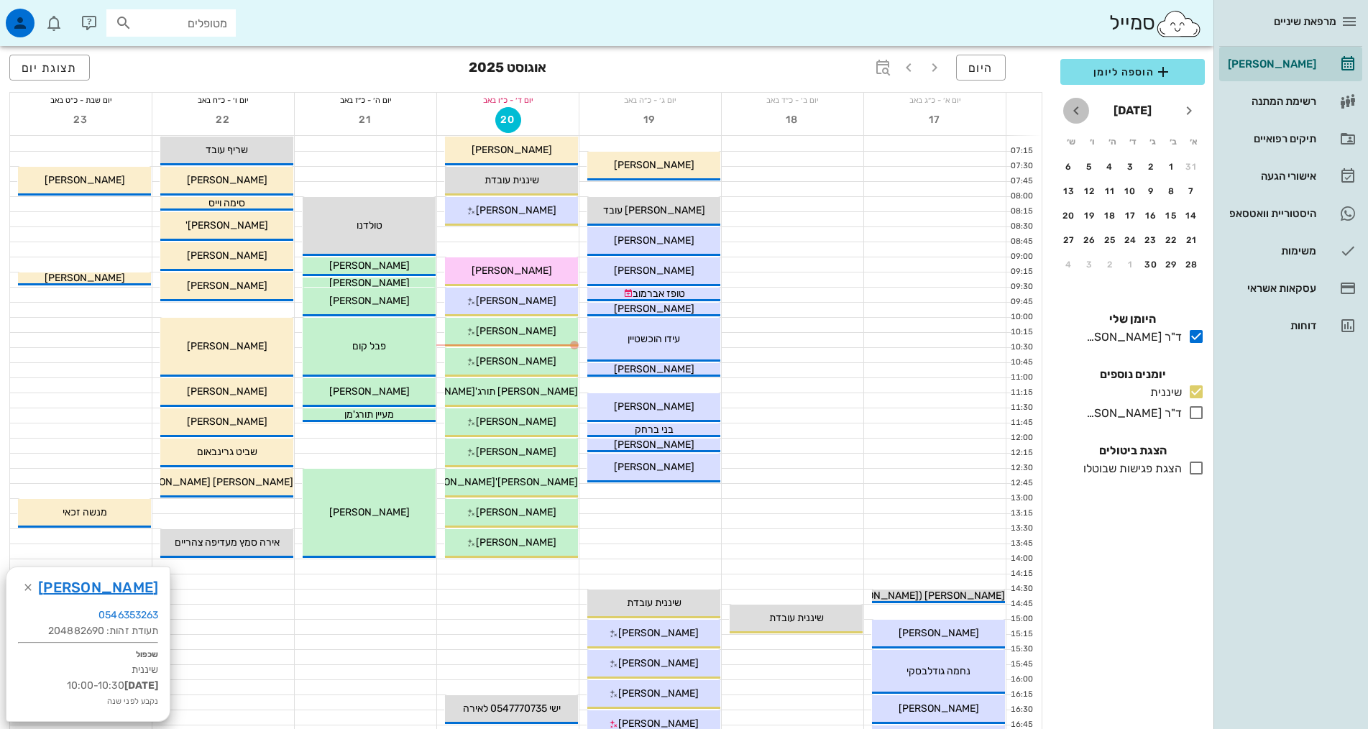
click at [1079, 112] on icon "חודש הבא" at bounding box center [1076, 110] width 17 height 17
click at [1074, 108] on icon "חודש הבא" at bounding box center [1076, 110] width 17 height 17
click at [1116, 241] on div "20" at bounding box center [1110, 240] width 23 height 10
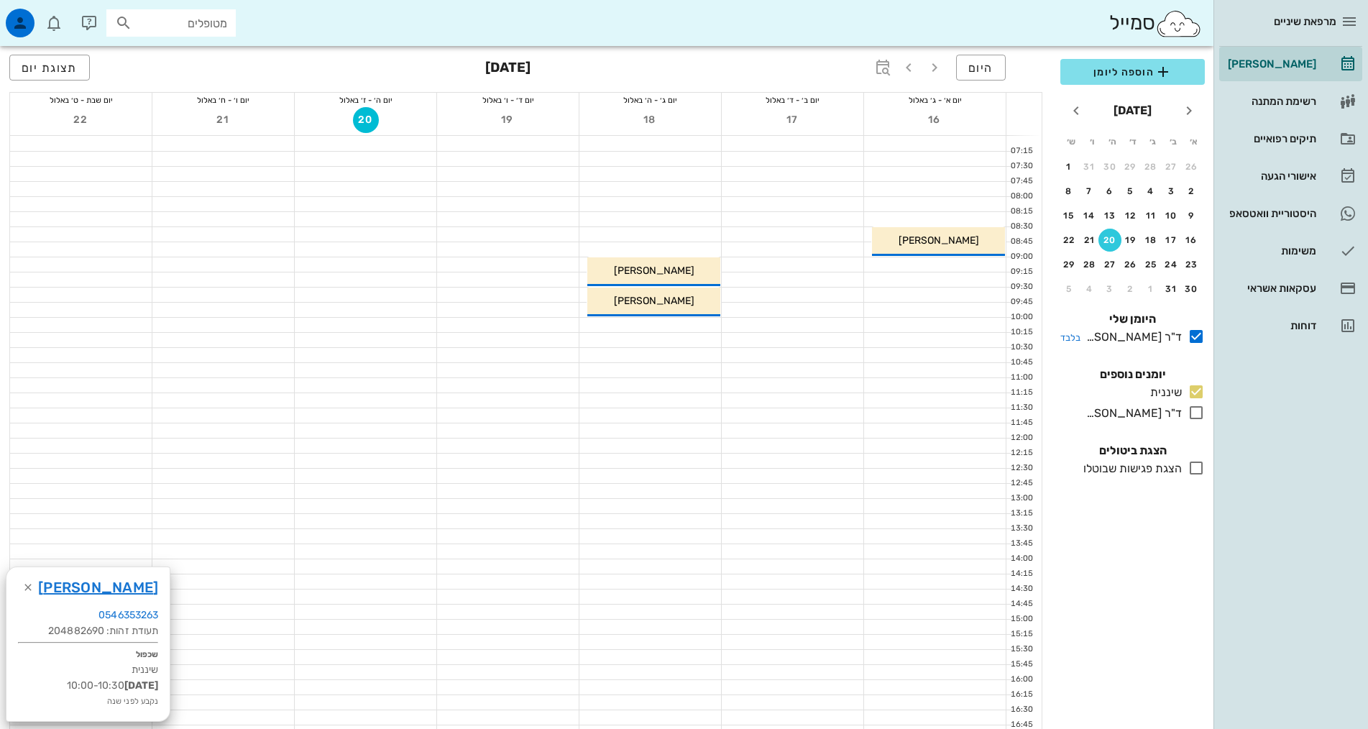
click at [1197, 337] on icon at bounding box center [1196, 336] width 17 height 17
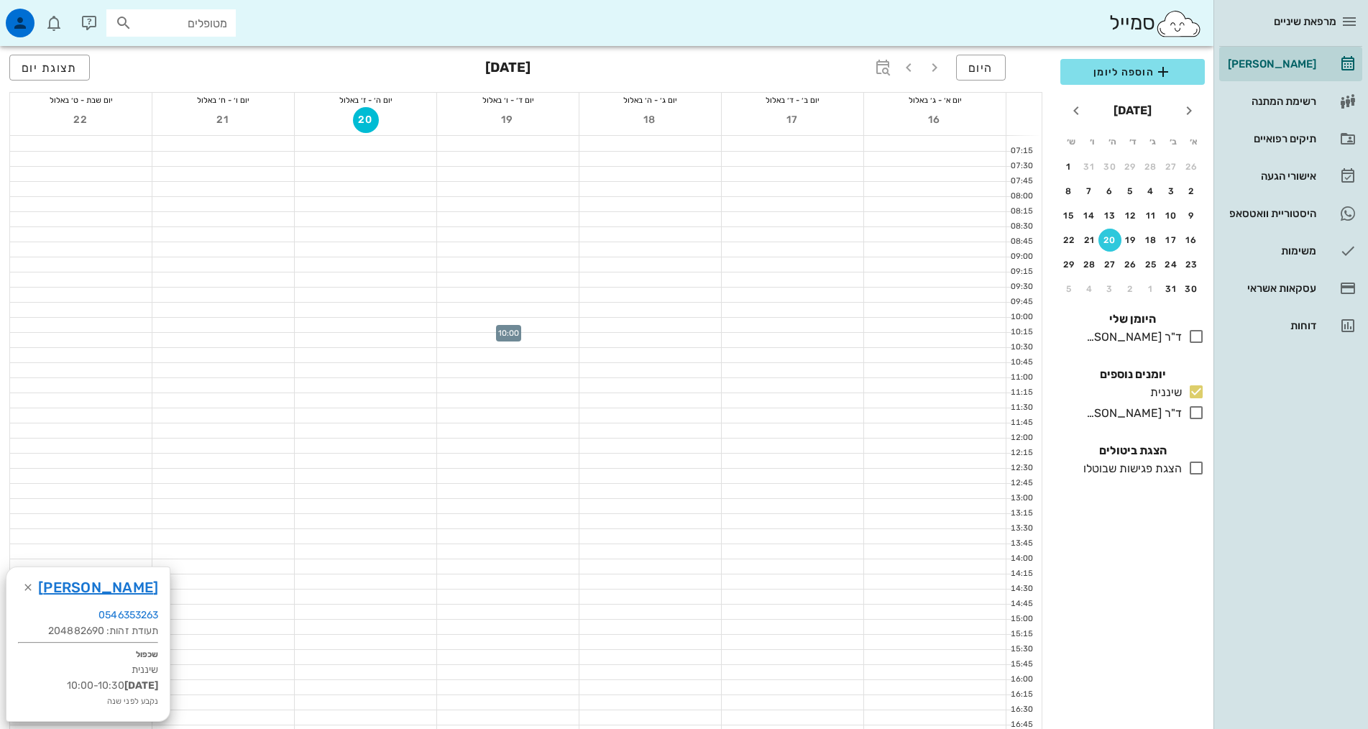
click at [550, 331] on div at bounding box center [508, 325] width 142 height 14
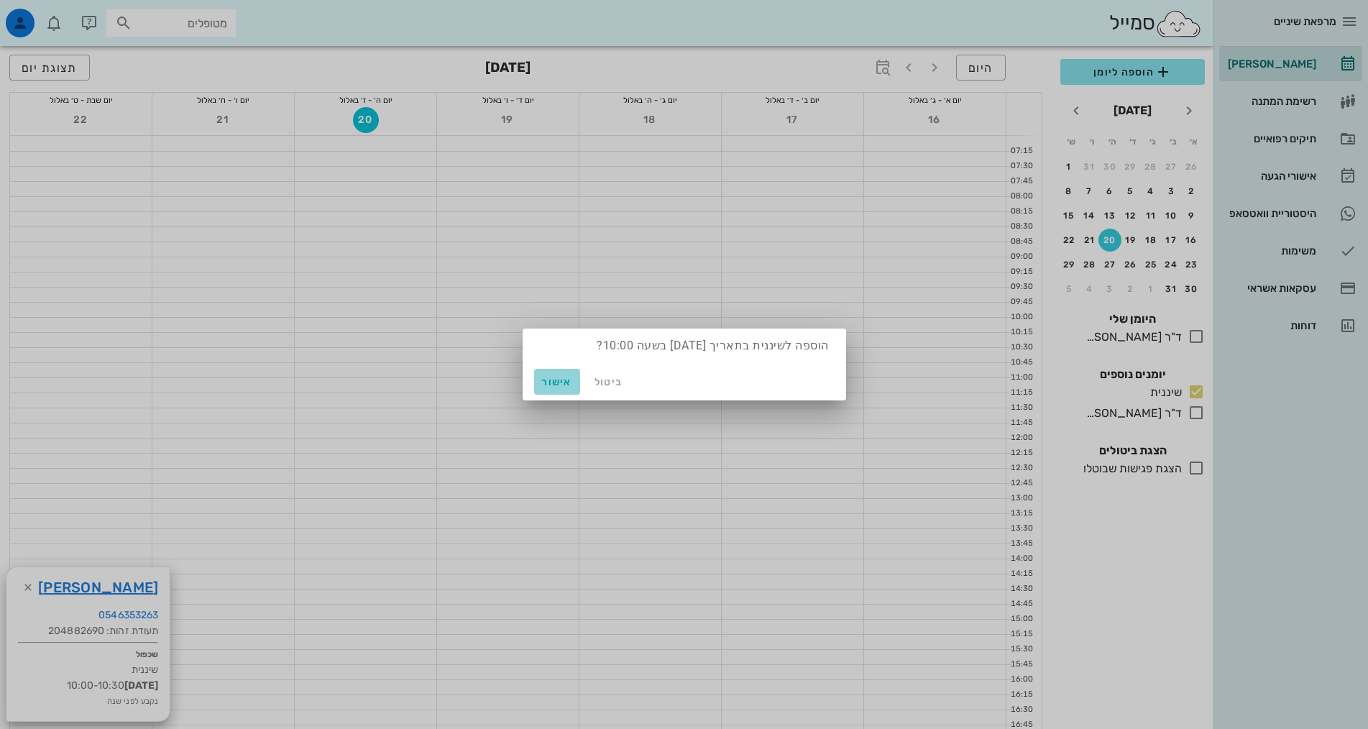
click at [571, 383] on span "אישור" at bounding box center [557, 382] width 35 height 12
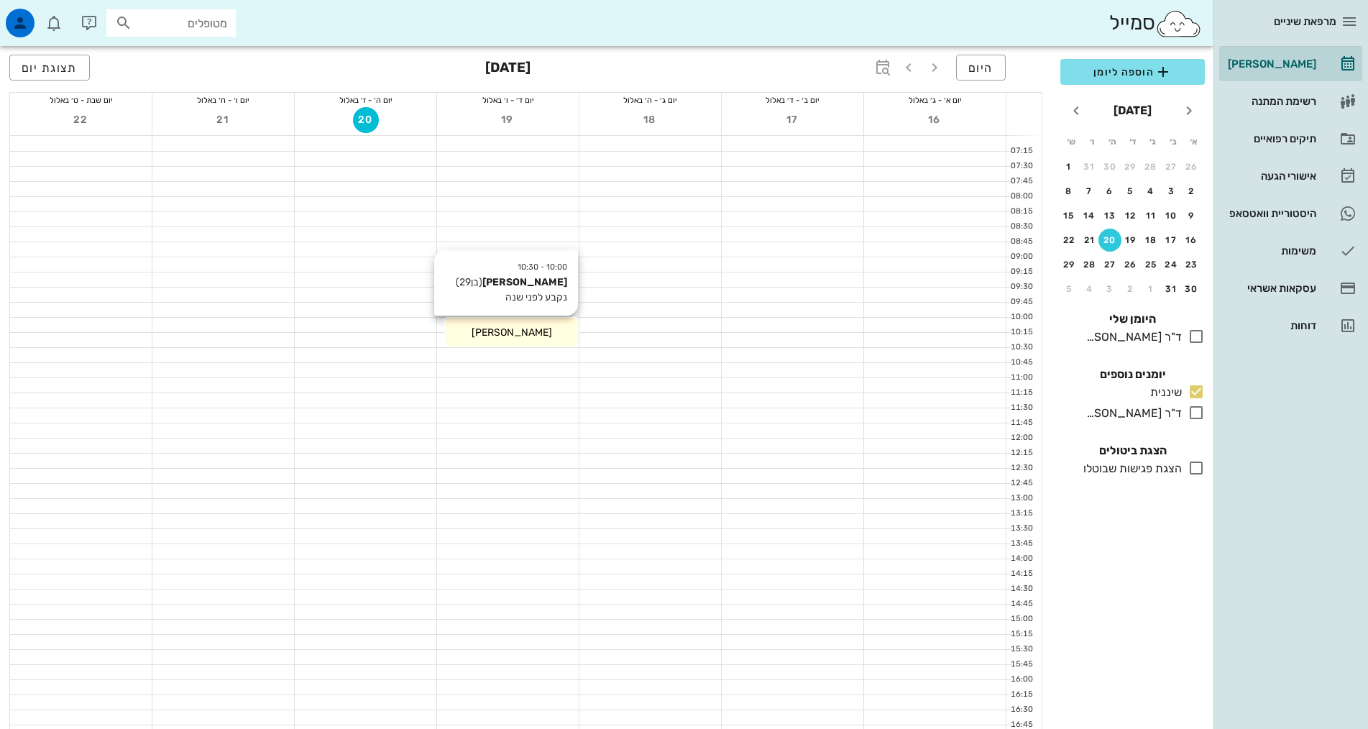
click at [539, 331] on div "איתן טמפל" at bounding box center [511, 332] width 133 height 15
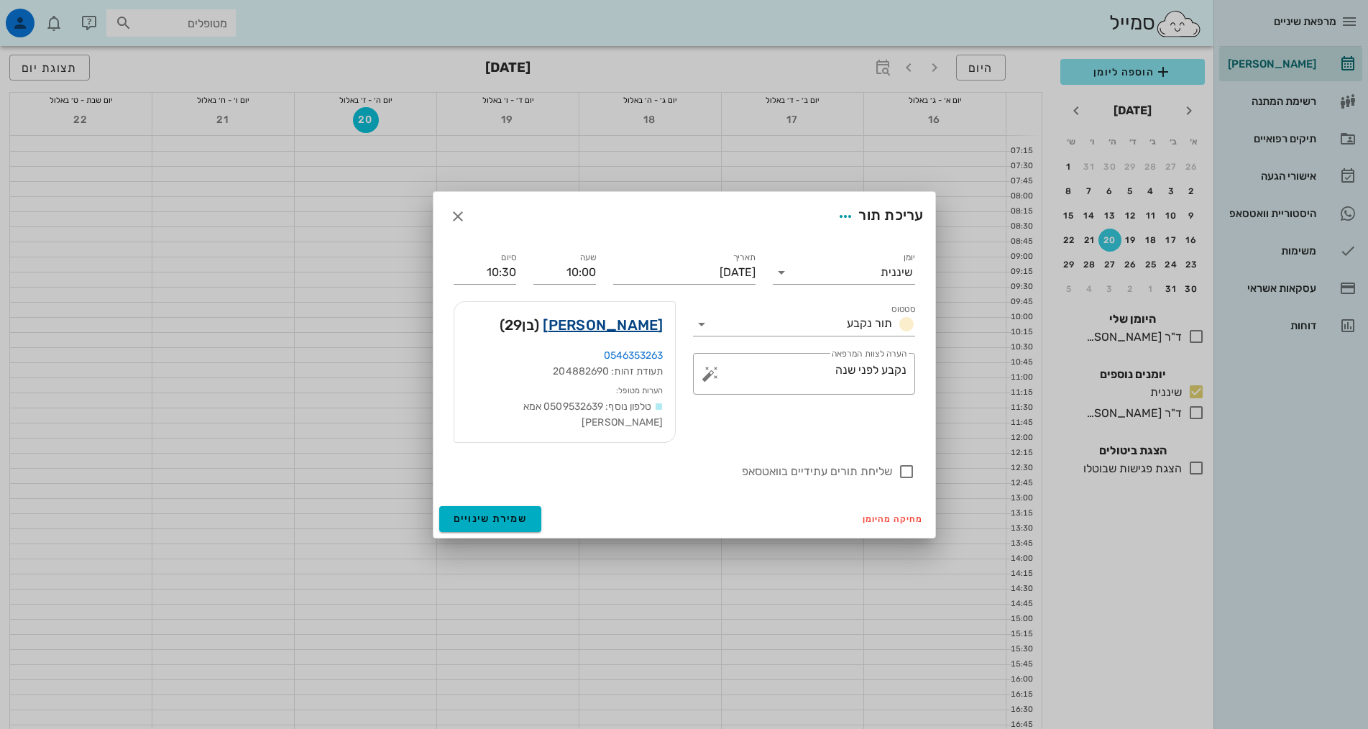
click at [637, 334] on link "איתן טמפל" at bounding box center [603, 325] width 120 height 23
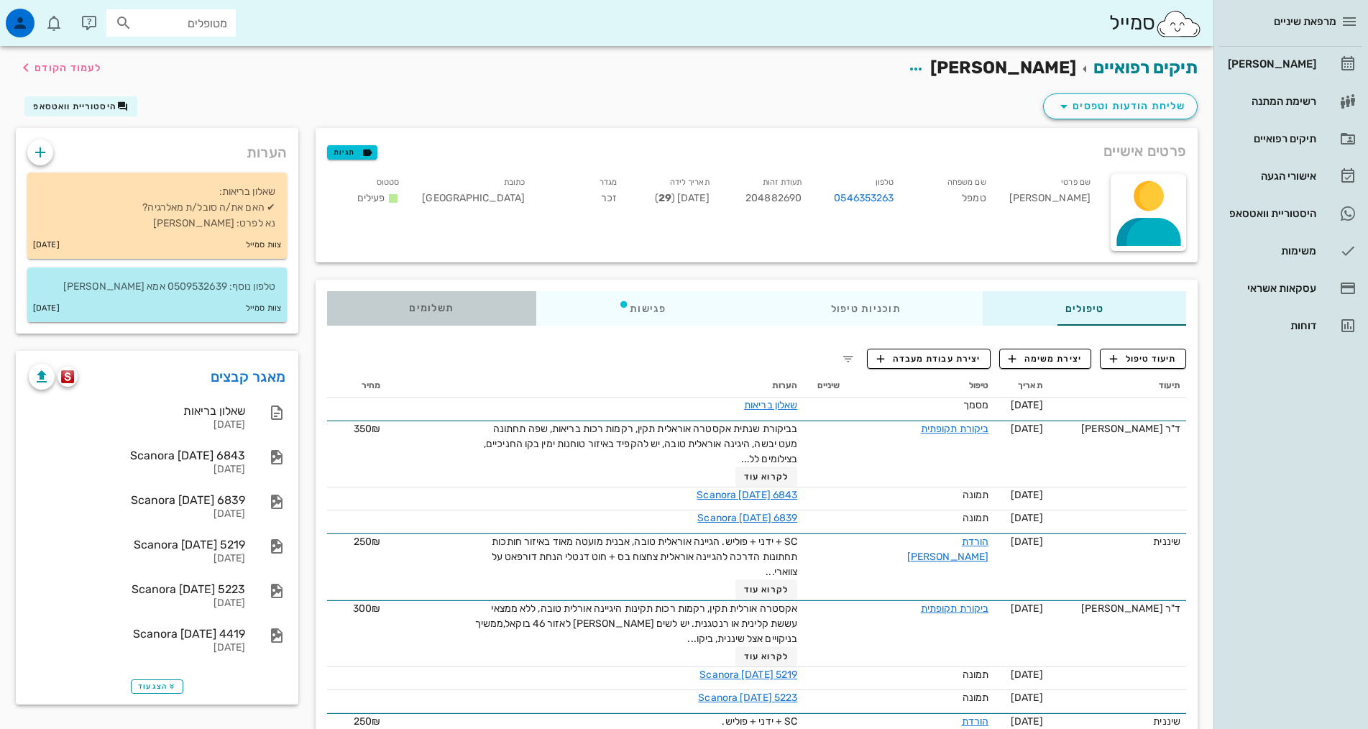
click at [409, 311] on span "תשלומים 0₪" at bounding box center [431, 308] width 45 height 10
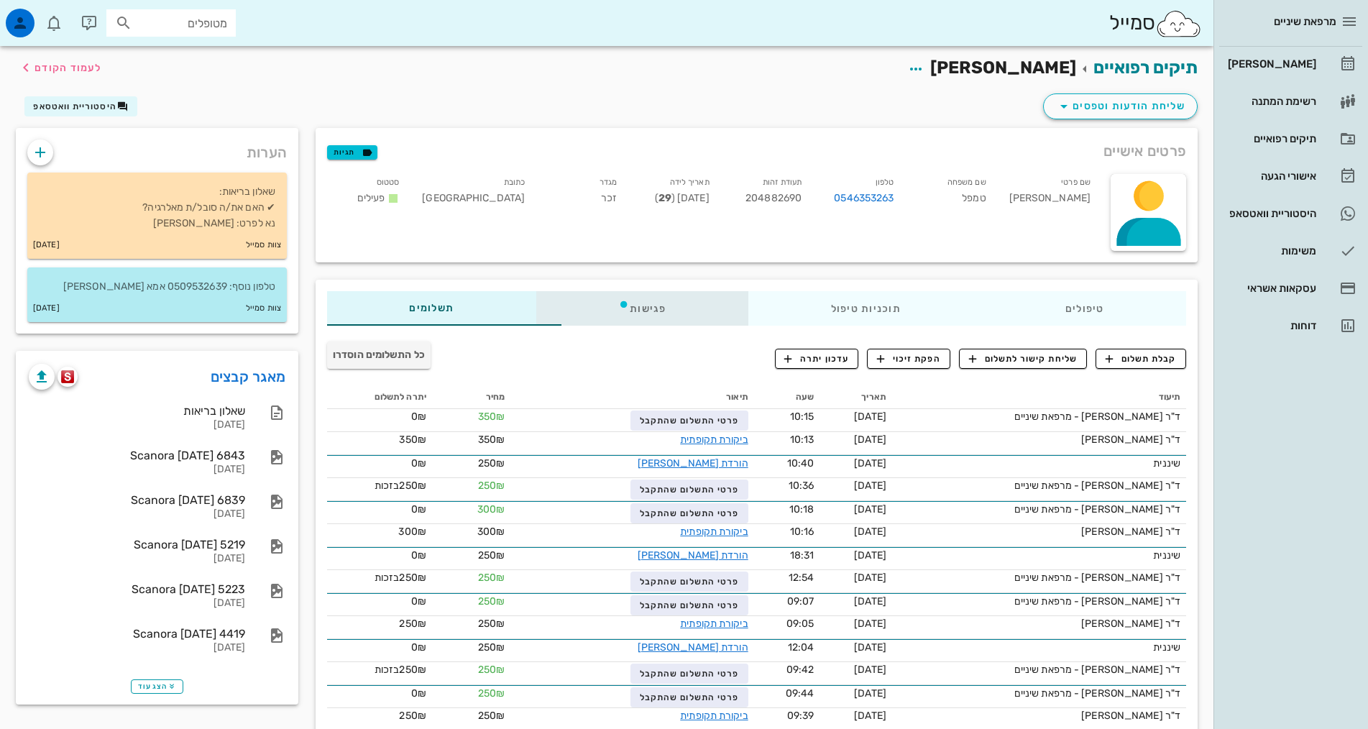
click at [582, 312] on div "פגישות" at bounding box center [642, 308] width 212 height 35
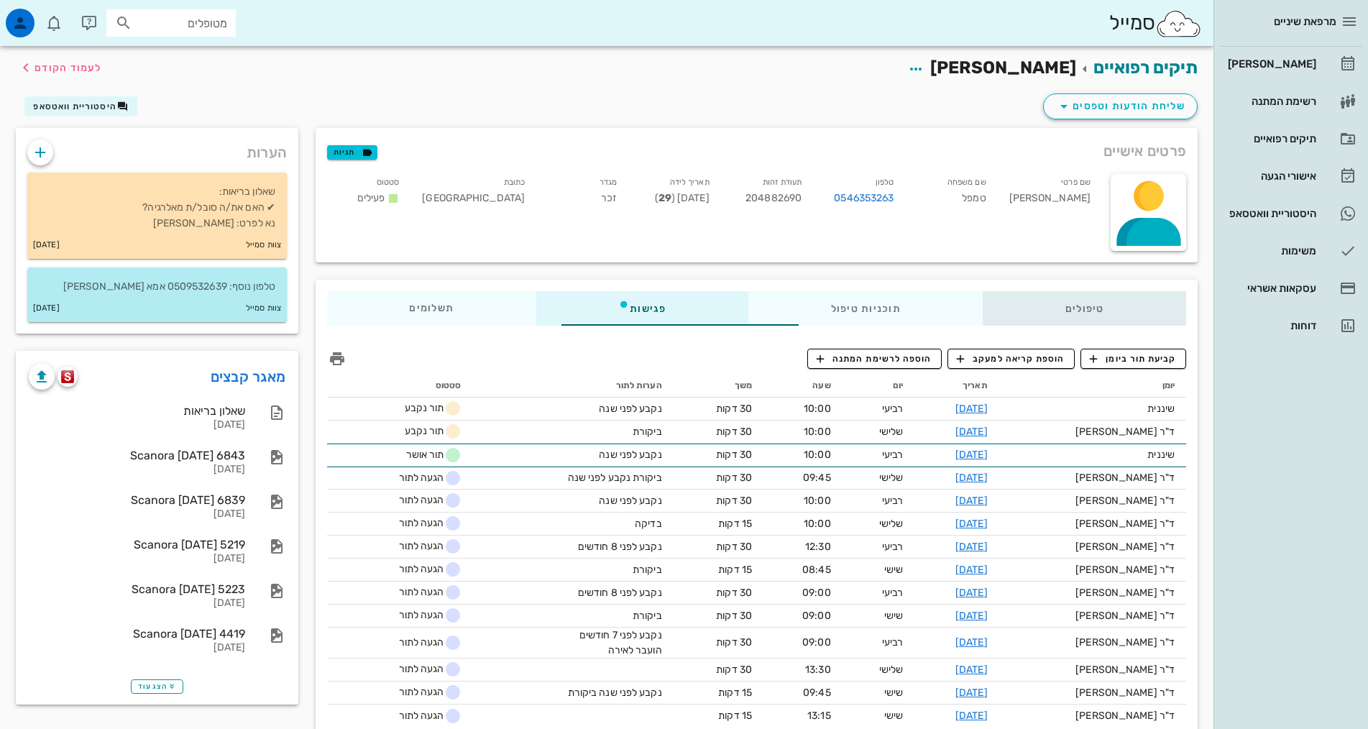
click at [1071, 316] on div "טיפולים" at bounding box center [1084, 308] width 203 height 35
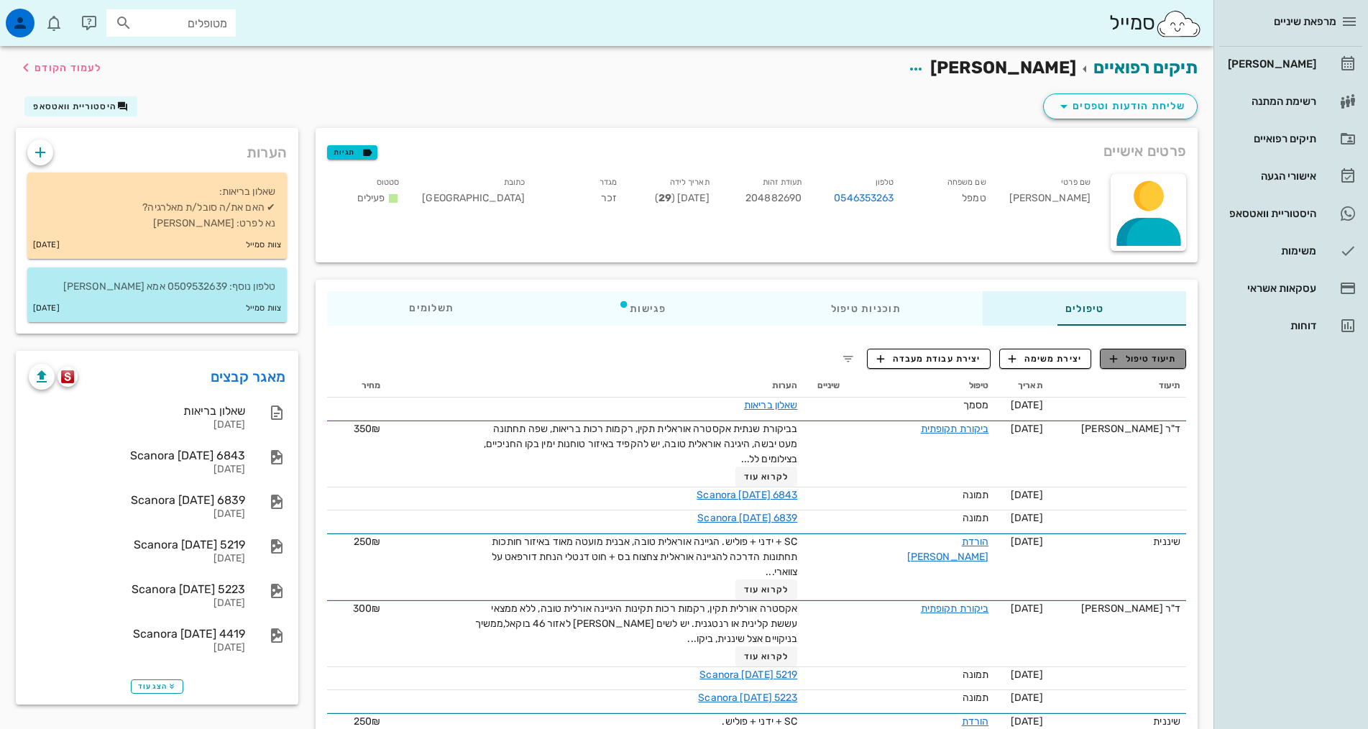
click at [1161, 363] on span "תיעוד טיפול" at bounding box center [1143, 358] width 67 height 13
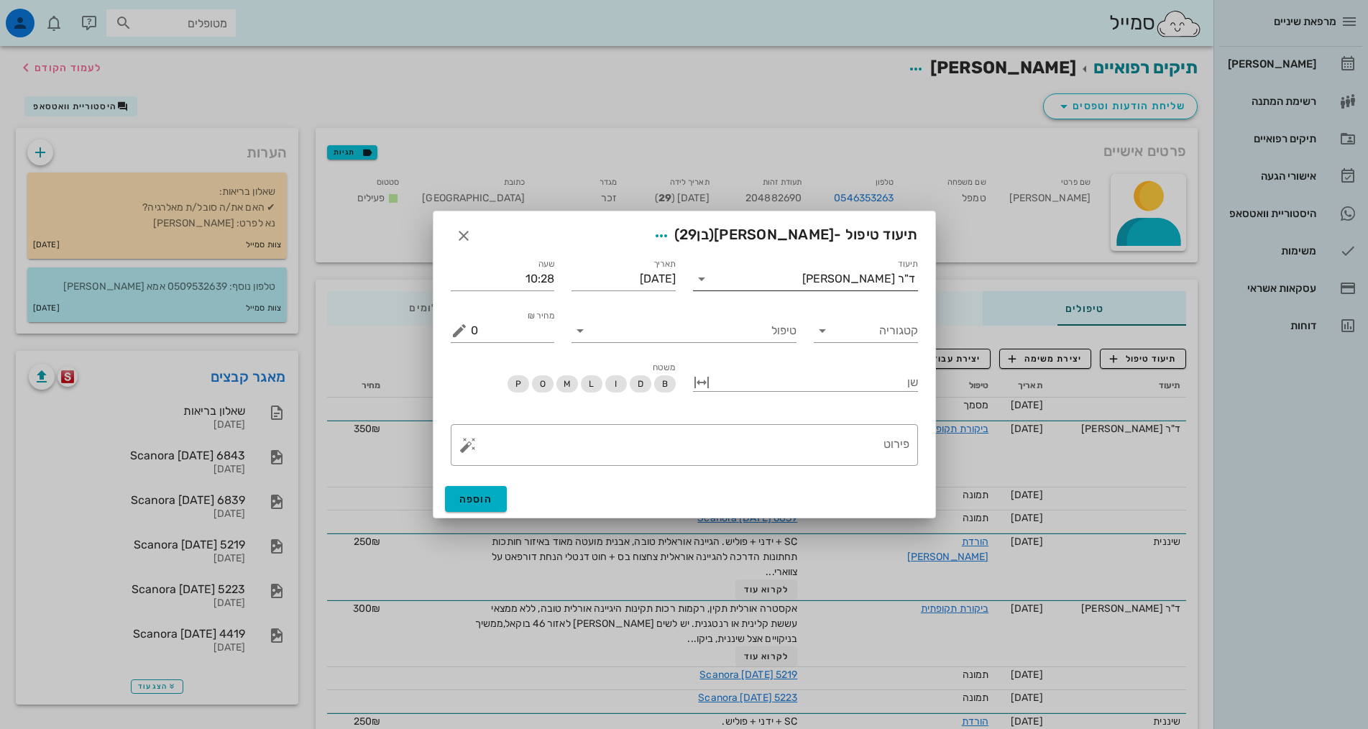
click at [802, 283] on input "תיעוד" at bounding box center [757, 278] width 89 height 23
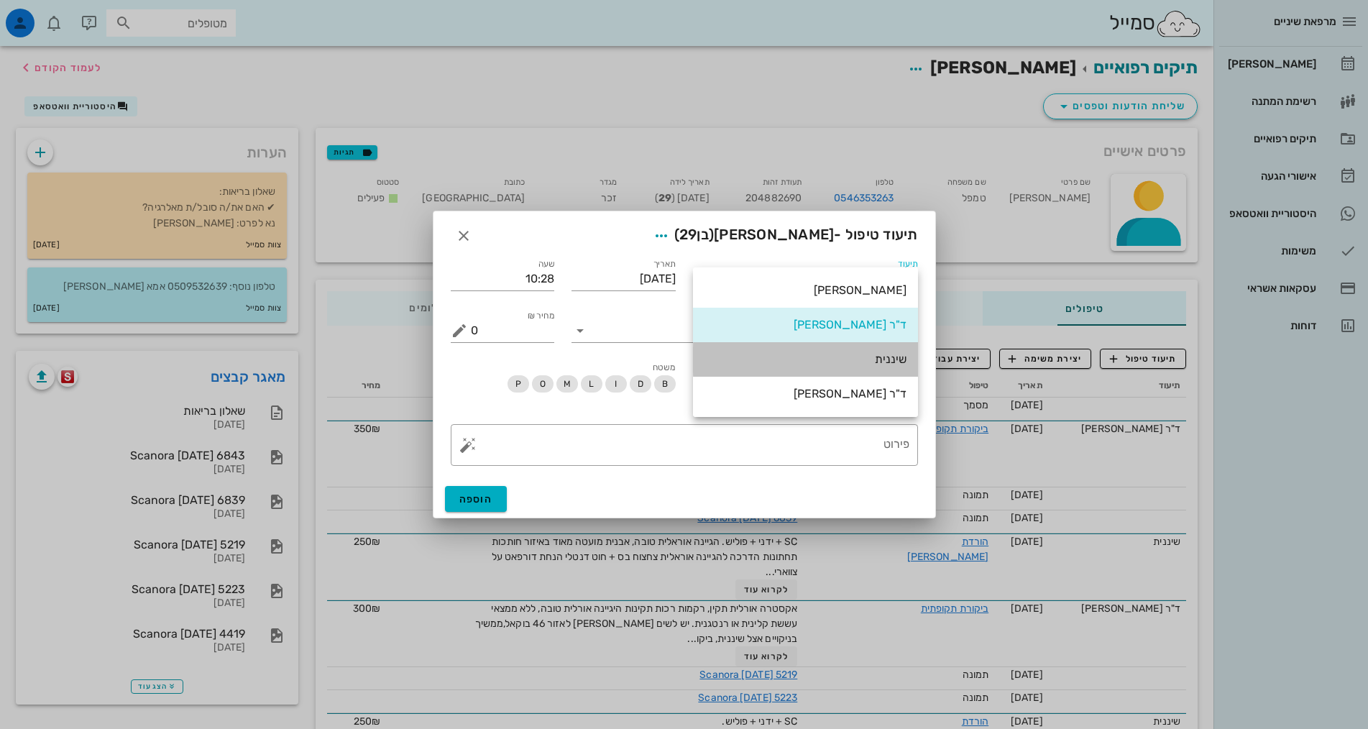
click at [888, 362] on div "שיננית" at bounding box center [806, 359] width 202 height 14
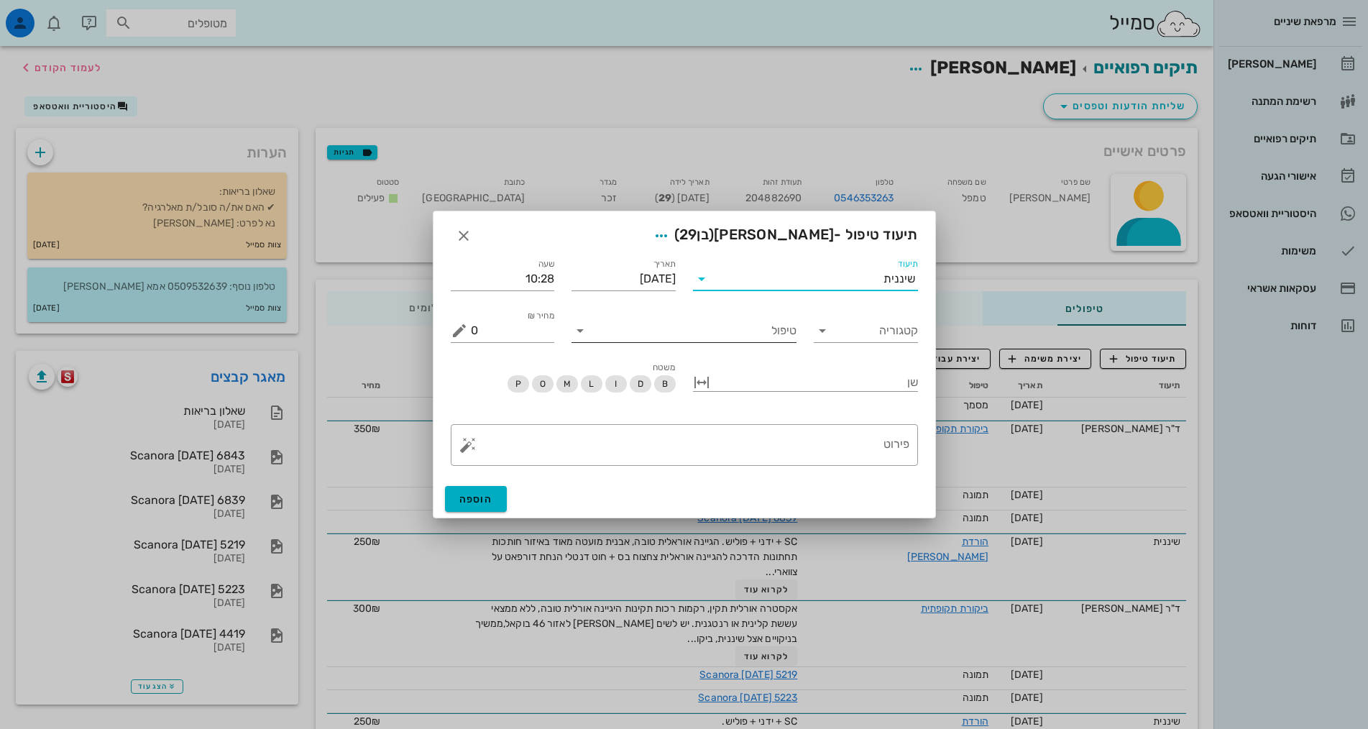
click at [751, 339] on input "טיפול" at bounding box center [694, 330] width 205 height 23
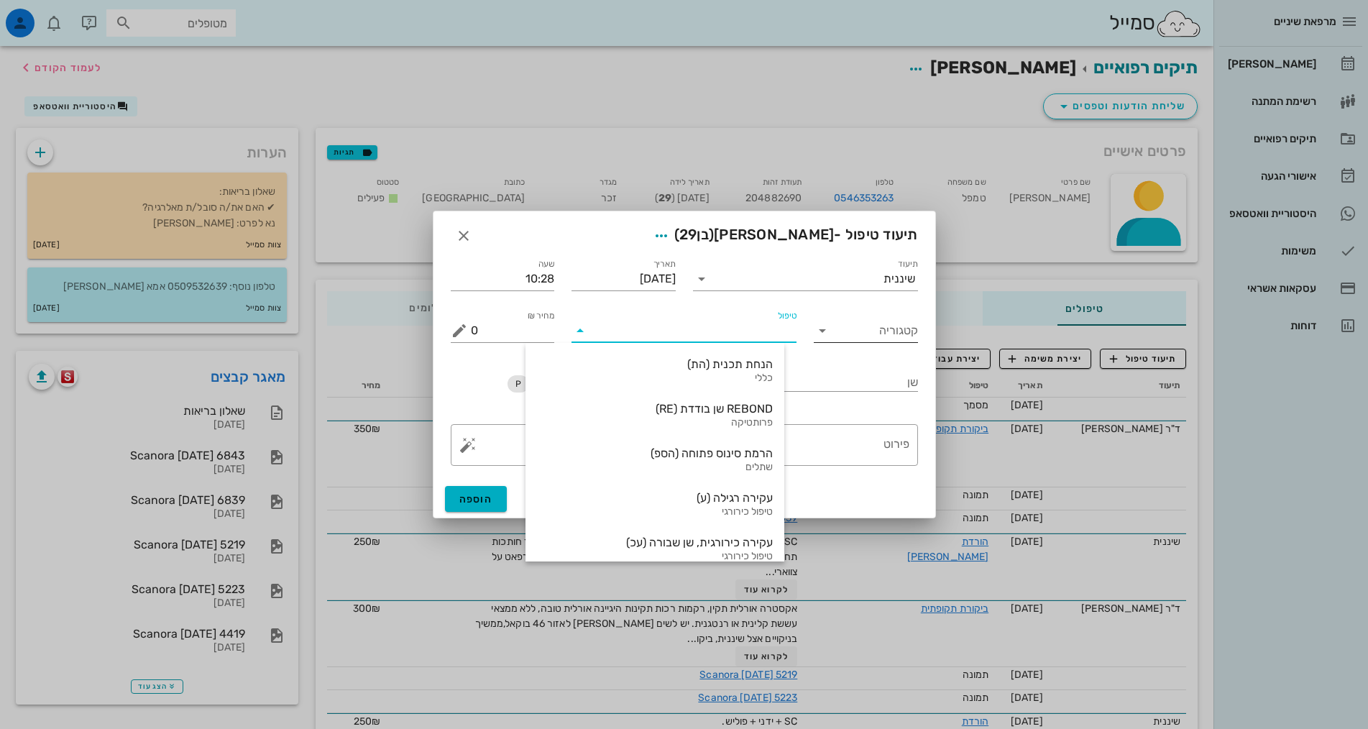
click at [836, 331] on div "קטגוריה" at bounding box center [866, 330] width 104 height 23
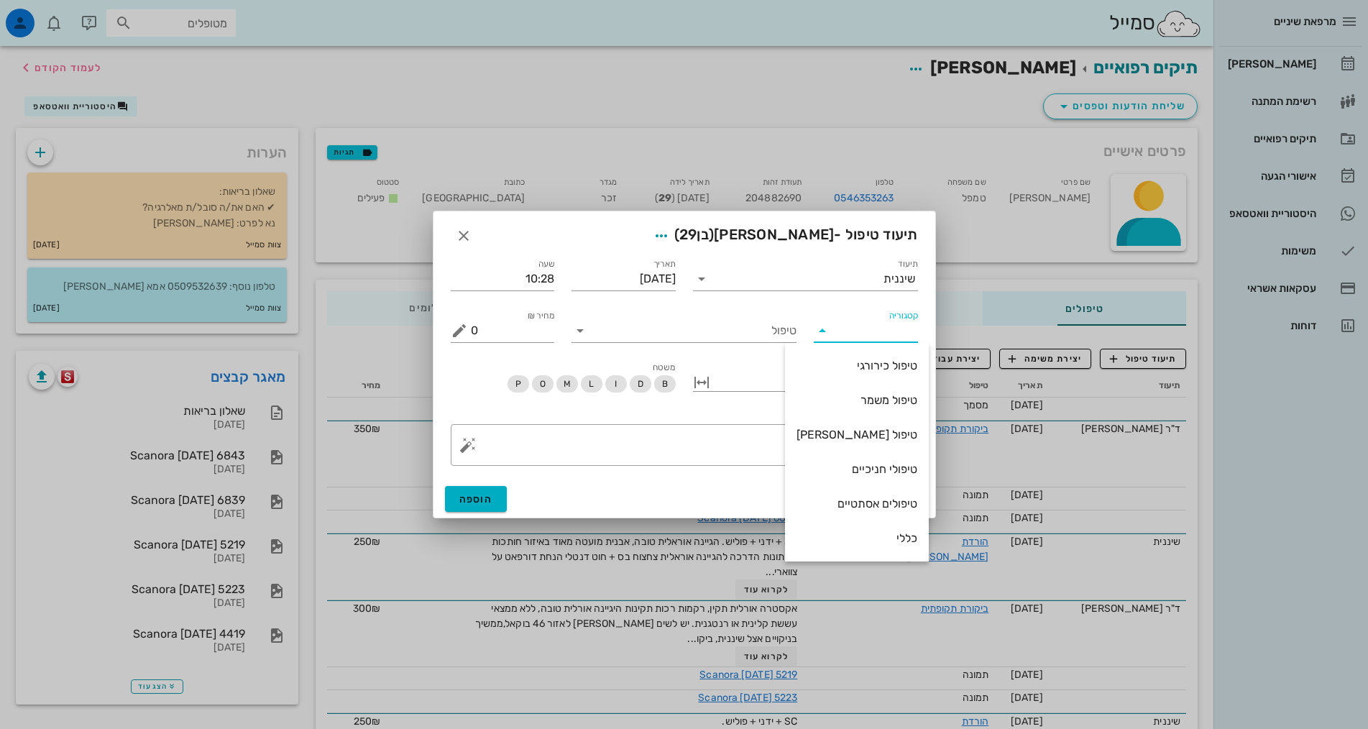
scroll to position [138, 0]
drag, startPoint x: 889, startPoint y: 466, endPoint x: 769, endPoint y: 359, distance: 161.5
click at [887, 466] on div "שיננית" at bounding box center [857, 469] width 121 height 14
type input "שיננית"
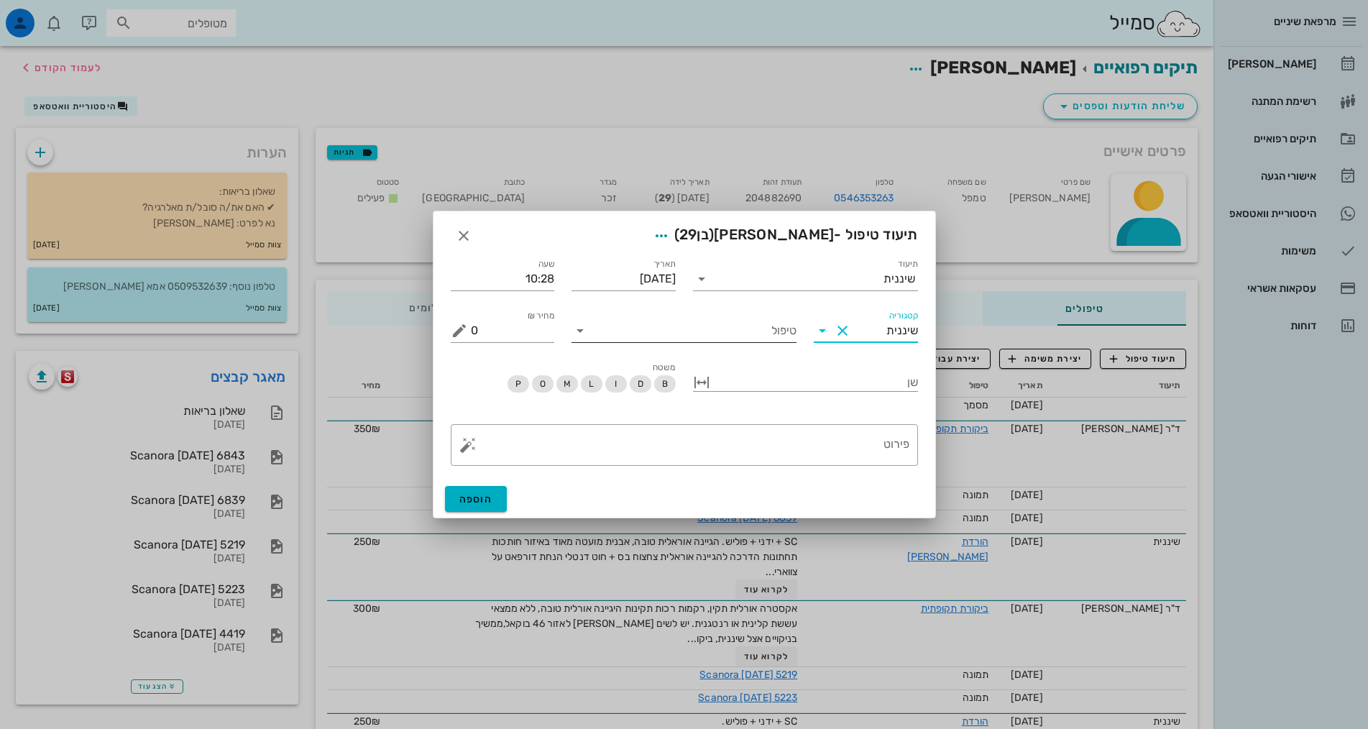
click at [771, 330] on input "טיפול" at bounding box center [694, 330] width 205 height 23
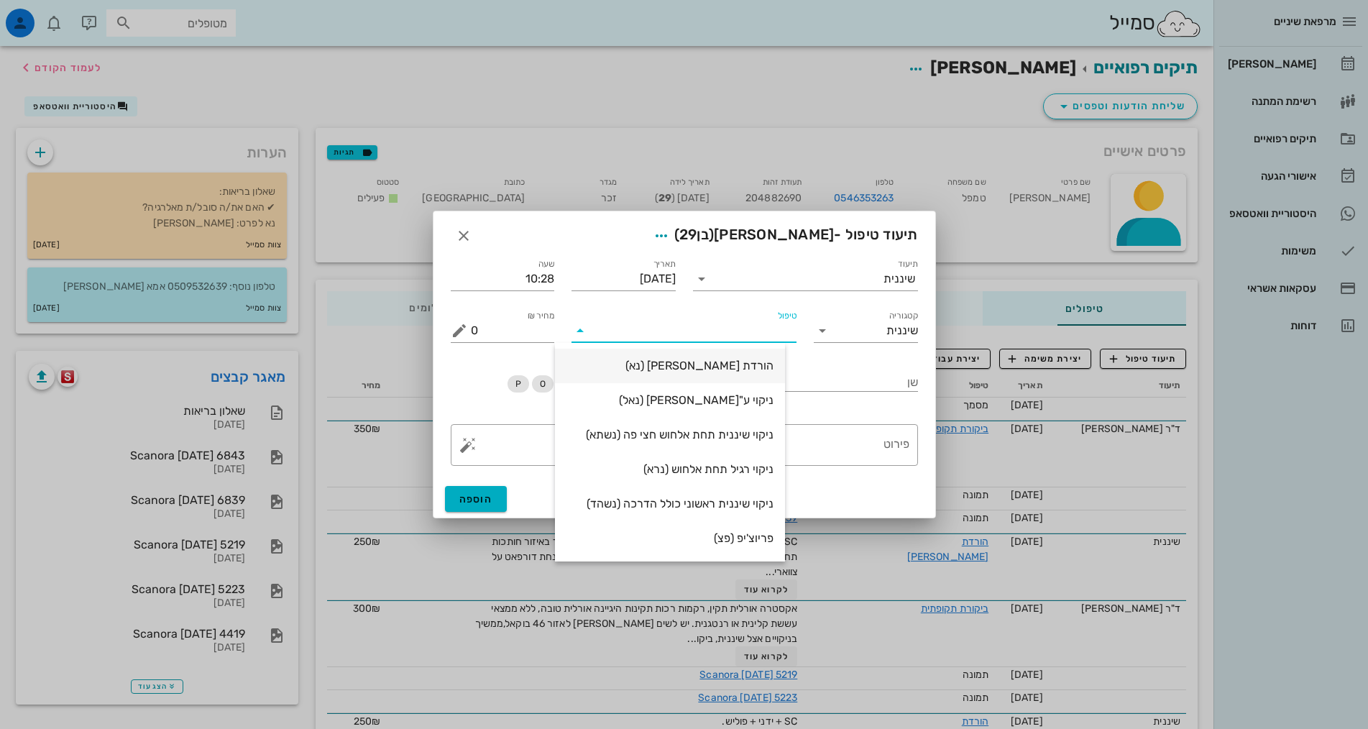
click at [774, 352] on div "הורדת אבן (נא)" at bounding box center [670, 365] width 207 height 31
type input "250"
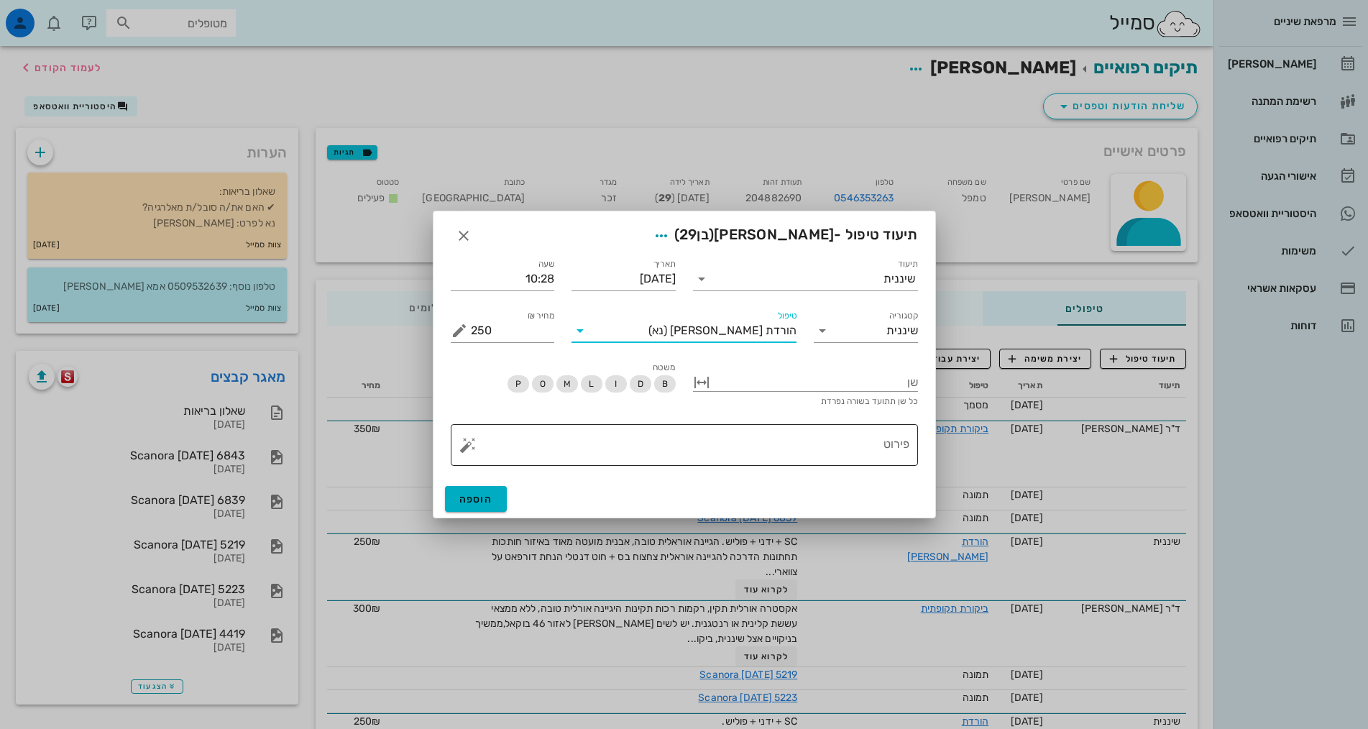
click at [793, 434] on textarea "פירוט" at bounding box center [690, 448] width 439 height 35
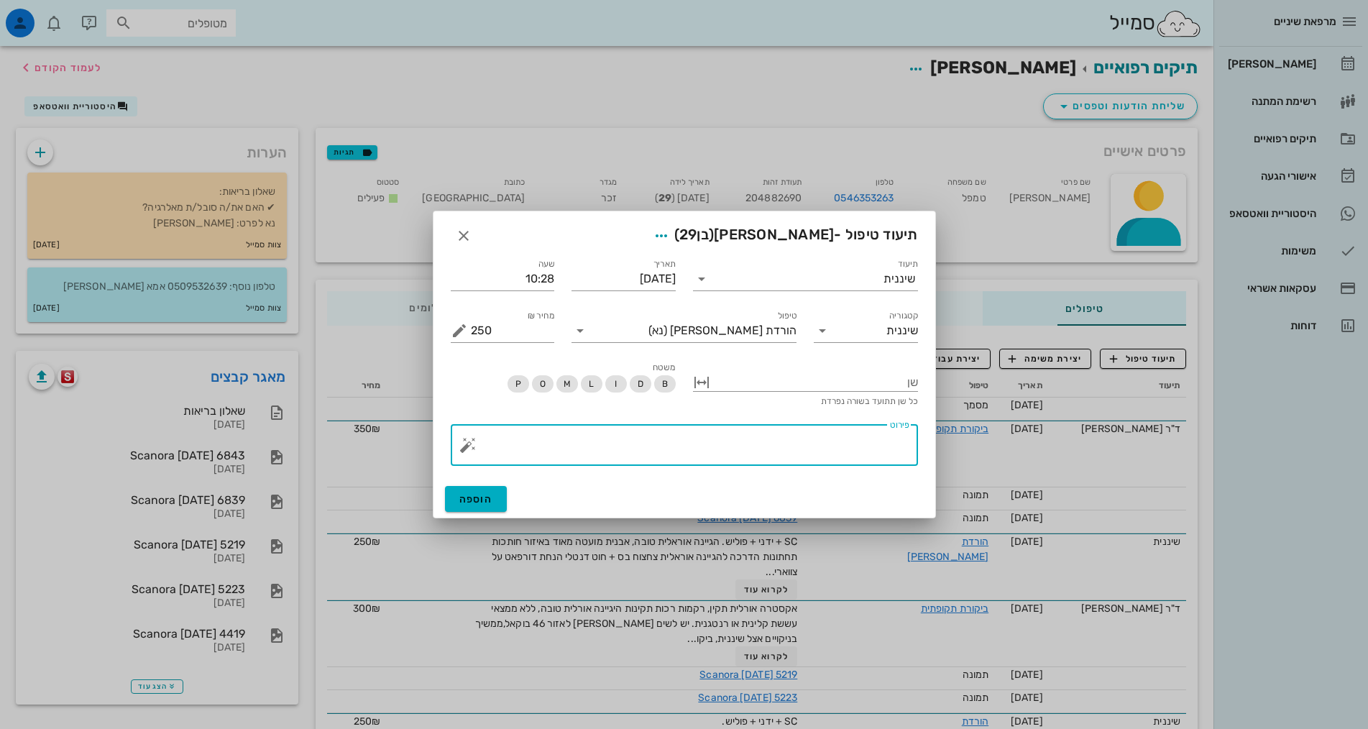
paste textarea "August"
type textarea "August"
drag, startPoint x: 893, startPoint y: 448, endPoint x: 1117, endPoint y: 397, distance: 229.4
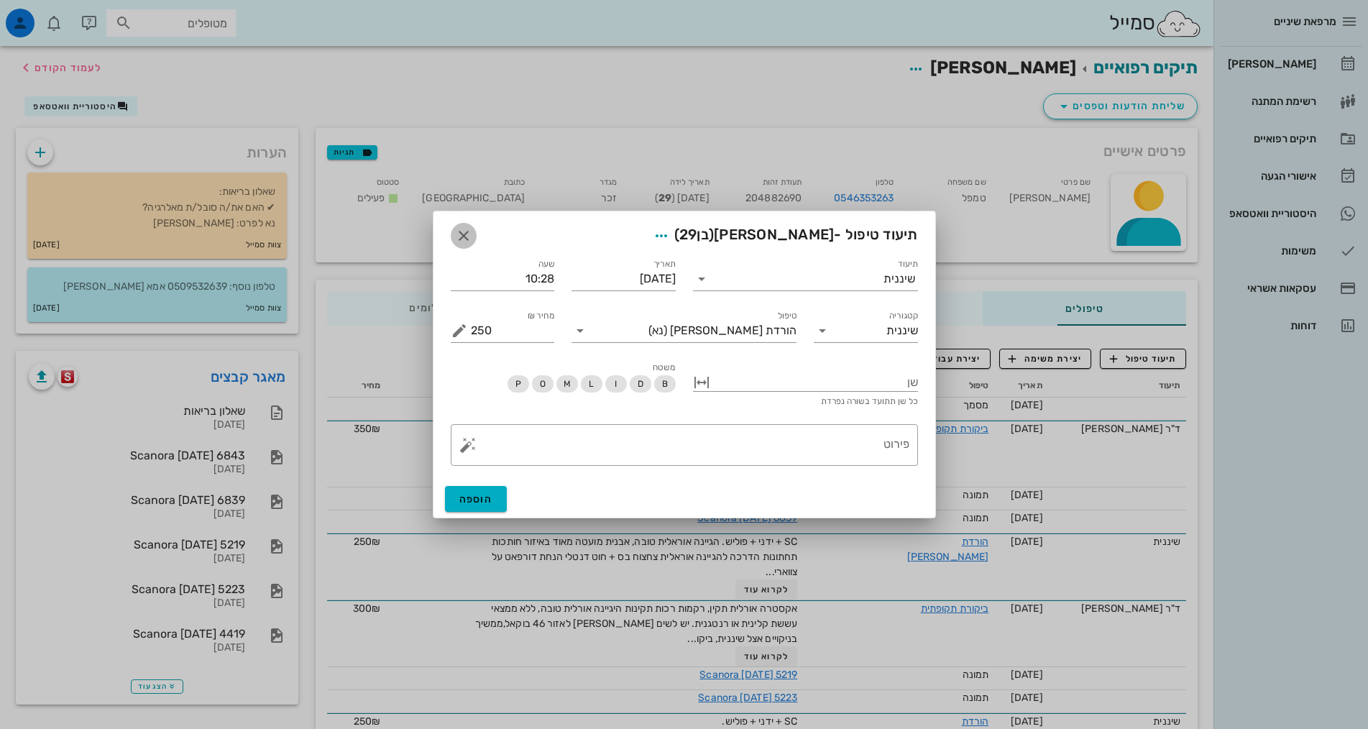
drag, startPoint x: 465, startPoint y: 235, endPoint x: 516, endPoint y: 252, distance: 53.9
click at [465, 235] on icon "button" at bounding box center [463, 235] width 17 height 17
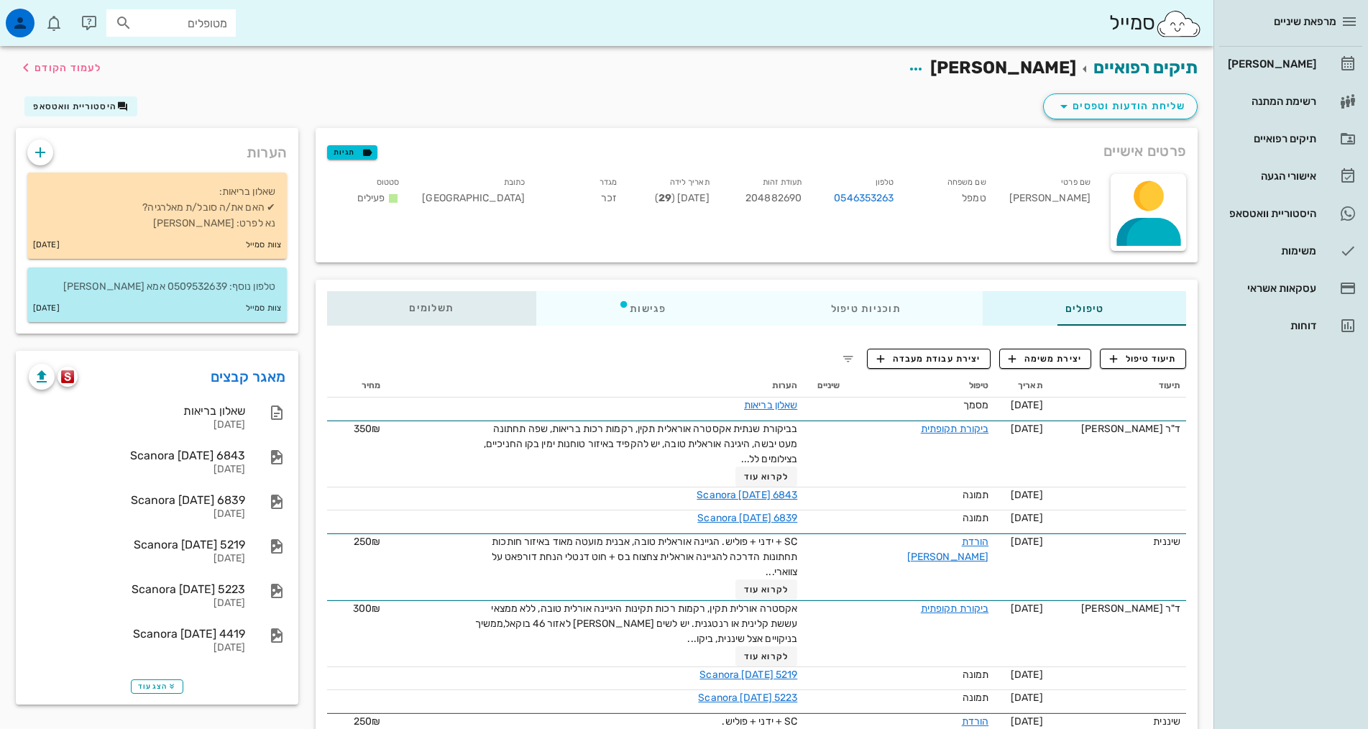
click at [327, 310] on div "תשלומים 0₪" at bounding box center [431, 308] width 209 height 35
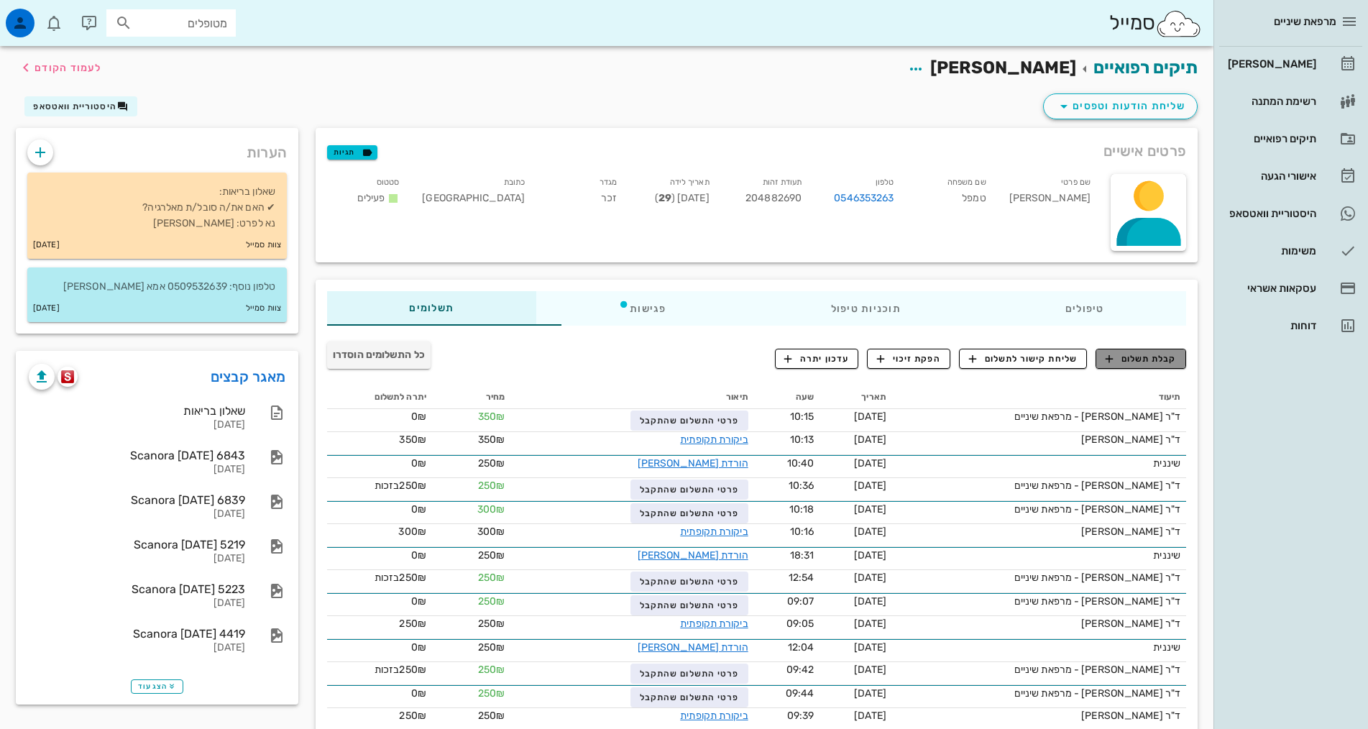
click at [1181, 362] on button "קבלת תשלום" at bounding box center [1141, 359] width 91 height 20
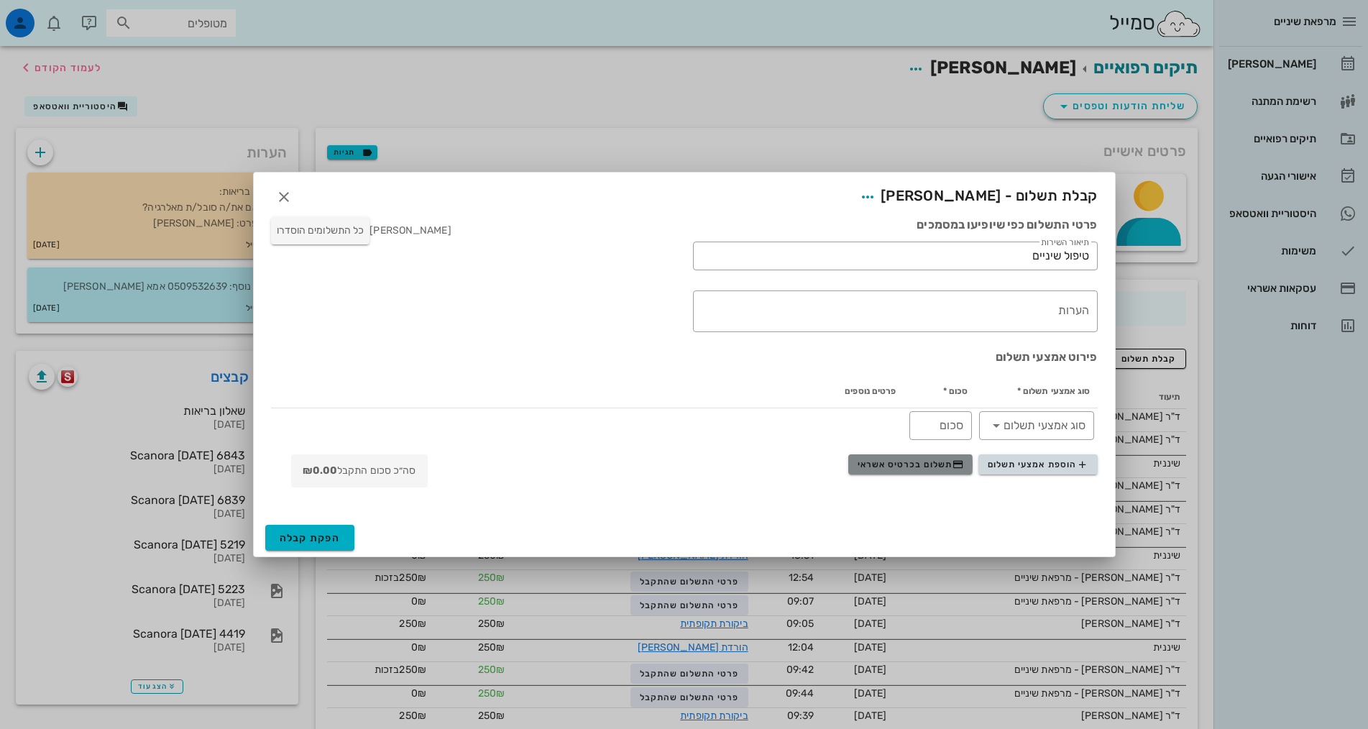
click at [951, 460] on span "תשלום בכרטיס אשראי" at bounding box center [911, 465] width 106 height 12
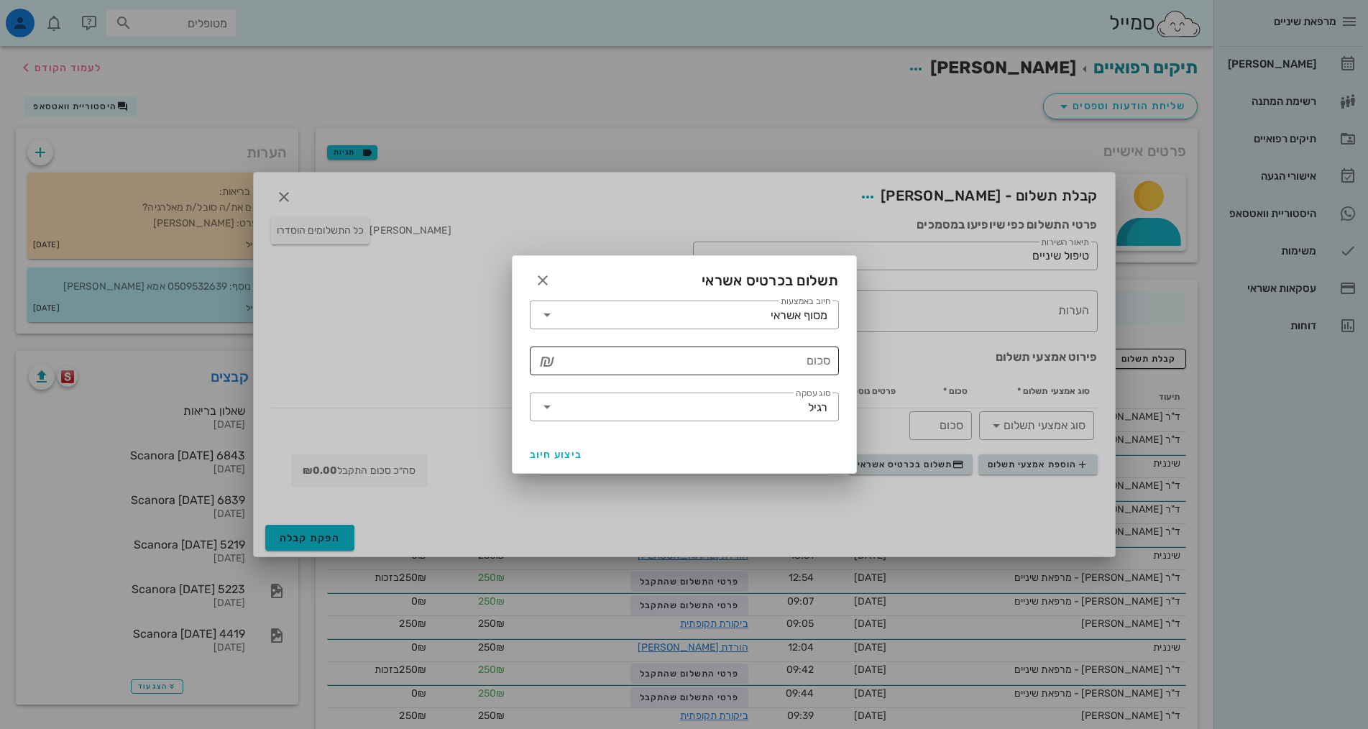
click at [820, 360] on div "סכום" at bounding box center [695, 361] width 272 height 29
type input "250"
click at [549, 456] on span "ביצוע חיוב" at bounding box center [556, 455] width 53 height 12
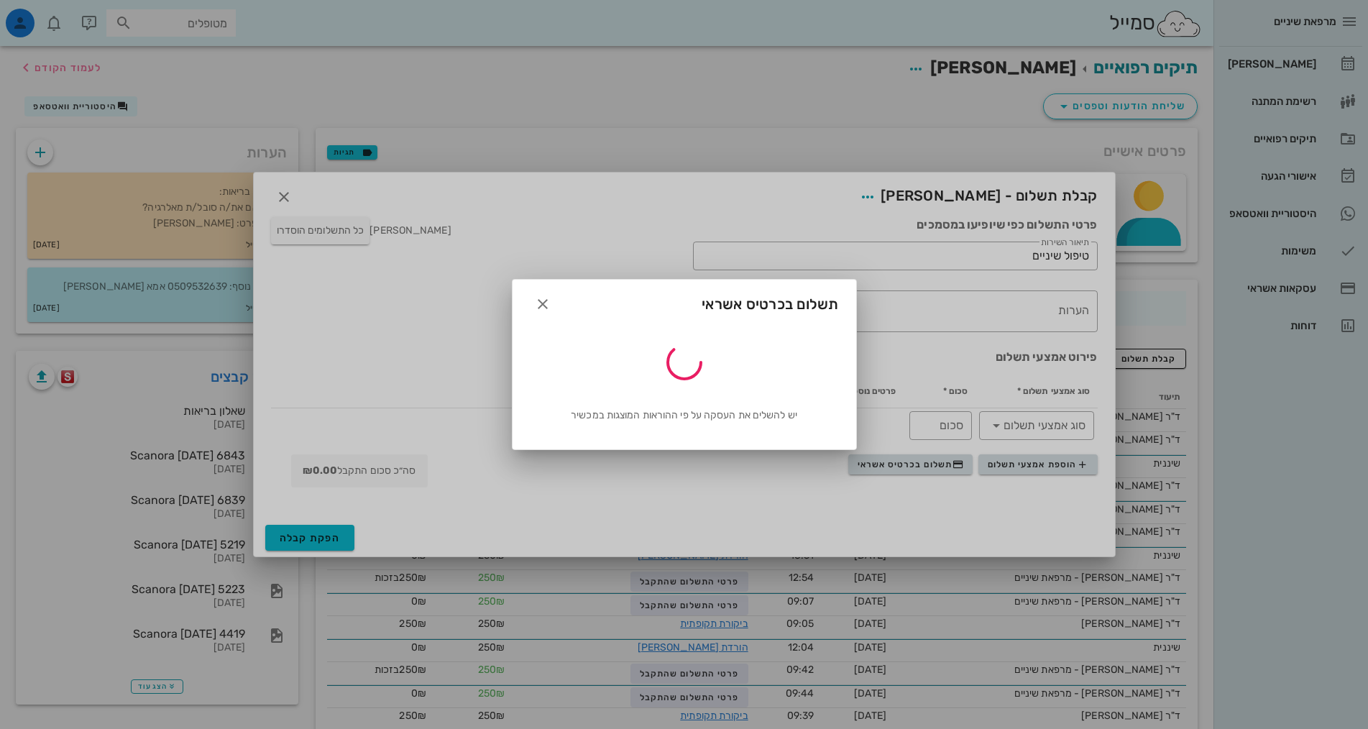
type input "250"
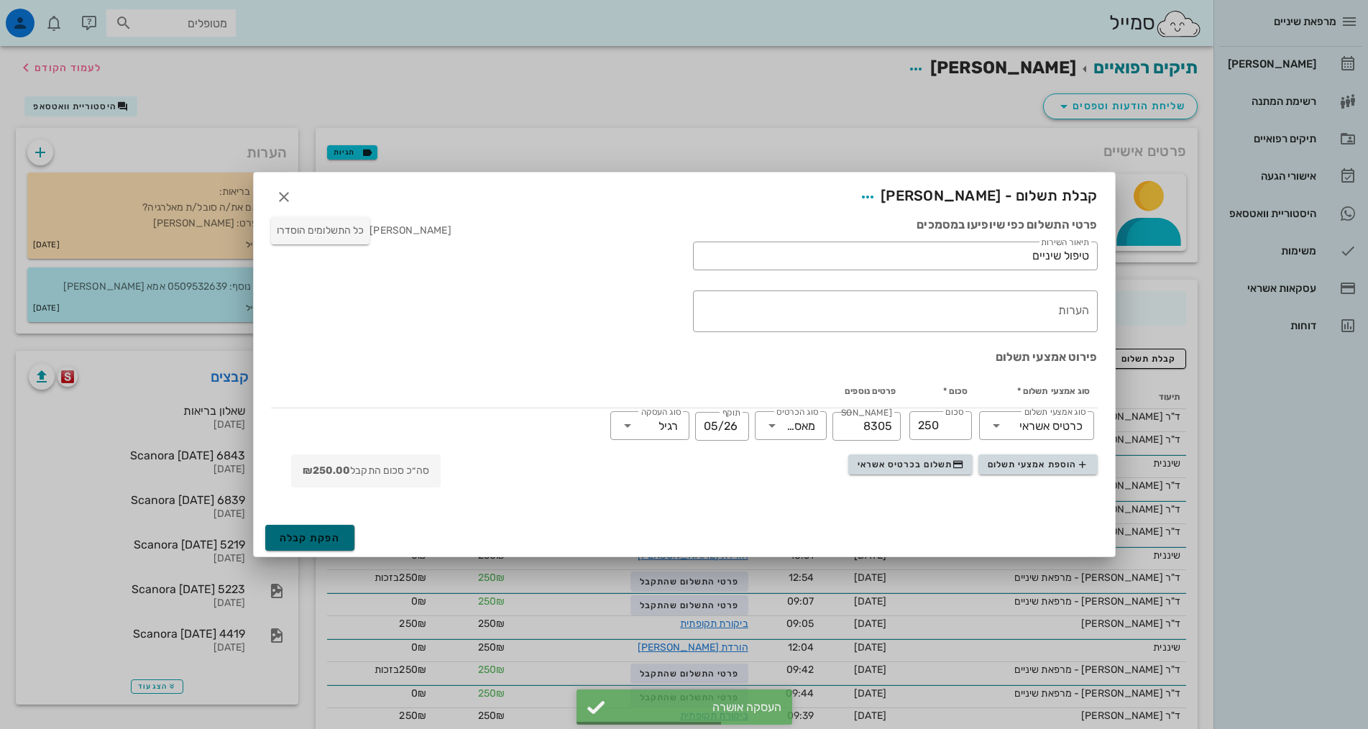
click at [296, 539] on span "הפקת קבלה" at bounding box center [310, 538] width 61 height 12
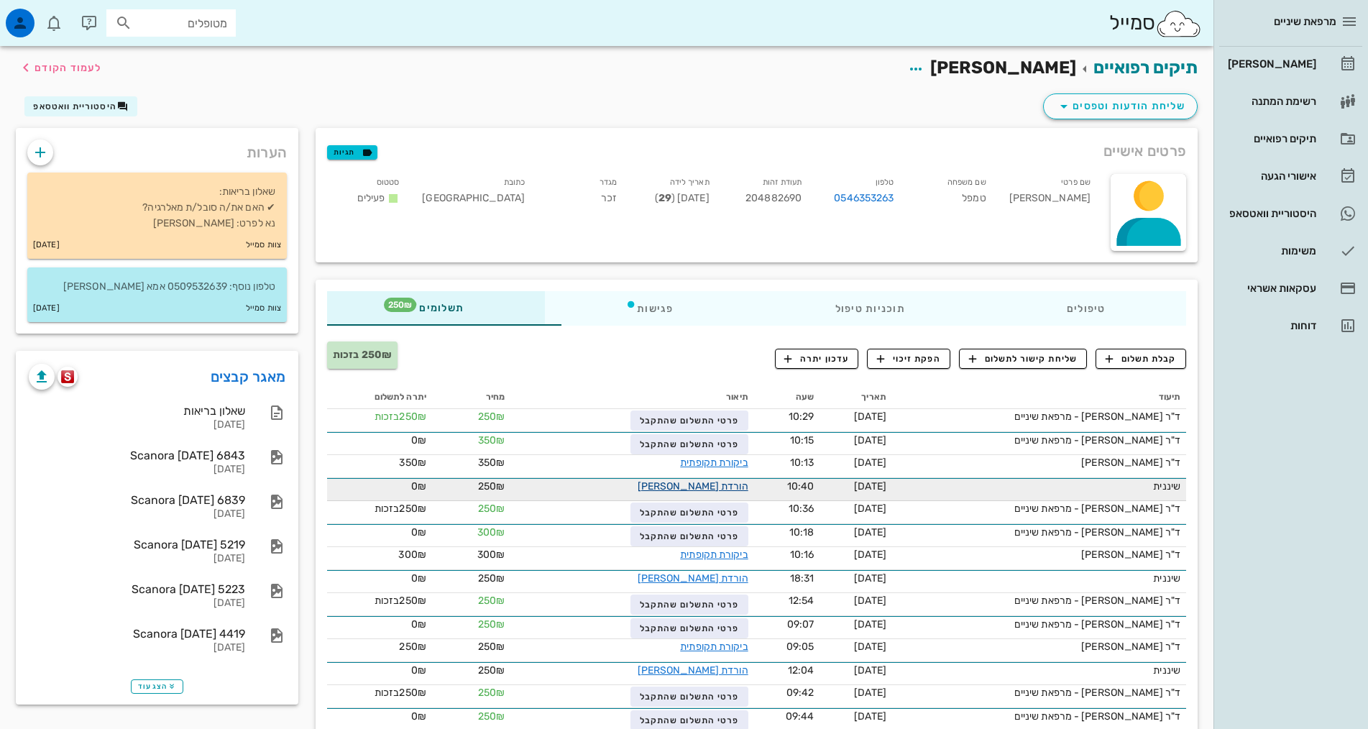
click at [657, 485] on link "הורדת אבן" at bounding box center [693, 486] width 111 height 12
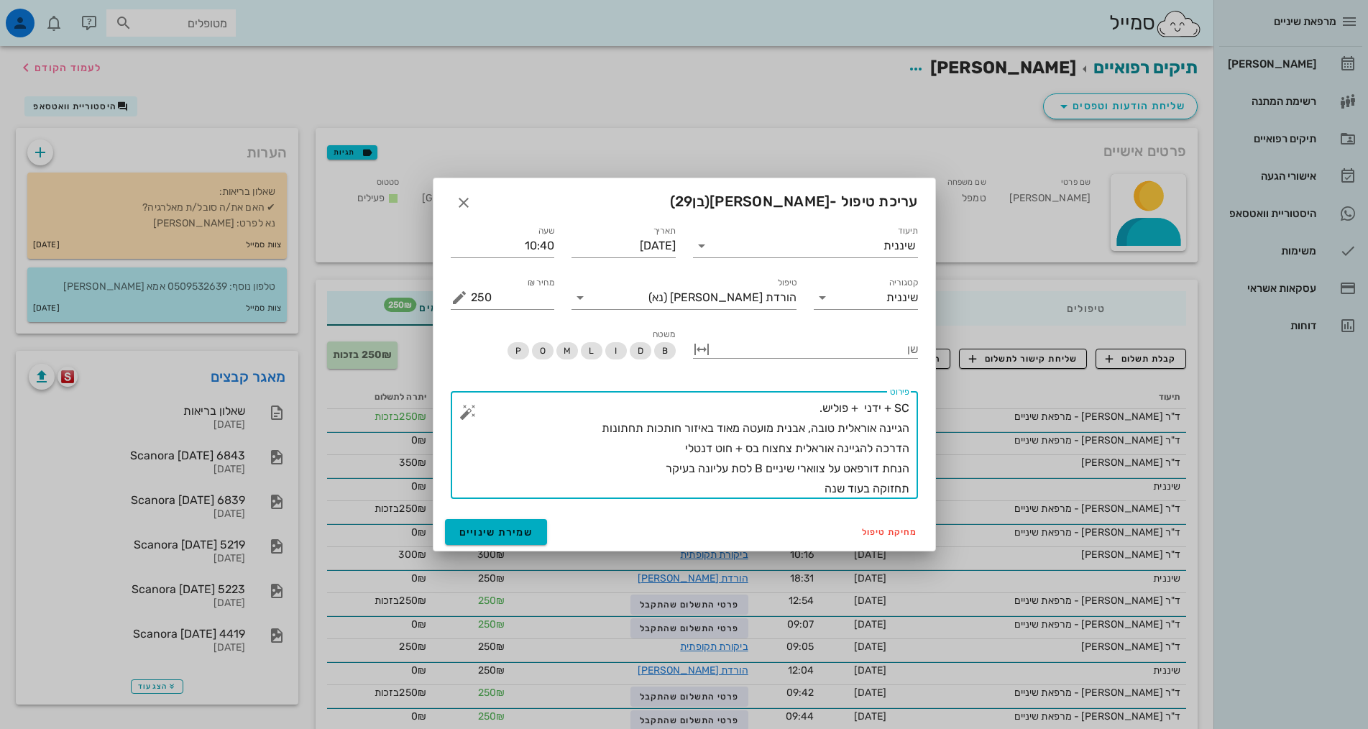
drag, startPoint x: 807, startPoint y: 488, endPoint x: 1037, endPoint y: 316, distance: 287.6
click at [1040, 316] on div "מרפאת שיניים יומן מרפאה רשימת המתנה תיקים רפואיים אישורי הגעה 1 היסטוריית וואטס…" at bounding box center [684, 521] width 1368 height 1042
click at [882, 442] on textarea "SC + ידני + פוליש. הגיינה אוראלית טובה, אבנית מועטה מאוד באיזור חותכות תחתונות …" at bounding box center [690, 448] width 439 height 101
drag, startPoint x: 882, startPoint y: 442, endPoint x: 559, endPoint y: 449, distance: 323.7
click at [610, 457] on textarea "SC + ידני + פוליש. הגיינה אוראלית טובה, אבנית מועטה מאוד באיזור חותכות תחתונות …" at bounding box center [690, 448] width 439 height 101
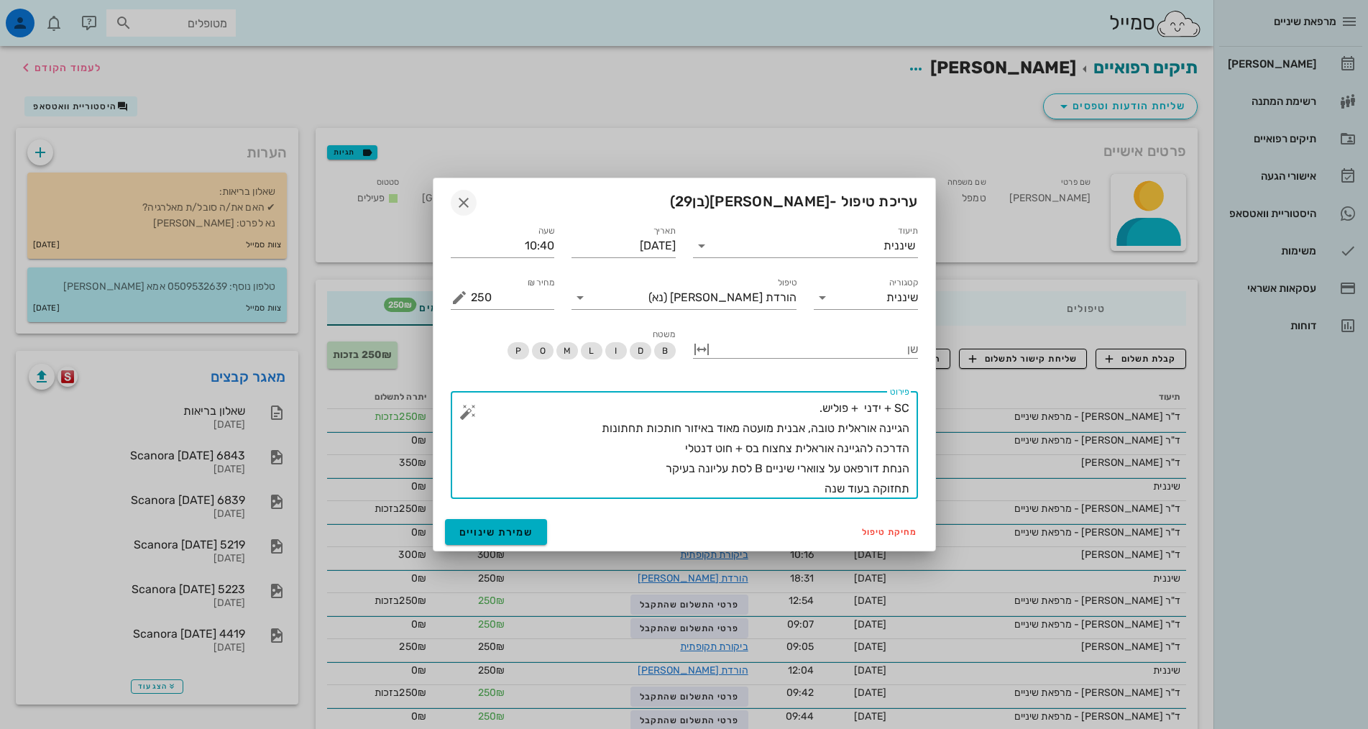
type textarea "SC + ידני + פוליש. הגיינה אוראלית טובה, אבנית מועטה מאוד באיזור חותכות תחתונות …"
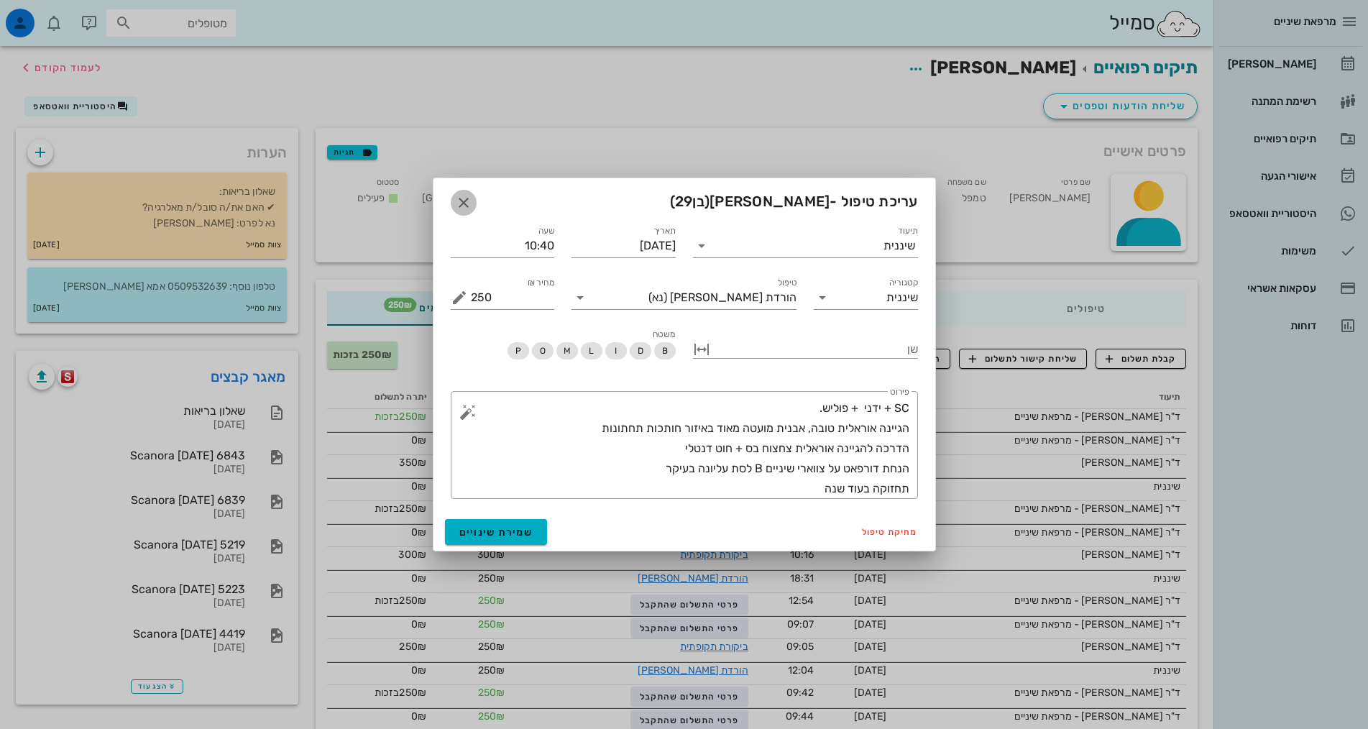
click at [464, 198] on icon "button" at bounding box center [463, 202] width 17 height 17
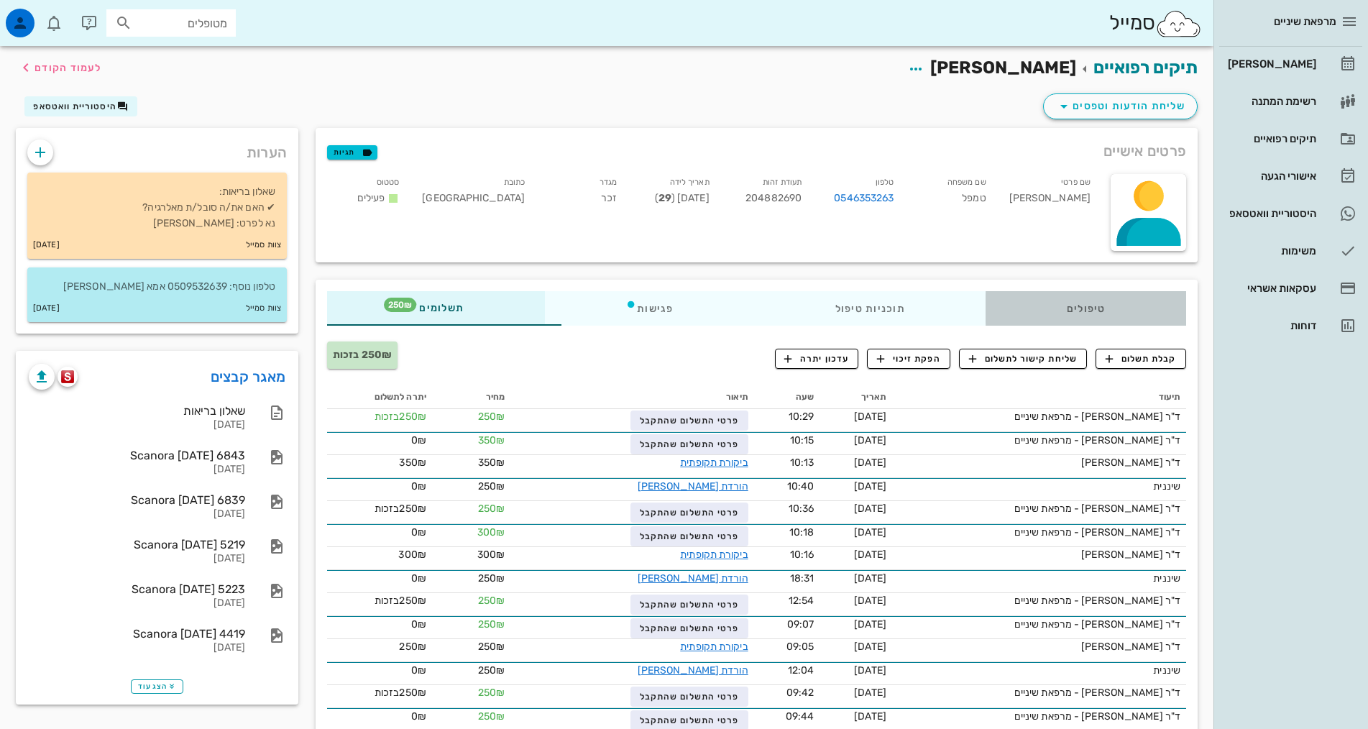
click at [1074, 308] on div "טיפולים" at bounding box center [1086, 308] width 201 height 35
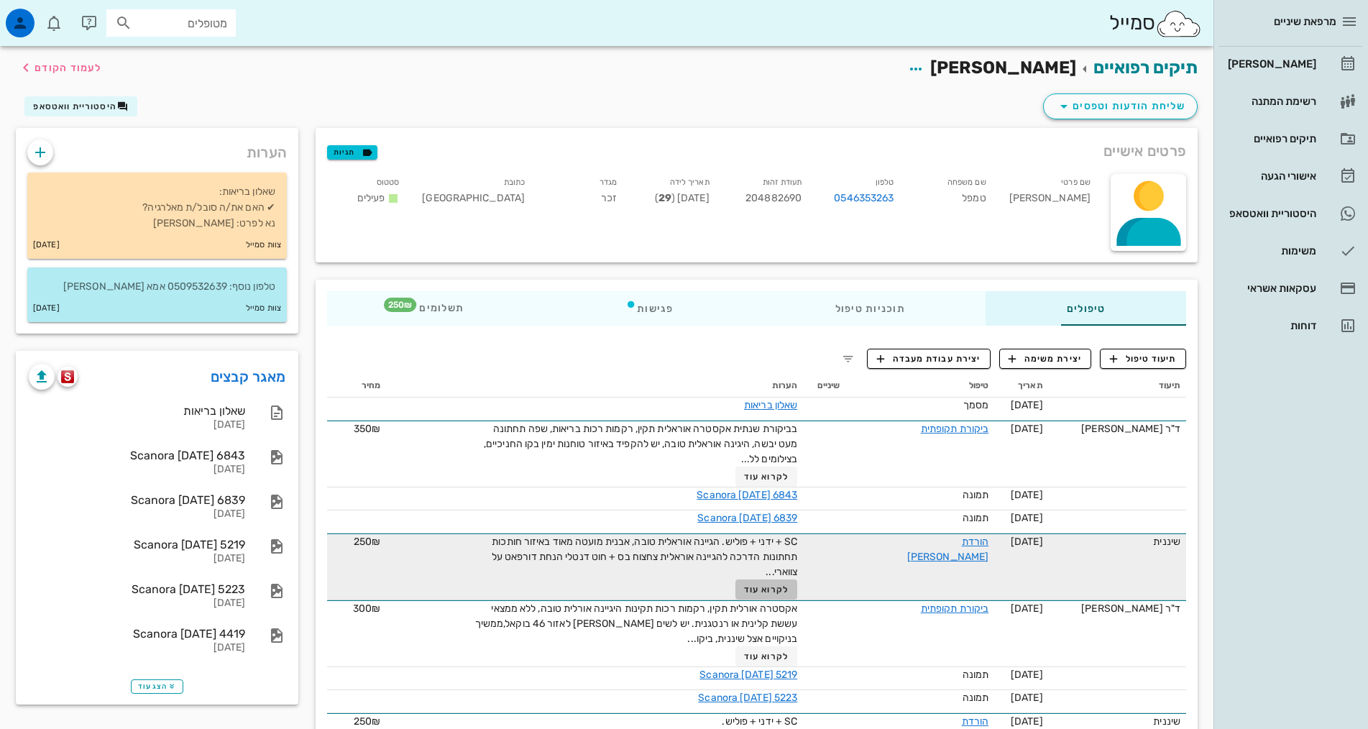
drag, startPoint x: 764, startPoint y: 592, endPoint x: 767, endPoint y: 578, distance: 14.1
click at [765, 590] on span "לקרוא עוד" at bounding box center [766, 590] width 45 height 10
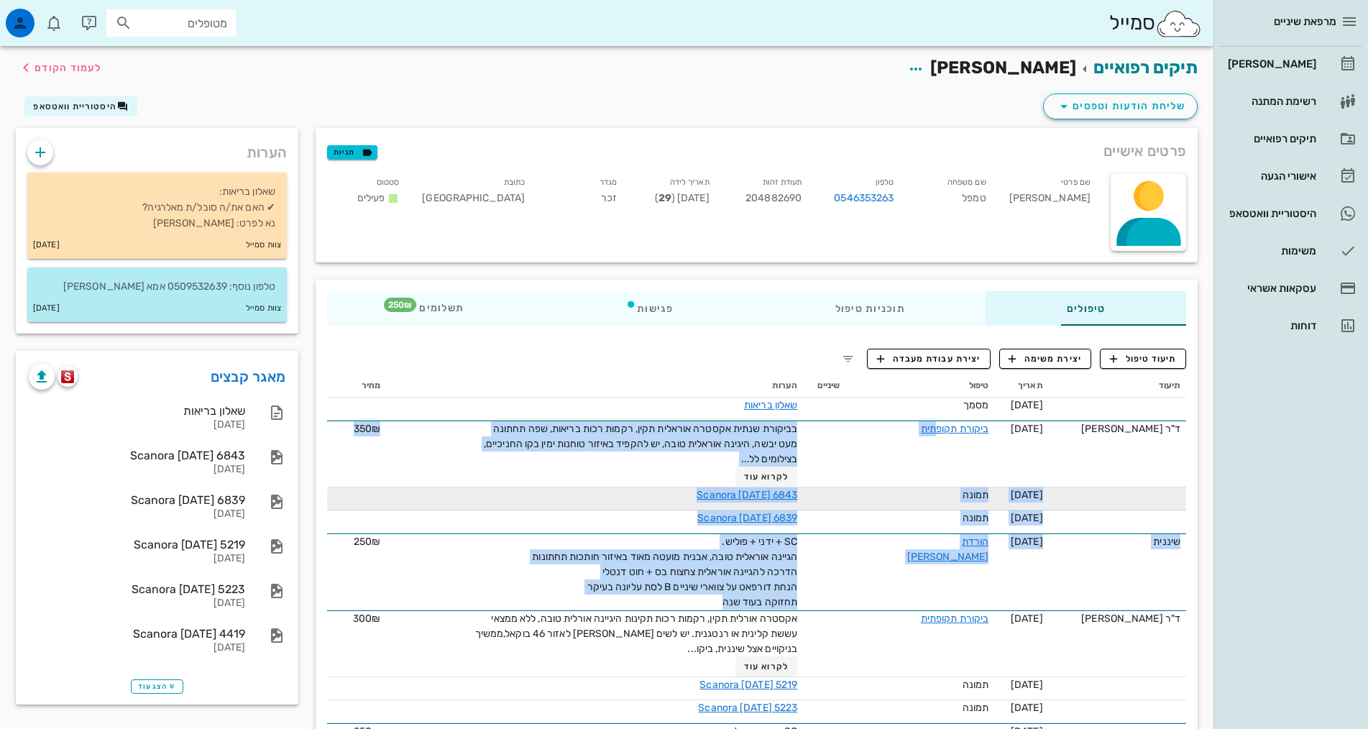
drag, startPoint x: 841, startPoint y: 557, endPoint x: 874, endPoint y: 500, distance: 66.7
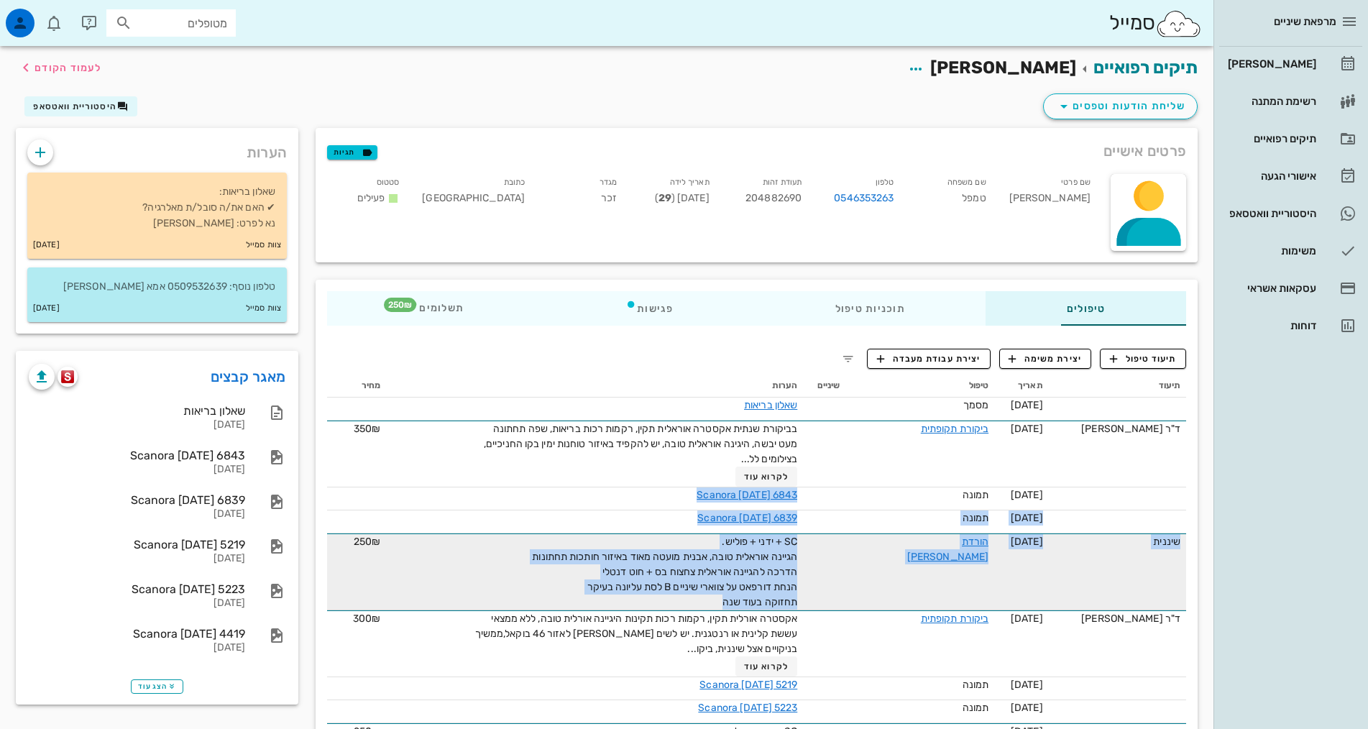
click at [742, 580] on span "SC + ידני + פוליש. הגיינה אוראלית טובה, אבנית מועטה מאוד באיזור חותכות תחתונות …" at bounding box center [664, 572] width 265 height 73
click at [704, 603] on div "SC + ידני + פוליש. הגיינה אוראלית טובה, אבנית מועטה מאוד באיזור חותכות תחתונות …" at bounding box center [636, 572] width 324 height 76
click at [782, 572] on span "SC + ידני + פוליש. הגיינה אוראלית טובה, אבנית מועטה מאוד באיזור חותכות תחתונות …" at bounding box center [664, 572] width 265 height 73
drag, startPoint x: 702, startPoint y: 598, endPoint x: 811, endPoint y: 541, distance: 122.9
click at [811, 541] on tr "שיננית 14-08-2024 הורדת אבן SC + ידני + פוליש. הגיינה אוראלית טובה, אבנית מועטה…" at bounding box center [756, 572] width 859 height 77
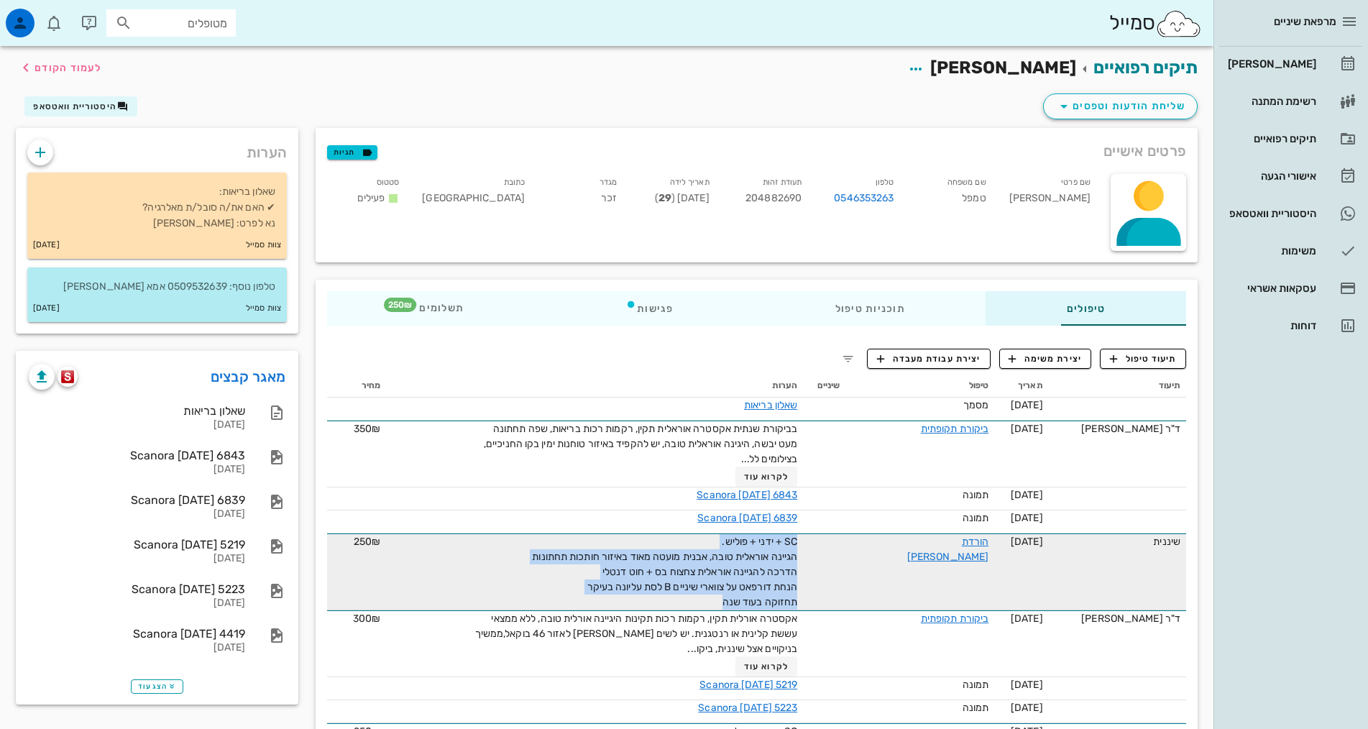
copy span "SC + ידני + פוליש. הגיינה אוראלית טובה, אבנית מועטה מאוד באיזור חותכות תחתונות …"
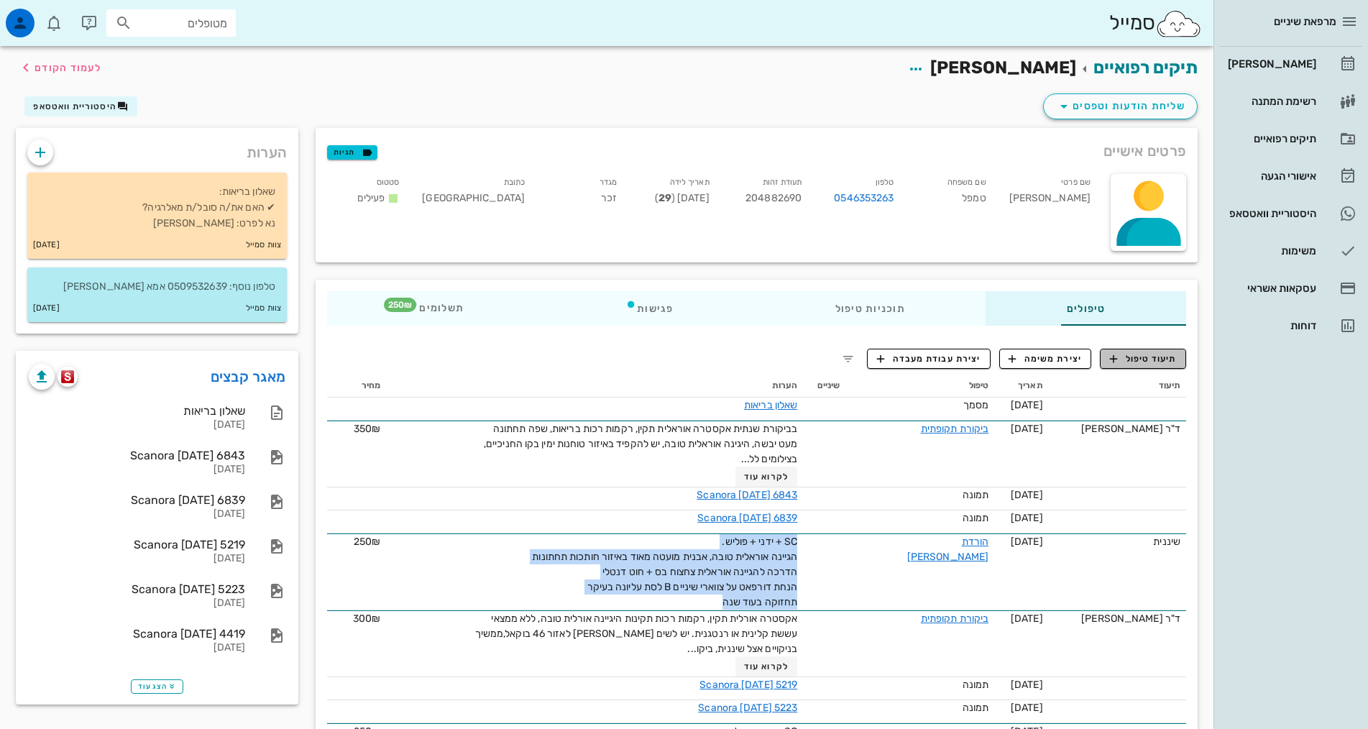
click at [1121, 362] on span "תיעוד טיפול" at bounding box center [1143, 358] width 67 height 13
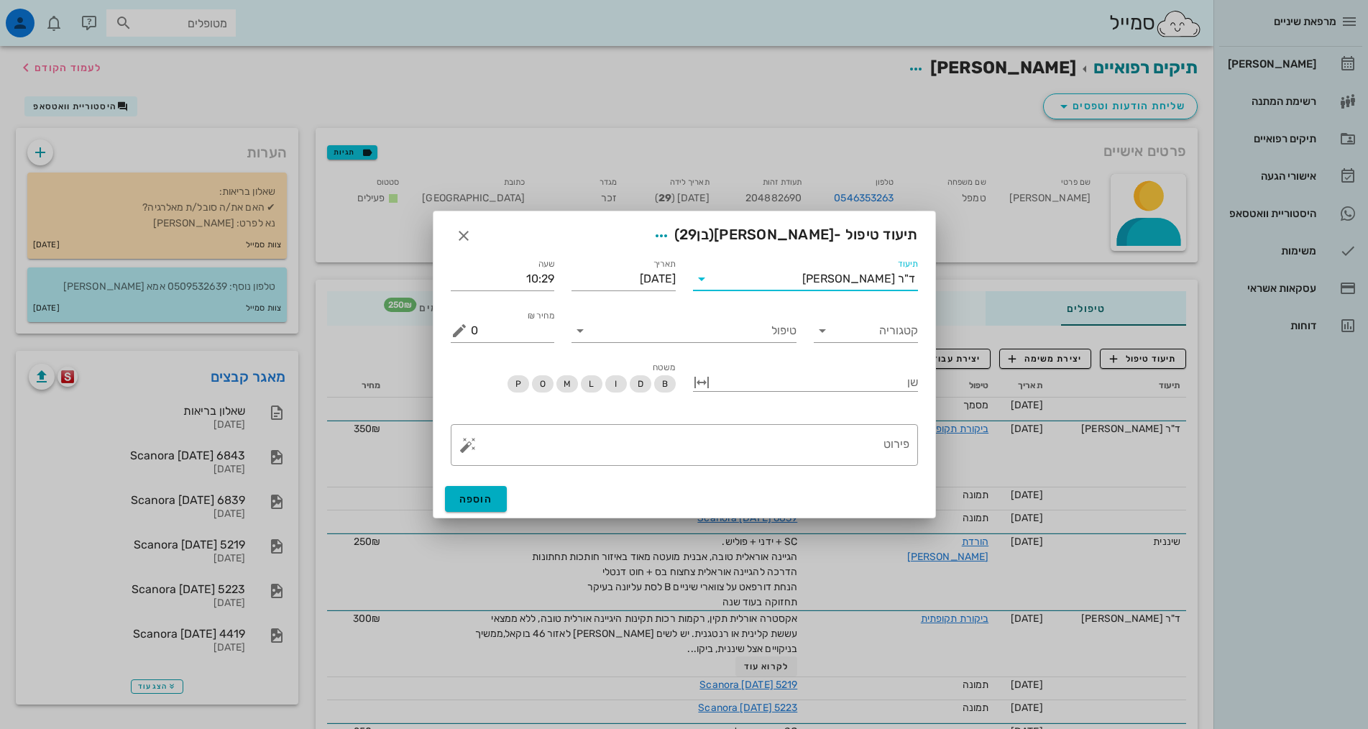
click at [802, 274] on input "תיעוד" at bounding box center [757, 278] width 89 height 23
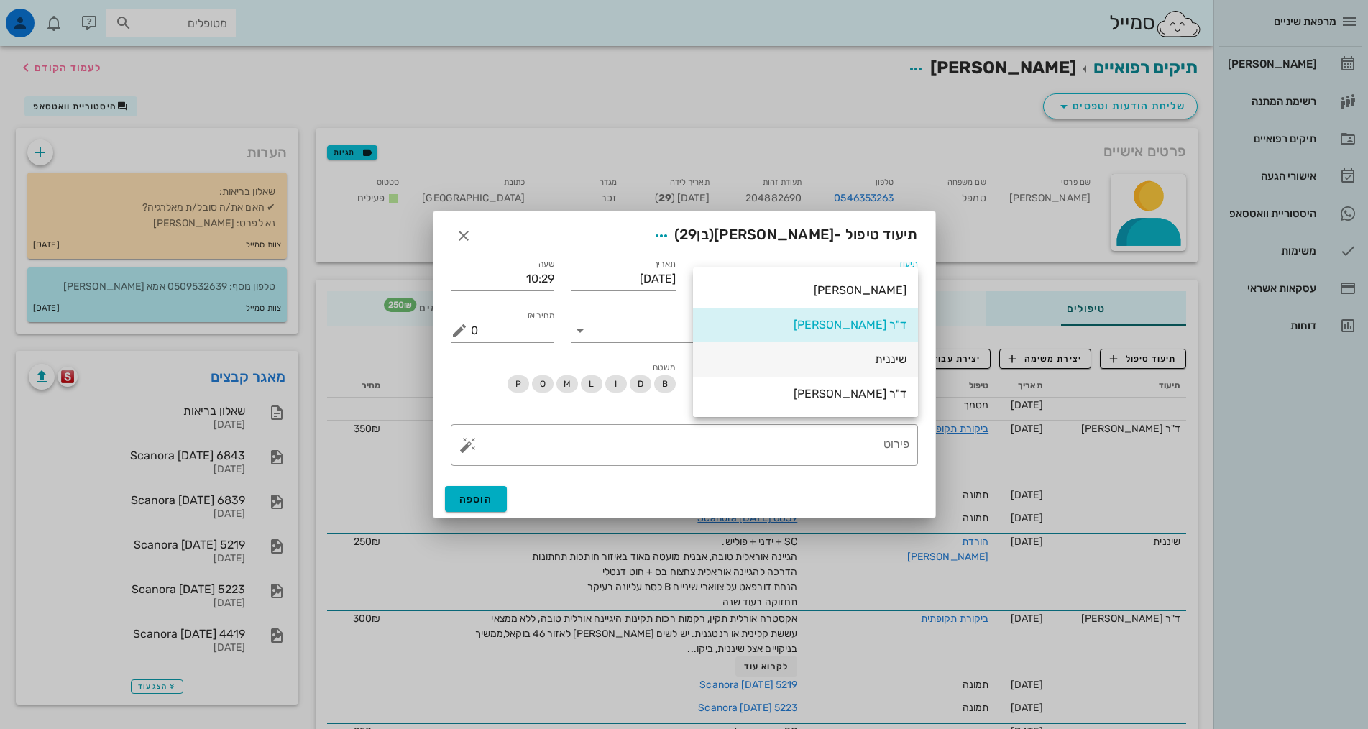
click at [894, 352] on div "שיננית" at bounding box center [806, 359] width 202 height 14
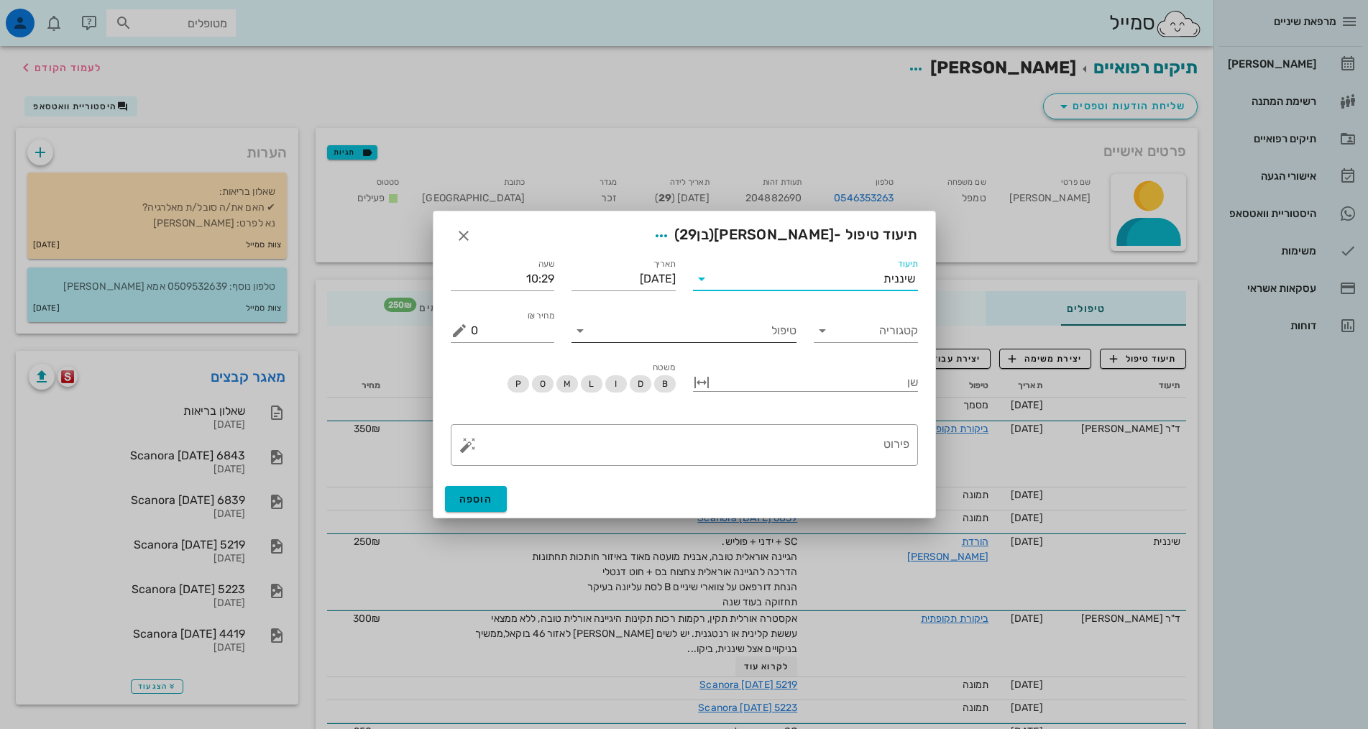
click at [739, 326] on input "טיפול" at bounding box center [694, 330] width 205 height 23
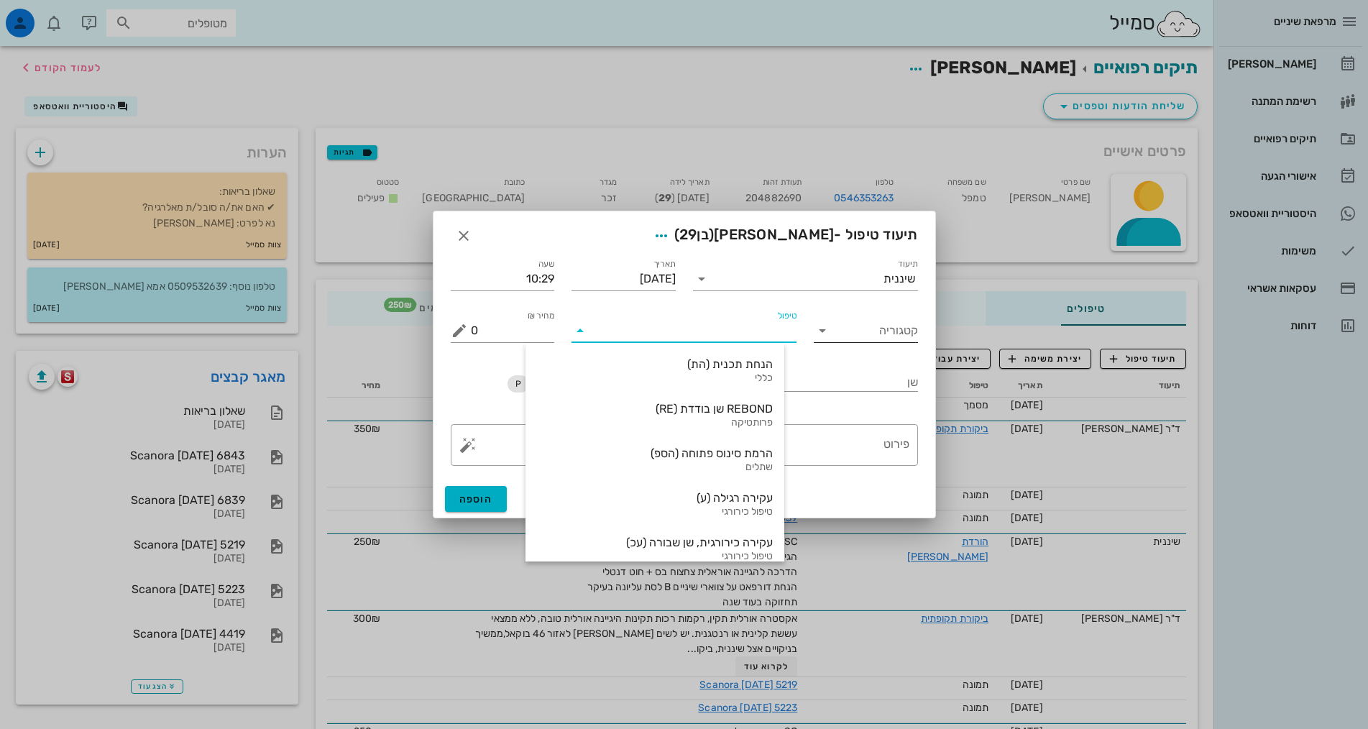
click at [888, 328] on input "קטגוריה" at bounding box center [877, 330] width 81 height 23
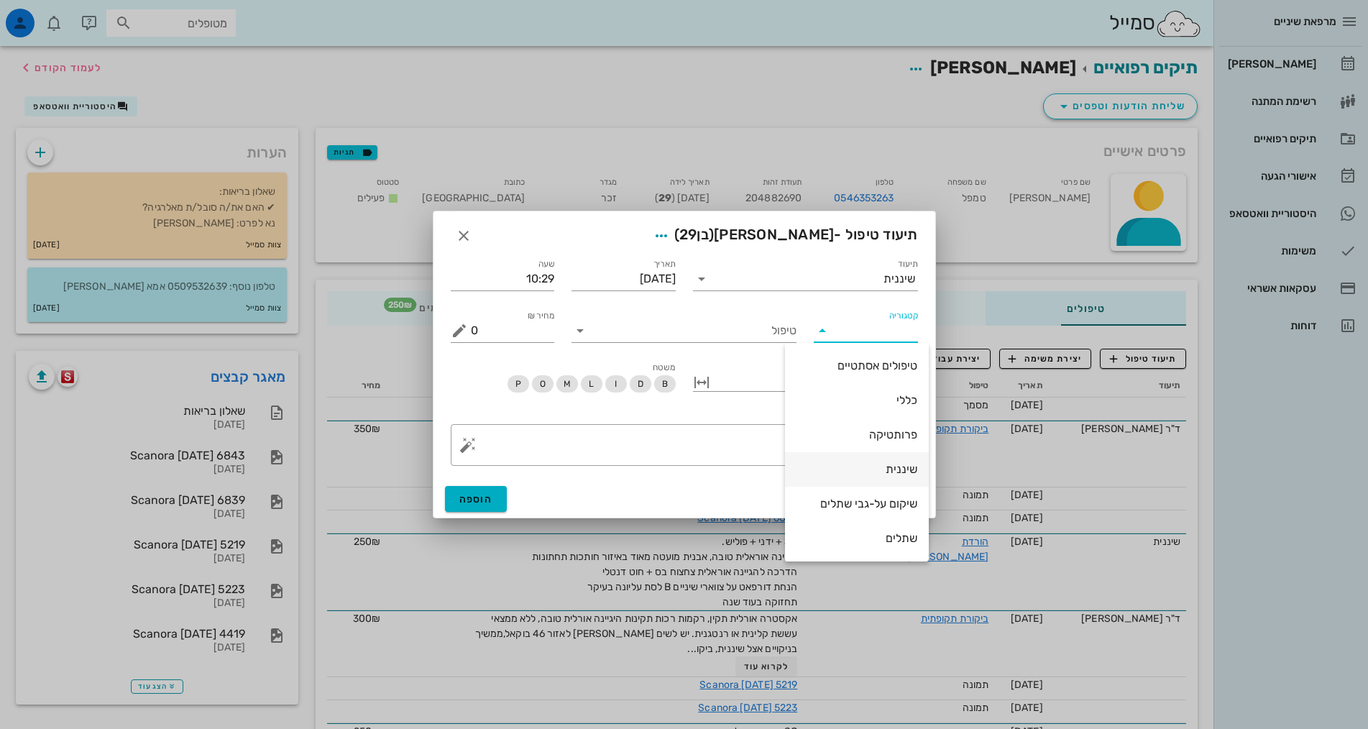
click at [879, 463] on div "שיננית" at bounding box center [857, 469] width 121 height 14
type input "שיננית"
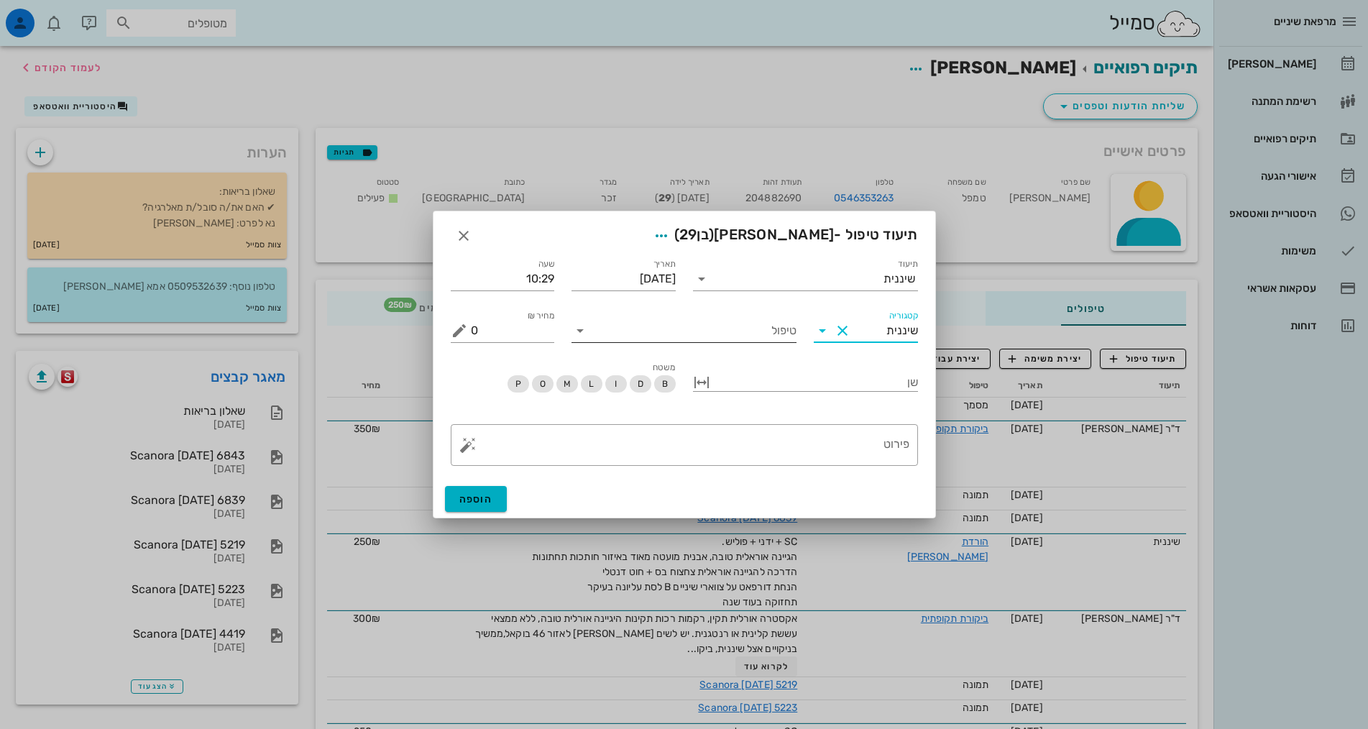
click at [779, 333] on input "טיפול" at bounding box center [694, 330] width 205 height 23
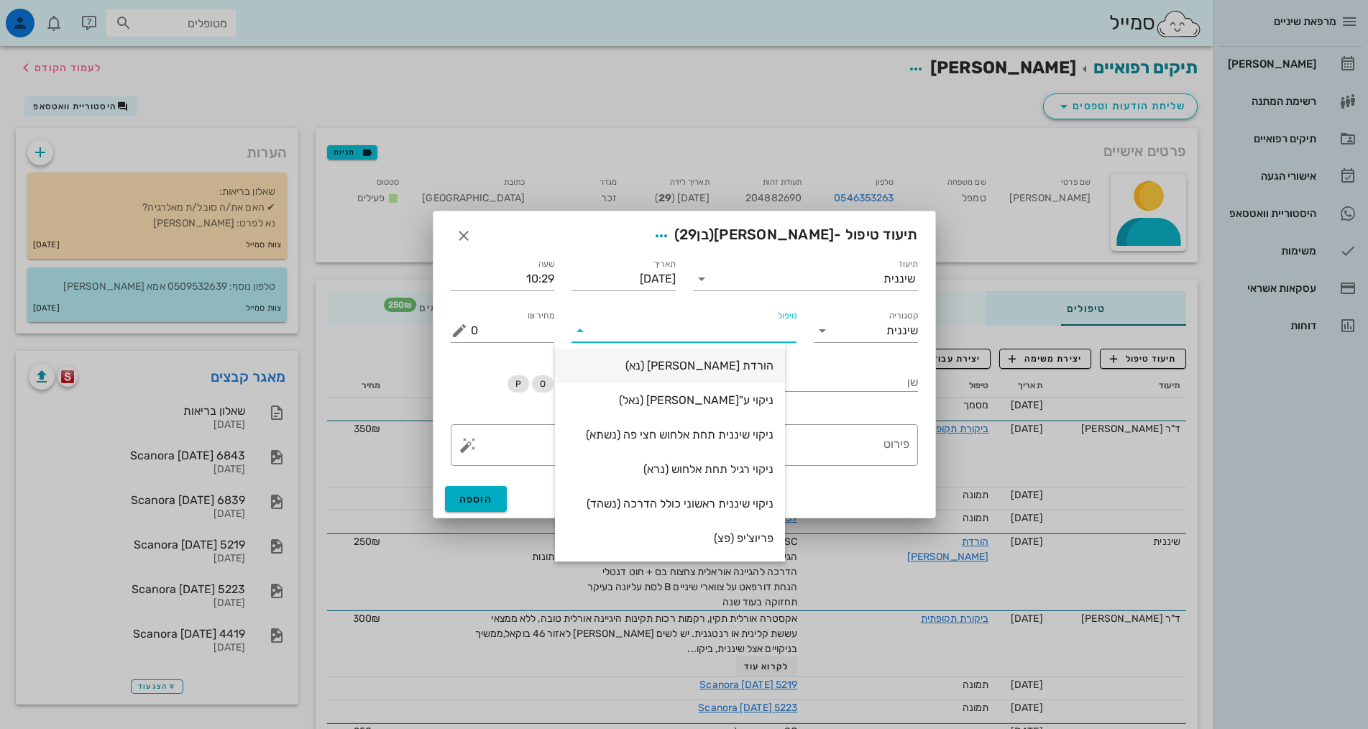
click at [774, 367] on div "הורדת אבן (נא)" at bounding box center [670, 366] width 207 height 14
type input "250"
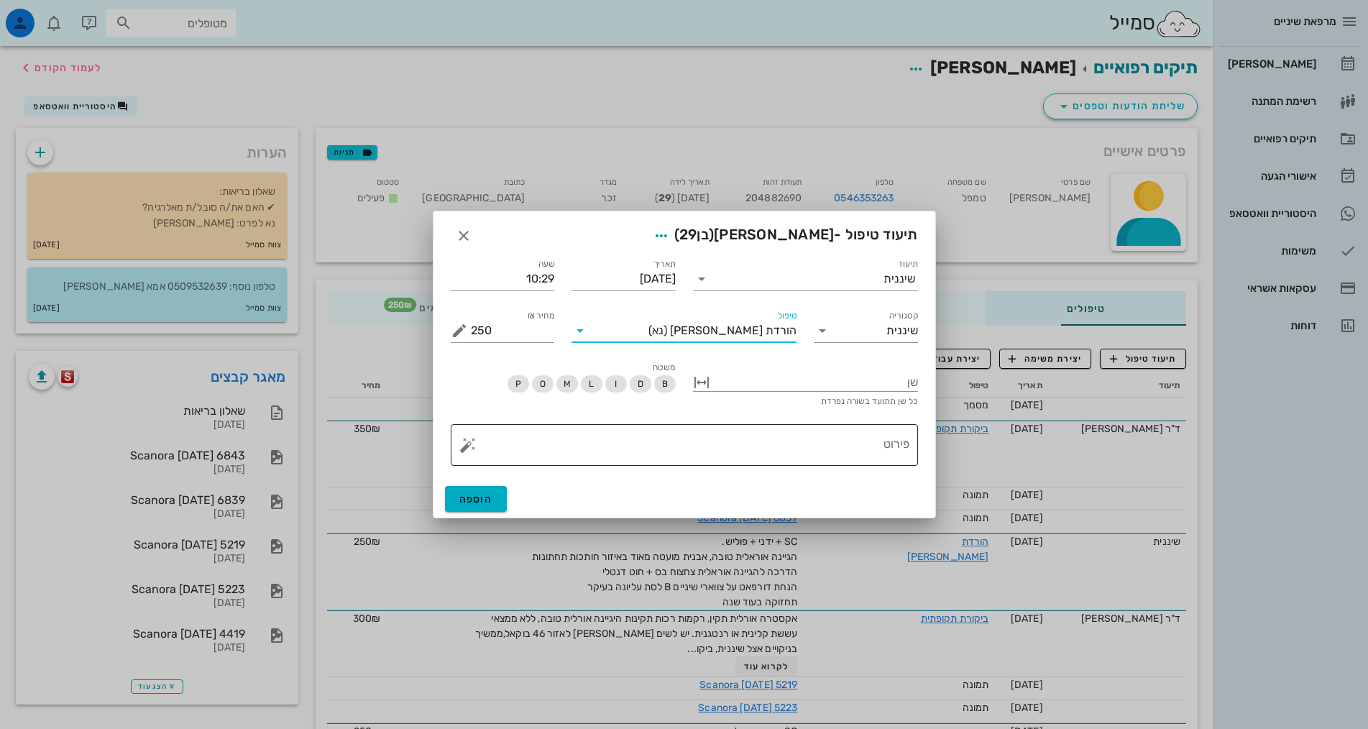
click at [802, 444] on textarea "פירוט" at bounding box center [690, 448] width 439 height 35
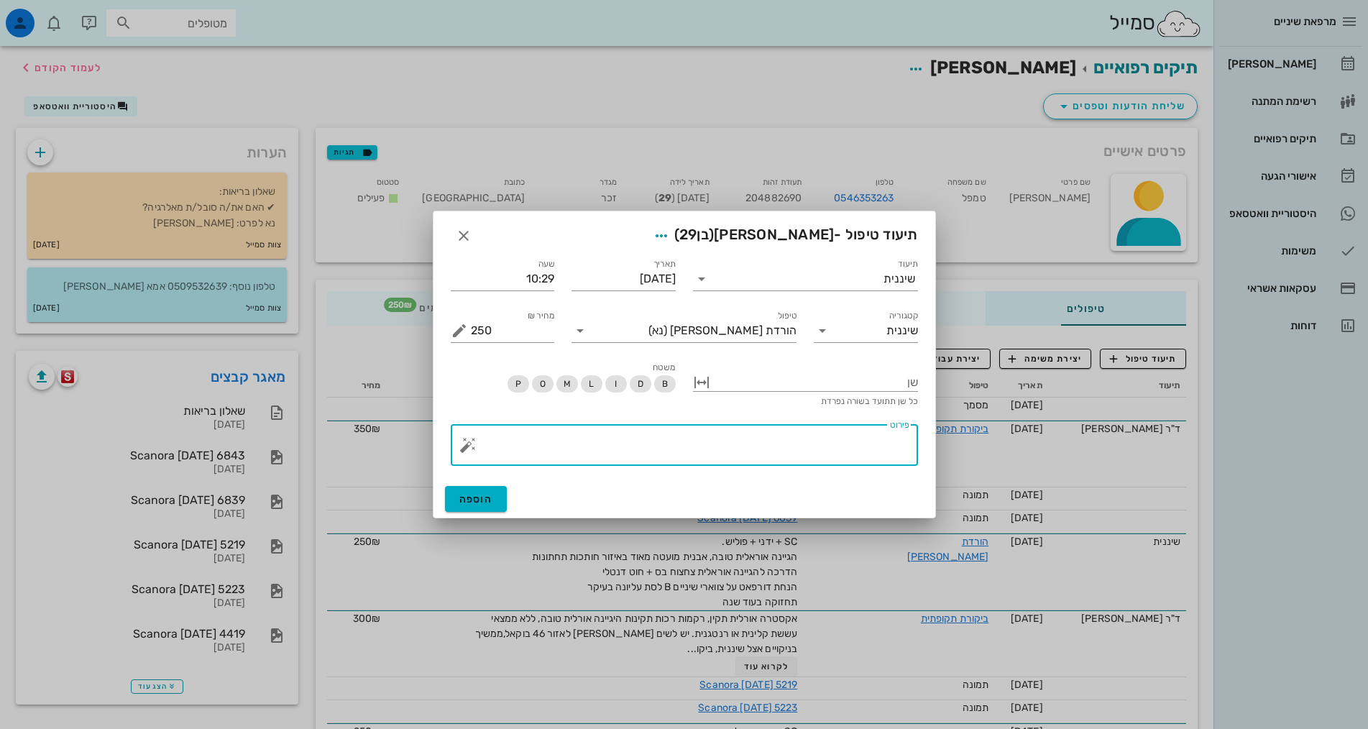
paste textarea "SC + ידני + פוליש. הגיינה אוראלית טובה, אבנית מועטה מאוד באיזור חותכות תחתונות …"
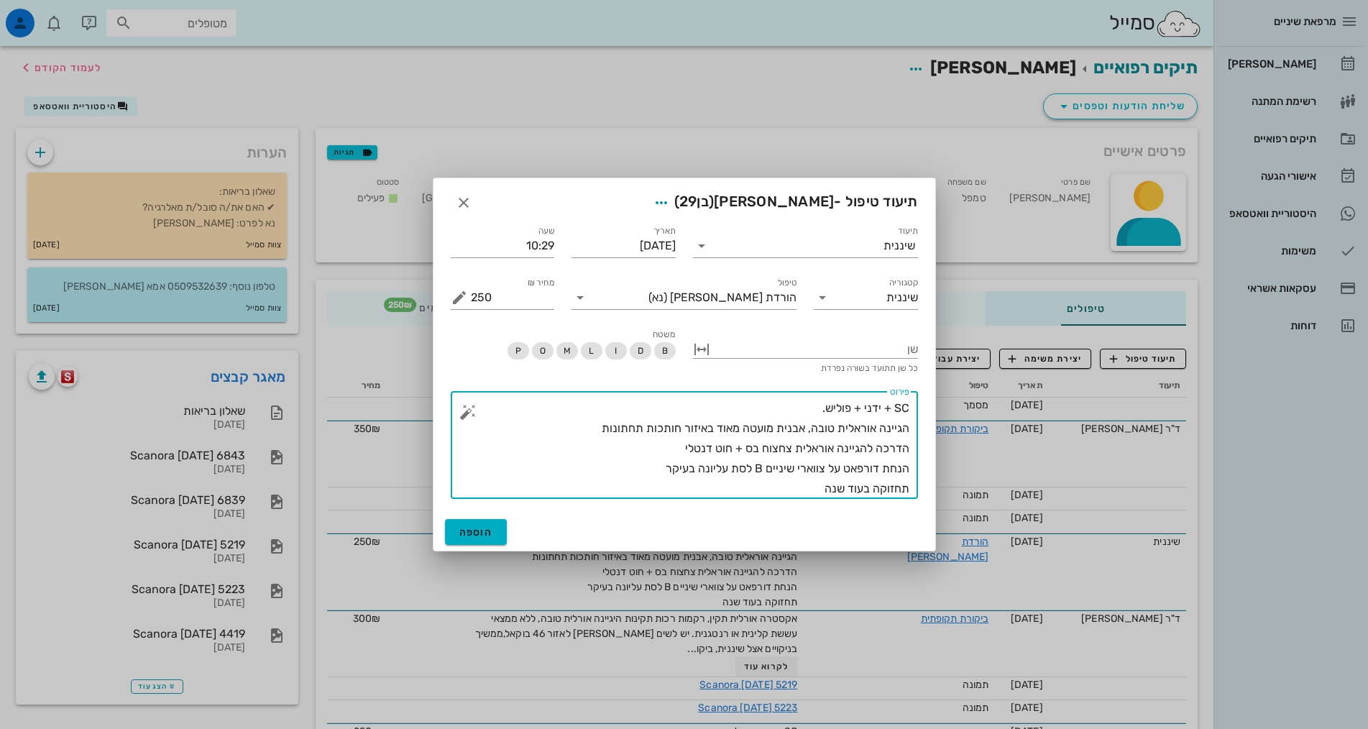
click at [667, 468] on textarea "SC + ידני + פוליש. הגיינה אוראלית טובה, אבנית מועטה מאוד באיזור חותכות תחתונות …" at bounding box center [690, 448] width 439 height 101
drag, startPoint x: 667, startPoint y: 464, endPoint x: 1139, endPoint y: 476, distance: 472.6
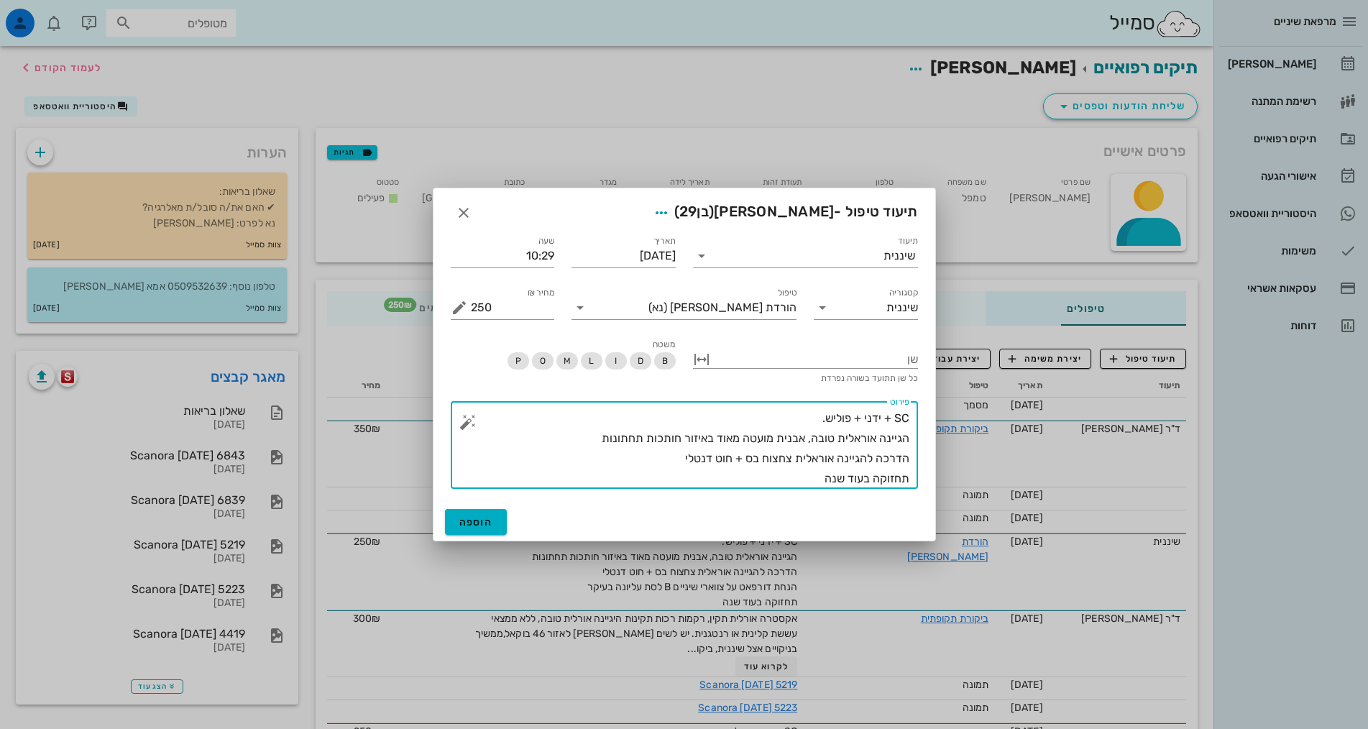
drag, startPoint x: 733, startPoint y: 441, endPoint x: 912, endPoint y: 462, distance: 180.3
click at [912, 462] on div "​ פירוט SC + ידני + פוליש. הגיינה אוראלית טובה, אבנית מועטה מאוד באיזור חותכות …" at bounding box center [684, 445] width 467 height 88
click at [858, 467] on textarea "SC + ידני + פוליש. הגיינה אוראלית טובה, אבנית מועטה מאוד באיזור חותכות תחתונות …" at bounding box center [690, 448] width 439 height 81
drag, startPoint x: 680, startPoint y: 453, endPoint x: 911, endPoint y: 462, distance: 231.7
click at [911, 462] on div "​ פירוט SC + ידני + פוליש. הגיינה אוראלית טובה, אבנית מועטה מאוד באיזור חותכות …" at bounding box center [684, 445] width 467 height 88
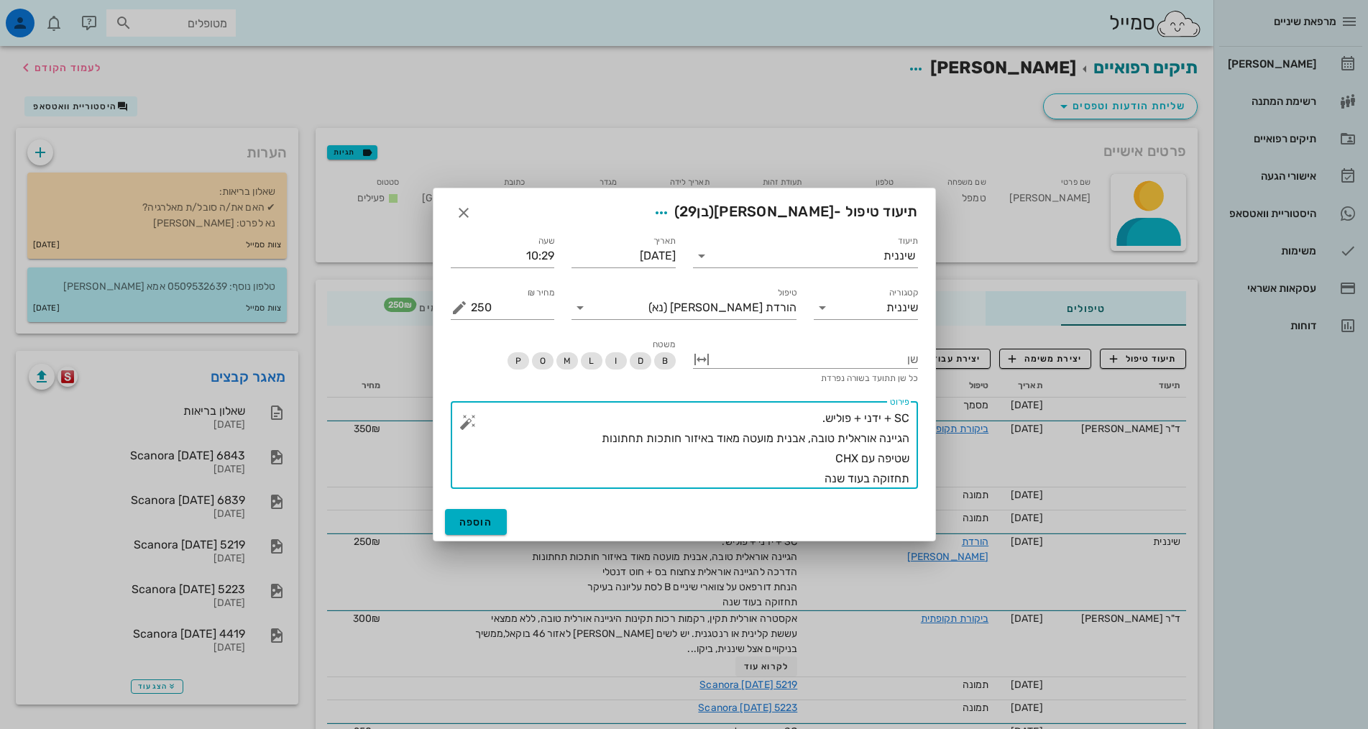
type textarea "SC + ידני + פוליש. הגיינה אוראלית טובה, אבנית מועטה מאוד באיזור חותכות תחתונות …"
click at [471, 528] on span "הוספה" at bounding box center [476, 522] width 34 height 12
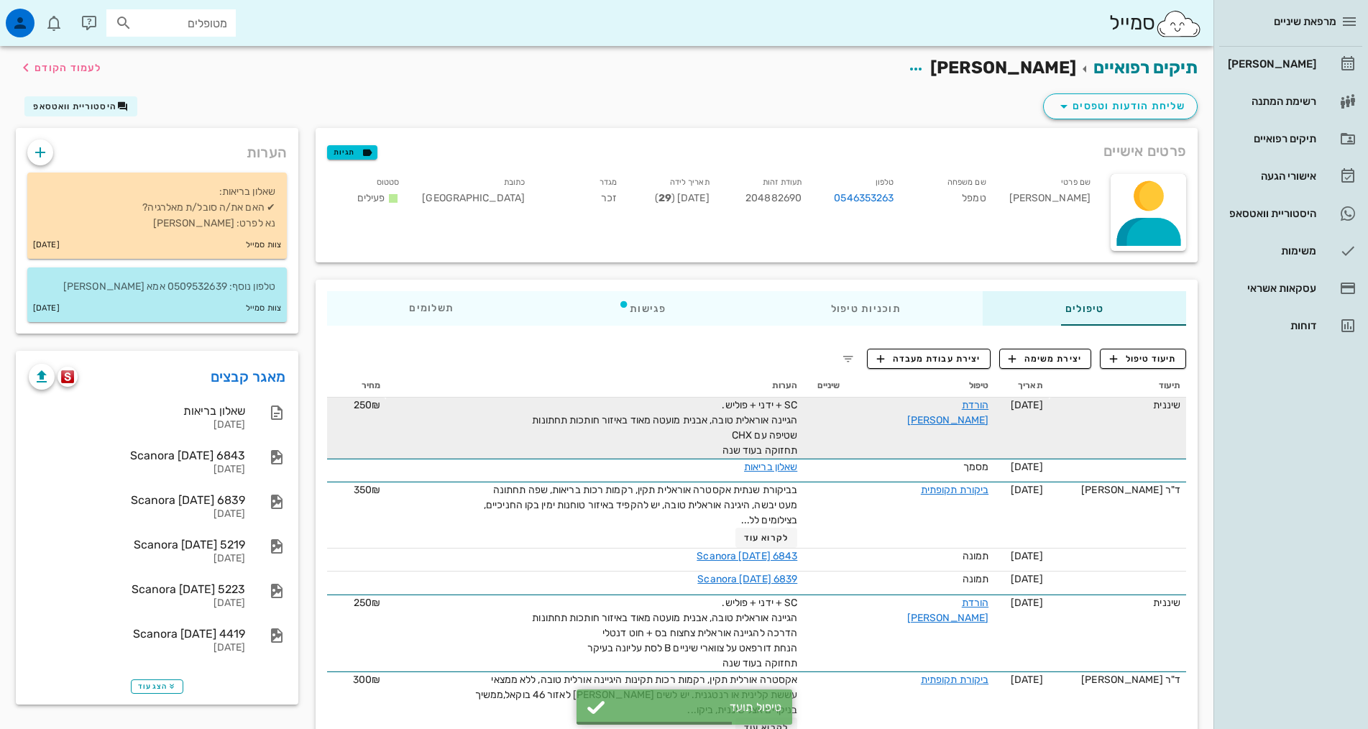
click at [770, 426] on span "SC + ידני + פוליש. הגיינה אוראלית טובה, אבנית מועטה מאוד באיזור חותכות תחתונות …" at bounding box center [664, 428] width 265 height 58
click at [936, 399] on link "הורדת אבן" at bounding box center [947, 412] width 81 height 27
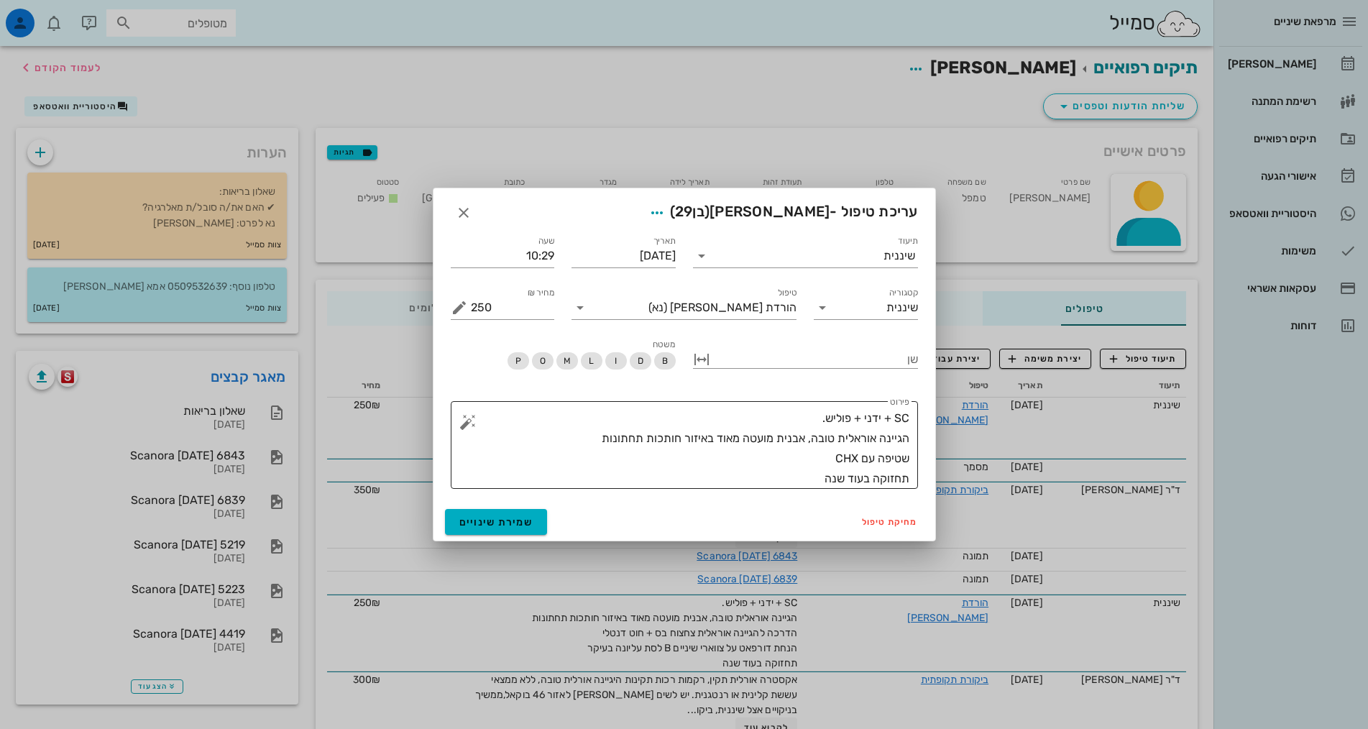
click at [749, 414] on textarea "SC + ידני + פוליש. הגיינה אוראלית טובה, אבנית מועטה מאוד באיזור חותכות תחתונות …" at bounding box center [690, 448] width 439 height 81
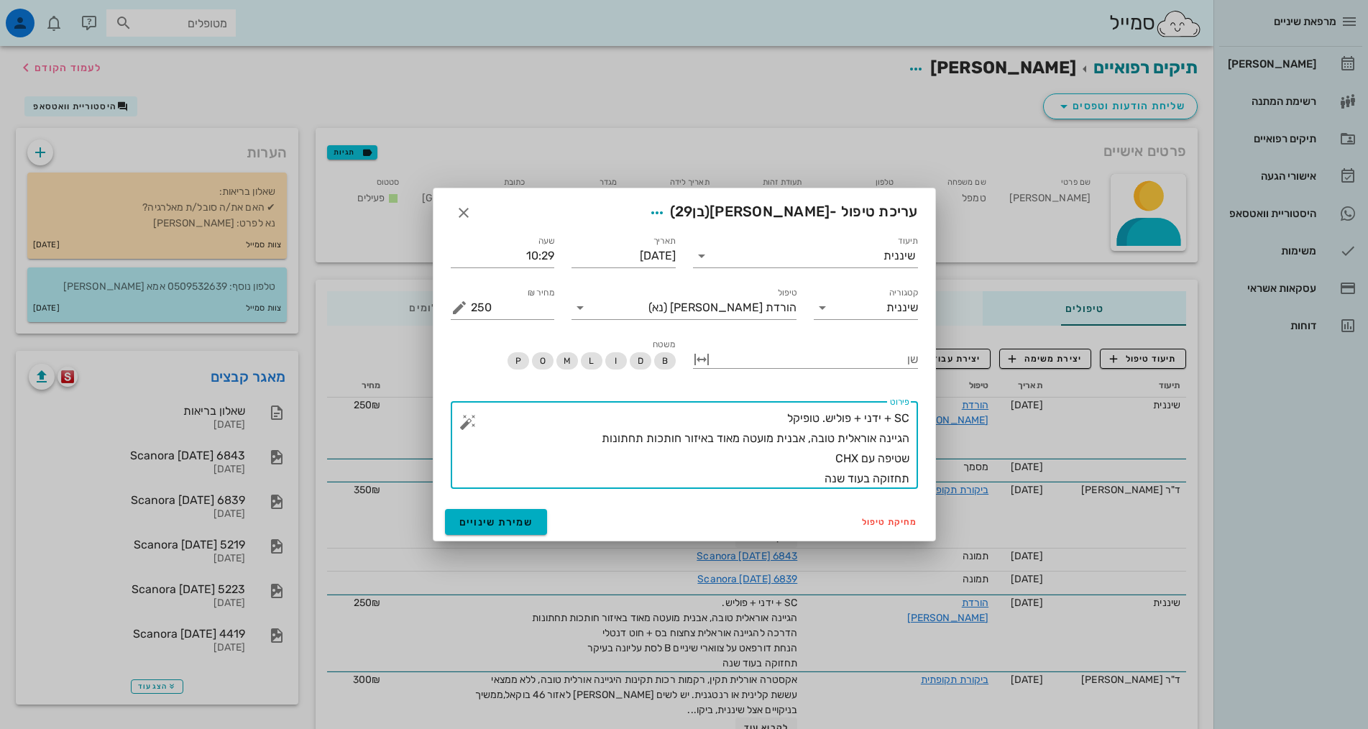
type textarea "SC + ידני + פוליש. טופיקל הגיינה אוראלית טובה, אבנית מועטה מאוד באיזור חותכות ת…"
click at [493, 524] on span "שמירת שינויים" at bounding box center [496, 522] width 74 height 12
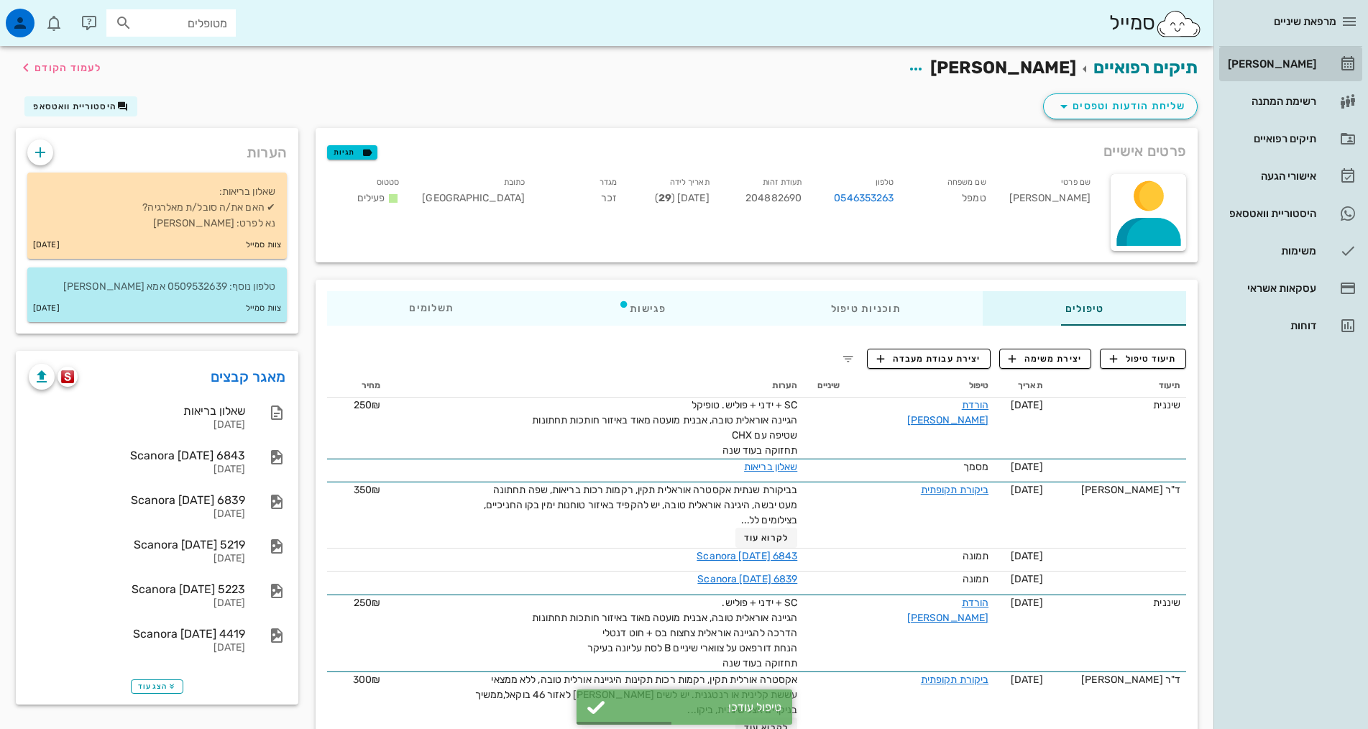
click at [1325, 55] on link "[PERSON_NAME]" at bounding box center [1291, 64] width 143 height 35
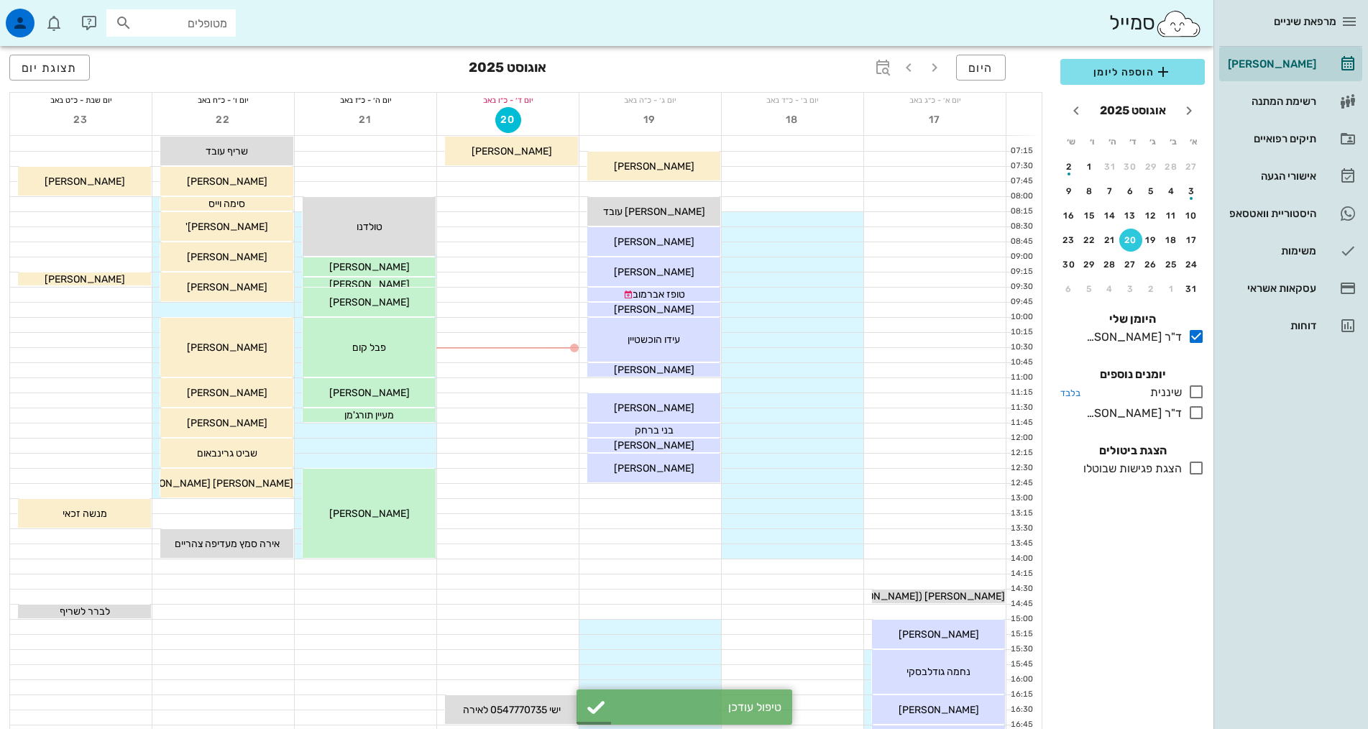
click at [1198, 388] on icon at bounding box center [1196, 391] width 17 height 17
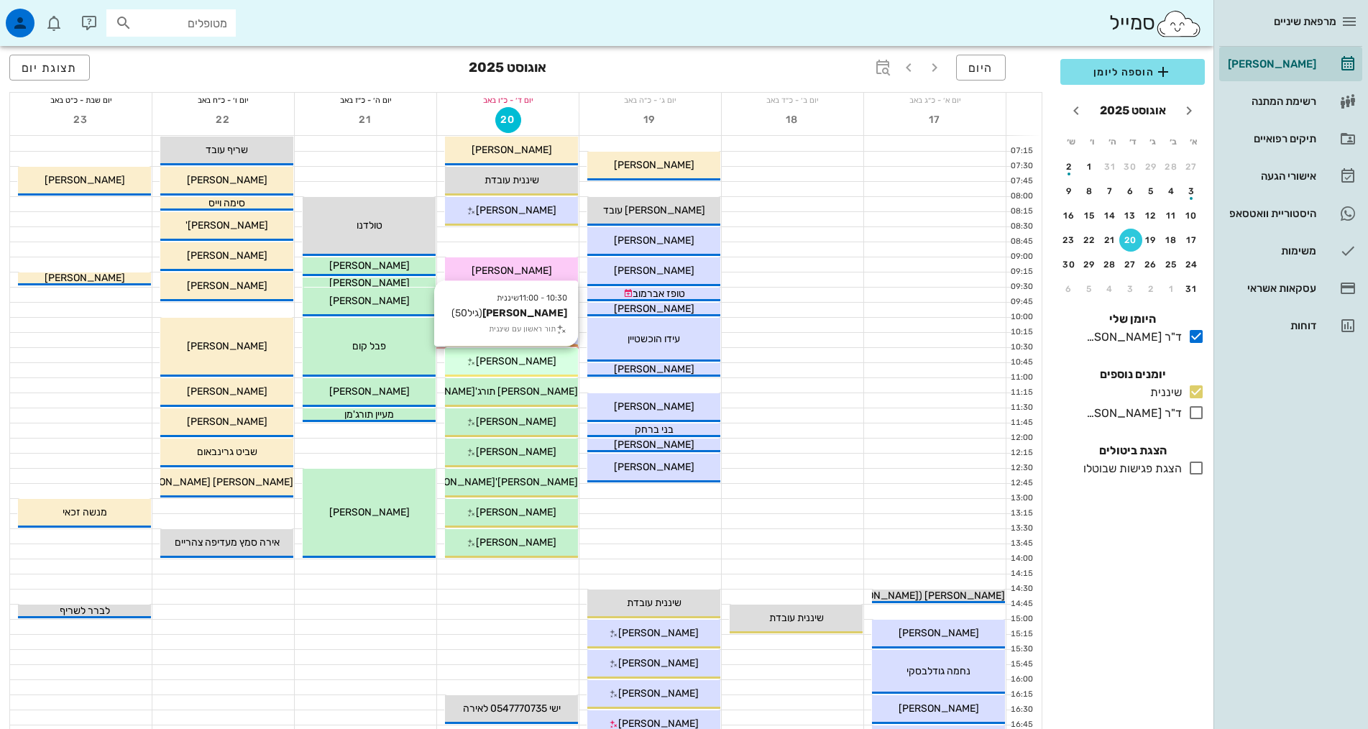
click at [529, 362] on span "נדין ירמילוב" at bounding box center [516, 361] width 81 height 12
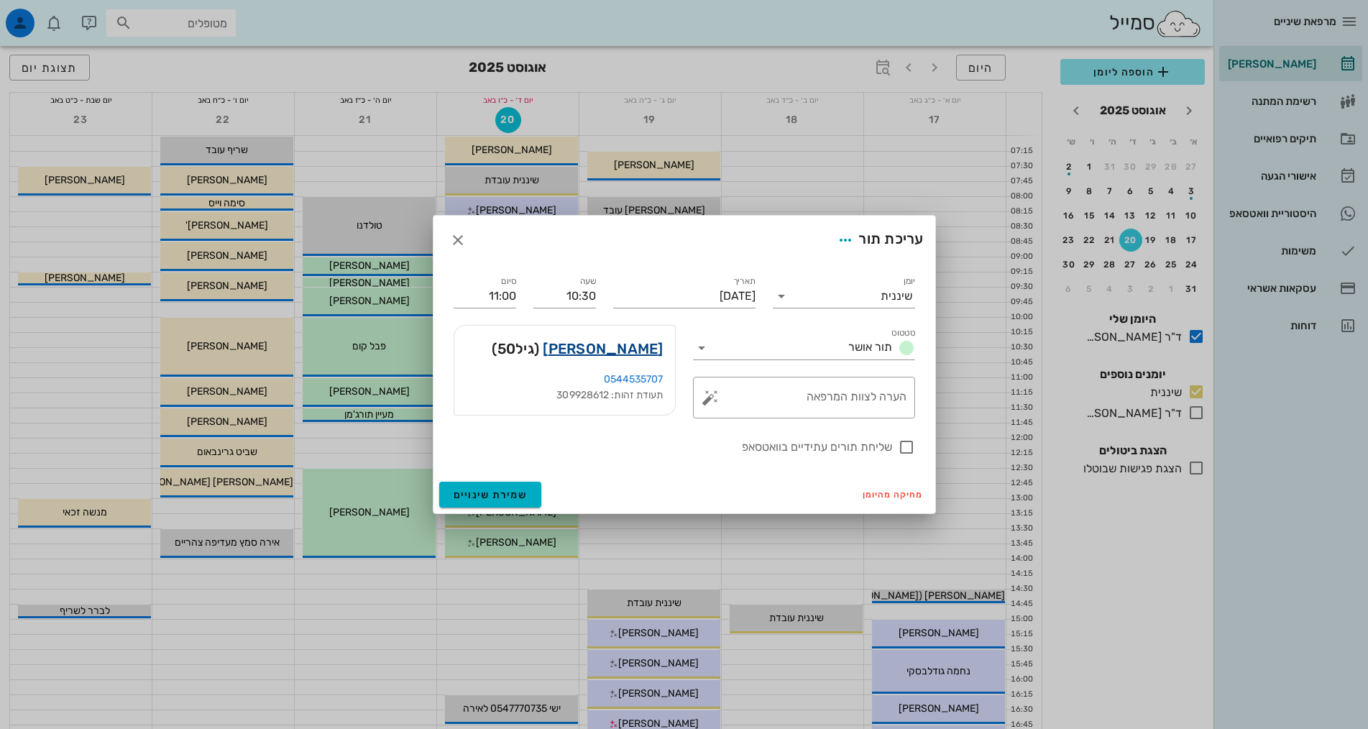
click at [619, 349] on link "נדין ירמילוב" at bounding box center [603, 348] width 120 height 23
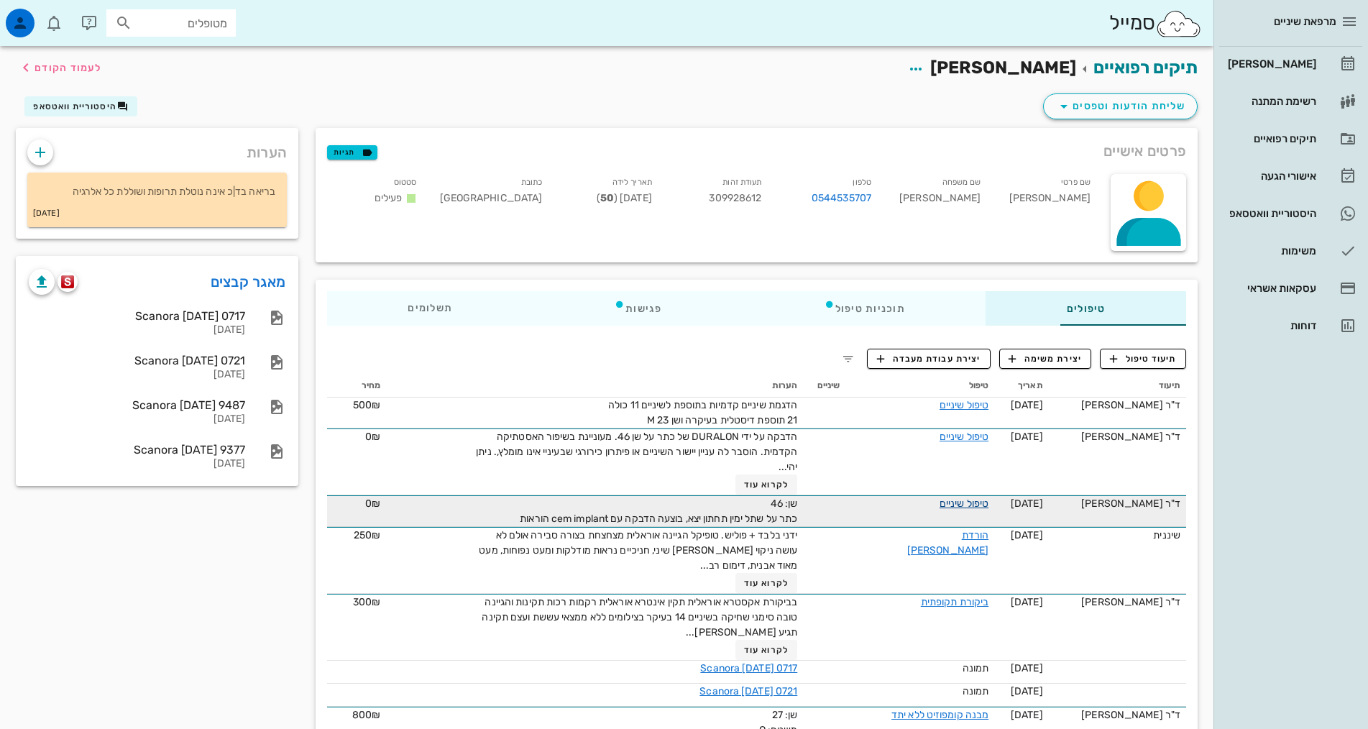
scroll to position [72, 0]
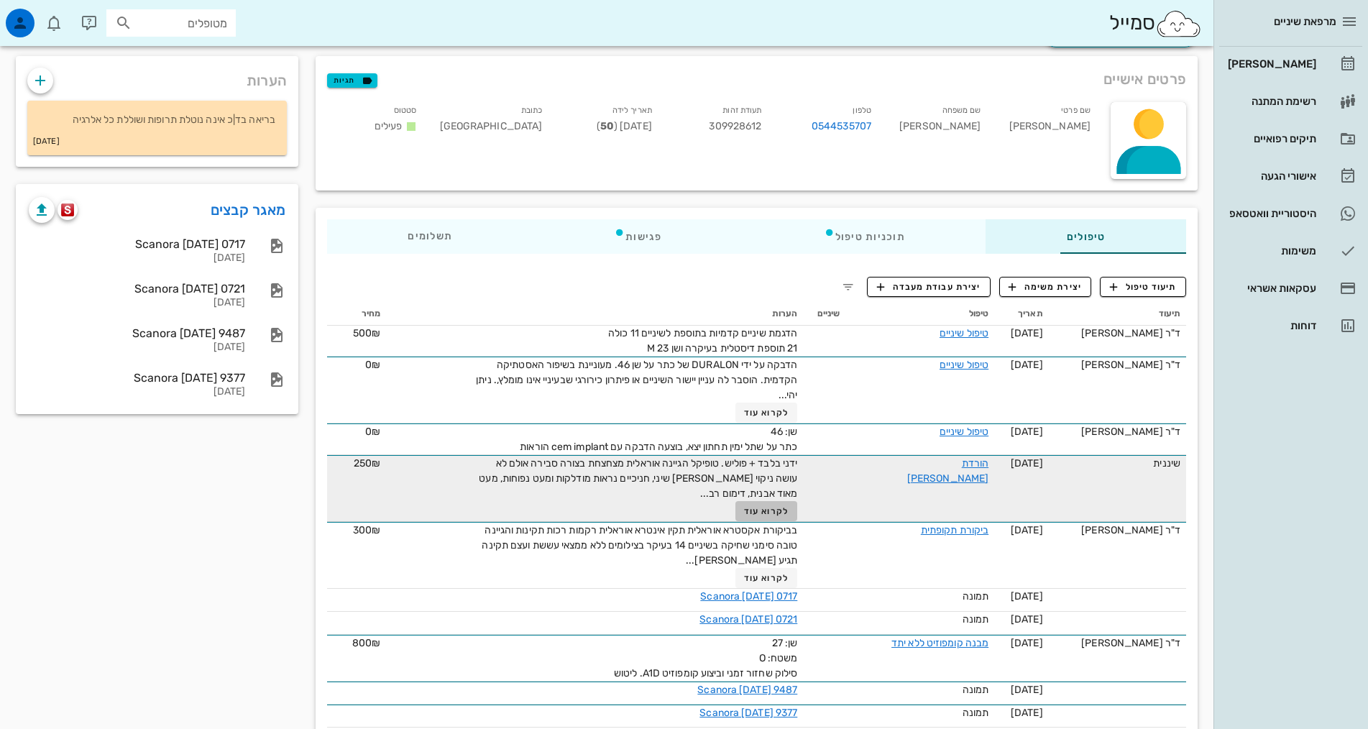
click at [744, 508] on span "לקרוא עוד" at bounding box center [766, 511] width 45 height 10
